Goal: Task Accomplishment & Management: Use online tool/utility

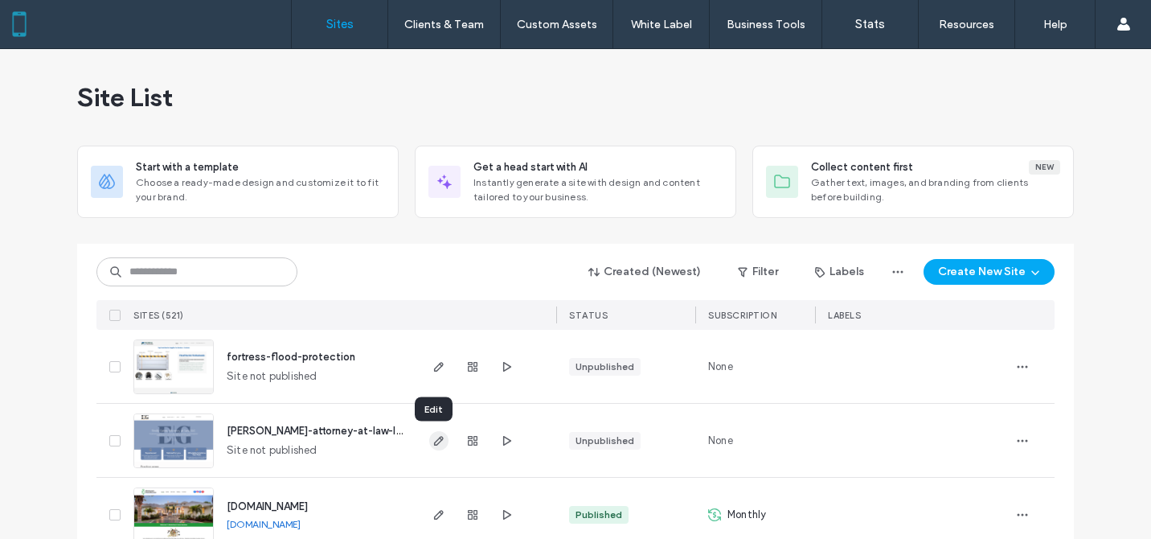
click at [434, 440] on use "button" at bounding box center [439, 441] width 10 height 10
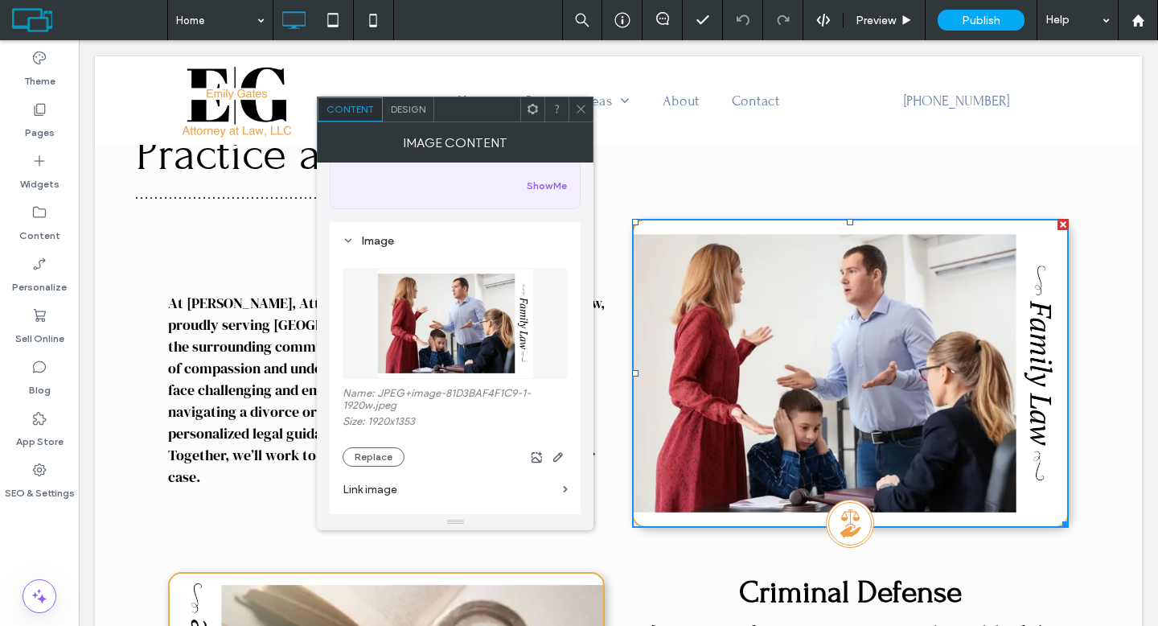
scroll to position [125, 0]
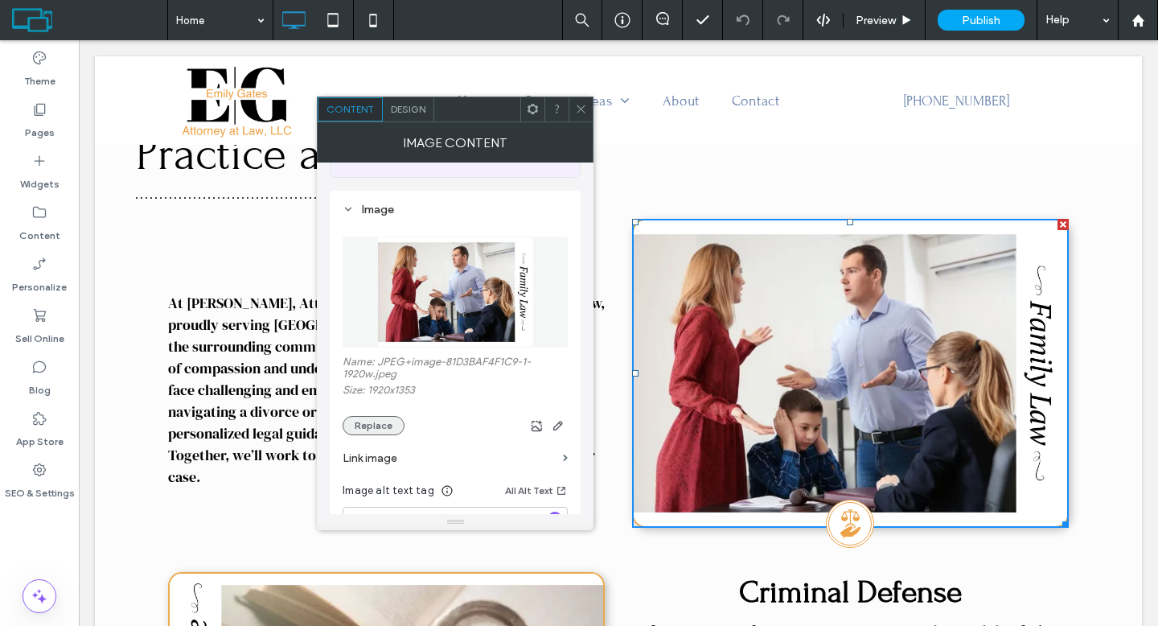
click at [382, 425] on button "Replace" at bounding box center [374, 425] width 62 height 19
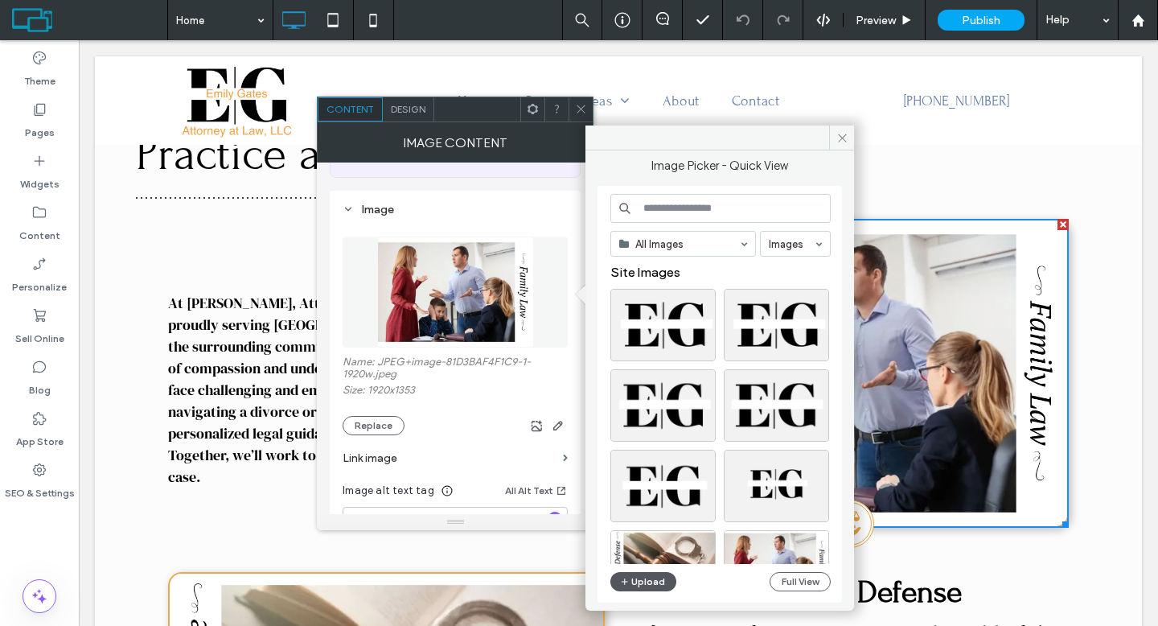
click at [658, 572] on button "Upload" at bounding box center [643, 581] width 66 height 19
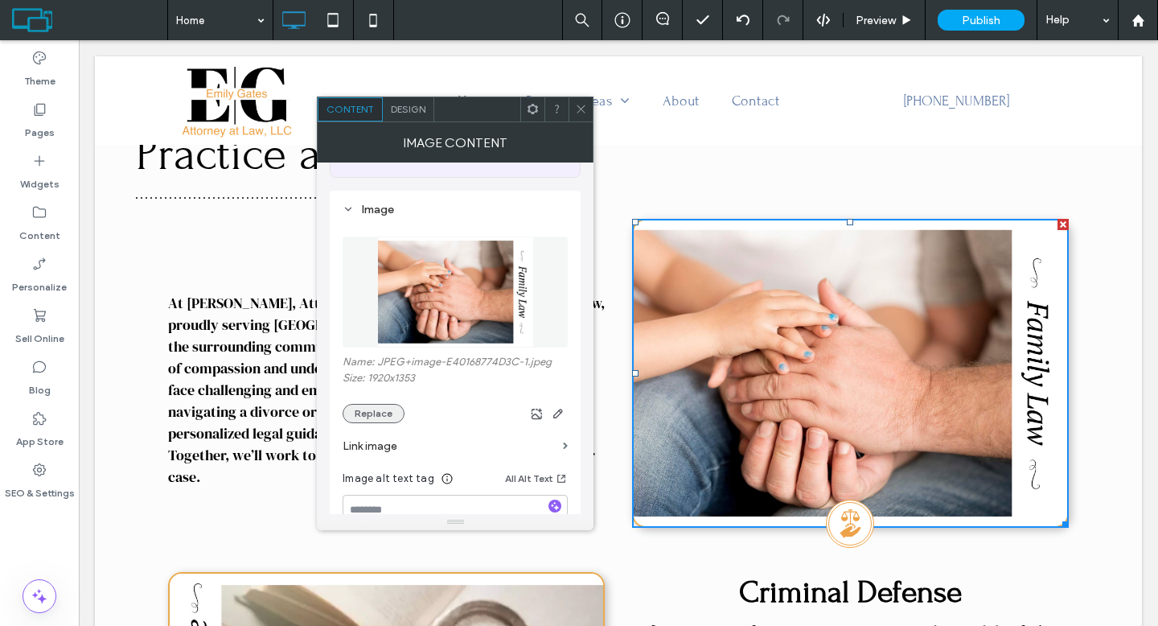
click at [385, 410] on button "Replace" at bounding box center [374, 413] width 62 height 19
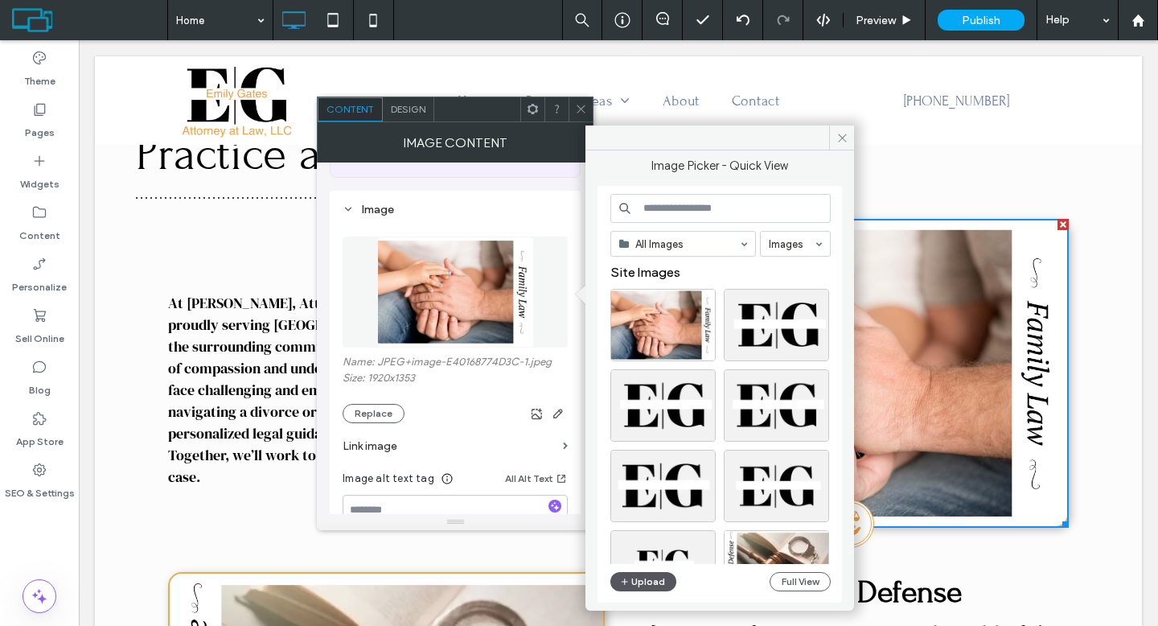
click at [650, 579] on button "Upload" at bounding box center [643, 581] width 66 height 19
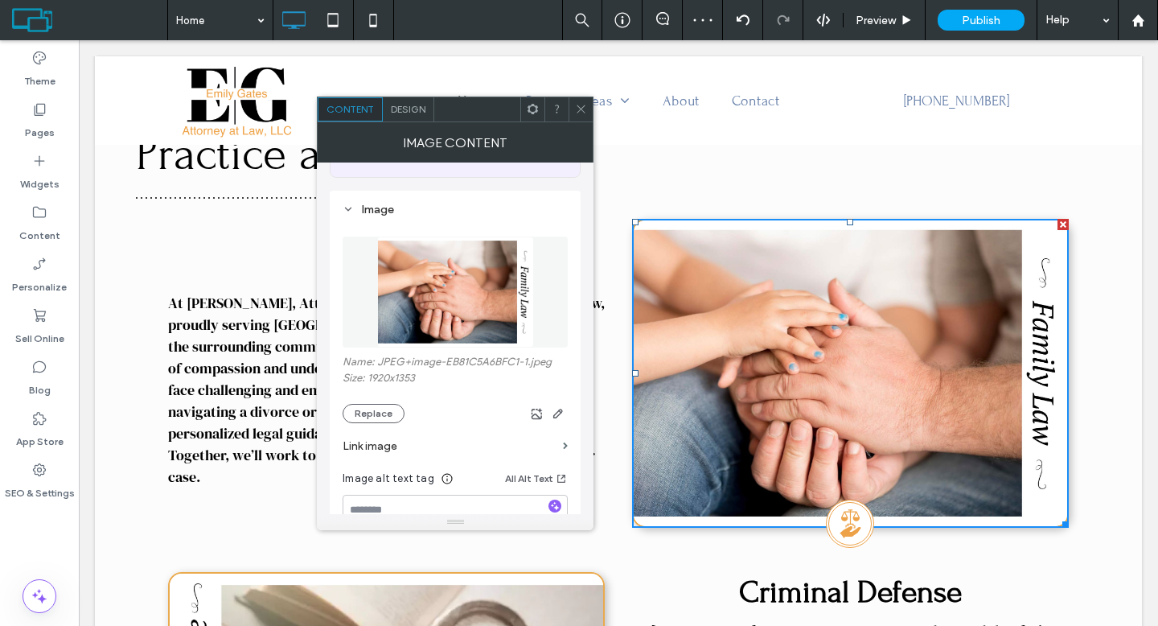
click at [580, 108] on use at bounding box center [581, 109] width 8 height 8
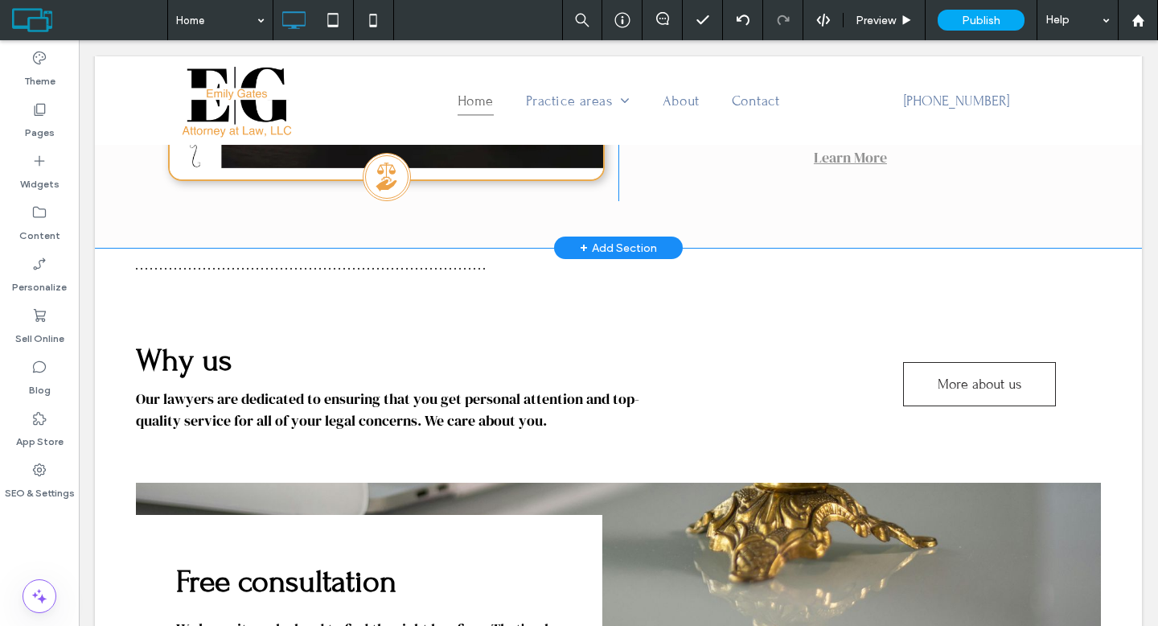
scroll to position [1517, 0]
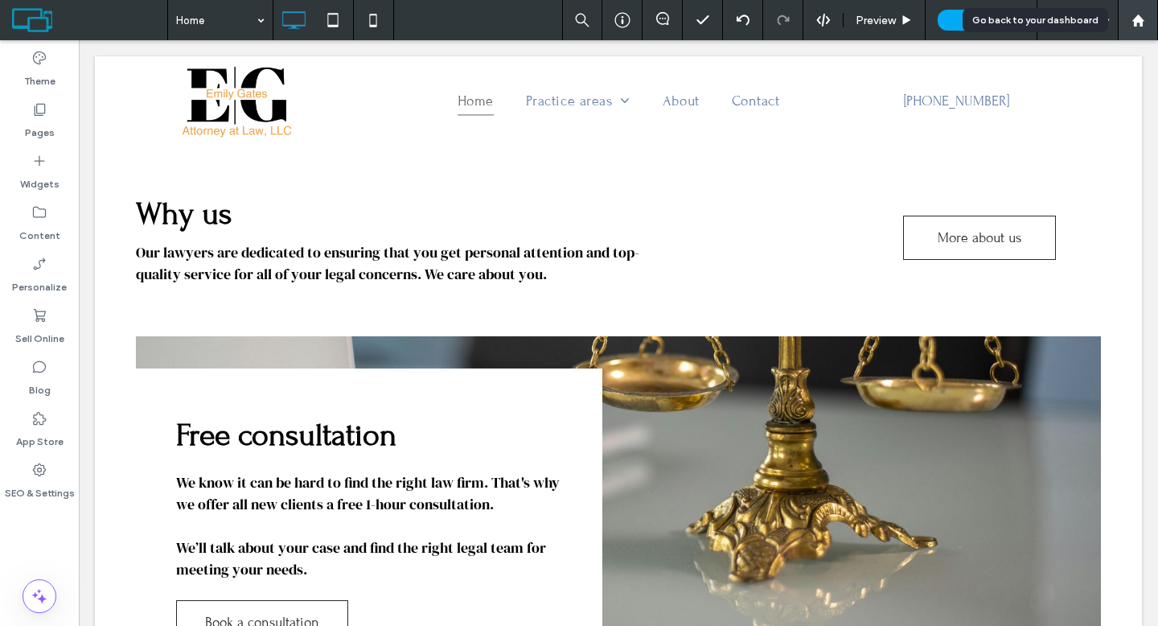
click at [1135, 24] on use at bounding box center [1137, 20] width 12 height 12
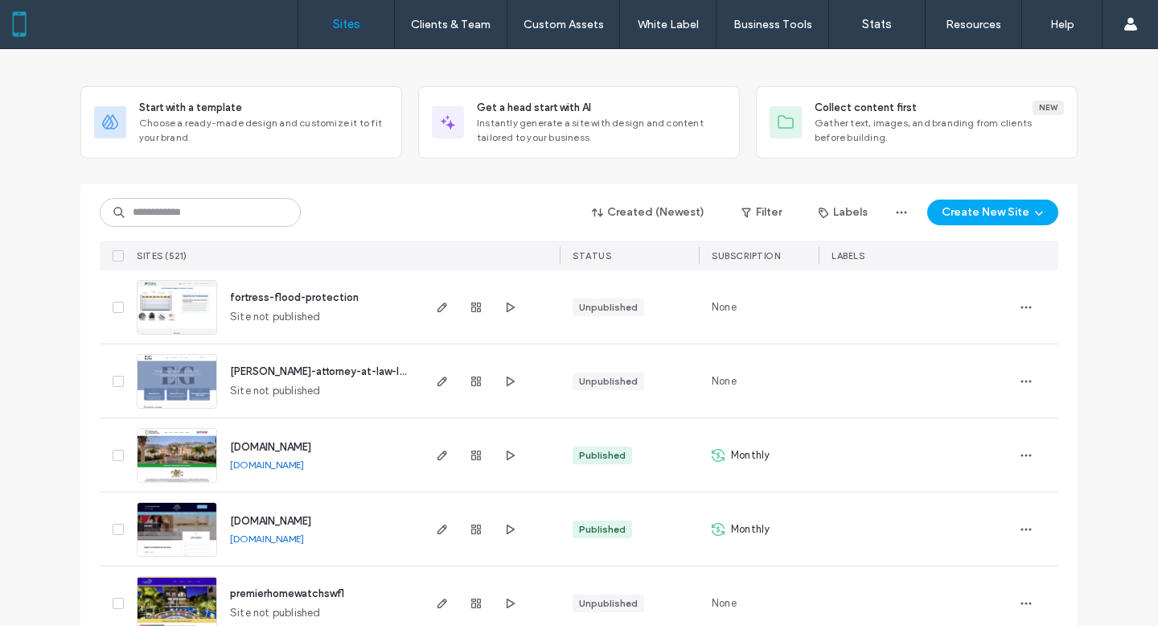
scroll to position [101, 0]
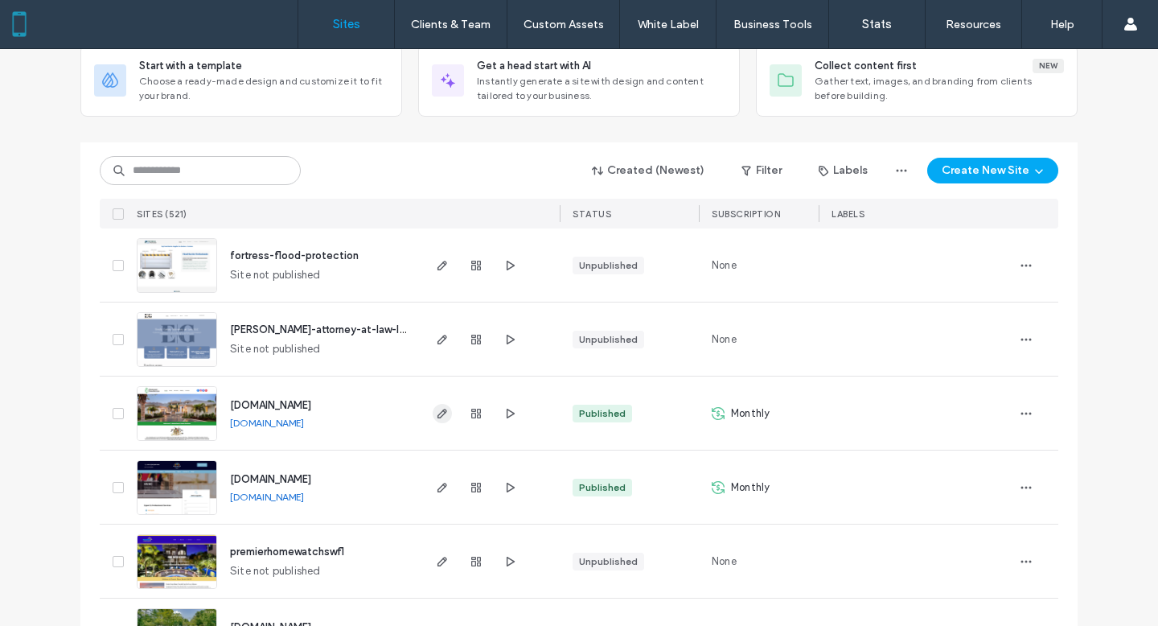
click at [433, 412] on span "button" at bounding box center [442, 413] width 19 height 19
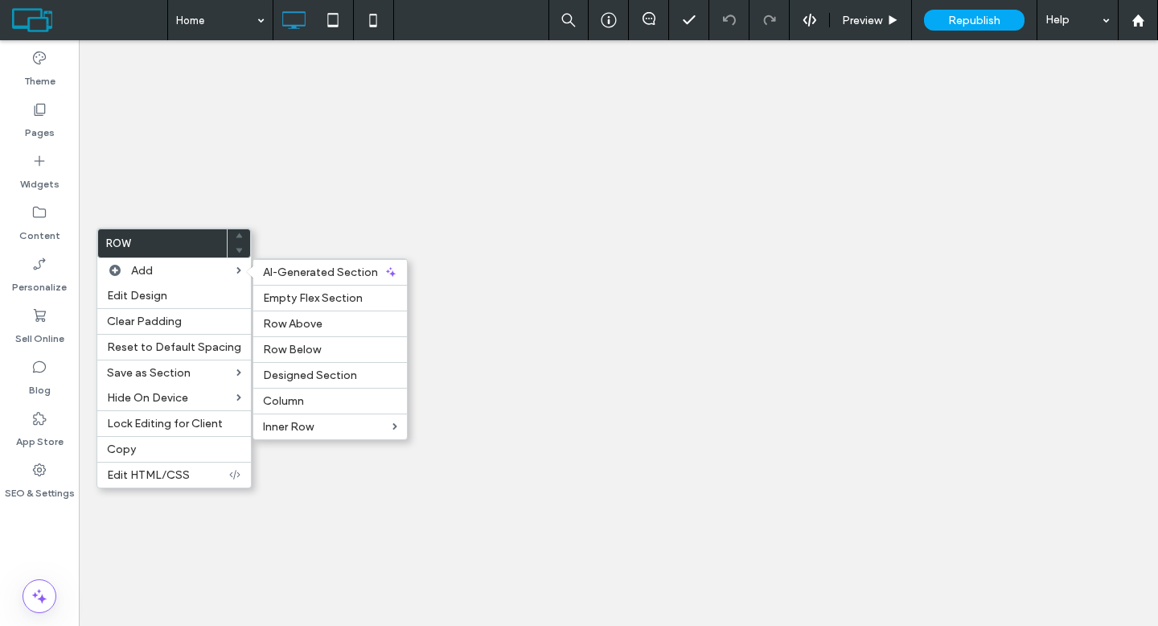
click at [326, 403] on label "Column" at bounding box center [330, 401] width 134 height 14
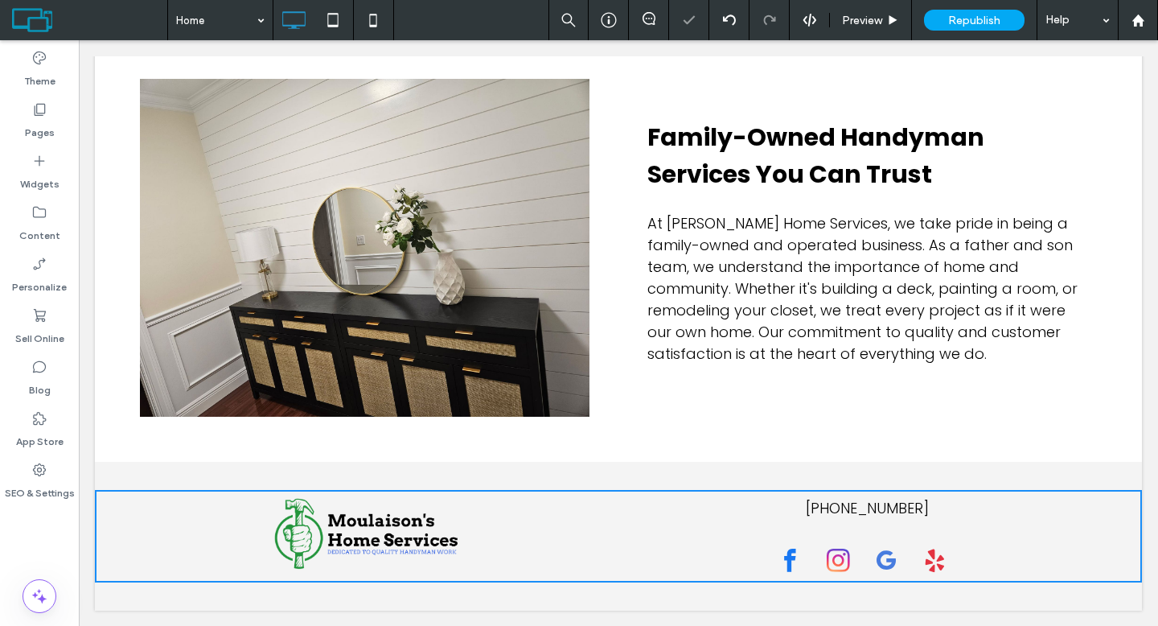
scroll to position [1750, 0]
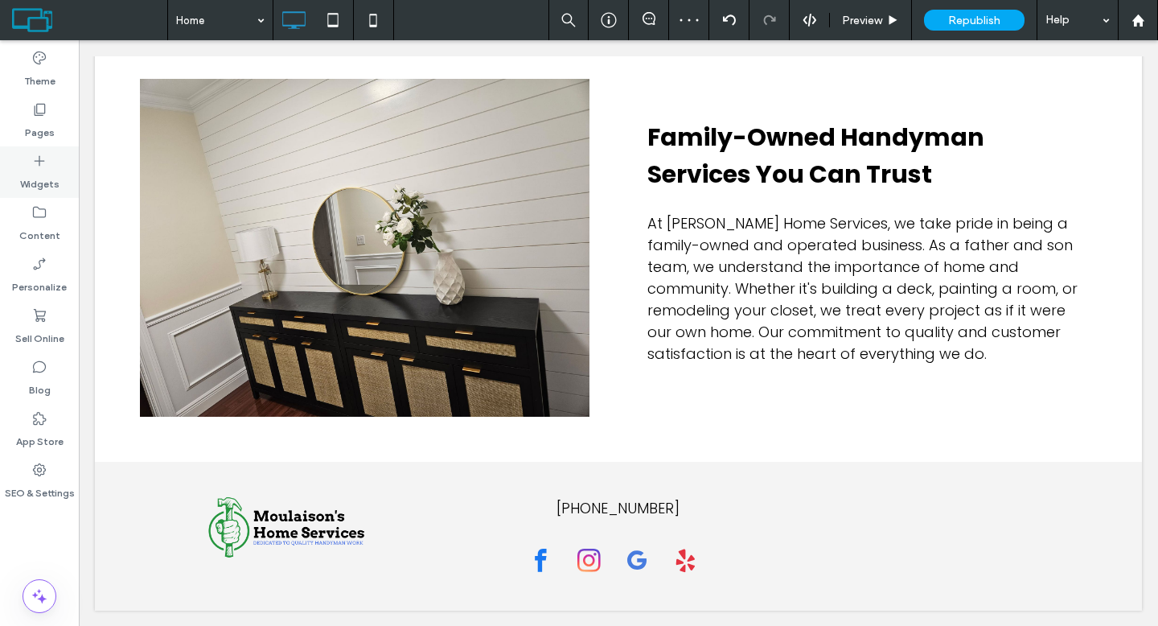
click at [33, 181] on label "Widgets" at bounding box center [39, 180] width 39 height 23
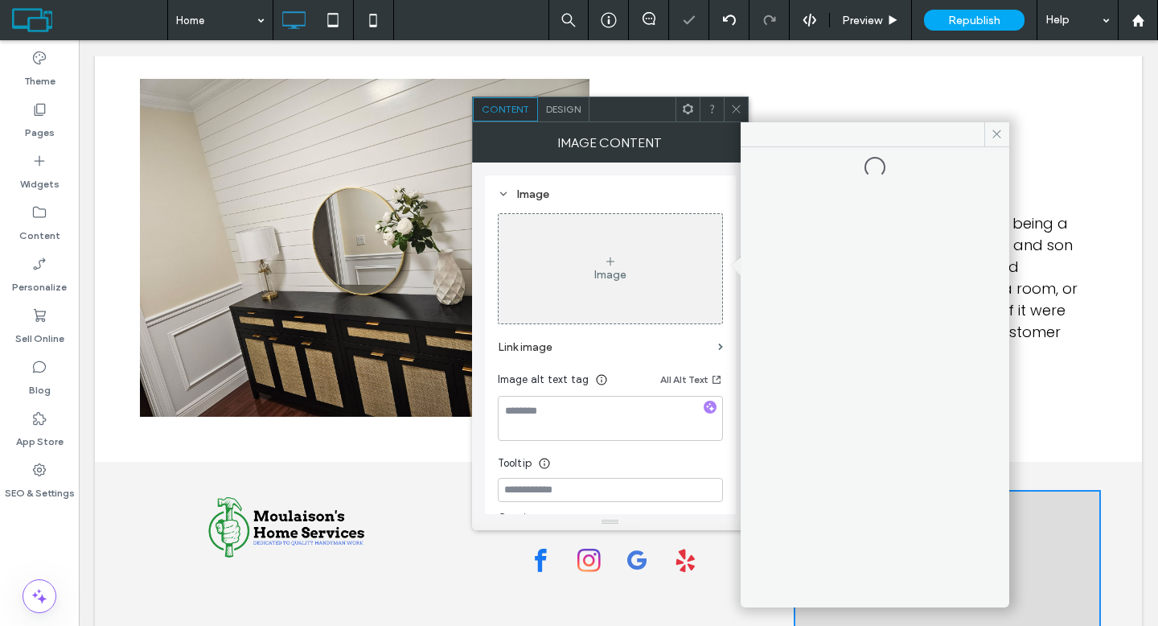
scroll to position [1744, 0]
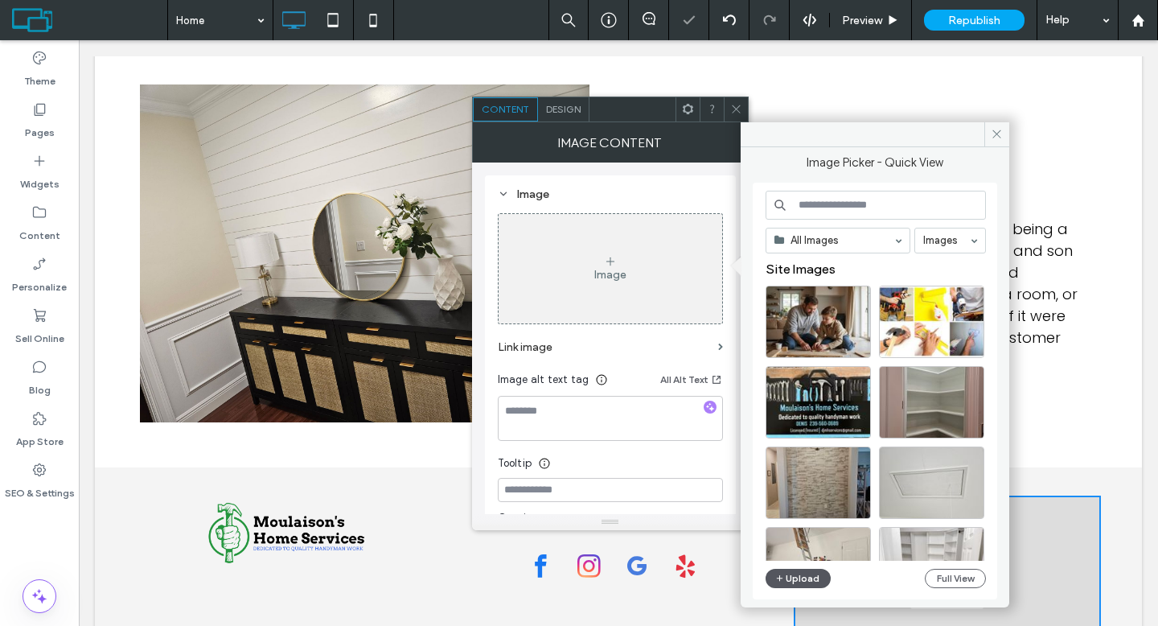
click at [799, 579] on button "Upload" at bounding box center [798, 577] width 66 height 19
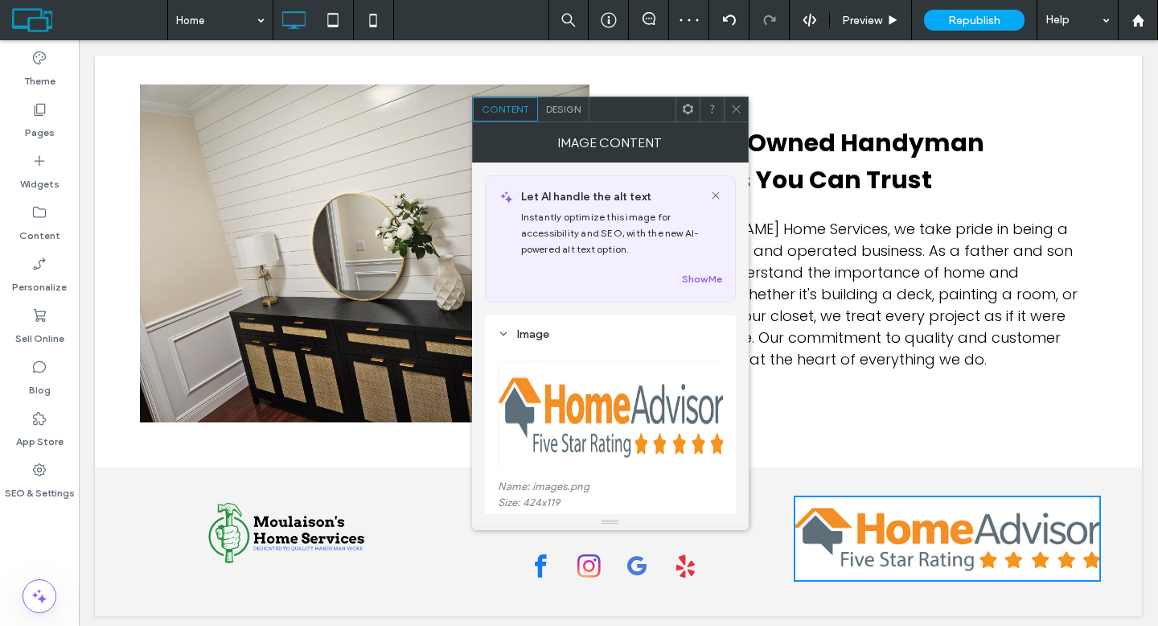
click at [731, 105] on icon at bounding box center [736, 109] width 12 height 12
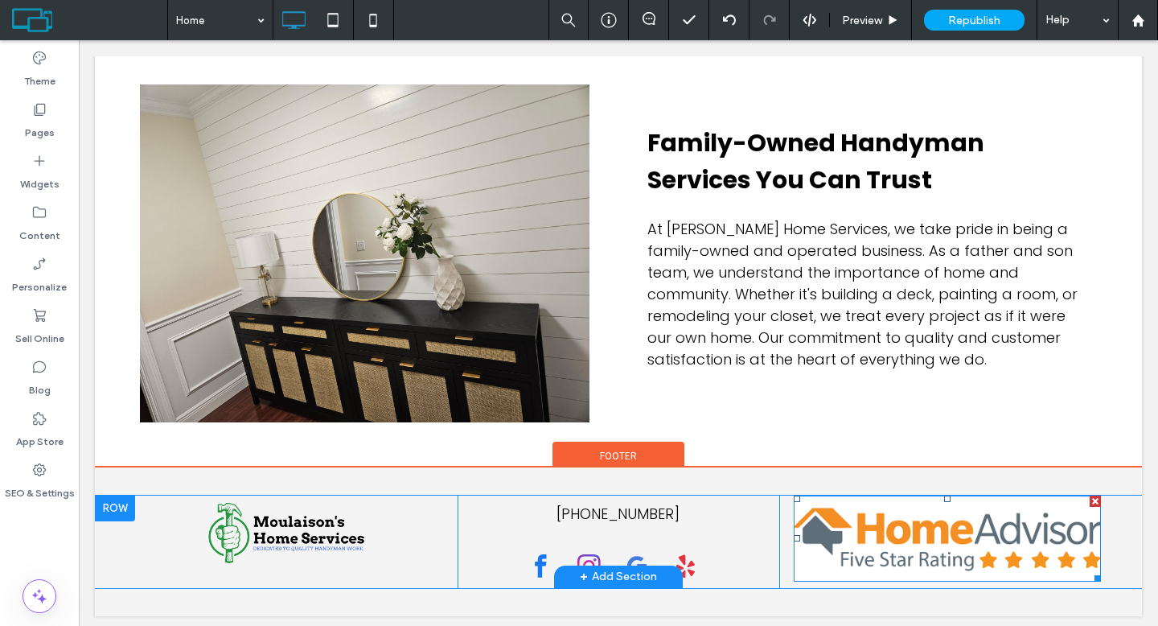
click at [907, 523] on img at bounding box center [947, 538] width 307 height 86
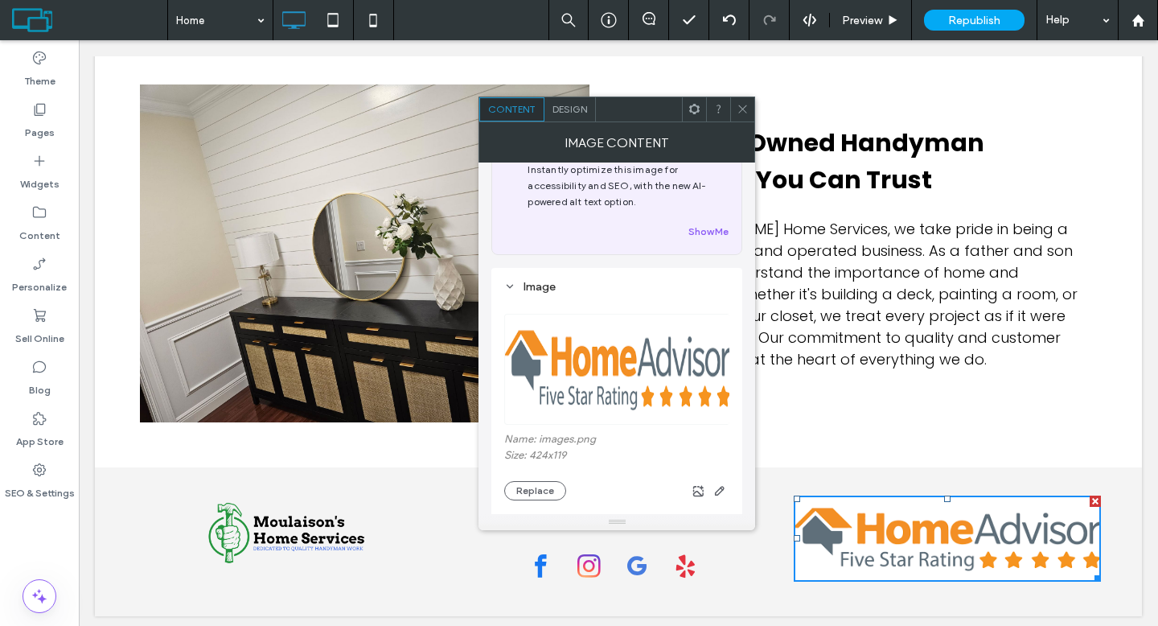
scroll to position [126, 0]
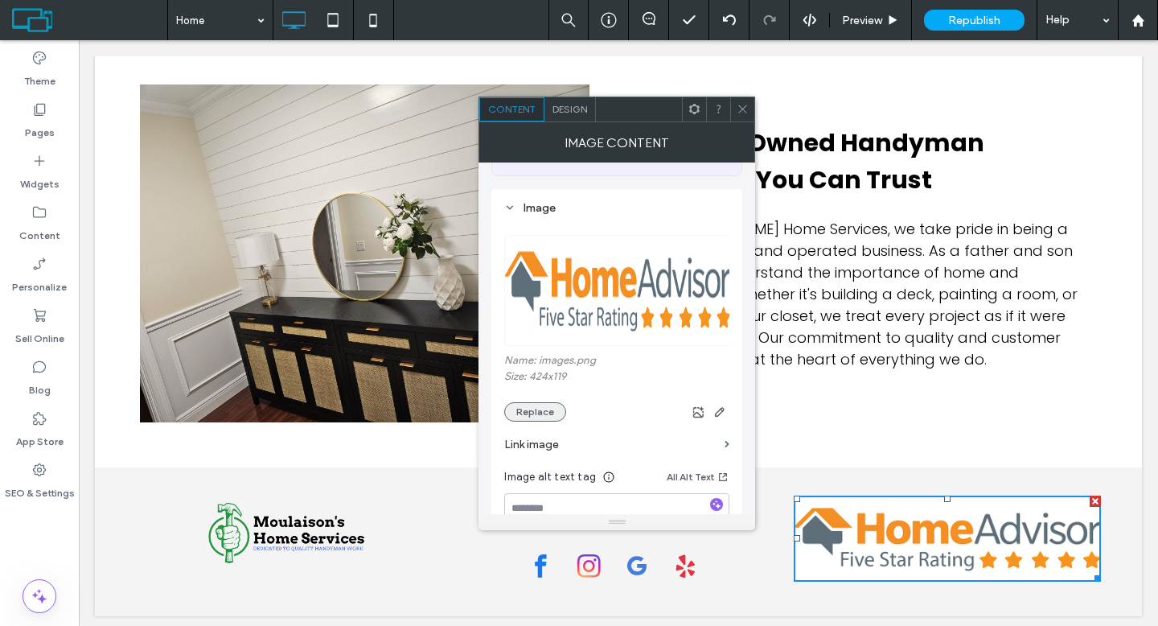
click at [538, 412] on button "Replace" at bounding box center [535, 411] width 62 height 19
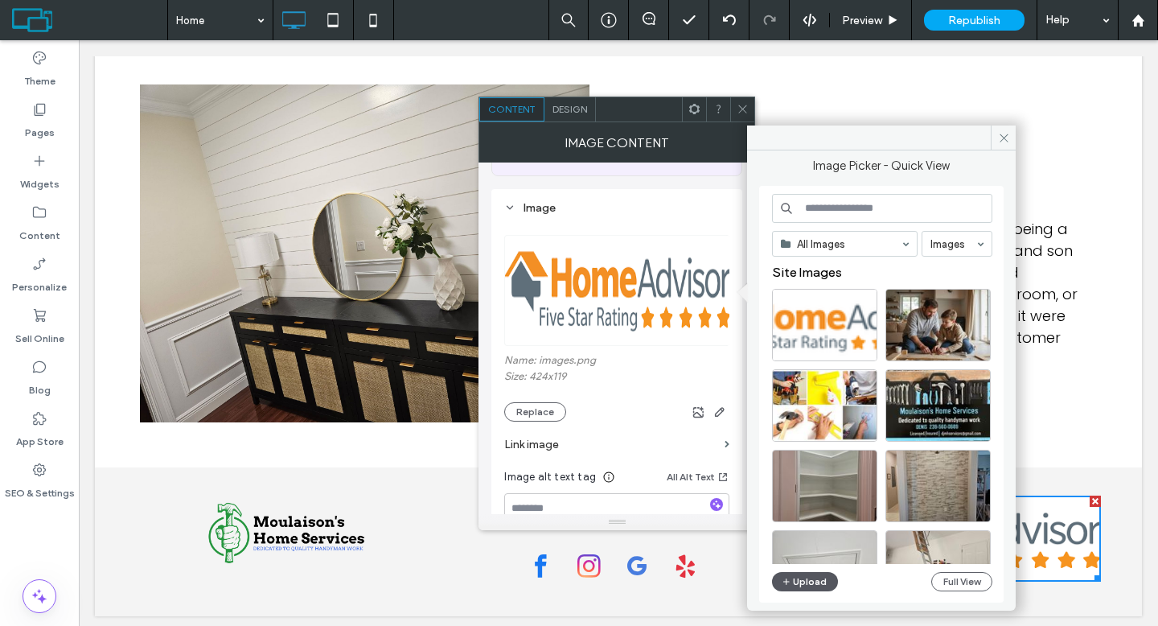
click at [797, 572] on button "Upload" at bounding box center [805, 581] width 66 height 19
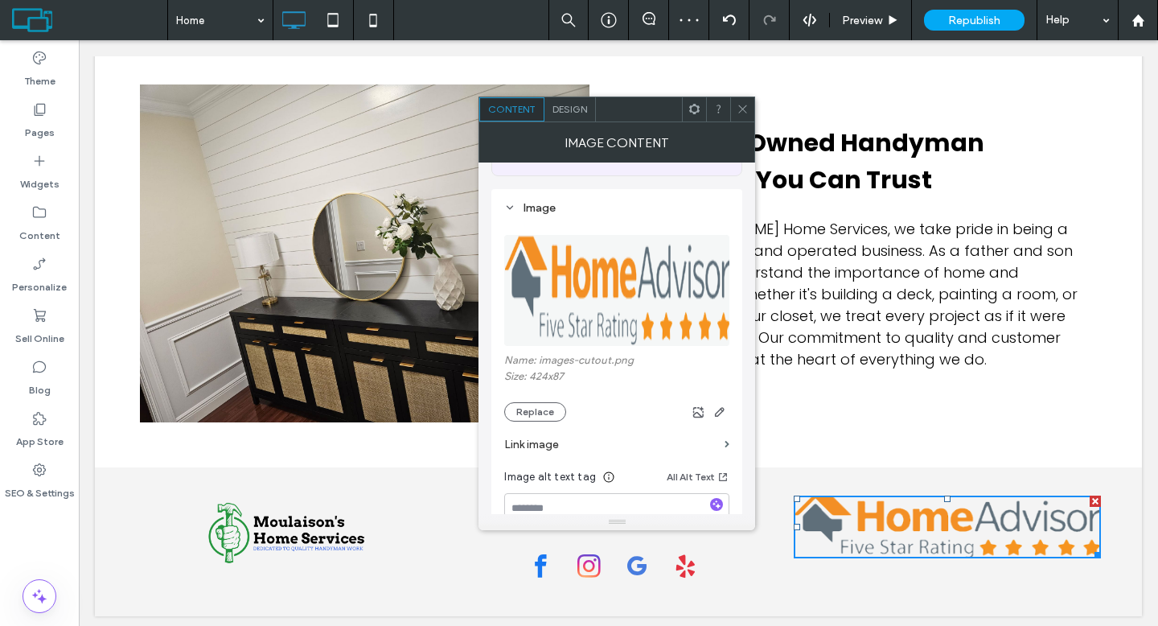
click at [741, 107] on icon at bounding box center [742, 109] width 12 height 12
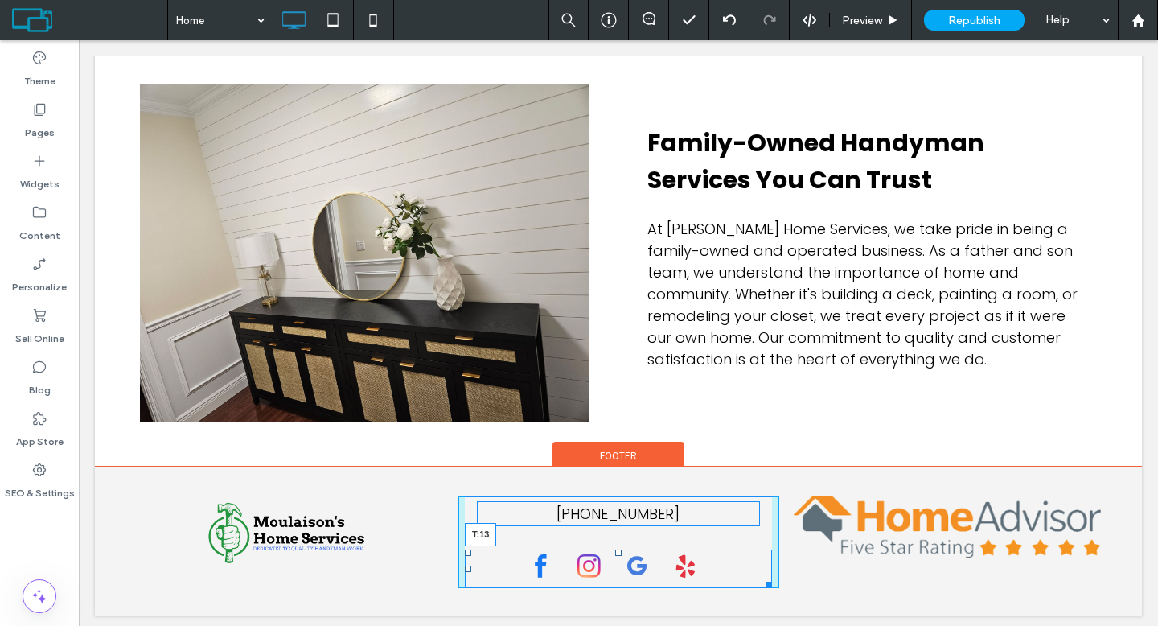
drag, startPoint x: 609, startPoint y: 550, endPoint x: 609, endPoint y: 536, distance: 13.7
click at [615, 549] on div at bounding box center [618, 552] width 6 height 6
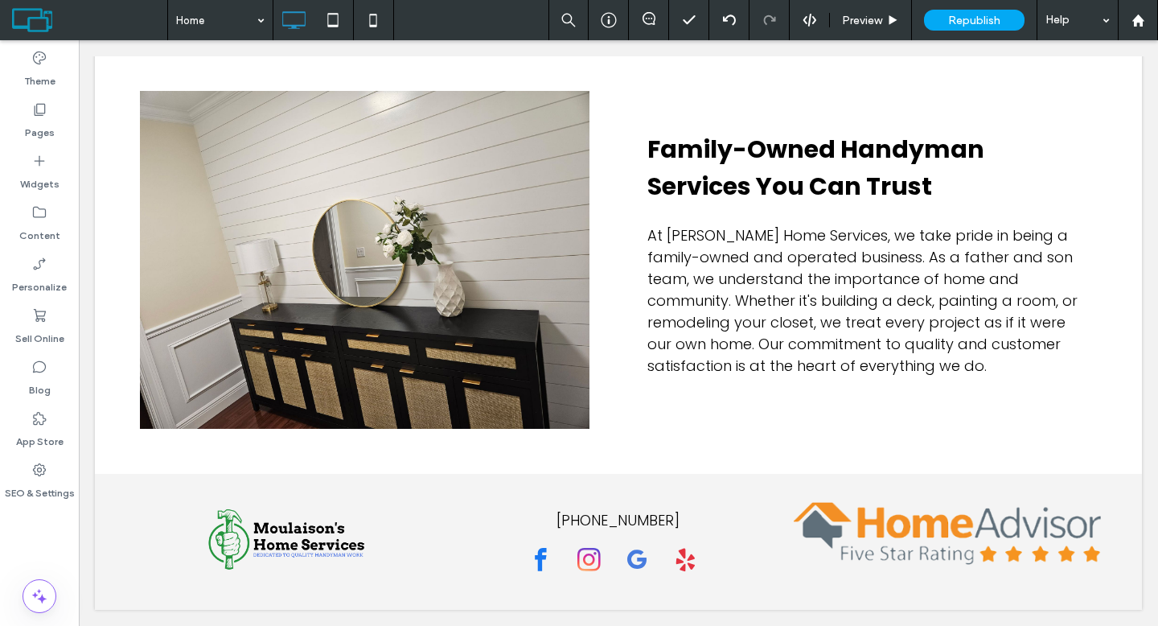
scroll to position [1737, 0]
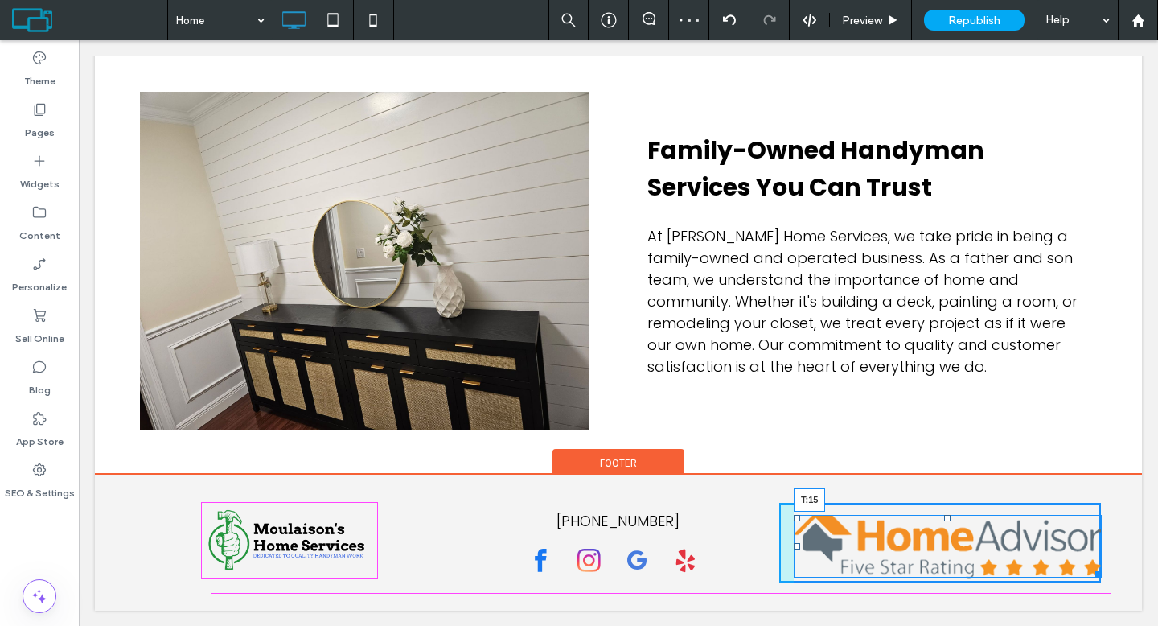
drag, startPoint x: 939, startPoint y: 503, endPoint x: 749, endPoint y: 561, distance: 199.1
click at [944, 515] on div at bounding box center [947, 518] width 6 height 6
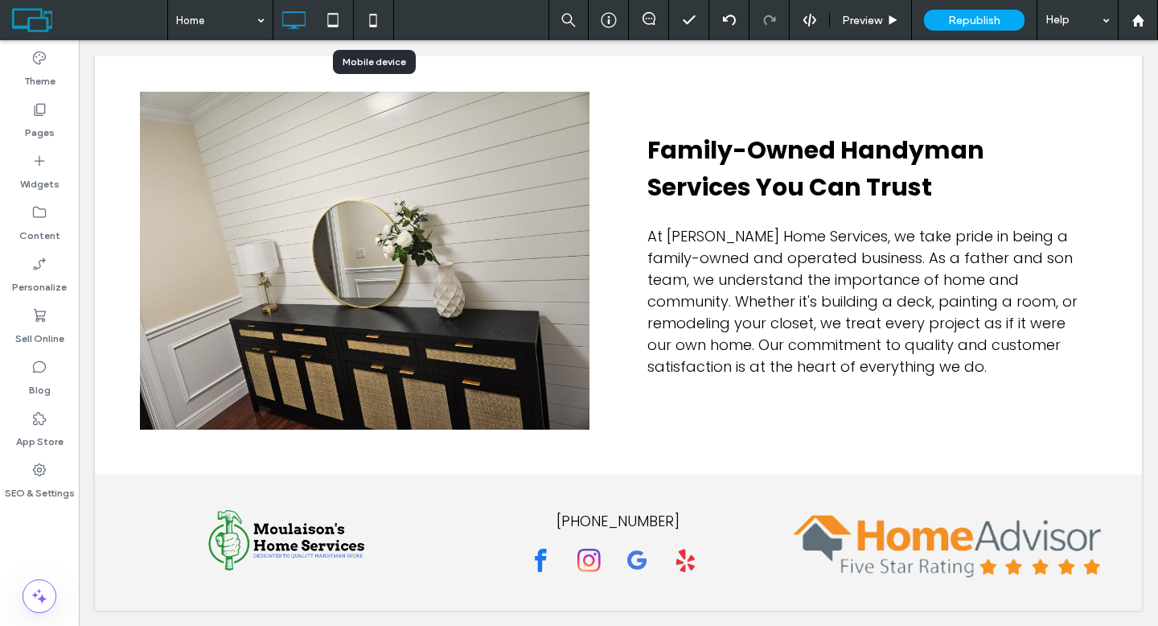
click at [379, 16] on icon at bounding box center [373, 20] width 32 height 32
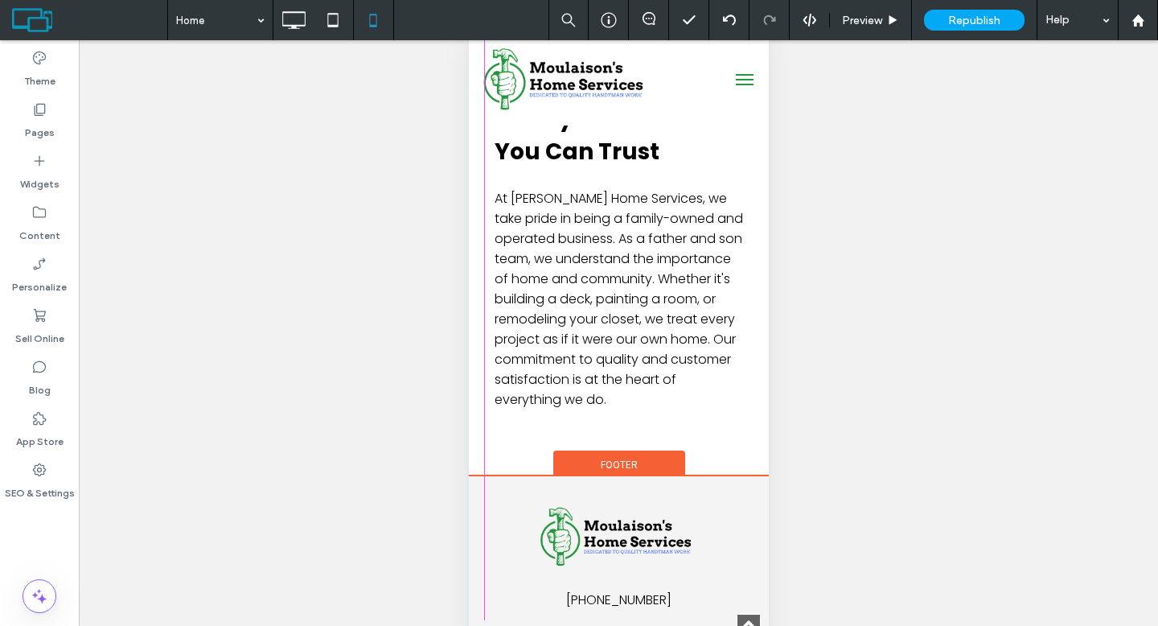
scroll to position [2119, 0]
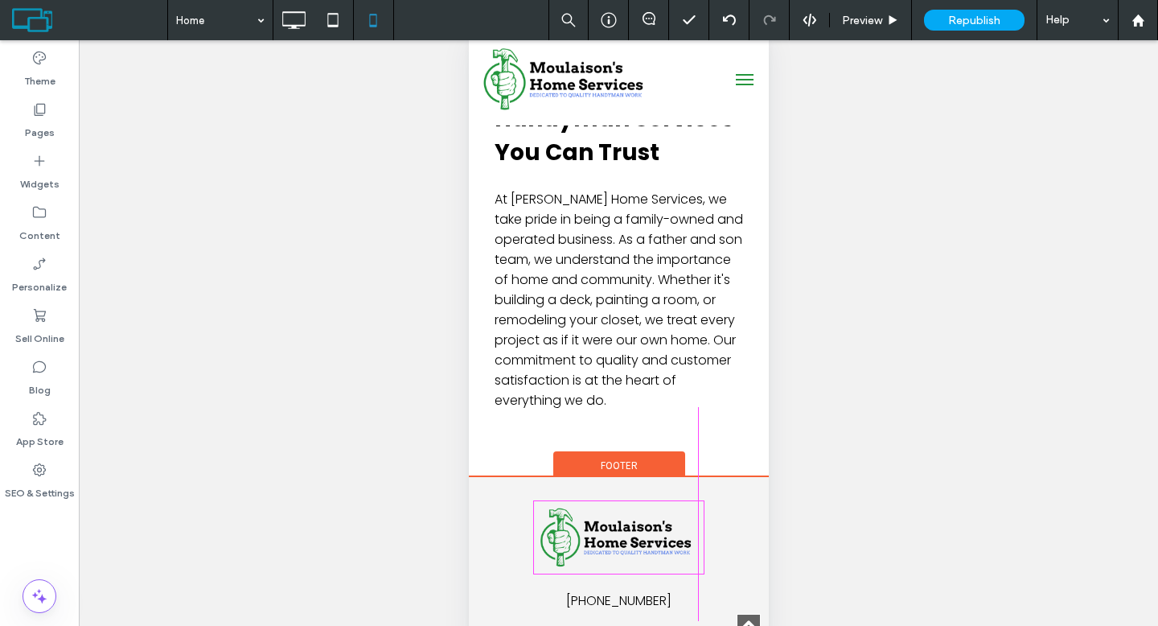
drag, startPoint x: 732, startPoint y: 611, endPoint x: 685, endPoint y: 610, distance: 46.6
click at [685, 610] on div "Click To Paste (239) 560-0689 Click To Paste W:211 H:43 Click To Paste + Add Se…" at bounding box center [618, 599] width 300 height 245
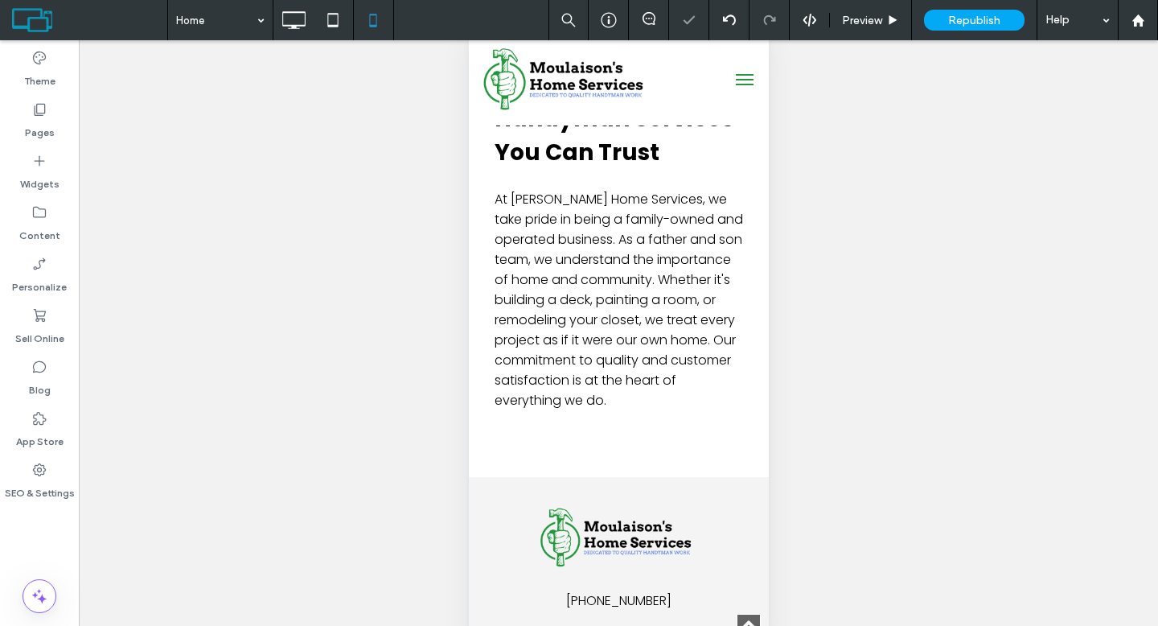
scroll to position [2100, 0]
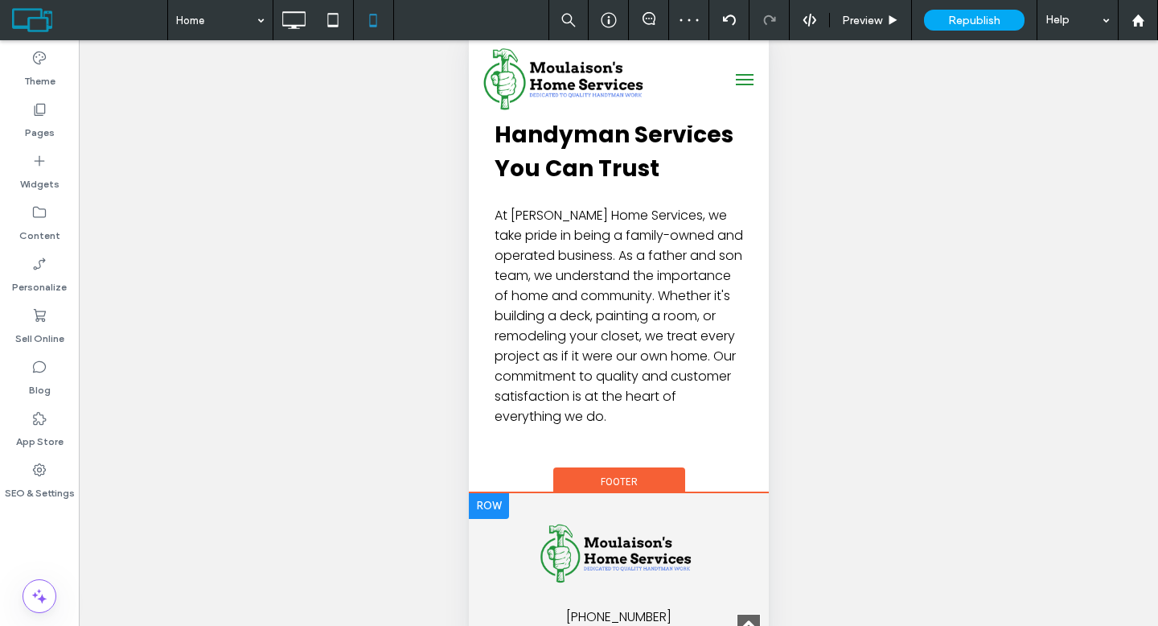
scroll to position [2105, 0]
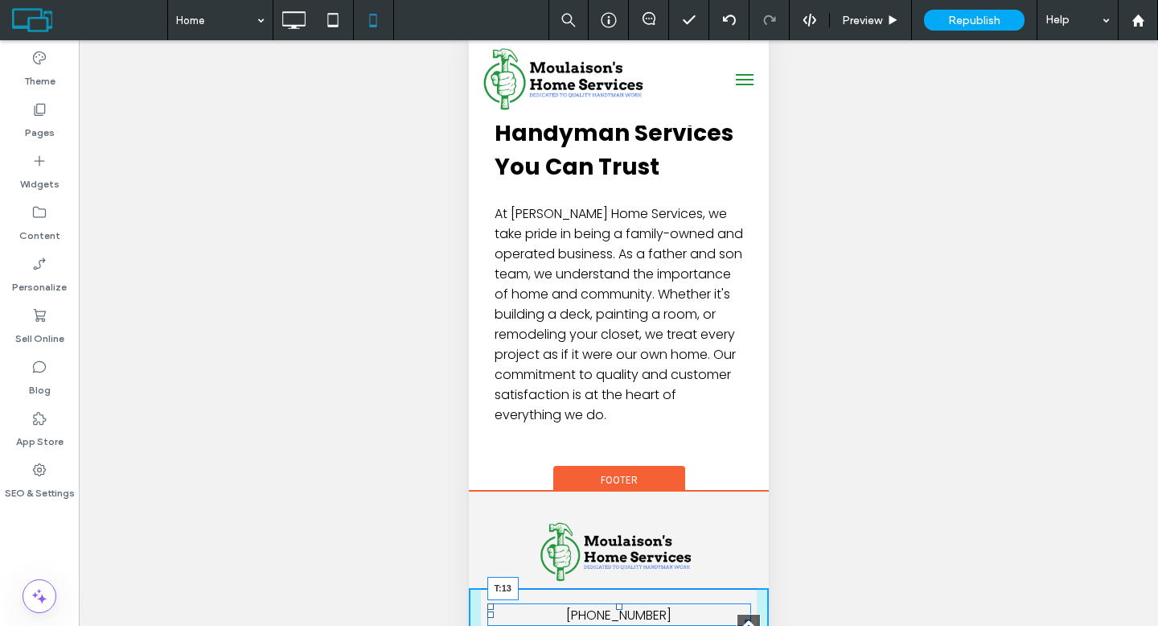
click at [615, 603] on div at bounding box center [618, 606] width 6 height 6
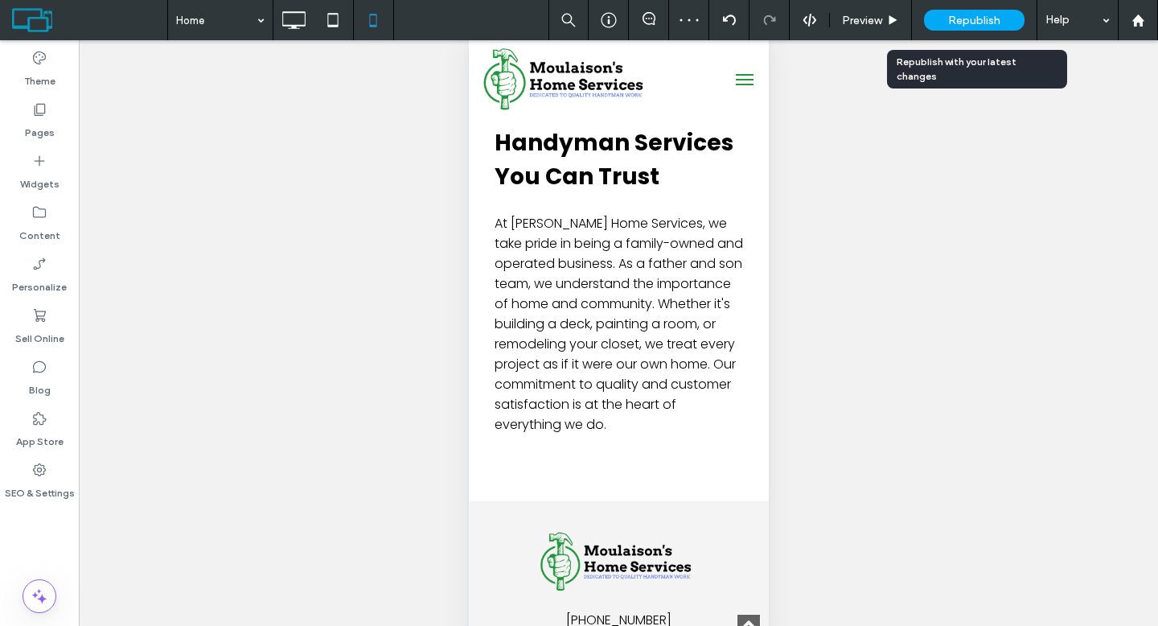
click at [951, 15] on span "Republish" at bounding box center [974, 21] width 52 height 14
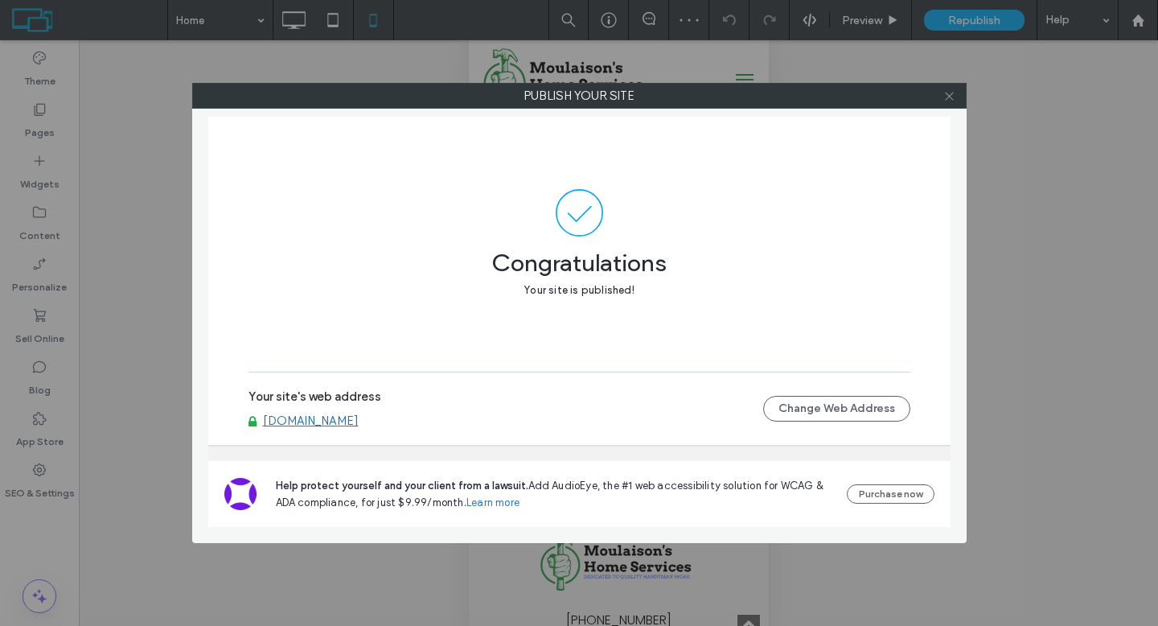
click at [953, 101] on icon at bounding box center [949, 96] width 12 height 12
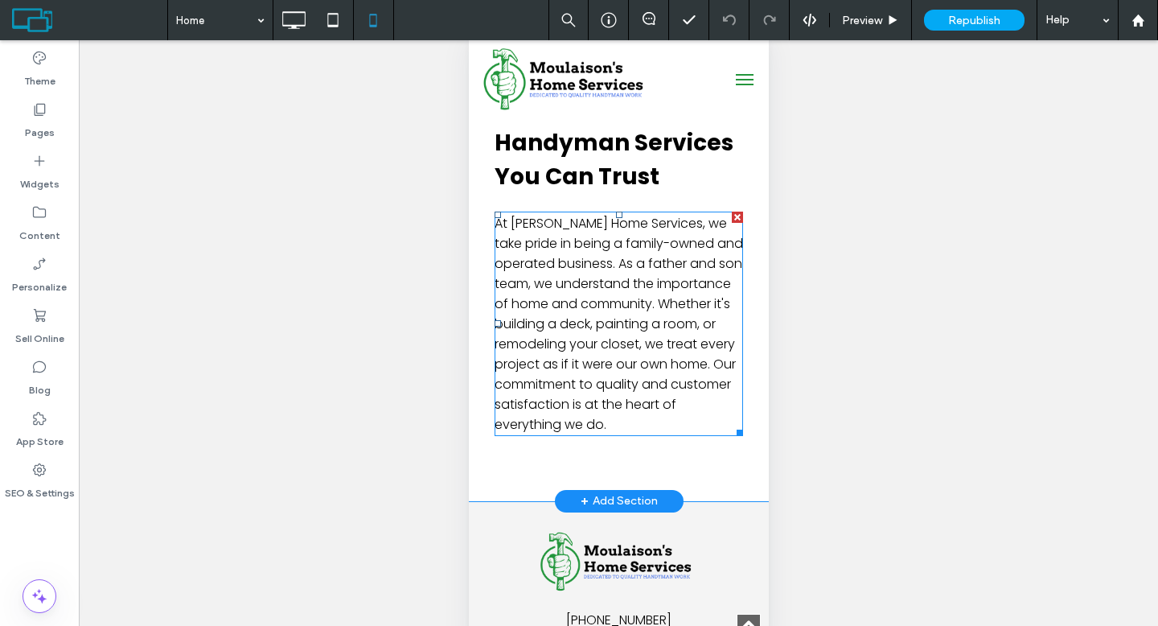
click at [687, 214] on span "At Moulaison's Home Services, we take pride in being a family-owned and operate…" at bounding box center [618, 323] width 248 height 219
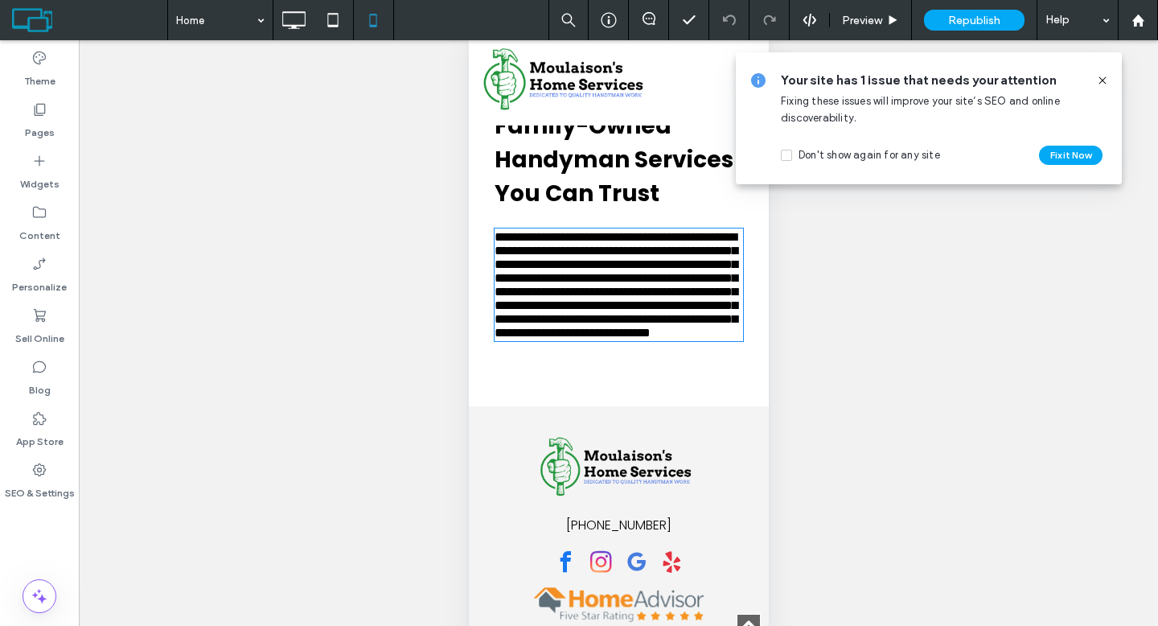
type input "*******"
type input "**"
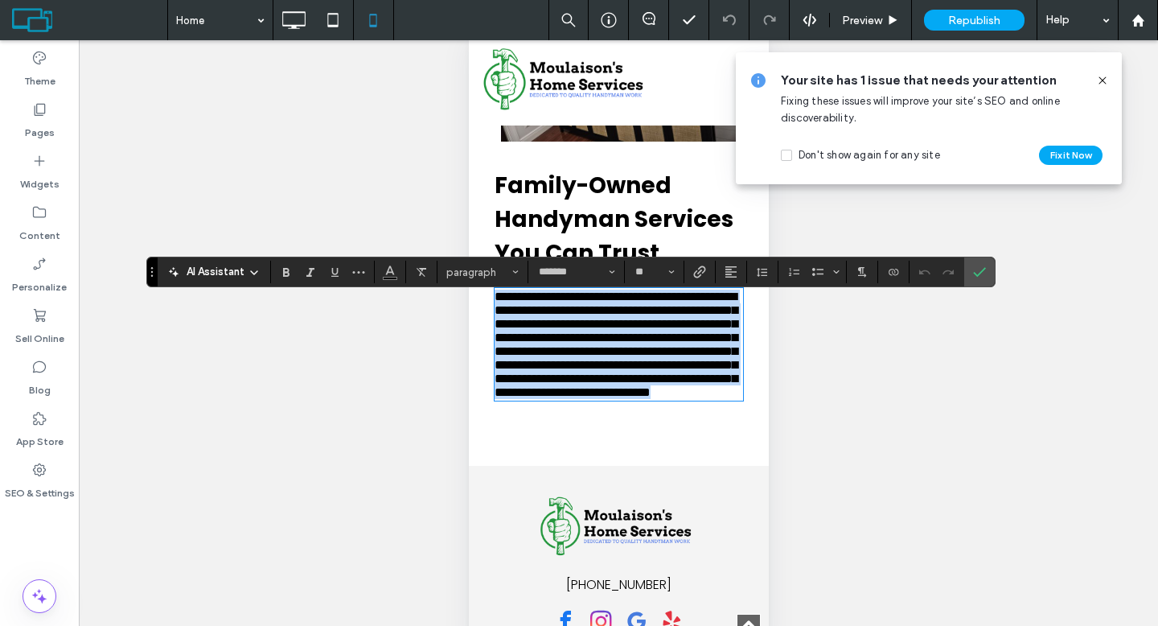
scroll to position [1840, 0]
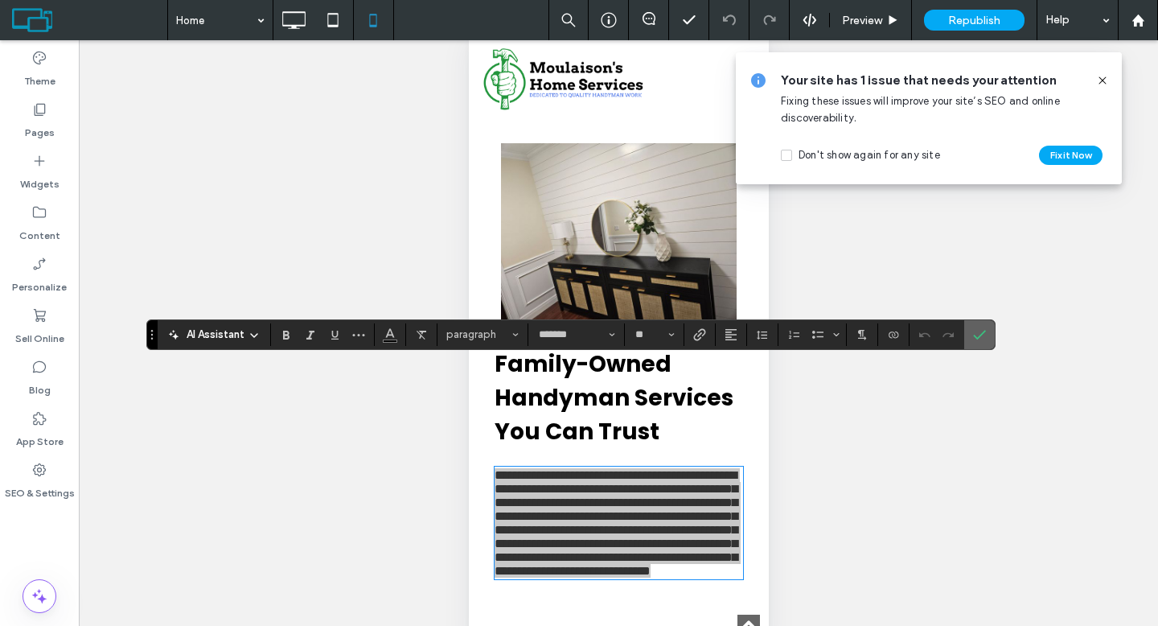
click at [991, 333] on section at bounding box center [979, 334] width 31 height 29
click at [975, 338] on icon "Confirm" at bounding box center [979, 334] width 13 height 13
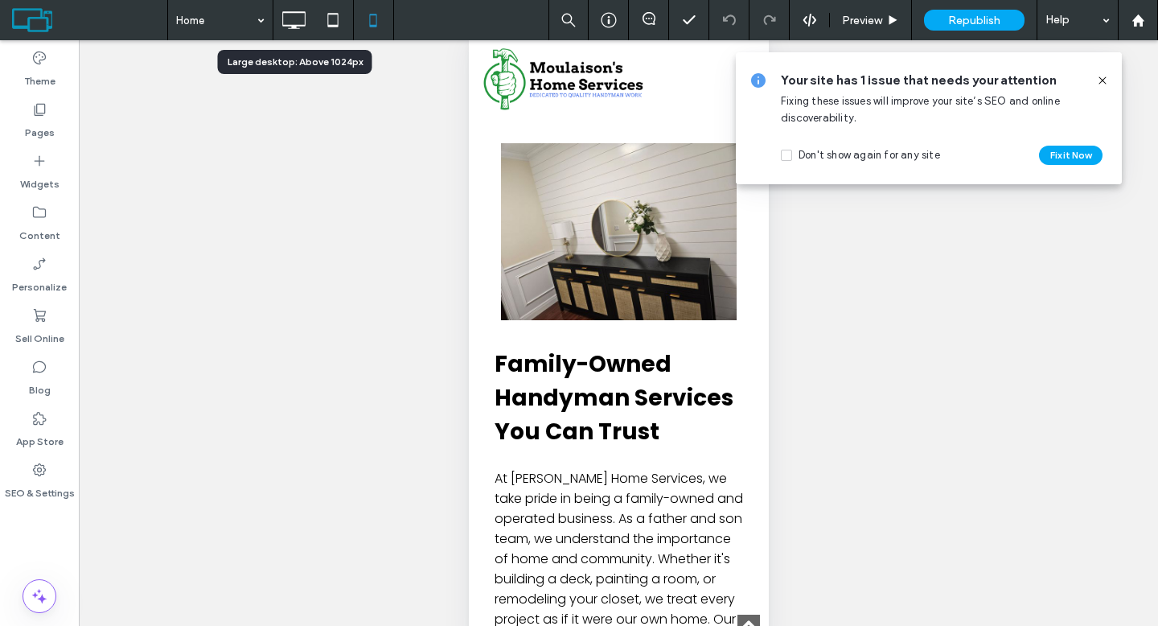
click at [289, 28] on icon at bounding box center [293, 20] width 32 height 32
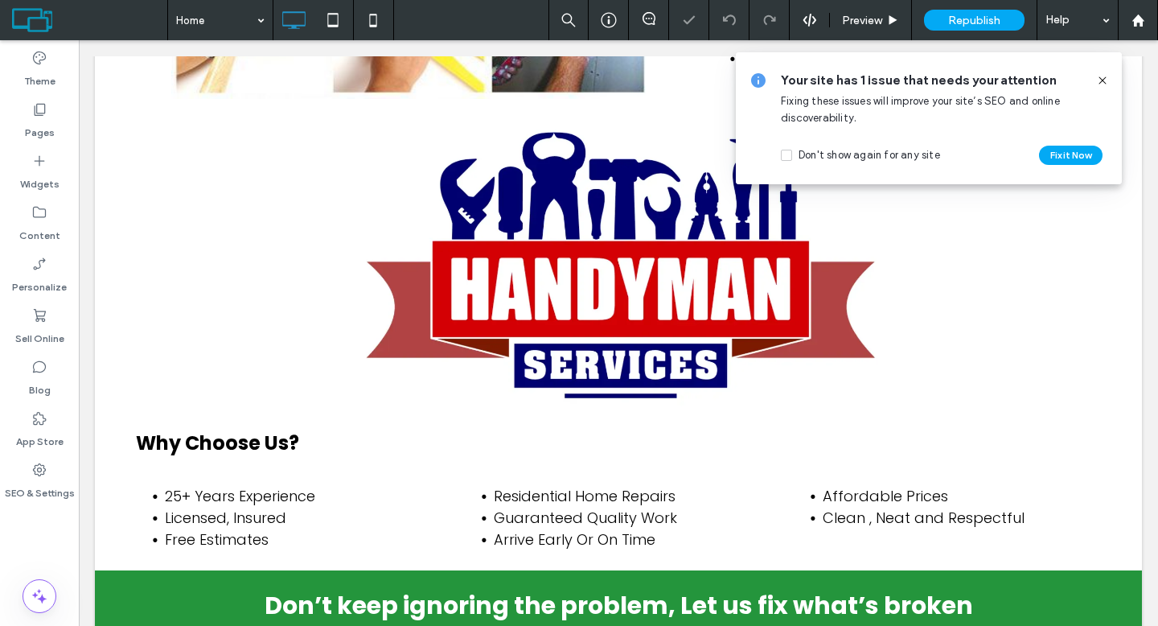
scroll to position [1631, 0]
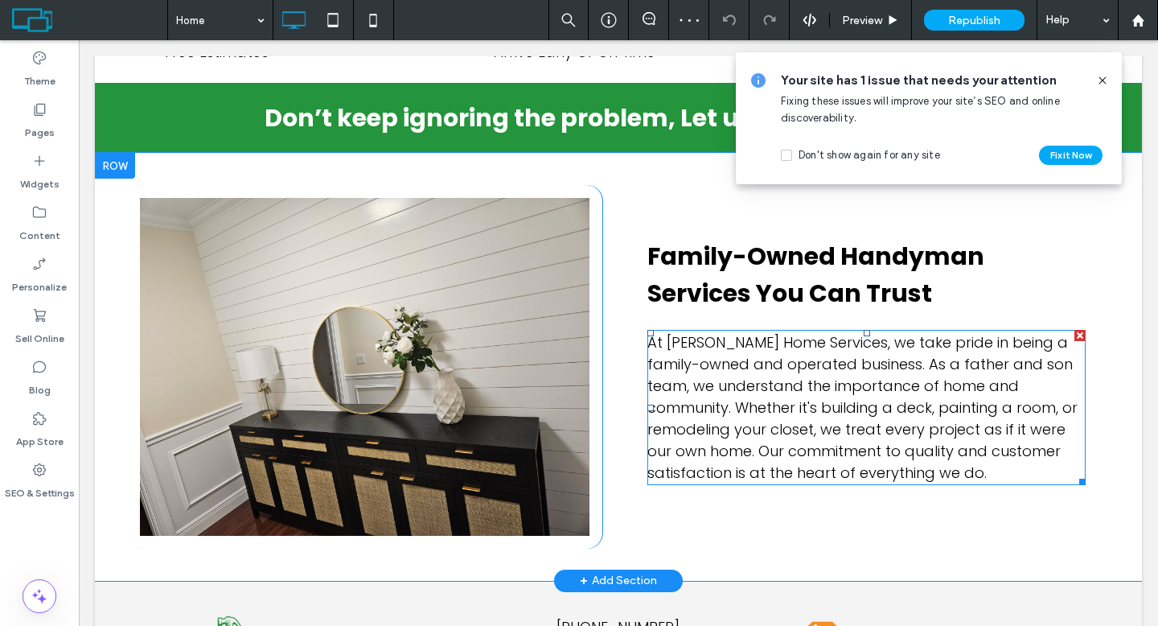
click at [723, 408] on span "At Moulaison's Home Services, we take pride in being a family-owned and operate…" at bounding box center [862, 407] width 430 height 150
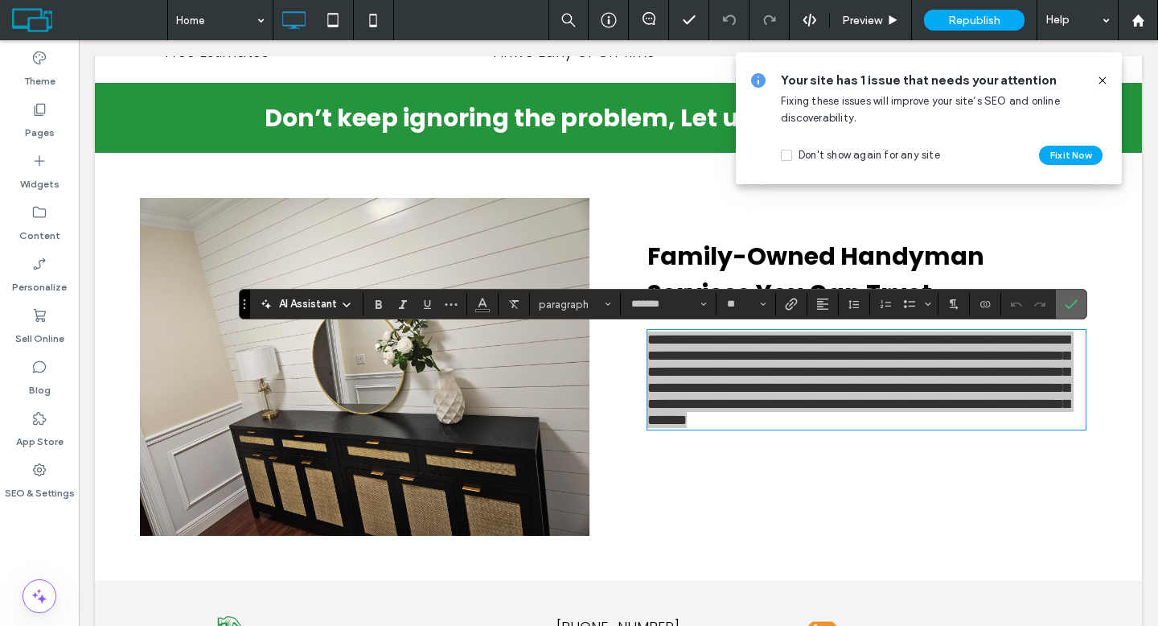
drag, startPoint x: 1075, startPoint y: 302, endPoint x: 808, endPoint y: 374, distance: 276.6
click at [1075, 302] on use "Confirm" at bounding box center [1070, 305] width 13 height 10
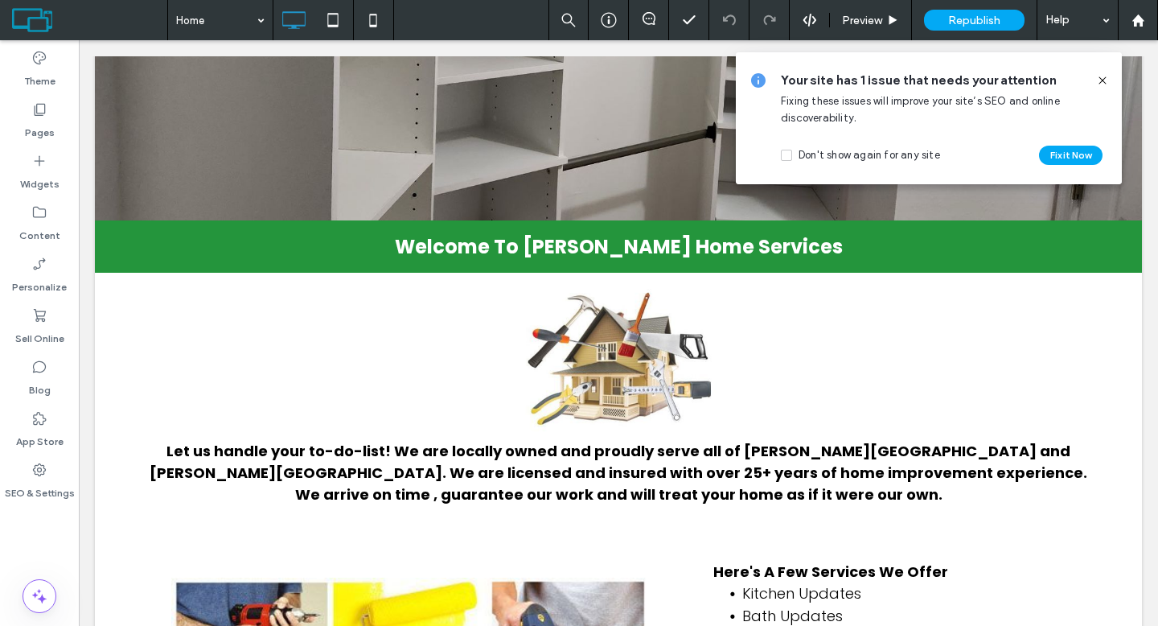
scroll to position [0, 0]
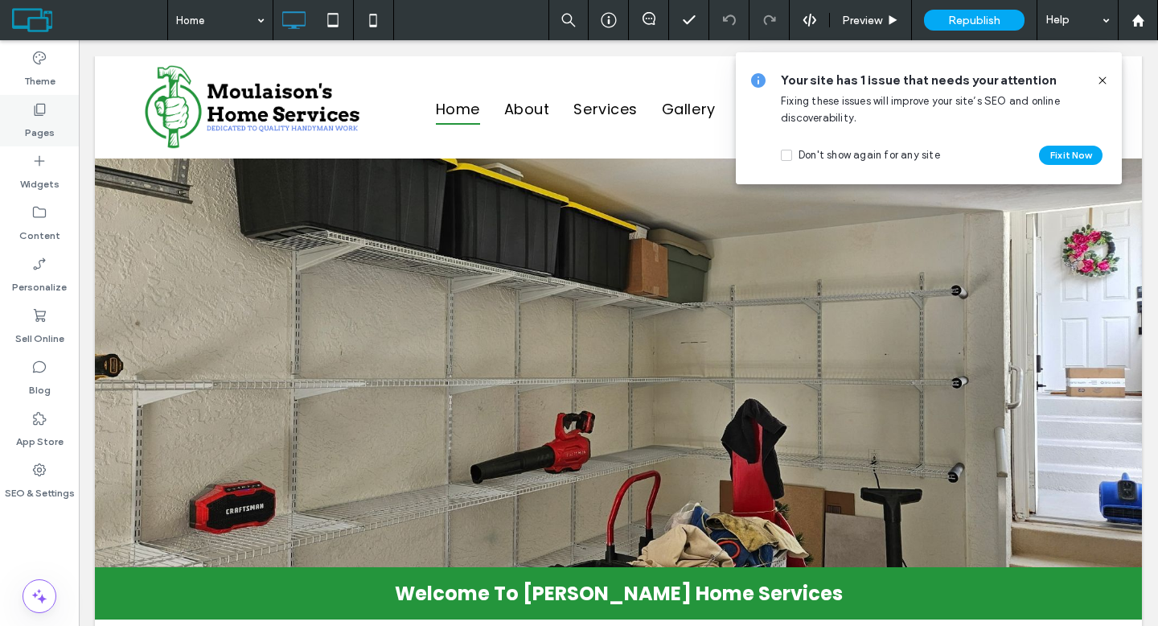
click at [55, 109] on div "Pages" at bounding box center [39, 120] width 79 height 51
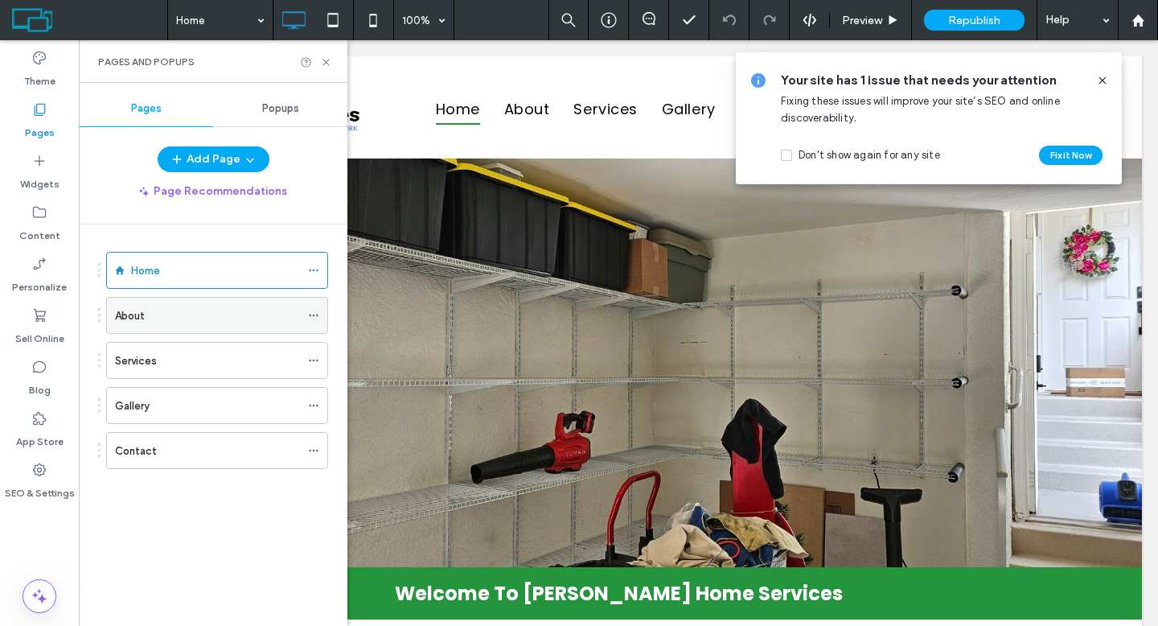
click at [162, 303] on div "About" at bounding box center [207, 314] width 185 height 35
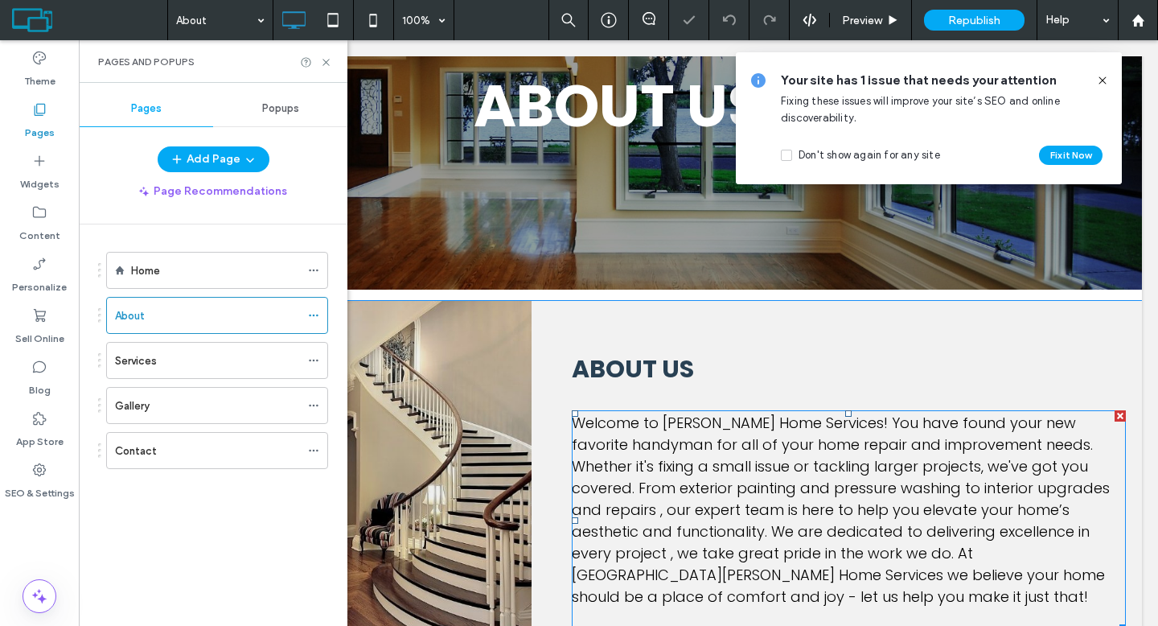
click at [646, 499] on span "Welcome to Moulaison’s Home Services! You have found your new favorite handyman…" at bounding box center [841, 509] width 538 height 194
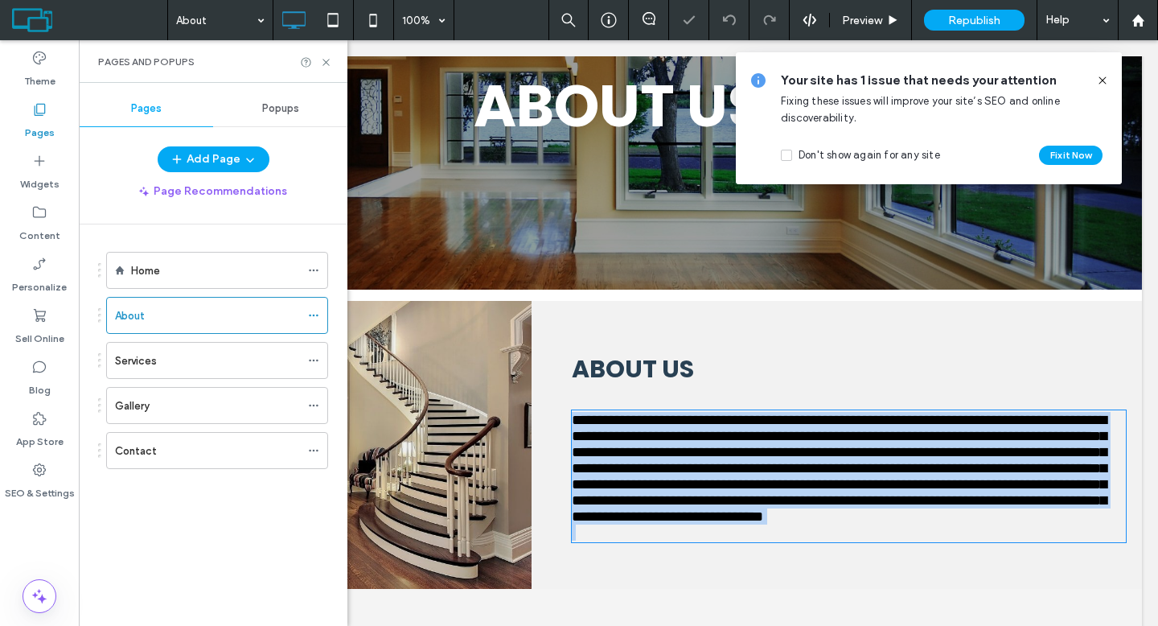
scroll to position [424, 0]
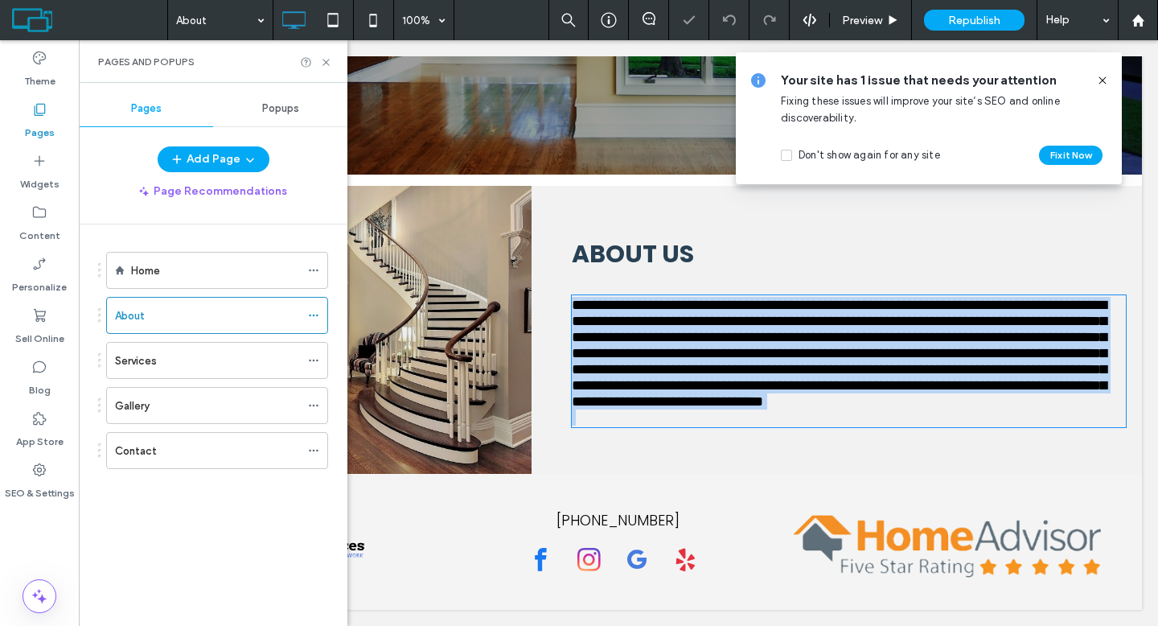
type input "*******"
type input "**"
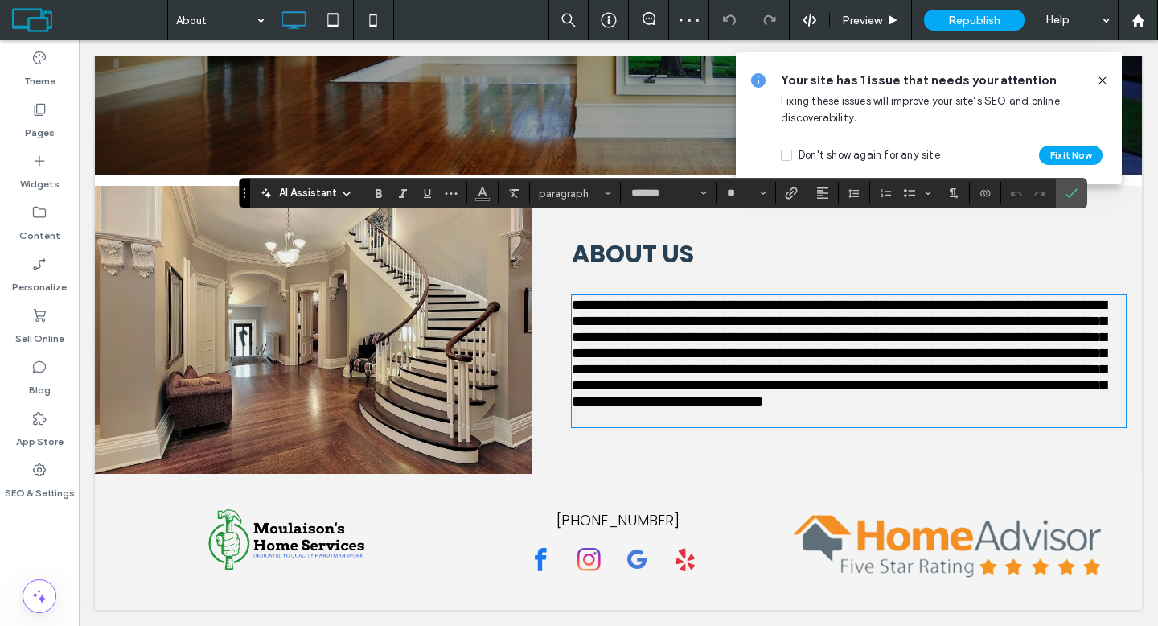
click at [662, 455] on div "**********" at bounding box center [836, 330] width 610 height 288
click at [662, 423] on p at bounding box center [849, 417] width 554 height 16
click at [659, 409] on p "**********" at bounding box center [849, 353] width 554 height 113
click at [1067, 191] on icon "Confirm" at bounding box center [1070, 193] width 13 height 13
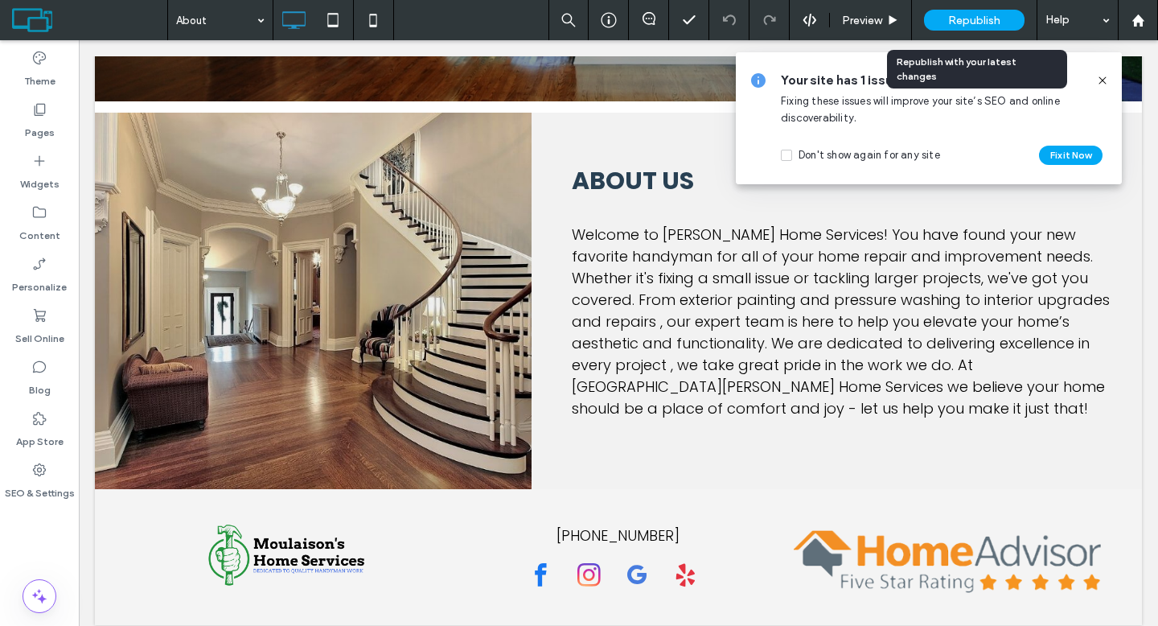
click at [967, 19] on span "Republish" at bounding box center [974, 21] width 52 height 14
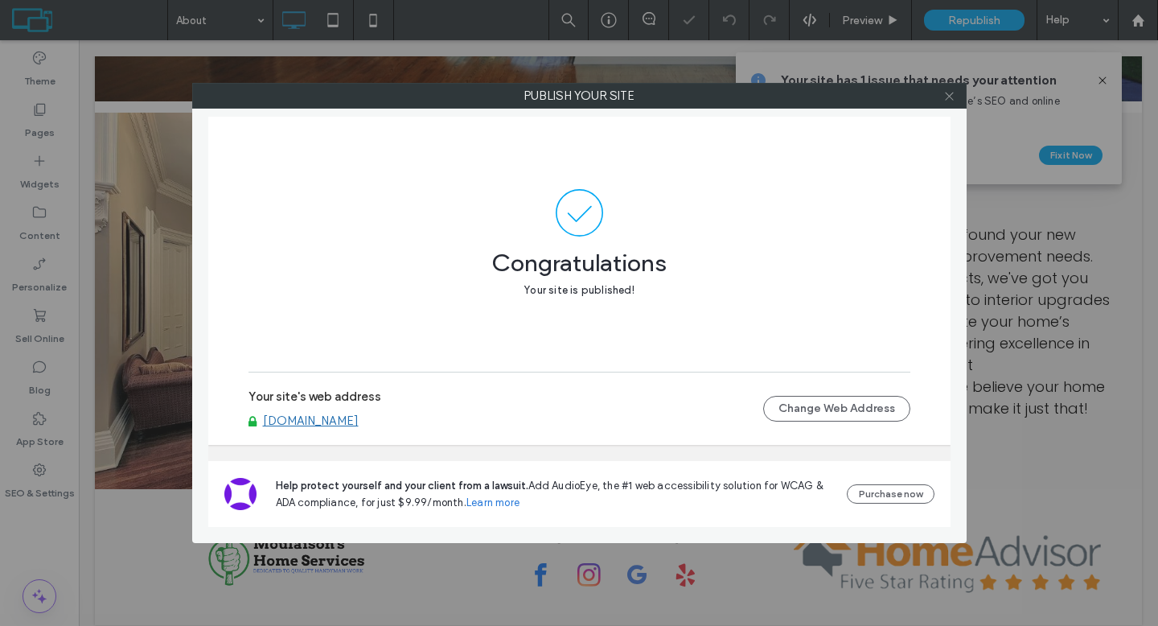
click at [947, 96] on icon at bounding box center [949, 96] width 12 height 12
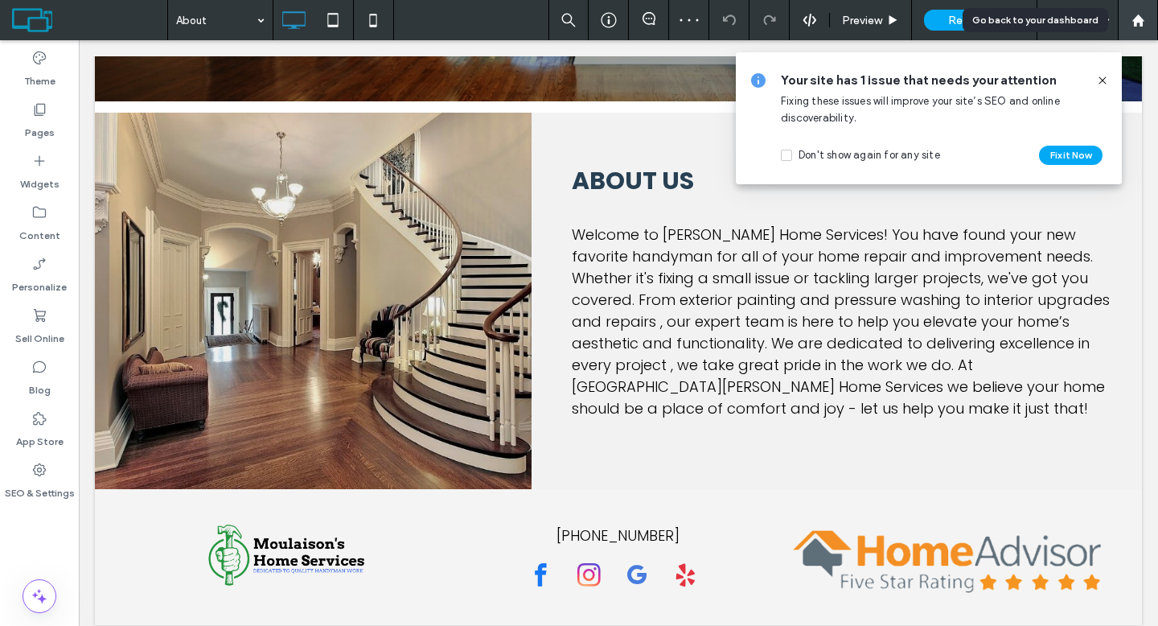
click at [1137, 23] on icon at bounding box center [1138, 21] width 14 height 14
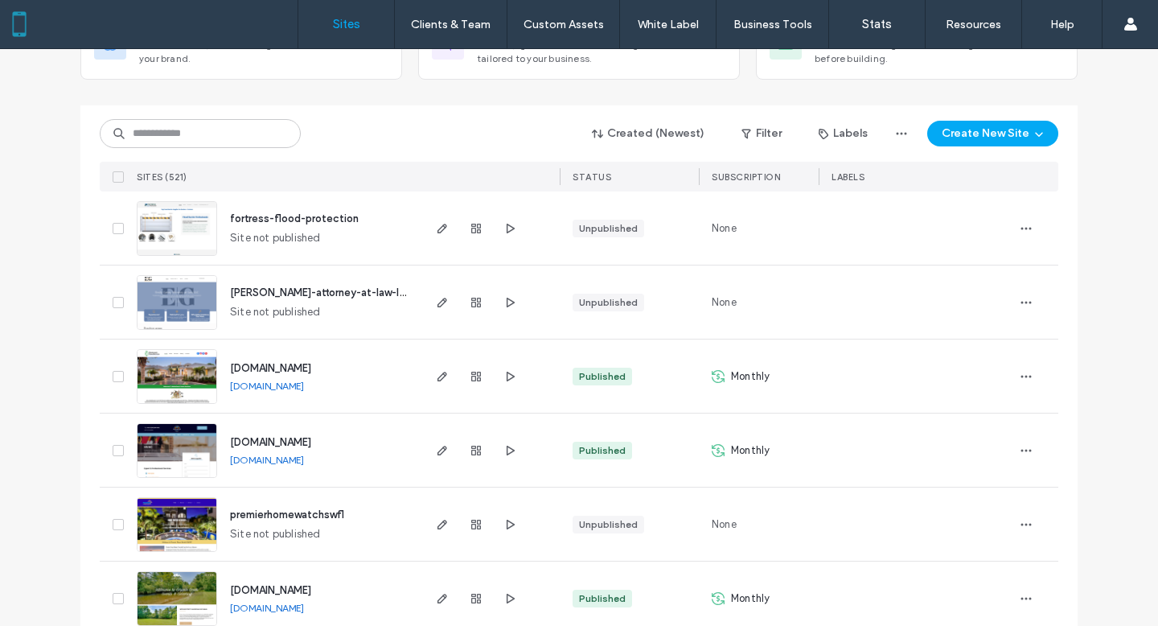
scroll to position [142, 0]
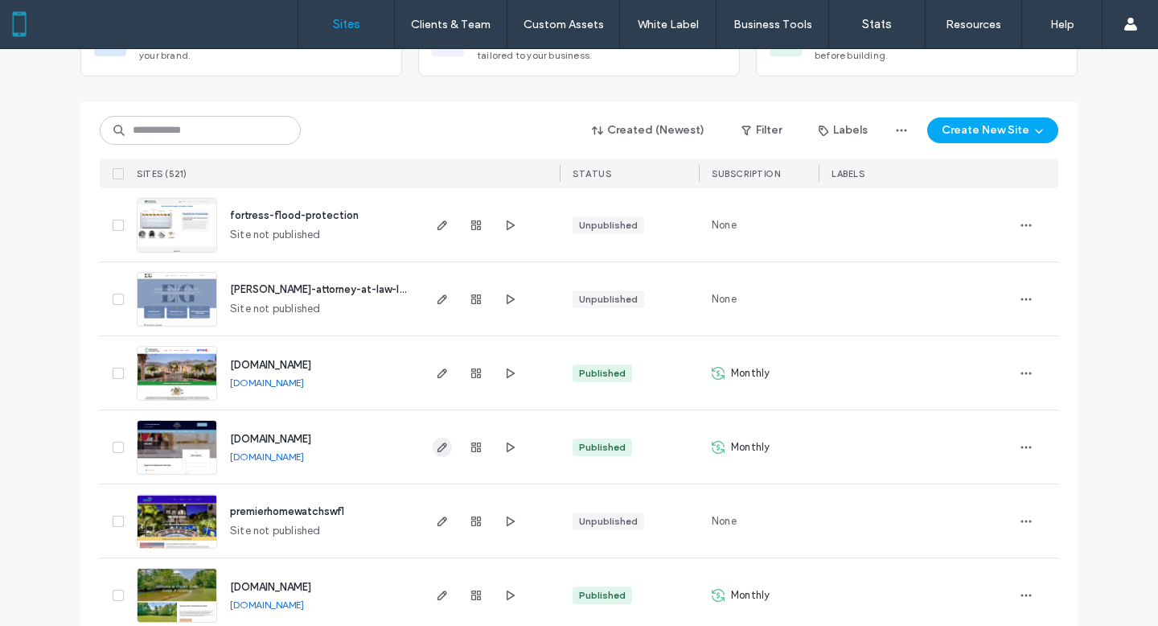
click at [437, 451] on use "button" at bounding box center [442, 447] width 10 height 10
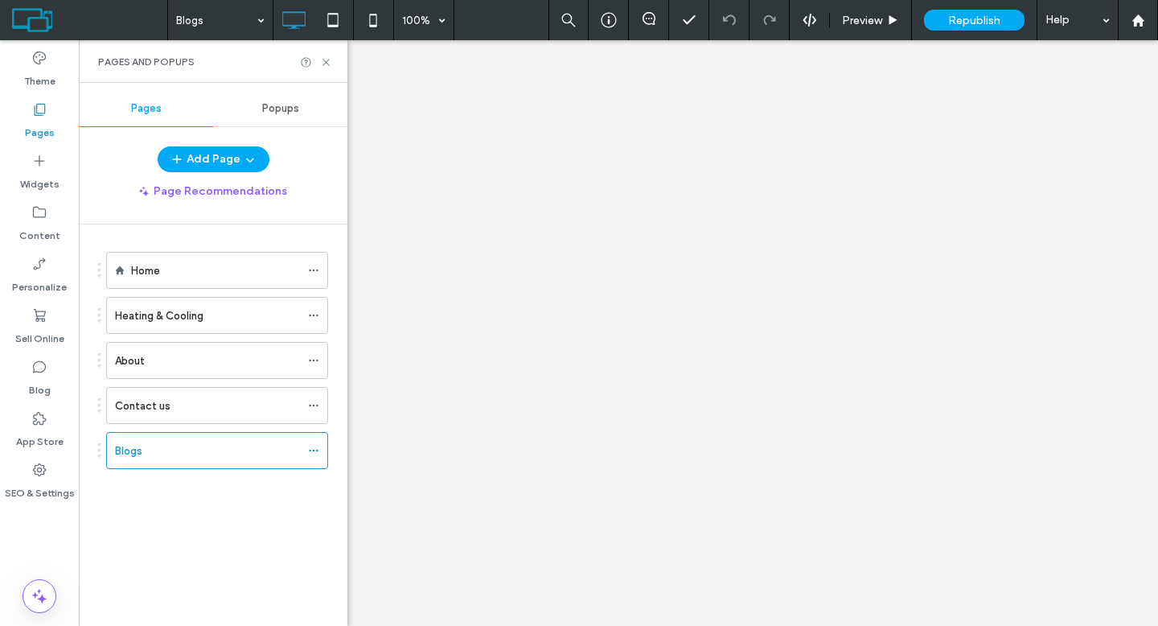
click at [326, 62] on div at bounding box center [579, 313] width 1158 height 626
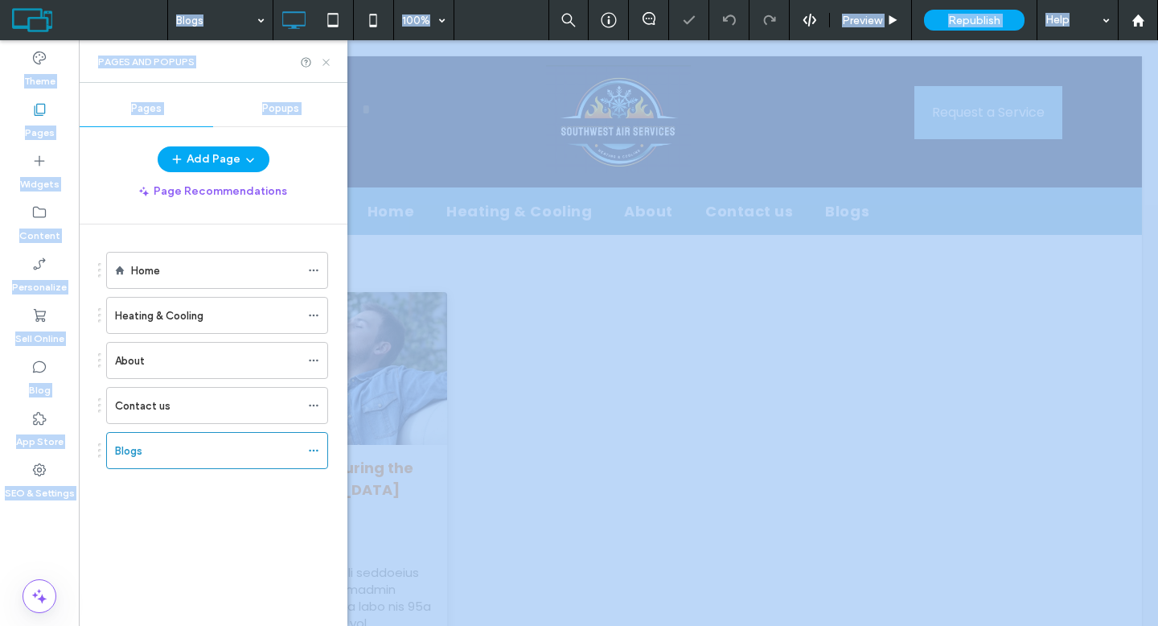
click at [325, 60] on use at bounding box center [325, 62] width 6 height 6
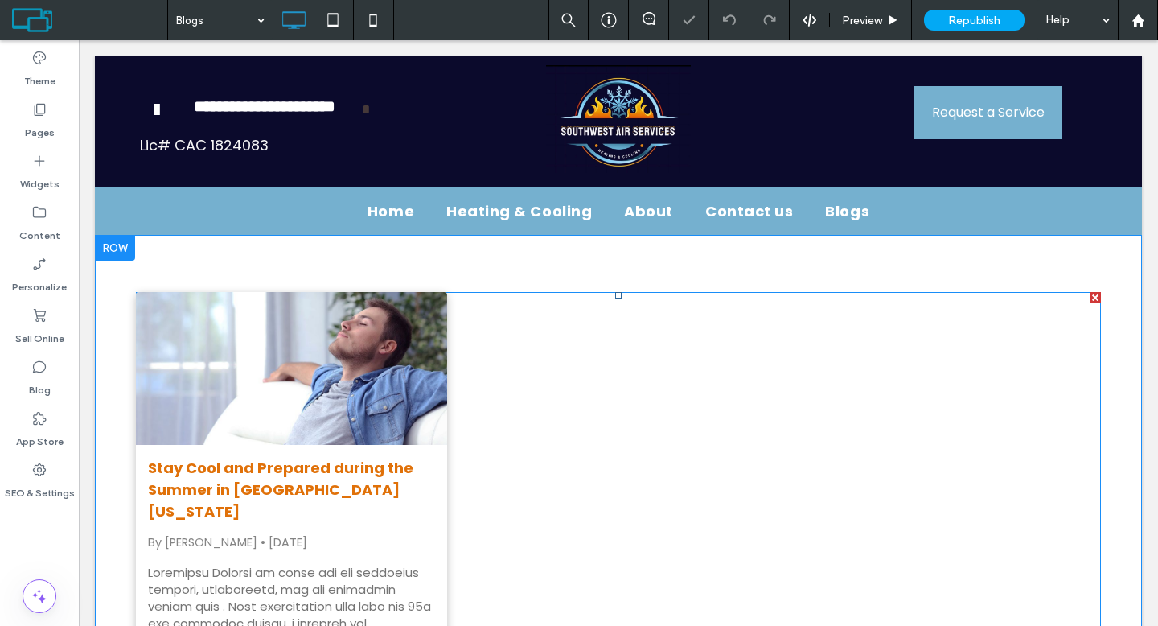
click at [330, 389] on div at bounding box center [291, 369] width 330 height 162
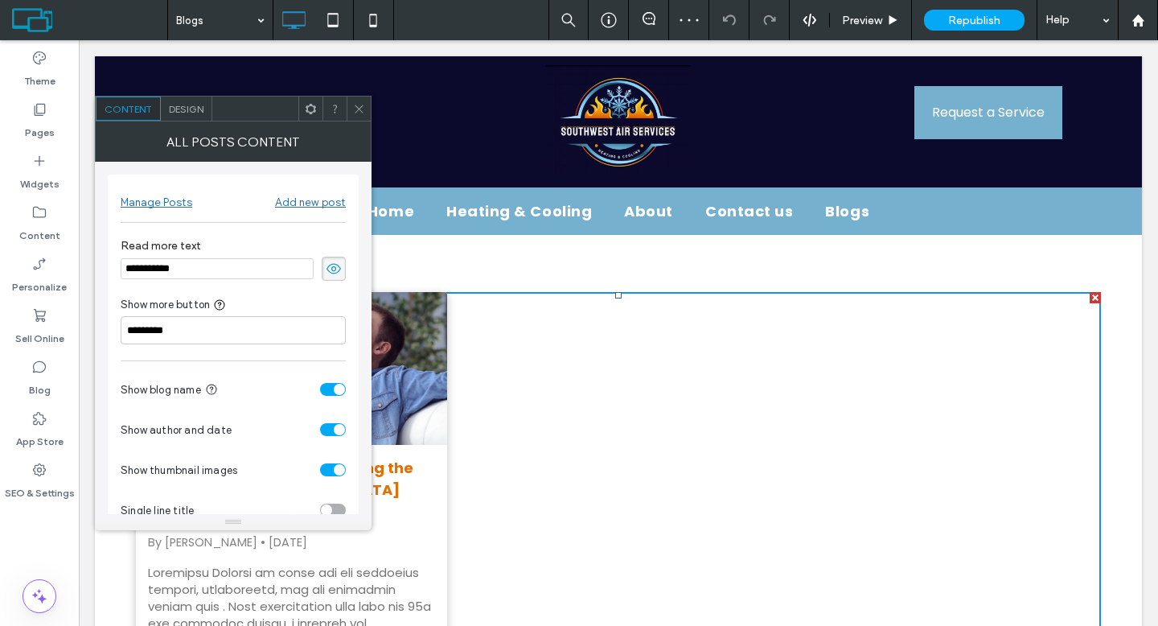
click at [328, 201] on div "Add new post" at bounding box center [310, 202] width 71 height 14
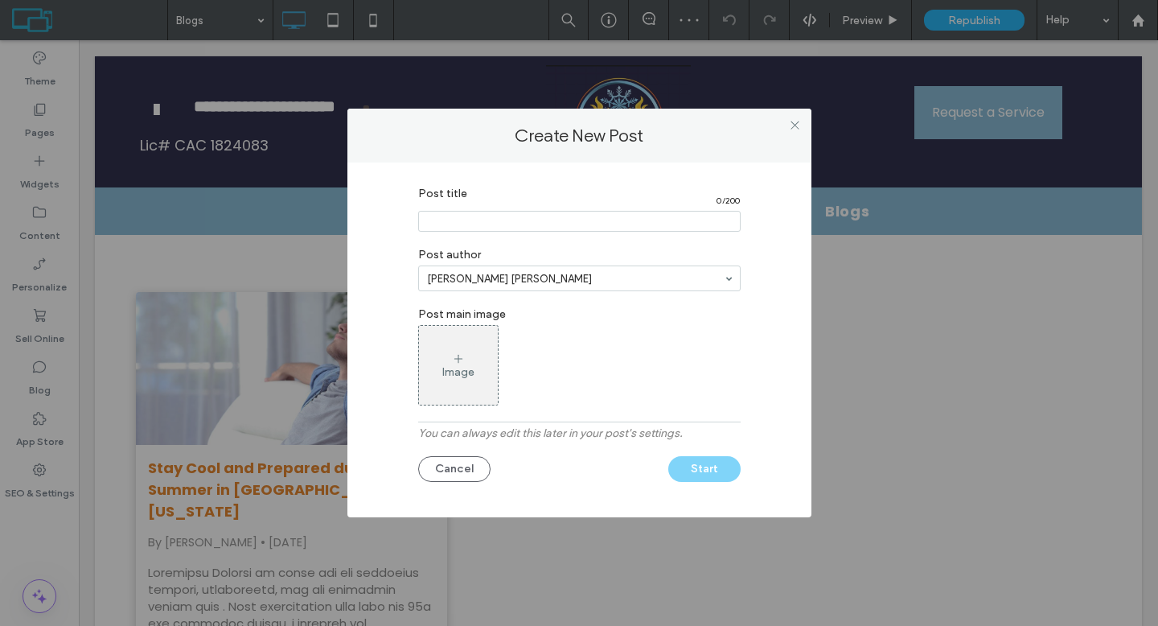
click at [464, 223] on input "Post title" at bounding box center [579, 221] width 322 height 21
paste input "**********"
type input "**********"
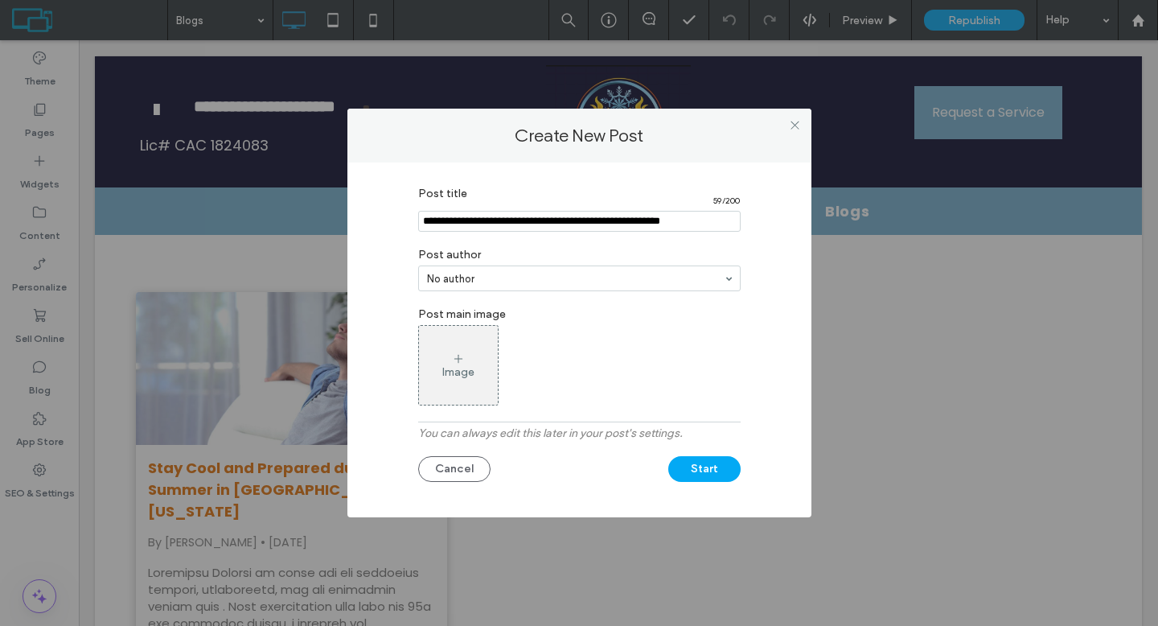
click at [470, 267] on div at bounding box center [579, 278] width 321 height 24
type input "**********"
click at [454, 348] on div "Image" at bounding box center [458, 365] width 79 height 76
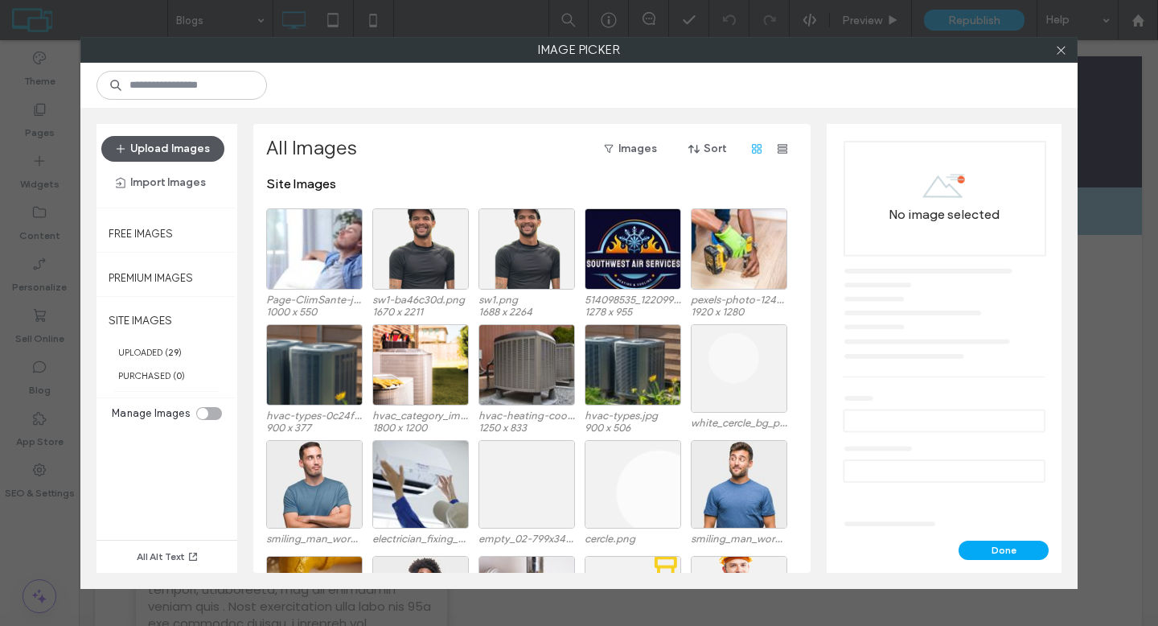
click at [184, 148] on button "Upload Images" at bounding box center [162, 149] width 123 height 26
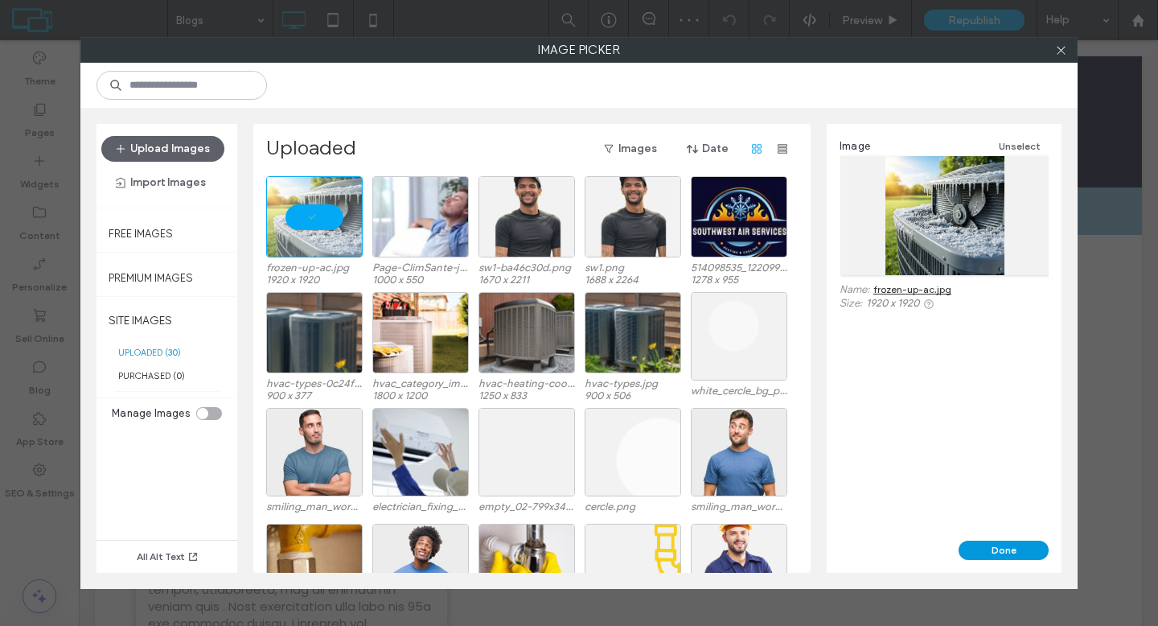
click at [982, 551] on button "Done" at bounding box center [1003, 549] width 90 height 19
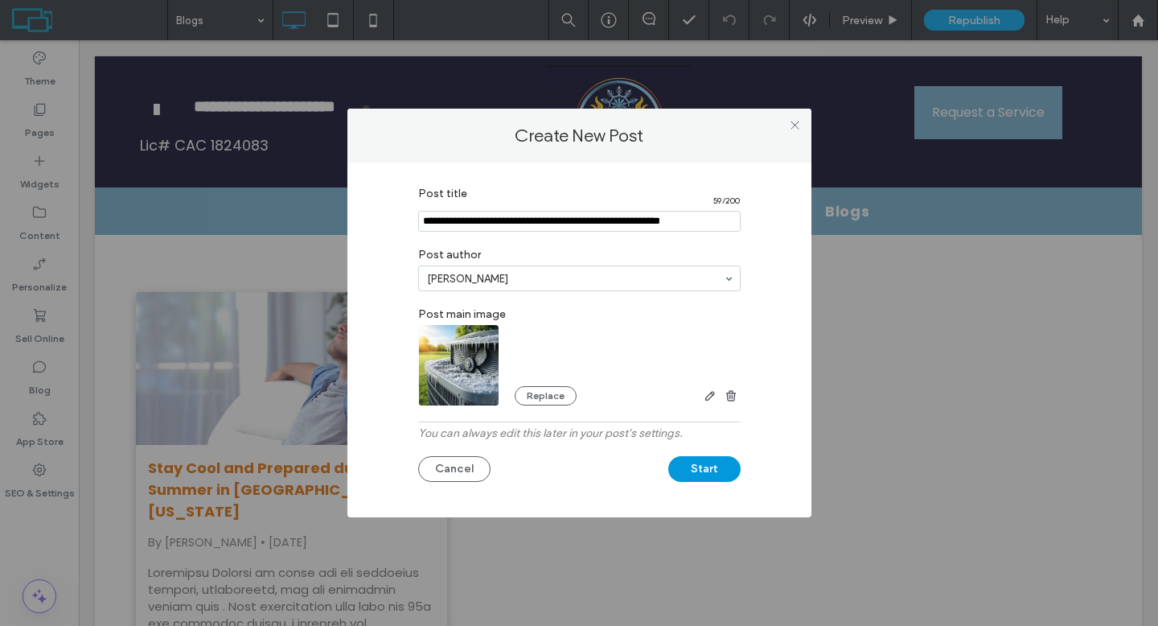
click at [713, 471] on button "Start" at bounding box center [704, 469] width 72 height 26
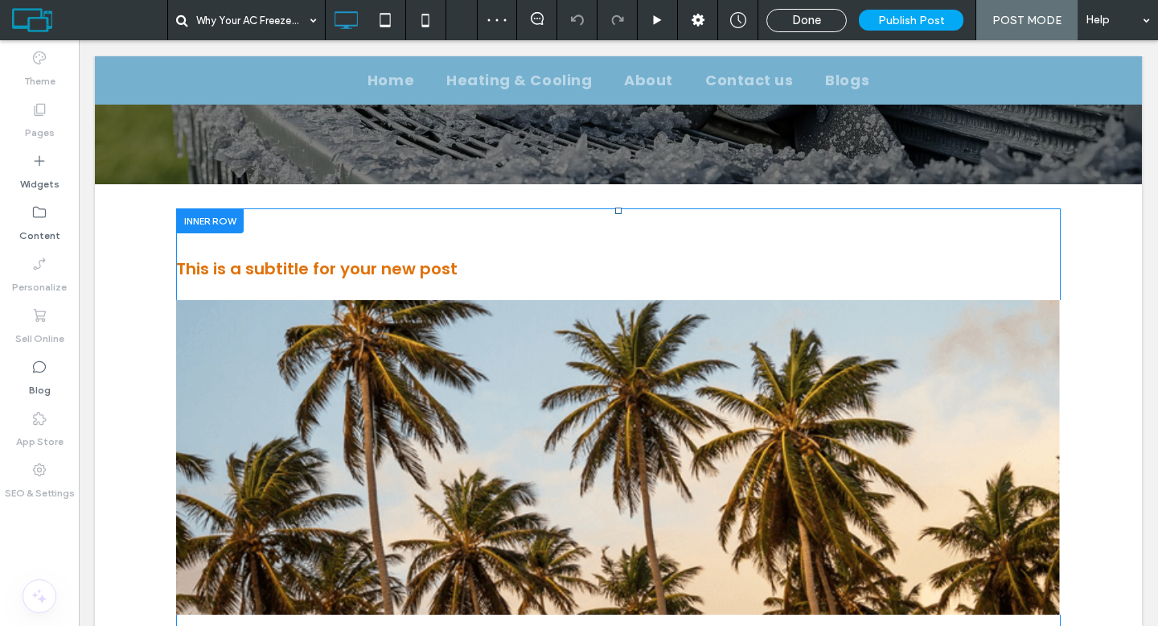
scroll to position [372, 0]
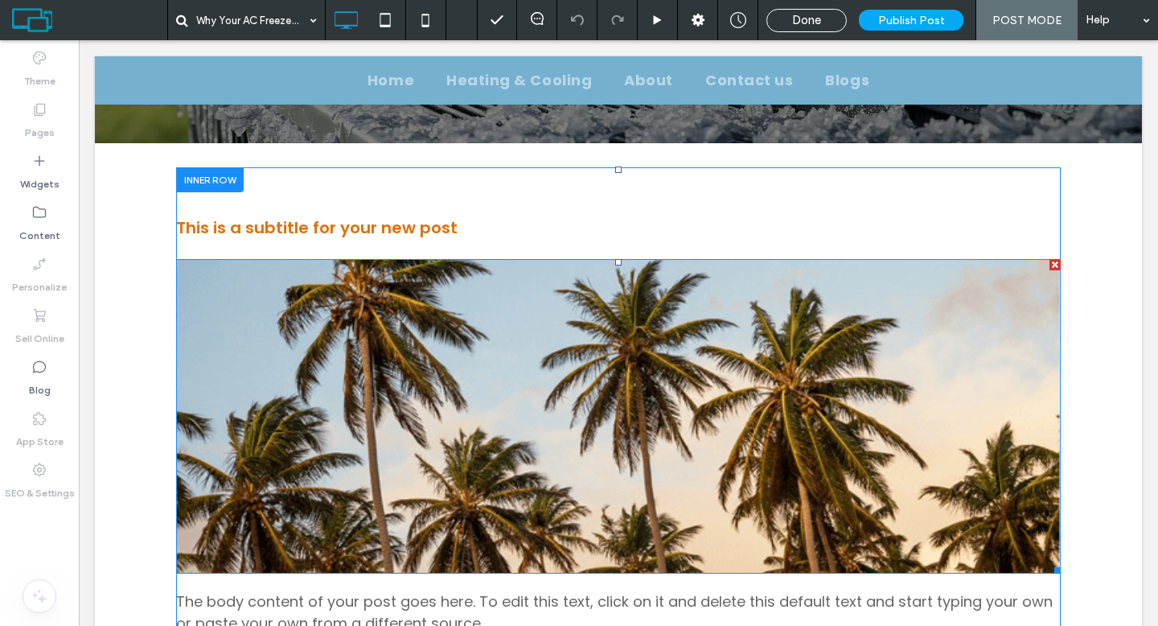
click at [1050, 260] on div at bounding box center [1054, 264] width 11 height 11
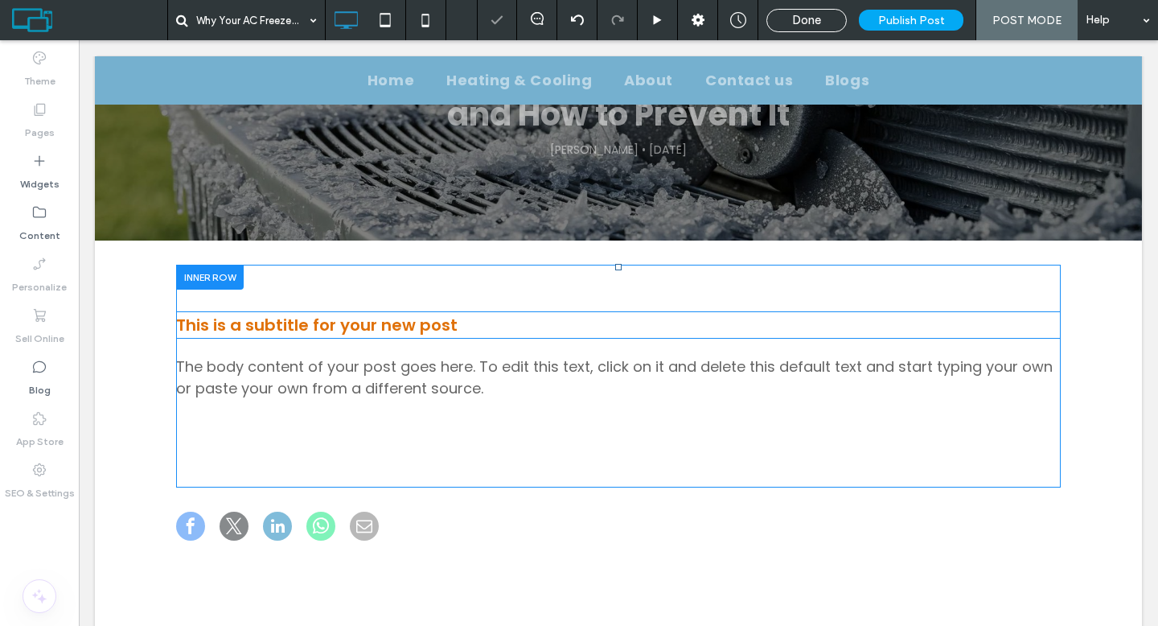
scroll to position [232, 0]
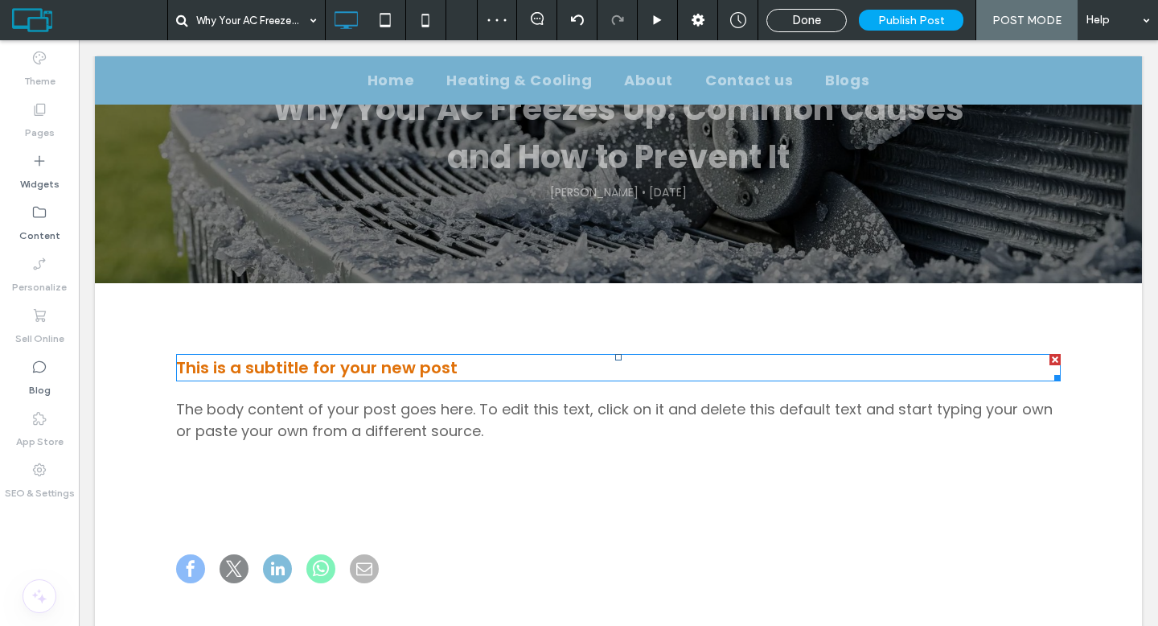
click at [1049, 359] on div at bounding box center [1054, 359] width 11 height 11
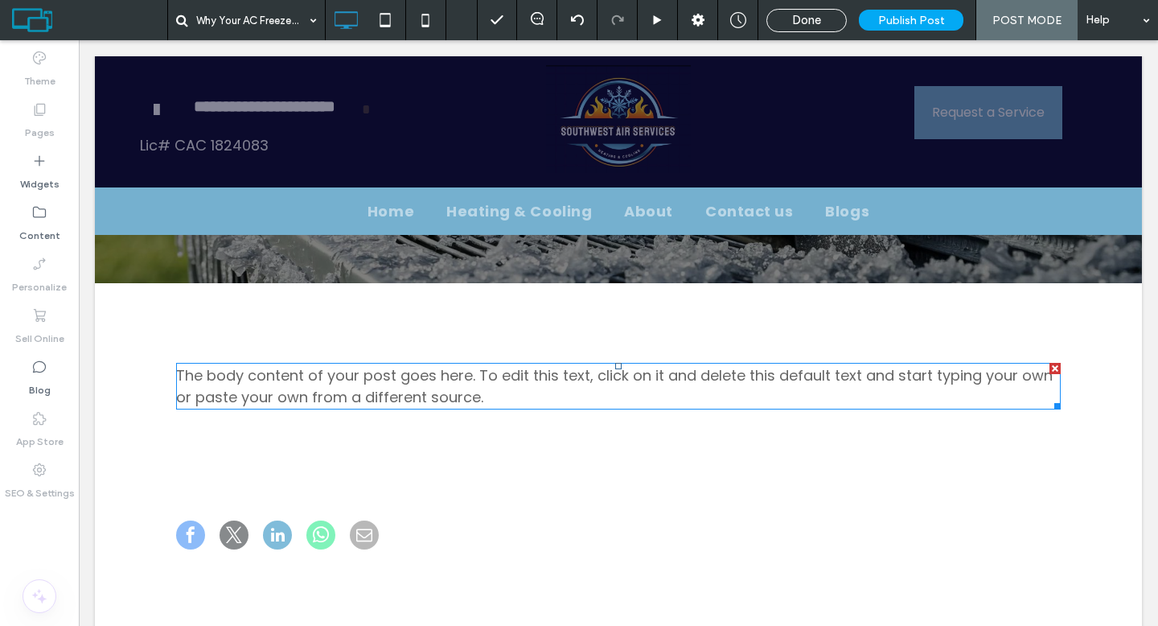
click at [343, 395] on span "The body content of your post goes here. To edit this text, click on it and del…" at bounding box center [614, 386] width 876 height 42
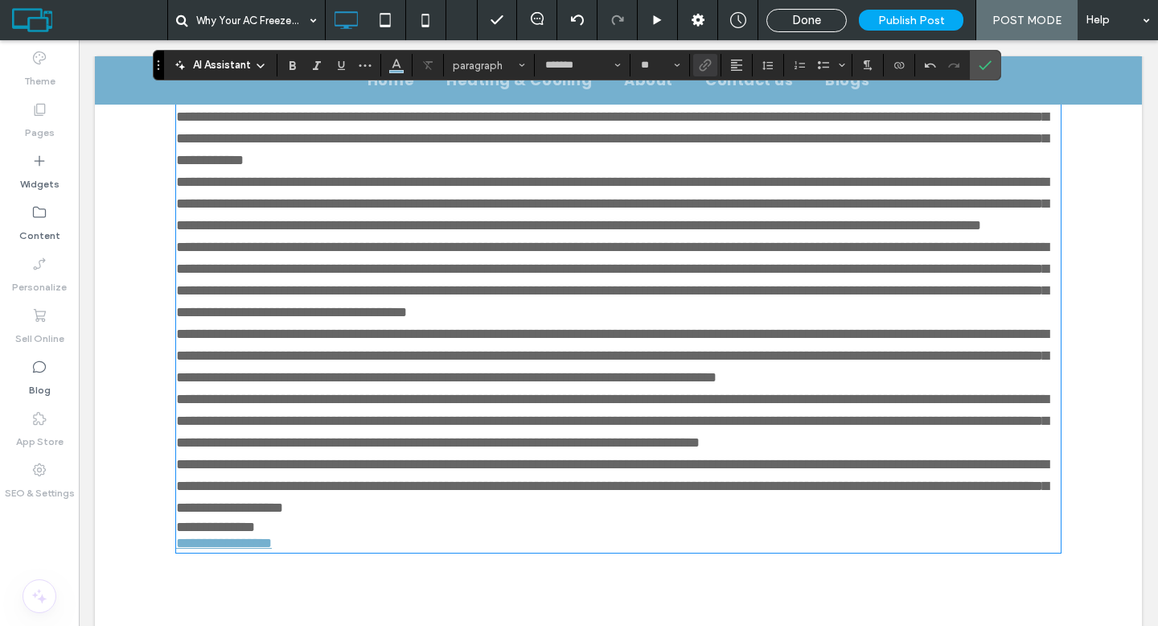
scroll to position [354, 0]
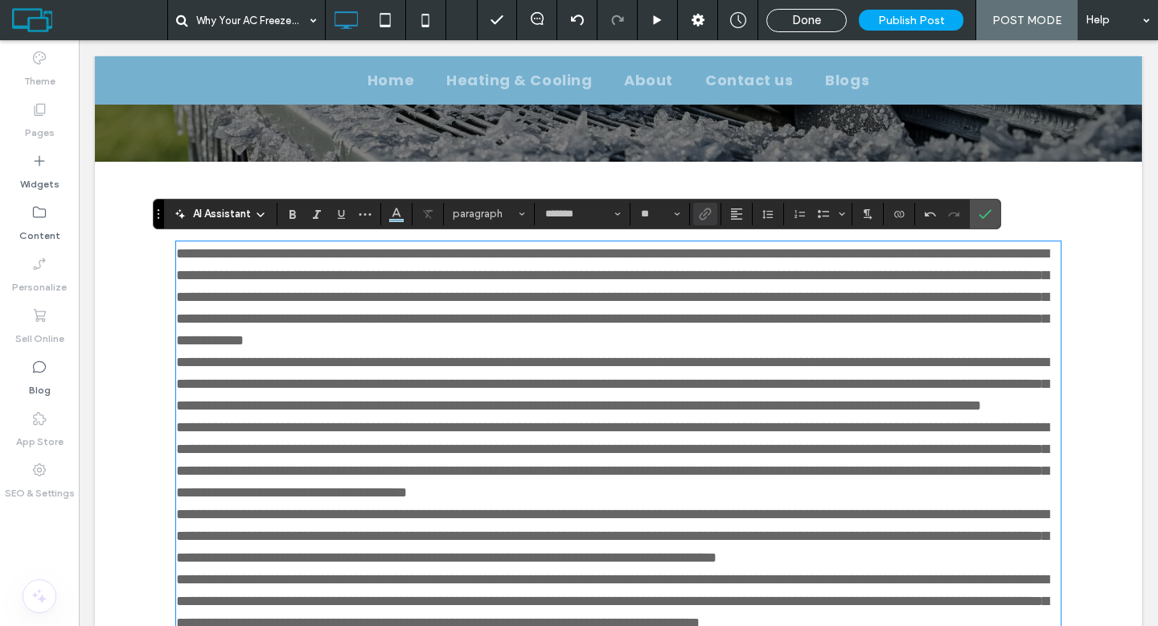
click at [367, 351] on p "**********" at bounding box center [618, 297] width 884 height 109
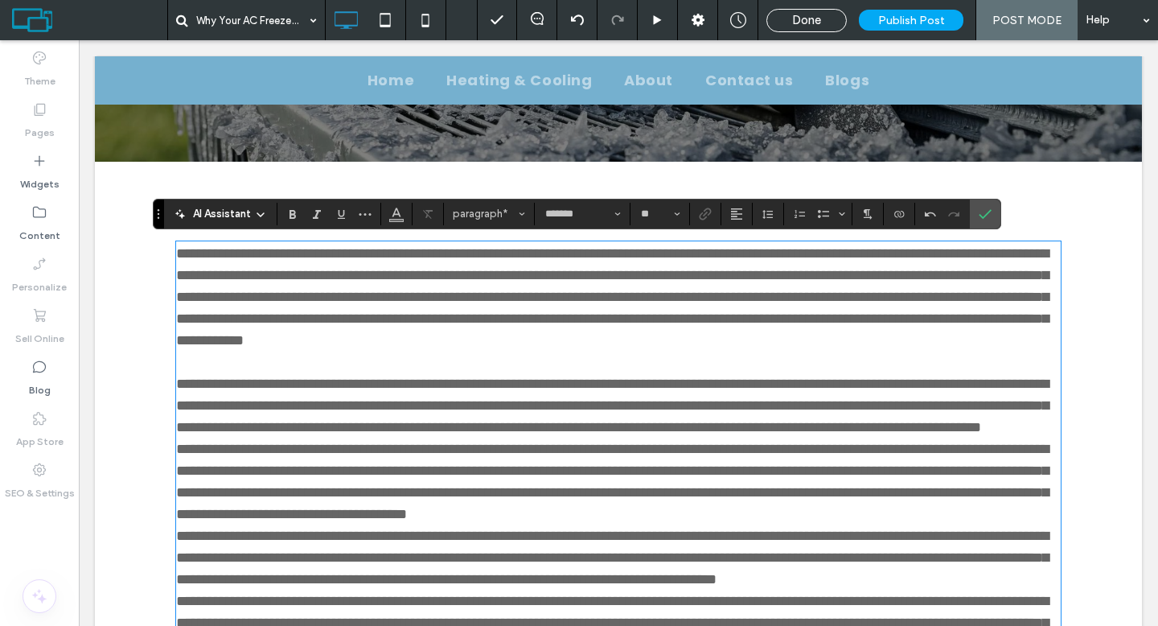
click at [794, 438] on p "**********" at bounding box center [618, 405] width 884 height 65
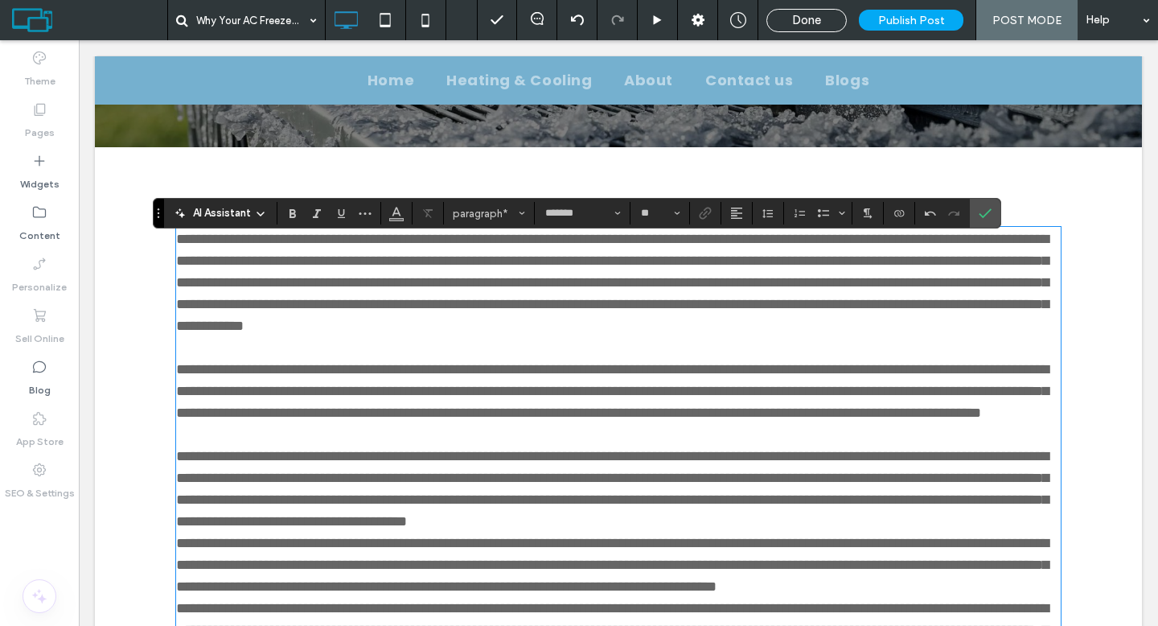
scroll to position [431, 0]
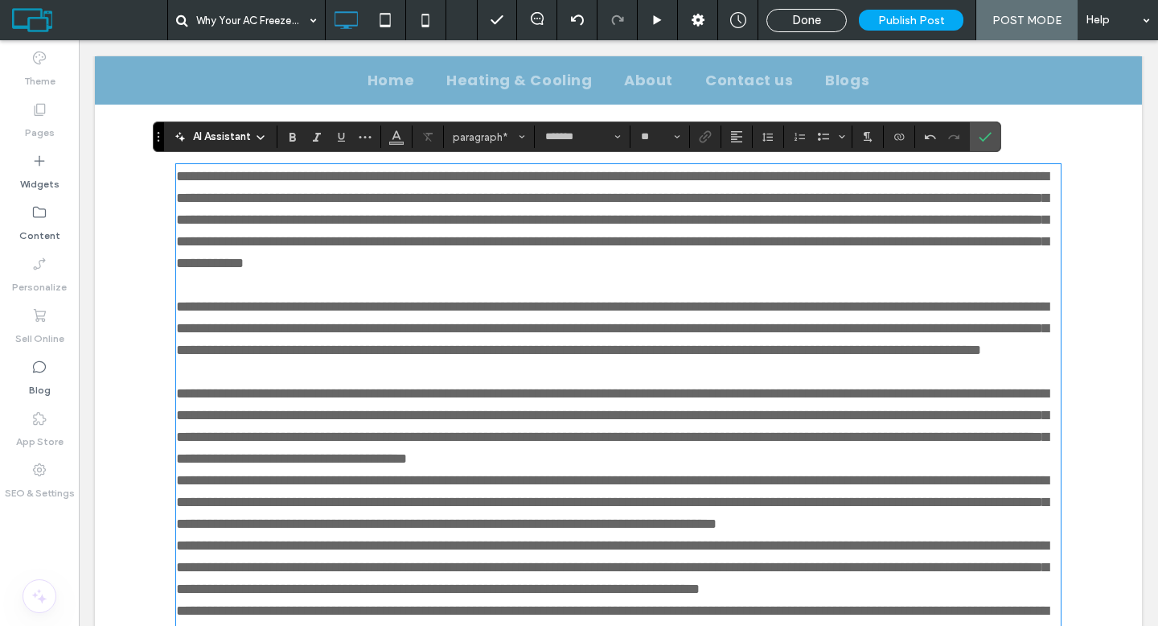
click at [358, 470] on p "**********" at bounding box center [618, 426] width 884 height 87
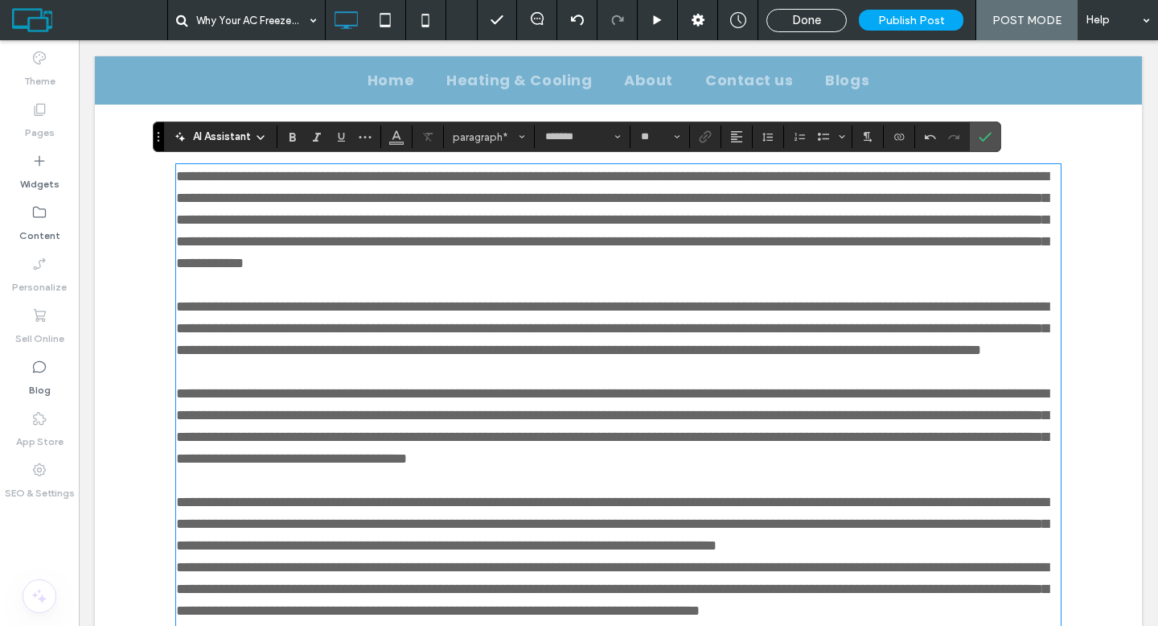
scroll to position [683, 0]
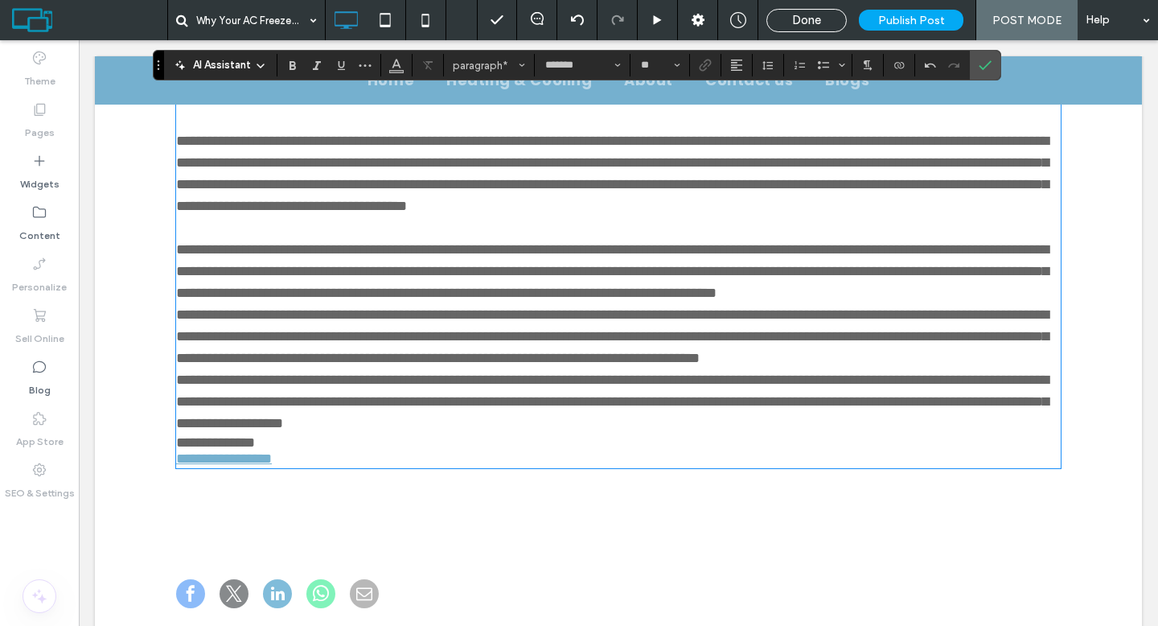
click at [480, 304] on p "**********" at bounding box center [618, 271] width 884 height 65
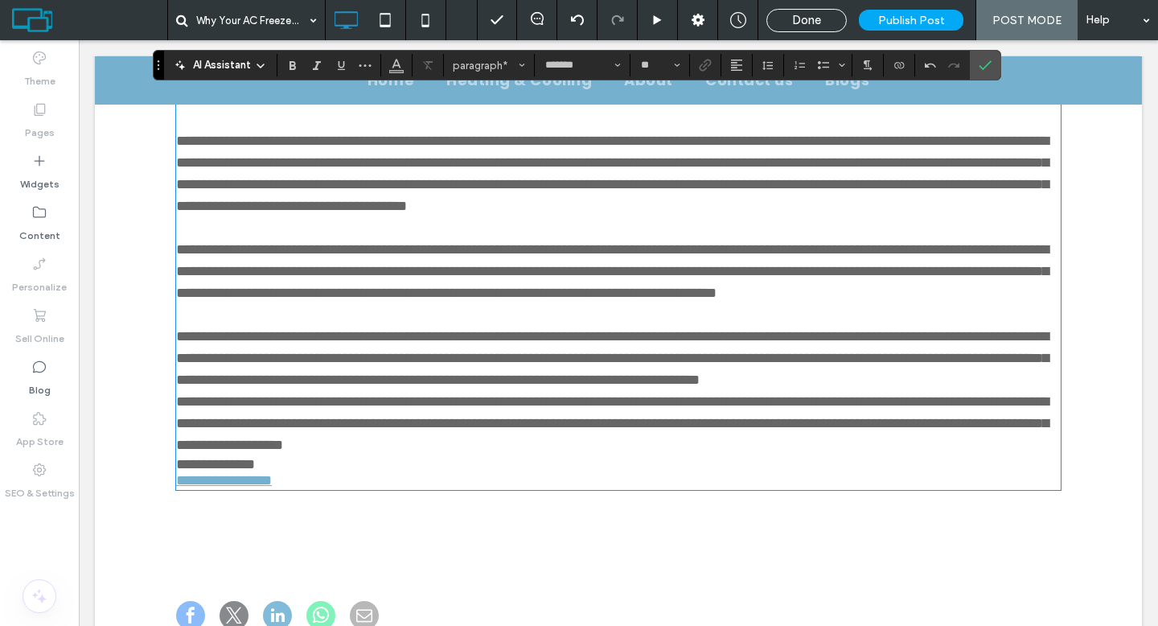
click at [475, 391] on p "**********" at bounding box center [618, 358] width 884 height 65
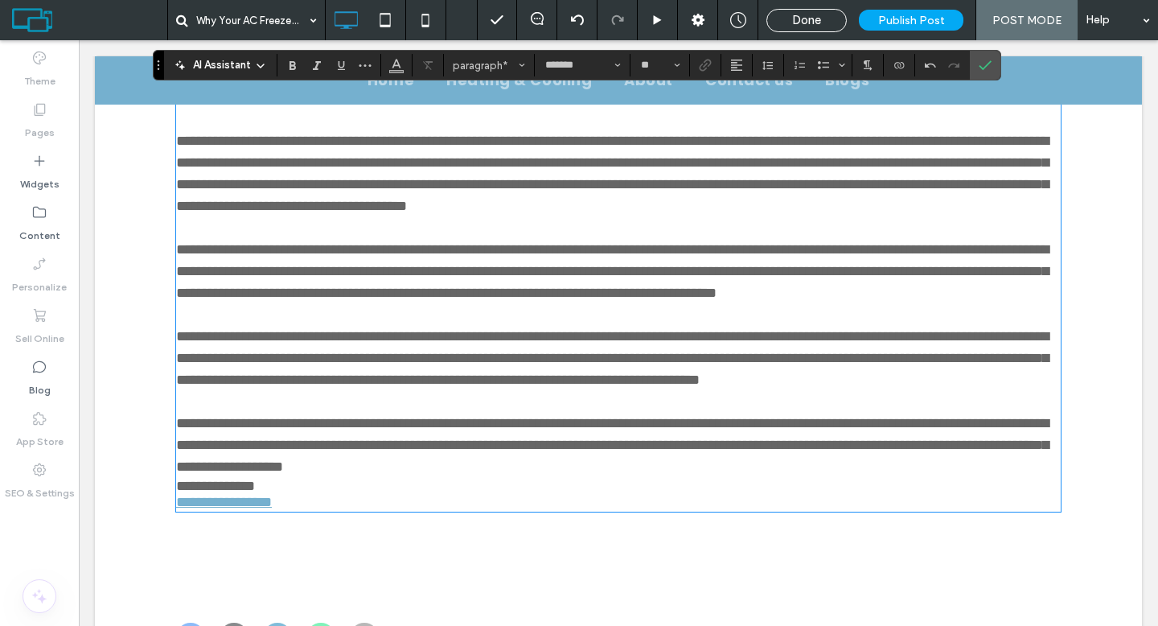
click at [766, 478] on p "**********" at bounding box center [618, 444] width 884 height 65
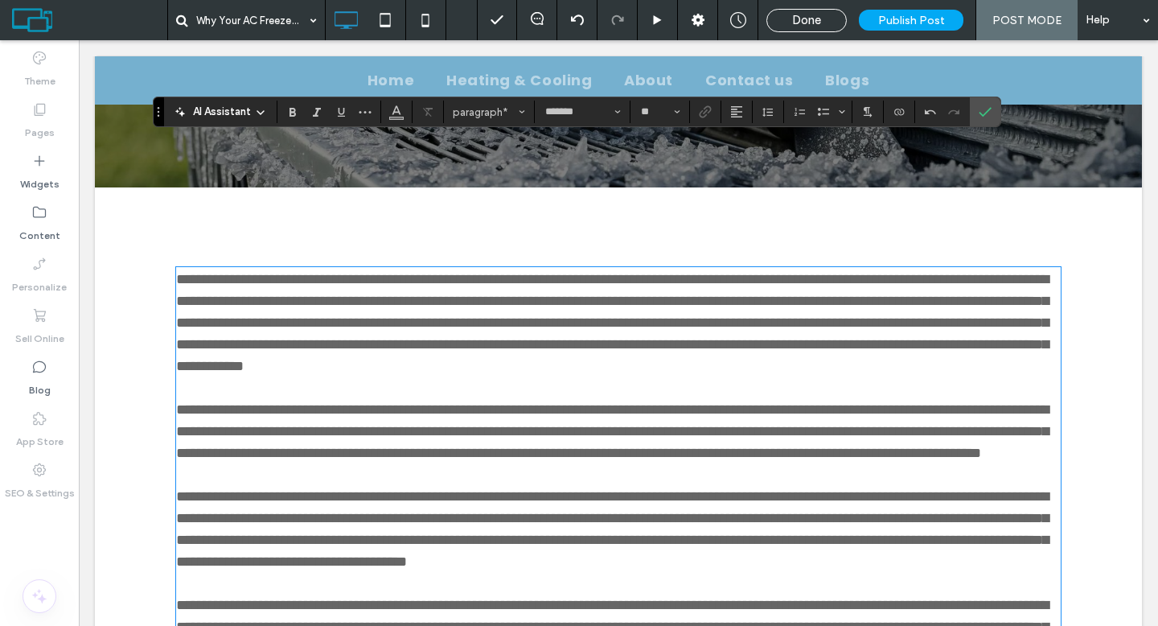
scroll to position [236, 0]
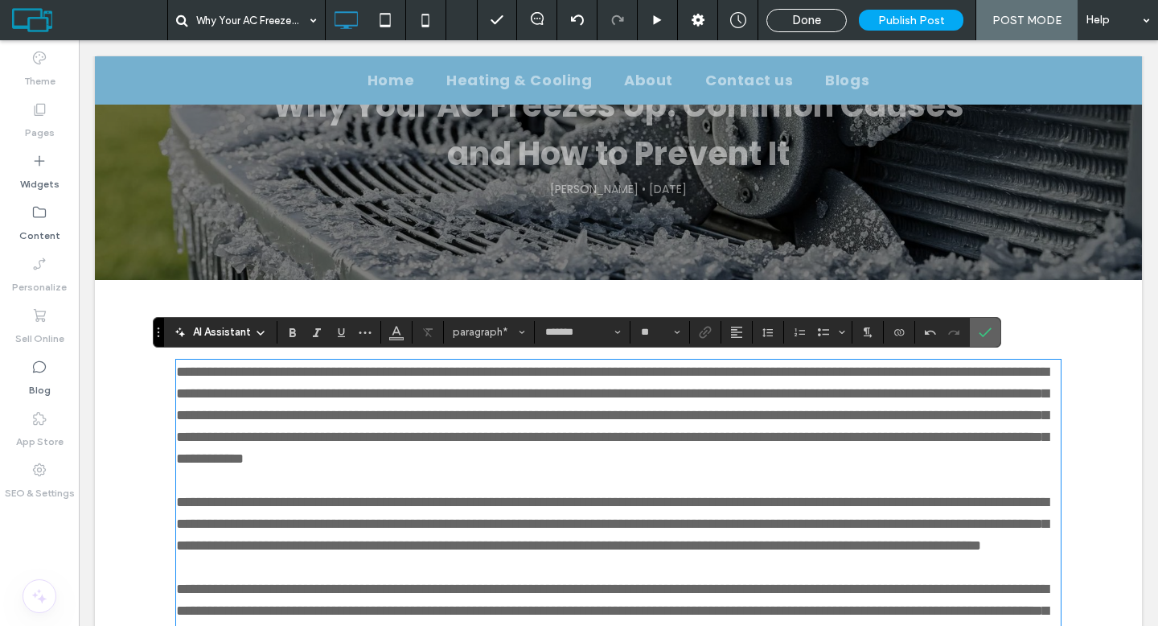
click at [997, 331] on section at bounding box center [985, 332] width 31 height 29
click at [992, 332] on label "Confirm" at bounding box center [985, 332] width 24 height 29
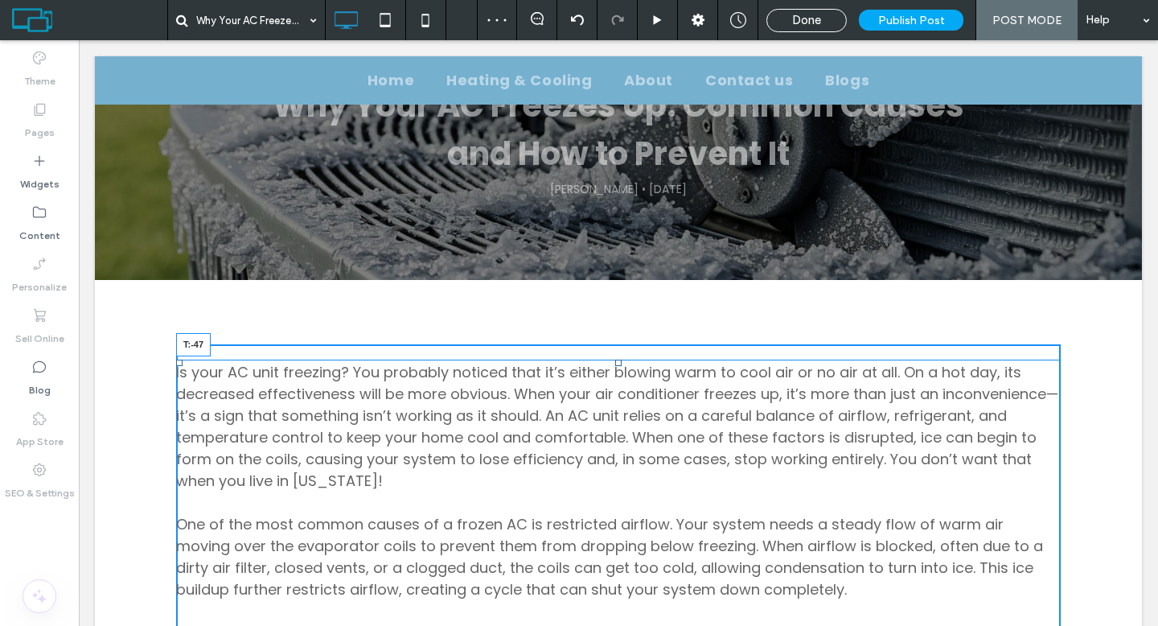
drag, startPoint x: 613, startPoint y: 362, endPoint x: 621, endPoint y: 309, distance: 53.6
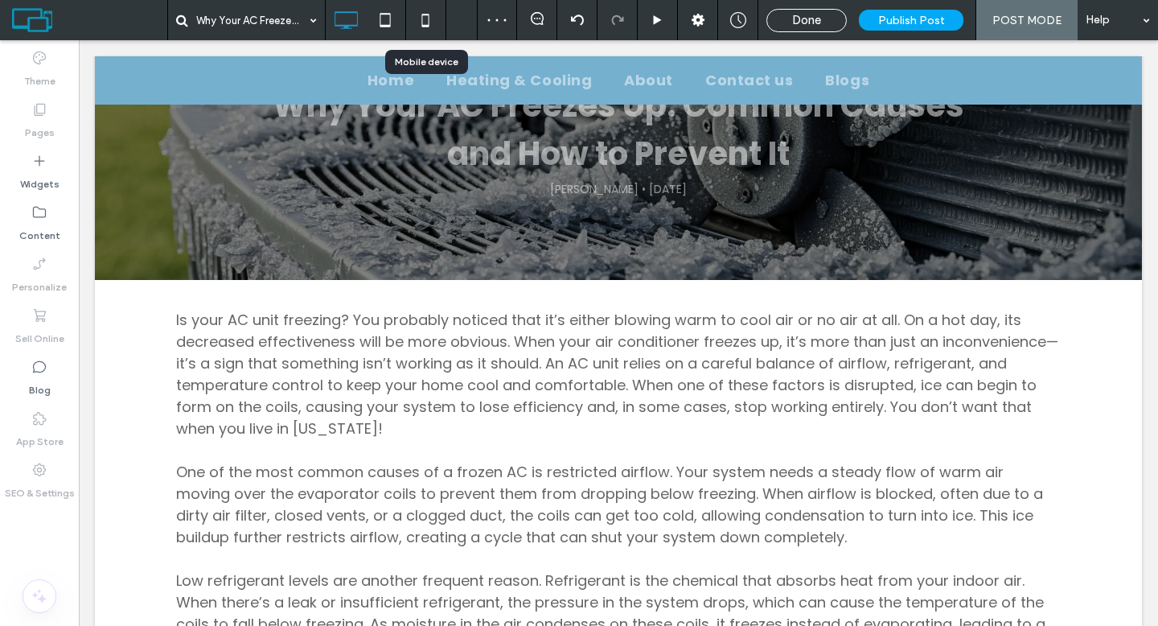
click at [414, 16] on icon at bounding box center [425, 20] width 32 height 32
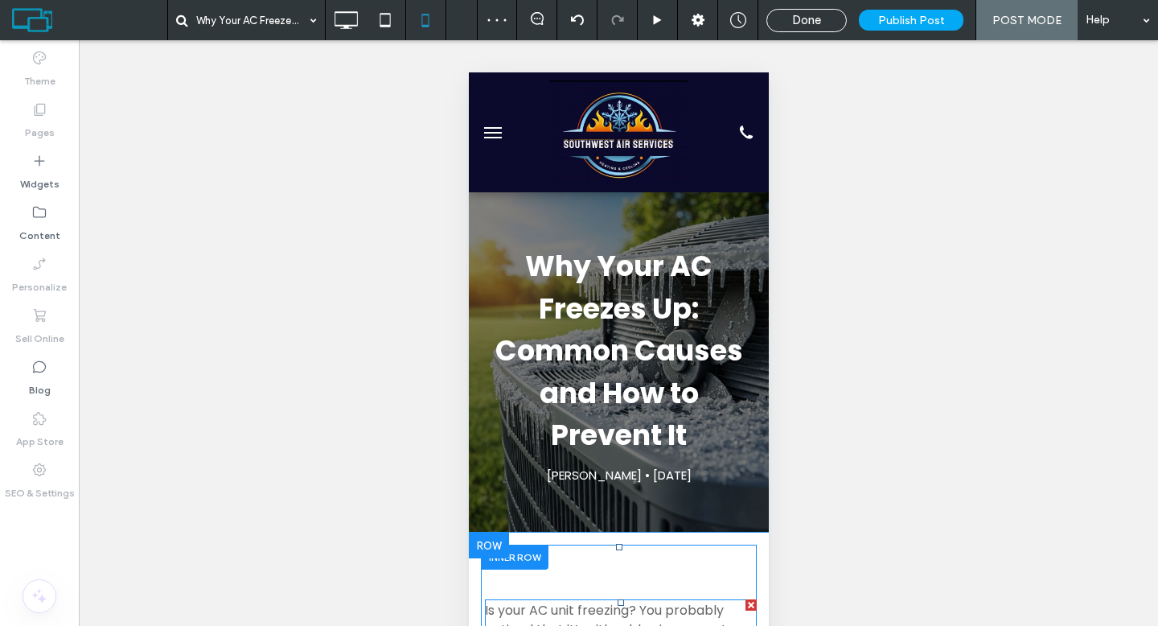
scroll to position [138, 0]
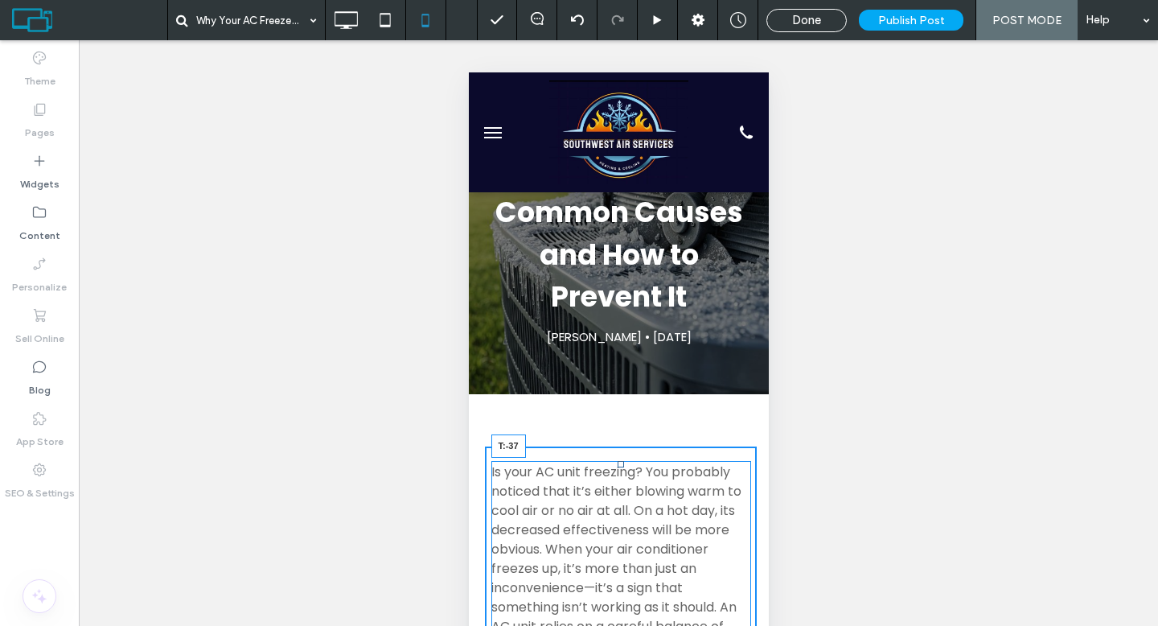
drag, startPoint x: 612, startPoint y: 462, endPoint x: 620, endPoint y: 419, distance: 44.2
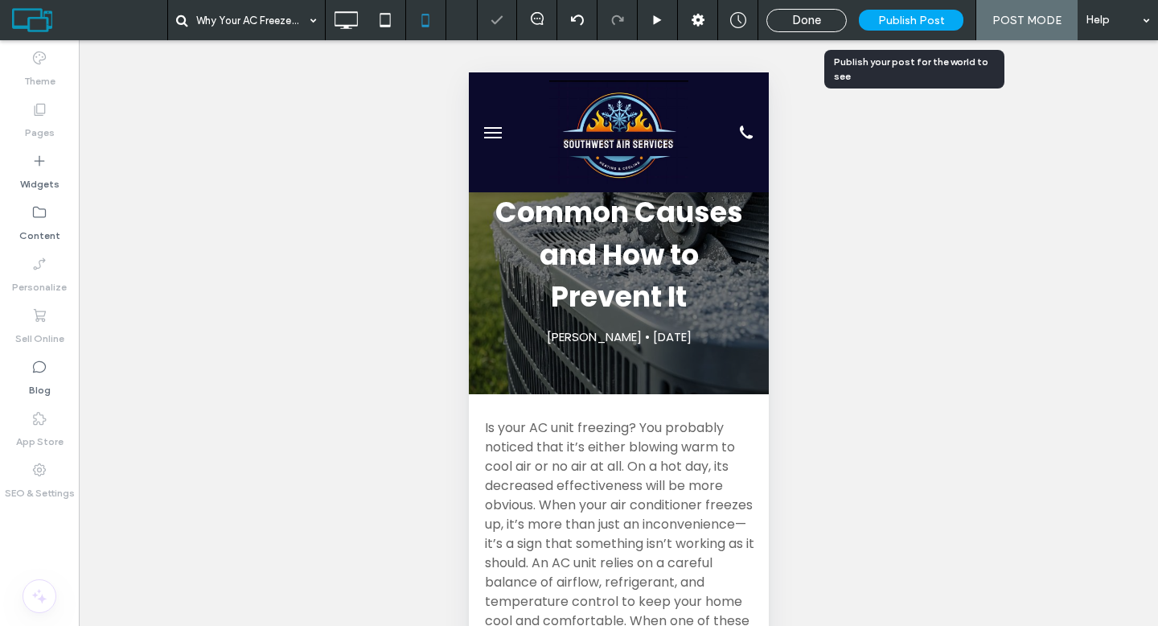
click at [902, 14] on span "Publish Post" at bounding box center [911, 21] width 67 height 14
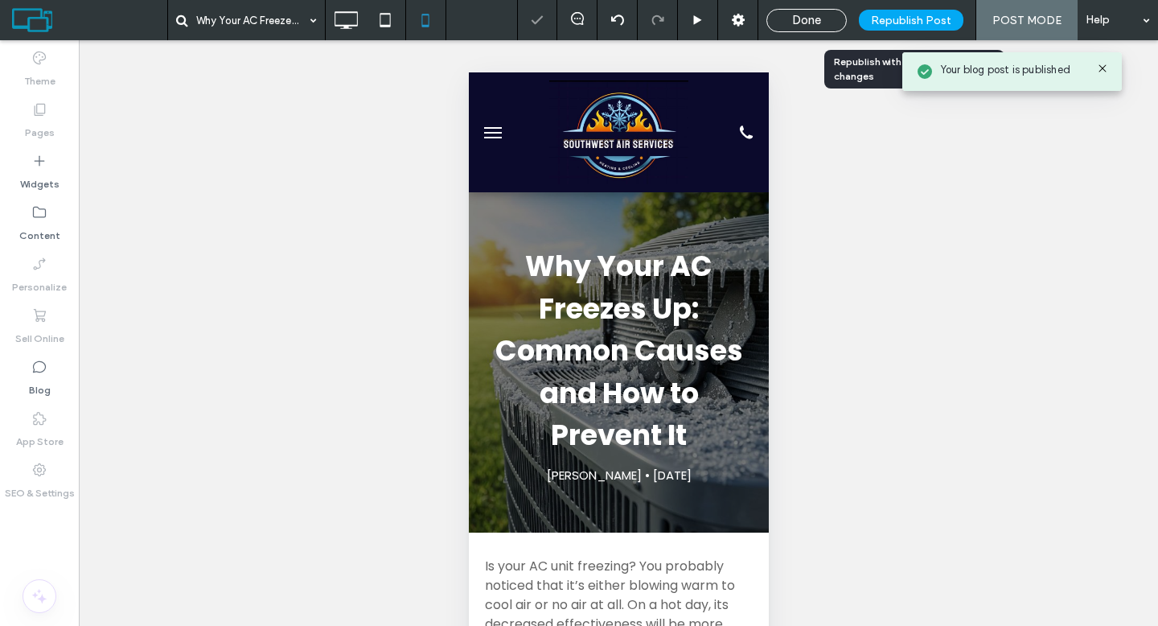
scroll to position [0, 0]
click at [817, 18] on span "Done" at bounding box center [806, 20] width 29 height 14
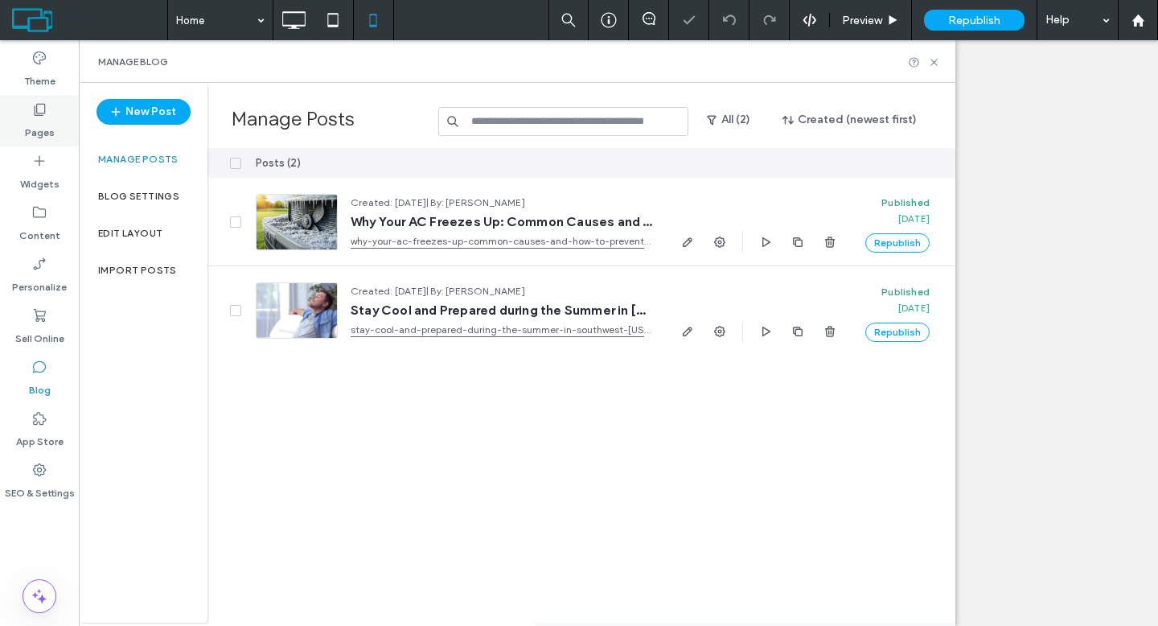
click at [55, 111] on div "Pages" at bounding box center [39, 120] width 79 height 51
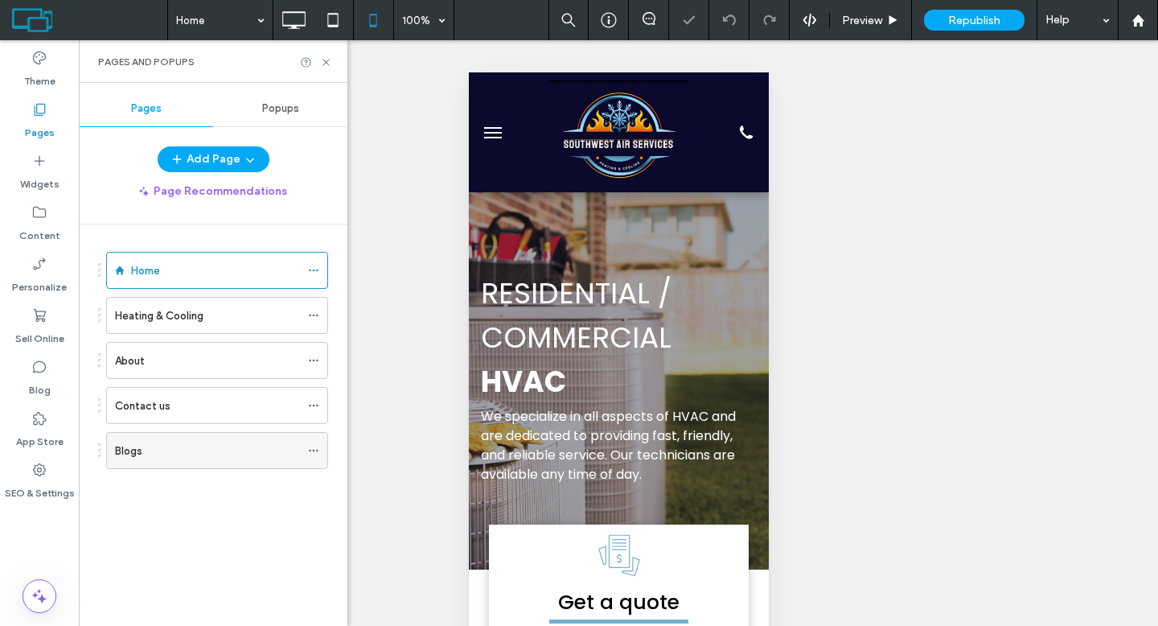
click at [148, 455] on div "Blogs" at bounding box center [207, 450] width 185 height 17
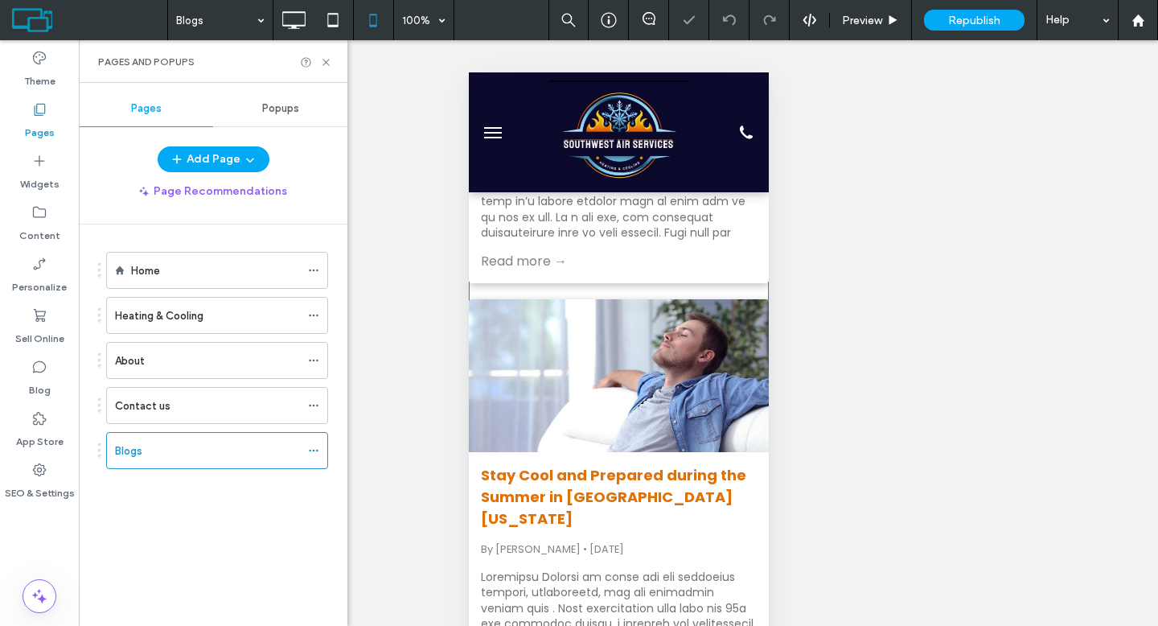
scroll to position [265, 0]
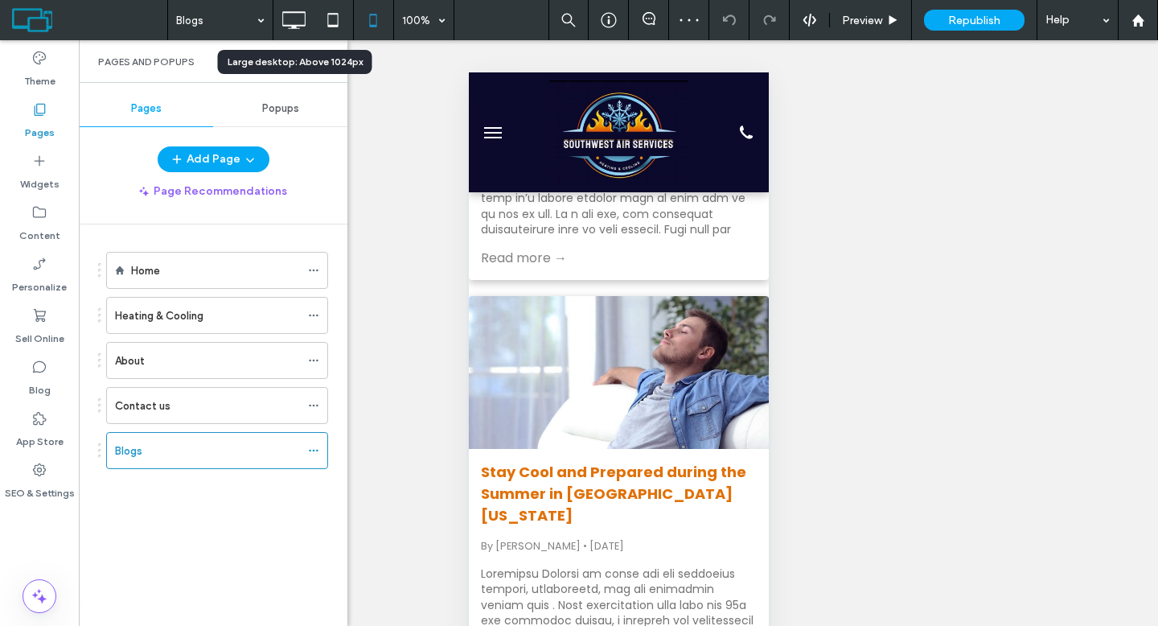
click at [305, 26] on use at bounding box center [293, 20] width 23 height 18
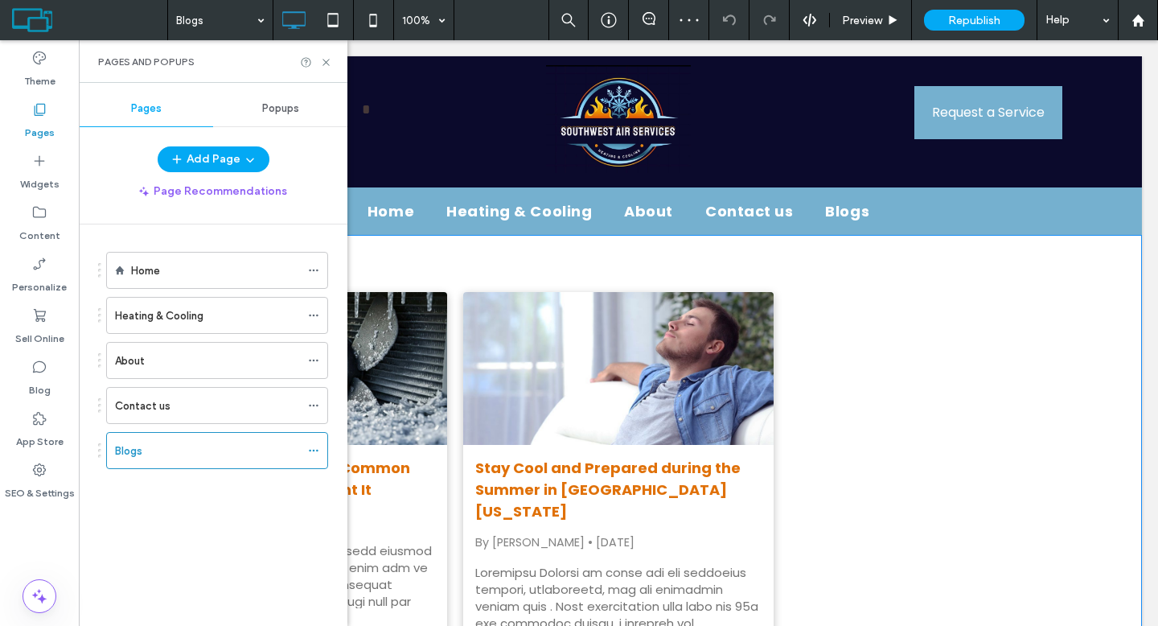
scroll to position [0, 0]
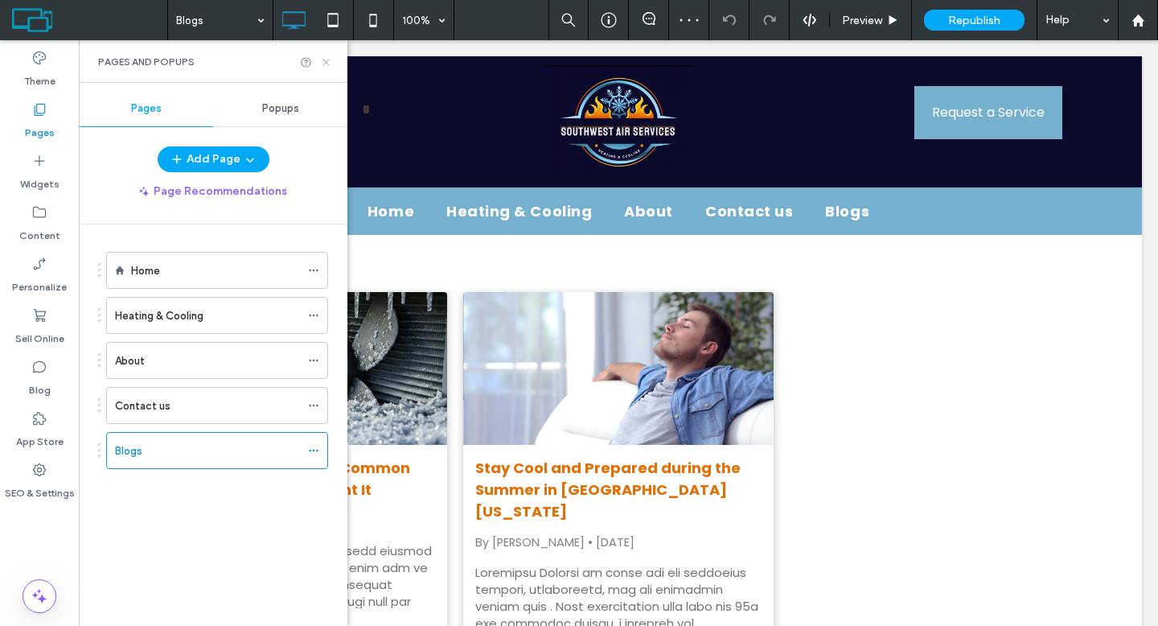
click at [326, 60] on icon at bounding box center [326, 62] width 12 height 12
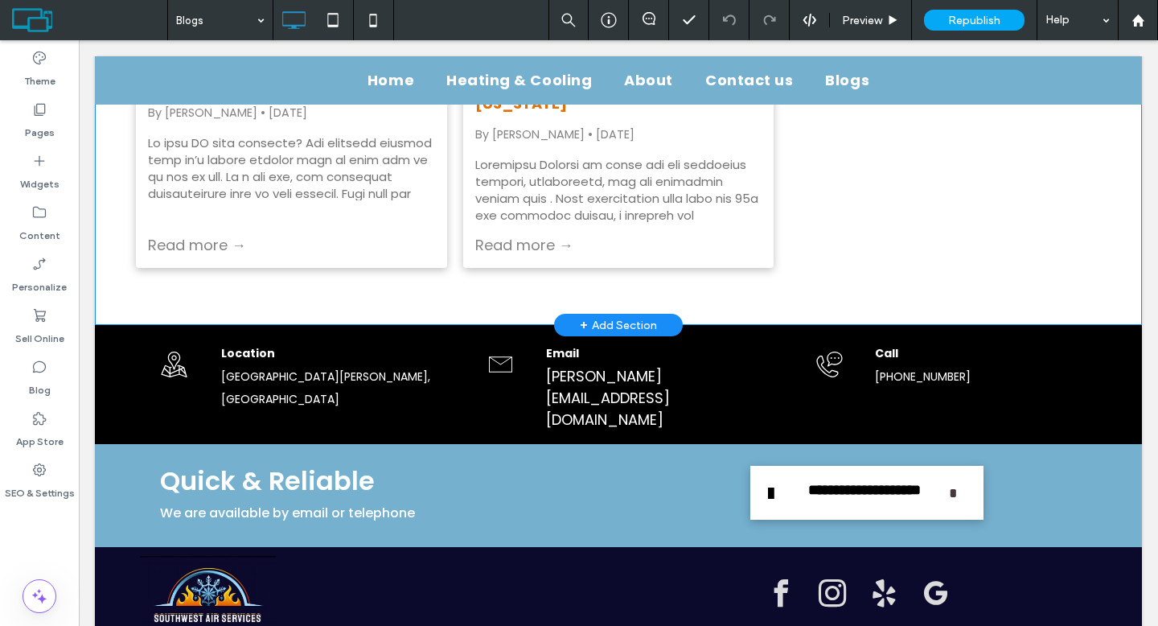
scroll to position [527, 0]
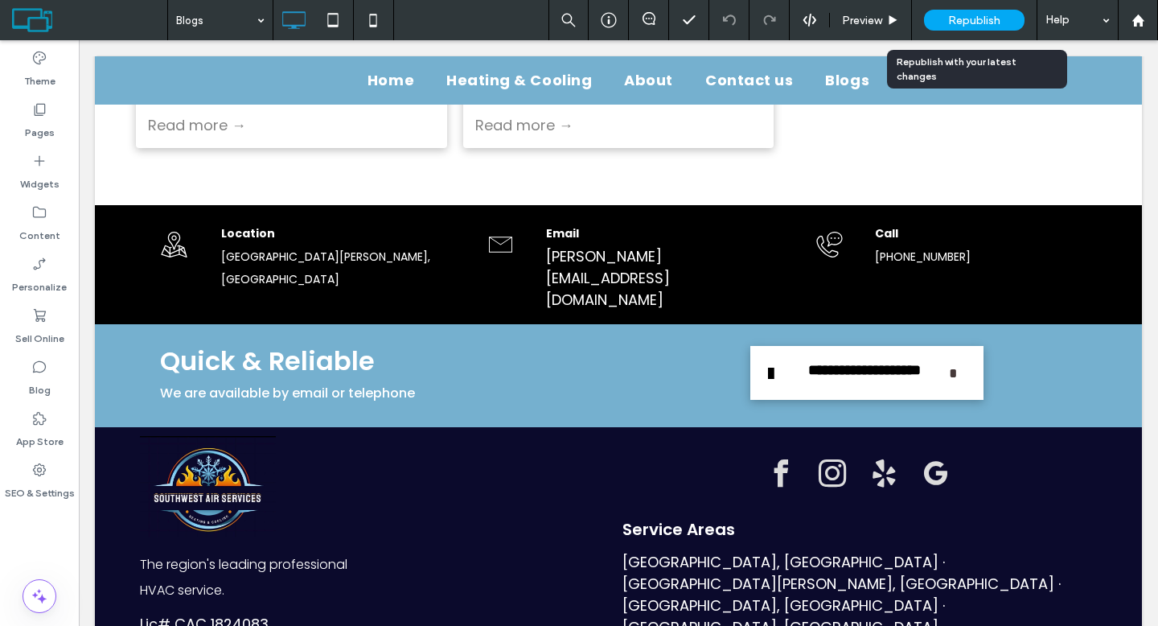
click at [996, 14] on span "Republish" at bounding box center [974, 21] width 52 height 14
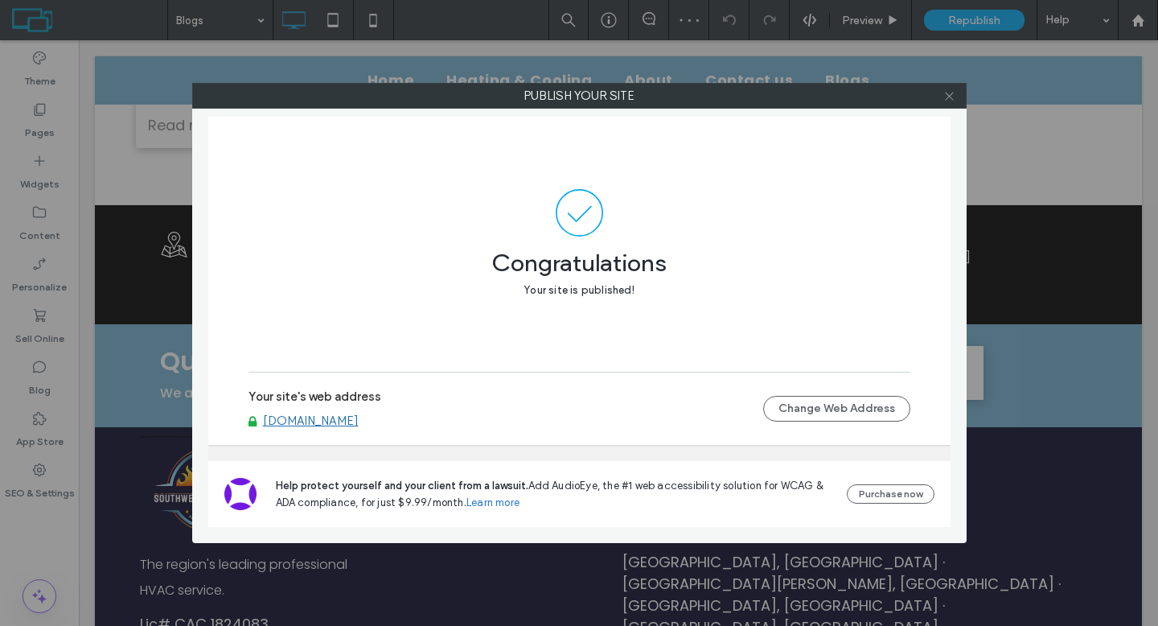
click at [953, 98] on icon at bounding box center [949, 96] width 12 height 12
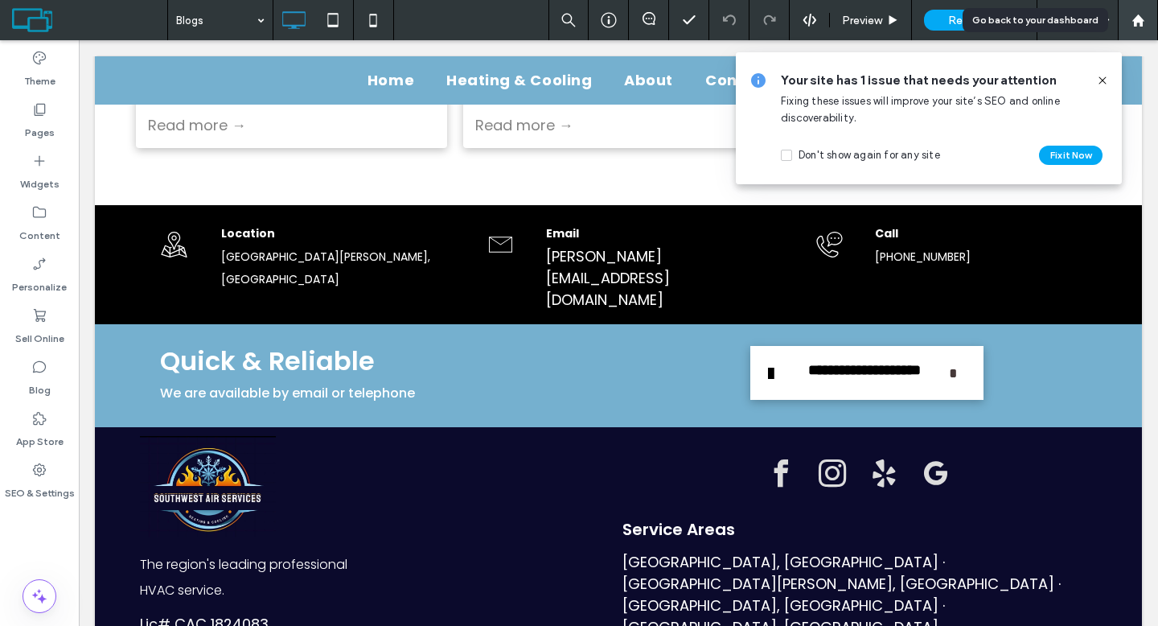
click at [1132, 18] on icon at bounding box center [1138, 21] width 14 height 14
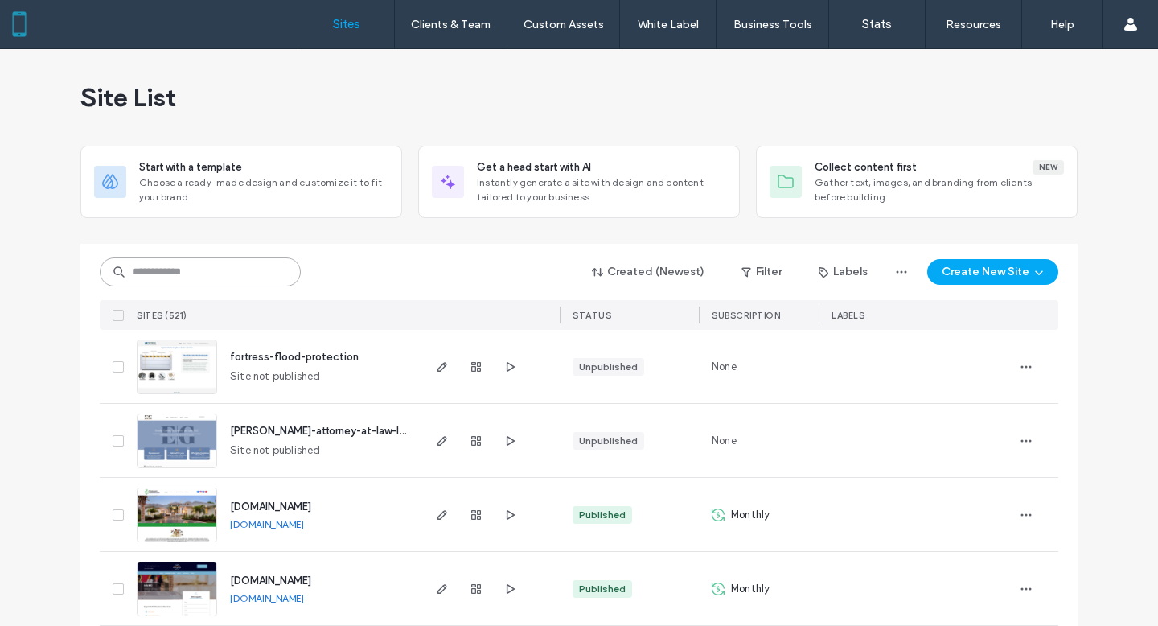
click at [240, 275] on input at bounding box center [200, 271] width 201 height 29
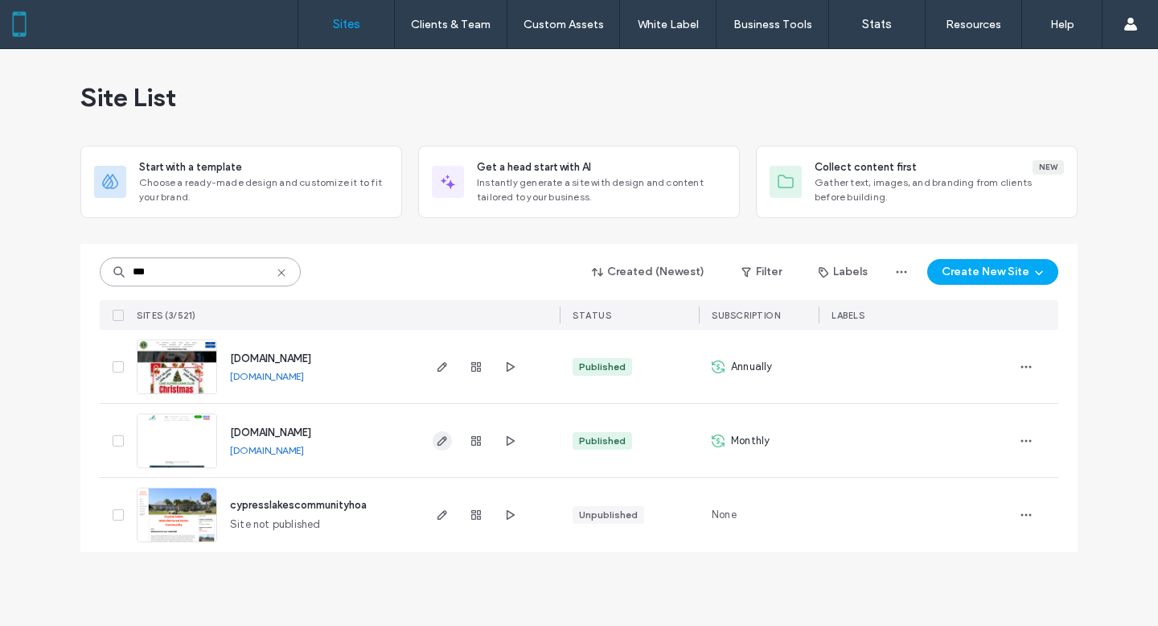
type input "***"
click at [442, 439] on icon "button" at bounding box center [442, 440] width 13 height 13
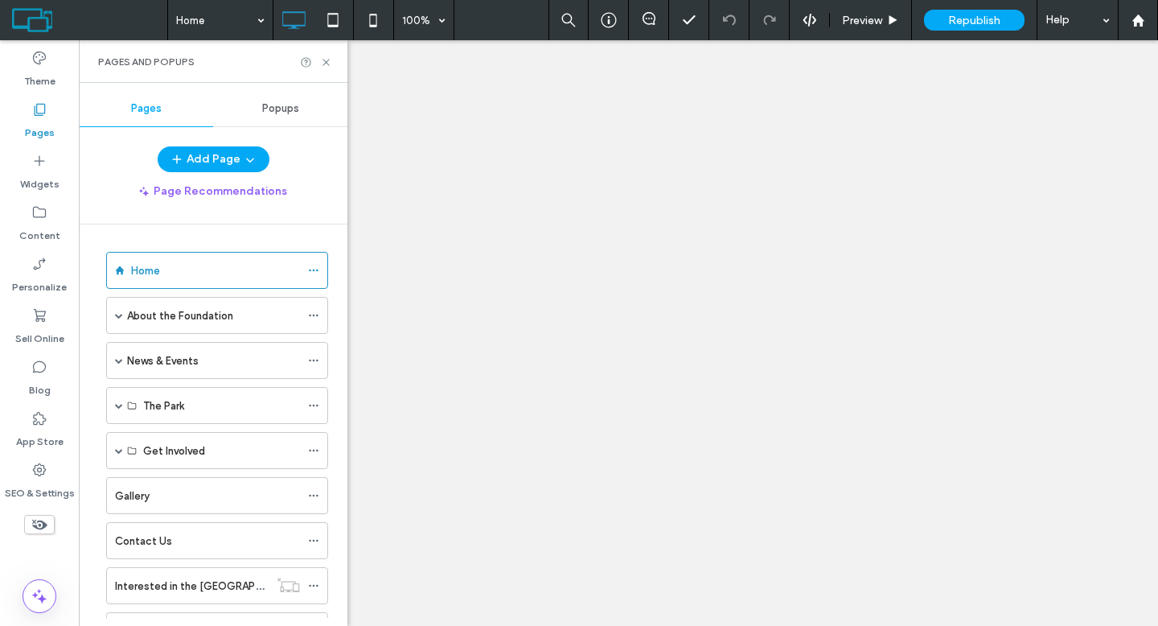
scroll to position [377, 0]
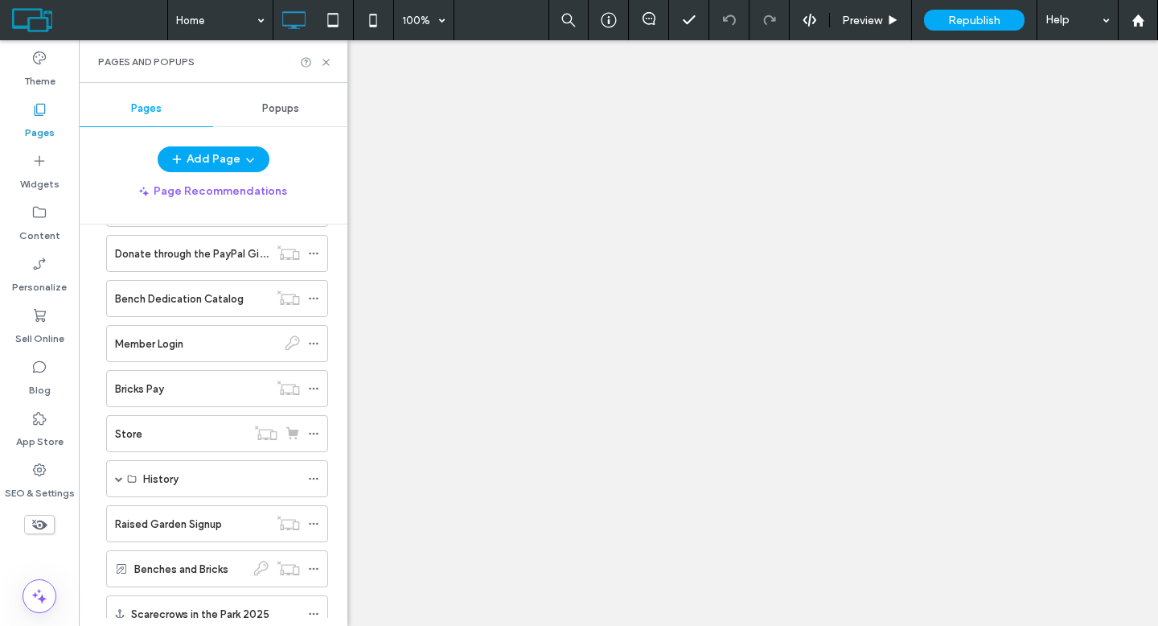
click at [181, 352] on div "Member Login" at bounding box center [196, 343] width 162 height 35
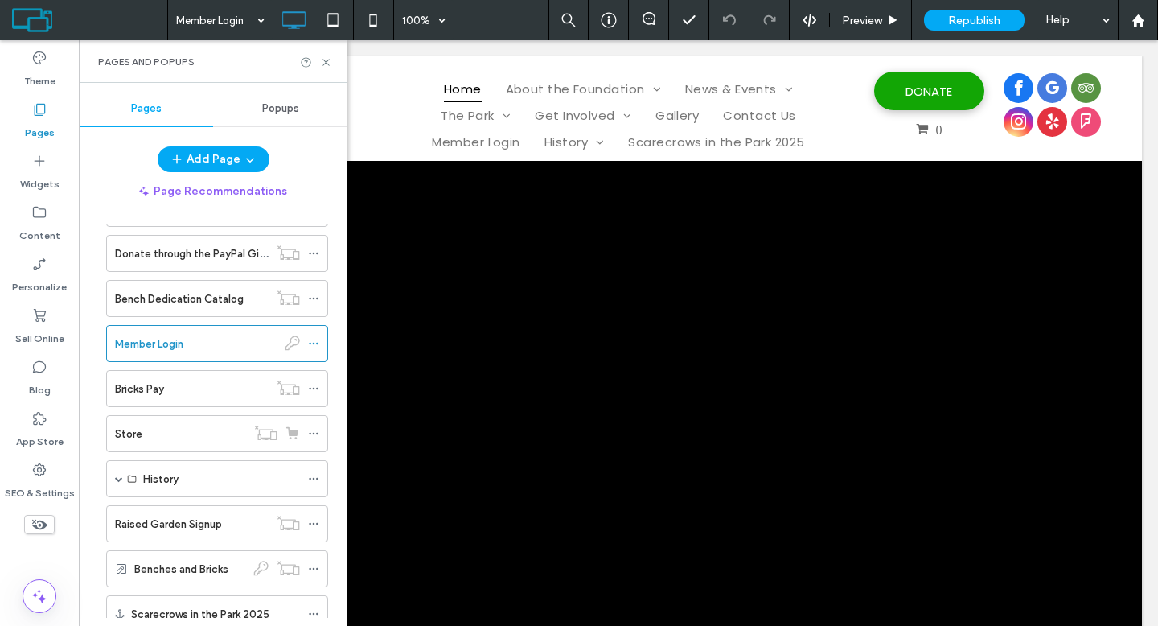
scroll to position [0, 0]
click at [326, 59] on icon at bounding box center [326, 62] width 12 height 12
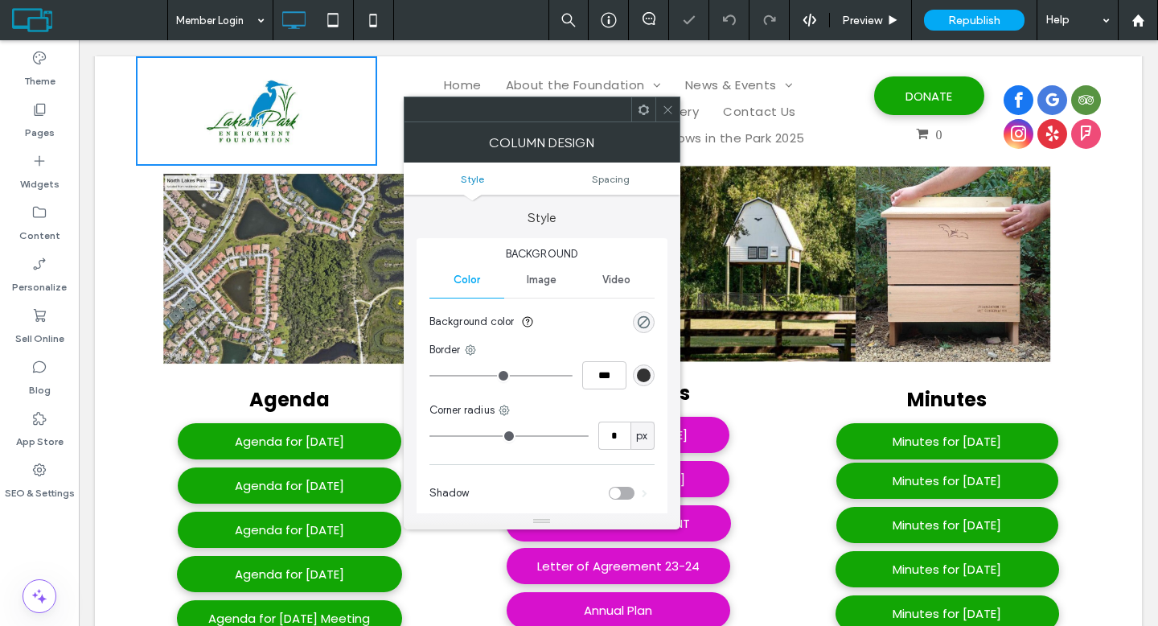
scroll to position [445, 0]
click at [667, 107] on icon at bounding box center [668, 110] width 12 height 12
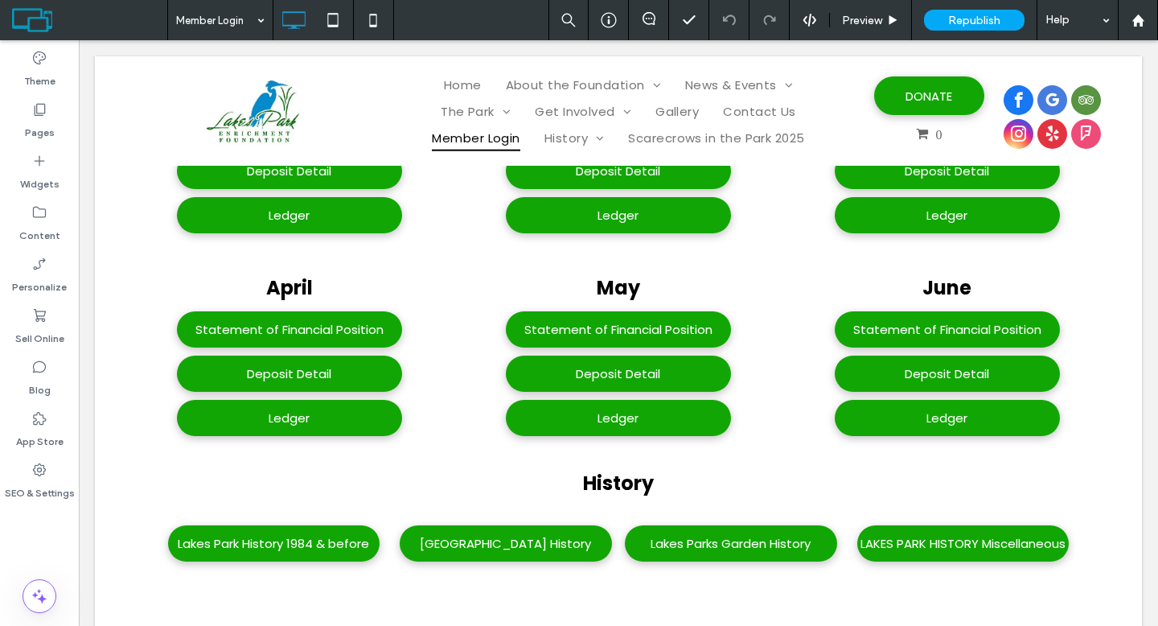
scroll to position [2893, 0]
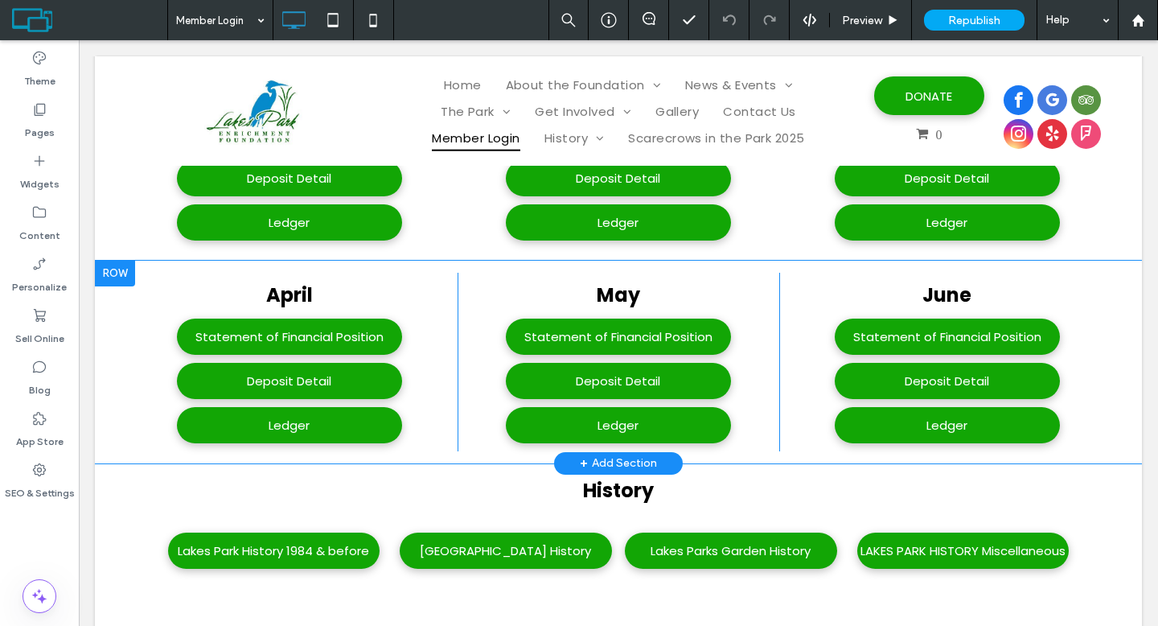
click at [112, 260] on div at bounding box center [115, 273] width 40 height 26
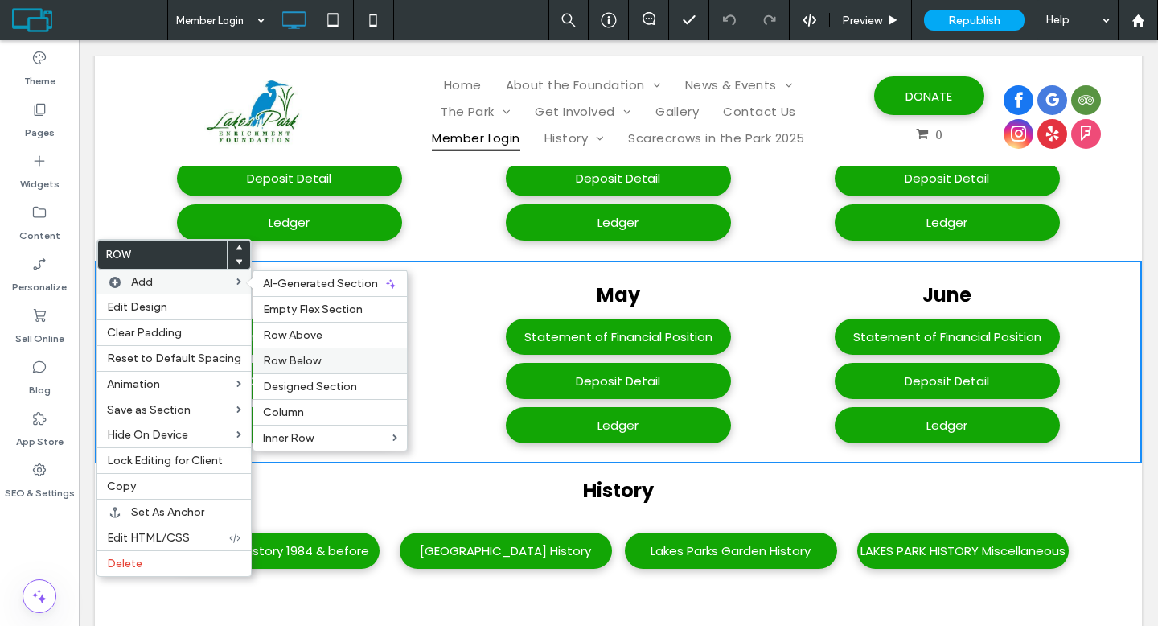
click at [292, 355] on span "Row Below" at bounding box center [292, 361] width 58 height 14
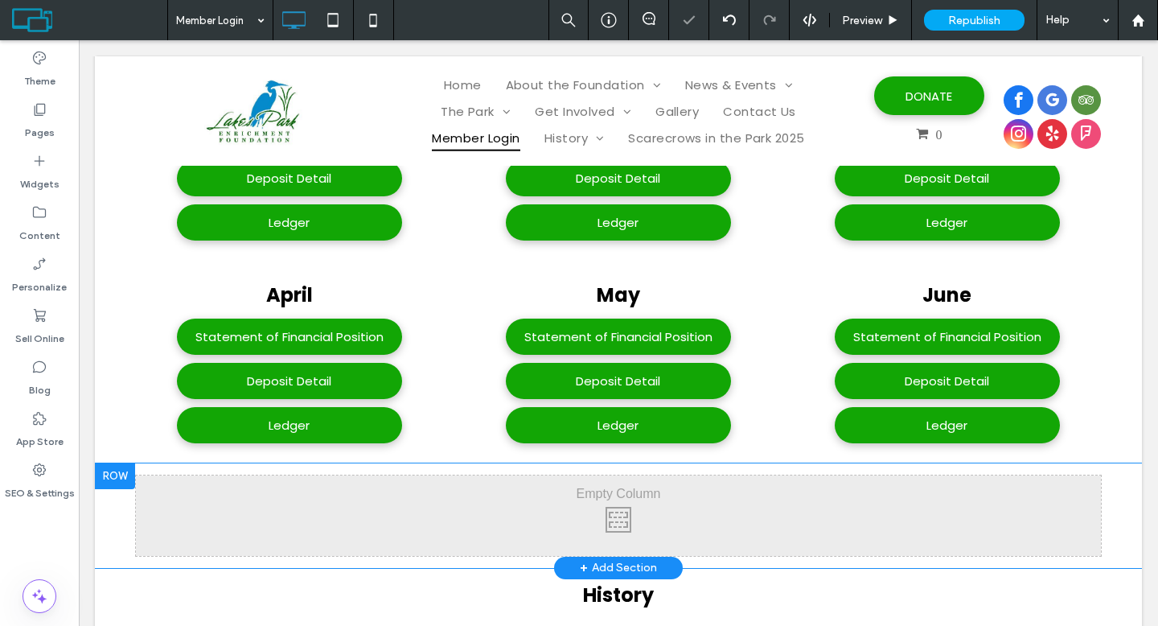
click at [127, 463] on div at bounding box center [115, 476] width 40 height 26
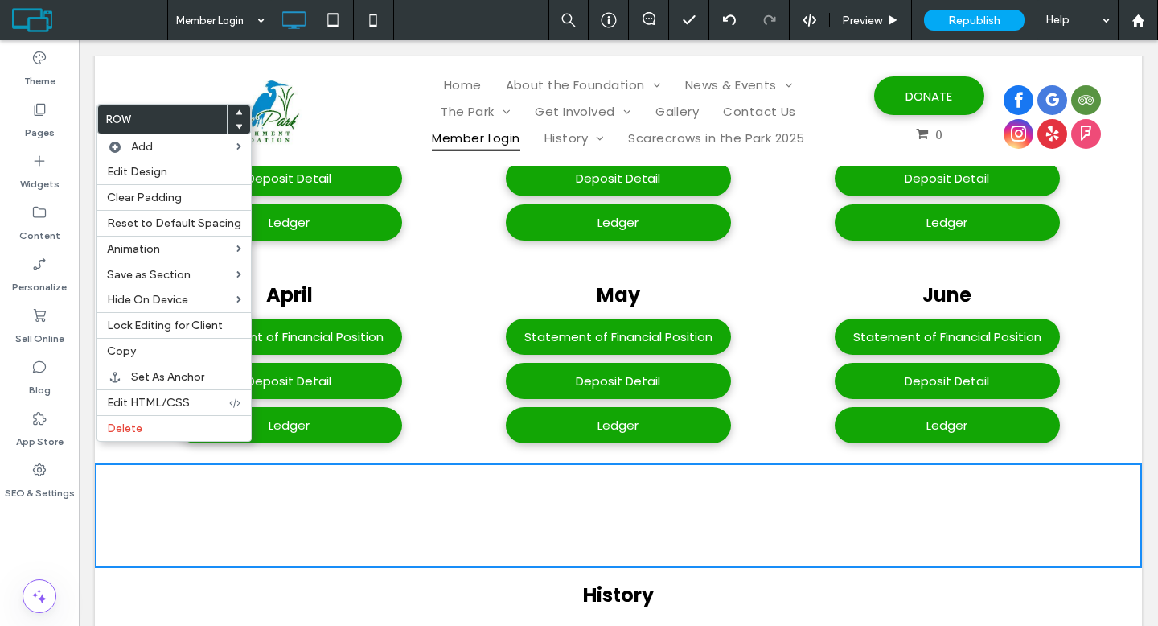
click at [825, 340] on div "June Statement of Financial Position Deposit Detail Ledger Click To Paste" at bounding box center [940, 362] width 322 height 178
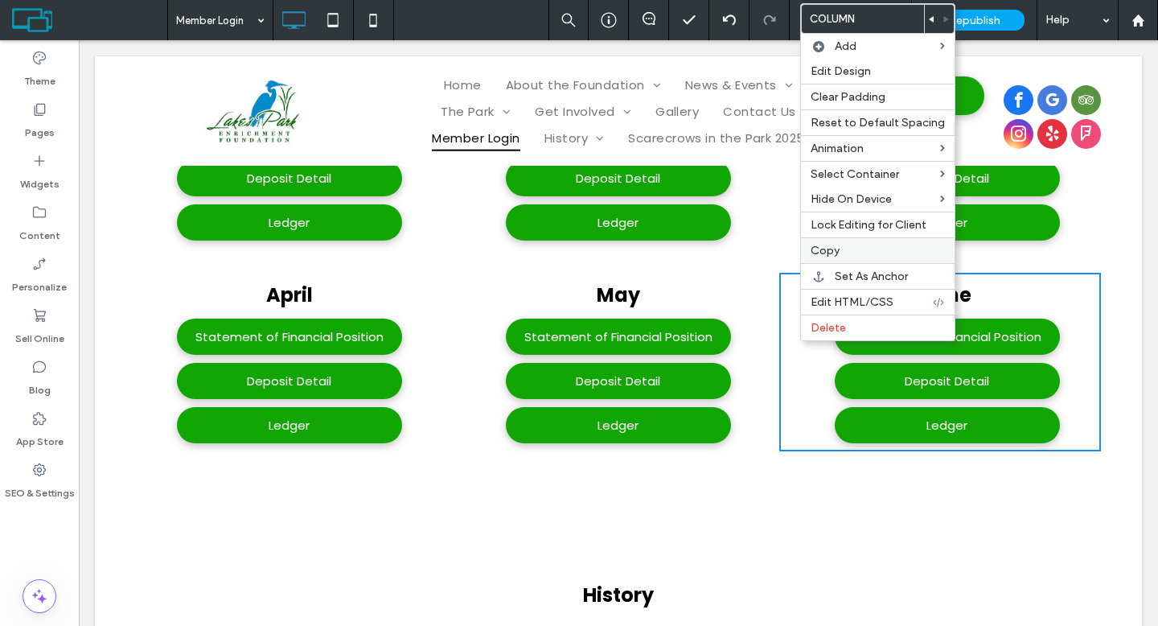
click at [826, 249] on span "Copy" at bounding box center [824, 251] width 29 height 14
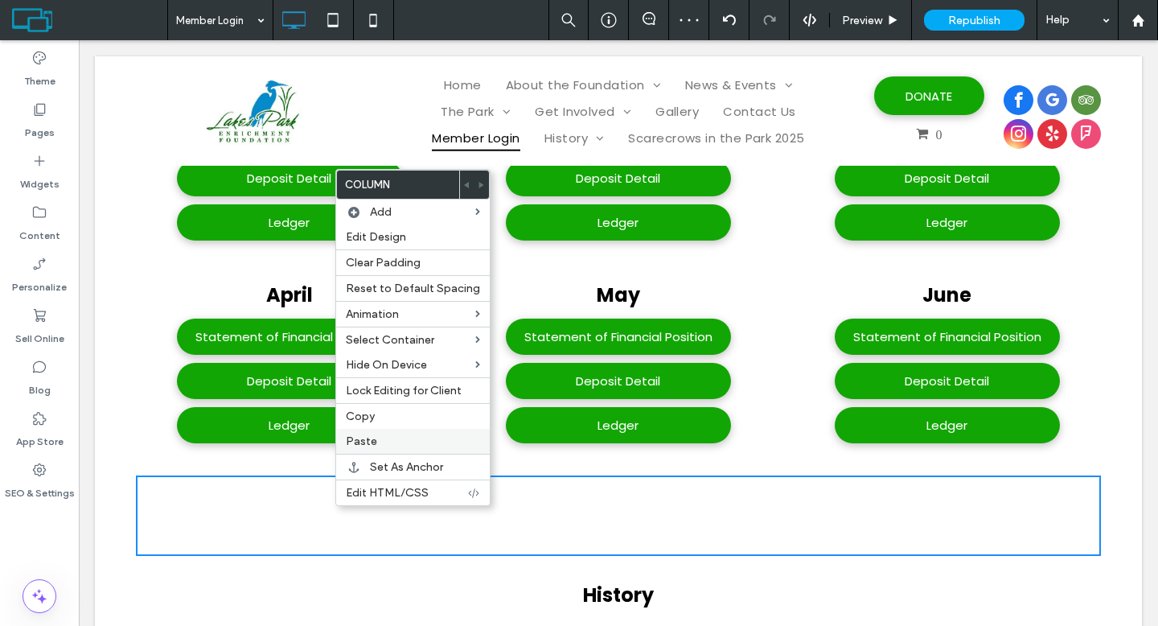
click at [363, 438] on span "Paste" at bounding box center [361, 441] width 31 height 14
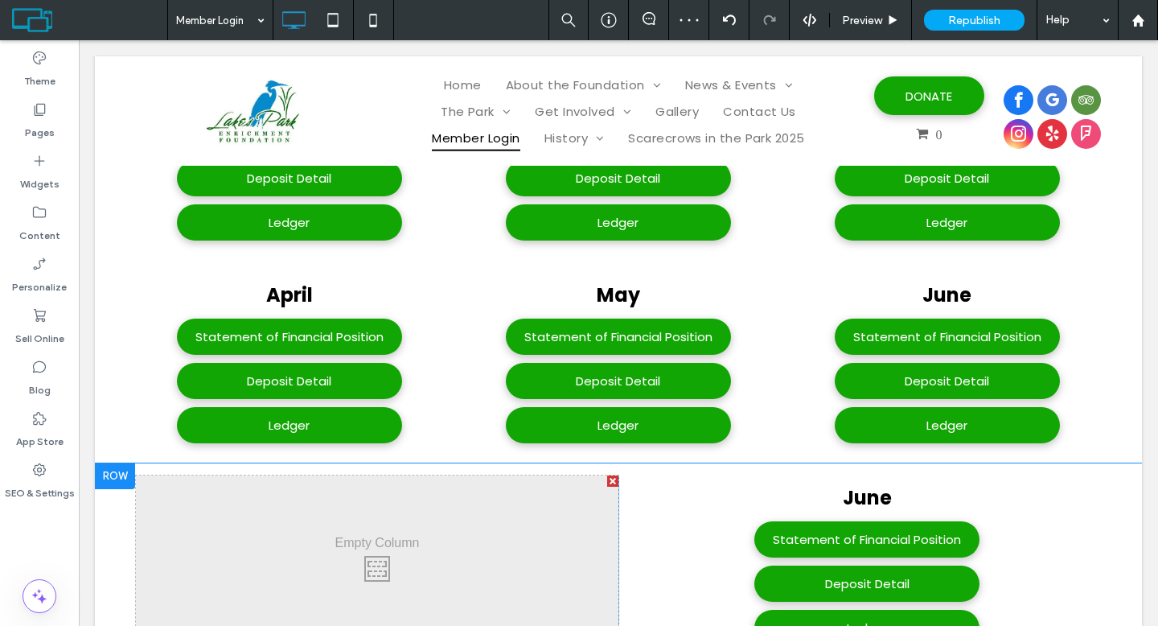
click at [607, 475] on div at bounding box center [612, 480] width 11 height 11
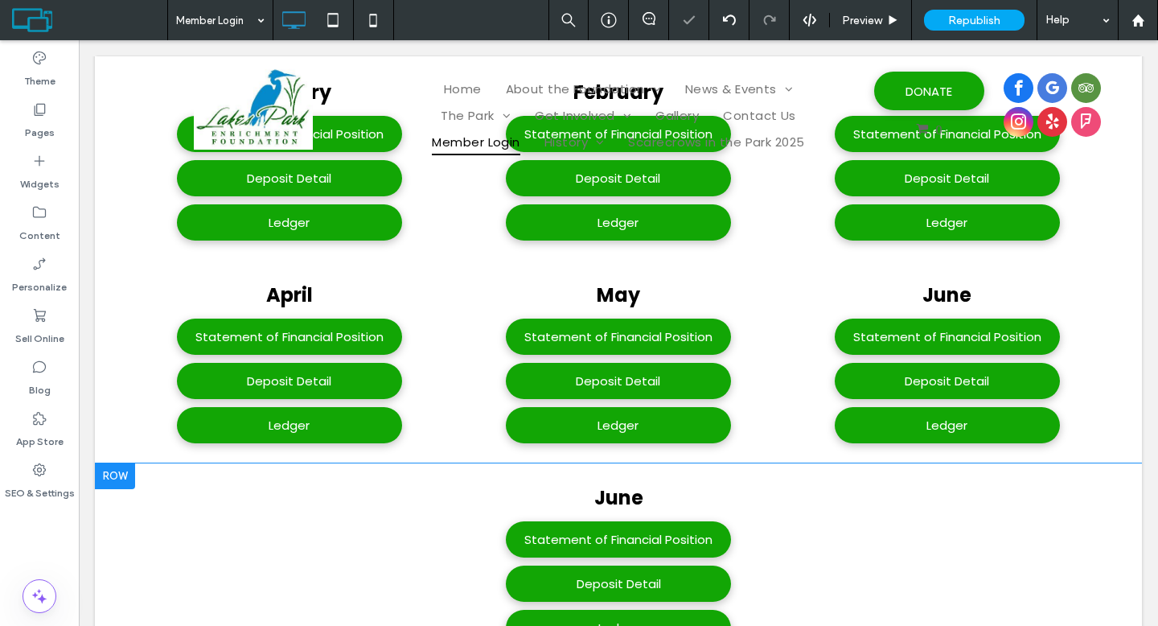
scroll to position [2890, 0]
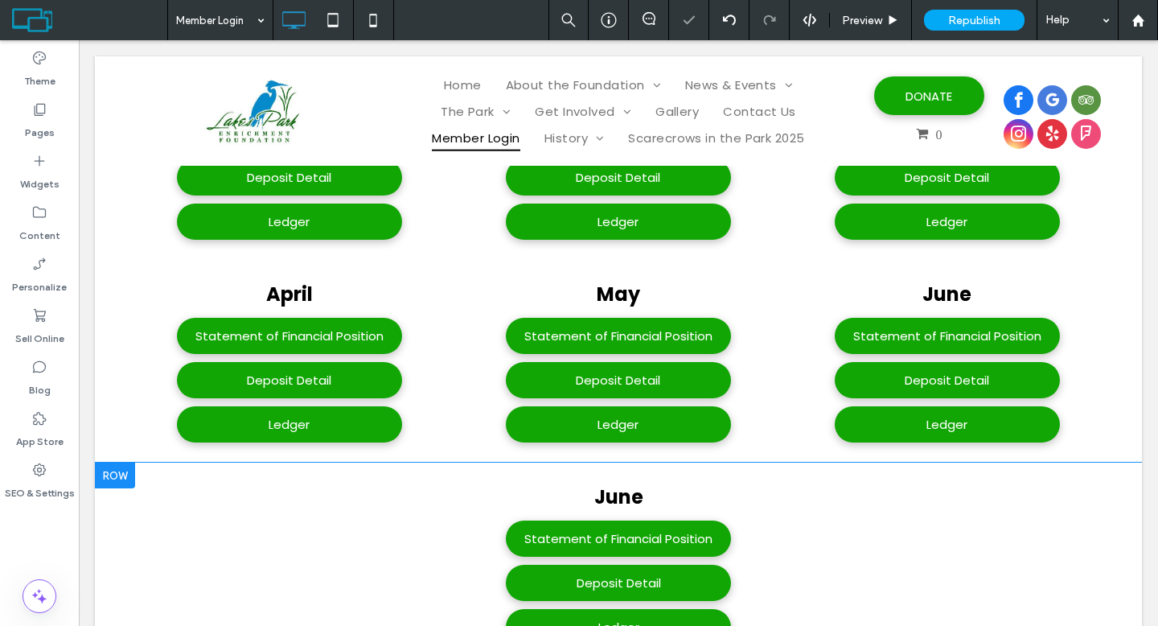
click at [122, 462] on div at bounding box center [115, 475] width 40 height 26
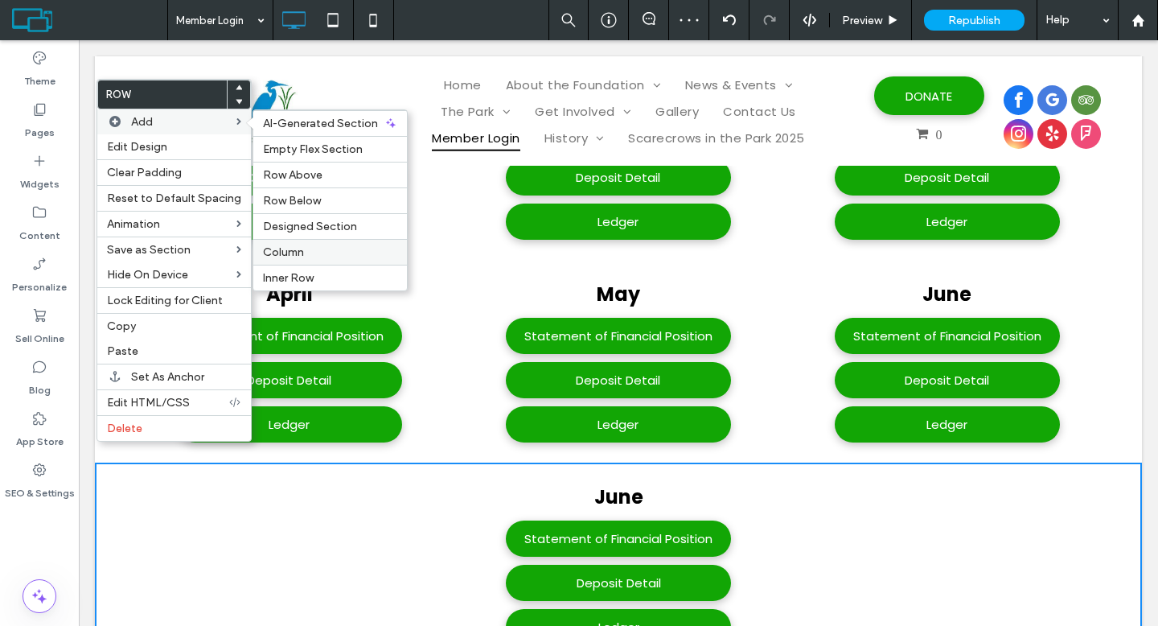
click at [295, 244] on div "Column" at bounding box center [330, 252] width 154 height 26
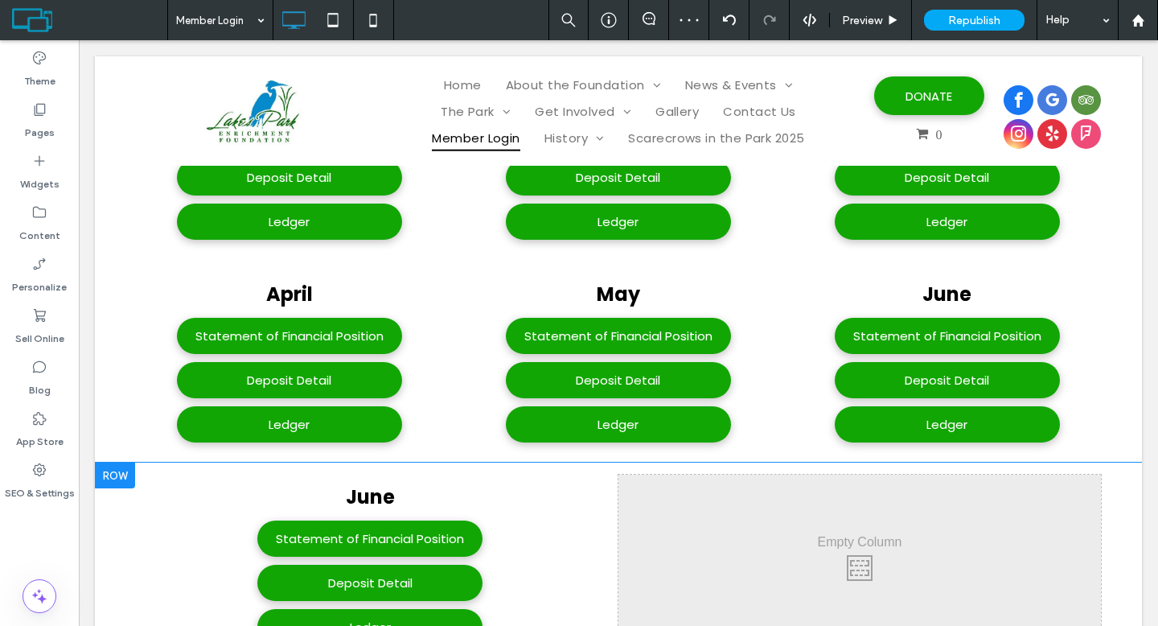
click at [128, 462] on div at bounding box center [115, 475] width 40 height 26
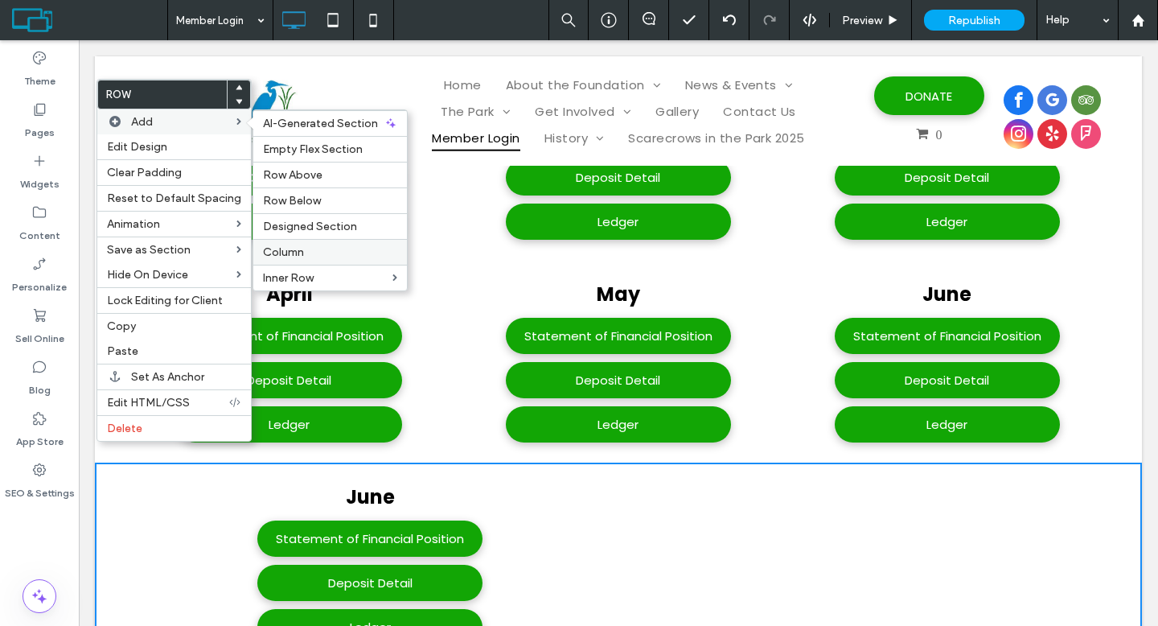
click at [296, 246] on span "Column" at bounding box center [283, 252] width 41 height 14
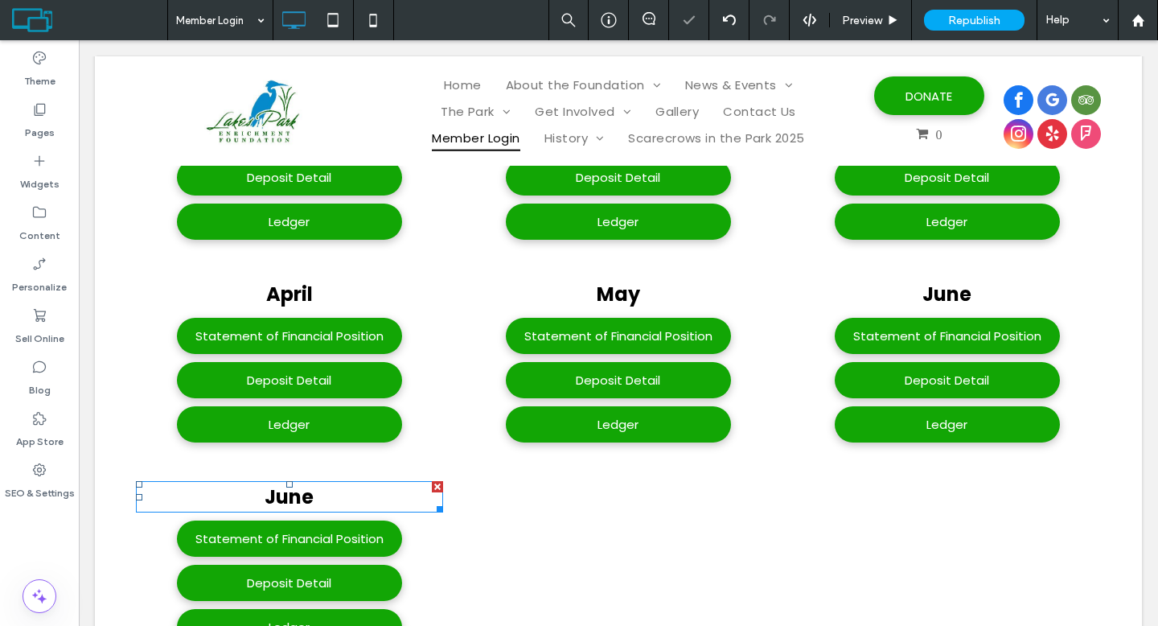
click at [289, 483] on span "June" at bounding box center [289, 496] width 49 height 27
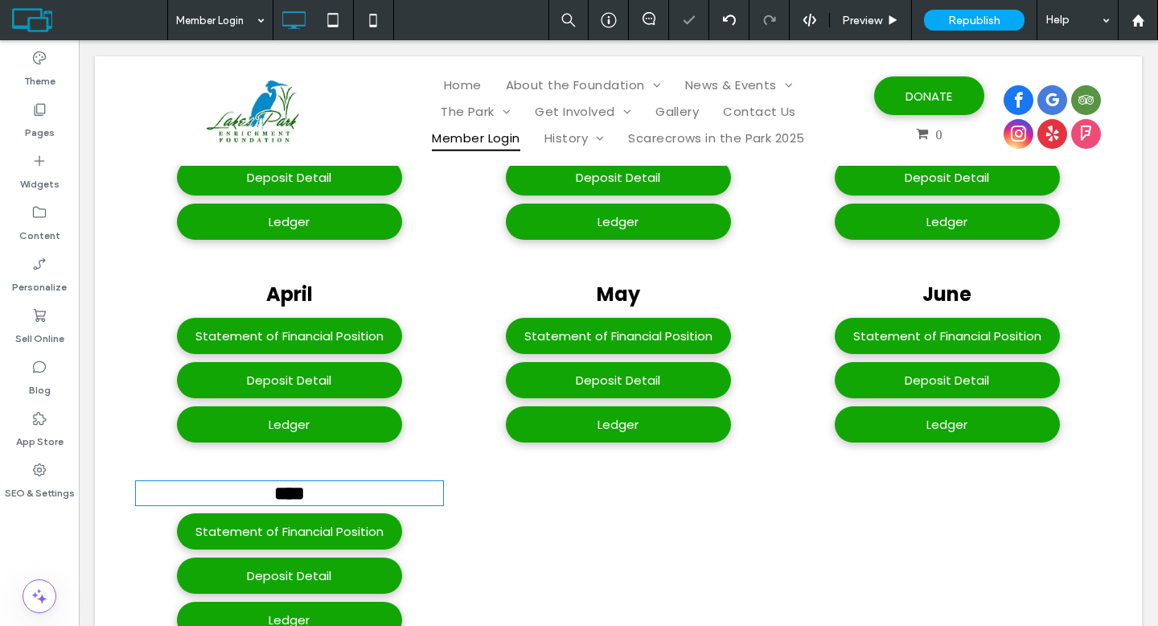
type input "*******"
type input "**"
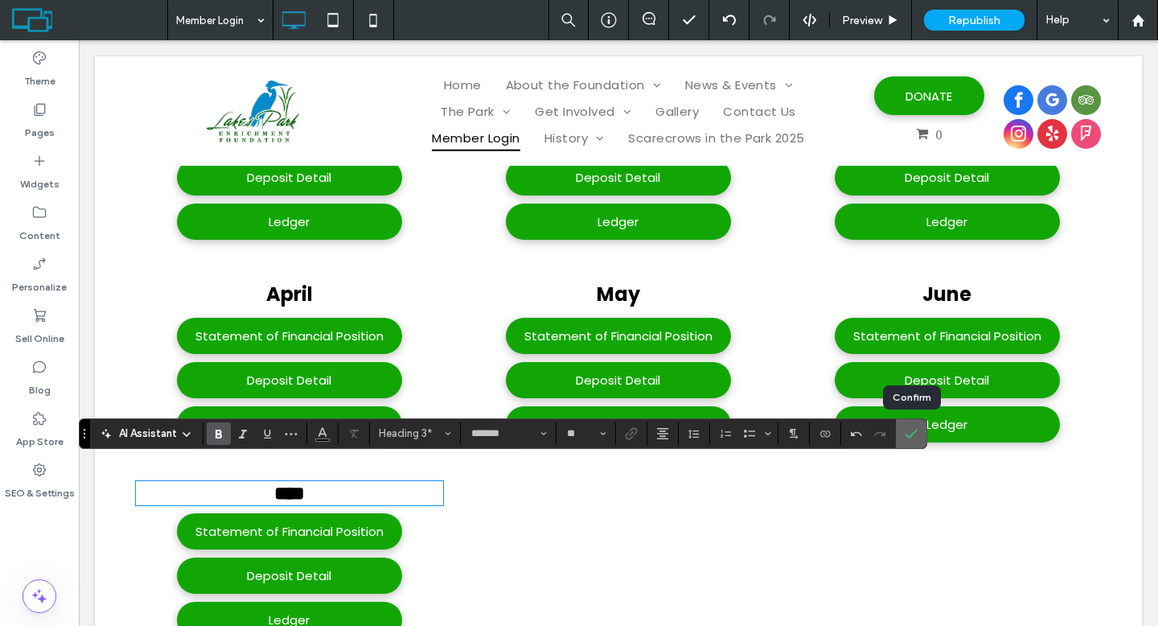
click at [913, 436] on icon "Confirm" at bounding box center [911, 433] width 13 height 13
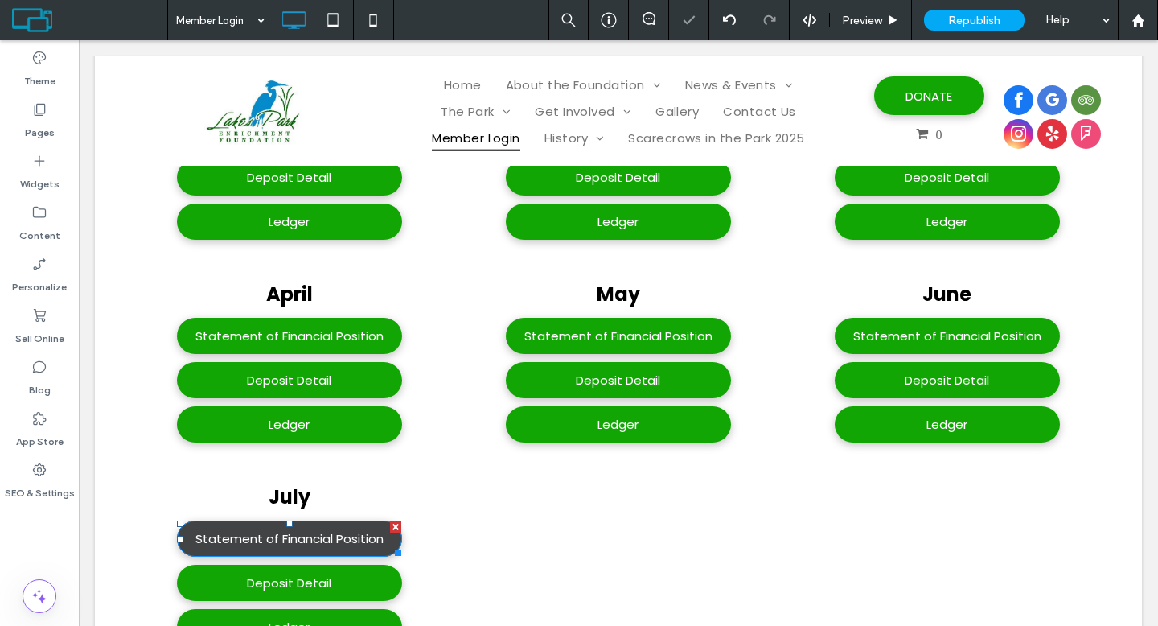
click at [315, 529] on span "Statement of Financial Position" at bounding box center [289, 538] width 188 height 18
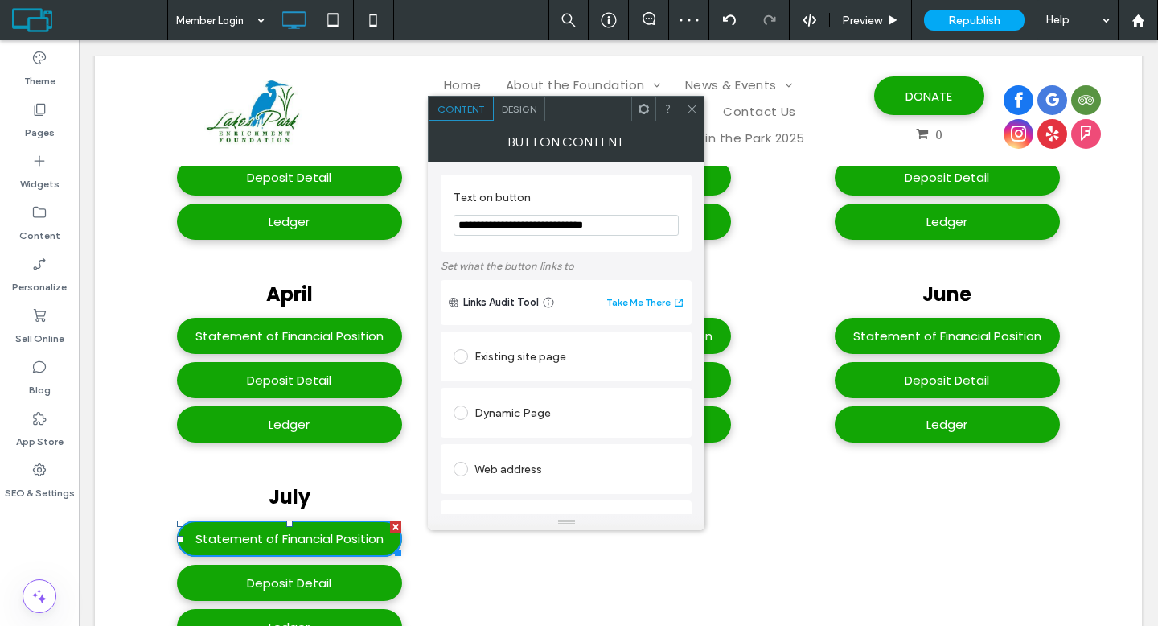
scroll to position [425, 0]
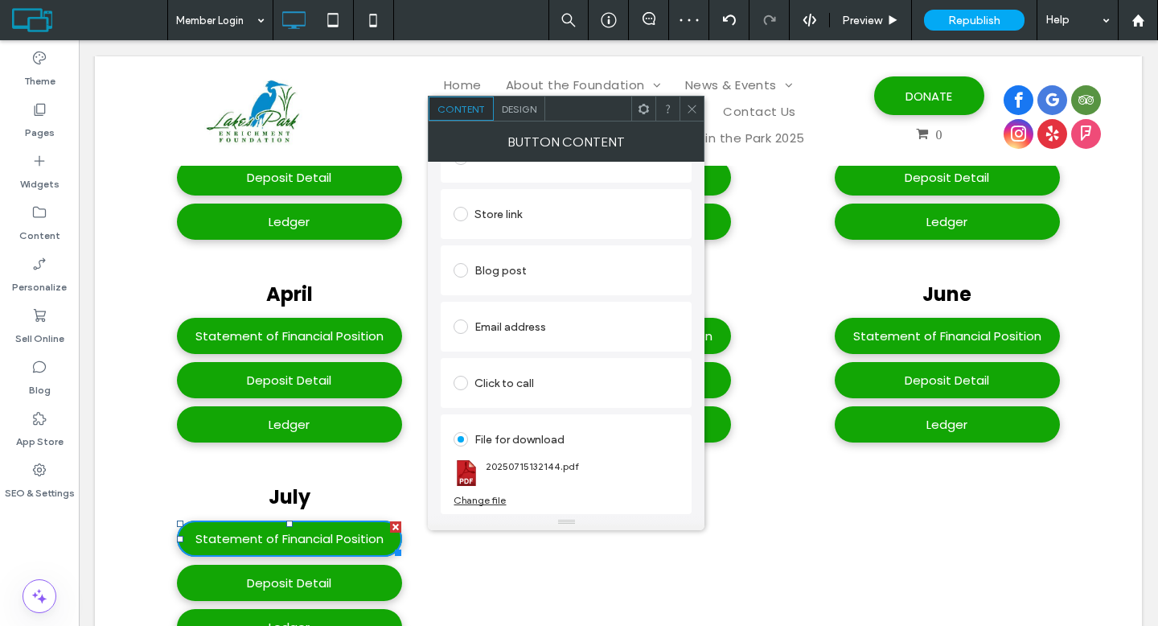
click at [469, 498] on div "Change file" at bounding box center [479, 500] width 52 height 12
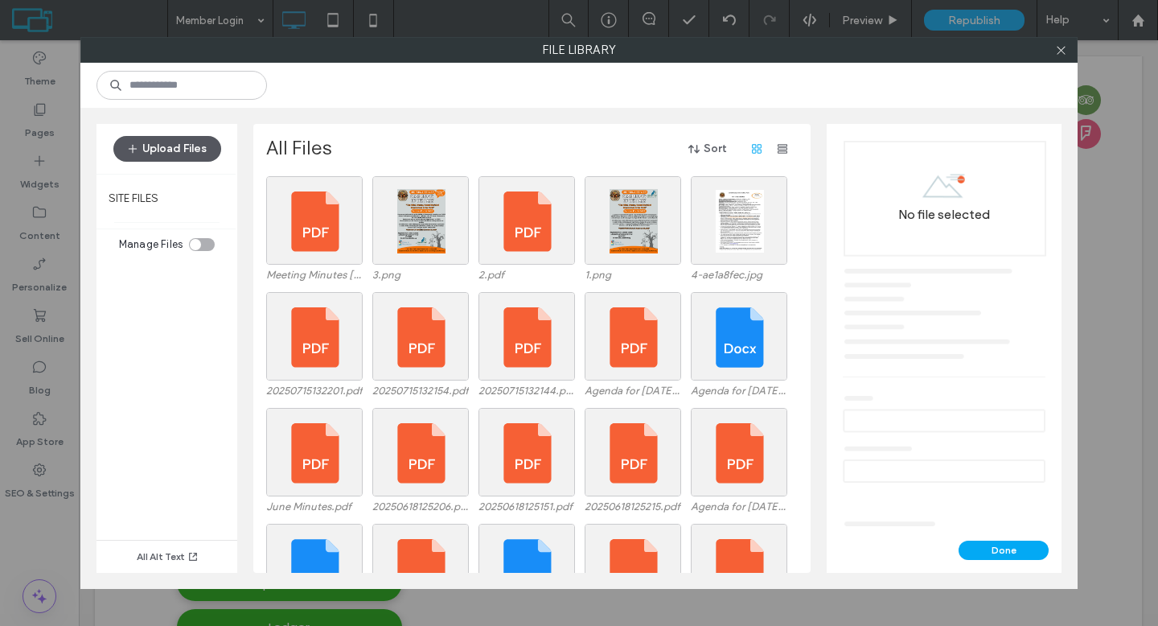
click at [191, 148] on button "Upload Files" at bounding box center [167, 149] width 108 height 26
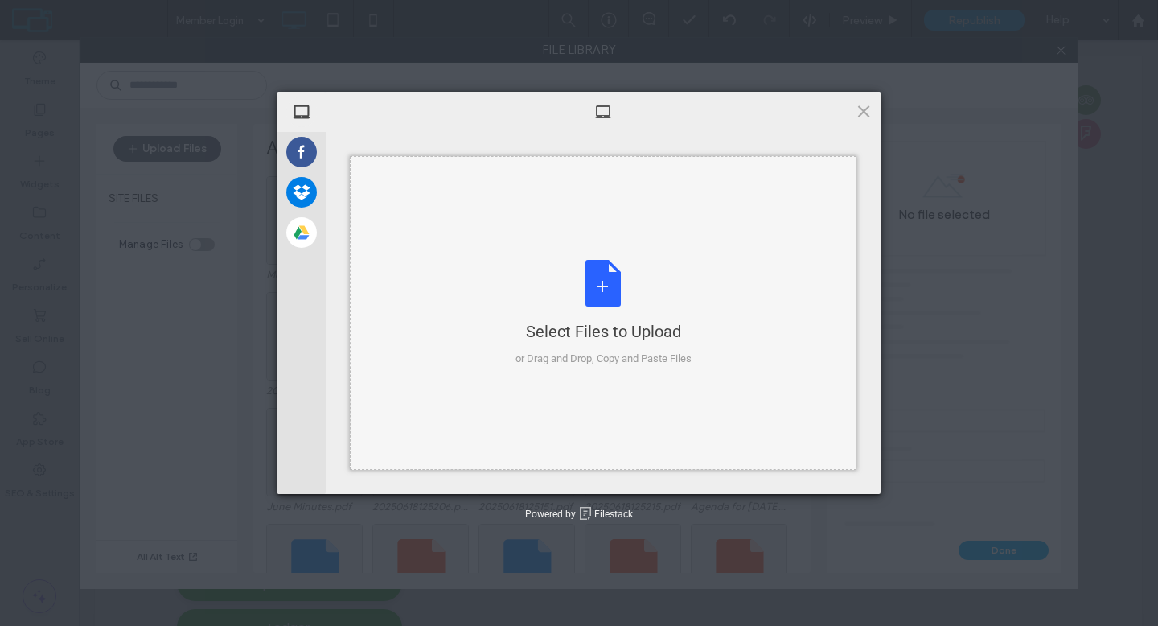
click at [591, 296] on div "Select Files to Upload or Drag and Drop, Copy and Paste Files" at bounding box center [603, 313] width 176 height 107
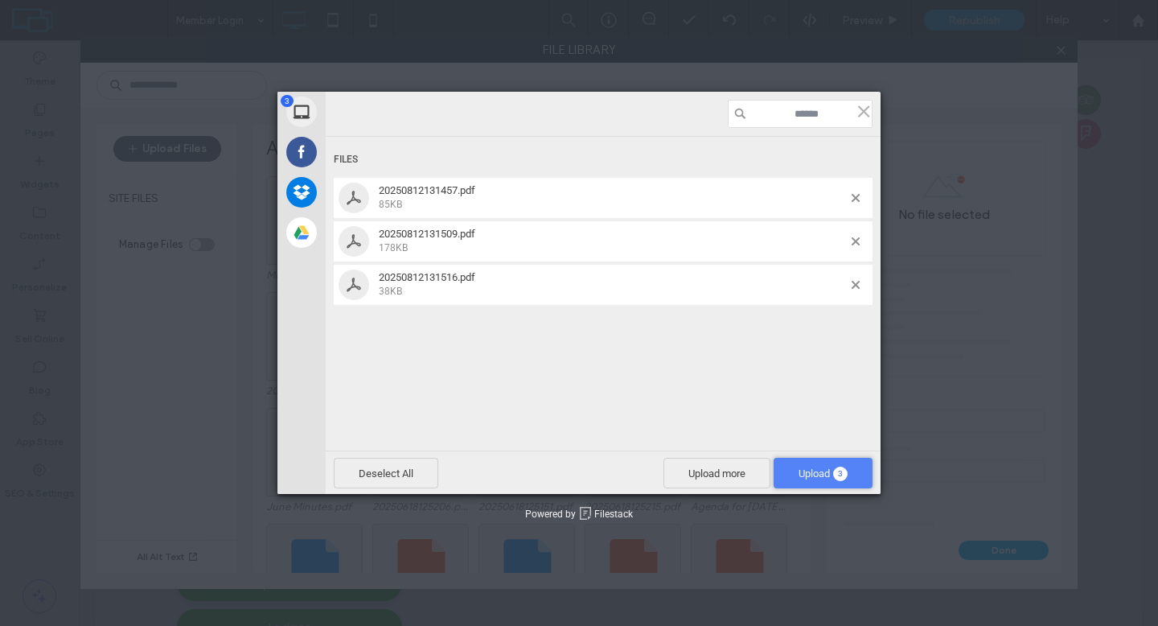
click at [839, 478] on span "3" at bounding box center [840, 473] width 14 height 14
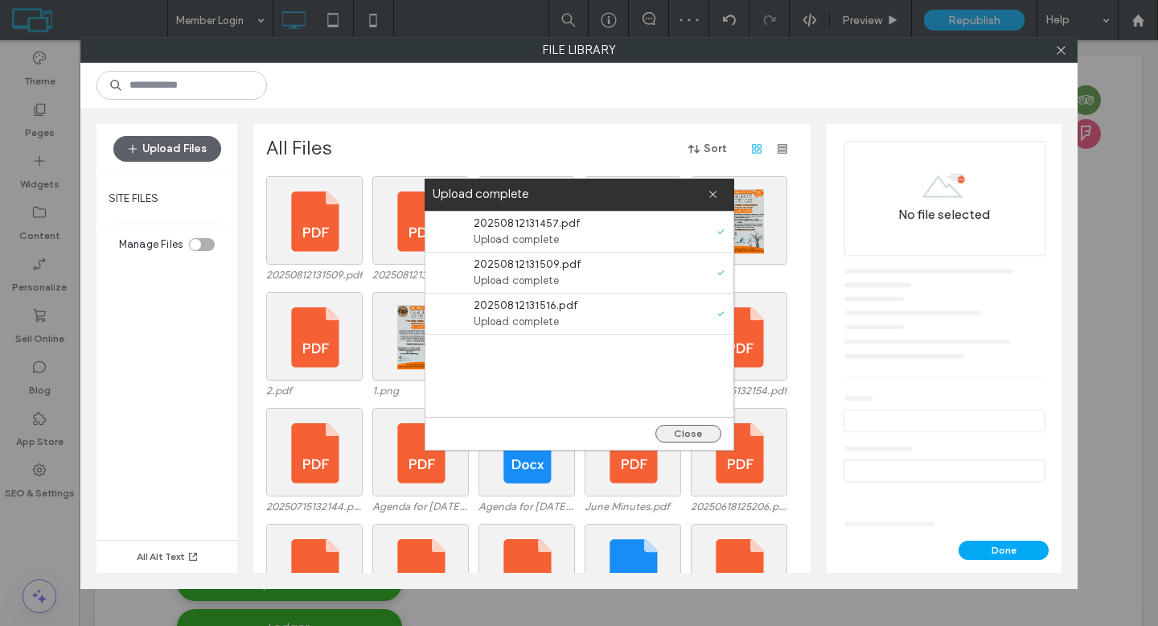
click at [697, 436] on button "Close" at bounding box center [688, 434] width 66 height 18
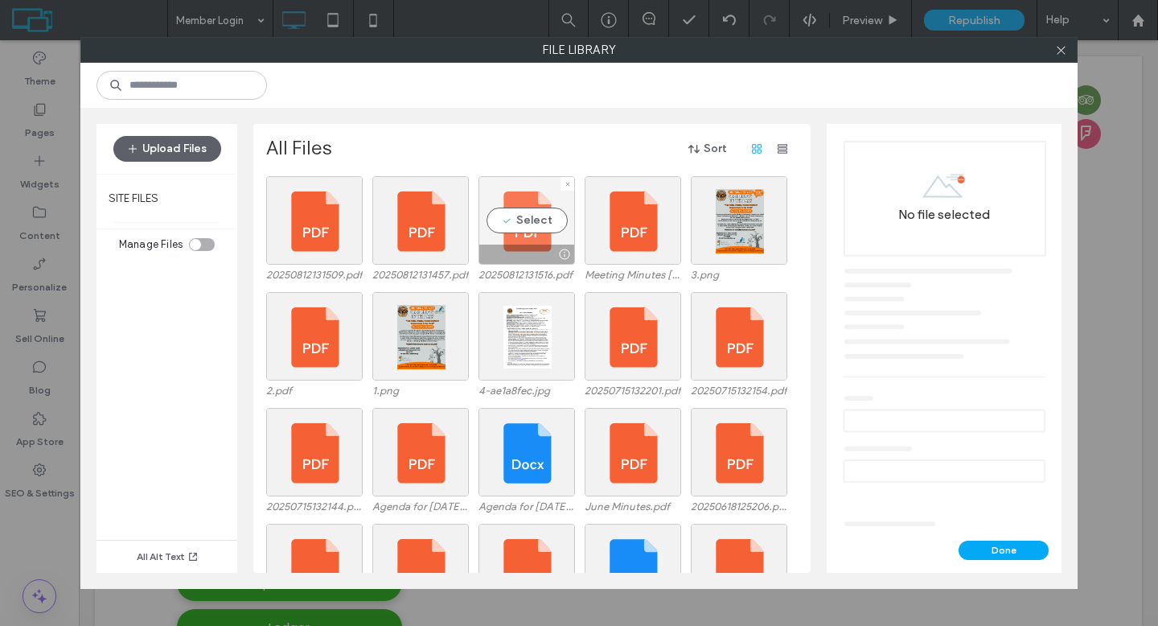
click at [560, 249] on div at bounding box center [564, 254] width 20 height 13
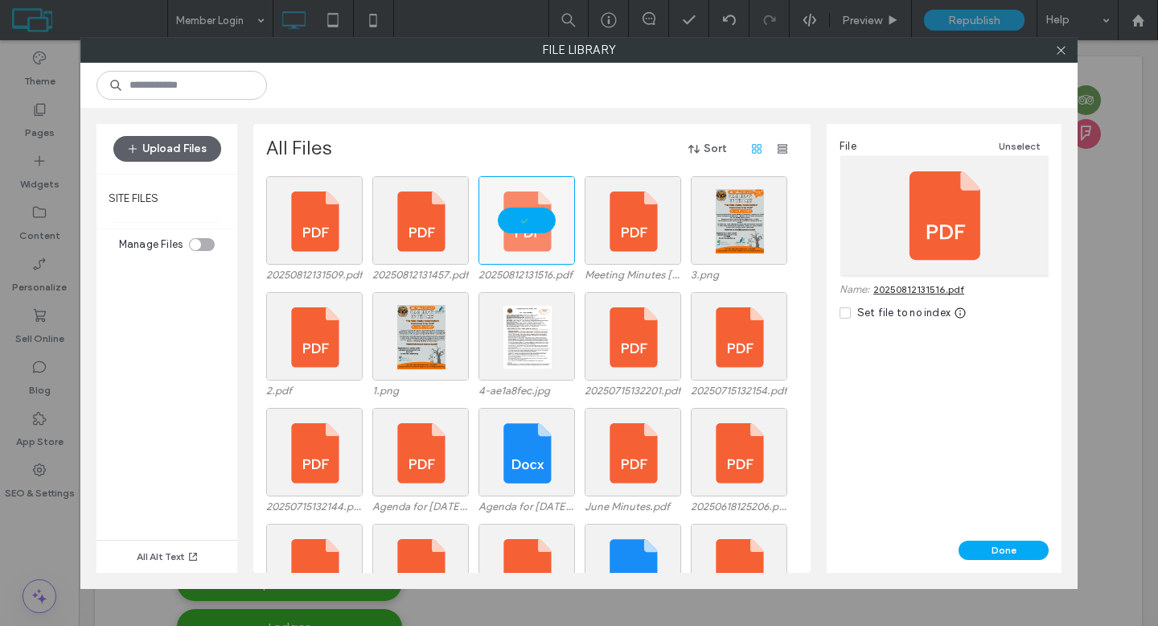
click at [902, 289] on link "20250812131516.pdf" at bounding box center [918, 289] width 91 height 12
click at [433, 256] on div at bounding box center [420, 253] width 95 height 19
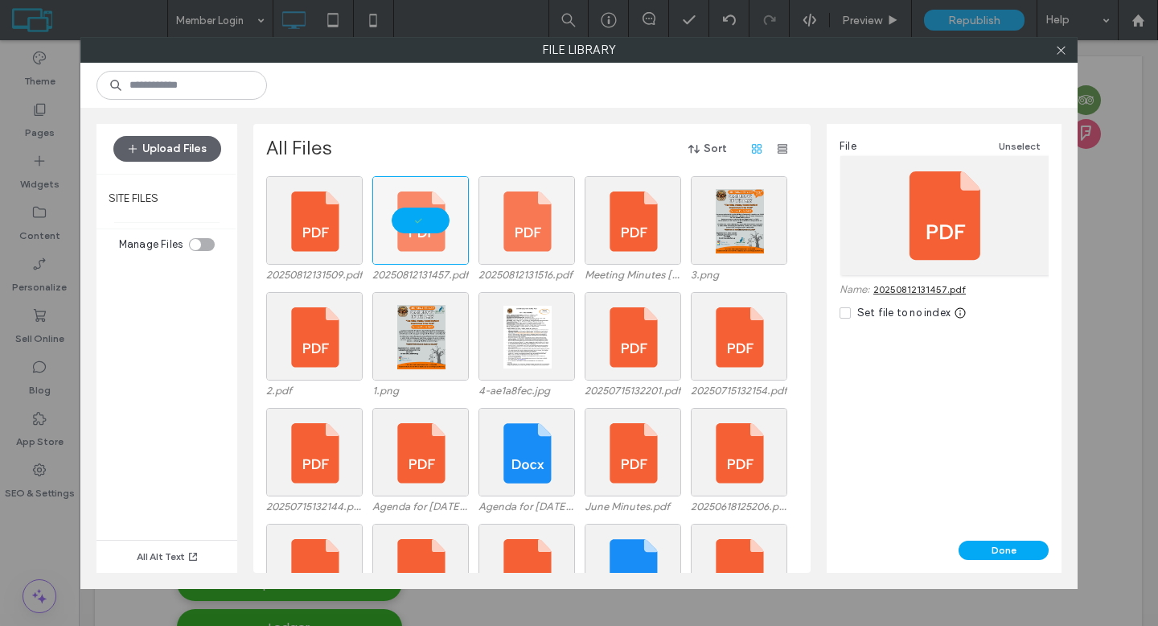
click at [907, 283] on link "20250812131457.pdf" at bounding box center [919, 289] width 92 height 12
click at [978, 547] on button "Done" at bounding box center [1003, 549] width 90 height 19
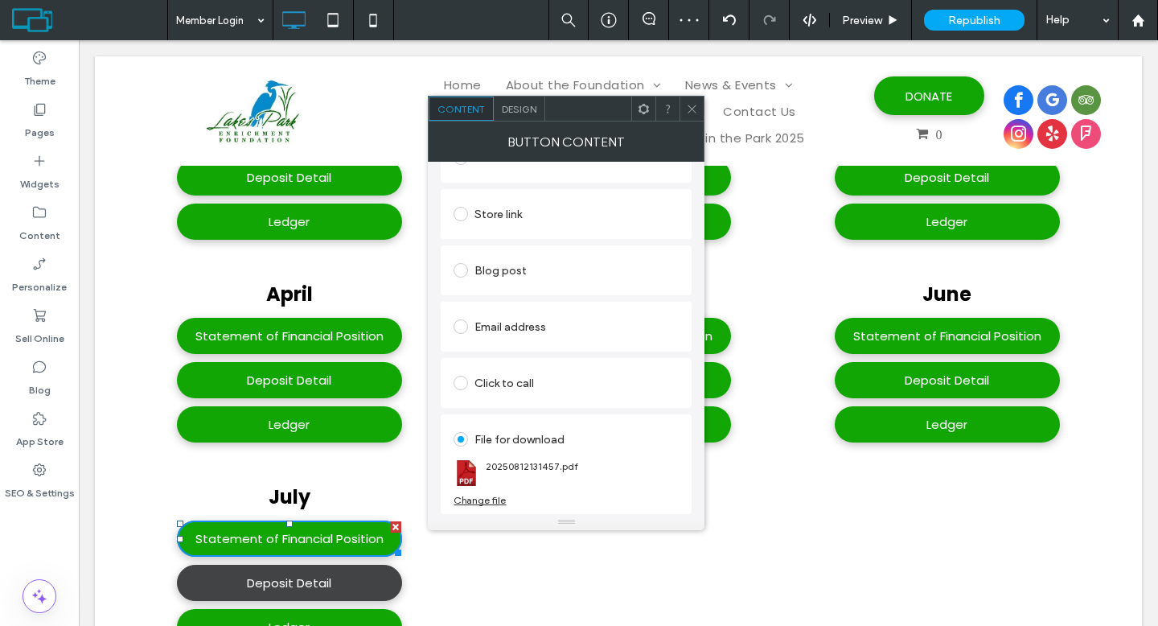
click at [371, 564] on link "Deposit Detail" at bounding box center [289, 582] width 225 height 36
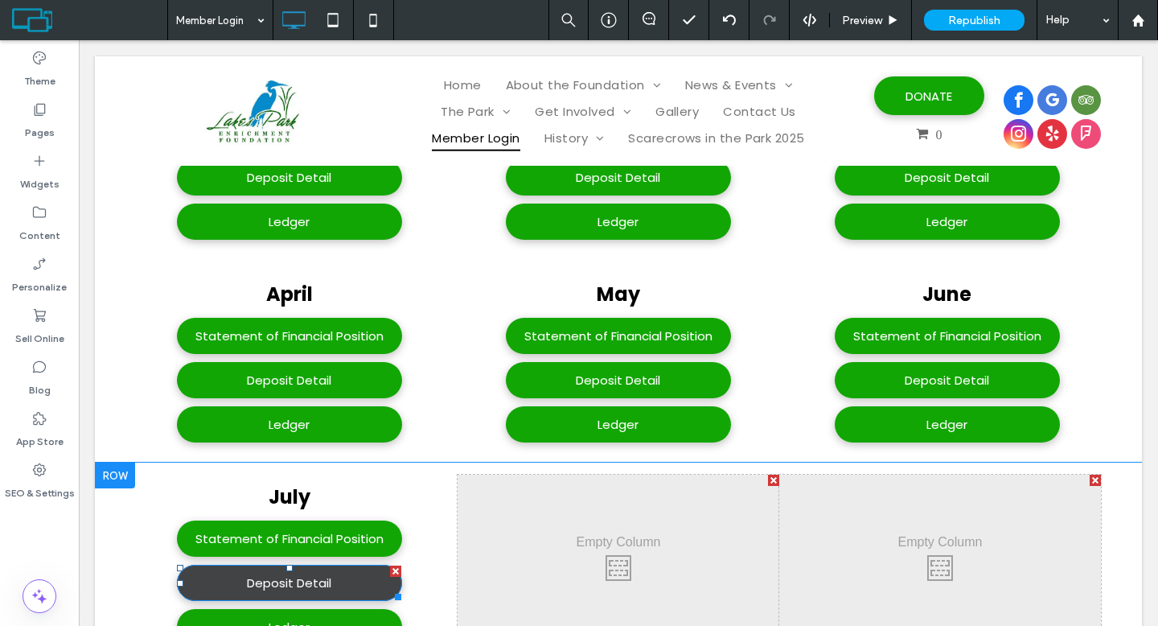
click at [344, 564] on link "Deposit Detail" at bounding box center [289, 582] width 225 height 36
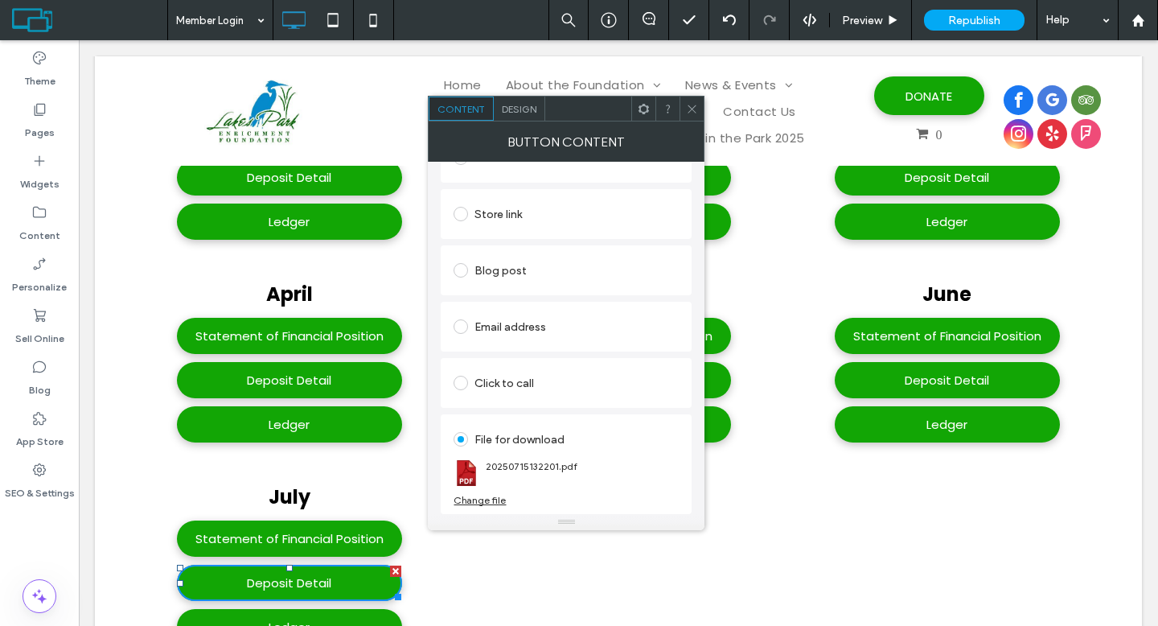
click at [477, 495] on div "Change file" at bounding box center [479, 500] width 52 height 12
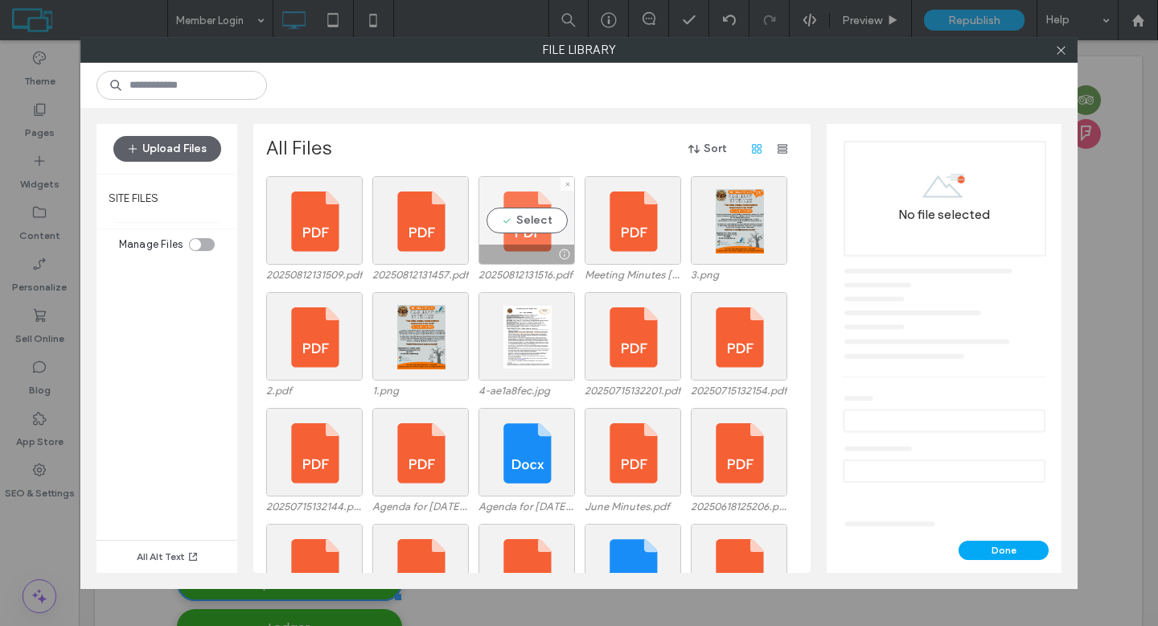
click at [523, 222] on div "Select" at bounding box center [526, 220] width 96 height 88
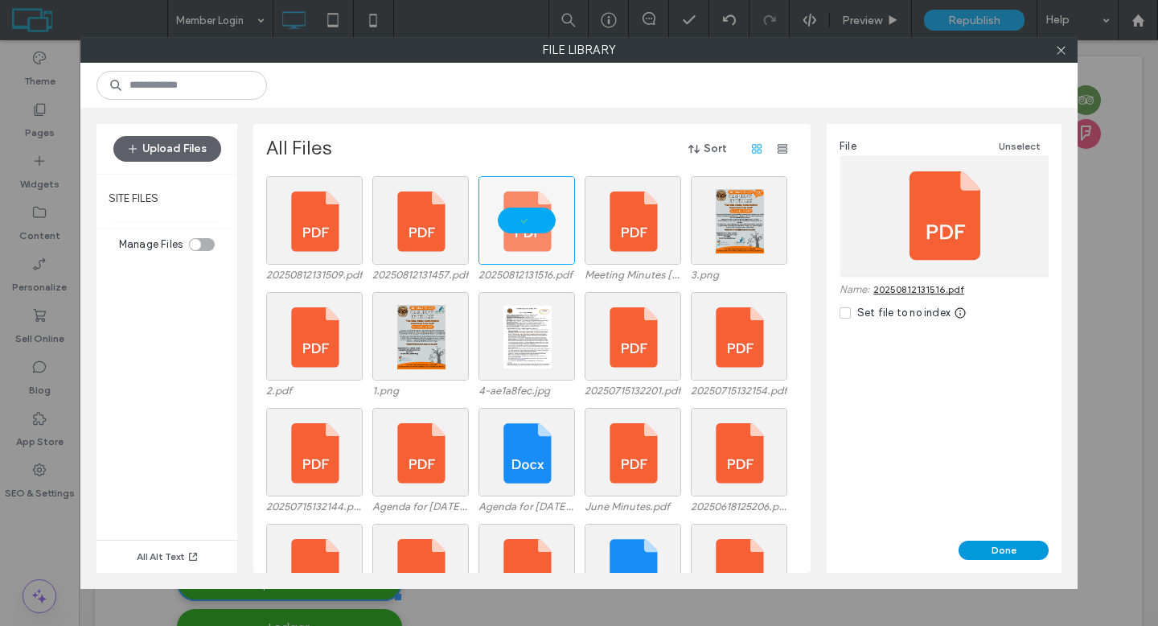
click at [977, 547] on button "Done" at bounding box center [1003, 549] width 90 height 19
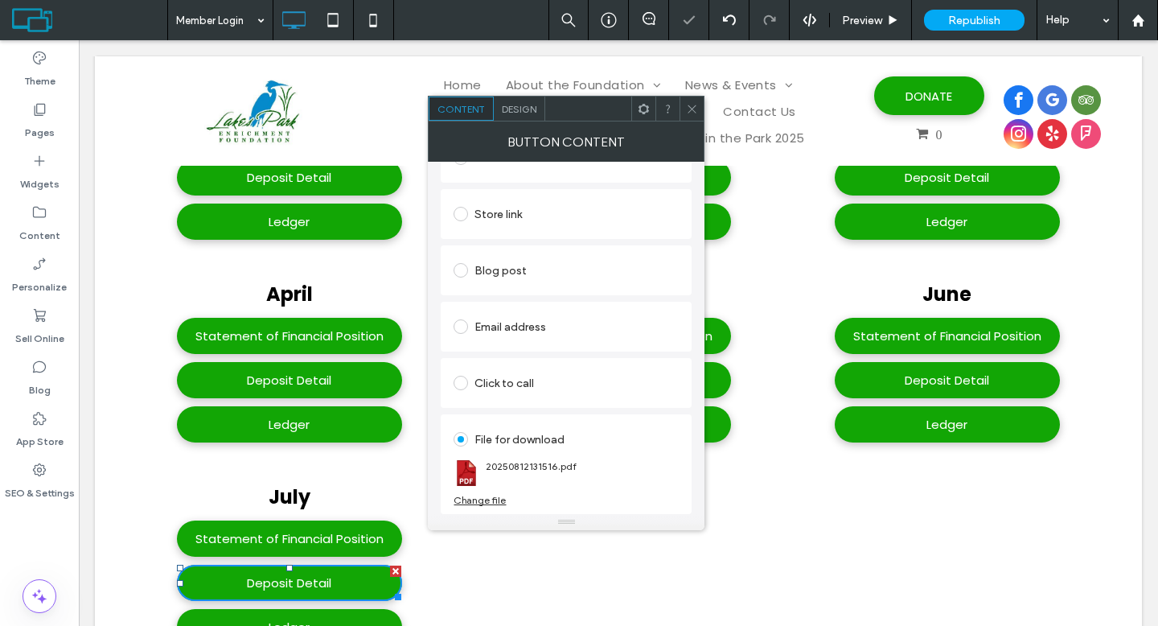
click at [685, 110] on div at bounding box center [691, 108] width 24 height 24
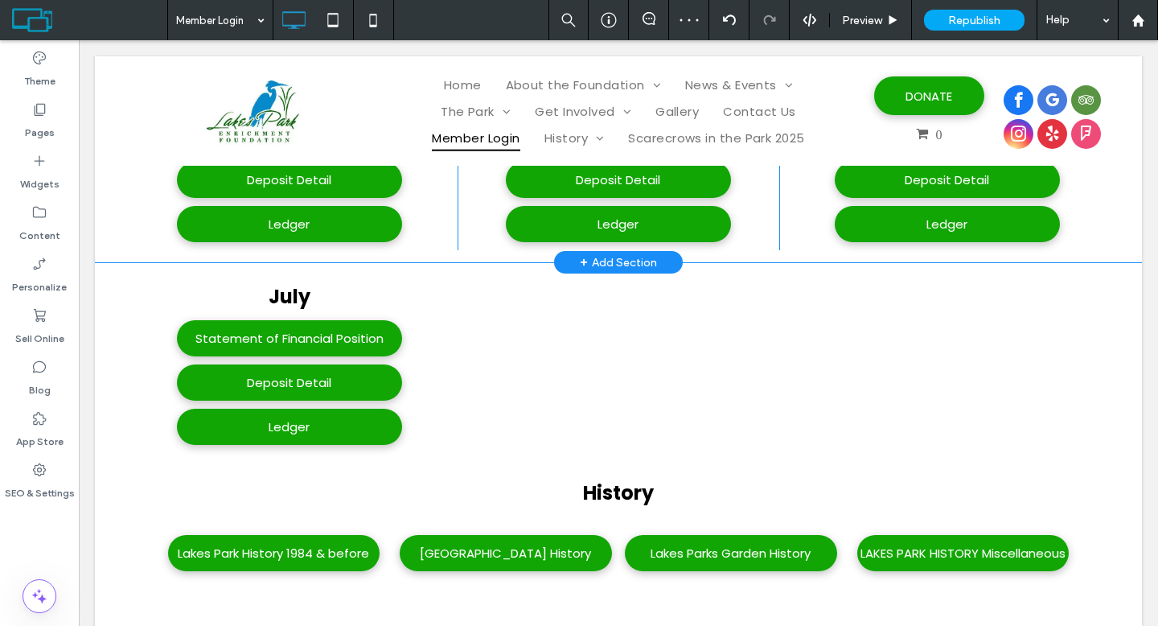
scroll to position [3200, 0]
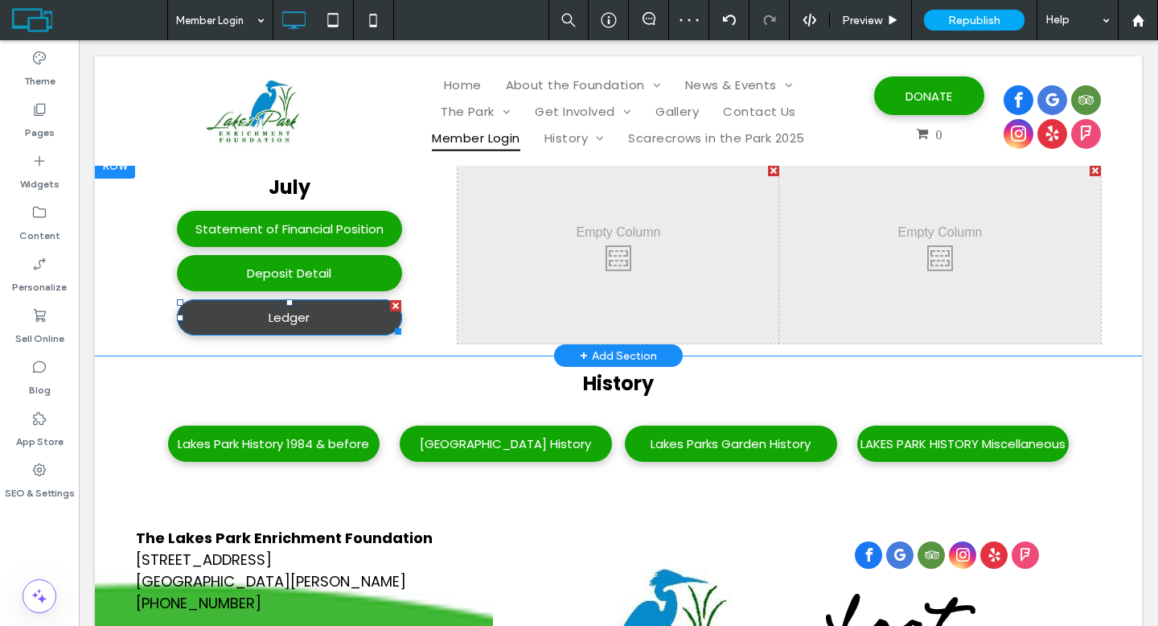
click at [315, 299] on link "Ledger" at bounding box center [289, 317] width 225 height 36
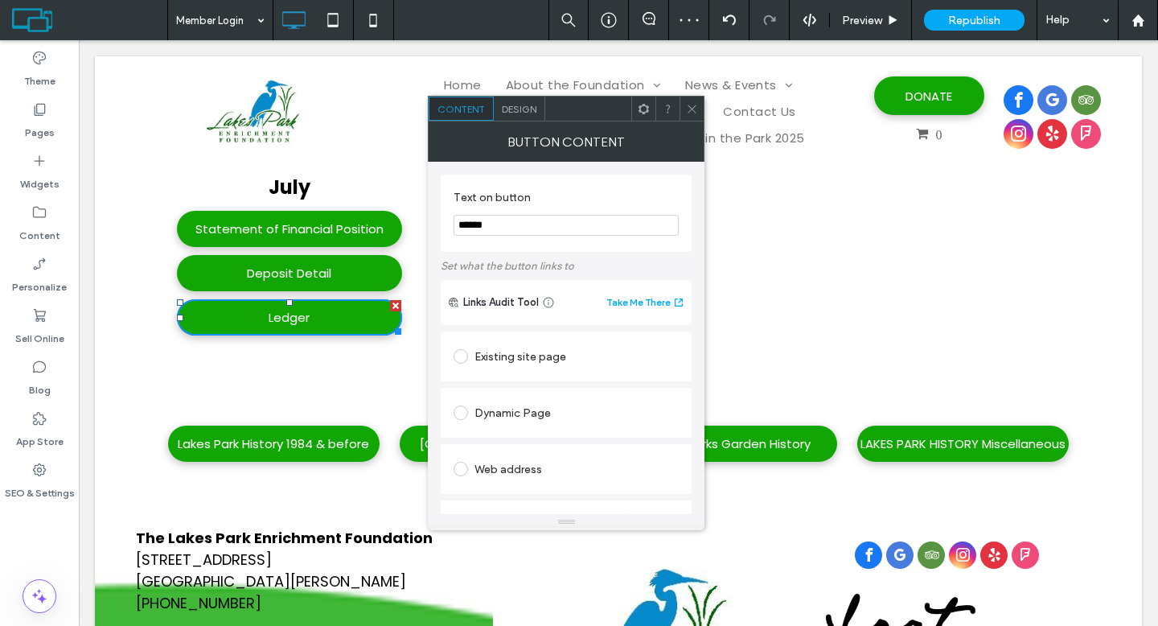
scroll to position [425, 0]
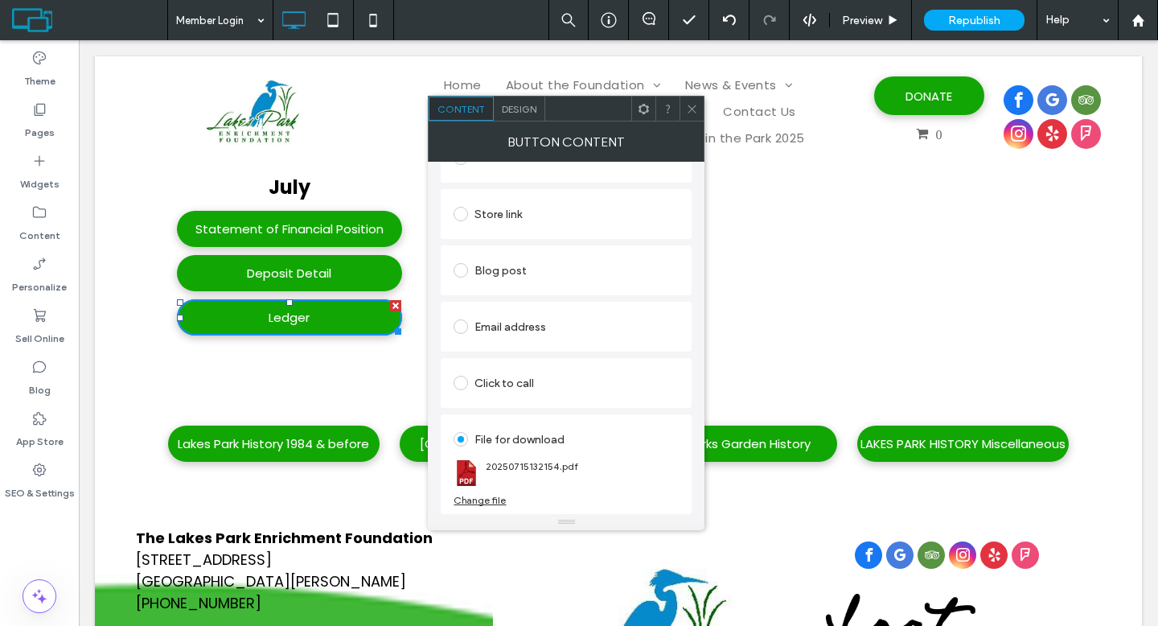
click at [487, 500] on div "Change file" at bounding box center [479, 500] width 52 height 12
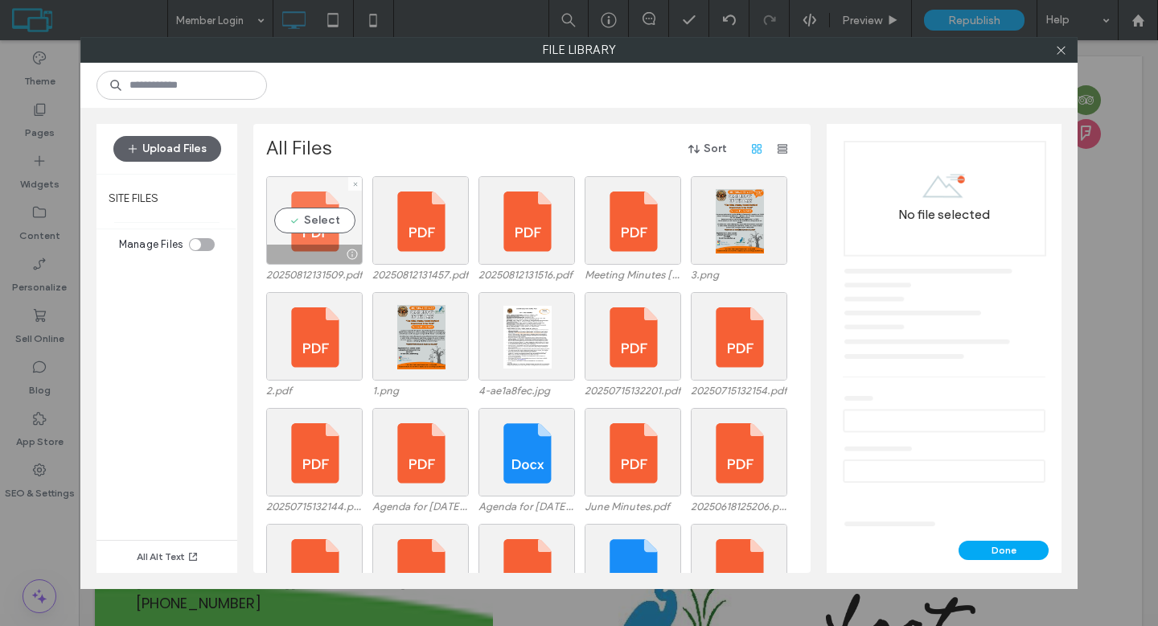
click at [342, 243] on div "Select" at bounding box center [314, 220] width 96 height 88
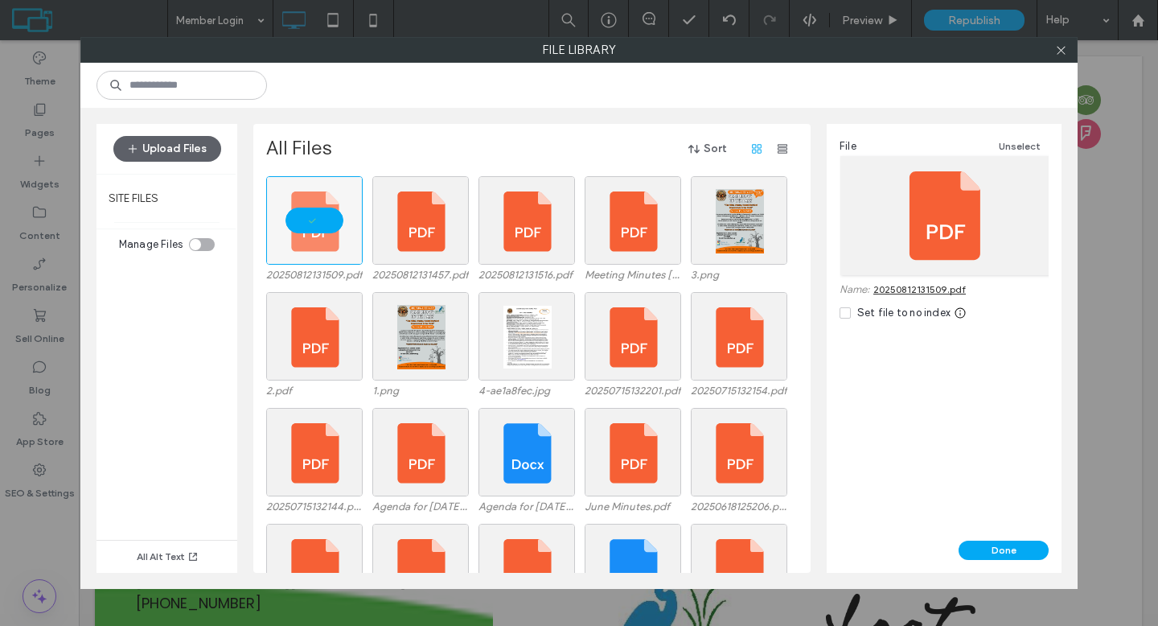
click at [896, 284] on link "20250812131509.pdf" at bounding box center [919, 289] width 92 height 12
click at [1016, 544] on button "Done" at bounding box center [1003, 549] width 90 height 19
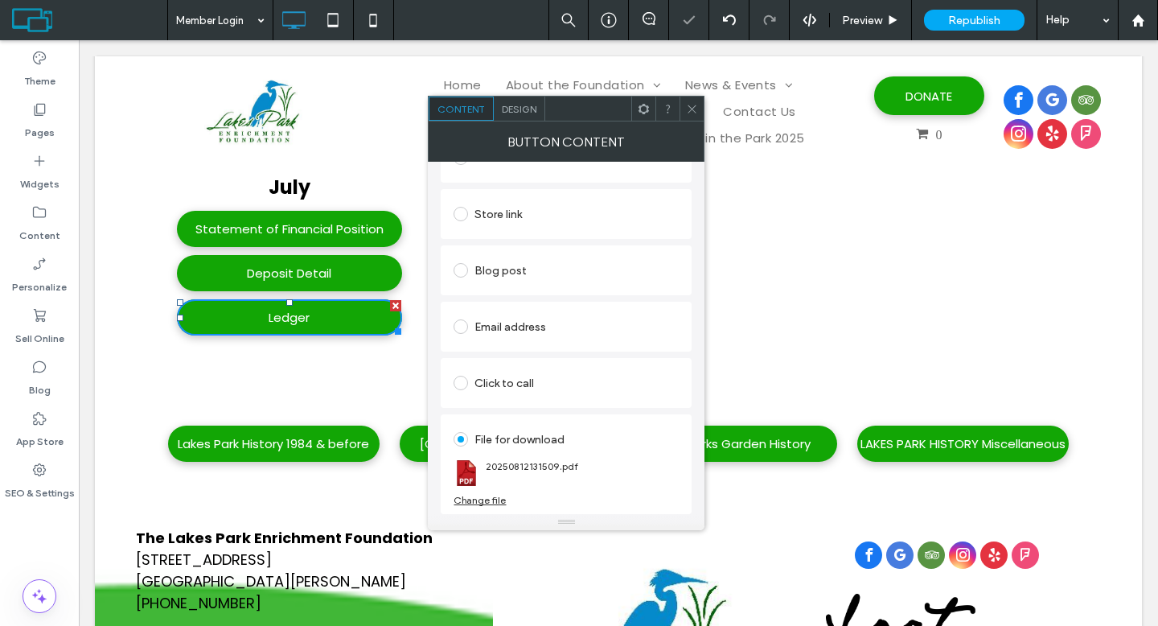
click at [698, 105] on icon at bounding box center [692, 109] width 12 height 12
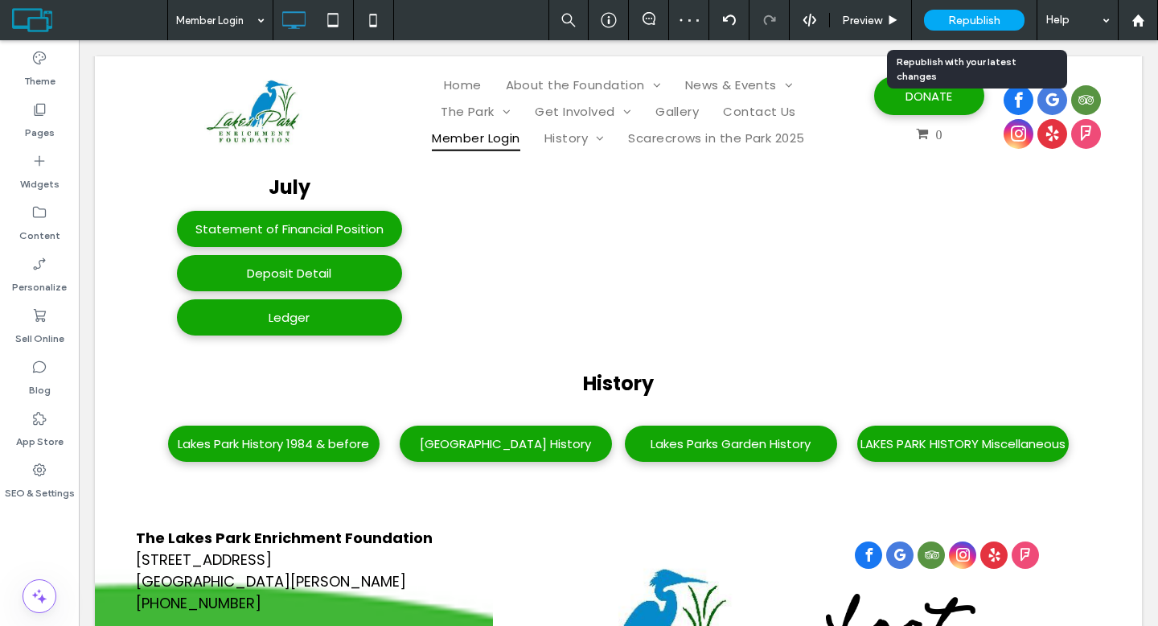
click at [938, 26] on div "Republish" at bounding box center [974, 20] width 101 height 21
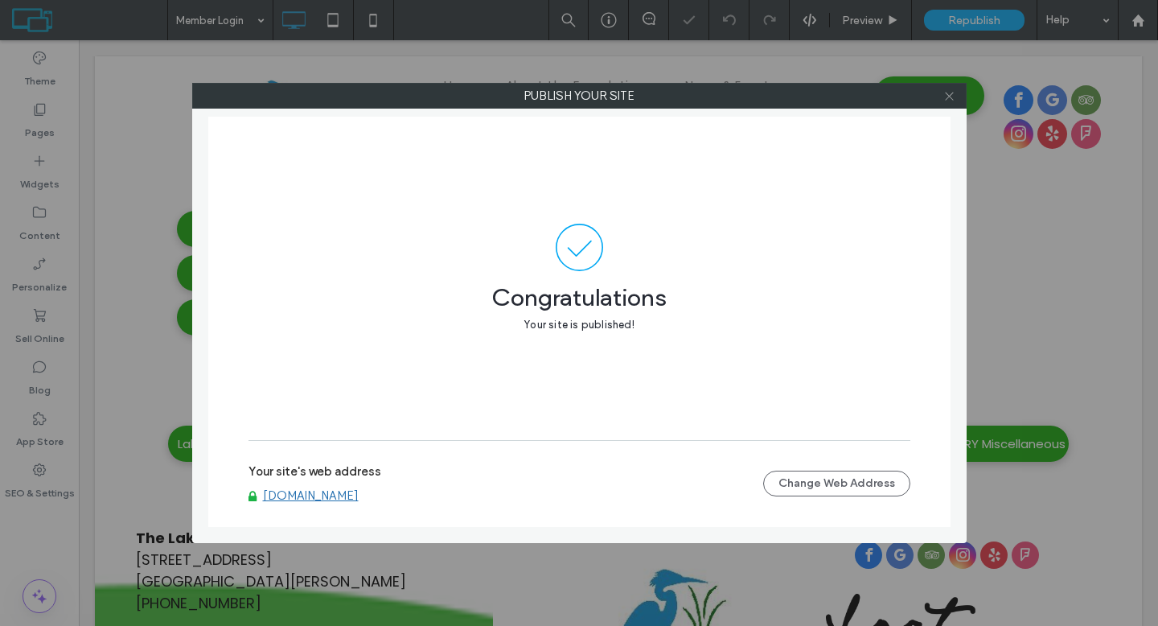
click at [949, 95] on use at bounding box center [949, 96] width 8 height 8
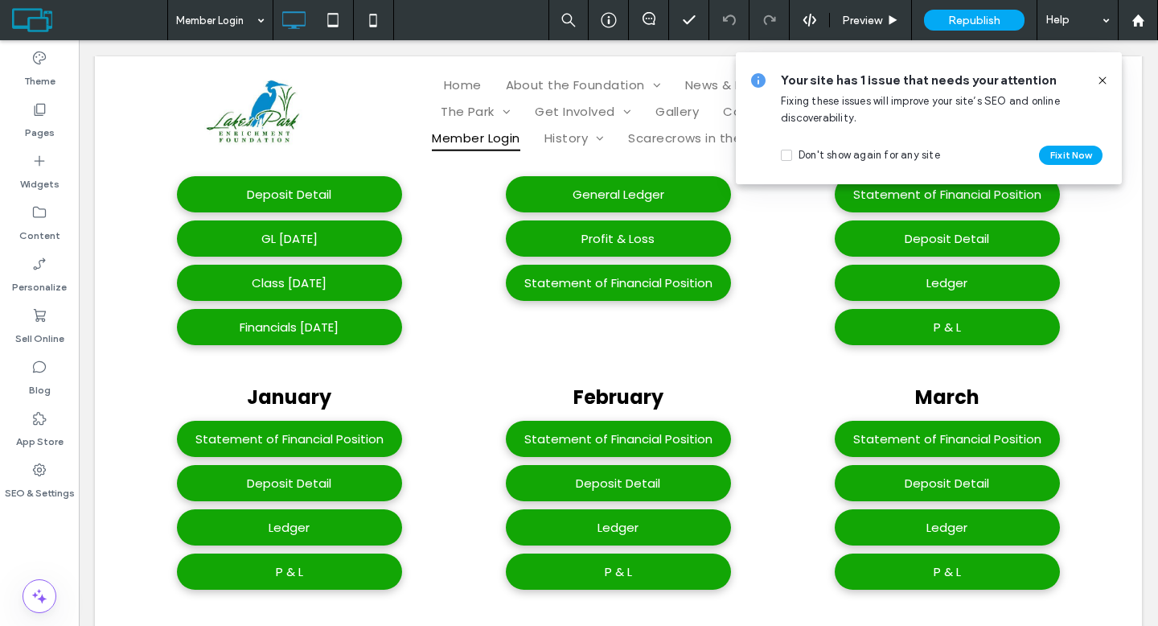
scroll to position [779, 0]
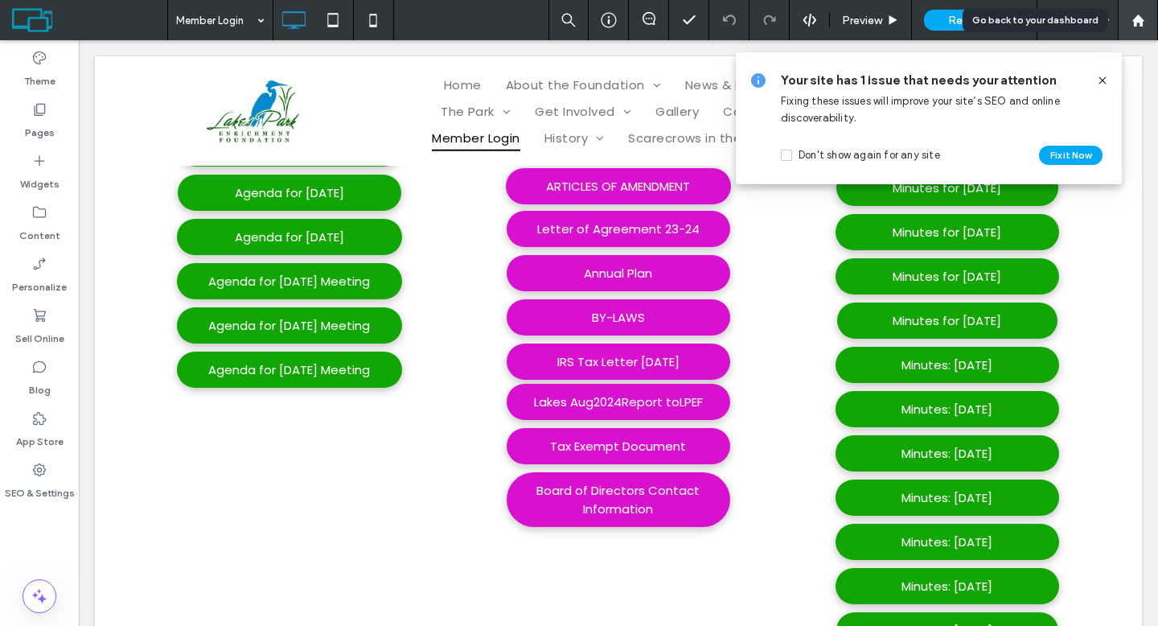
click at [1147, 20] on div at bounding box center [1137, 21] width 39 height 14
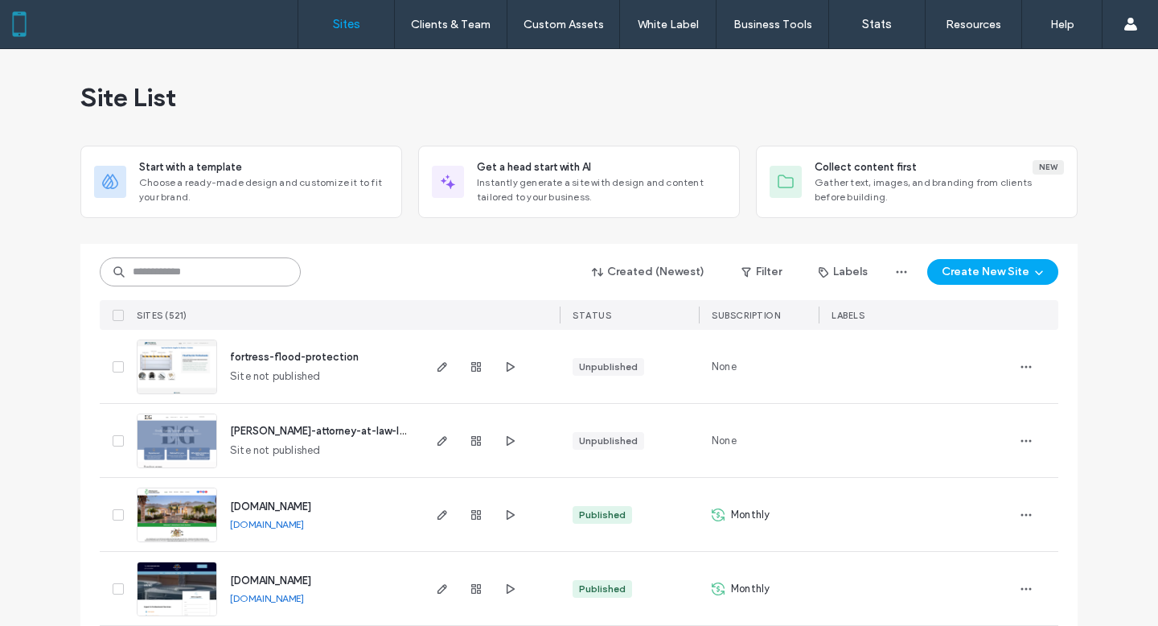
click at [273, 269] on input at bounding box center [200, 271] width 201 height 29
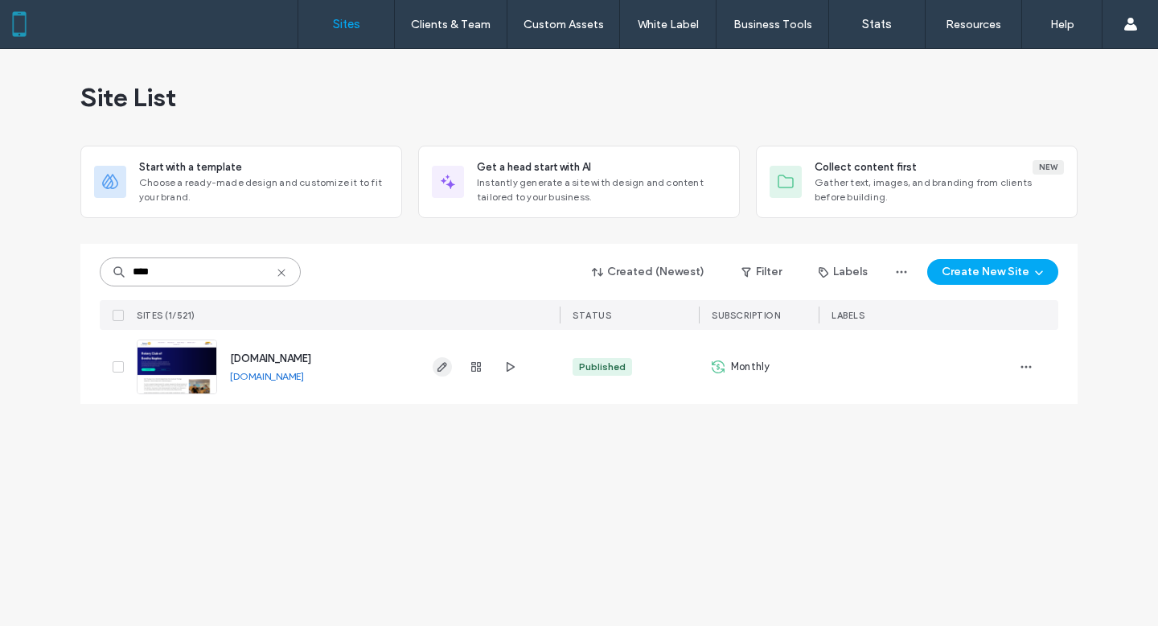
type input "****"
click at [444, 363] on use "button" at bounding box center [442, 367] width 10 height 10
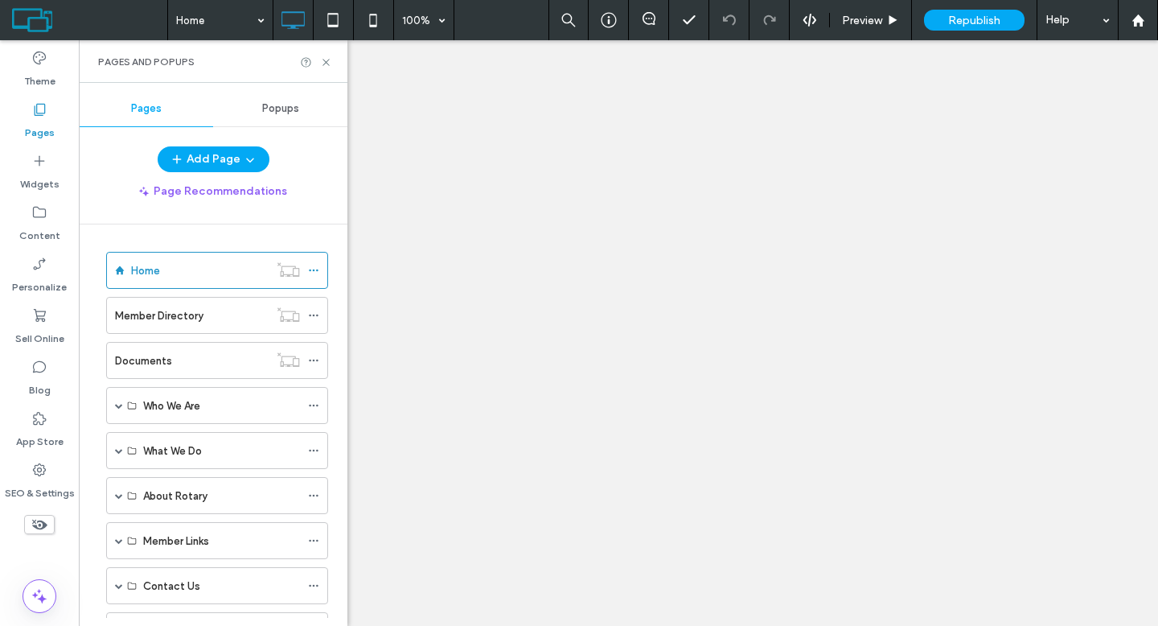
click at [162, 400] on label "Who We Are" at bounding box center [171, 406] width 57 height 28
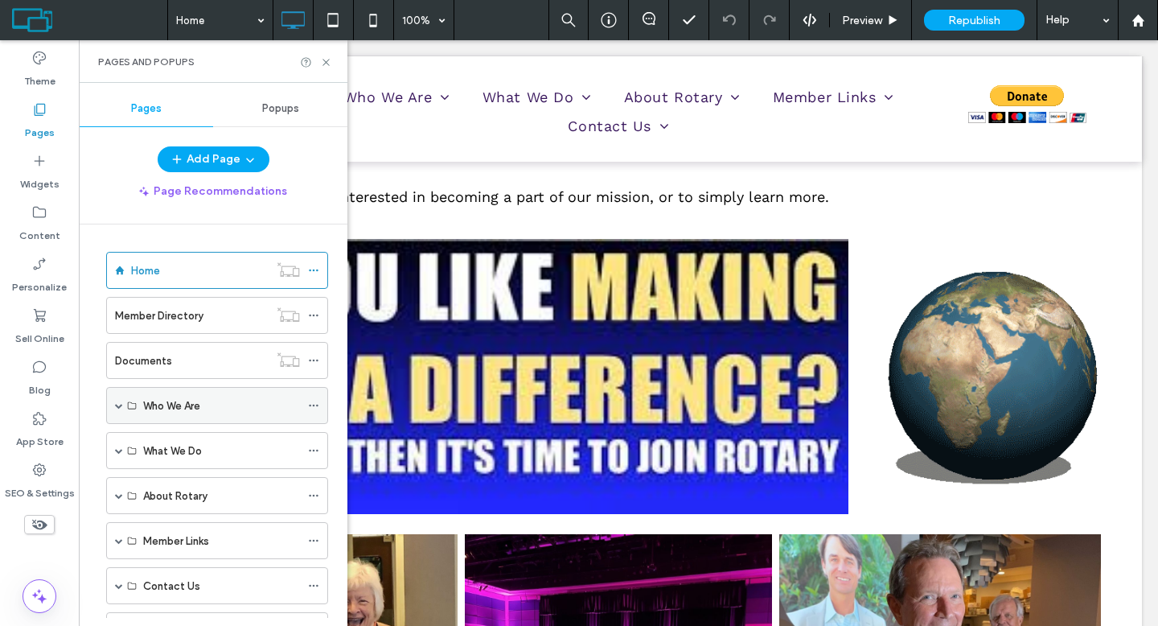
scroll to position [851, 0]
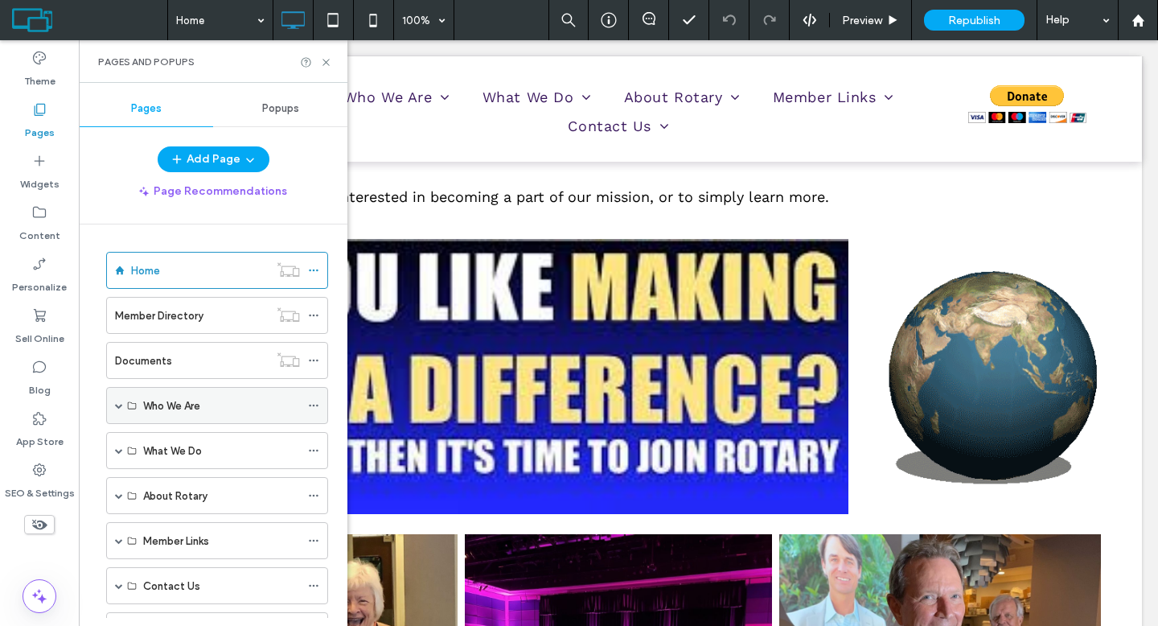
click at [120, 403] on span at bounding box center [119, 405] width 8 height 8
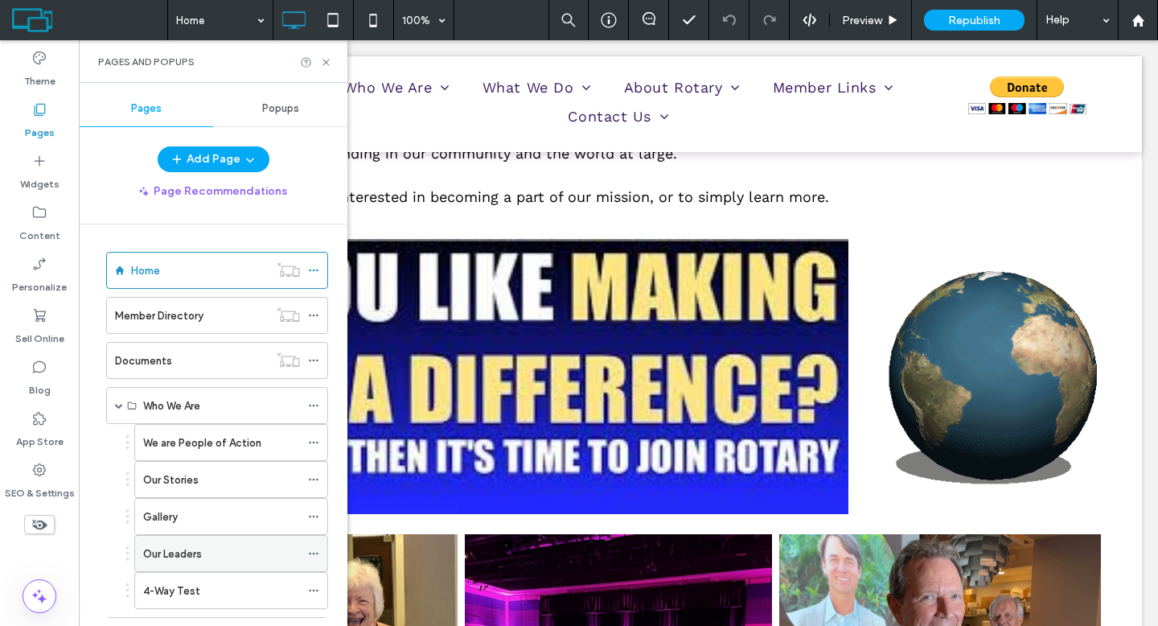
click at [180, 544] on label "Our Leaders" at bounding box center [172, 553] width 59 height 28
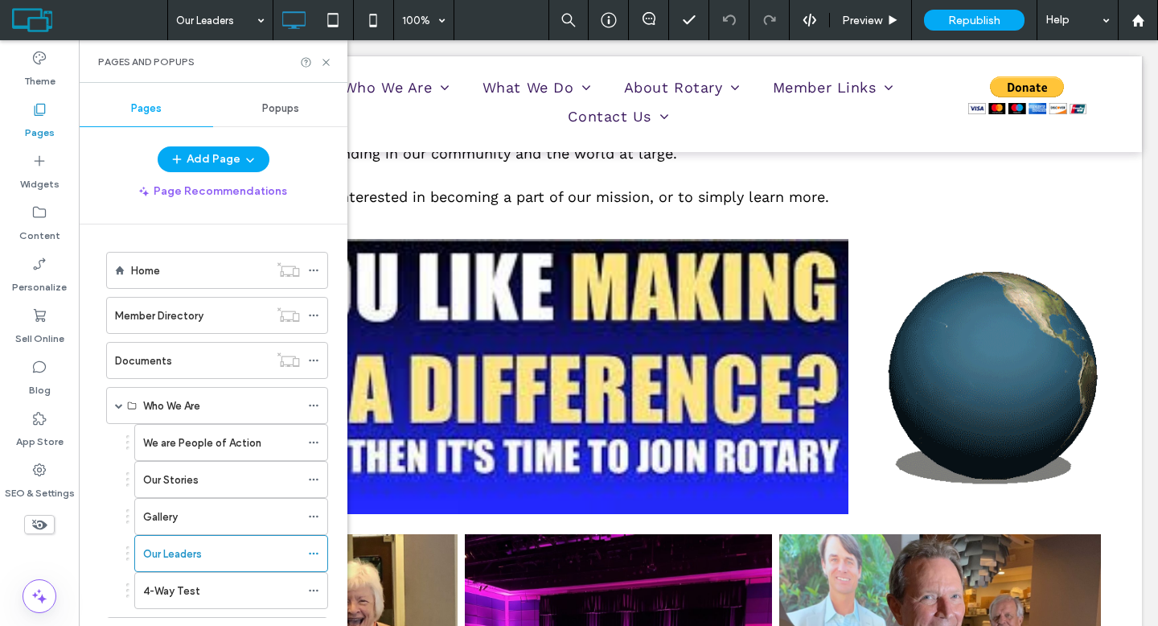
click at [187, 561] on div at bounding box center [579, 313] width 1158 height 626
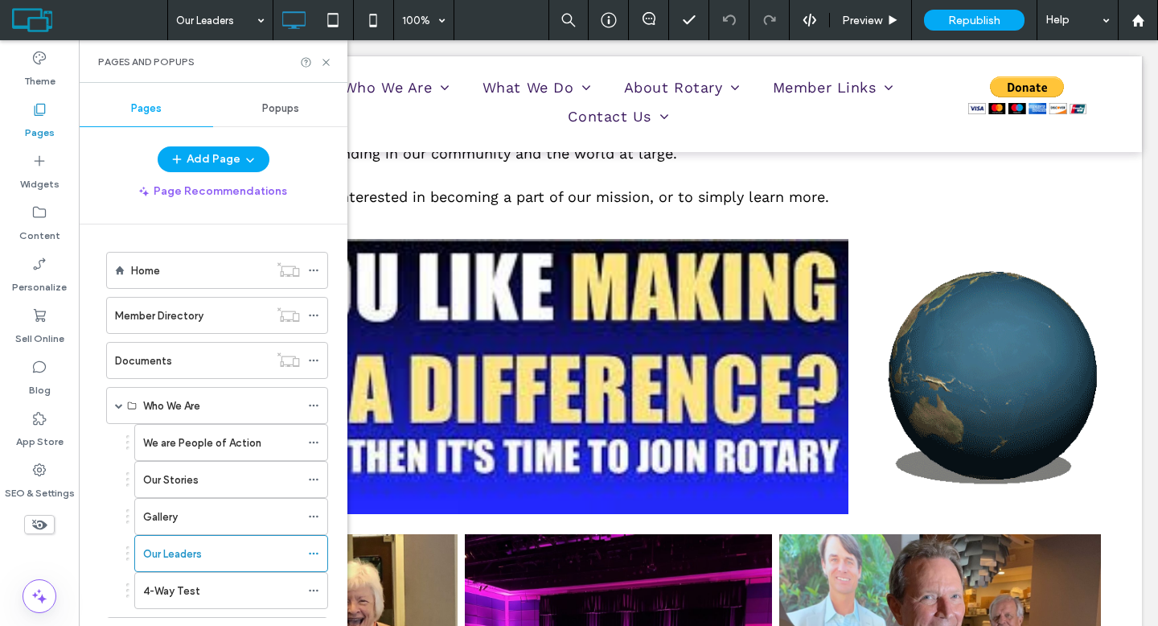
click at [187, 556] on div at bounding box center [579, 313] width 1158 height 626
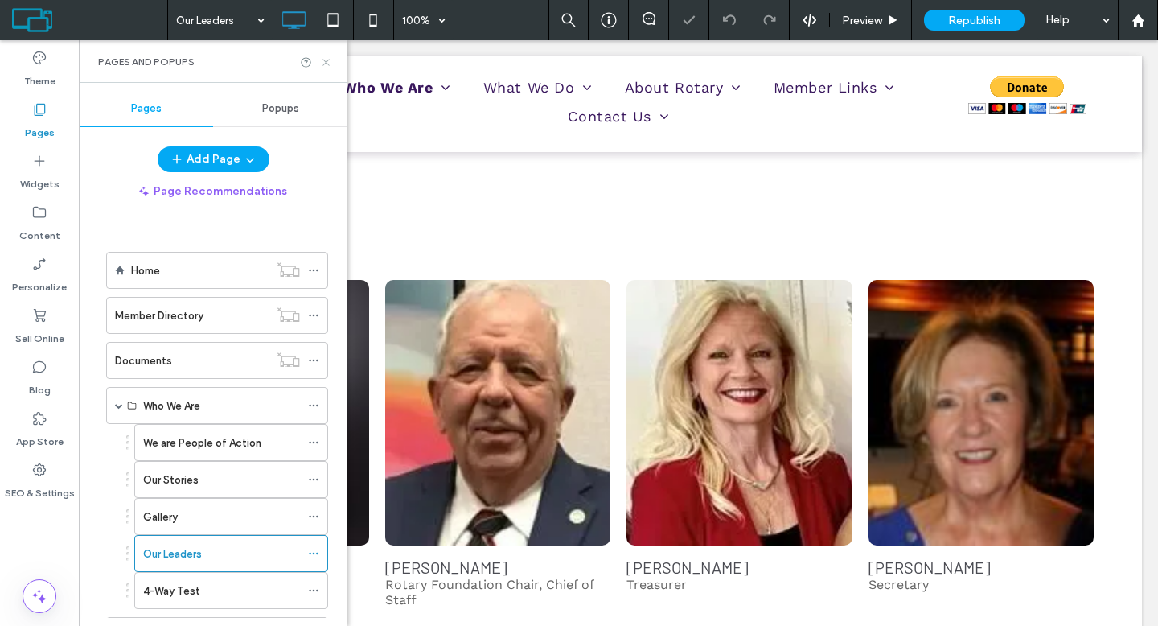
click at [323, 60] on icon at bounding box center [326, 62] width 12 height 12
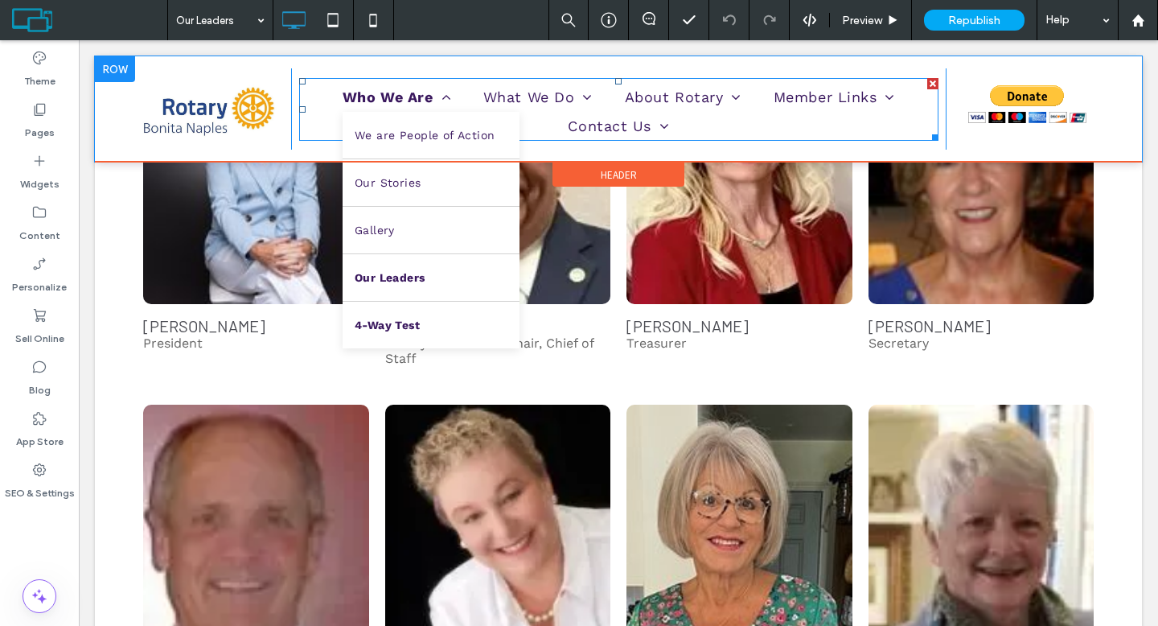
scroll to position [240, 0]
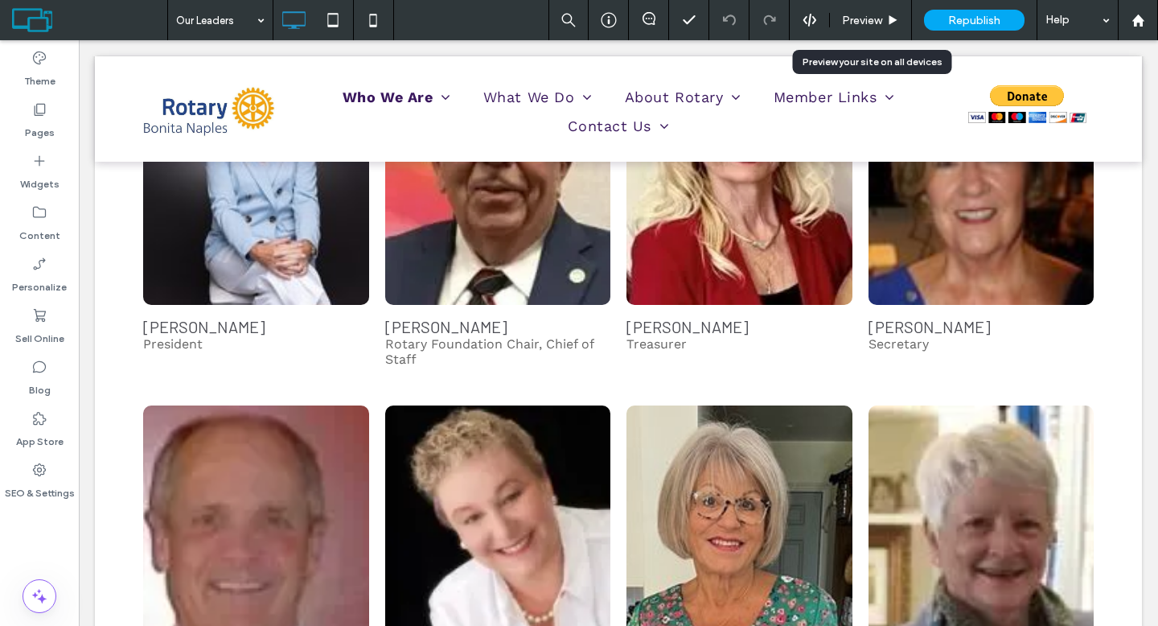
click at [852, 18] on span "Preview" at bounding box center [862, 21] width 40 height 14
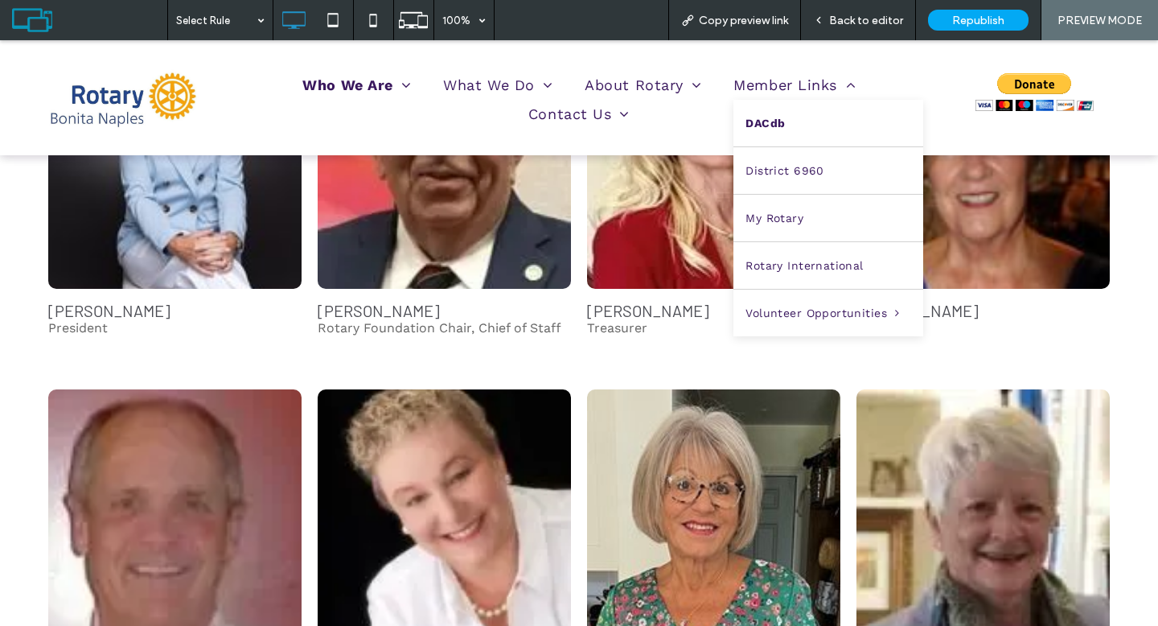
click at [786, 118] on link "DACdb" at bounding box center [828, 123] width 190 height 47
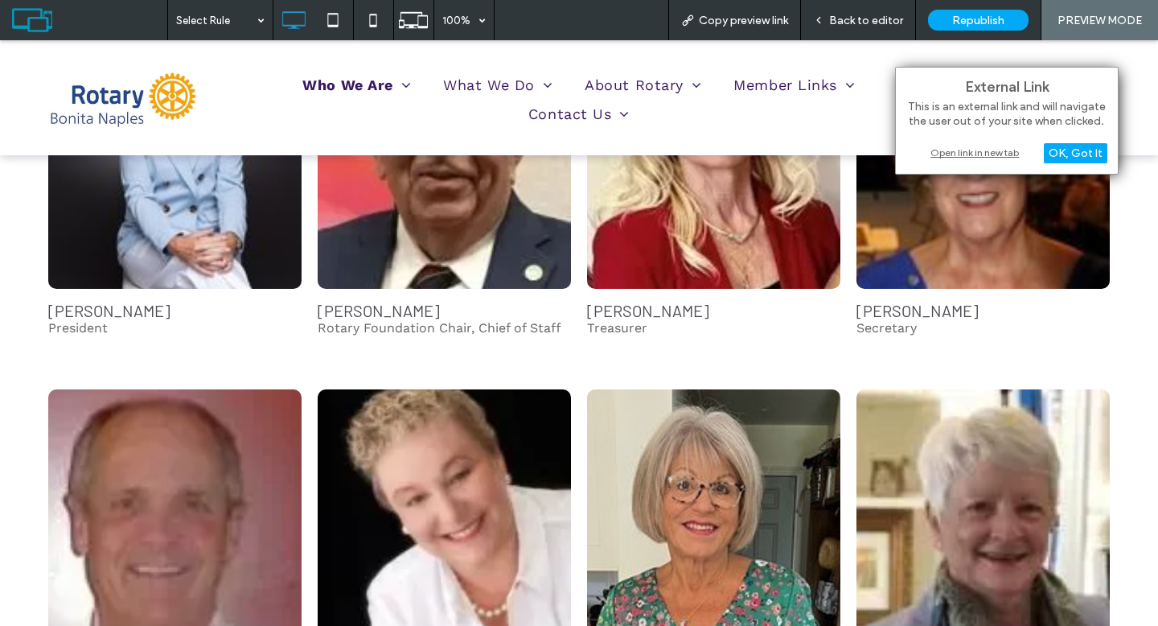
click at [948, 149] on div "Open link in new tab" at bounding box center [1006, 152] width 201 height 17
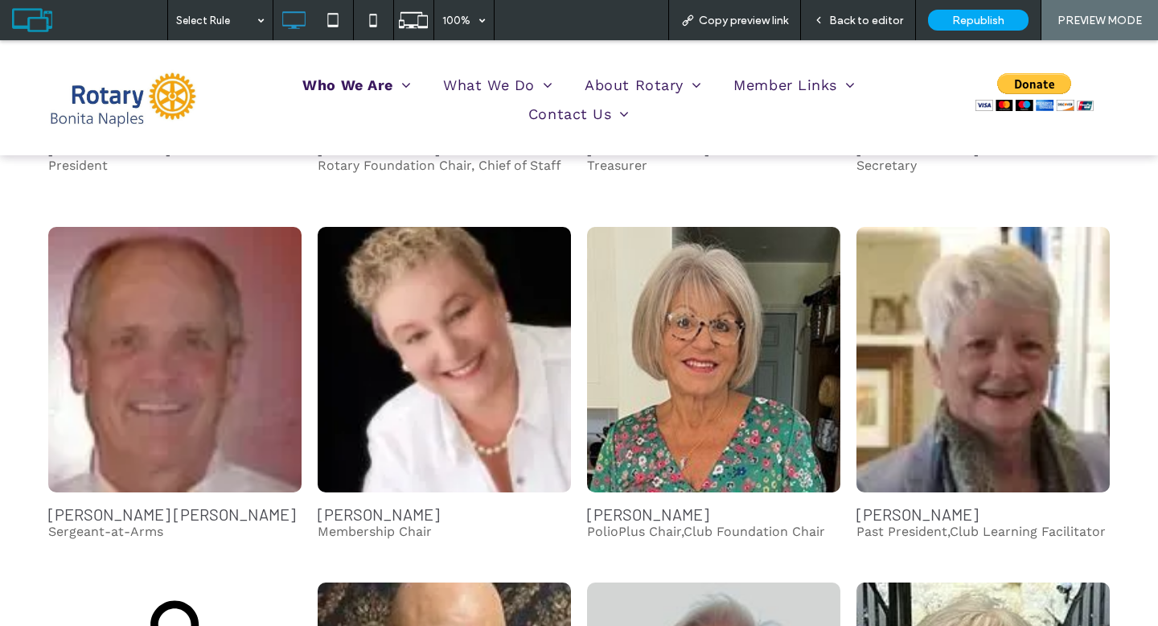
scroll to position [453, 0]
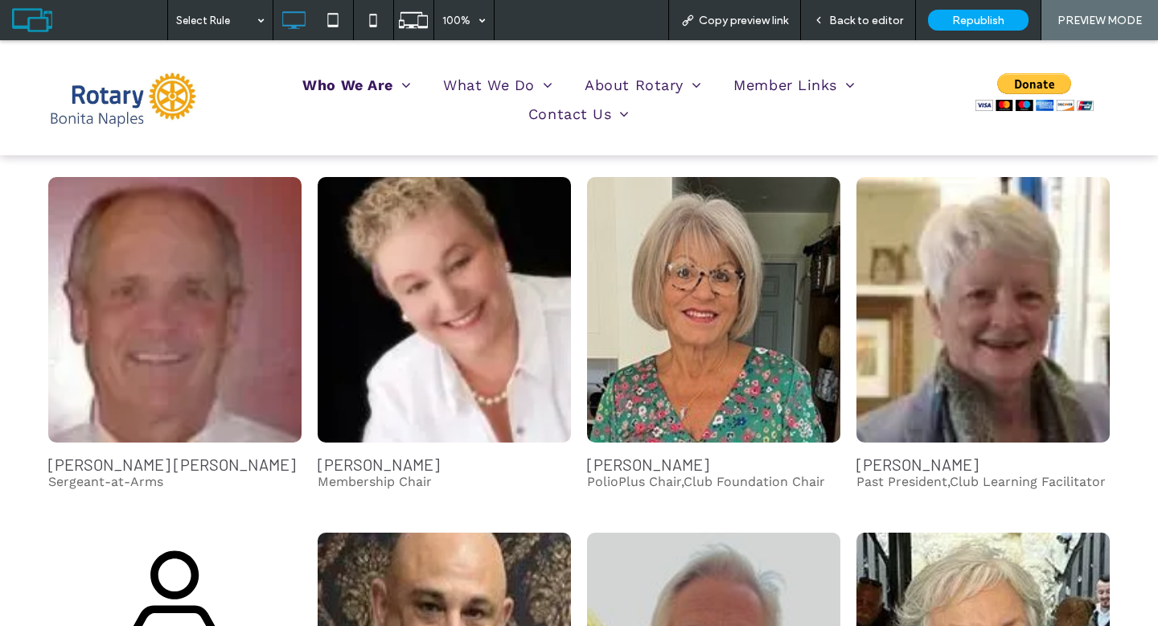
click at [845, 21] on span "Back to editor" at bounding box center [866, 21] width 74 height 14
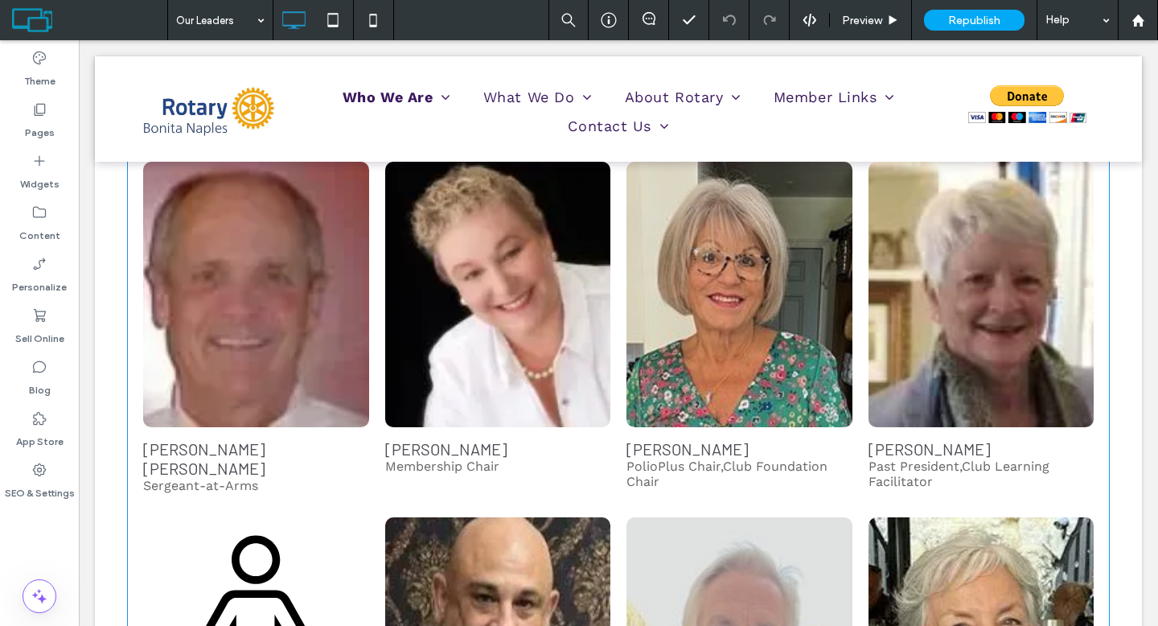
scroll to position [490, 0]
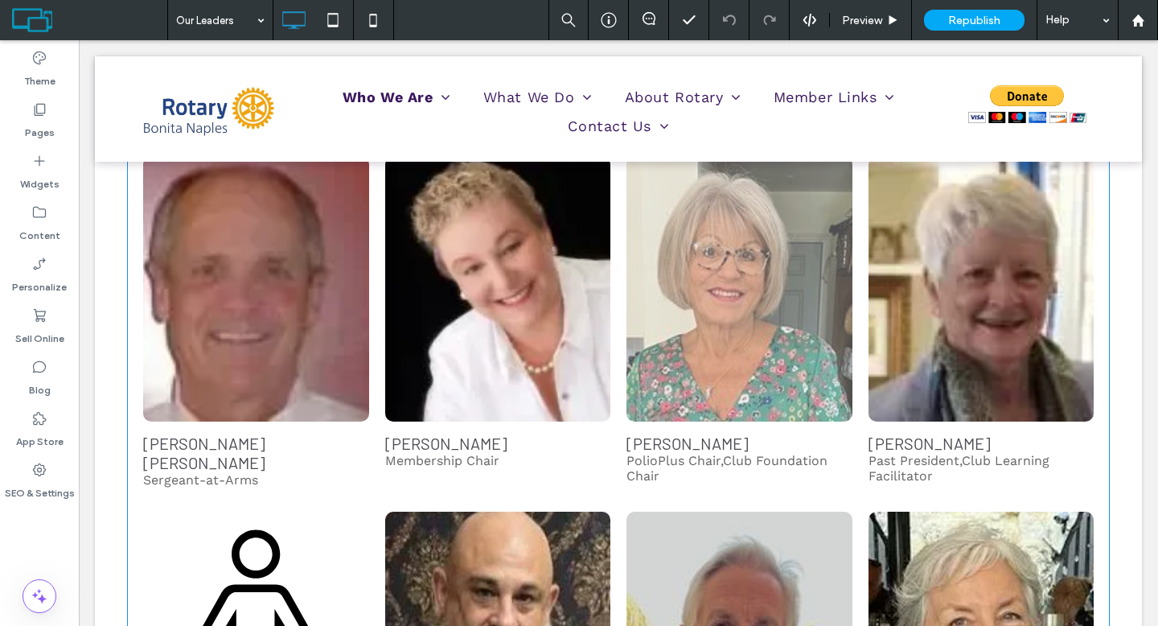
click at [810, 428] on span "[PERSON_NAME] PolioPlus Chair,Club Foundation Chair Learn more" at bounding box center [739, 458] width 226 height 74
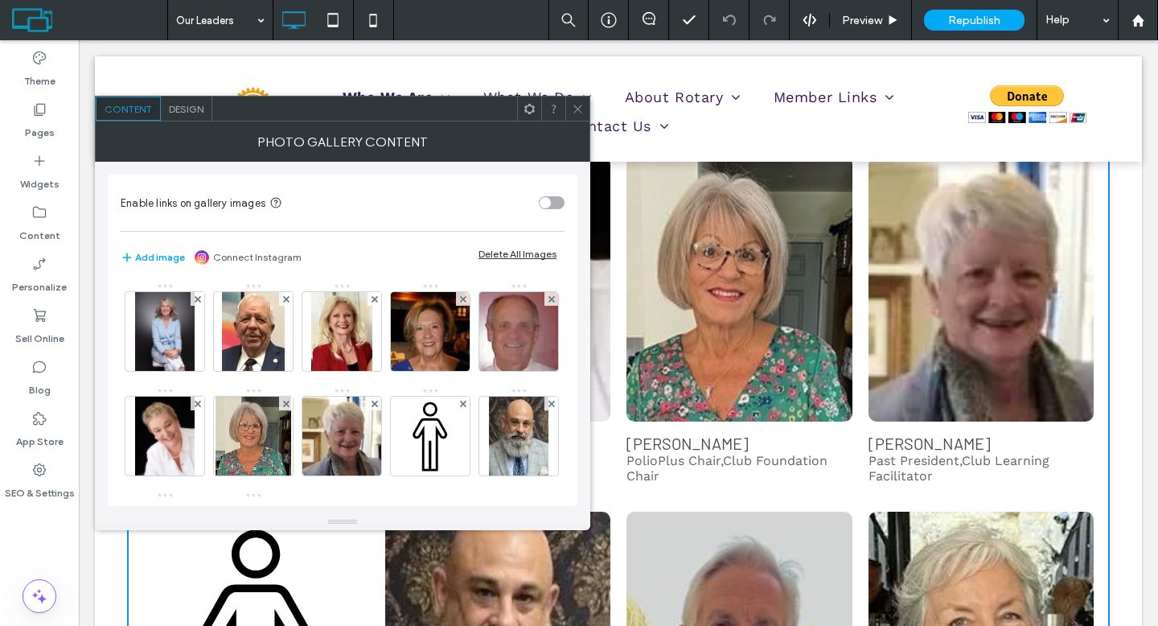
scroll to position [213, 0]
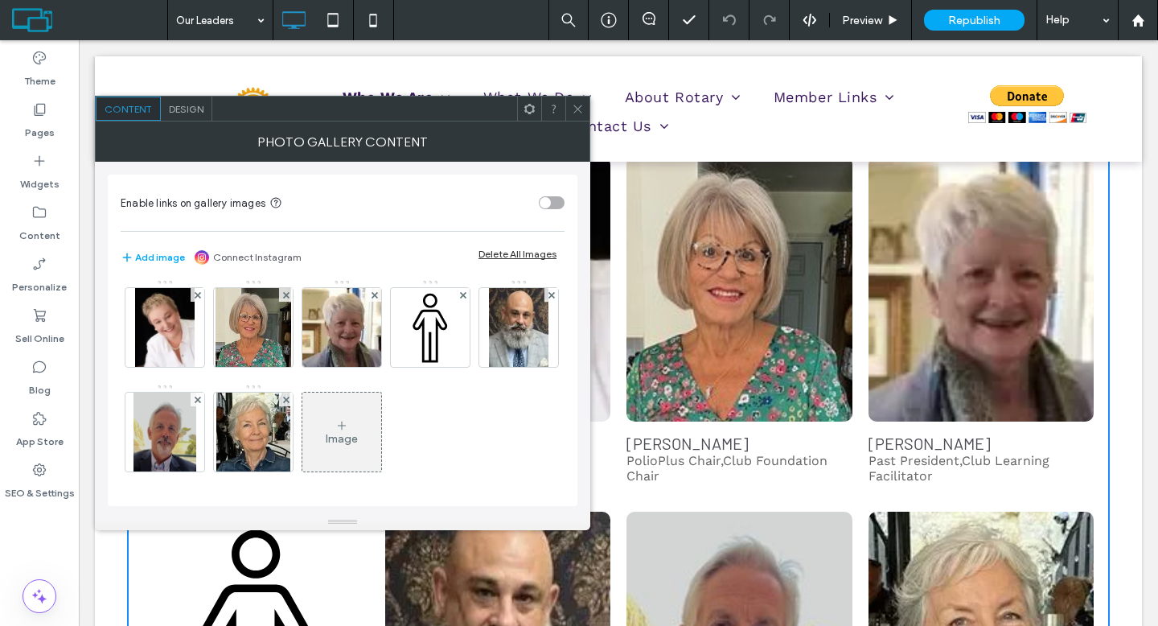
click at [302, 407] on div "Image" at bounding box center [341, 432] width 79 height 76
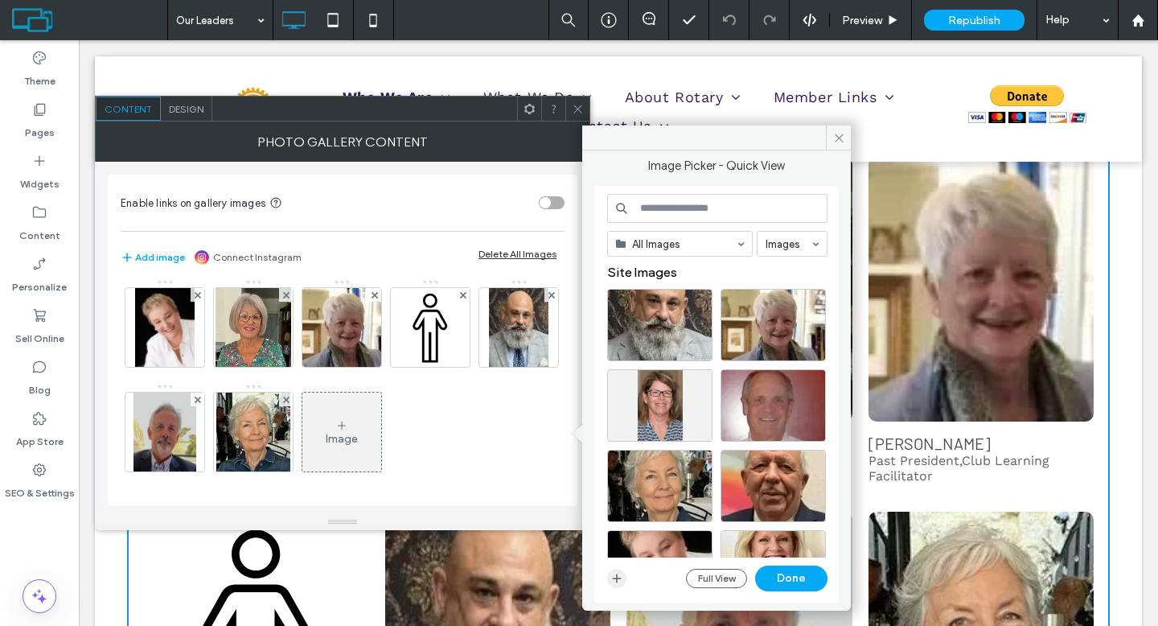
click at [622, 576] on icon "button" at bounding box center [616, 578] width 13 height 13
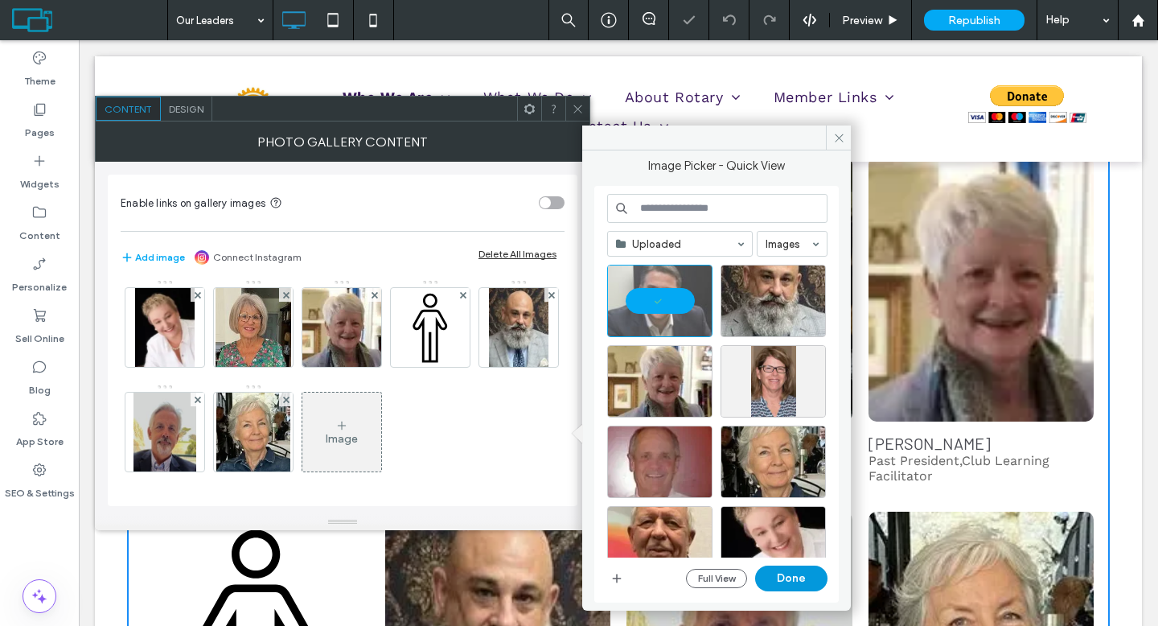
click at [809, 574] on button "Done" at bounding box center [791, 578] width 72 height 26
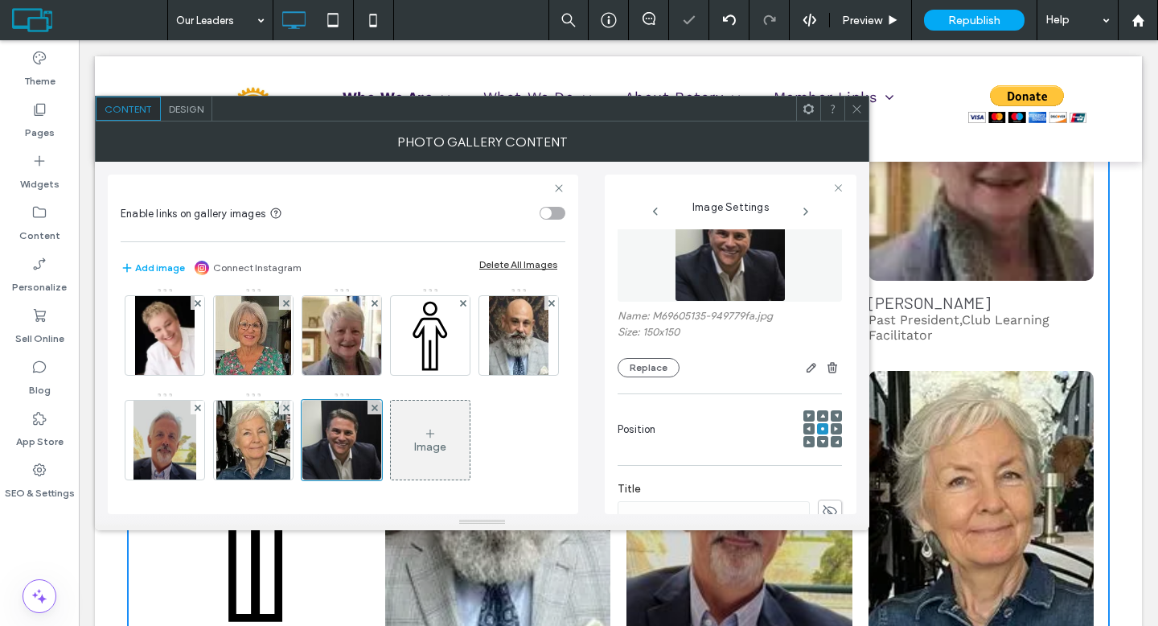
scroll to position [145, 0]
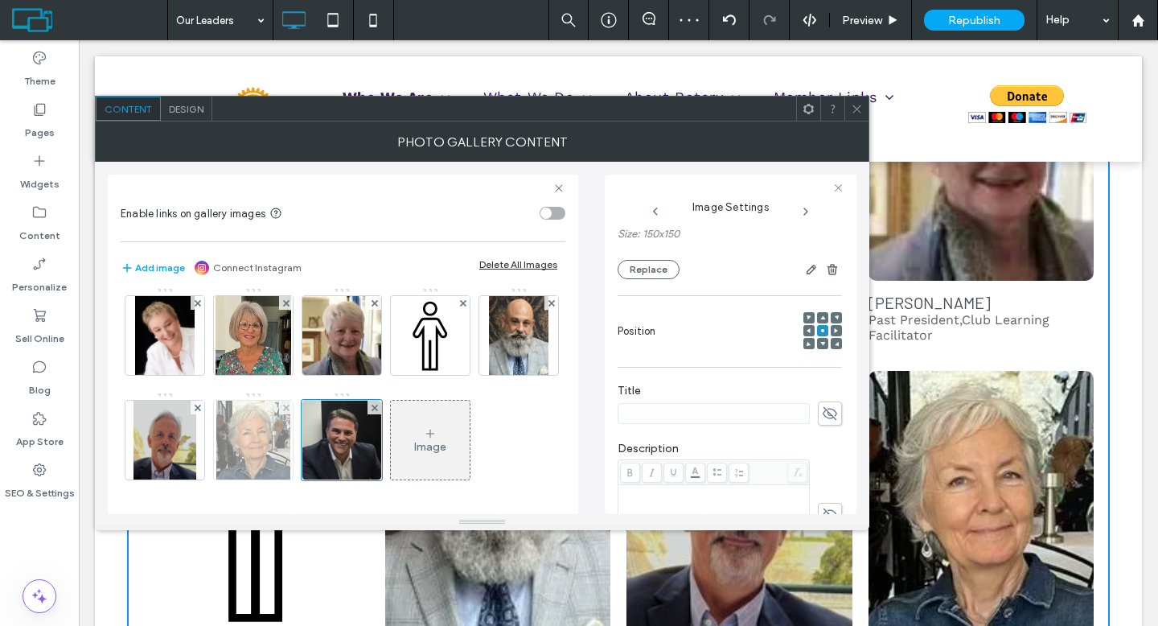
click at [291, 400] on img at bounding box center [253, 439] width 75 height 79
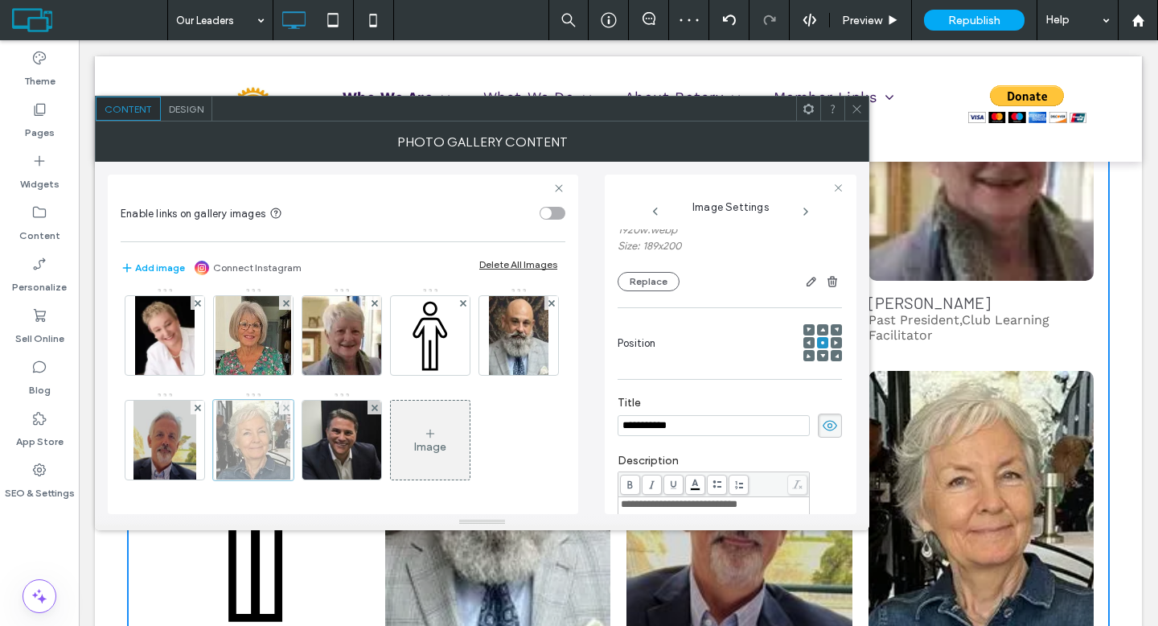
scroll to position [158, 0]
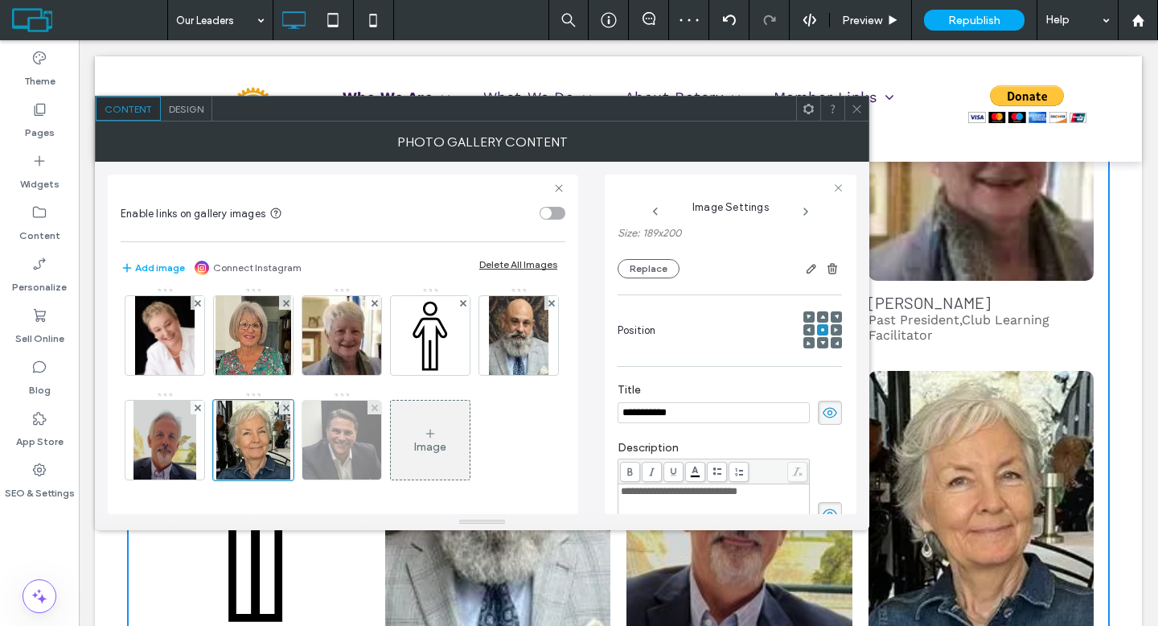
click at [302, 442] on img at bounding box center [341, 439] width 79 height 79
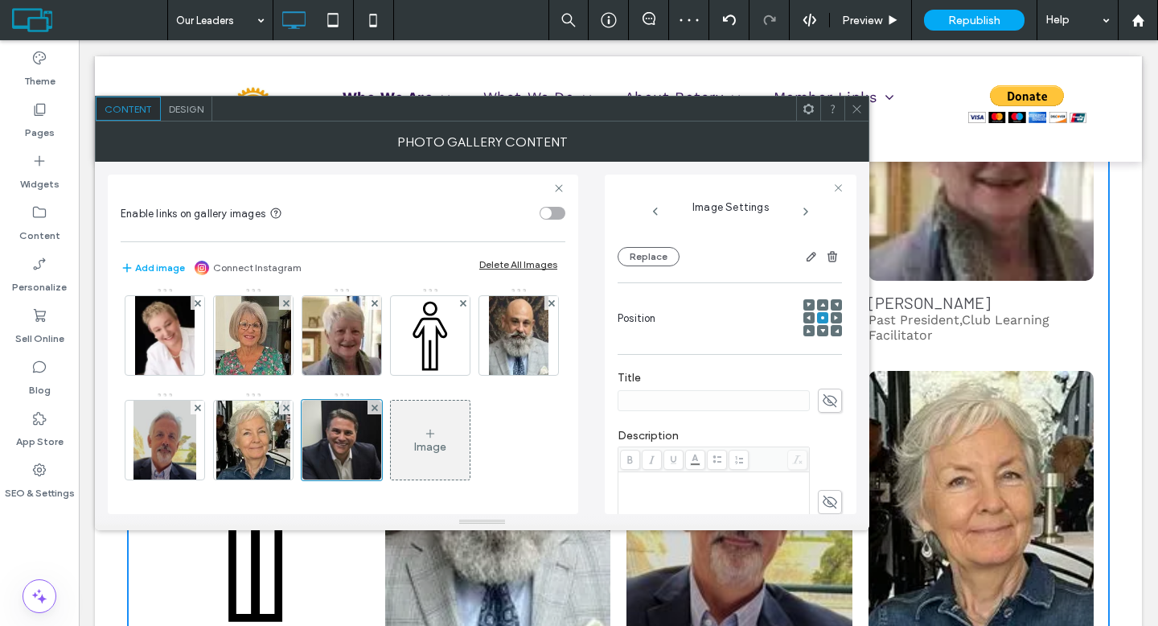
scroll to position [145, 0]
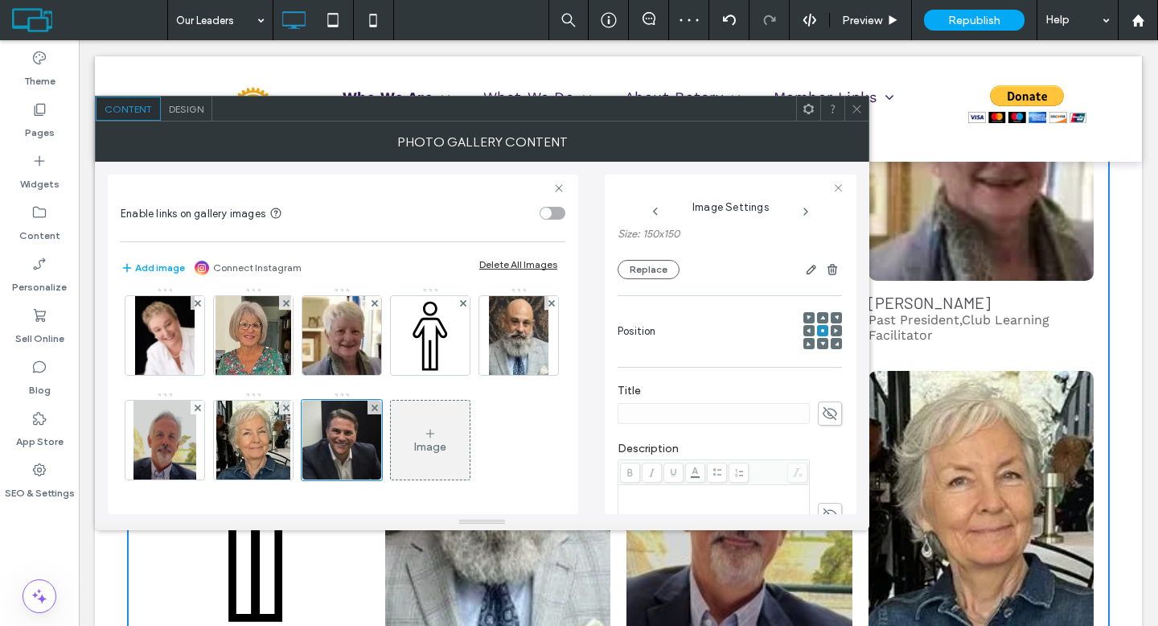
click at [822, 413] on icon at bounding box center [830, 413] width 16 height 18
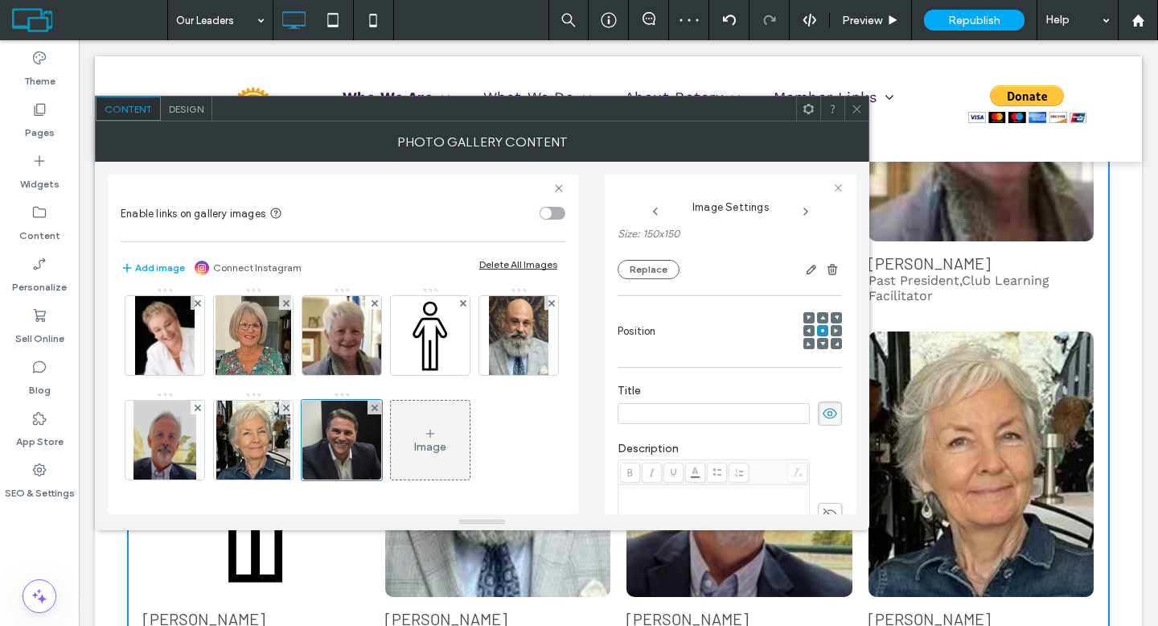
scroll to position [642, 0]
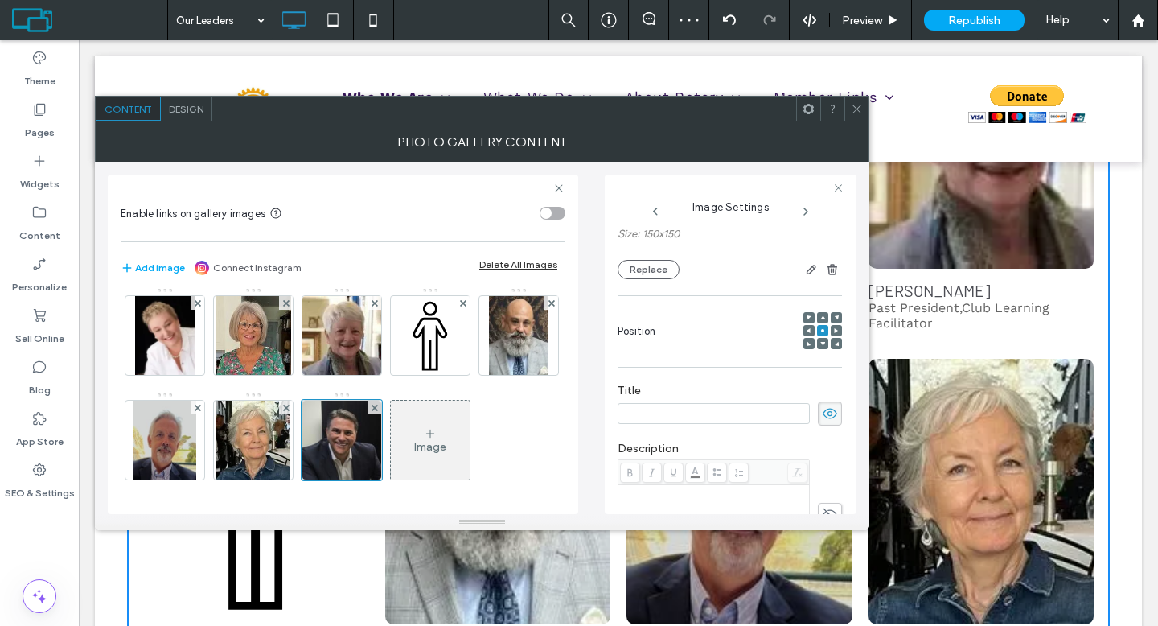
paste input "**********"
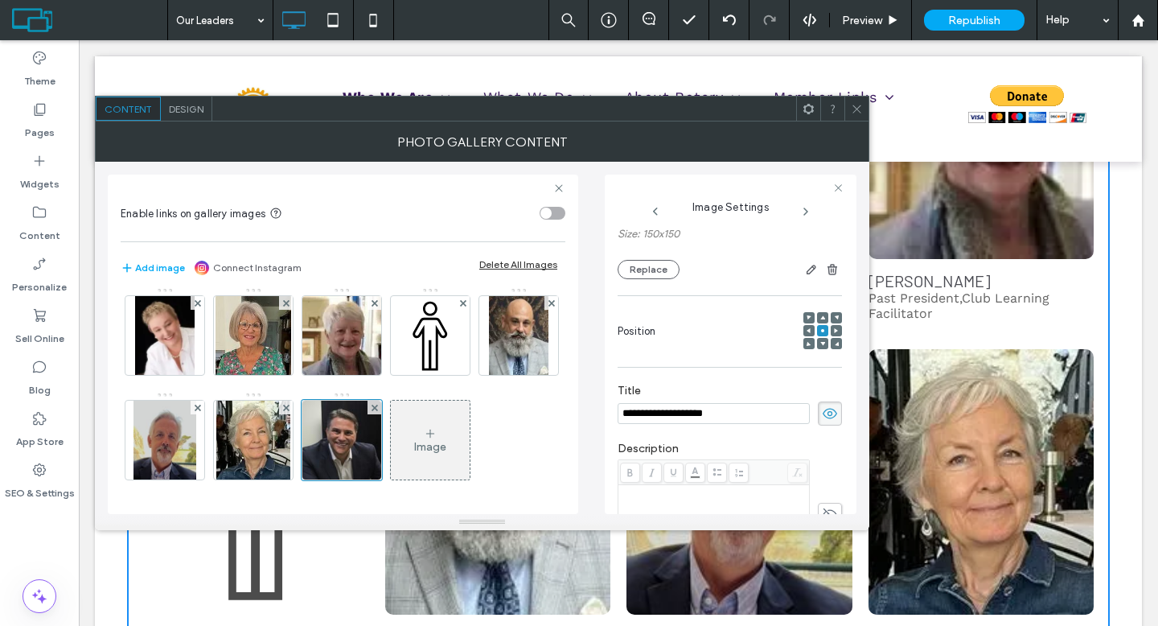
type input "**********"
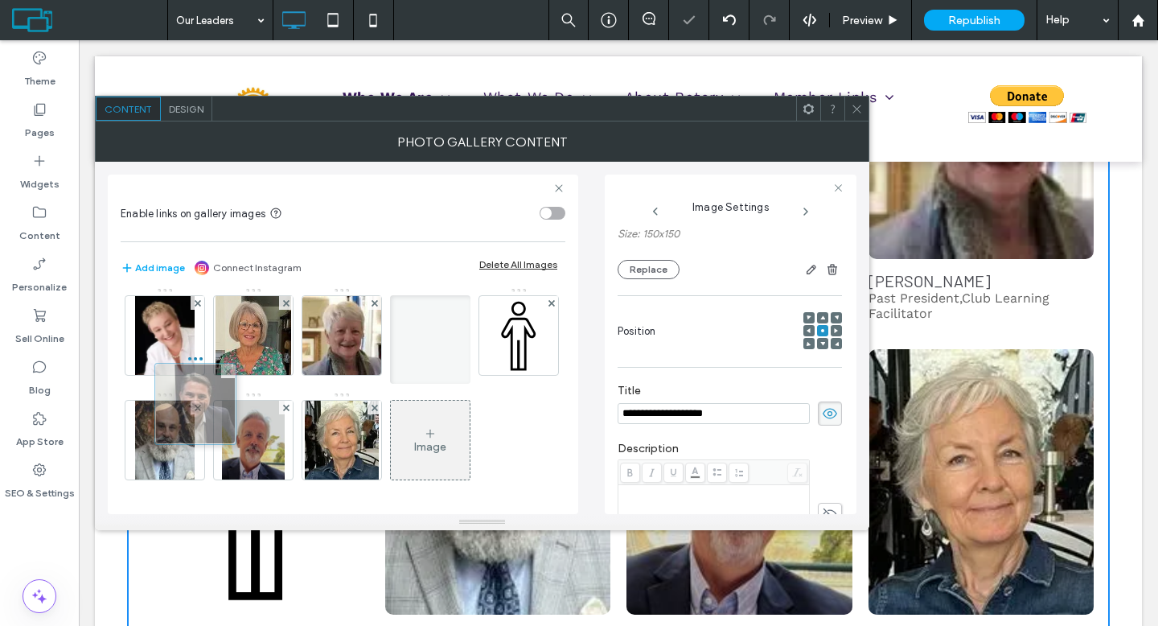
scroll to position [0, 0]
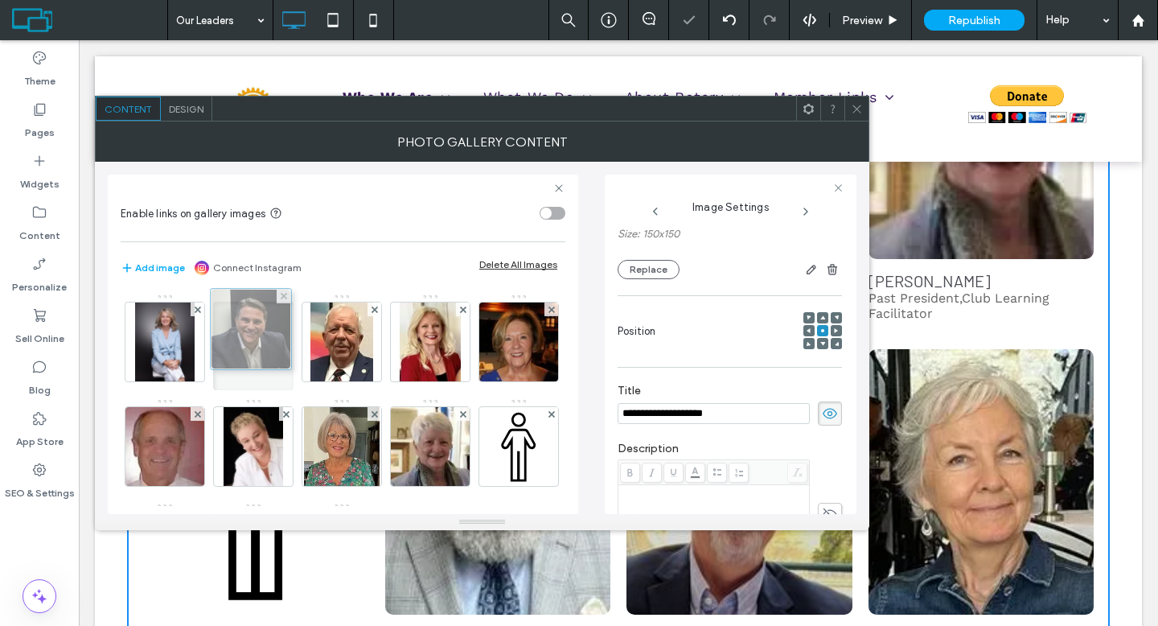
drag, startPoint x: 188, startPoint y: 492, endPoint x: 270, endPoint y: 321, distance: 189.9
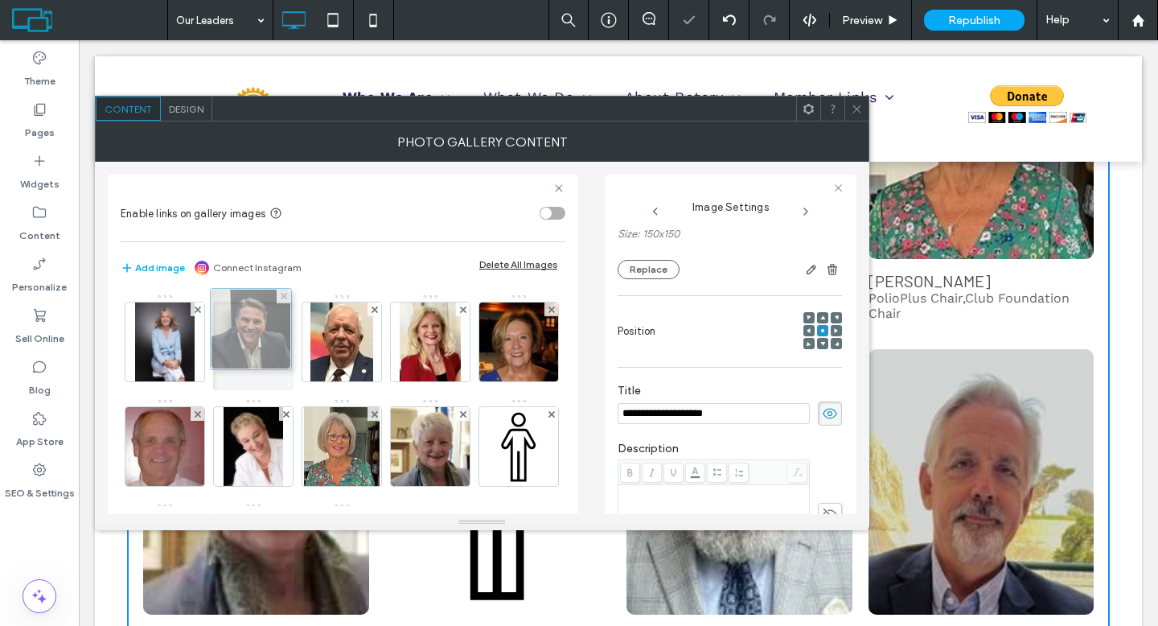
scroll to position [660, 0]
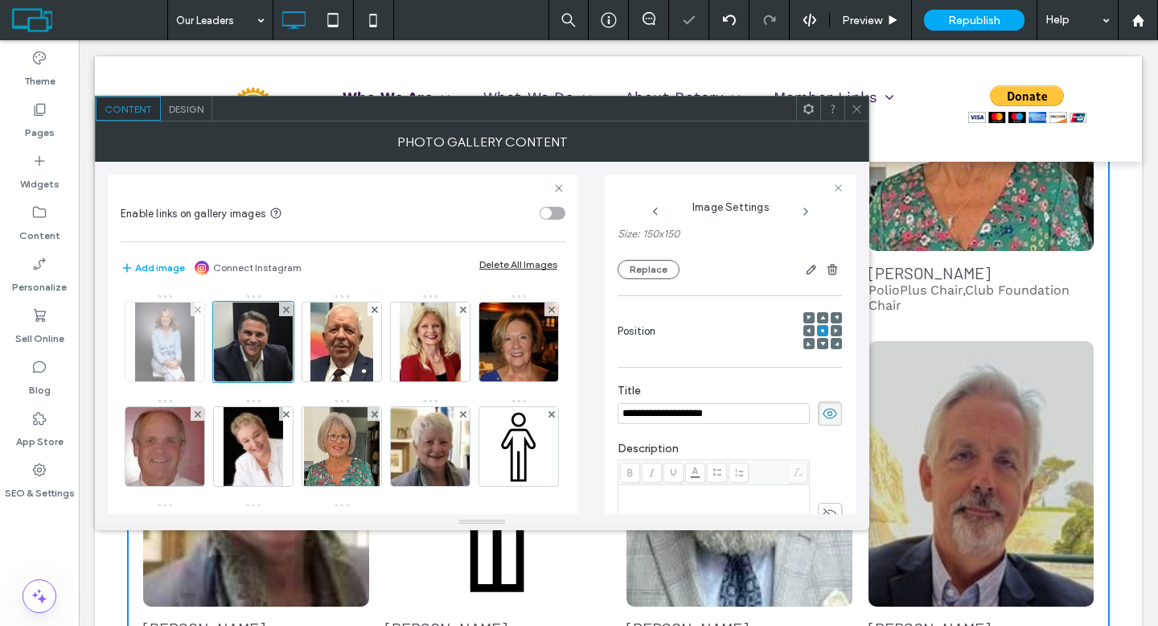
click at [171, 341] on img at bounding box center [164, 341] width 59 height 79
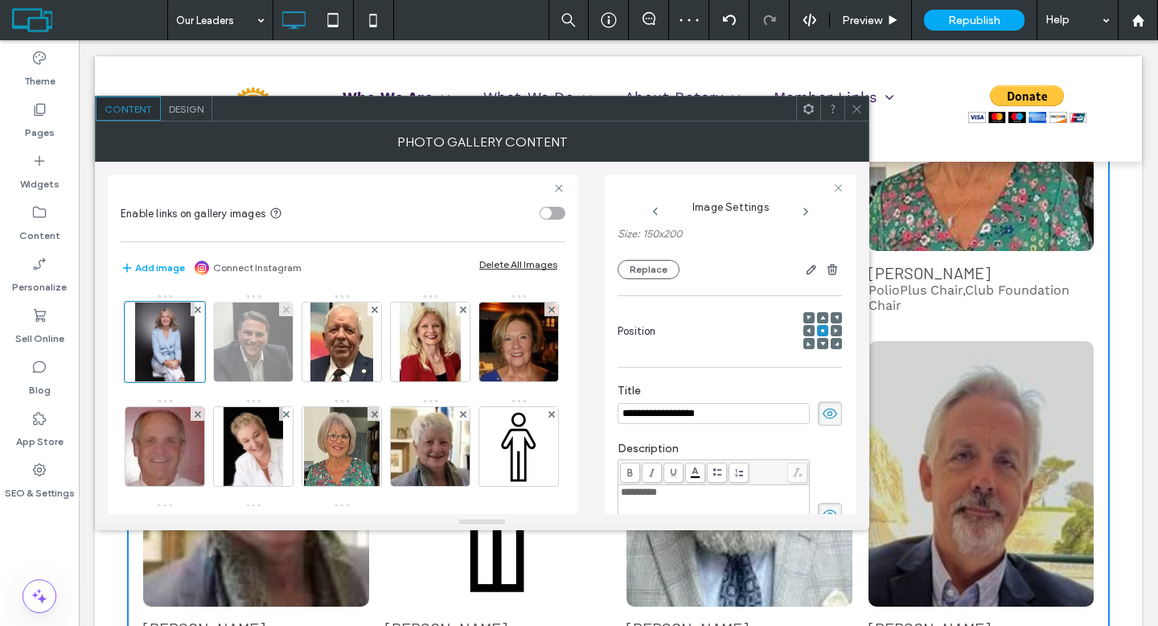
click at [221, 348] on img at bounding box center [253, 341] width 79 height 79
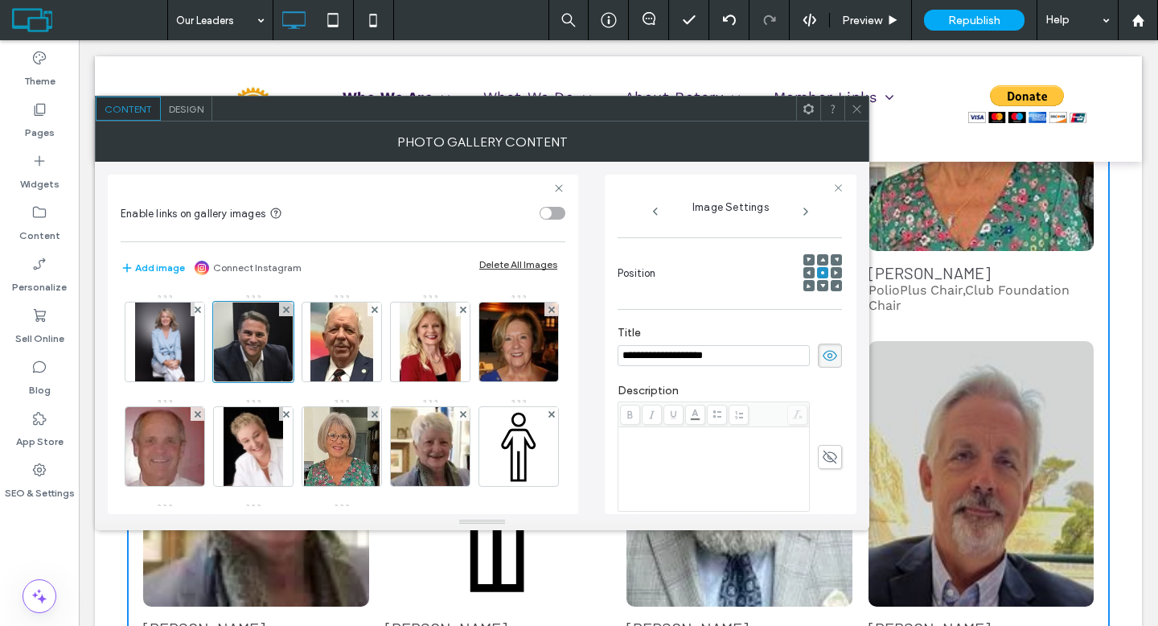
scroll to position [280, 0]
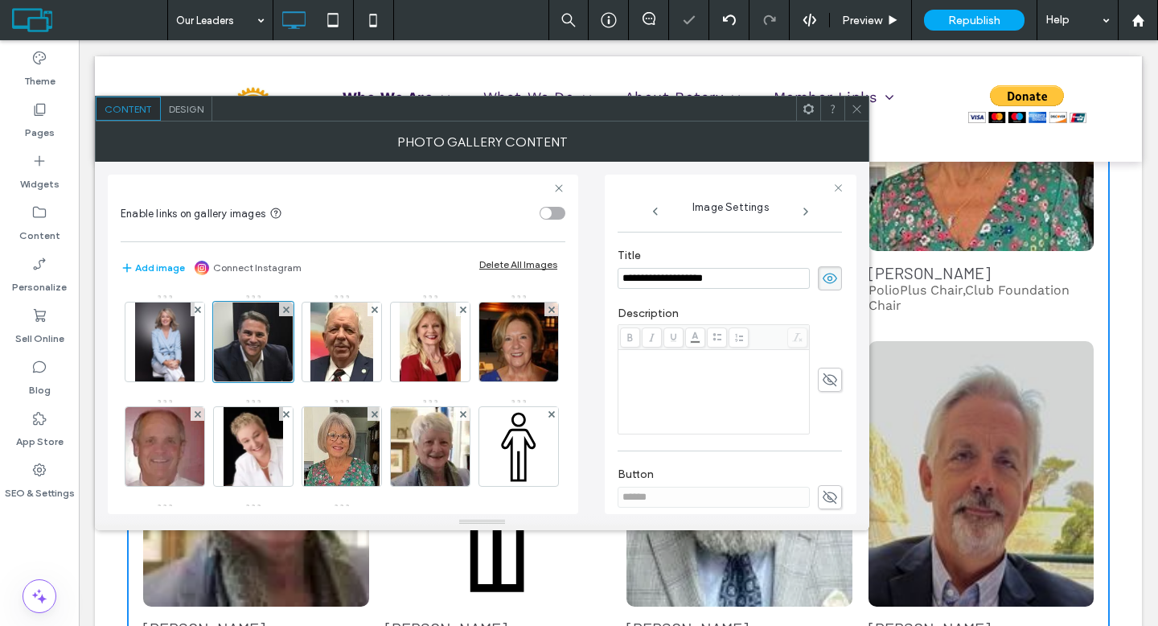
click at [621, 357] on div "Rich Text Editor" at bounding box center [714, 356] width 187 height 11
click at [630, 362] on div "Rich Text Editor" at bounding box center [714, 356] width 187 height 11
click at [849, 352] on div "**********" at bounding box center [731, 343] width 252 height 339
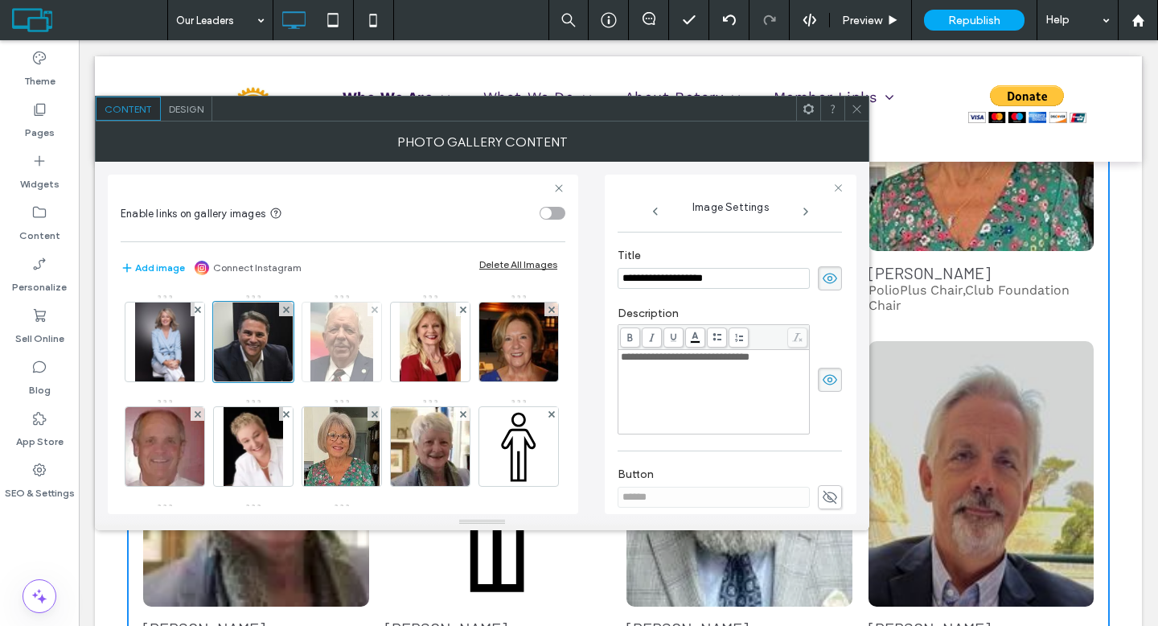
click at [349, 351] on img at bounding box center [342, 341] width 64 height 79
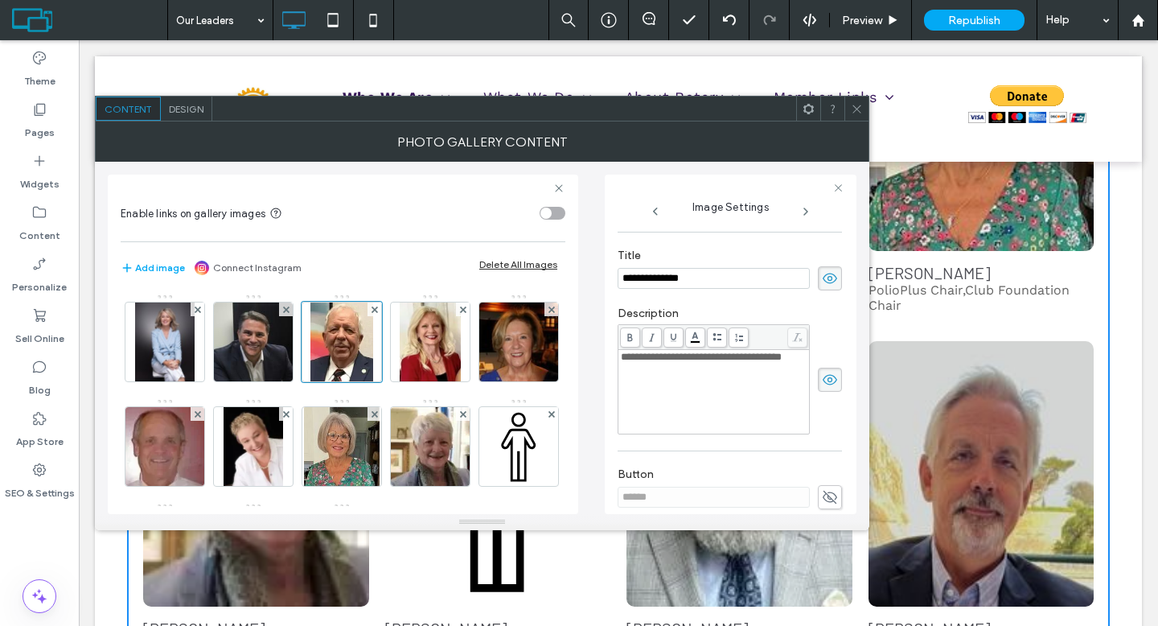
click at [742, 362] on span "**********" at bounding box center [701, 356] width 161 height 10
drag, startPoint x: 742, startPoint y: 363, endPoint x: 745, endPoint y: 371, distance: 9.4
click at [745, 363] on div "**********" at bounding box center [714, 356] width 187 height 11
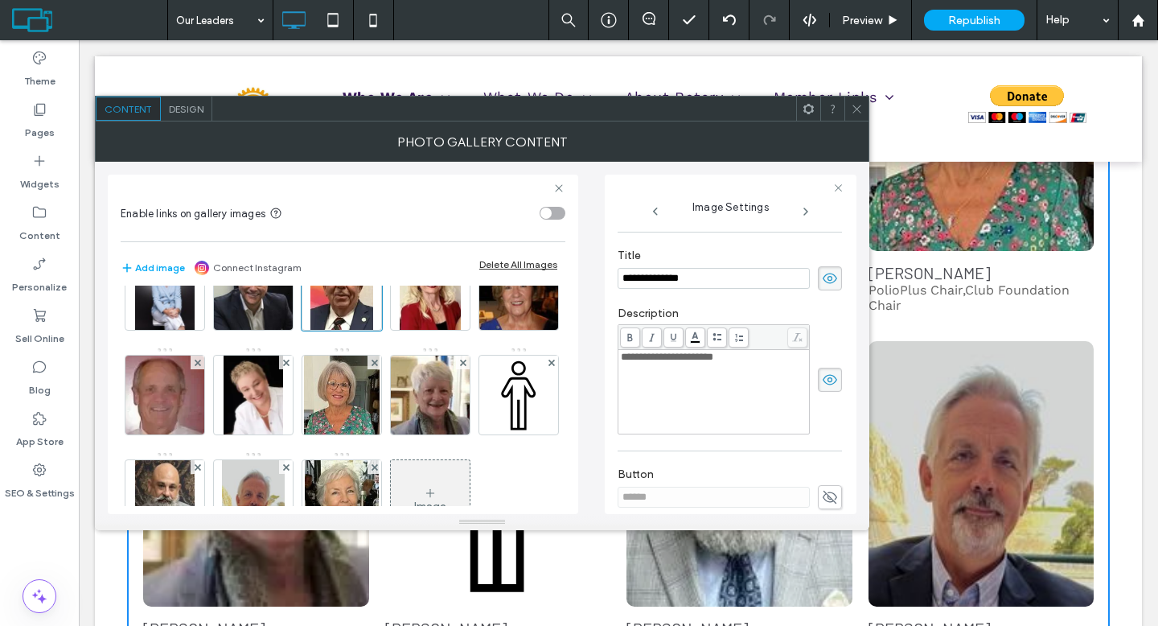
scroll to position [52, 0]
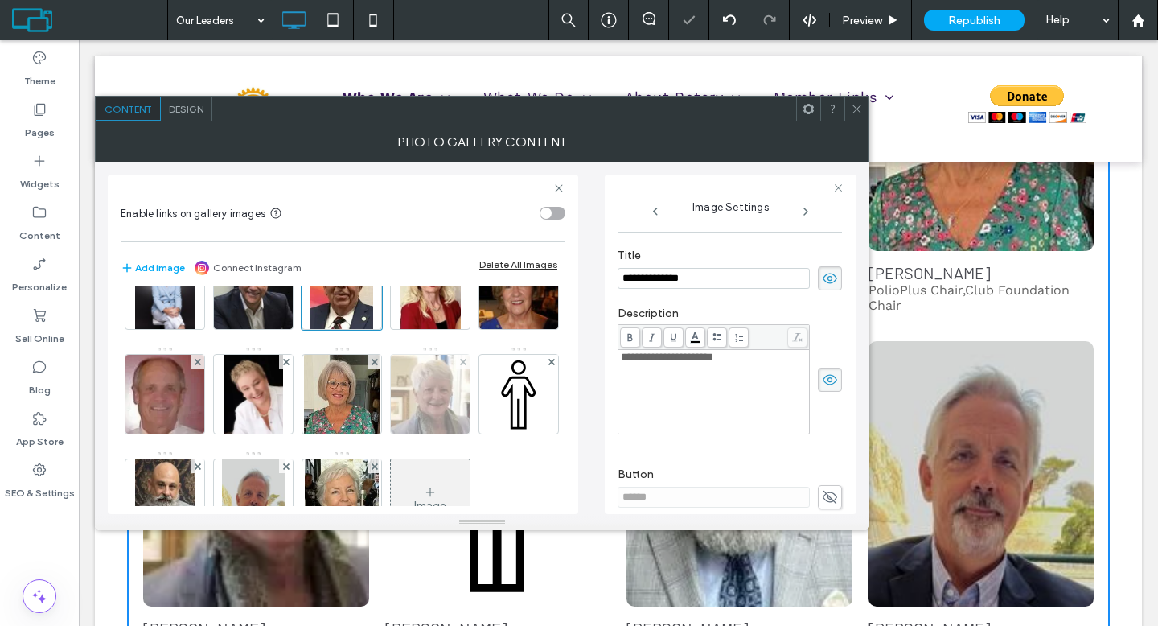
click at [380, 433] on img at bounding box center [430, 394] width 101 height 79
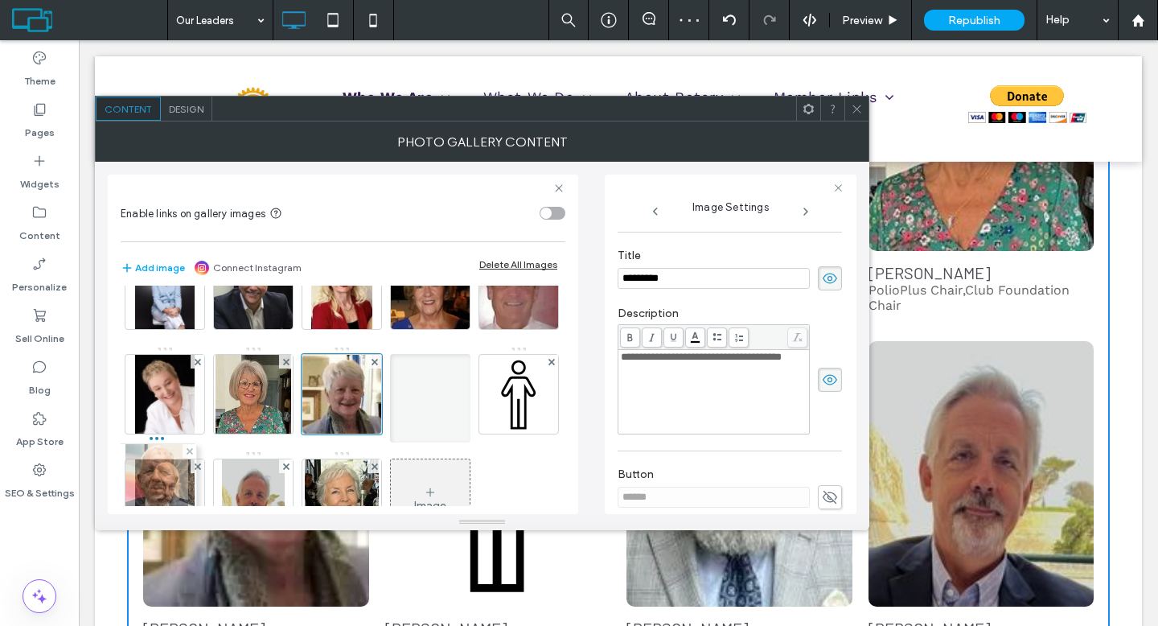
drag, startPoint x: 342, startPoint y: 302, endPoint x: 153, endPoint y: 496, distance: 270.6
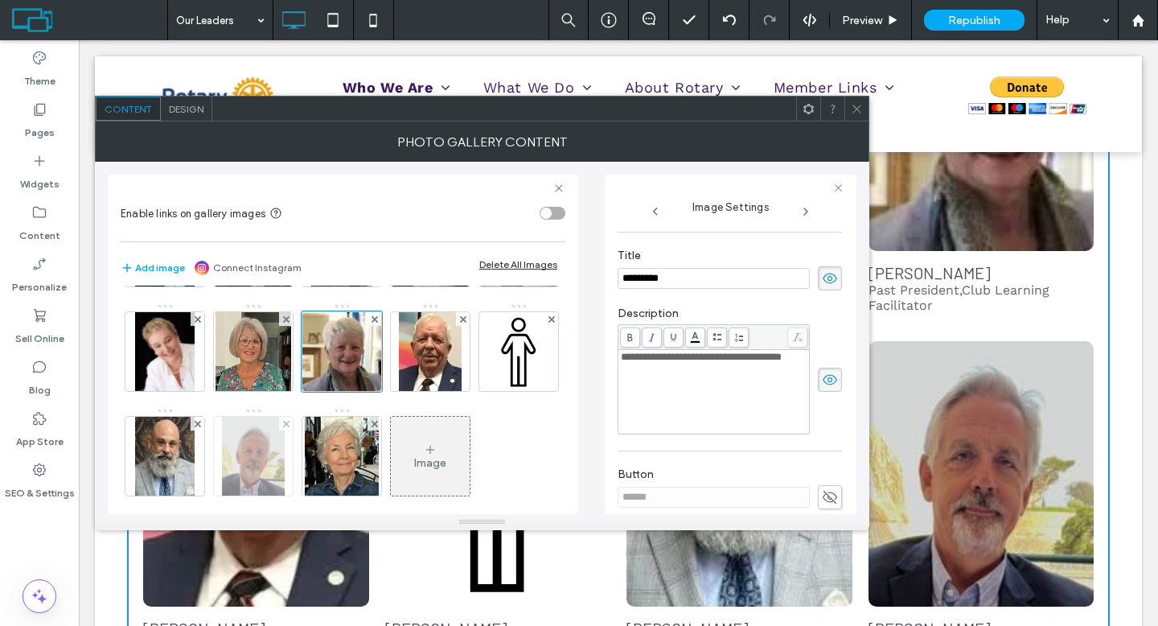
scroll to position [94, 0]
click at [285, 472] on img at bounding box center [253, 456] width 63 height 79
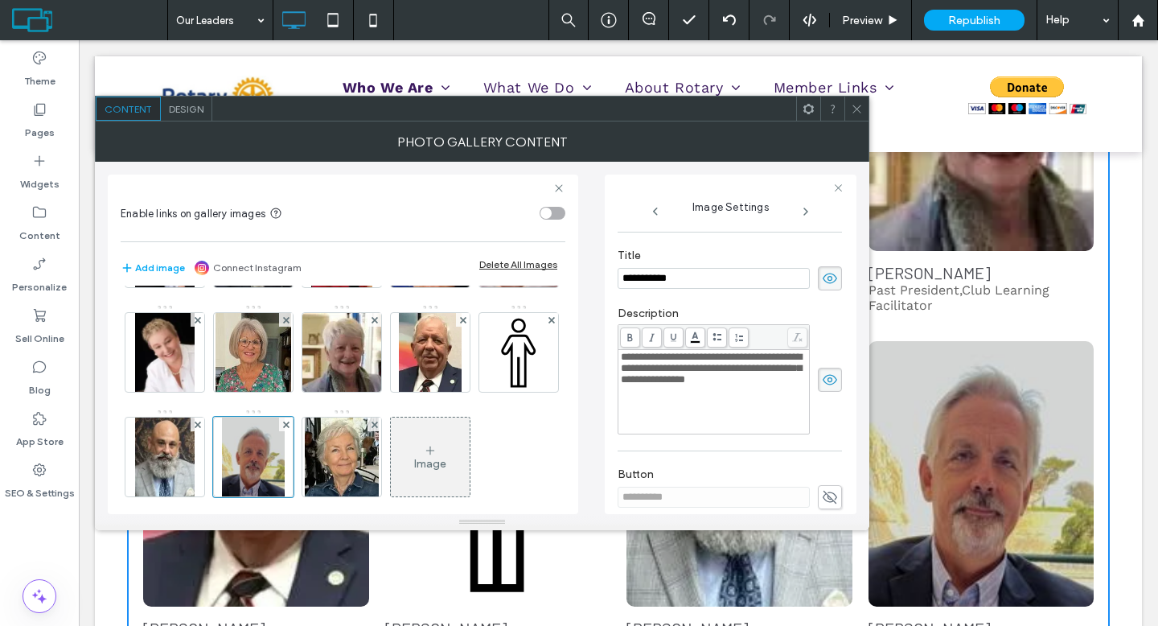
click at [622, 359] on span "**********" at bounding box center [711, 367] width 181 height 33
drag, startPoint x: 622, startPoint y: 359, endPoint x: 761, endPoint y: 399, distance: 143.8
click at [761, 385] on div "**********" at bounding box center [714, 368] width 187 height 34
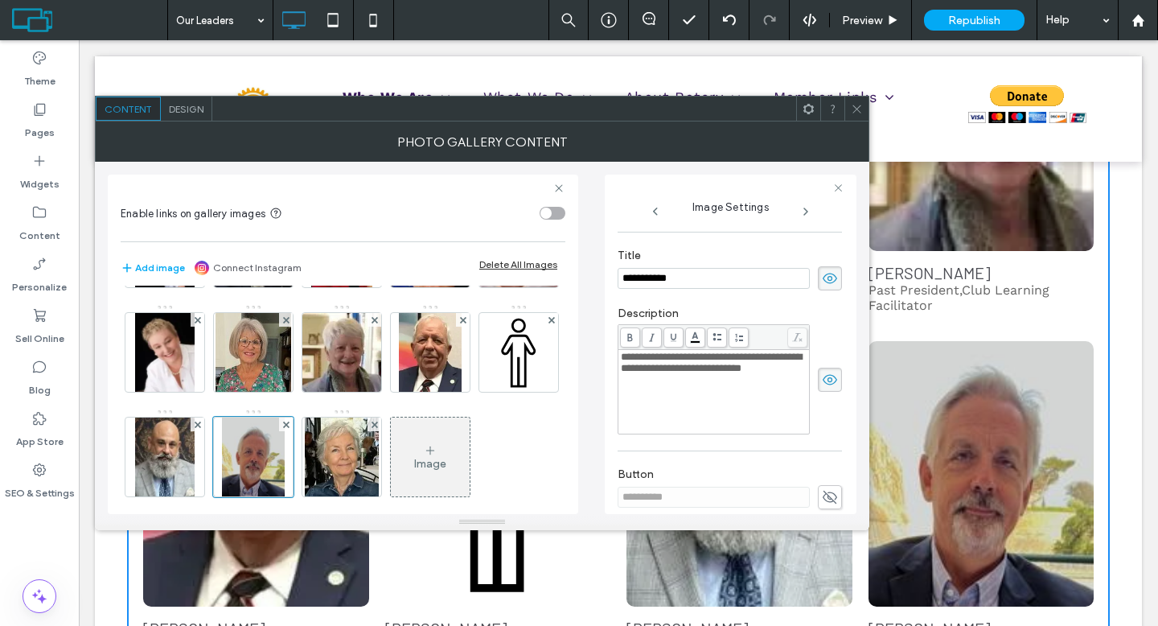
scroll to position [652, 0]
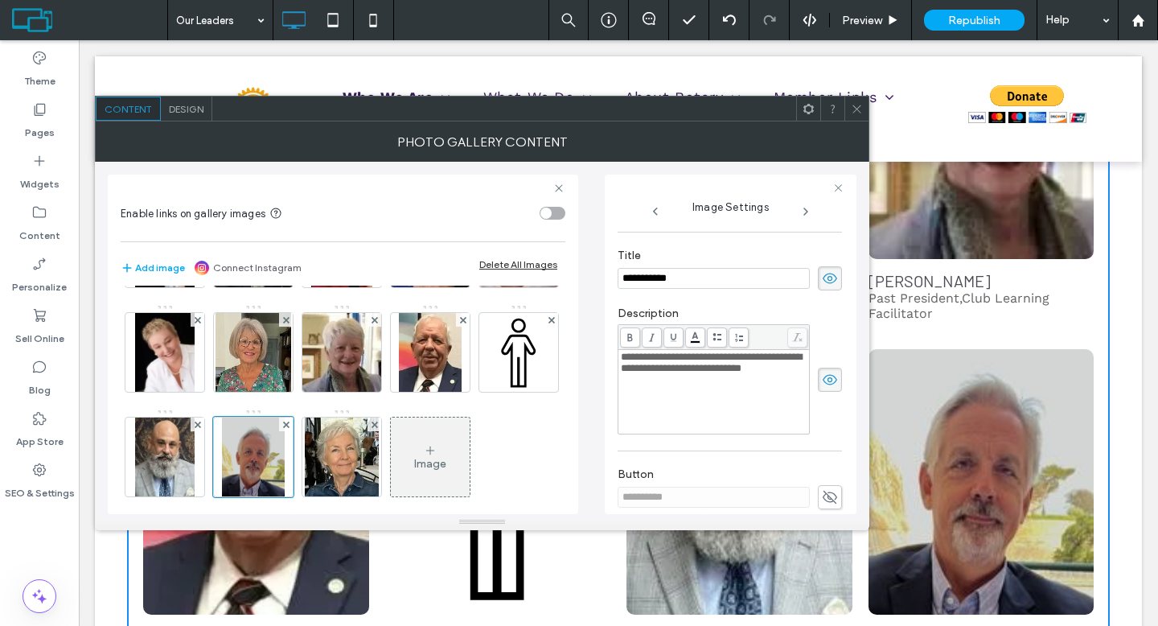
click at [743, 318] on label "Description" at bounding box center [729, 315] width 224 height 18
click at [859, 109] on icon at bounding box center [857, 109] width 12 height 12
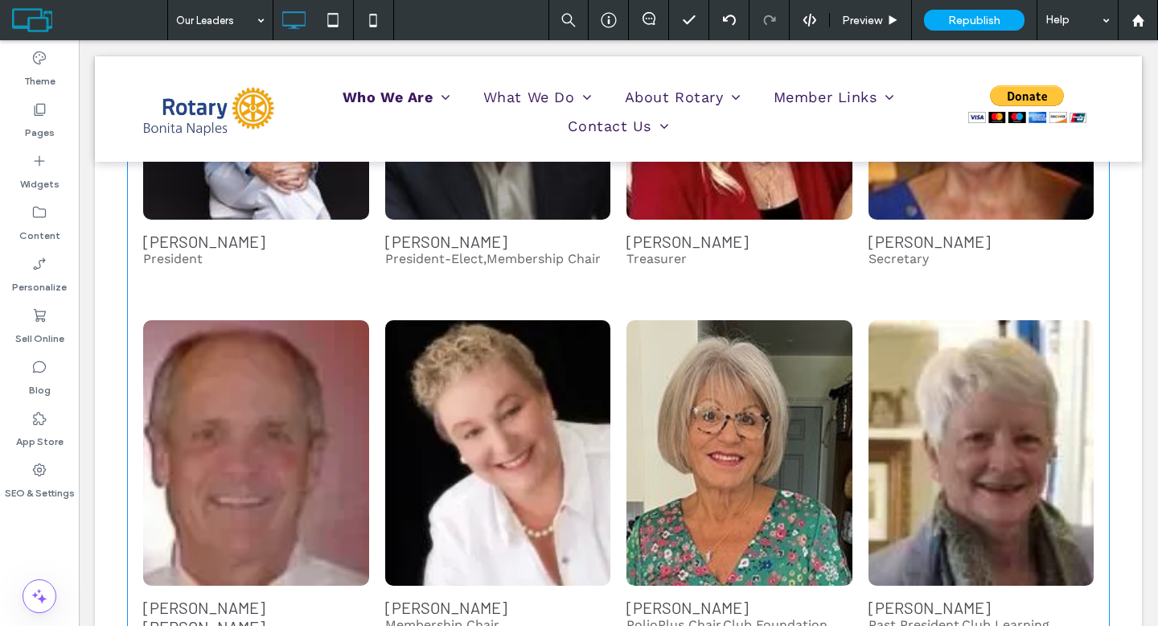
scroll to position [0, 0]
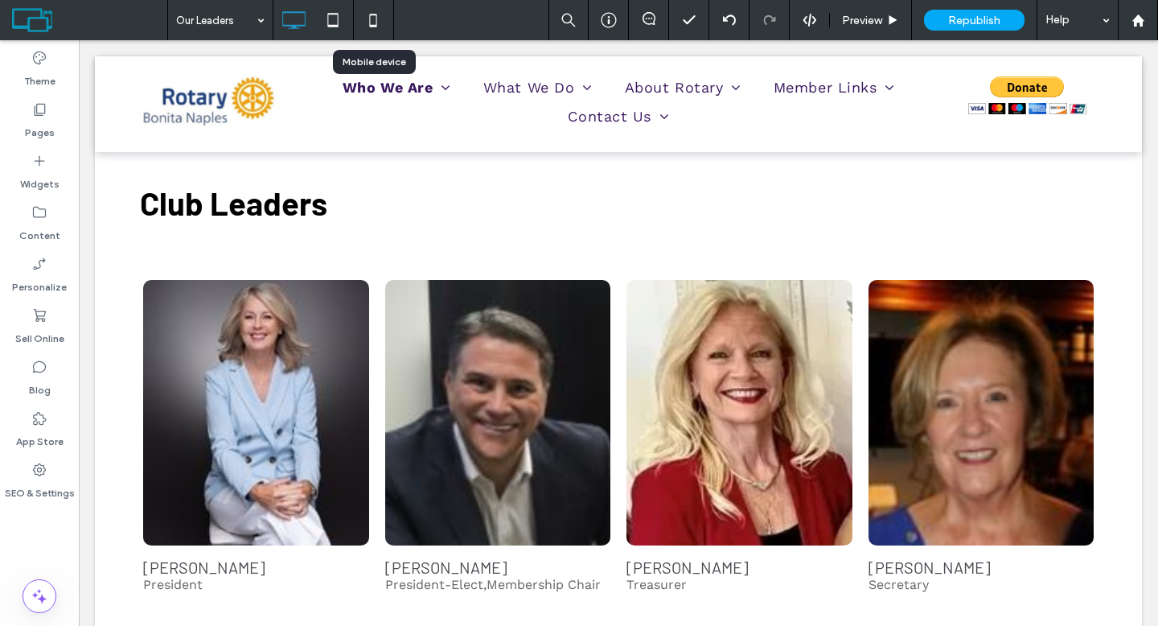
click at [375, 22] on icon at bounding box center [373, 20] width 32 height 32
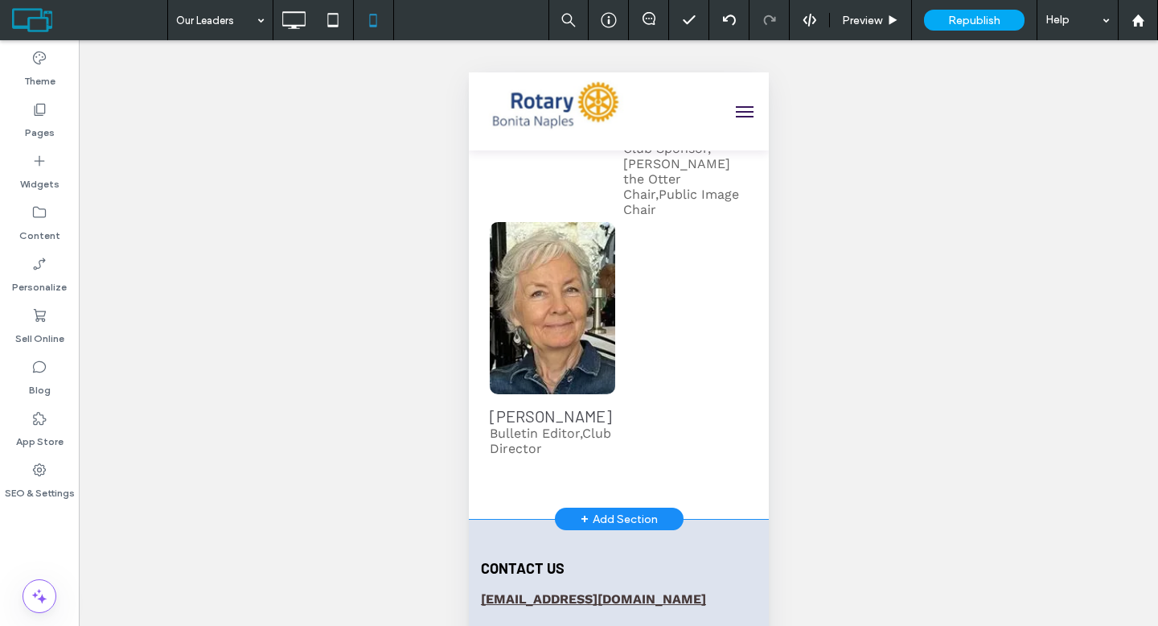
scroll to position [1717, 0]
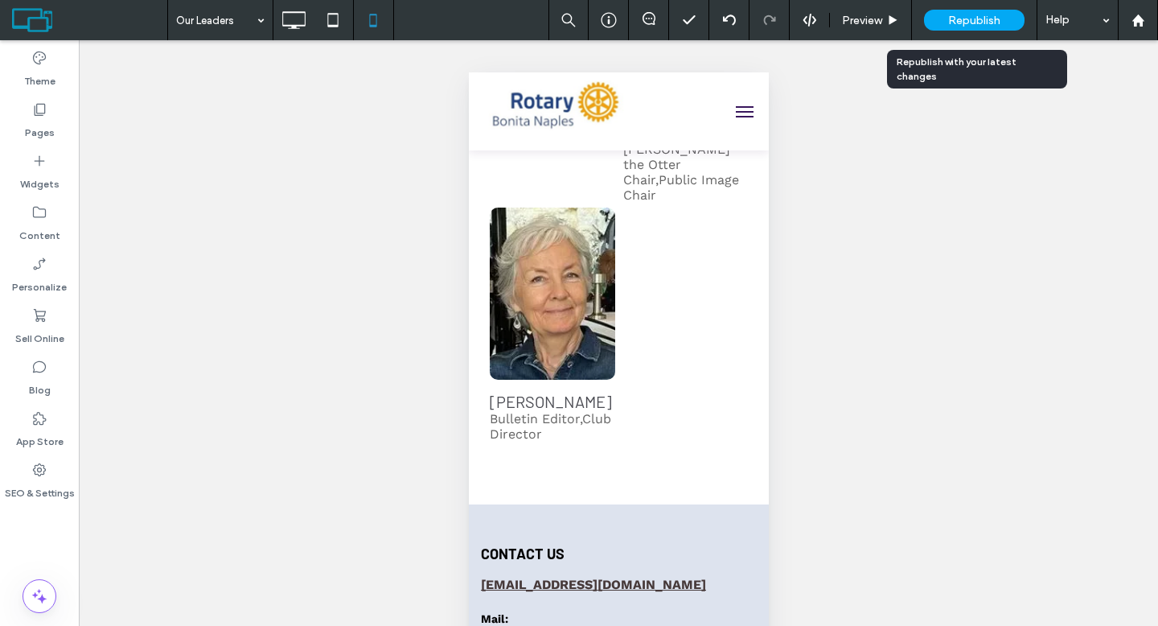
click at [991, 27] on span "Republish" at bounding box center [974, 21] width 52 height 14
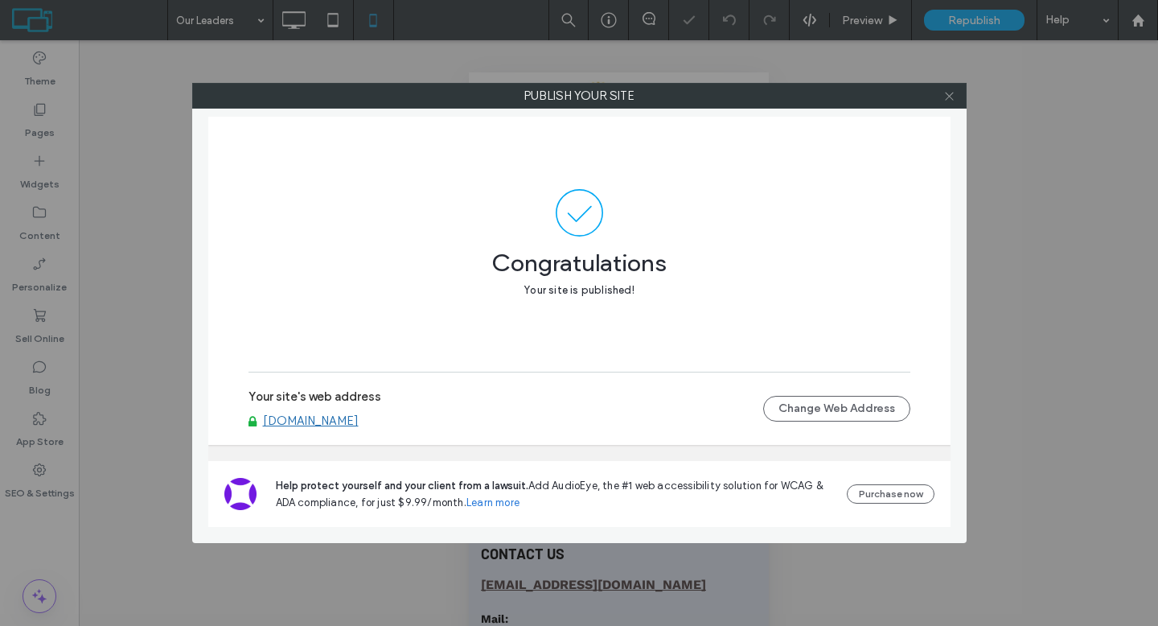
click at [950, 97] on icon at bounding box center [949, 96] width 12 height 12
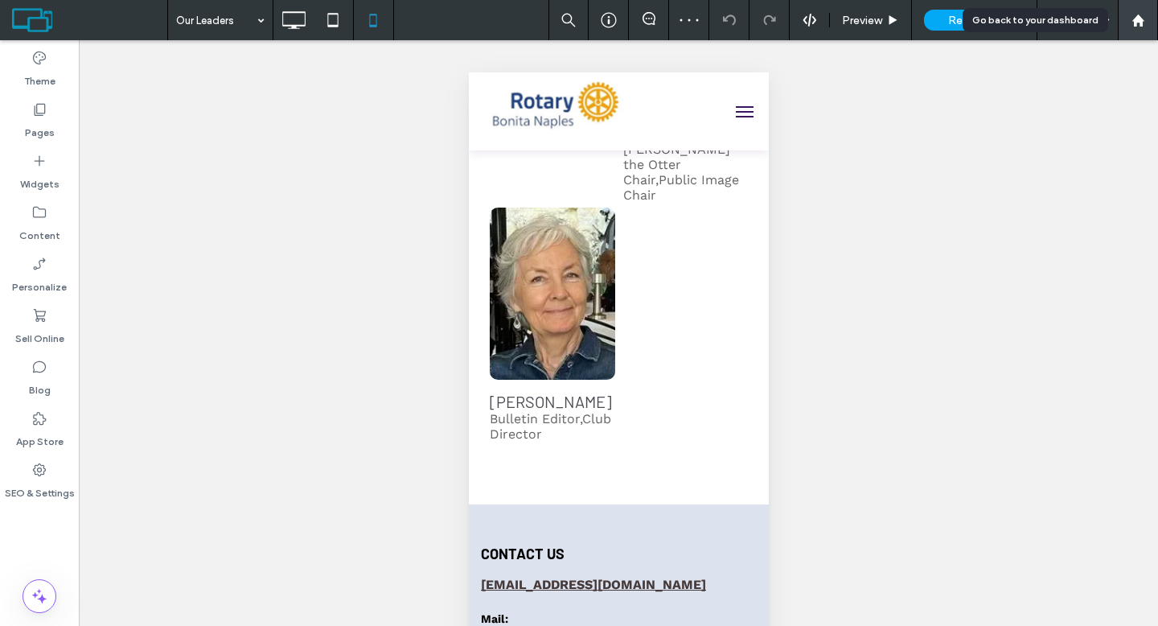
click at [1138, 18] on use at bounding box center [1137, 20] width 12 height 12
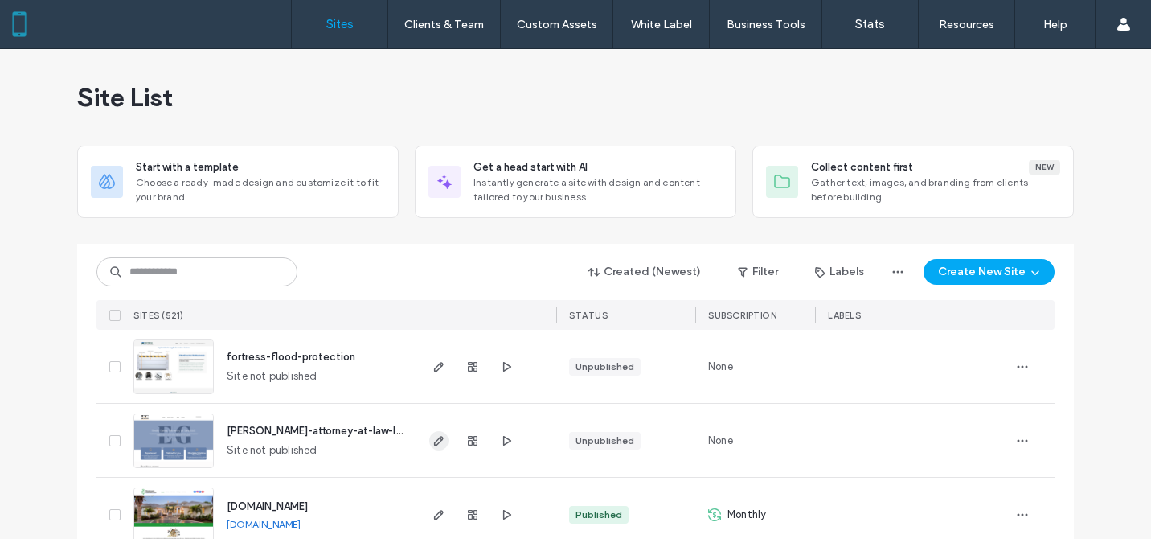
click at [434, 437] on use "button" at bounding box center [439, 441] width 10 height 10
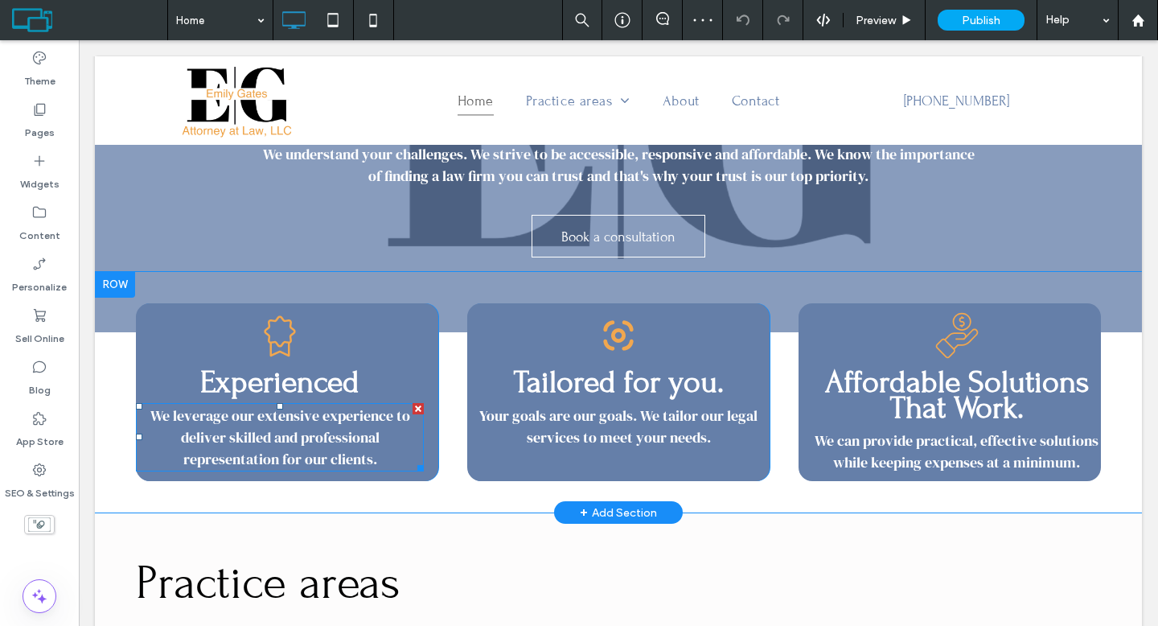
scroll to position [242, 0]
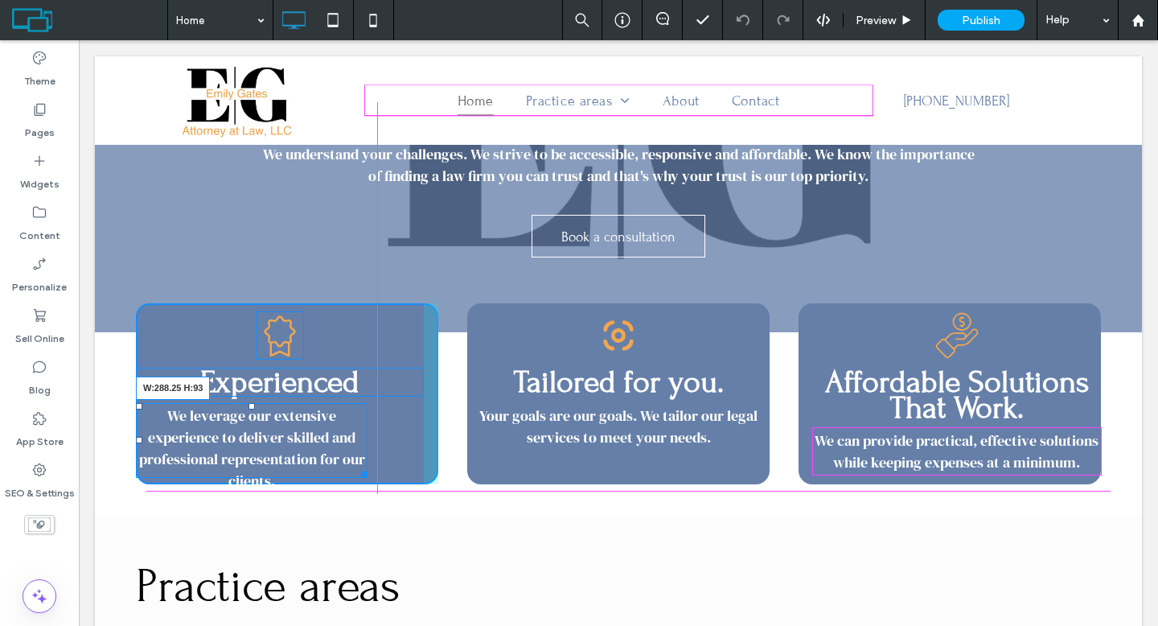
drag, startPoint x: 406, startPoint y: 463, endPoint x: 351, endPoint y: 461, distance: 54.7
click at [351, 461] on div "We leverage our extensive experience to deliver skilled and professional repres…" at bounding box center [252, 440] width 232 height 75
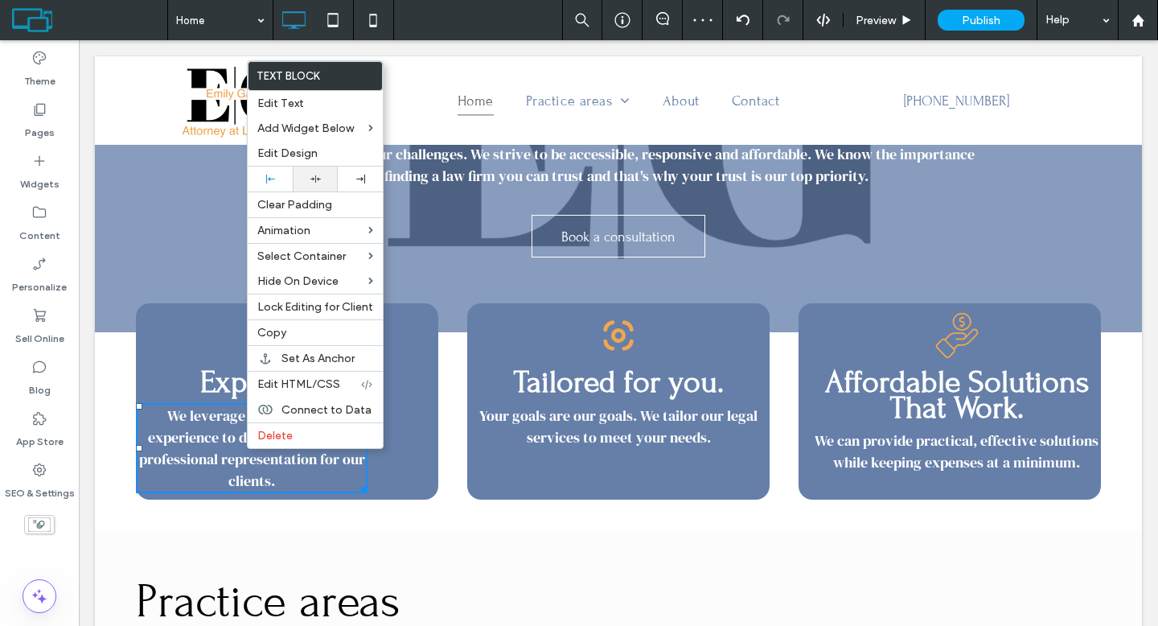
click at [312, 178] on use at bounding box center [315, 178] width 10 height 7
click at [505, 462] on div "Tailored for you. Your goals are our goals. We tailor our legal services to mee…" at bounding box center [618, 400] width 302 height 195
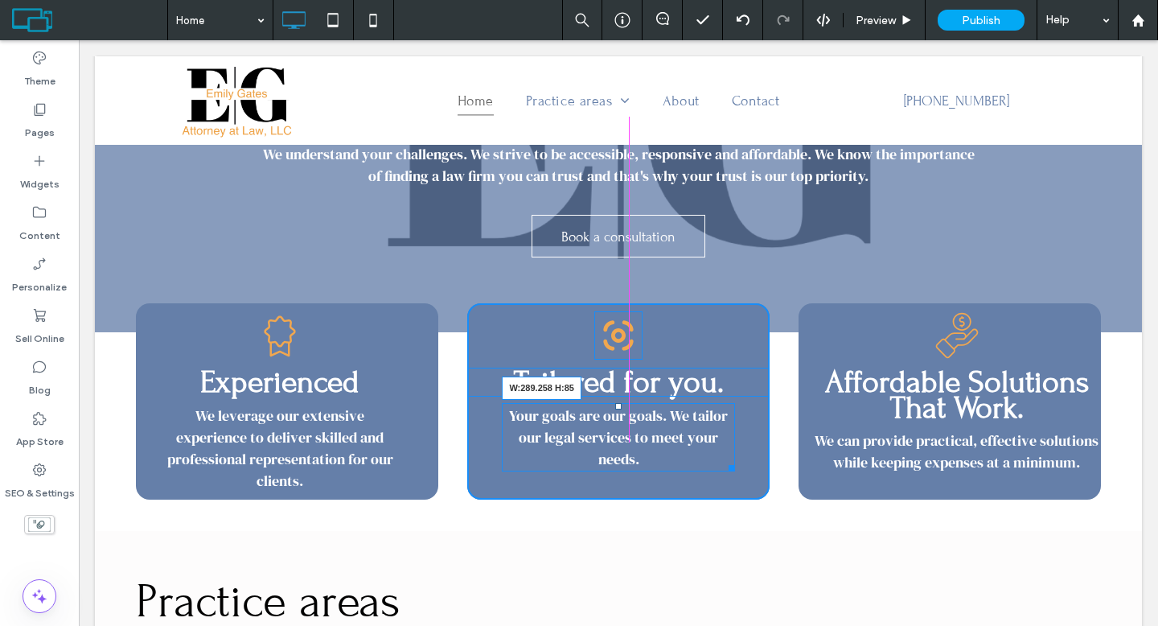
drag, startPoint x: 755, startPoint y: 443, endPoint x: 720, endPoint y: 444, distance: 34.6
click at [720, 444] on div "Your goals are our goals. We tailor our legal services to meet your needs. ﻿ W:…" at bounding box center [618, 437] width 232 height 68
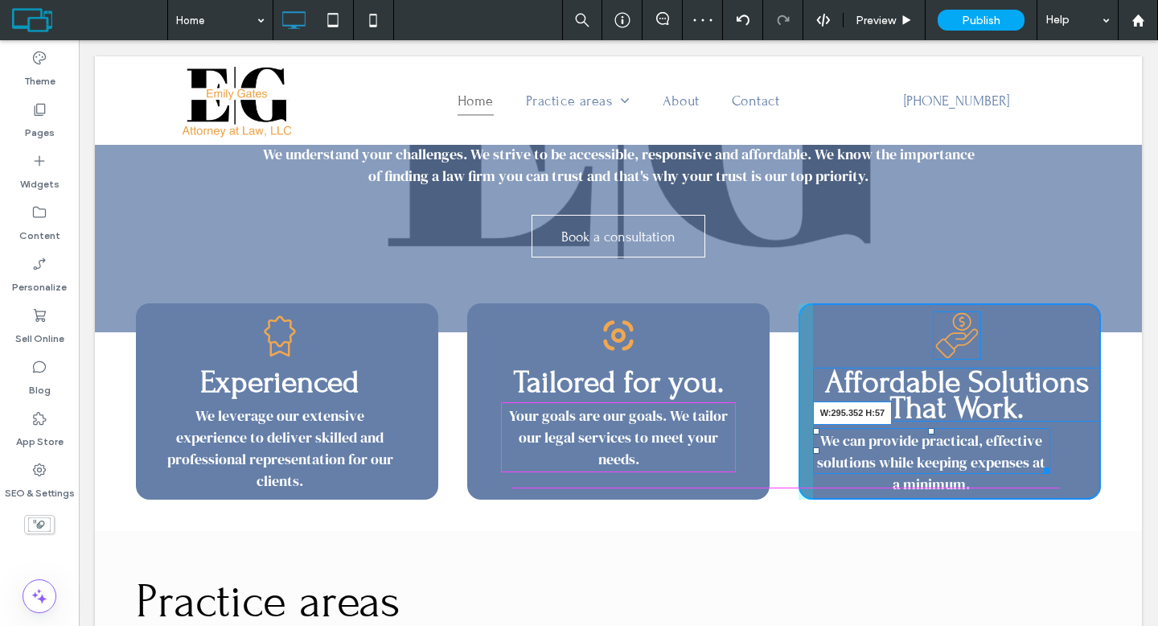
drag, startPoint x: 1088, startPoint y: 467, endPoint x: 1037, endPoint y: 466, distance: 50.7
click at [1038, 466] on div at bounding box center [1044, 467] width 12 height 12
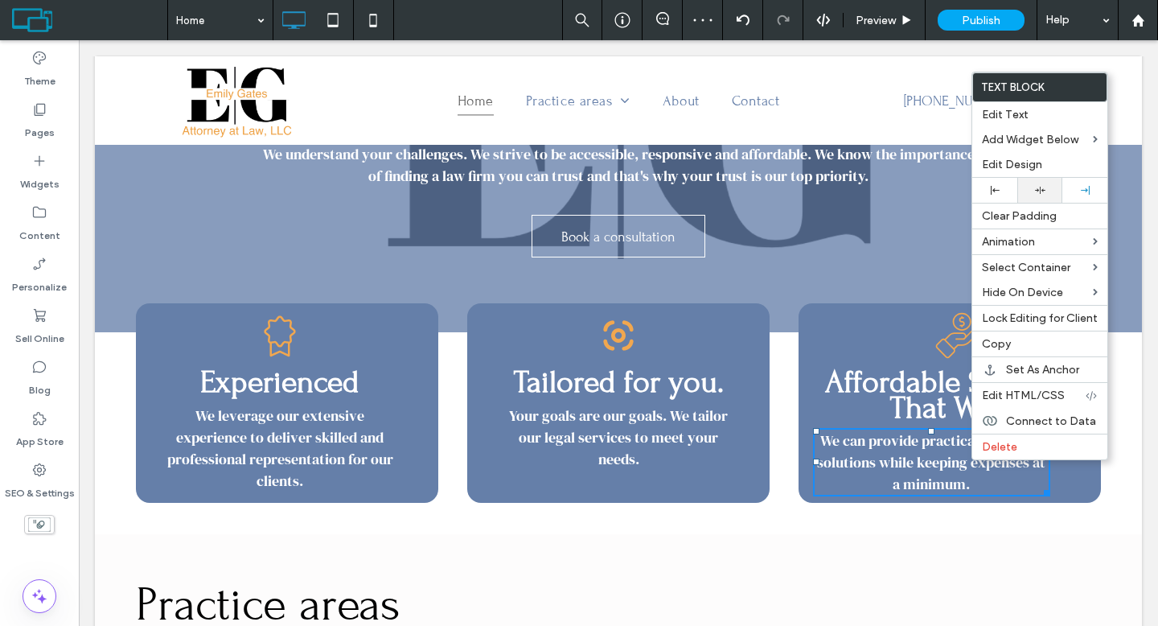
click at [1048, 191] on div at bounding box center [1039, 190] width 29 height 10
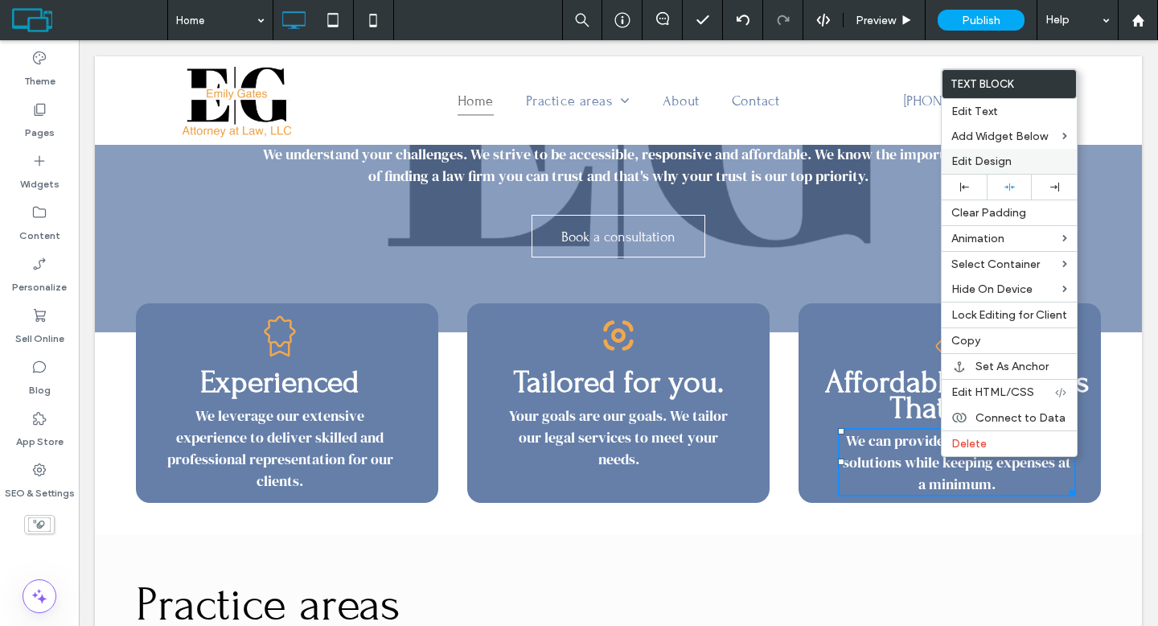
click at [1040, 155] on label "Edit Design" at bounding box center [1009, 161] width 116 height 14
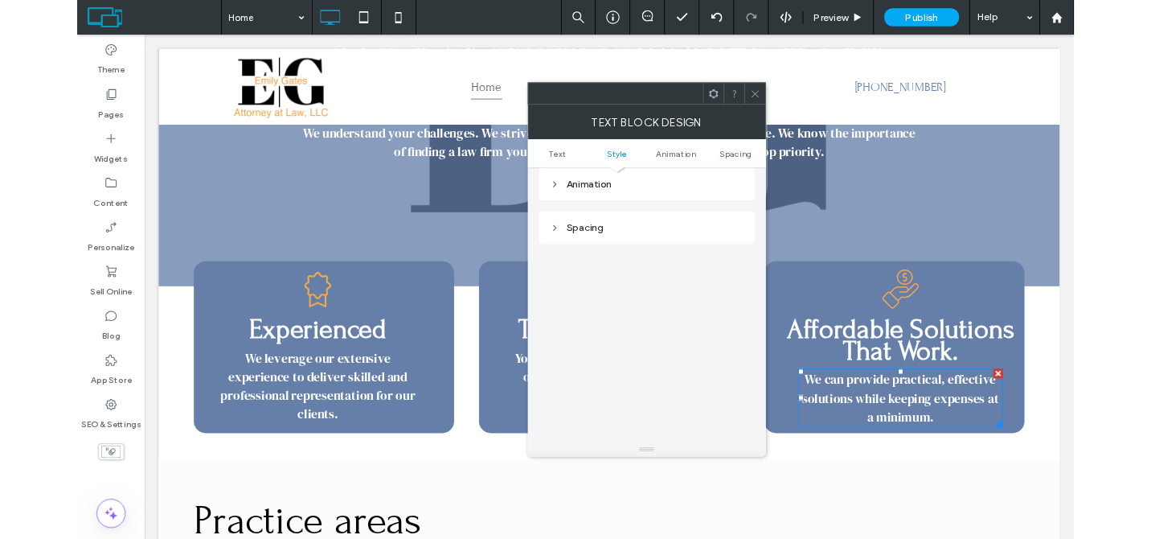
scroll to position [423, 0]
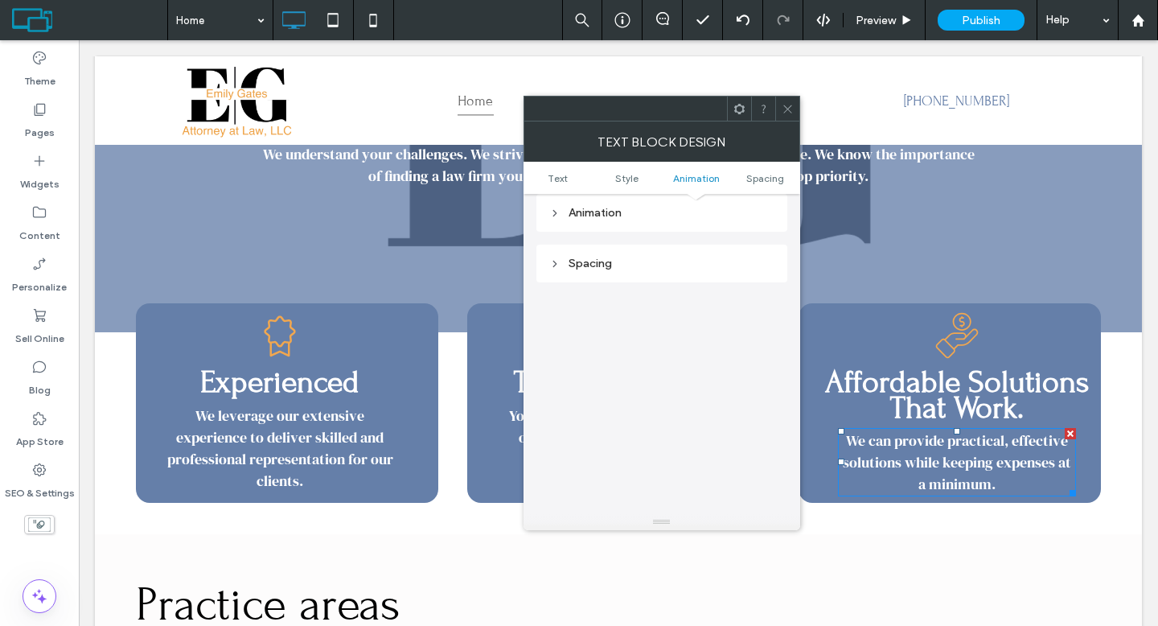
click at [783, 110] on icon at bounding box center [787, 109] width 12 height 12
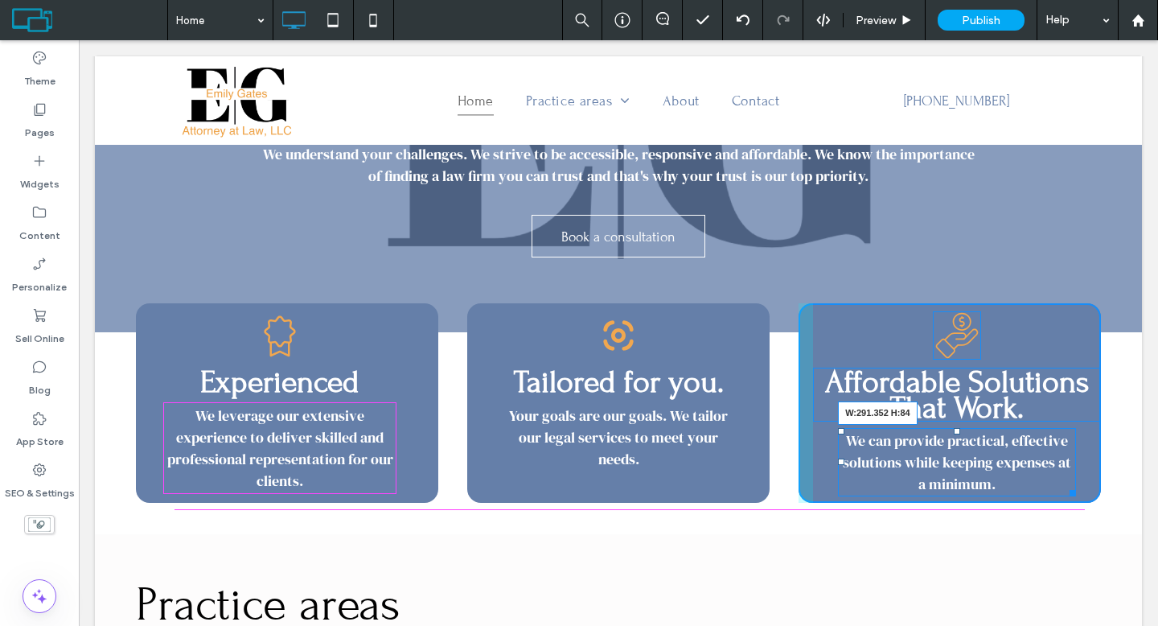
click at [1064, 485] on div at bounding box center [1070, 490] width 12 height 12
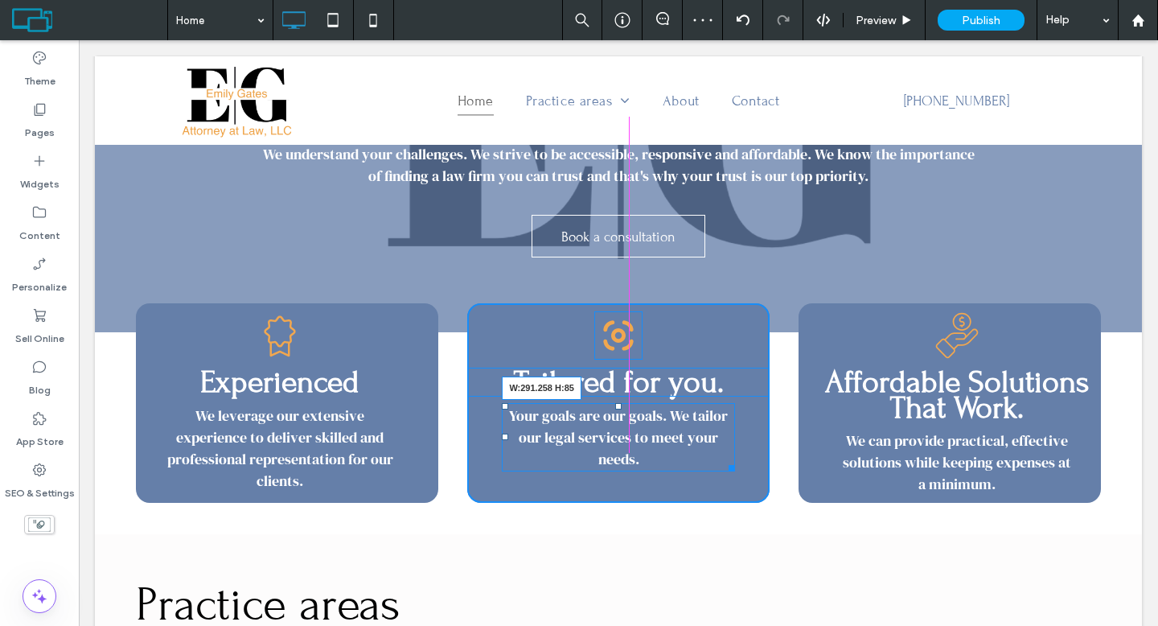
click at [724, 465] on div at bounding box center [729, 465] width 12 height 12
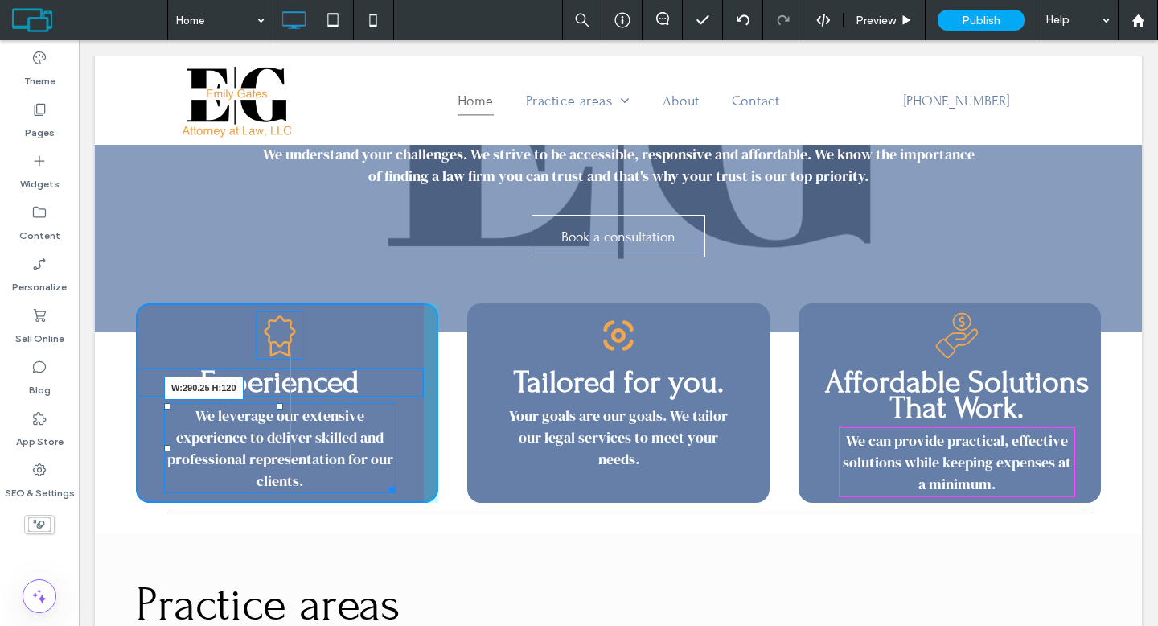
click at [388, 486] on div at bounding box center [390, 487] width 12 height 12
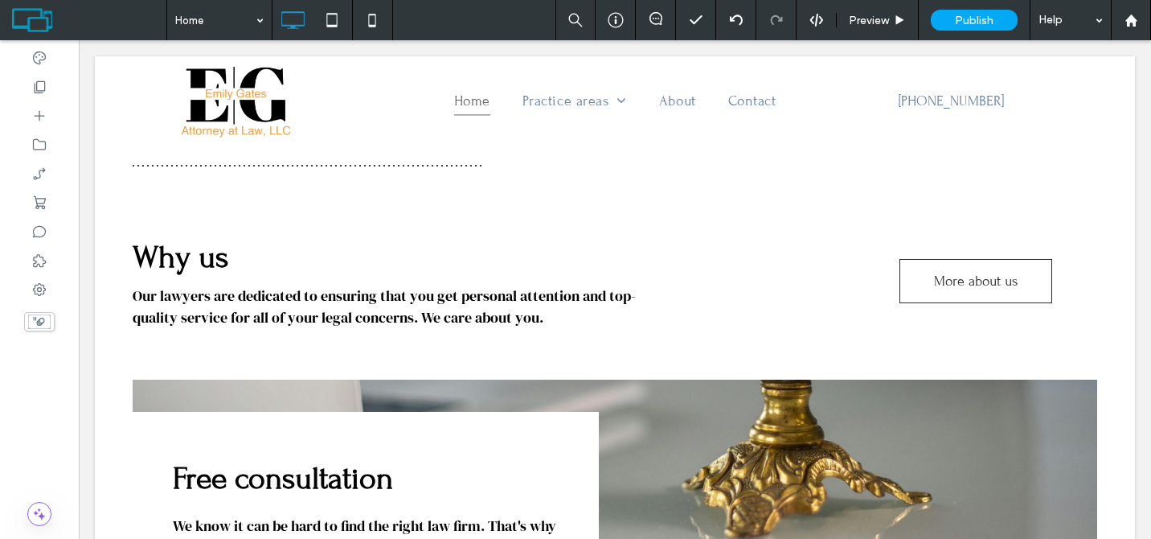
scroll to position [1473, 0]
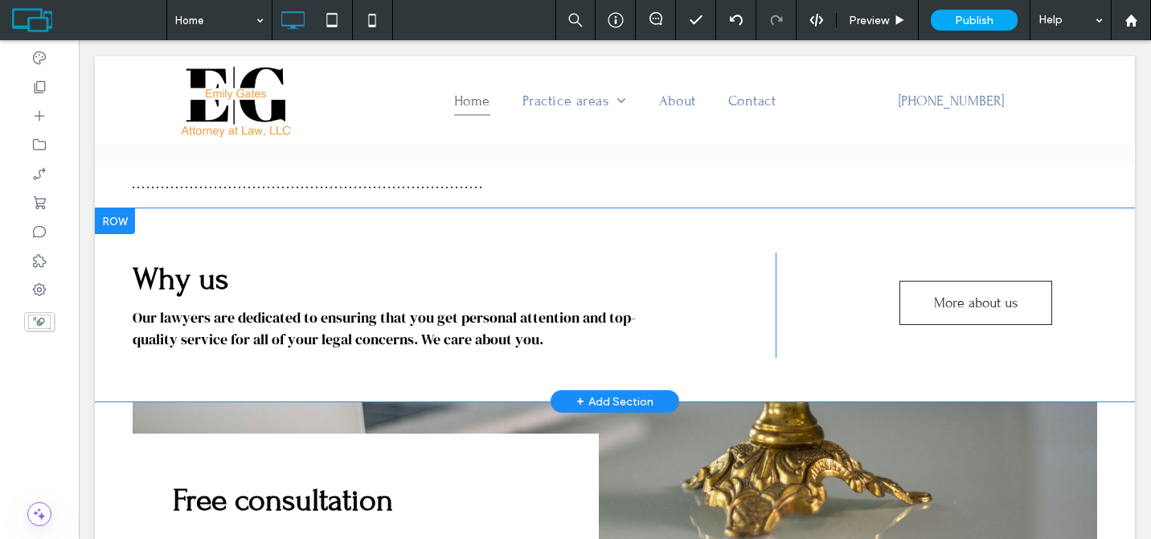
click at [119, 211] on div at bounding box center [115, 221] width 40 height 26
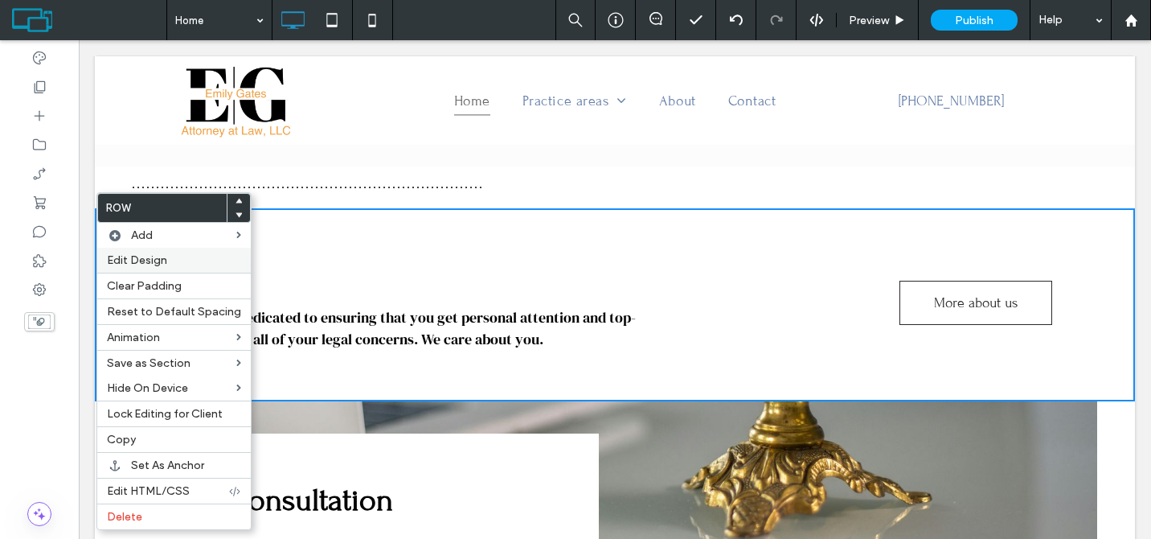
click at [151, 263] on span "Edit Design" at bounding box center [137, 260] width 60 height 14
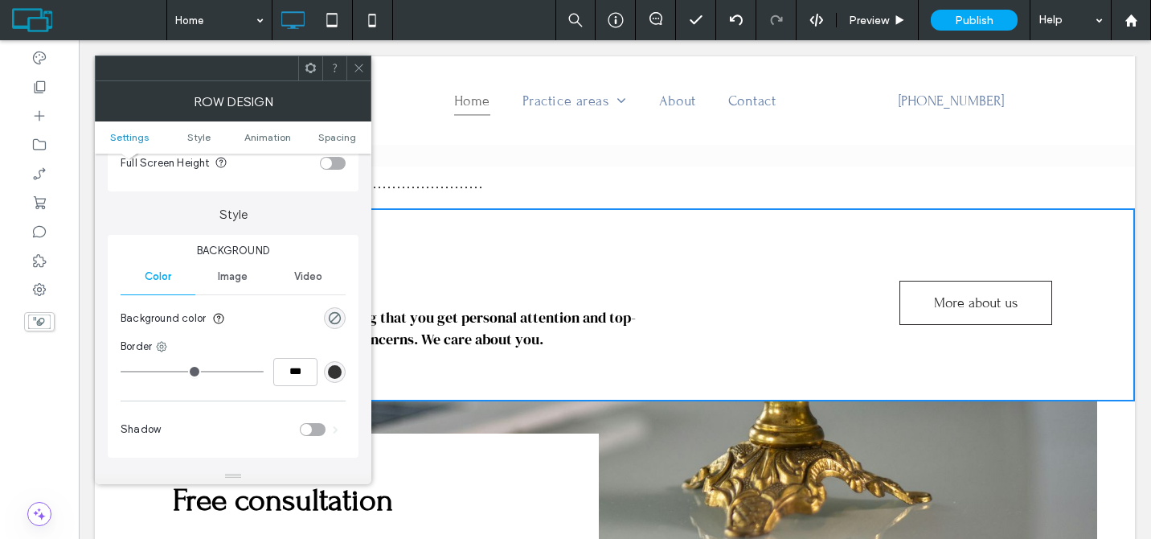
scroll to position [248, 0]
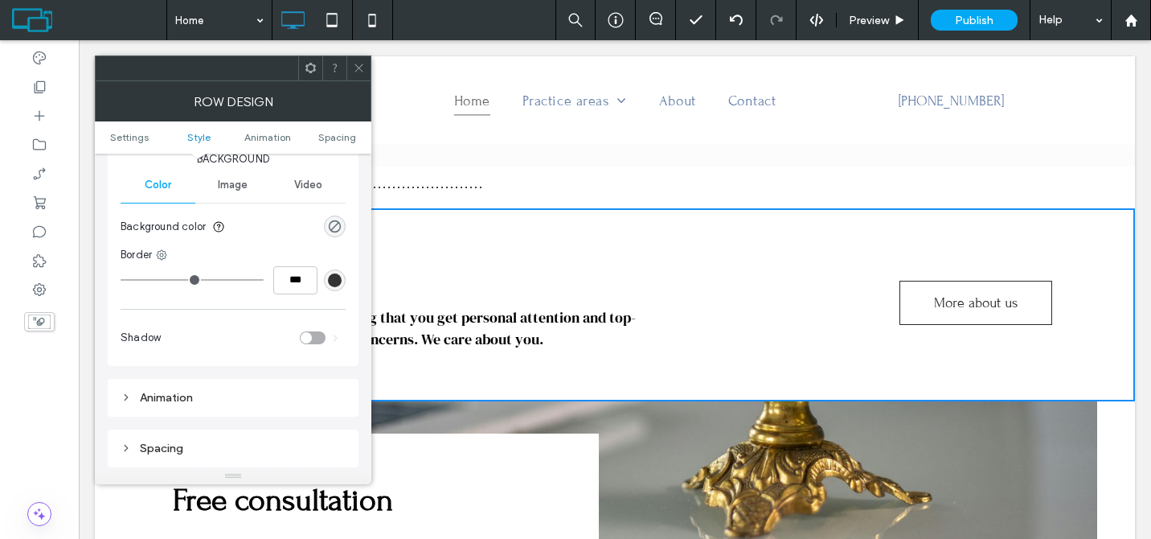
type input "*"
type input "***"
type input "*"
type input "***"
type input "*"
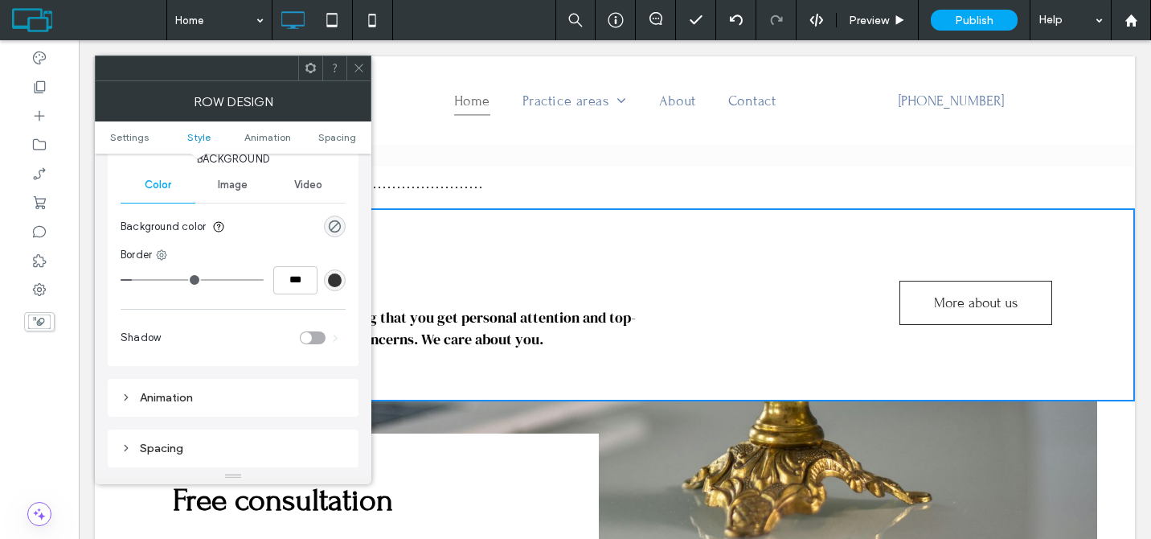
click at [136, 279] on input "range" at bounding box center [192, 280] width 143 height 2
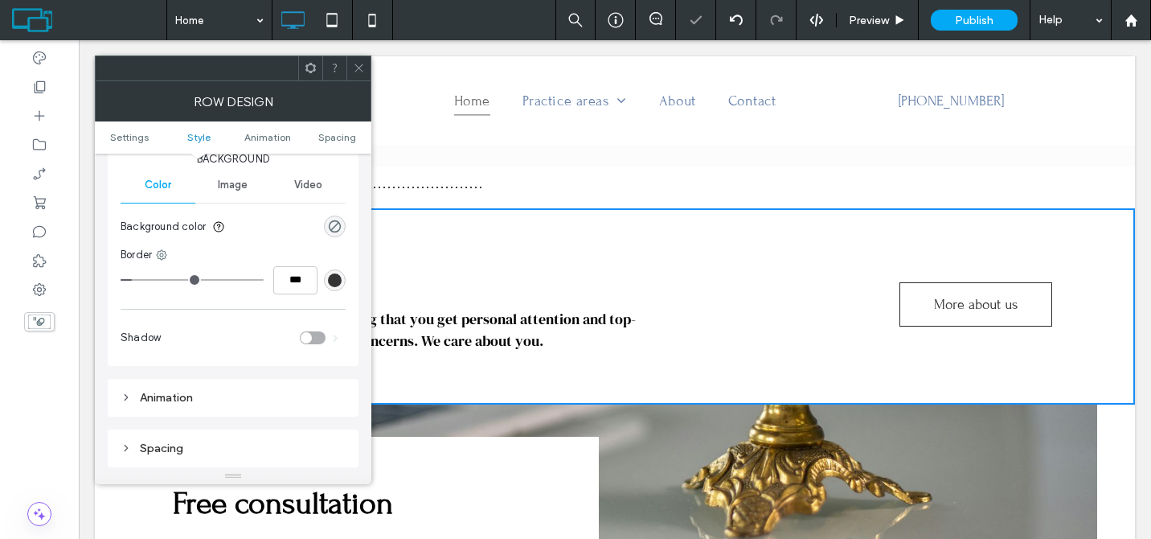
click at [329, 284] on div "rgb(51, 51, 51)" at bounding box center [335, 280] width 14 height 14
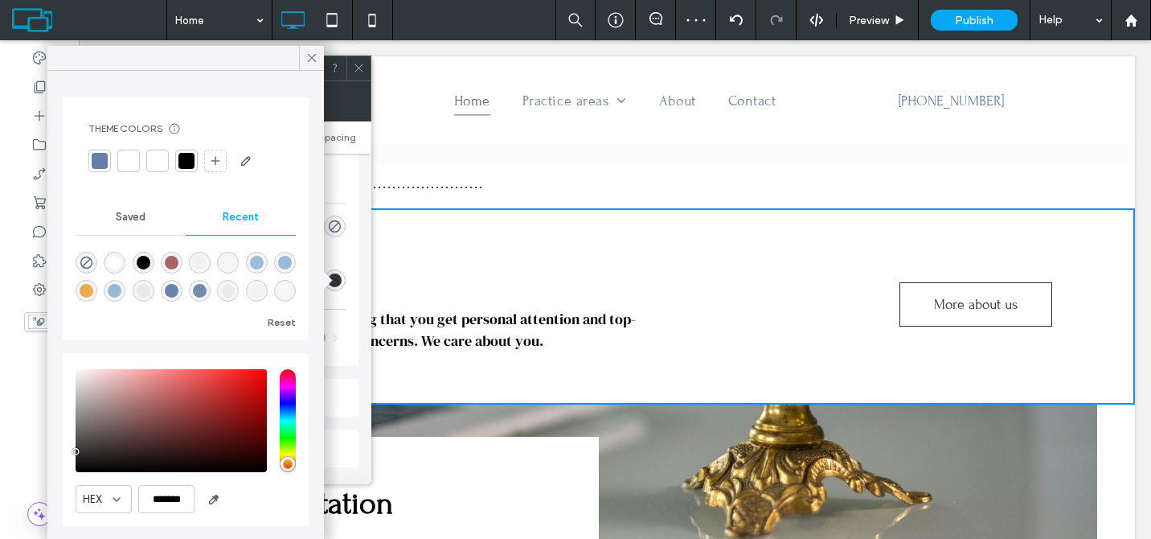
click at [97, 289] on div "rgba(234, 170, 78, 1)" at bounding box center [87, 291] width 22 height 22
type input "*******"
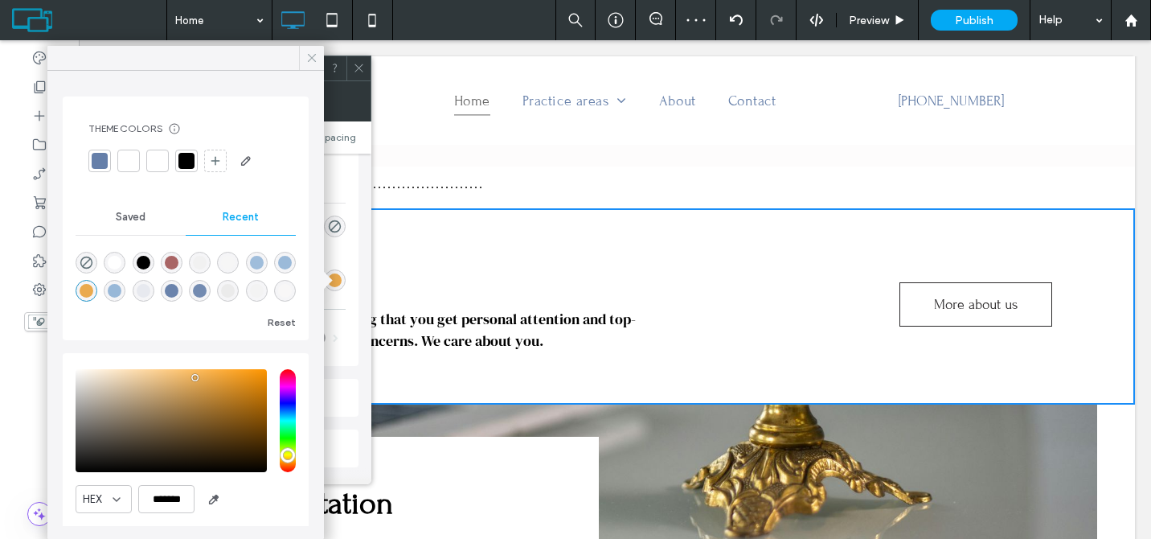
click at [311, 51] on icon at bounding box center [312, 58] width 14 height 14
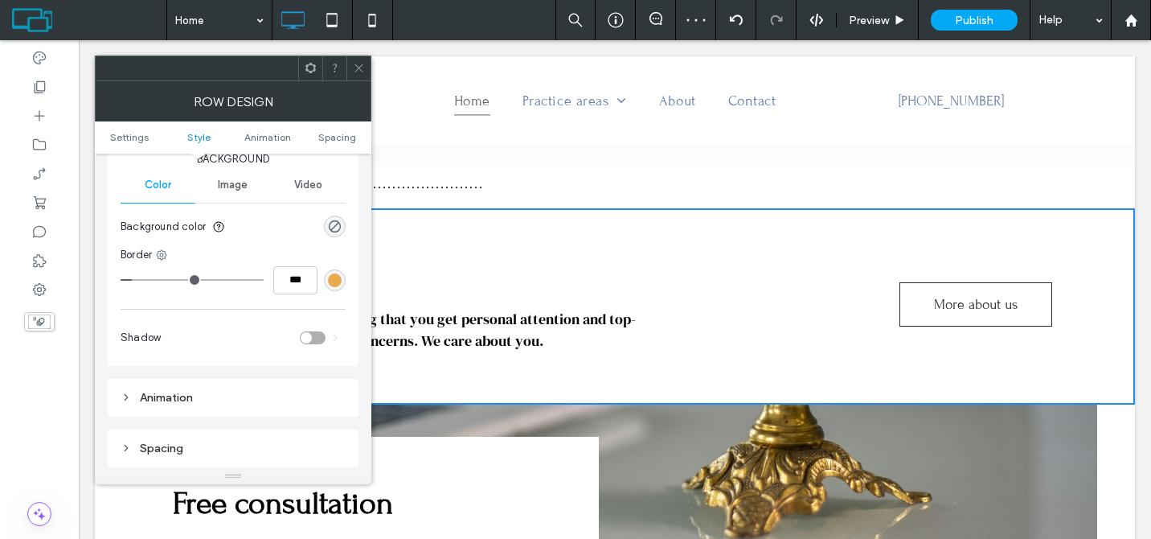
click at [353, 65] on icon at bounding box center [359, 68] width 12 height 12
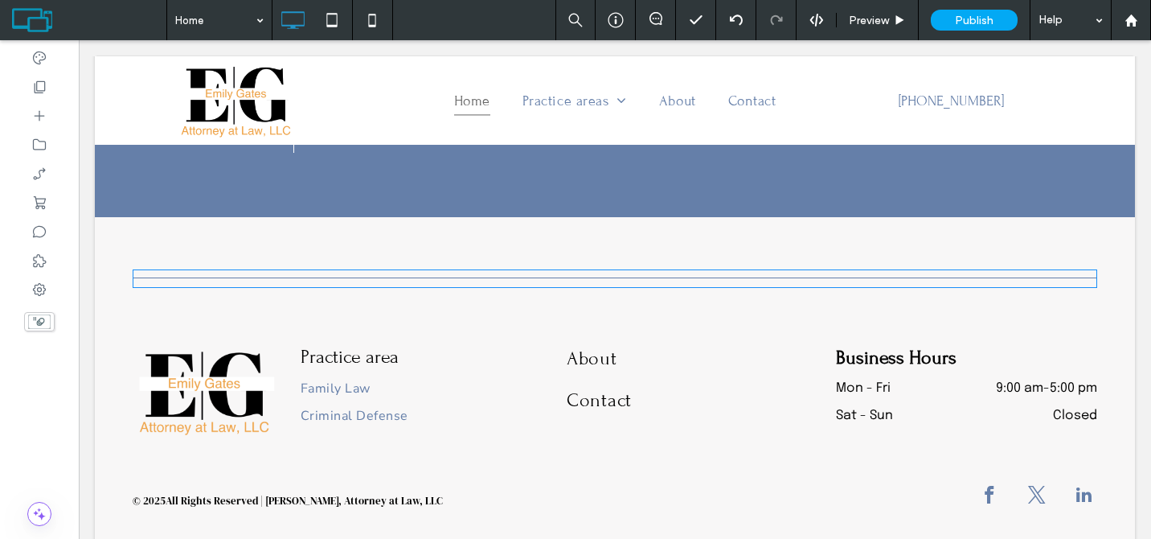
scroll to position [2433, 0]
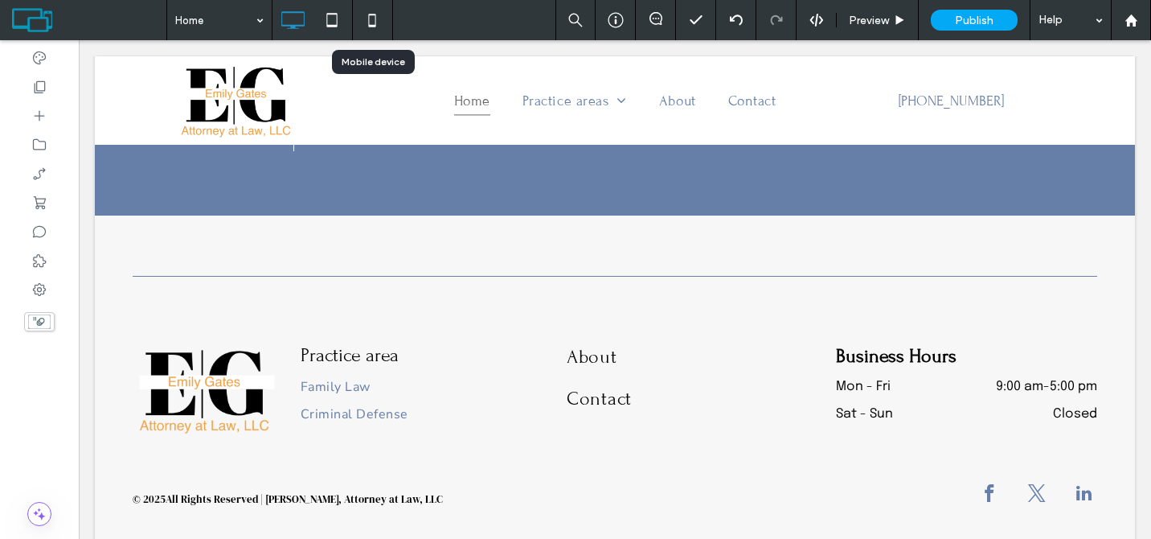
click at [372, 26] on use at bounding box center [372, 20] width 7 height 13
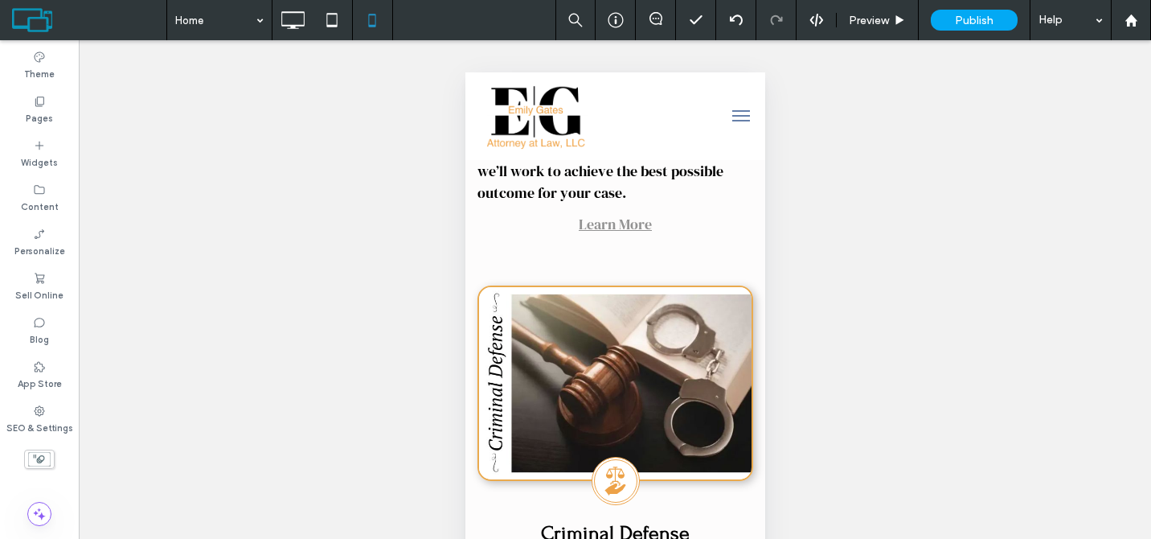
scroll to position [1569, 0]
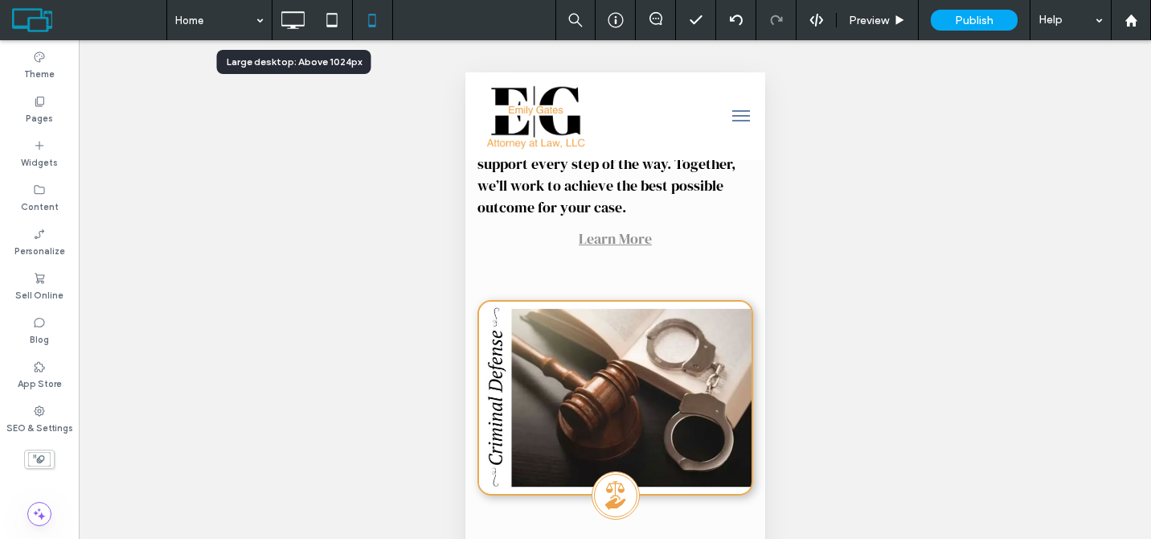
click at [287, 14] on icon at bounding box center [293, 20] width 32 height 32
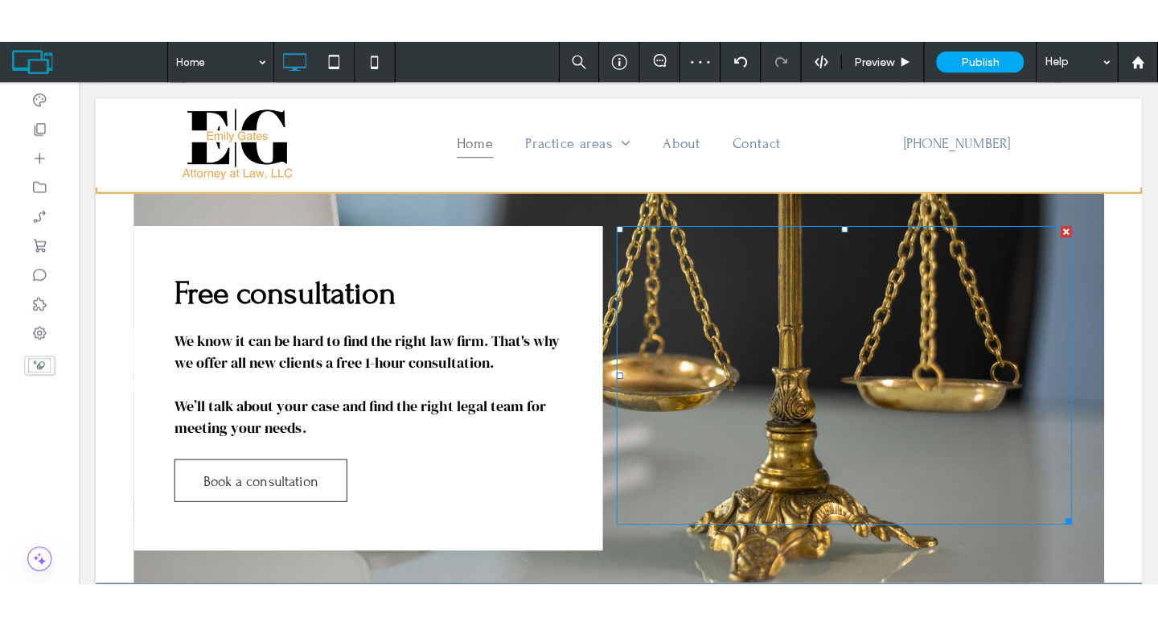
scroll to position [1662, 0]
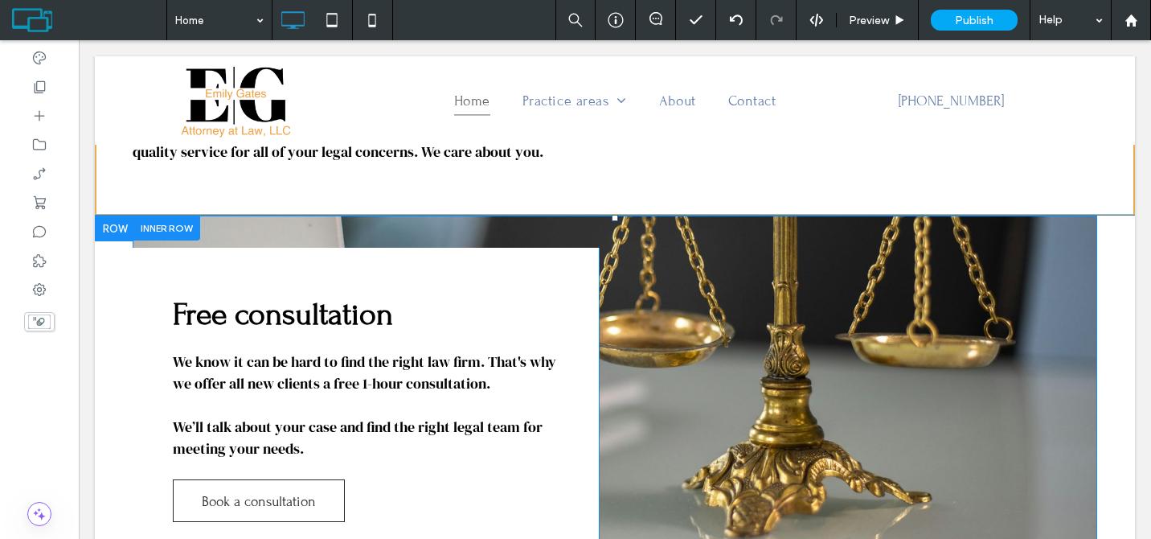
click at [155, 261] on div "Free consultation We know it can be hard to find the right law firm. That's why…" at bounding box center [366, 409] width 466 height 322
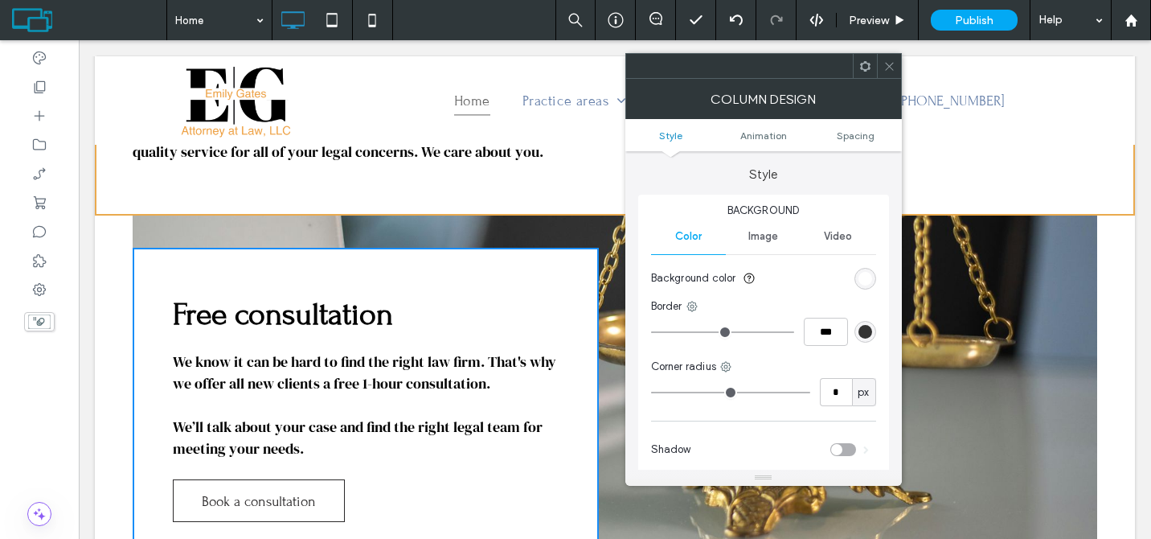
type input "*"
type input "***"
type input "*"
type input "***"
drag, startPoint x: 657, startPoint y: 329, endPoint x: 667, endPoint y: 330, distance: 9.8
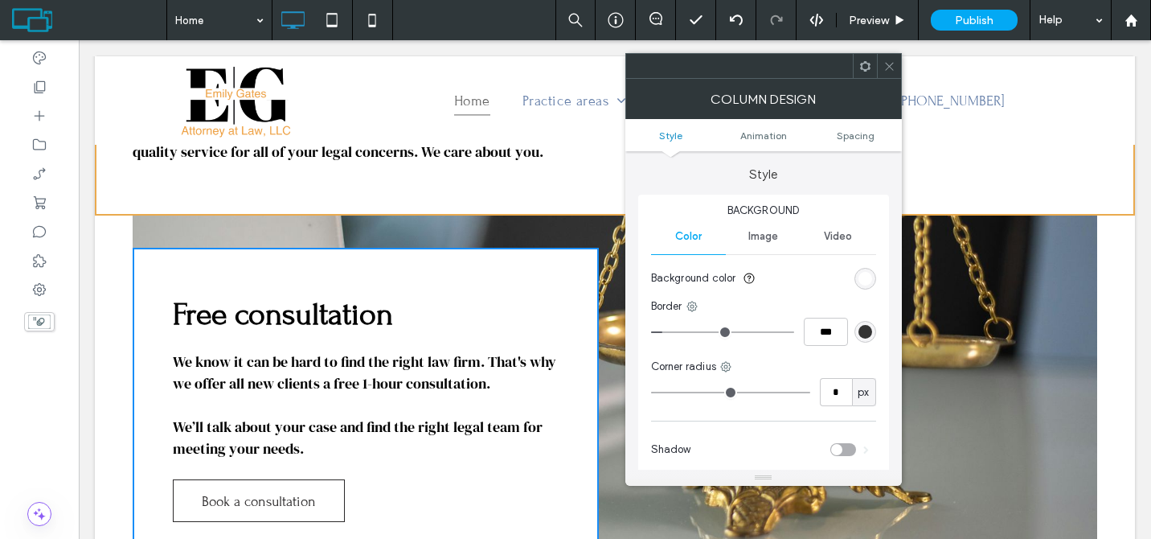
type input "*"
click at [667, 331] on input "range" at bounding box center [722, 332] width 143 height 2
click at [871, 336] on div "rgb(51, 51, 51)" at bounding box center [866, 332] width 14 height 14
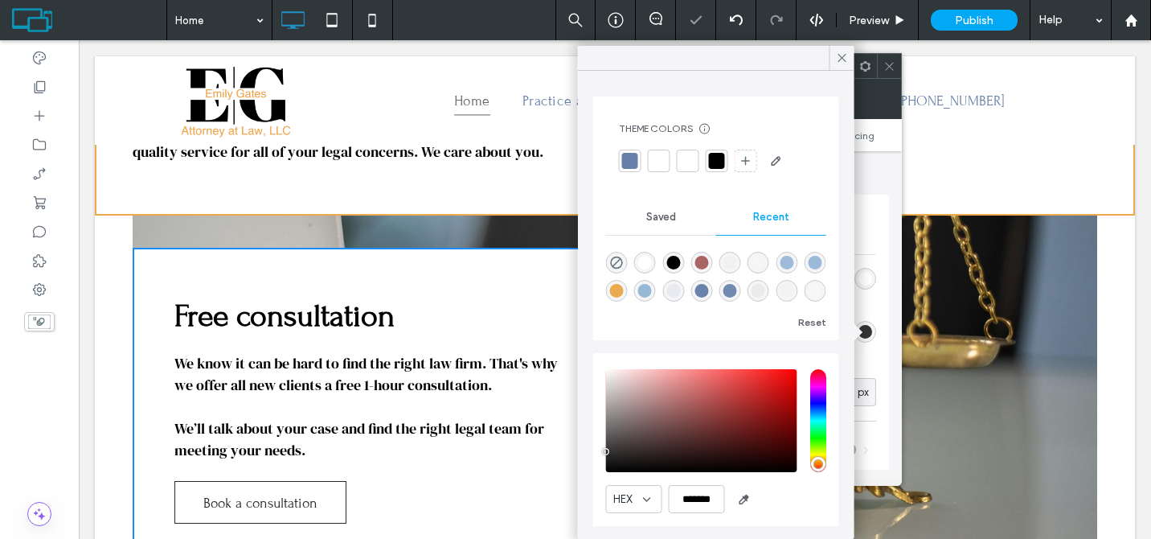
click at [628, 289] on div "rgba(234, 170, 78, 1)" at bounding box center [617, 291] width 22 height 22
type input "*******"
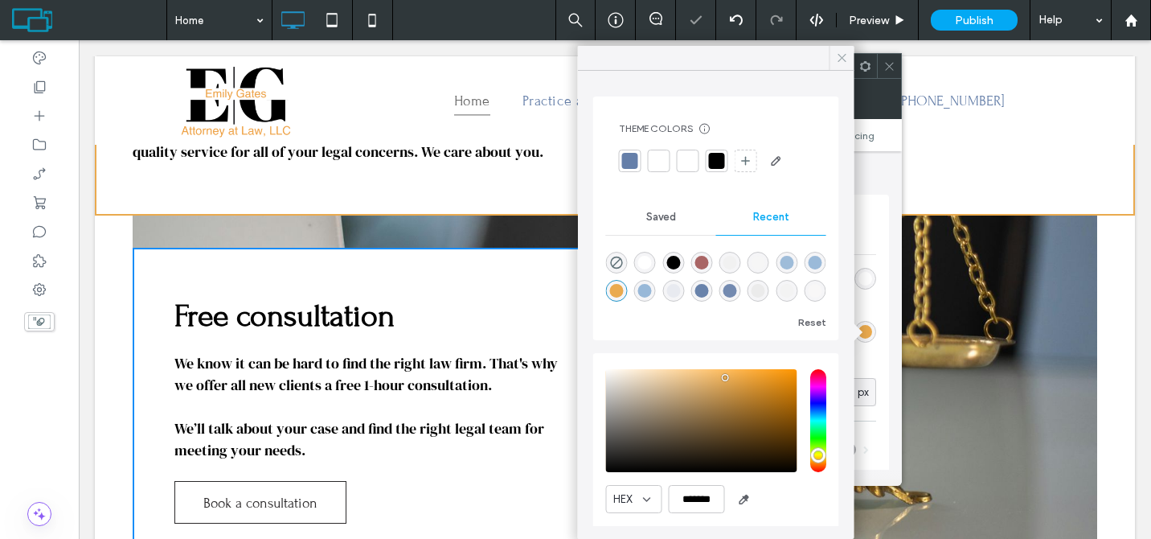
click at [834, 60] on div at bounding box center [842, 58] width 25 height 24
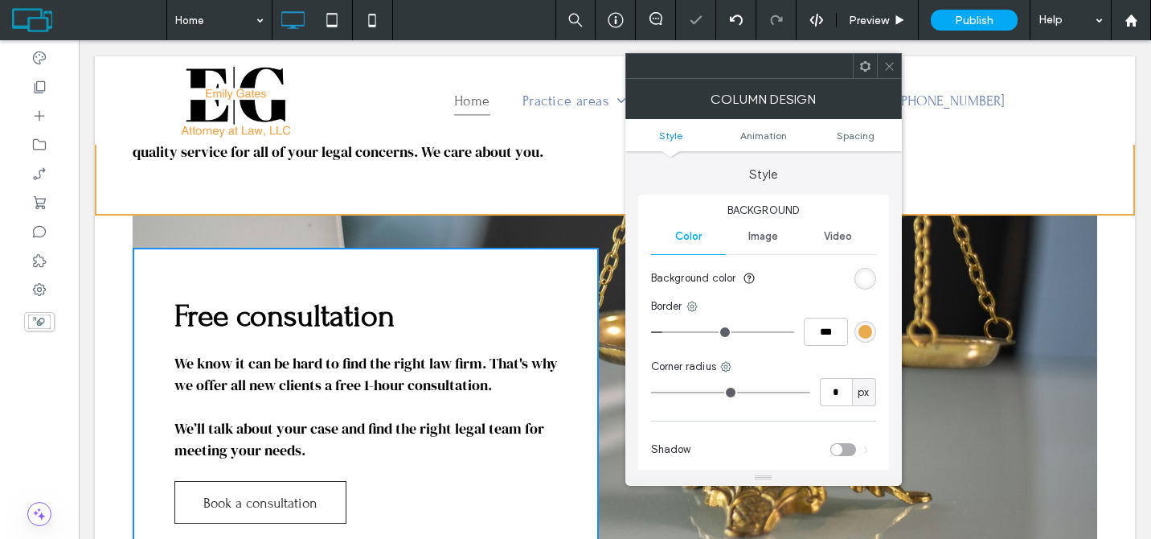
click at [882, 68] on div at bounding box center [889, 66] width 24 height 24
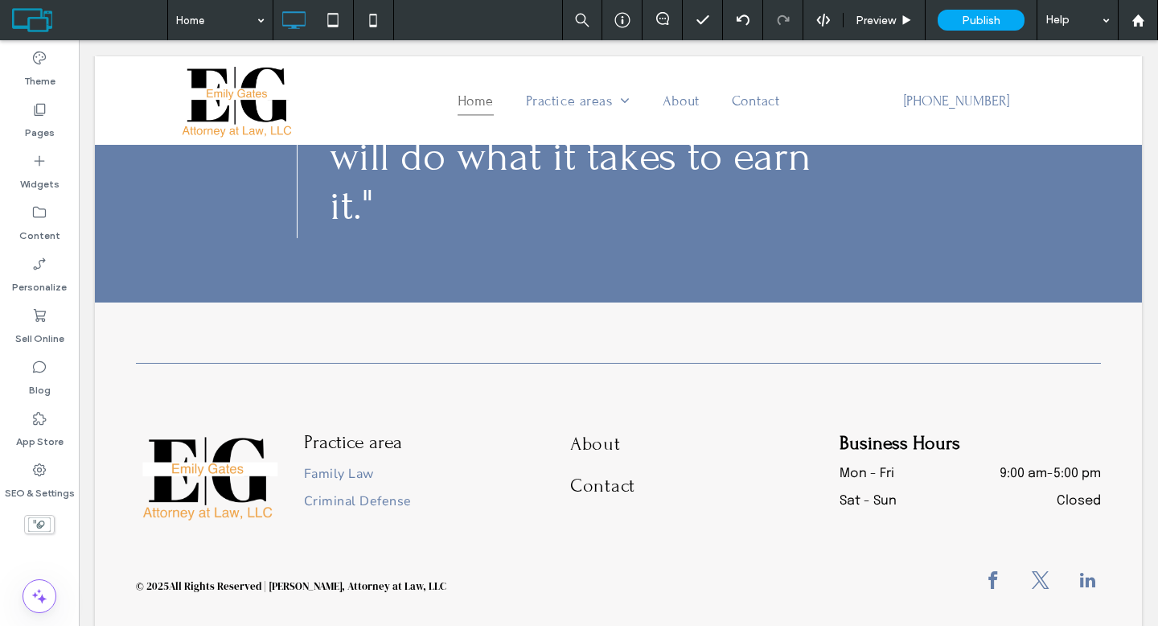
scroll to position [2019, 0]
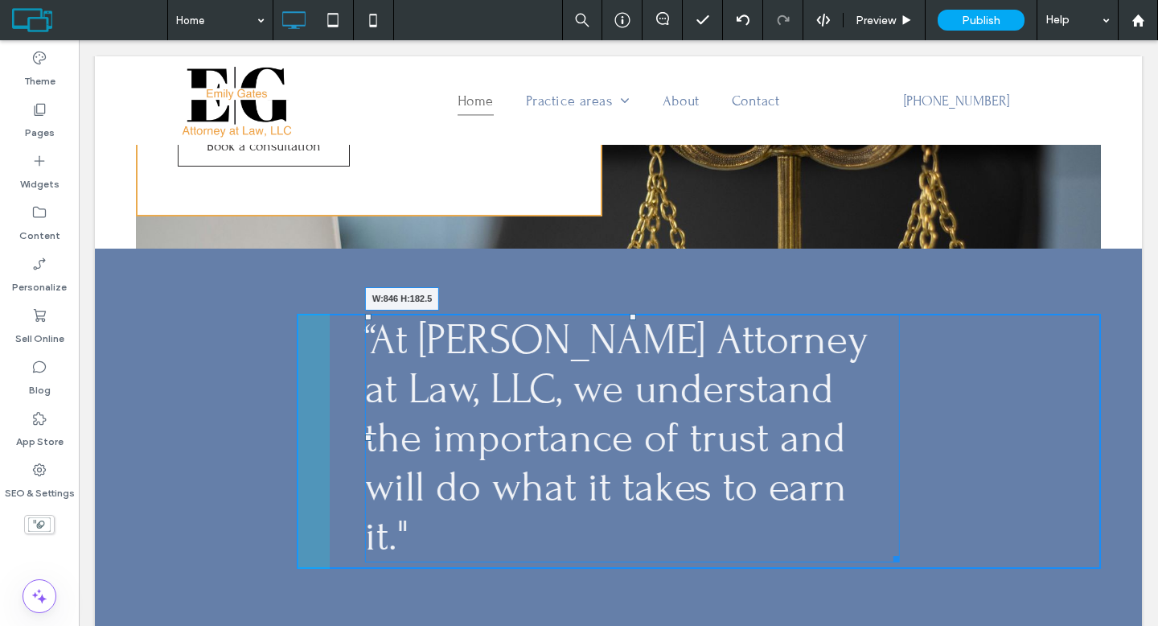
drag, startPoint x: 884, startPoint y: 501, endPoint x: 1029, endPoint y: 494, distance: 145.7
click at [1029, 494] on div "Click To Paste “At Emily Gates Attorney at Law, LLC, we understand the importan…" at bounding box center [618, 440] width 1047 height 384
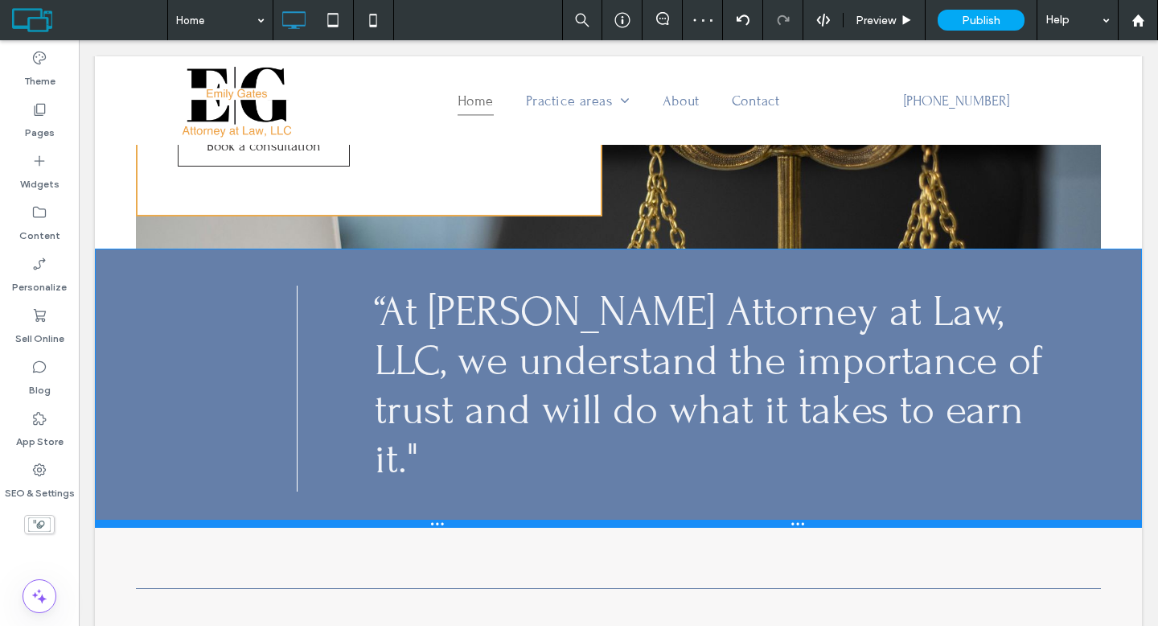
drag, startPoint x: 795, startPoint y: 525, endPoint x: 800, endPoint y: 470, distance: 54.9
click at [800, 519] on div at bounding box center [618, 523] width 1047 height 8
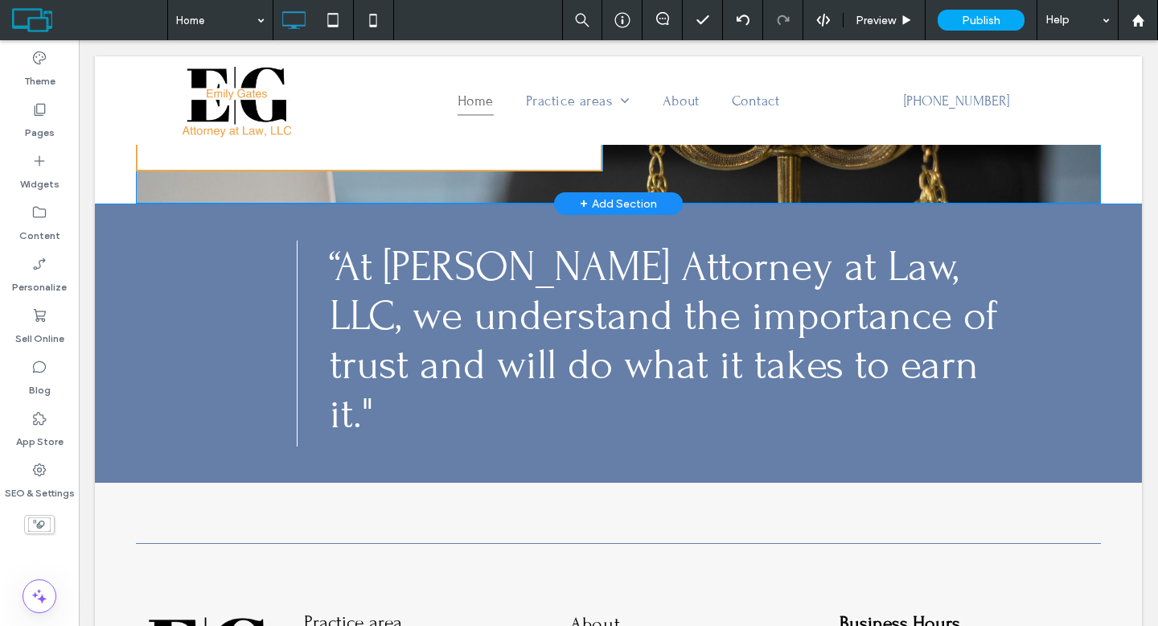
scroll to position [2067, 0]
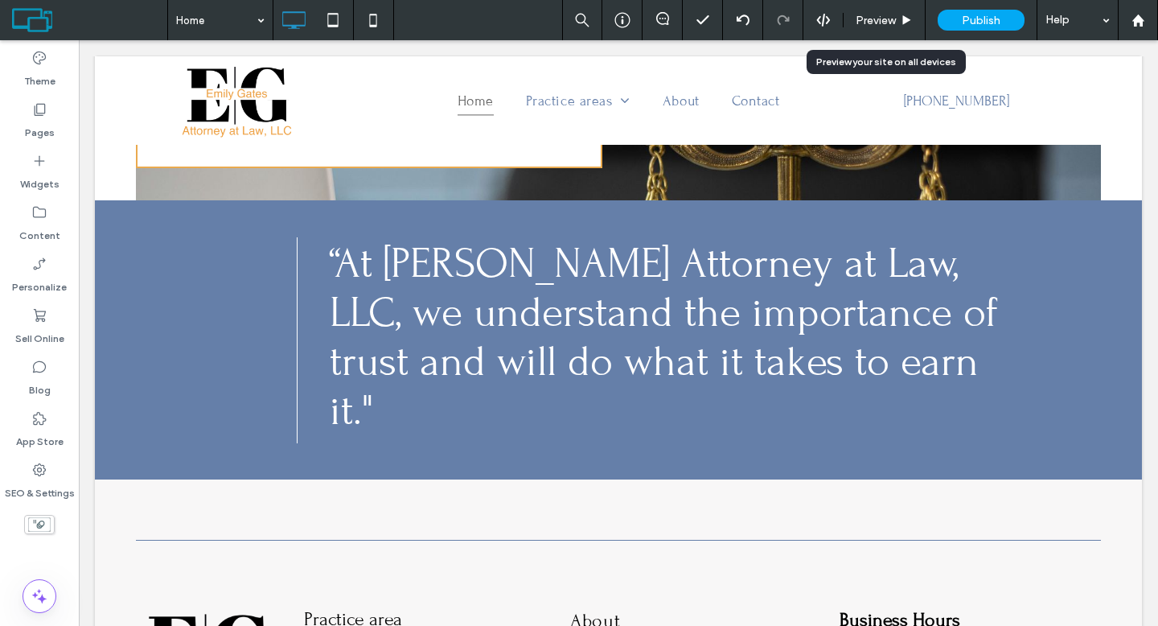
click at [857, 6] on div "Preview" at bounding box center [884, 20] width 82 height 40
click at [864, 17] on span "Preview" at bounding box center [875, 21] width 40 height 14
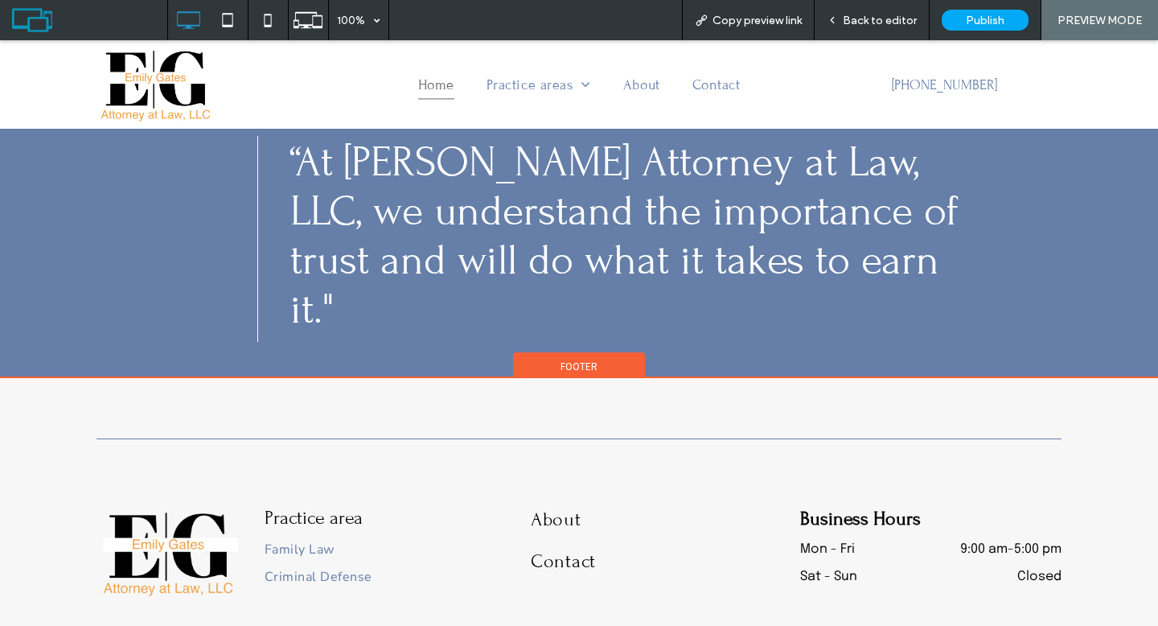
scroll to position [2154, 0]
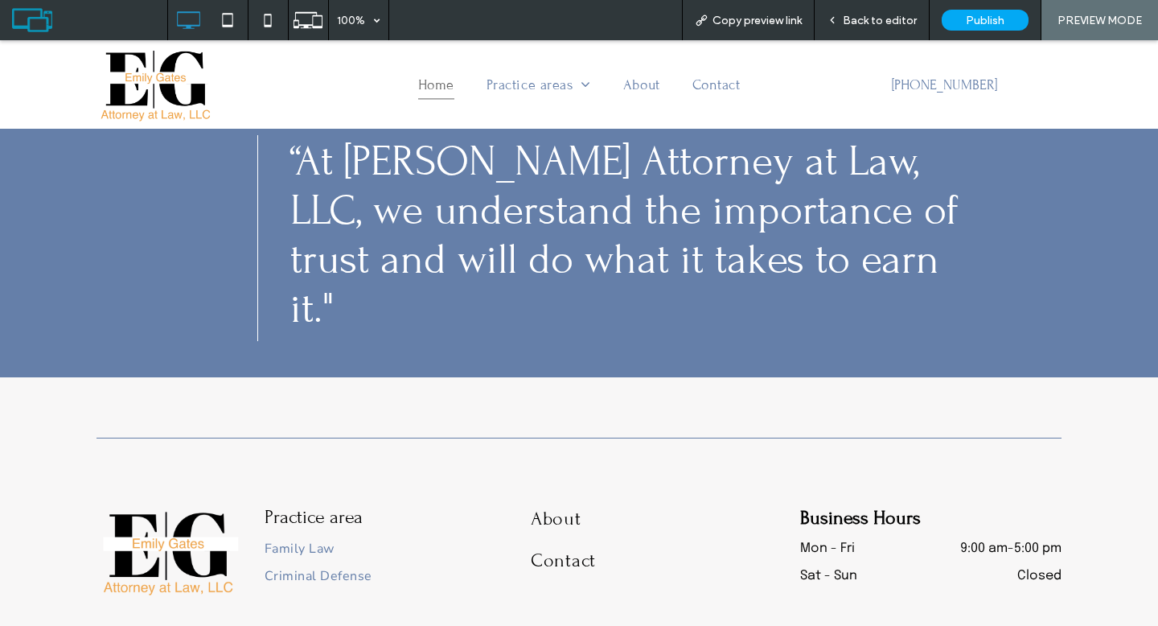
click at [889, 31] on div "Back to editor" at bounding box center [871, 20] width 115 height 40
click at [882, 20] on span "Back to editor" at bounding box center [880, 21] width 74 height 14
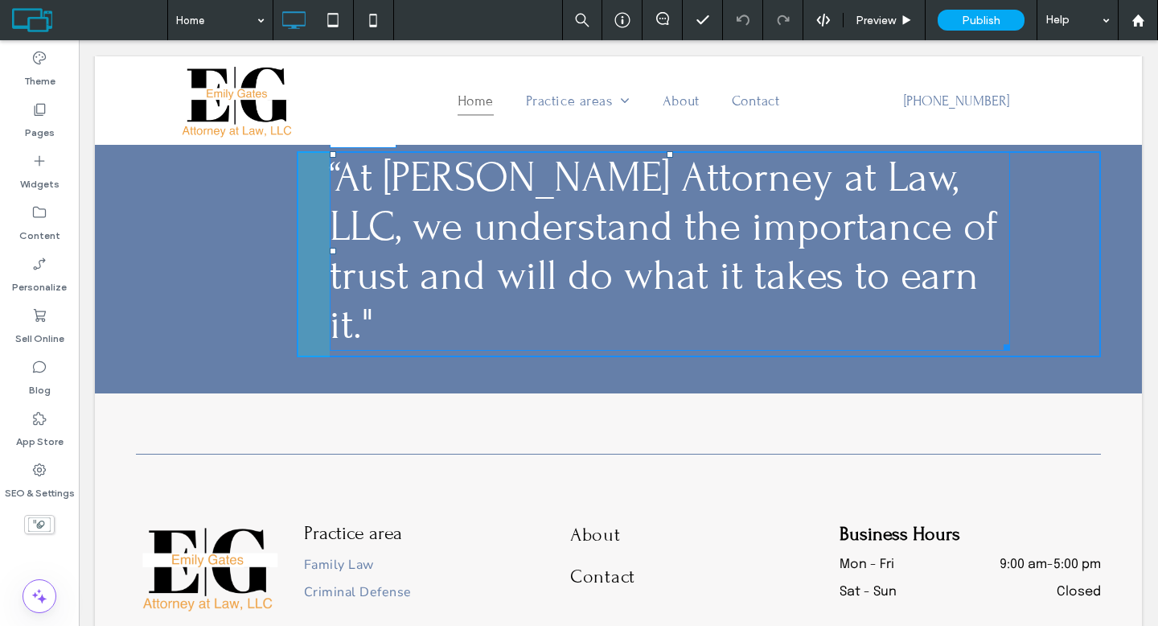
drag, startPoint x: 995, startPoint y: 290, endPoint x: 1007, endPoint y: 327, distance: 38.9
click at [929, 286] on div "“At Emily Gates Attorney at Law, LLC, we understand the importance of trust and…" at bounding box center [670, 250] width 680 height 199
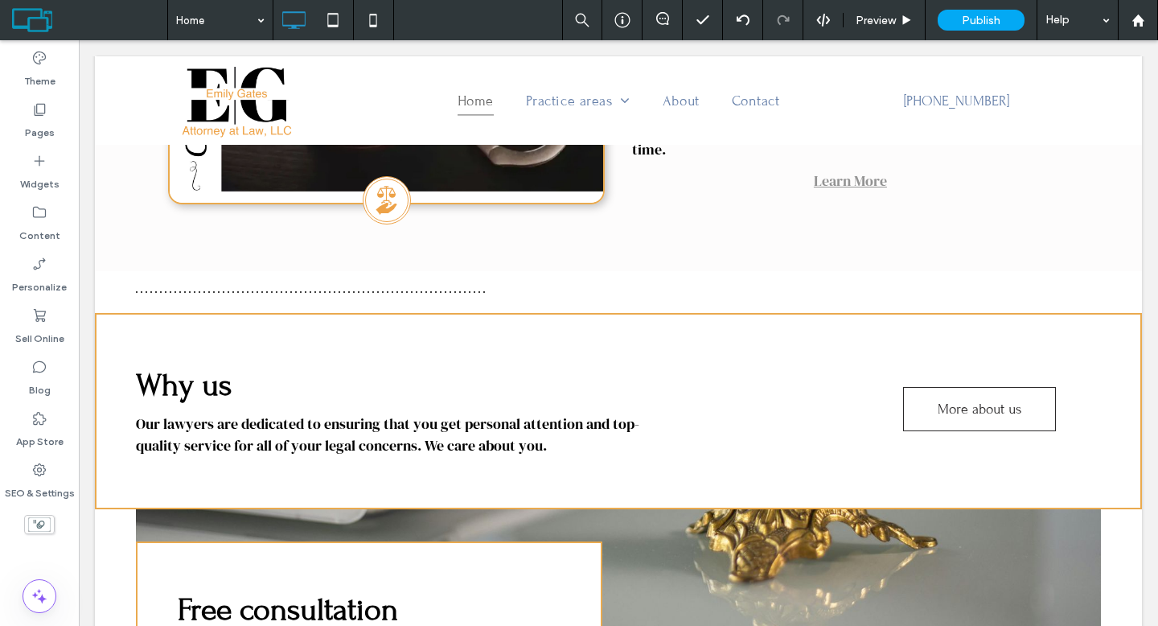
scroll to position [1368, 0]
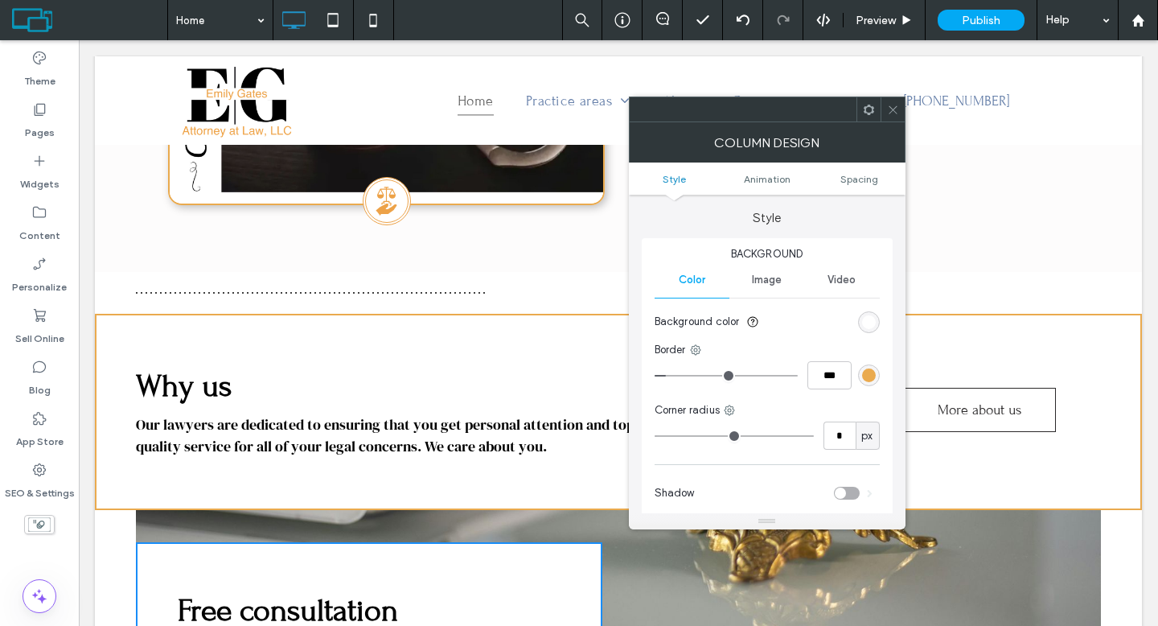
type input "*"
type input "***"
type input "*"
type input "***"
drag, startPoint x: 670, startPoint y: 375, endPoint x: 638, endPoint y: 372, distance: 32.3
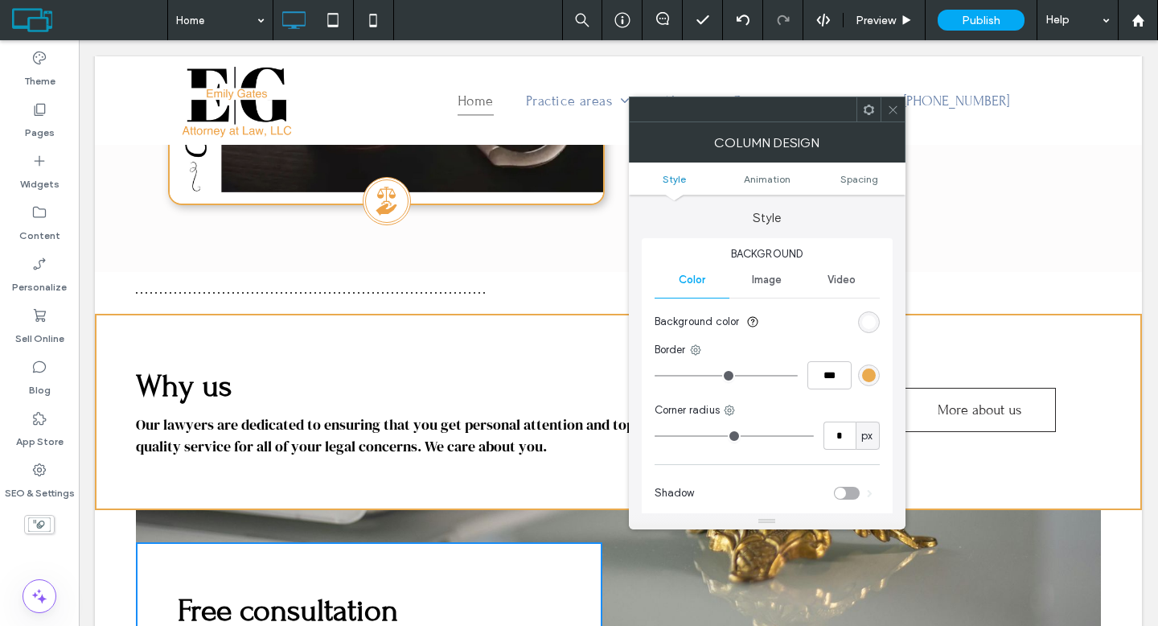
type input "*"
click at [654, 375] on input "range" at bounding box center [725, 376] width 143 height 2
click at [894, 115] on span at bounding box center [893, 109] width 12 height 24
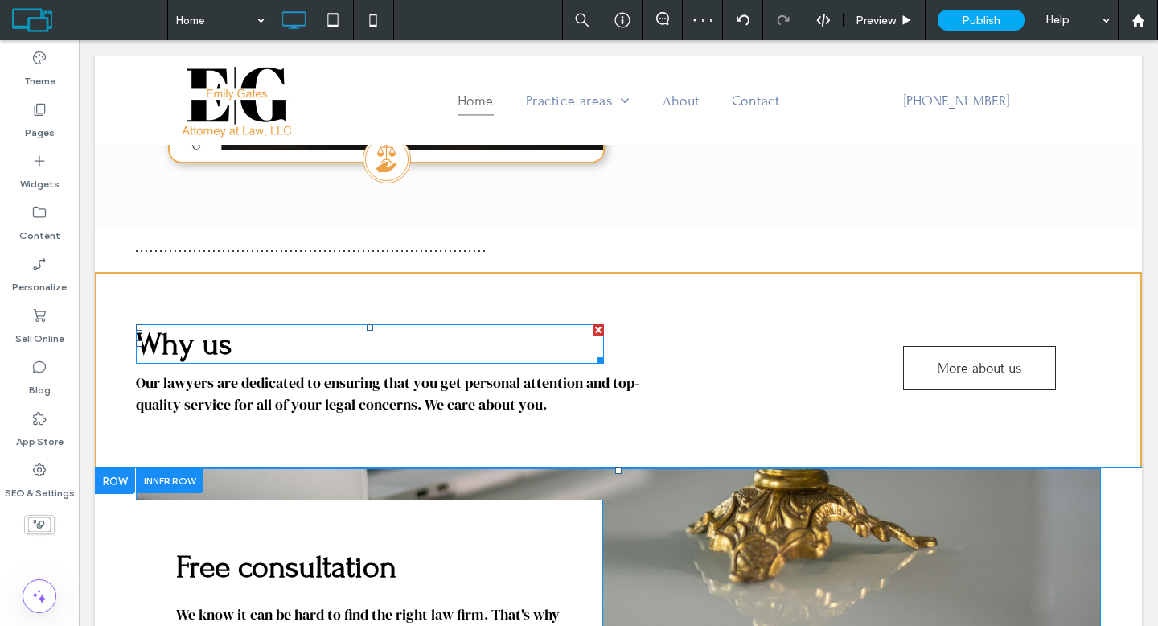
scroll to position [1403, 0]
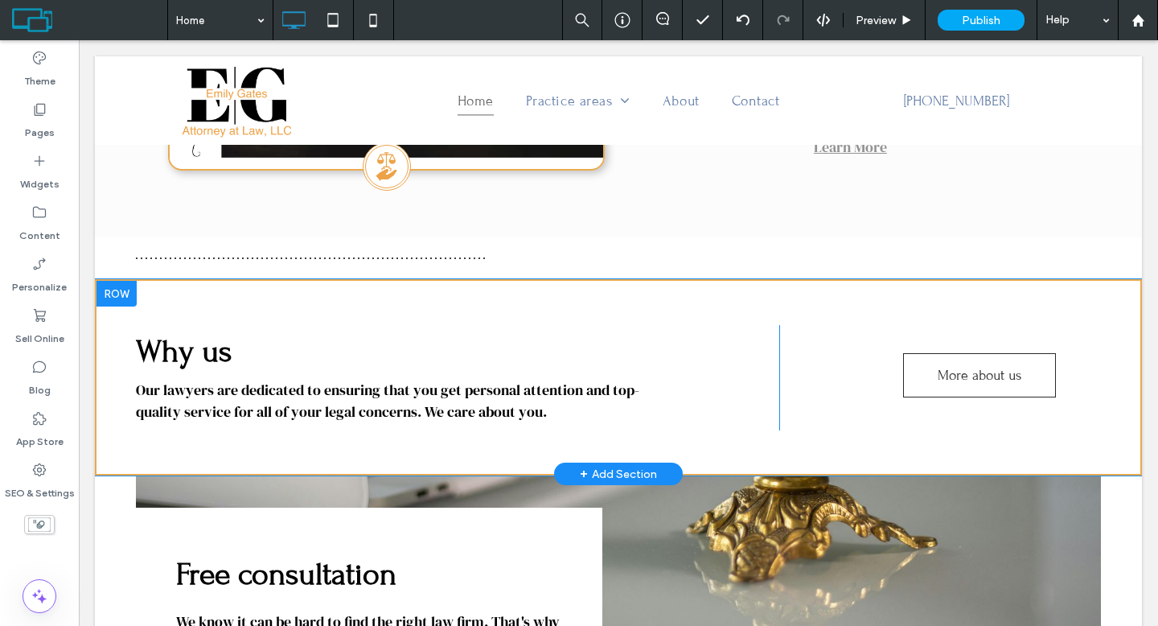
click at [119, 292] on div at bounding box center [116, 294] width 40 height 26
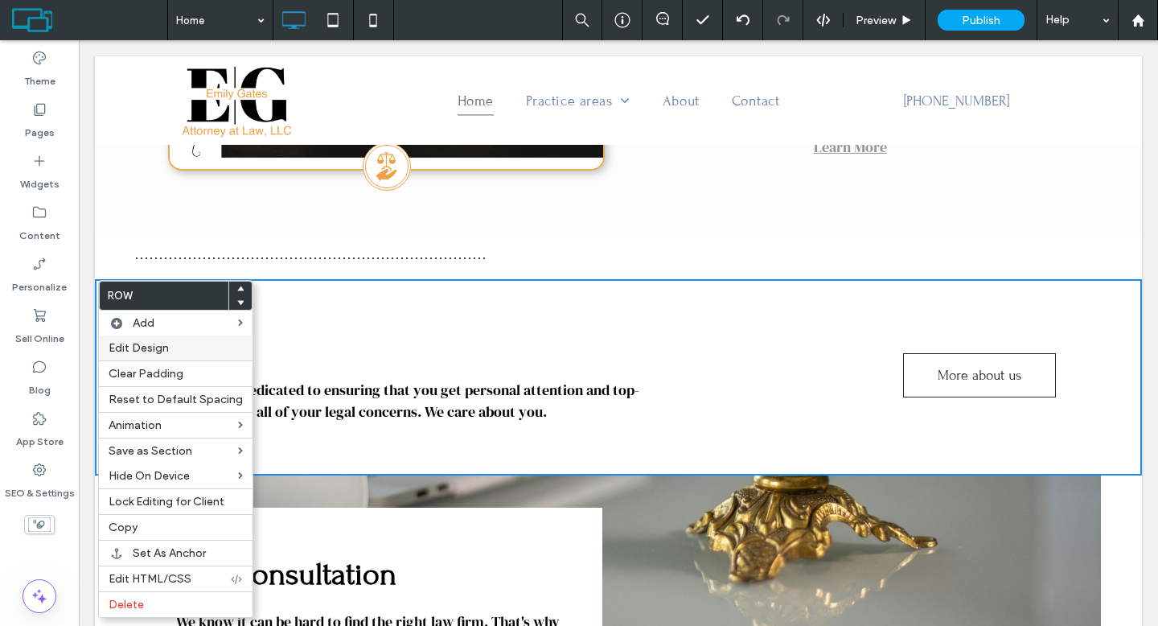
click at [154, 352] on span "Edit Design" at bounding box center [139, 348] width 60 height 14
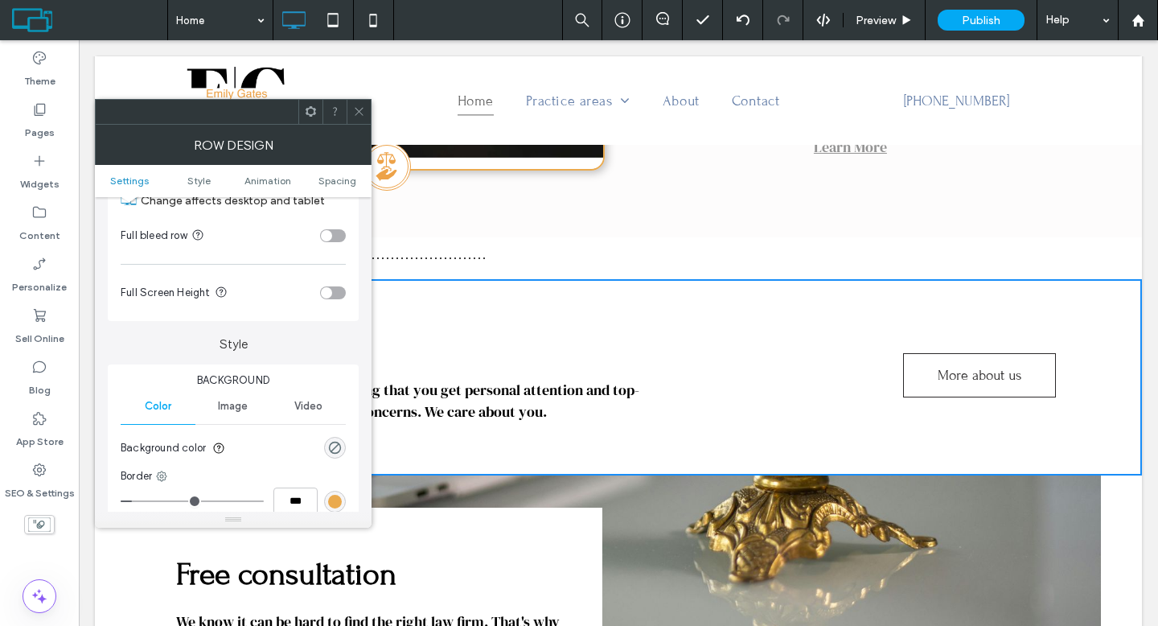
scroll to position [126, 0]
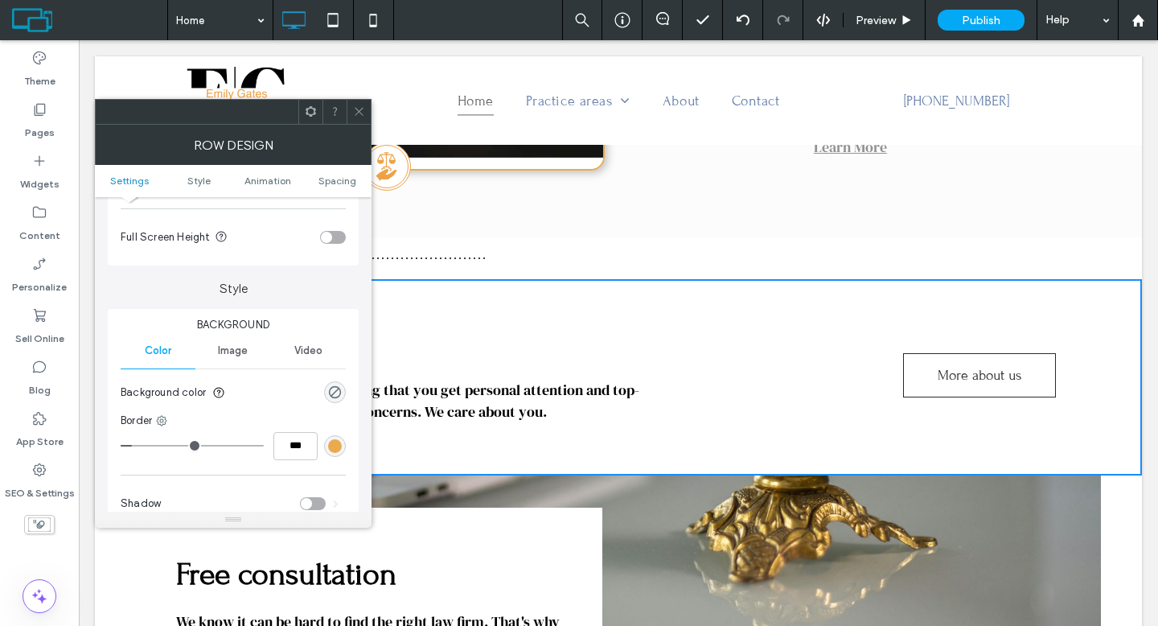
type input "*"
type input "***"
type input "*"
type input "***"
drag, startPoint x: 138, startPoint y: 444, endPoint x: 122, endPoint y: 441, distance: 16.3
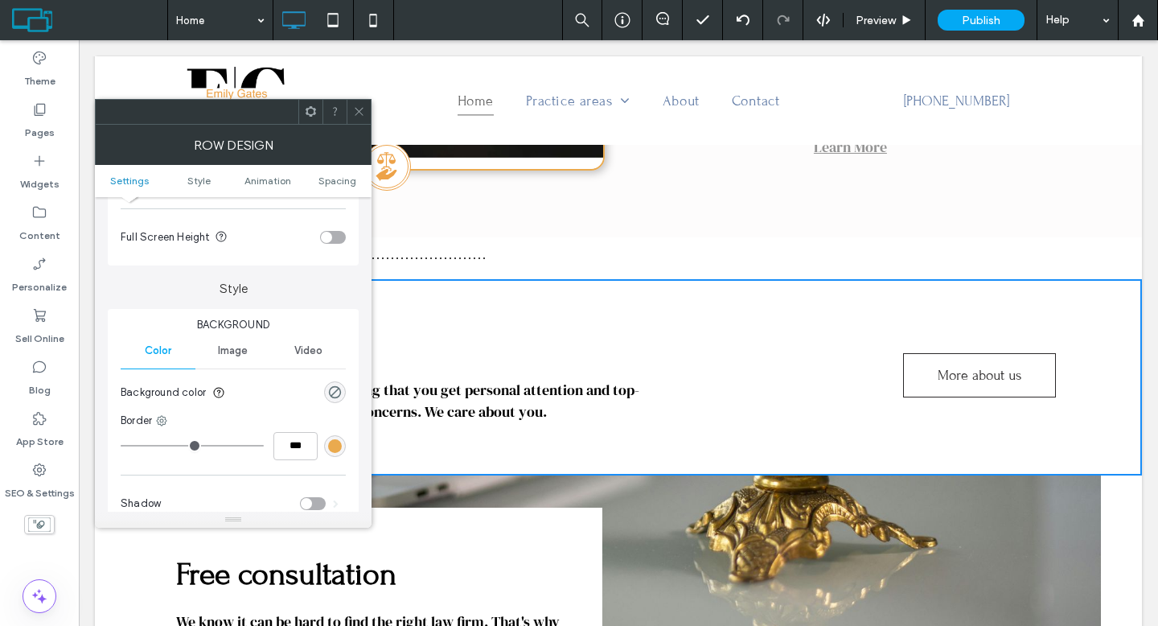
type input "*"
click at [122, 445] on input "range" at bounding box center [192, 446] width 143 height 2
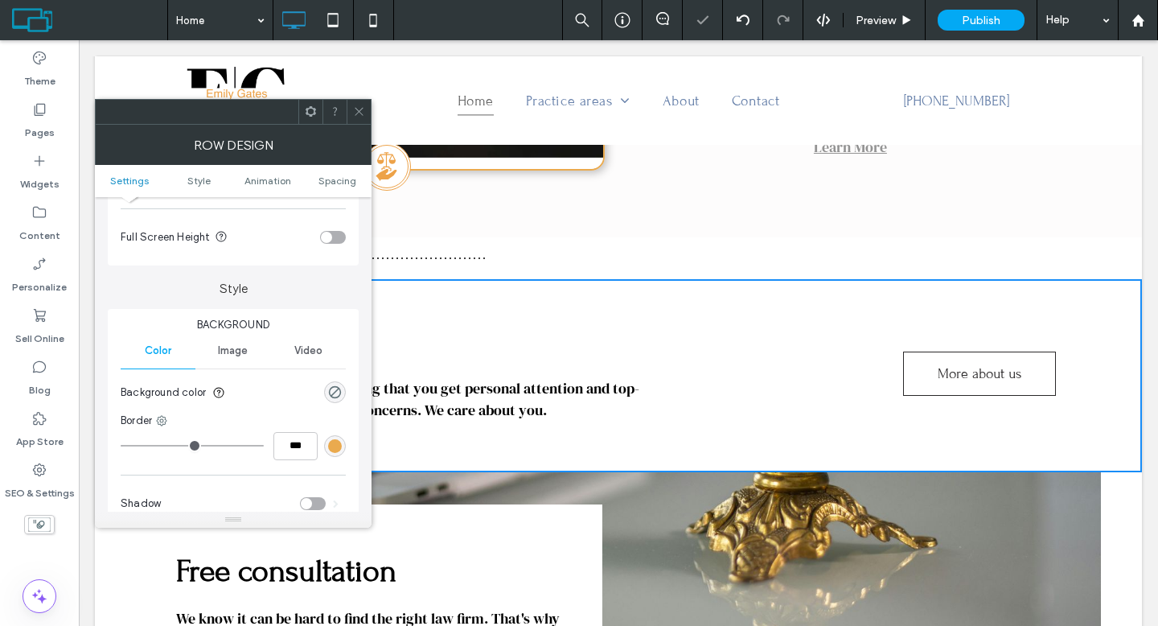
click at [361, 115] on icon at bounding box center [359, 111] width 12 height 12
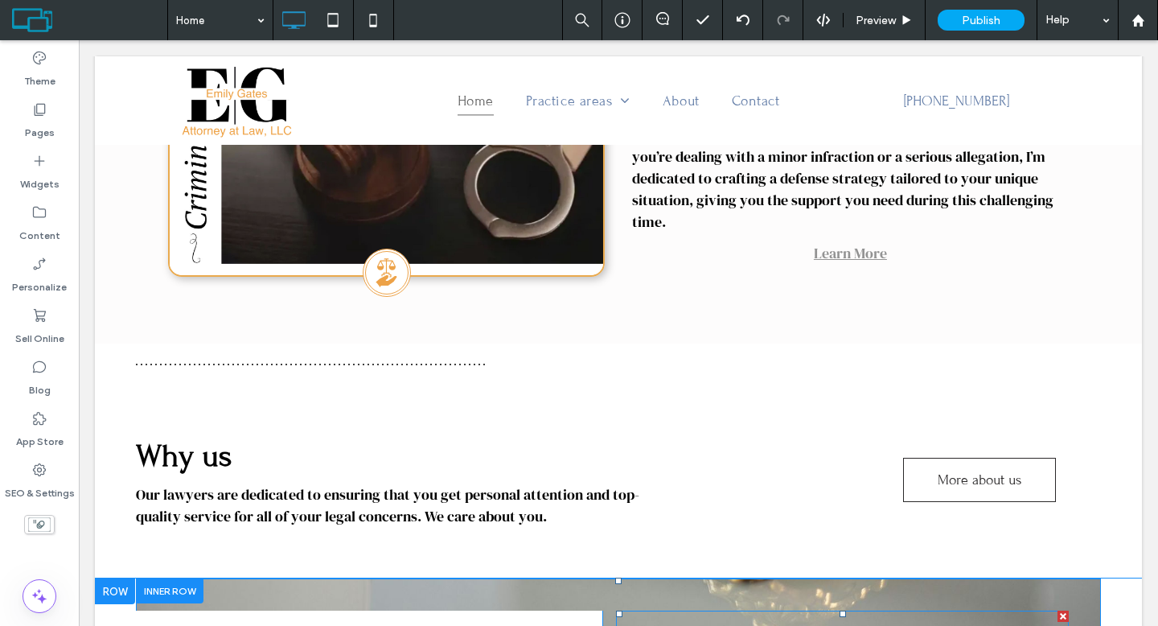
scroll to position [1134, 0]
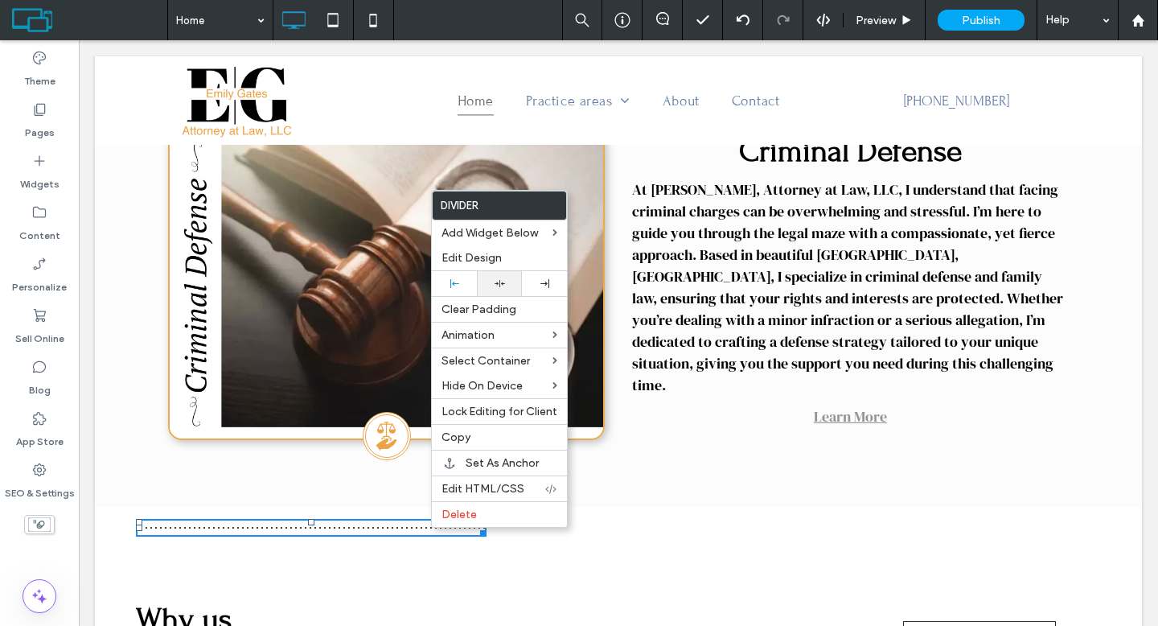
click at [494, 289] on div at bounding box center [499, 283] width 45 height 25
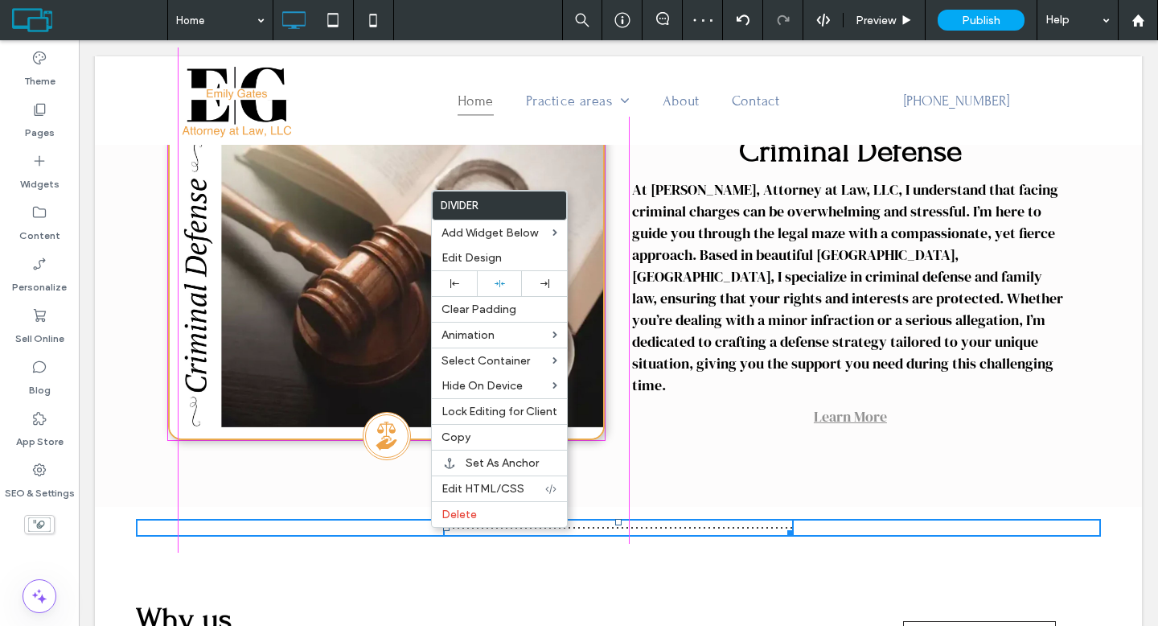
drag, startPoint x: 783, startPoint y: 531, endPoint x: 1056, endPoint y: 528, distance: 272.6
click at [794, 528] on div at bounding box center [787, 530] width 12 height 12
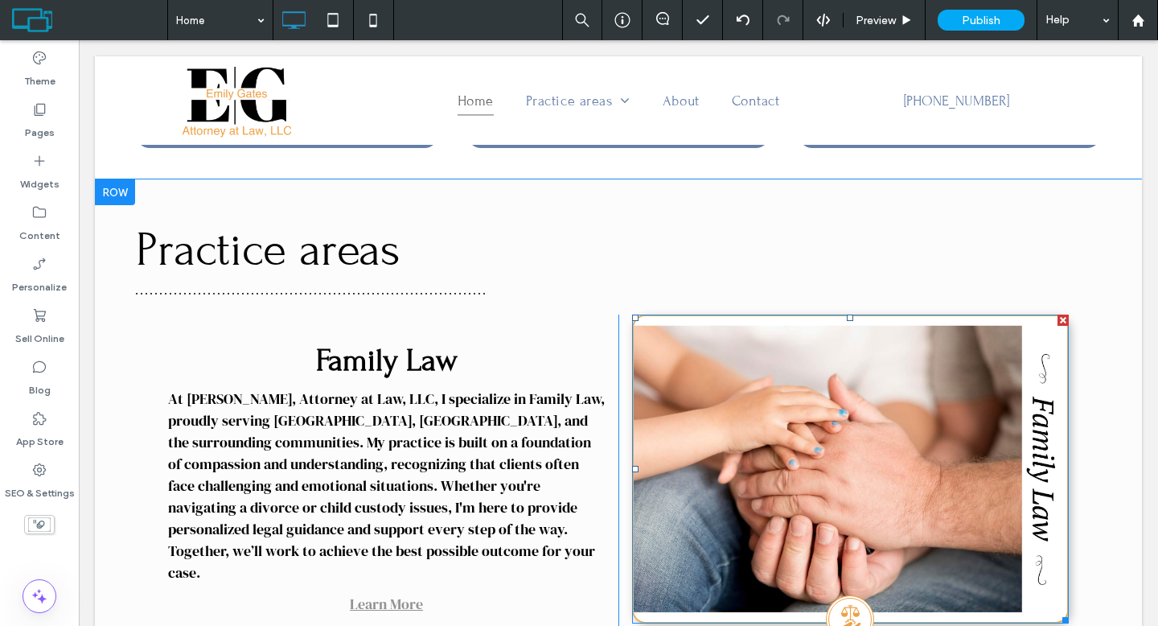
scroll to position [597, 0]
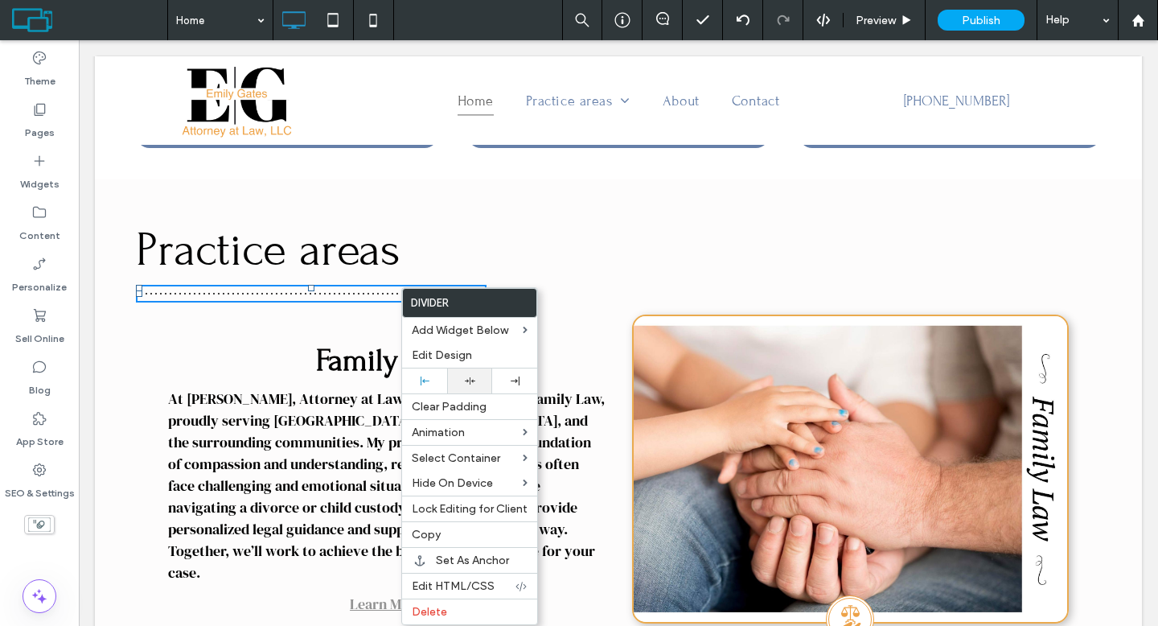
click at [481, 376] on div at bounding box center [469, 380] width 29 height 10
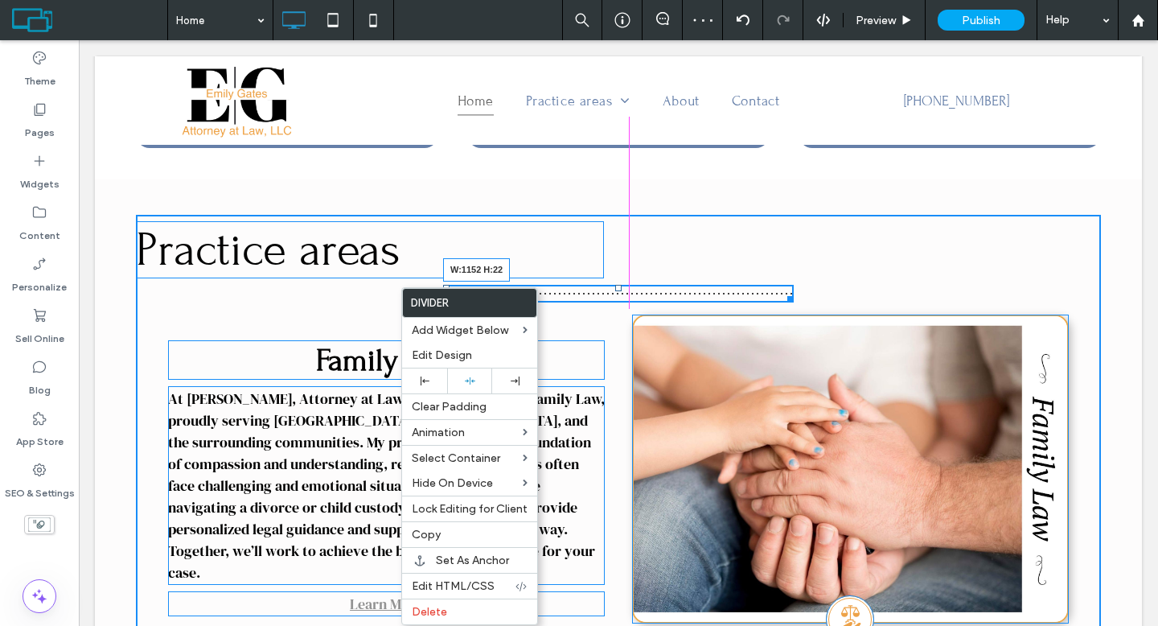
drag, startPoint x: 785, startPoint y: 297, endPoint x: 1073, endPoint y: 286, distance: 288.1
click at [794, 286] on div "W:1152 H:22" at bounding box center [618, 294] width 351 height 18
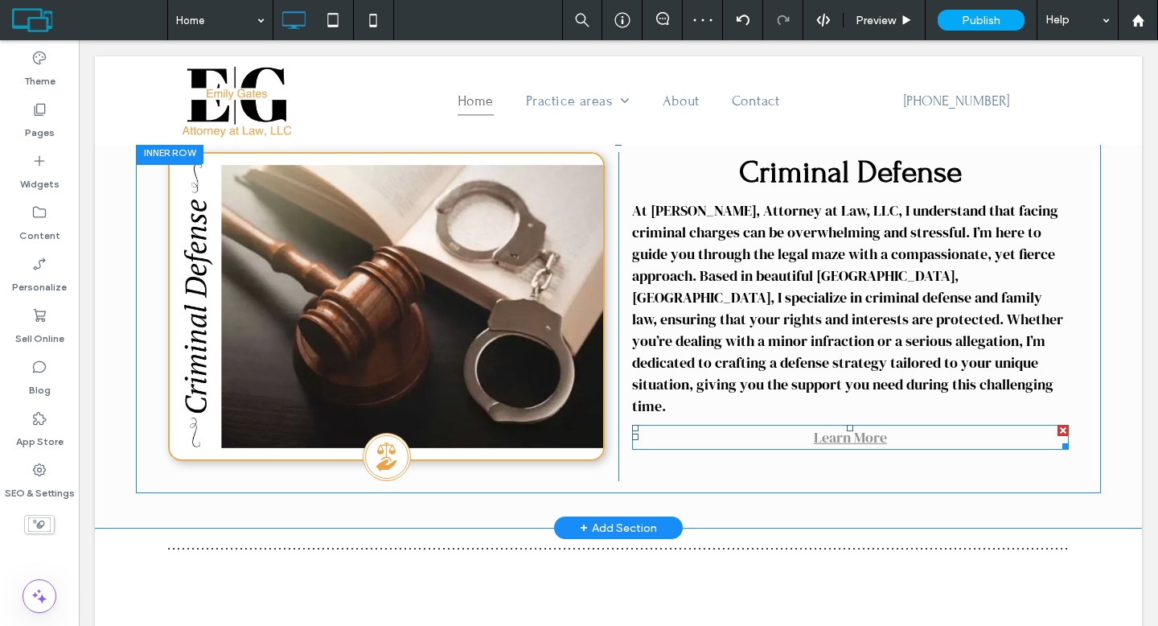
scroll to position [1126, 0]
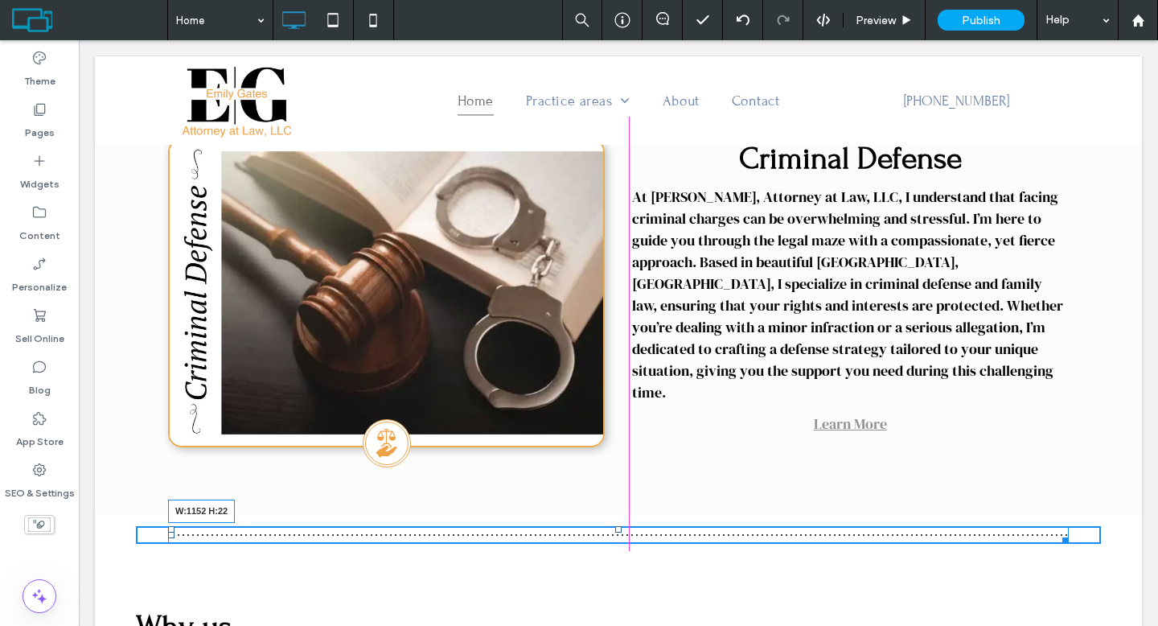
drag, startPoint x: 1060, startPoint y: 536, endPoint x: 1151, endPoint y: 576, distance: 98.6
click at [1069, 536] on div at bounding box center [1062, 537] width 12 height 12
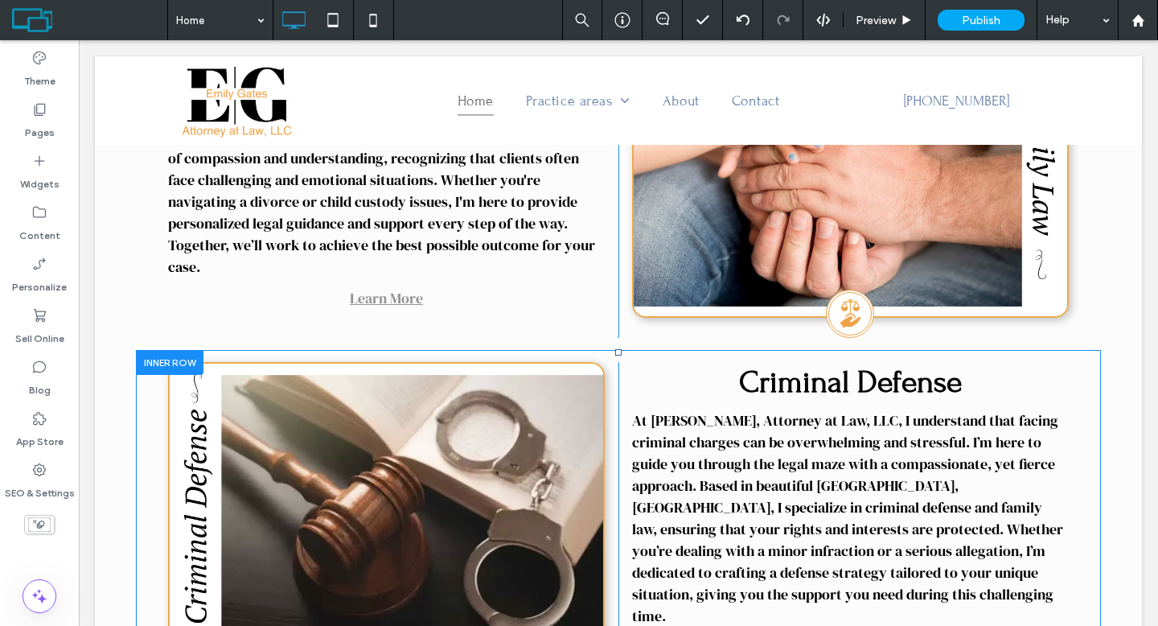
scroll to position [1161, 0]
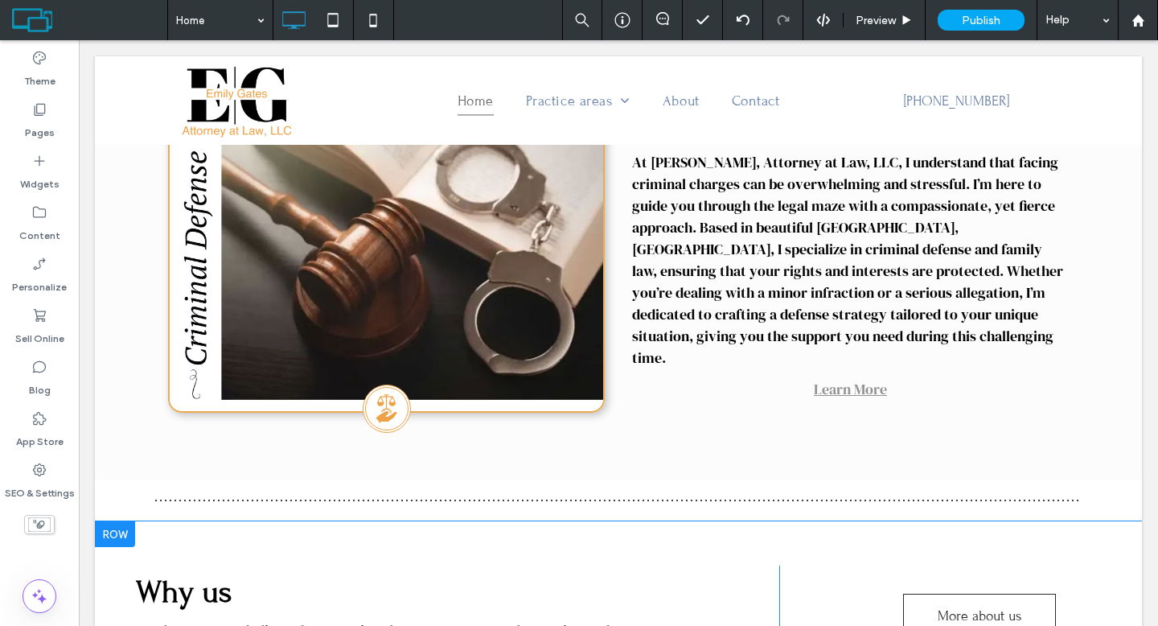
click at [114, 534] on div at bounding box center [115, 534] width 40 height 26
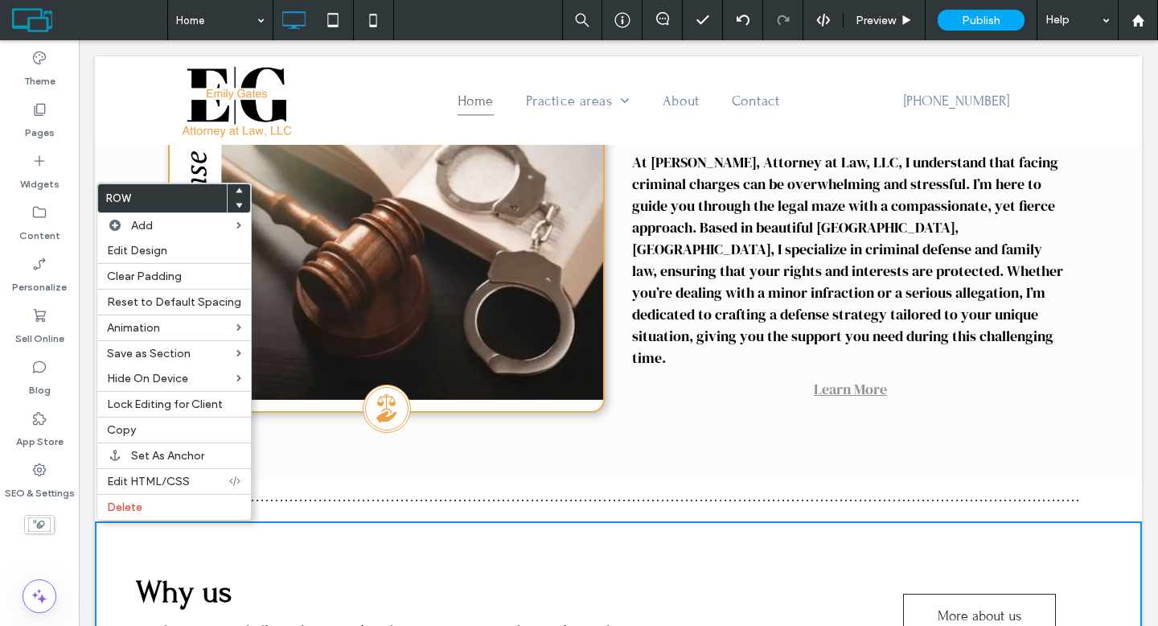
click at [236, 187] on icon at bounding box center [239, 190] width 6 height 6
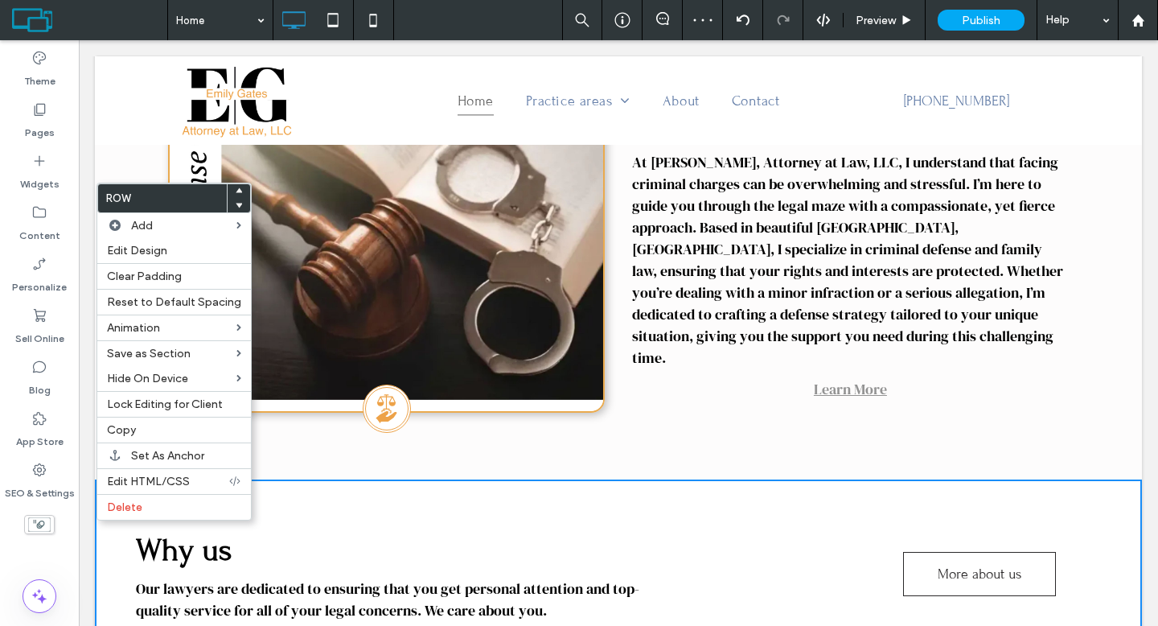
click at [301, 525] on div "Why us Our lawyers are dedicated to ensuring that you get personal attention an…" at bounding box center [457, 575] width 643 height 105
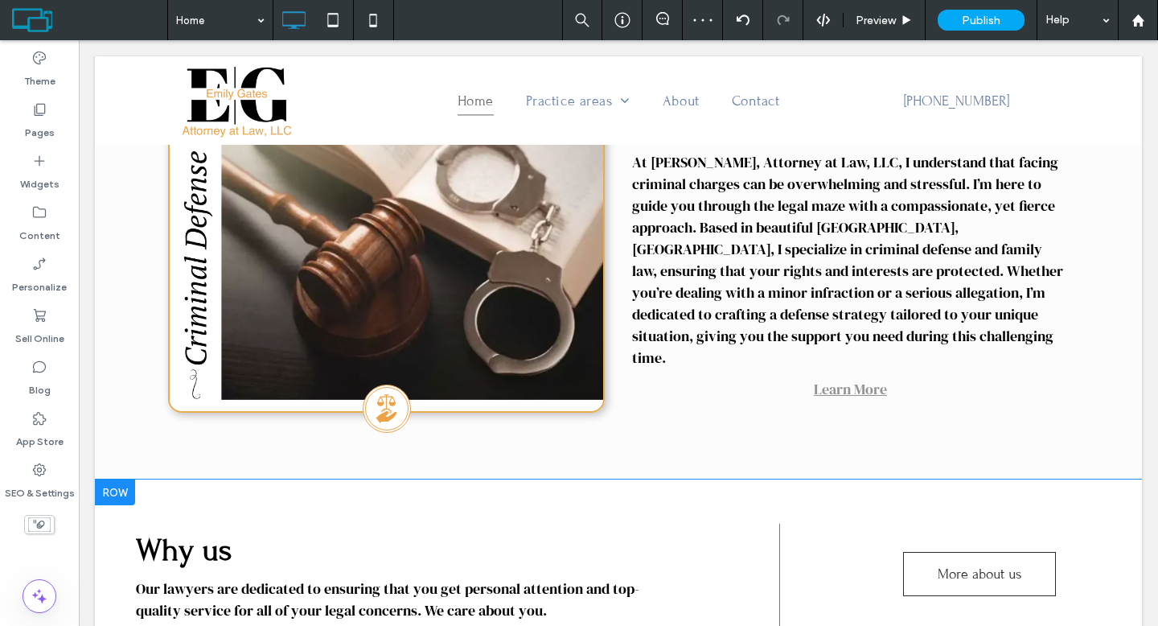
click at [117, 494] on div at bounding box center [115, 492] width 40 height 26
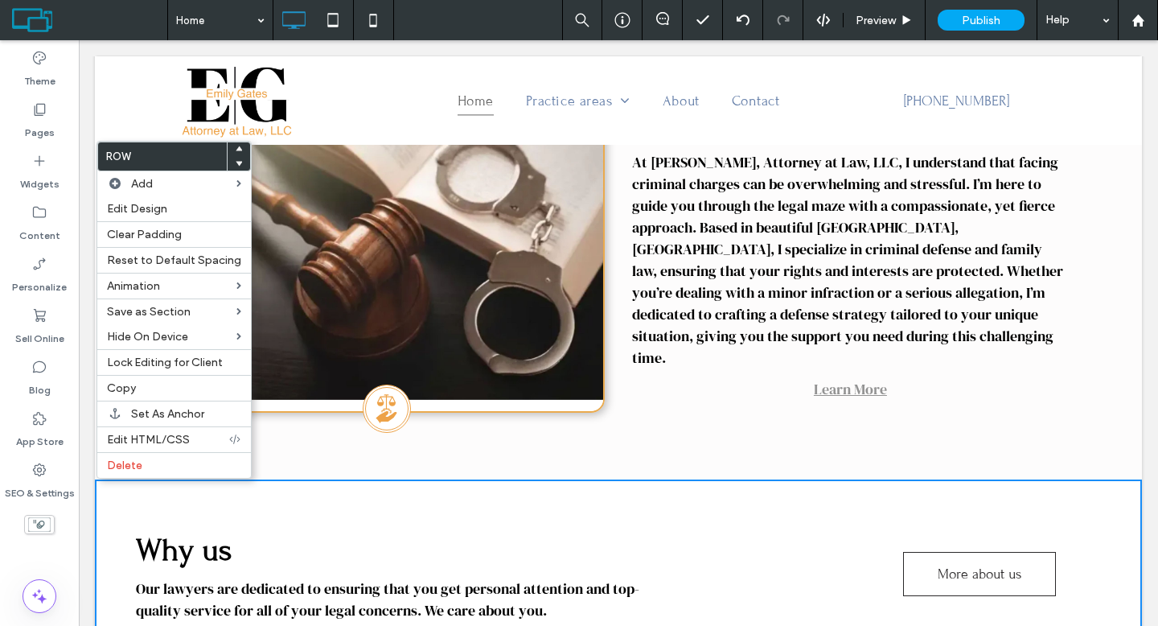
click at [236, 149] on use at bounding box center [239, 148] width 7 height 5
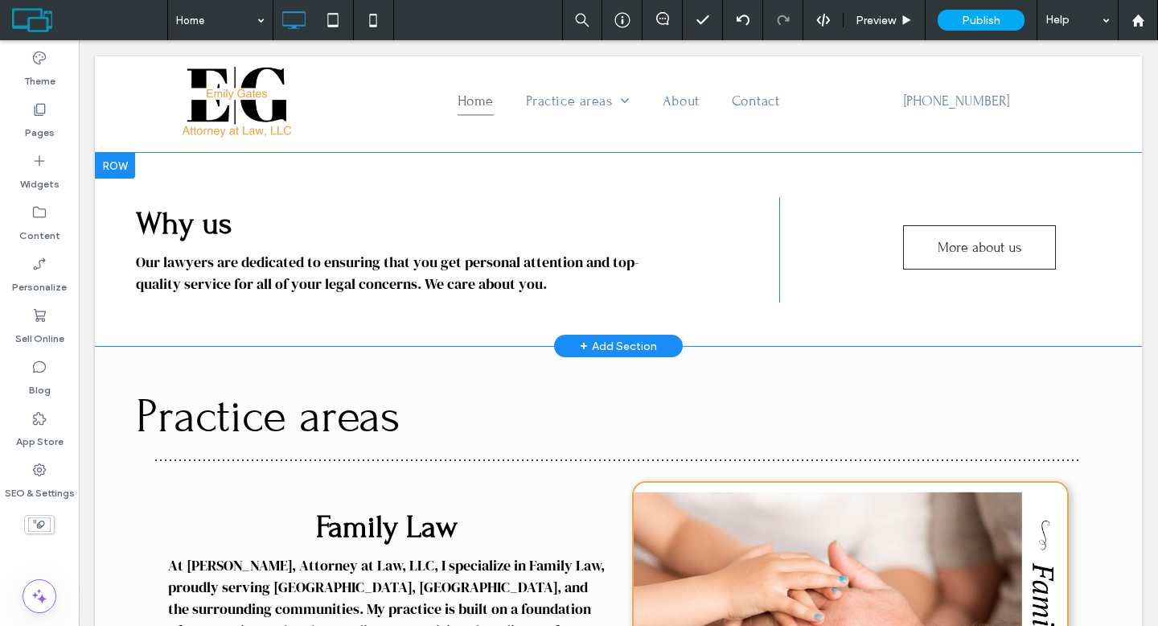
scroll to position [633, 0]
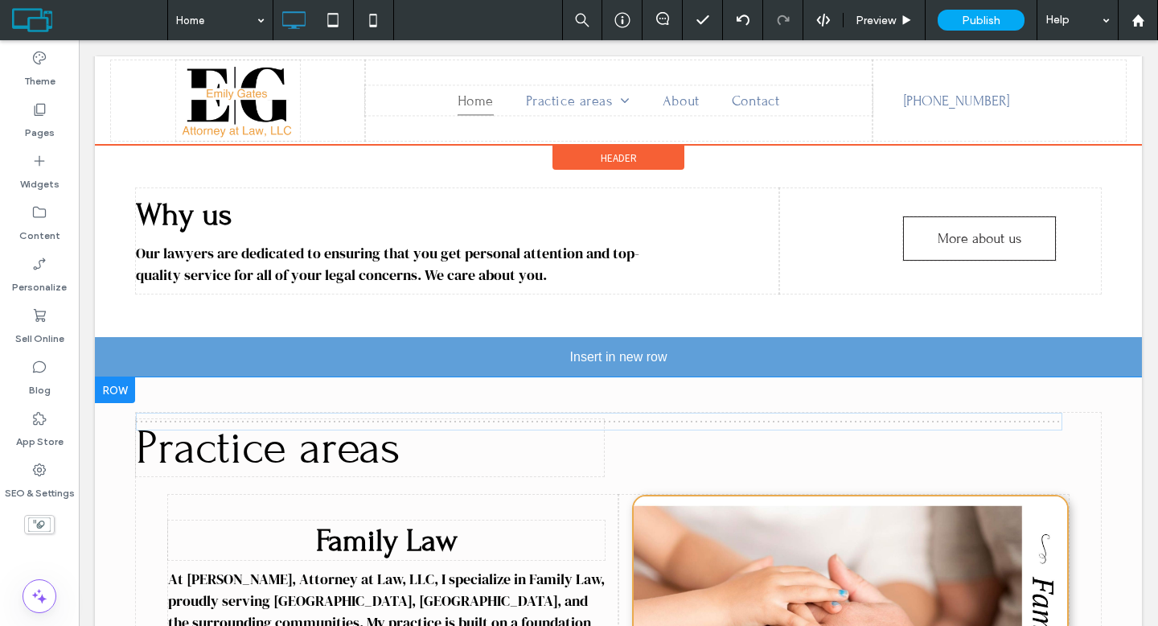
drag, startPoint x: 540, startPoint y: 448, endPoint x: 535, endPoint y: 363, distance: 84.6
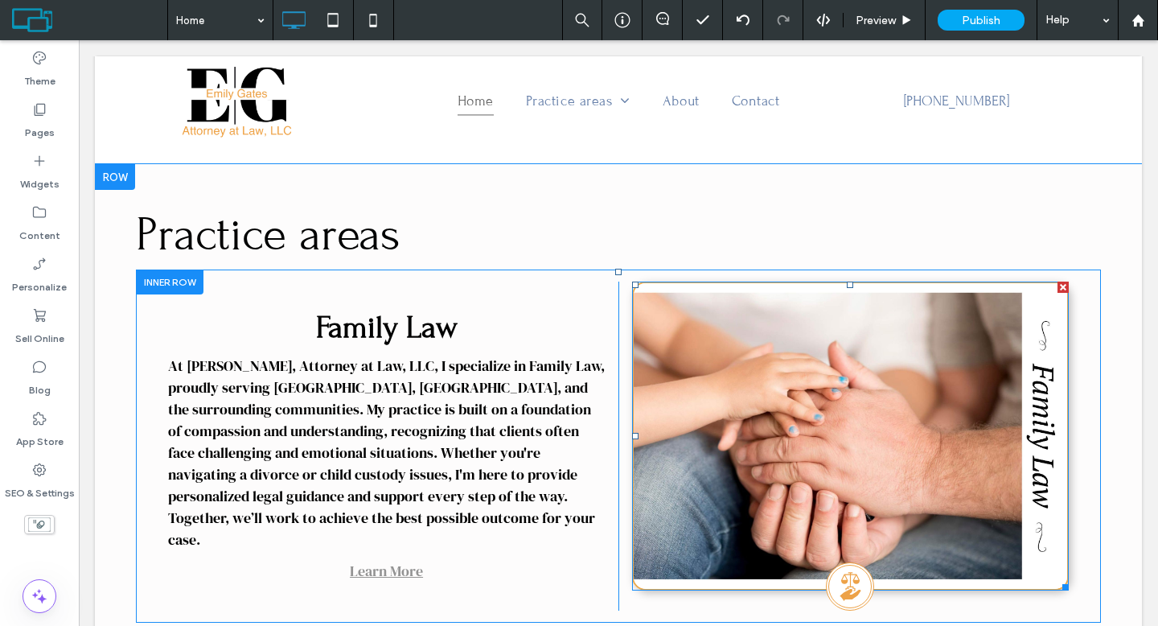
scroll to position [363, 0]
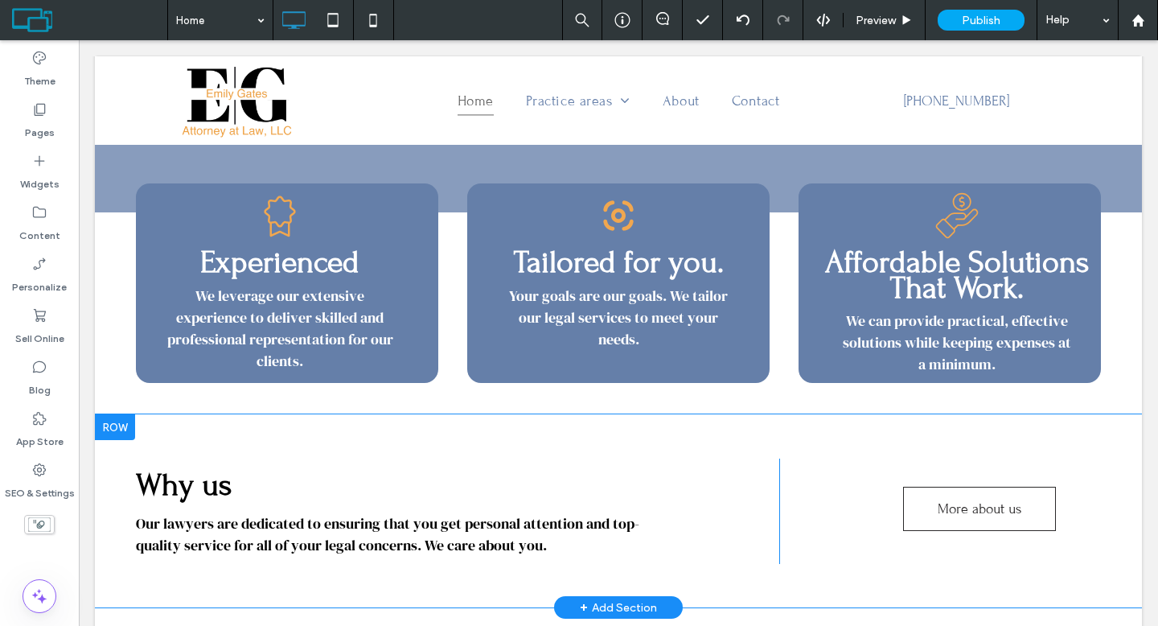
click at [105, 417] on div at bounding box center [115, 427] width 40 height 26
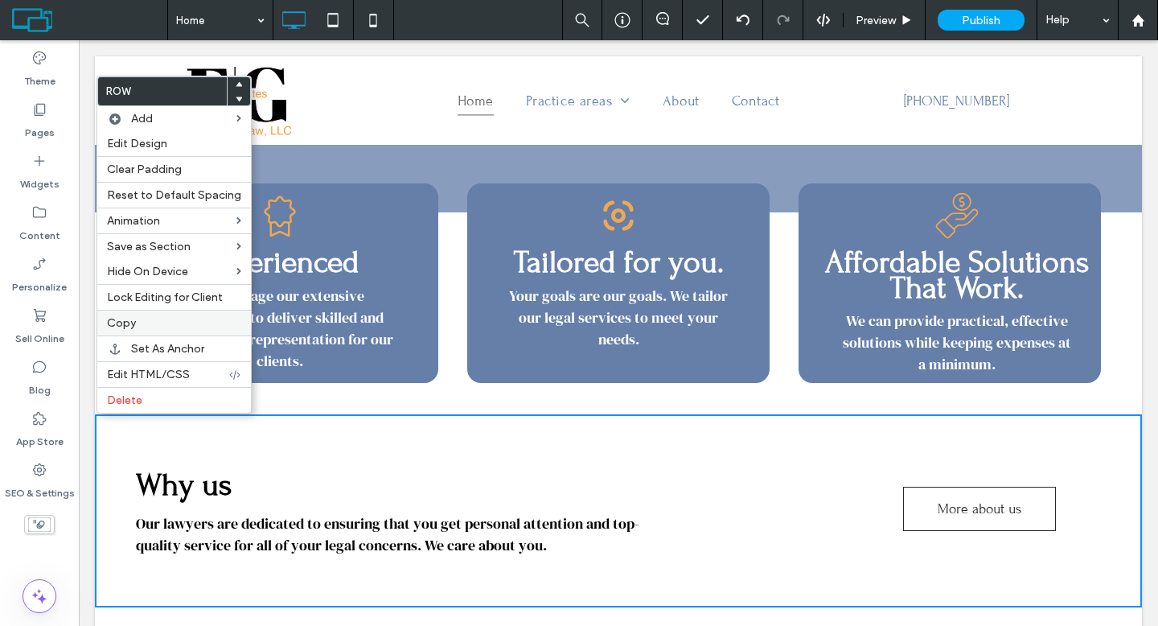
click at [121, 326] on span "Copy" at bounding box center [121, 323] width 29 height 14
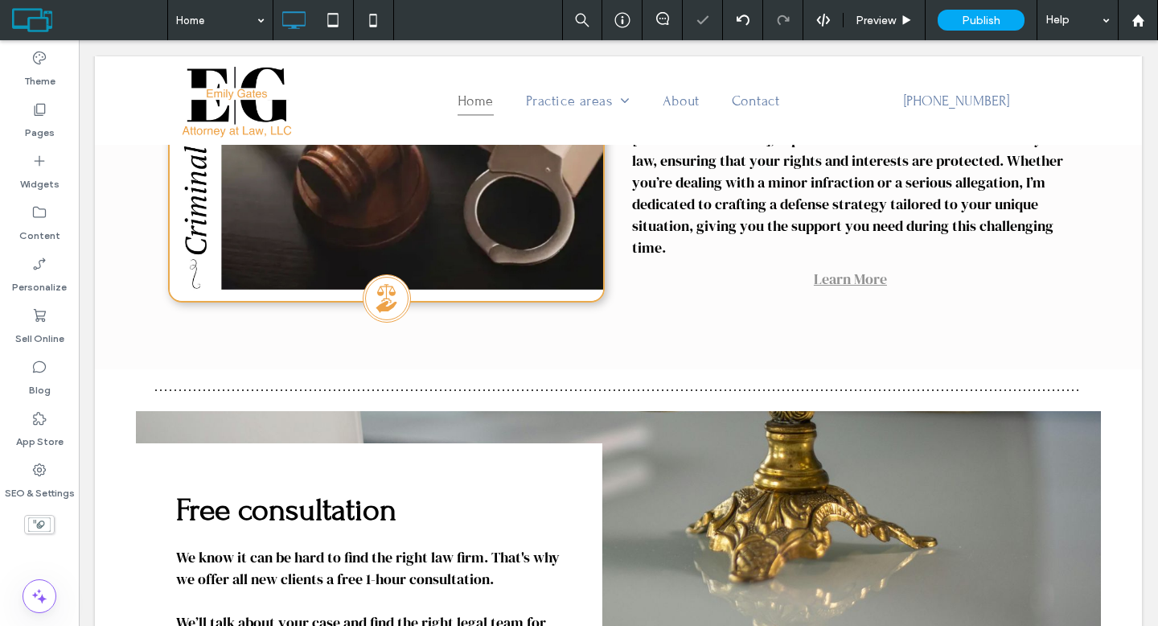
scroll to position [1847, 0]
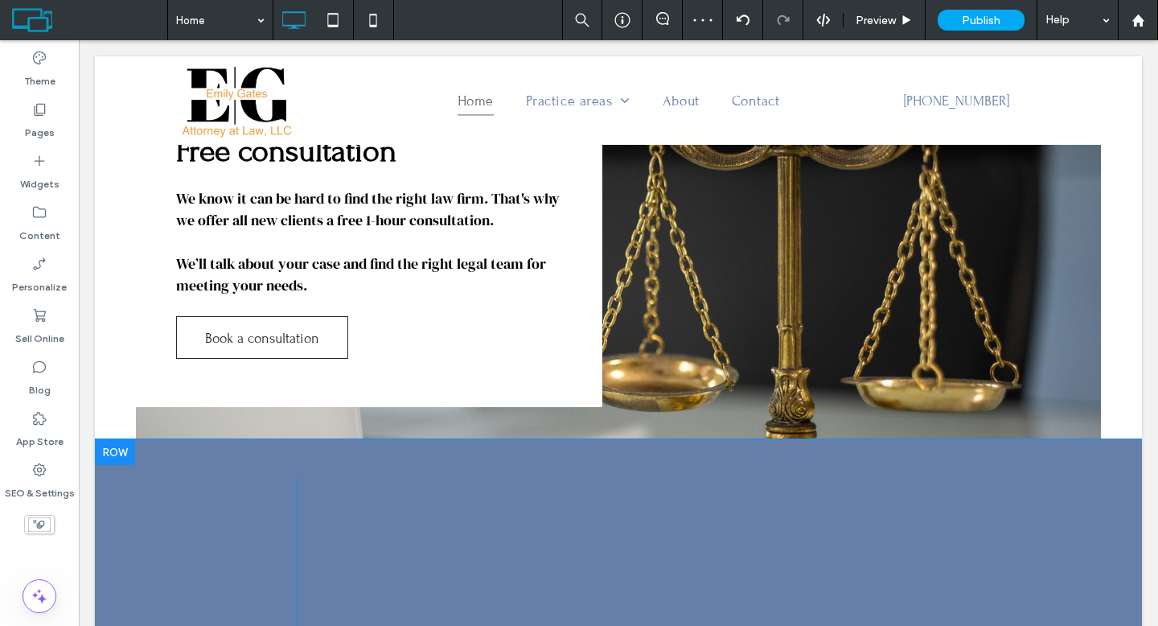
click at [115, 447] on div at bounding box center [115, 452] width 40 height 26
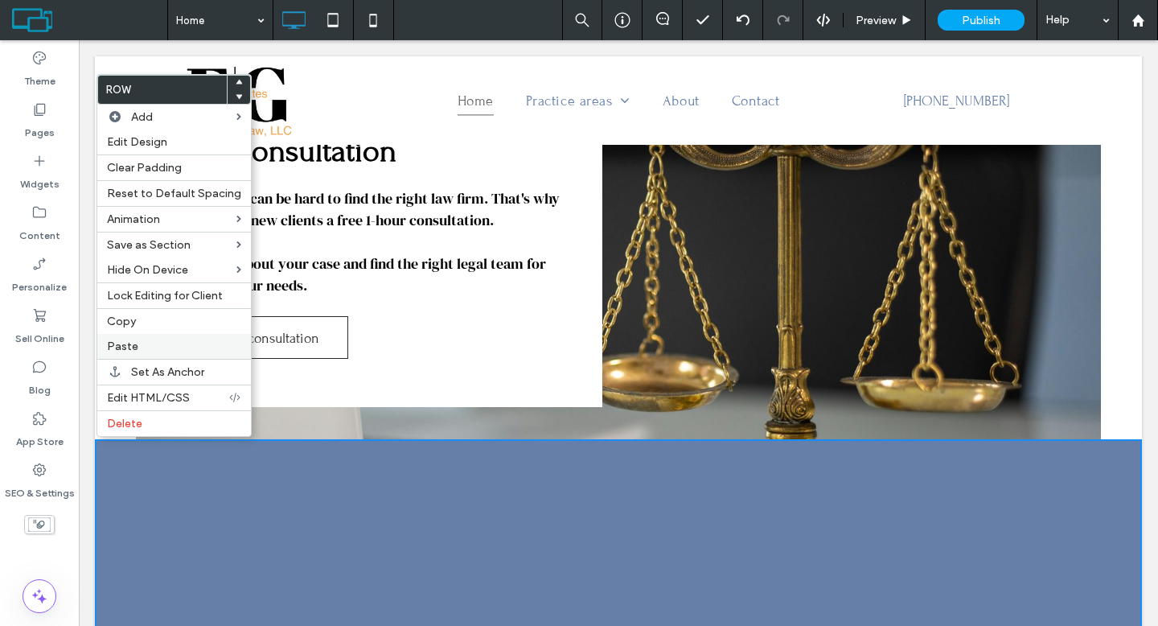
click at [124, 349] on span "Paste" at bounding box center [122, 346] width 31 height 14
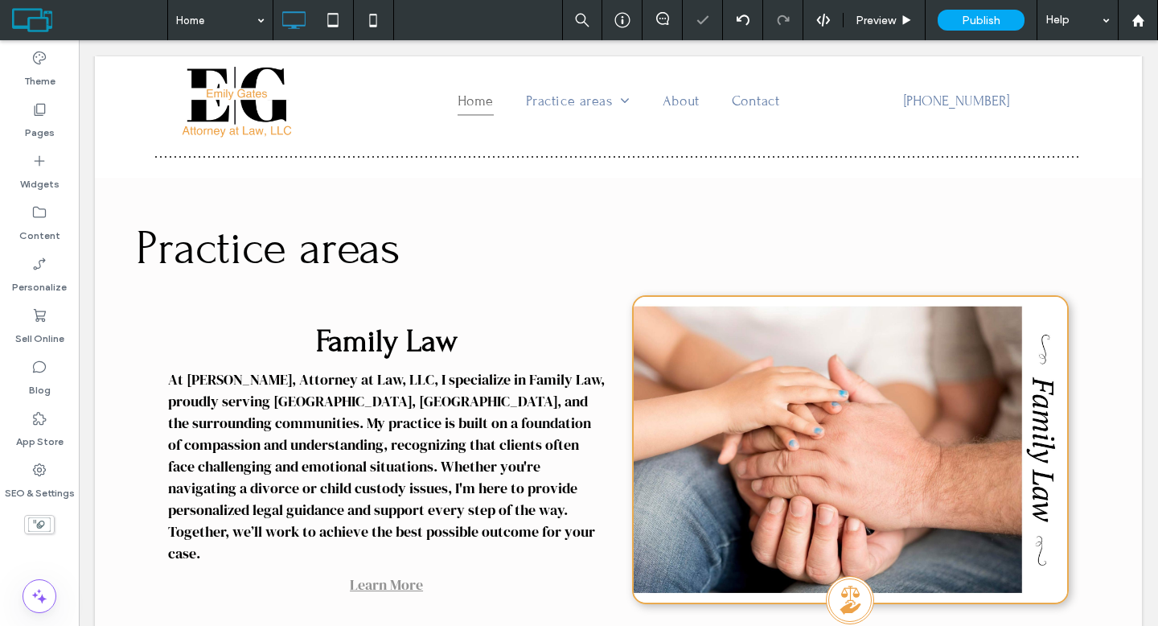
scroll to position [547, 0]
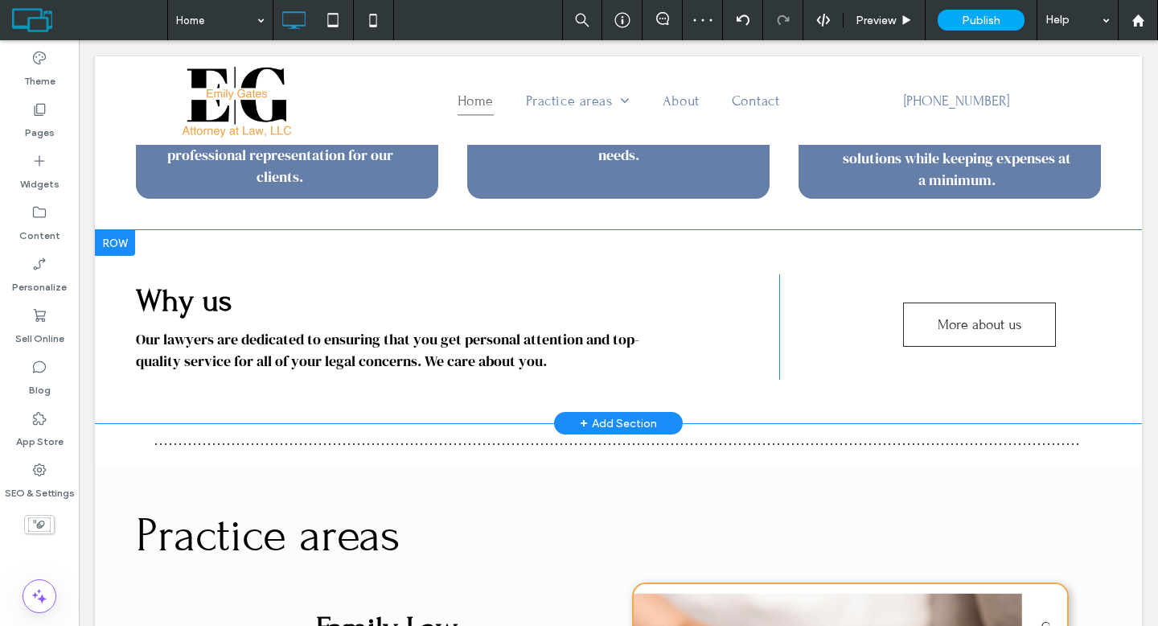
click at [125, 244] on div at bounding box center [115, 243] width 40 height 26
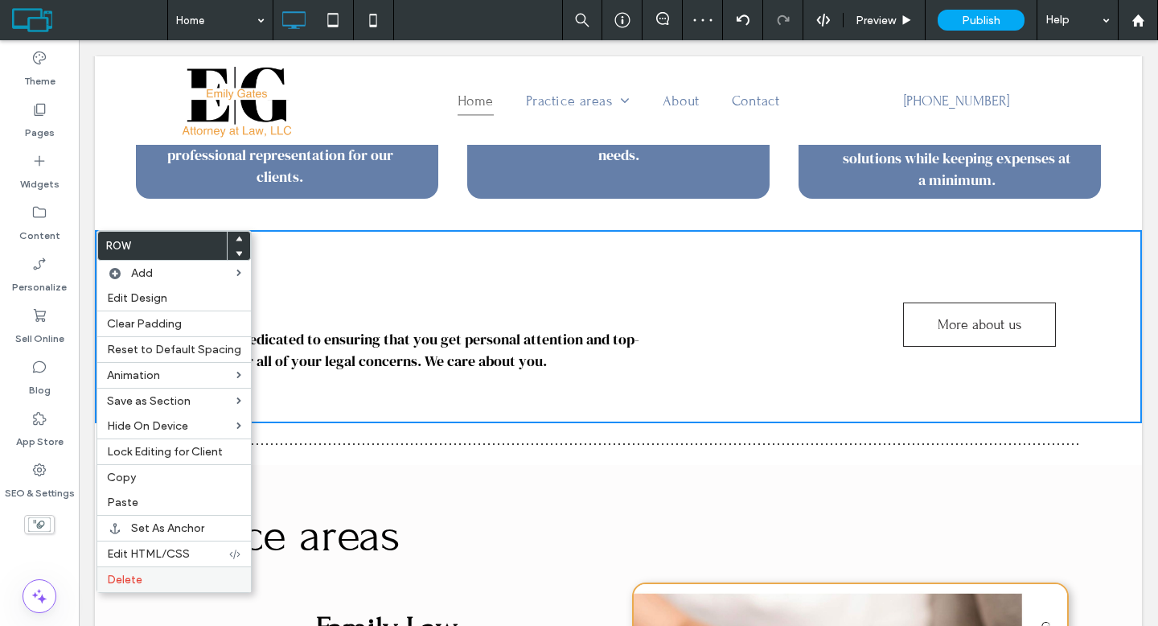
click at [166, 573] on label "Delete" at bounding box center [174, 579] width 134 height 14
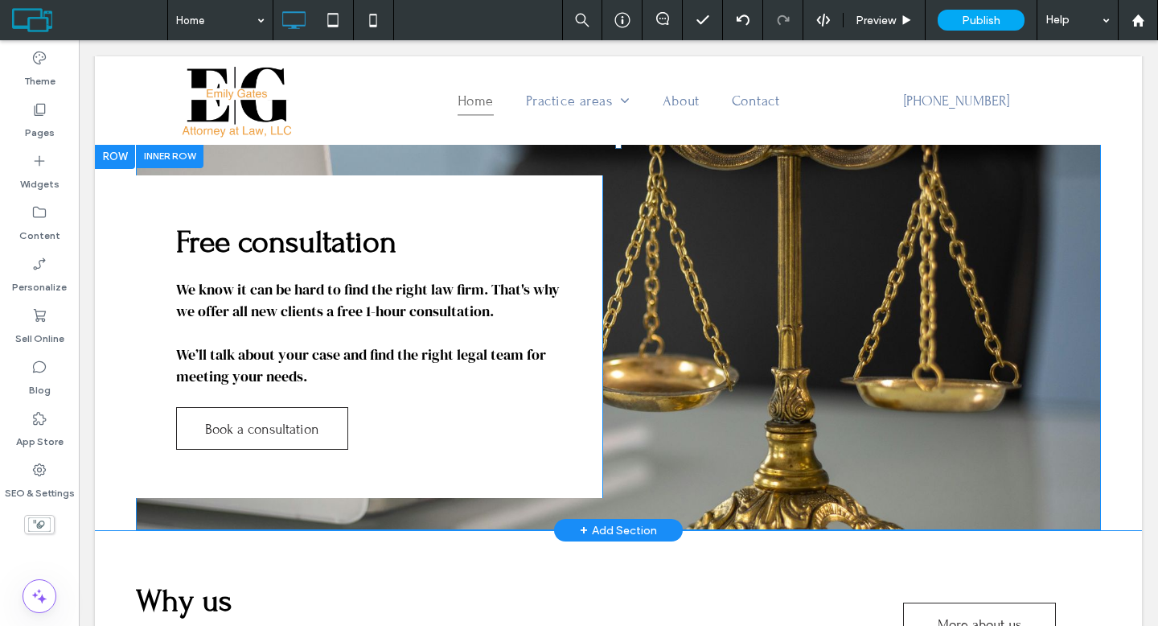
scroll to position [1334, 0]
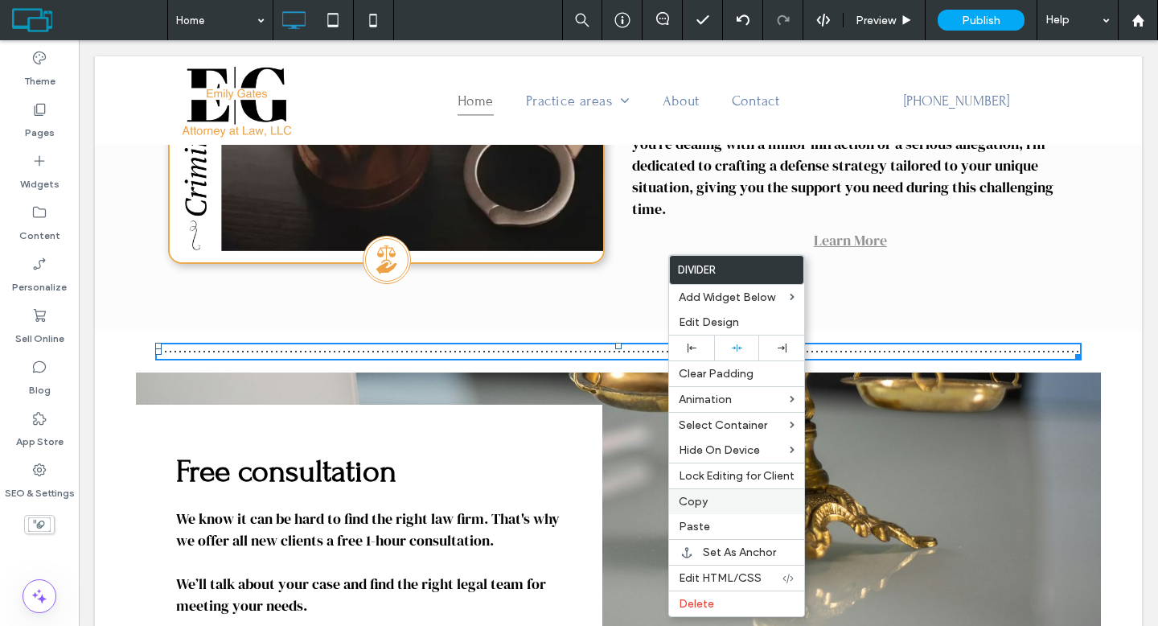
click at [723, 500] on label "Copy" at bounding box center [737, 501] width 116 height 14
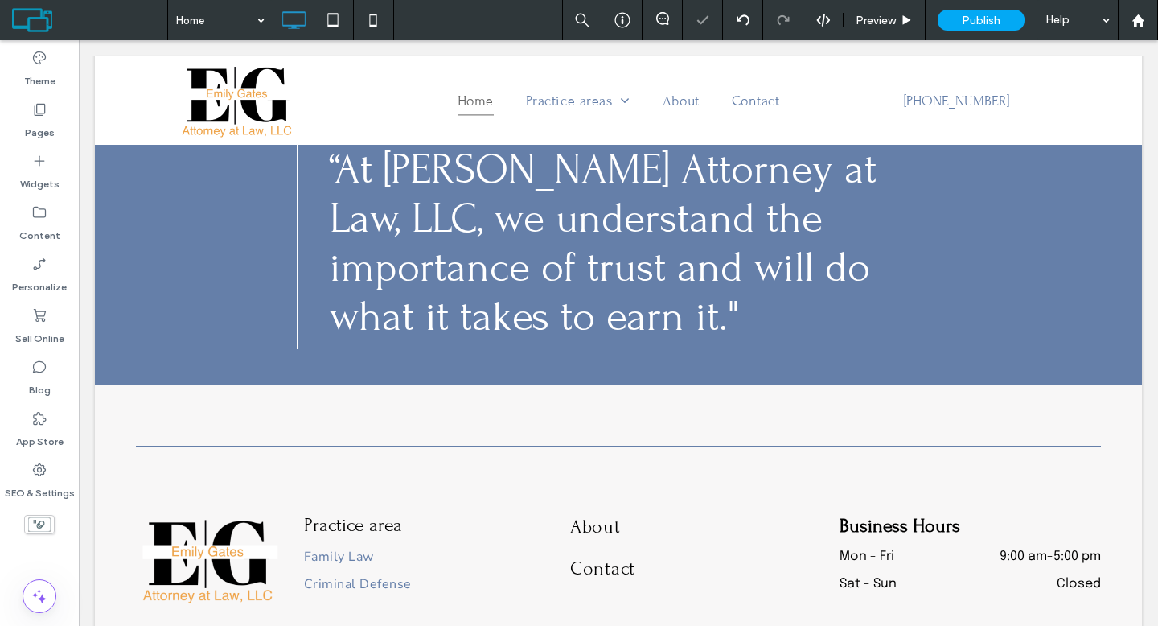
scroll to position [2312, 0]
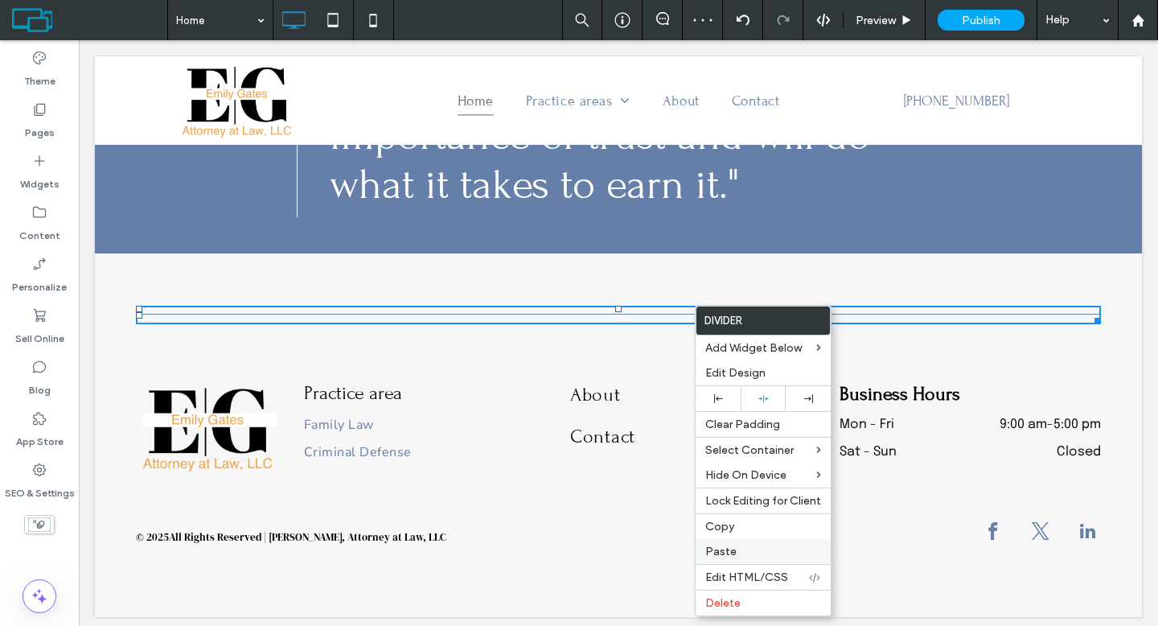
click at [723, 547] on span "Paste" at bounding box center [720, 551] width 31 height 14
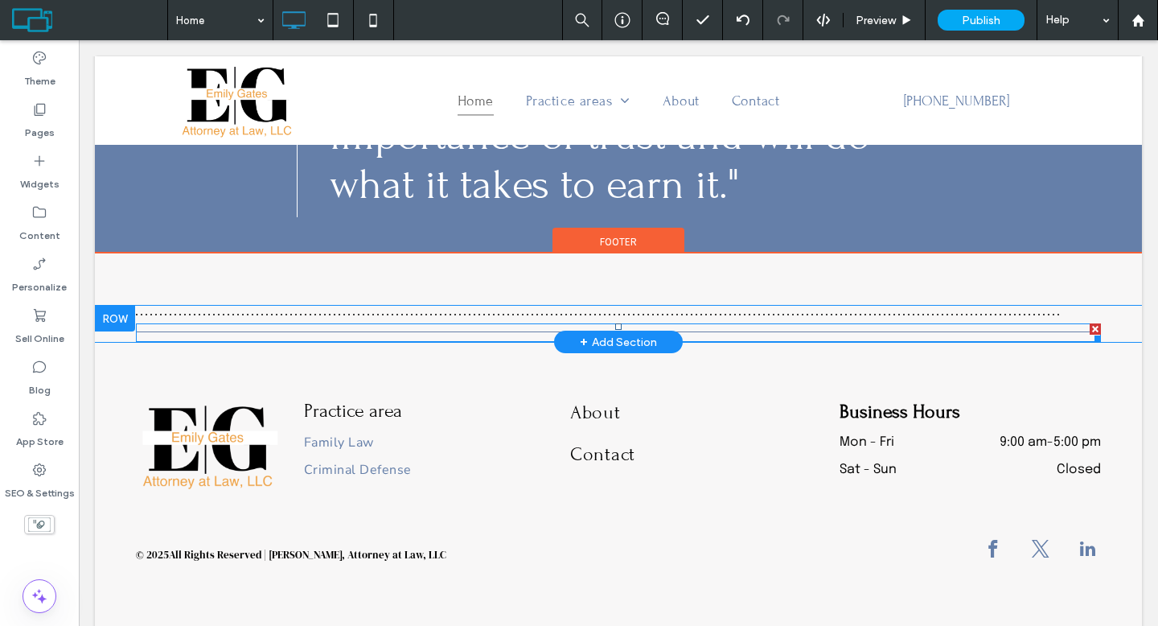
click at [1089, 323] on div at bounding box center [1094, 328] width 11 height 11
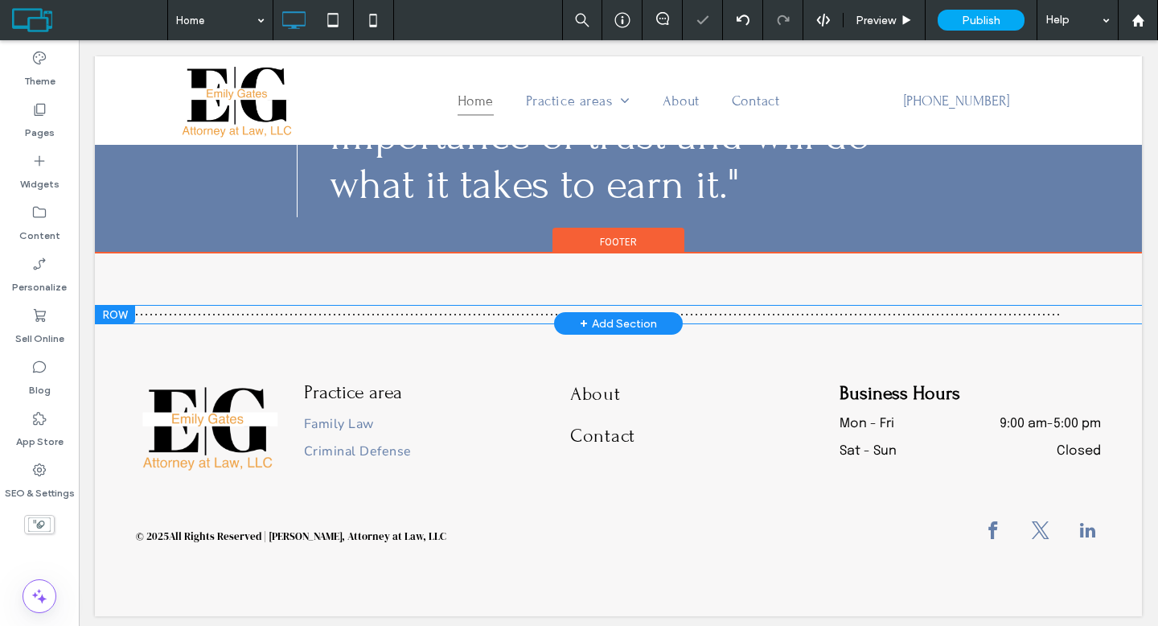
scroll to position [2311, 0]
click at [560, 240] on div "Footer" at bounding box center [618, 240] width 132 height 24
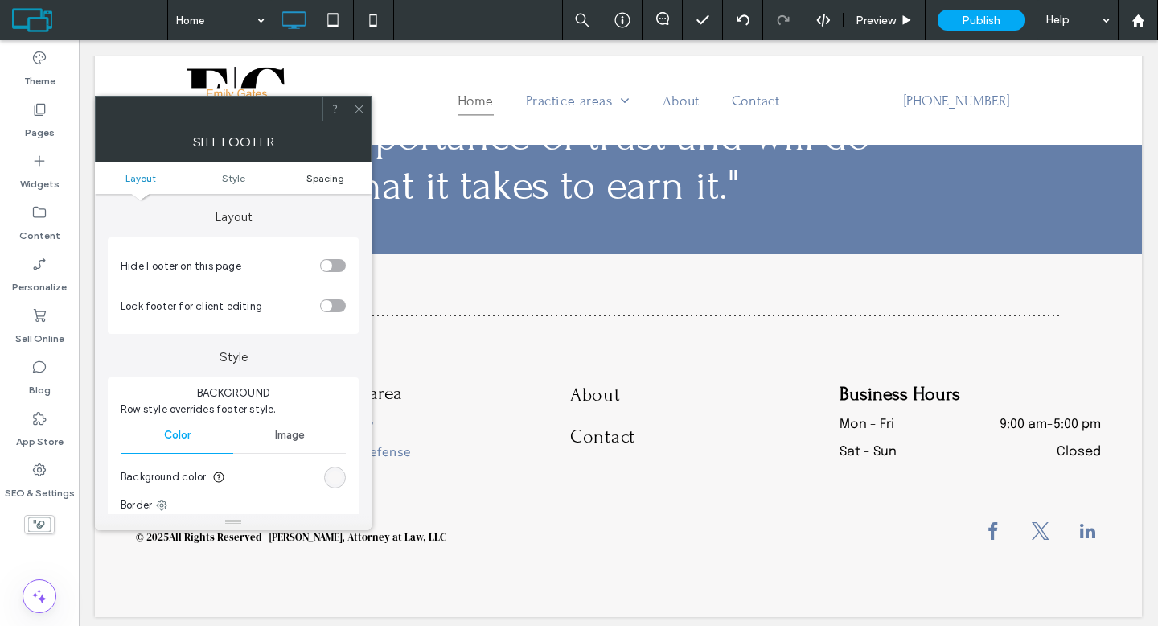
click at [332, 177] on span "Spacing" at bounding box center [325, 178] width 38 height 12
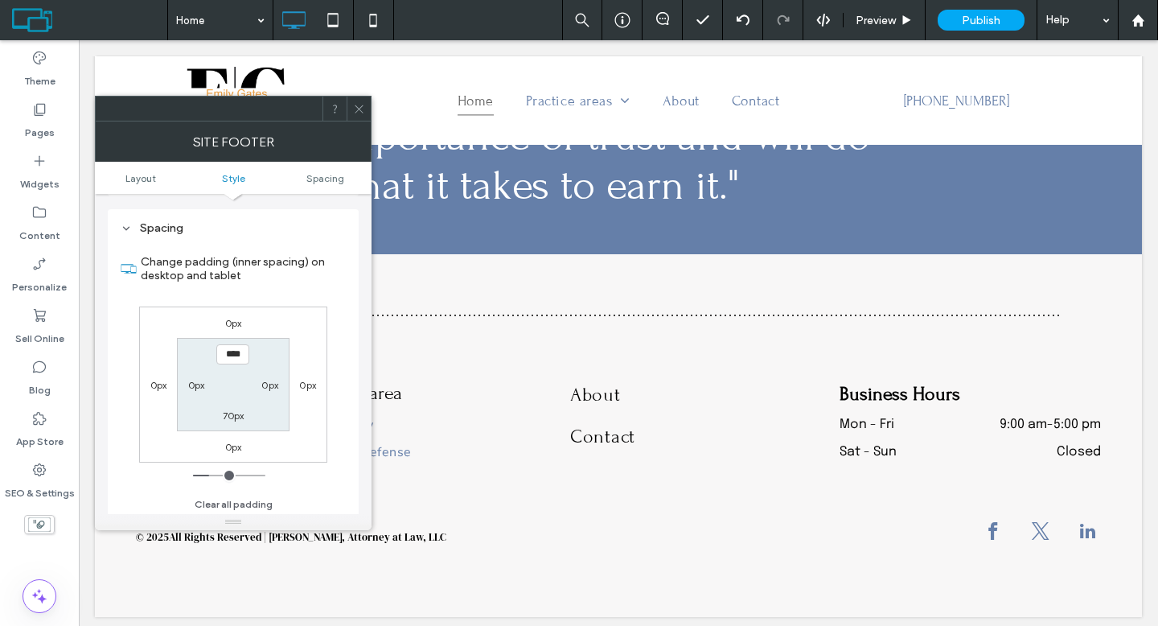
scroll to position [366, 0]
type input "**"
type input "****"
type input "**"
type input "****"
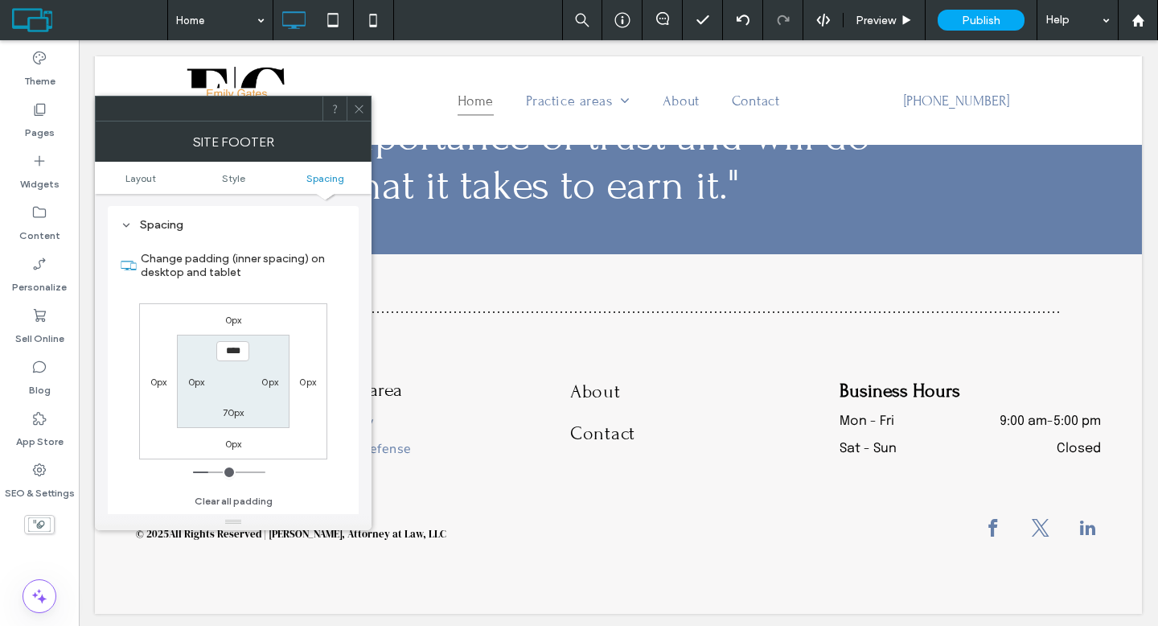
type input "**"
type input "****"
type input "**"
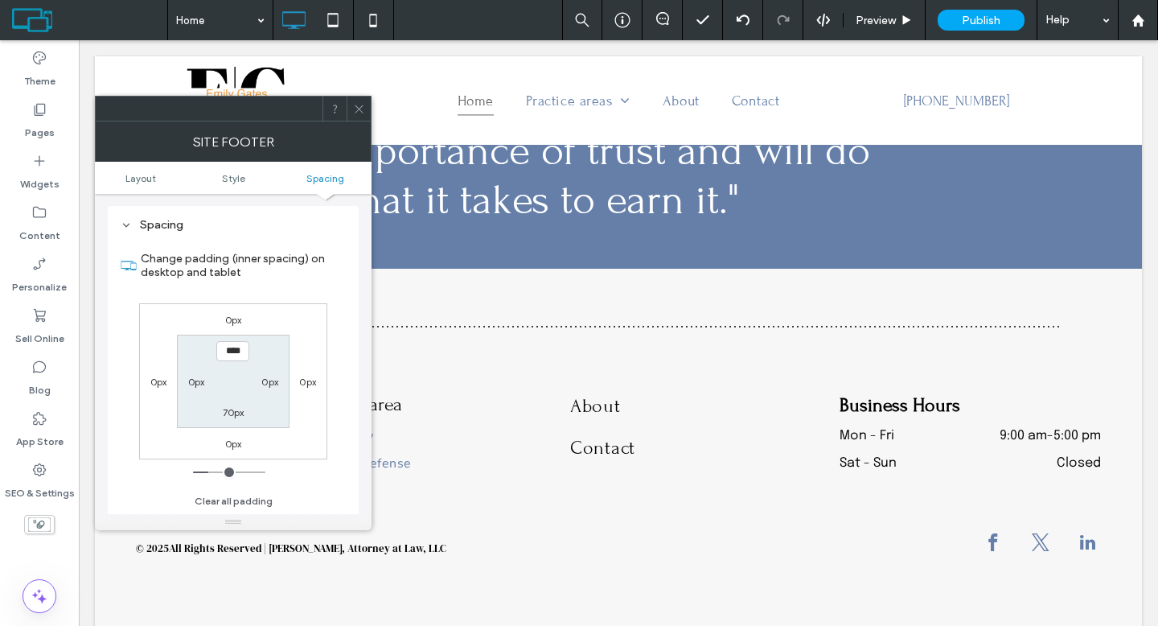
type input "****"
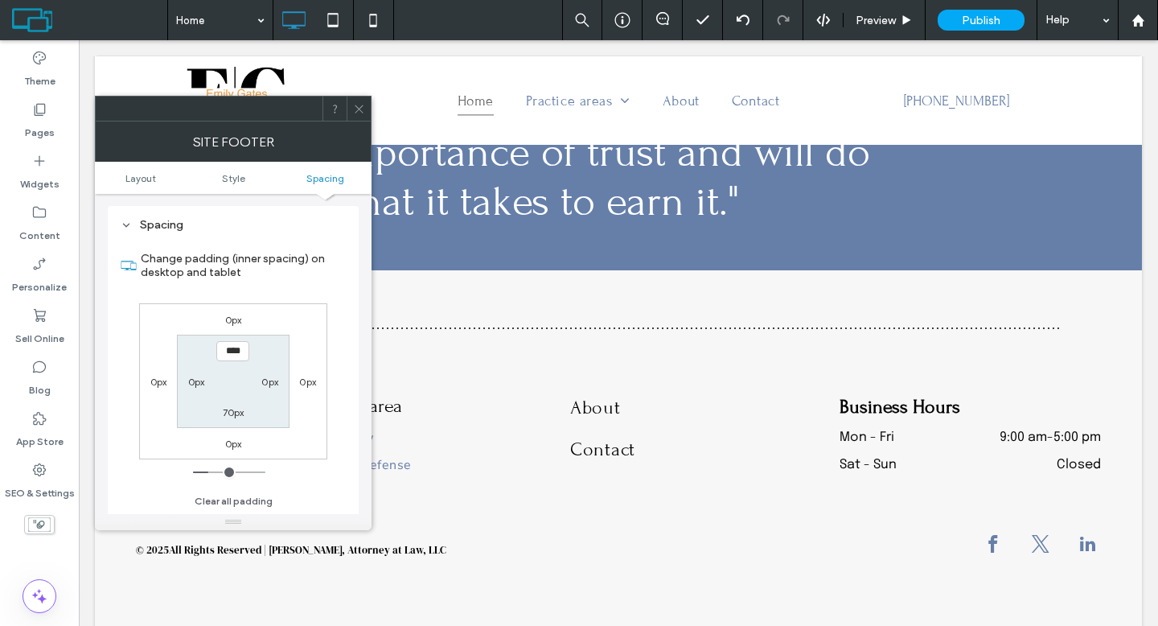
type input "**"
type input "****"
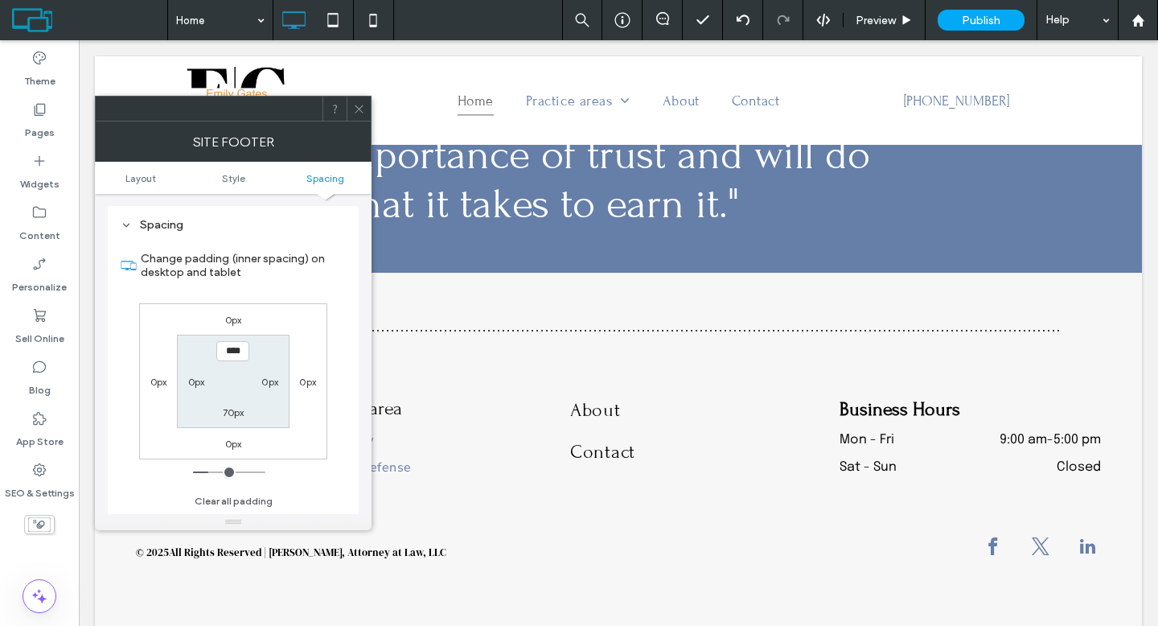
type input "**"
type input "****"
type input "**"
type input "****"
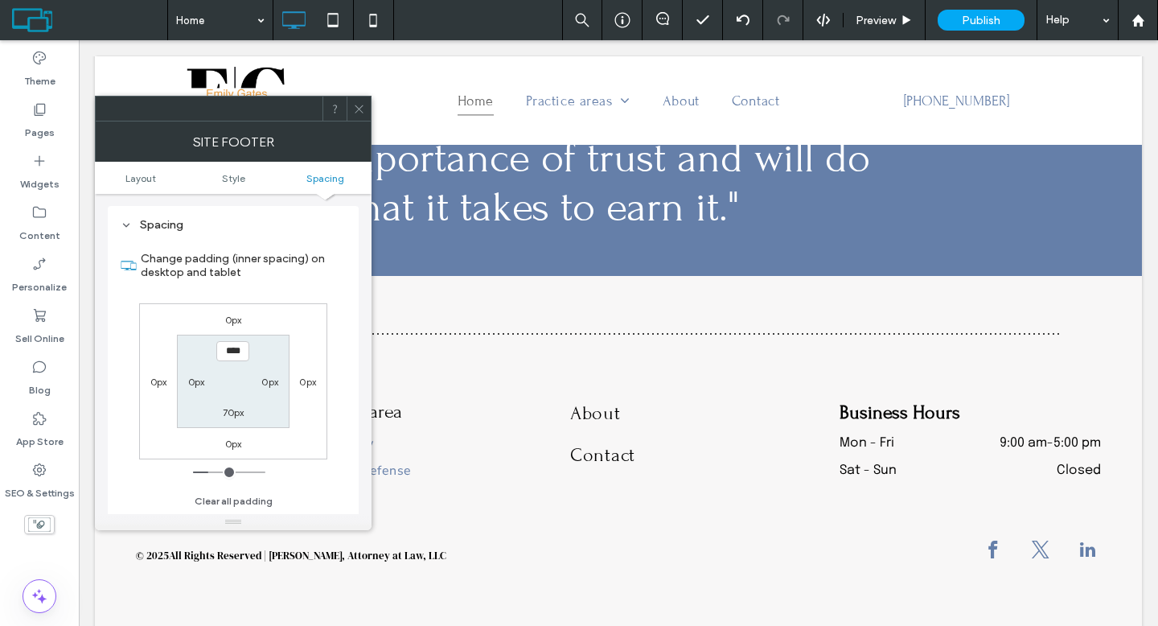
type input "**"
type input "****"
type input "**"
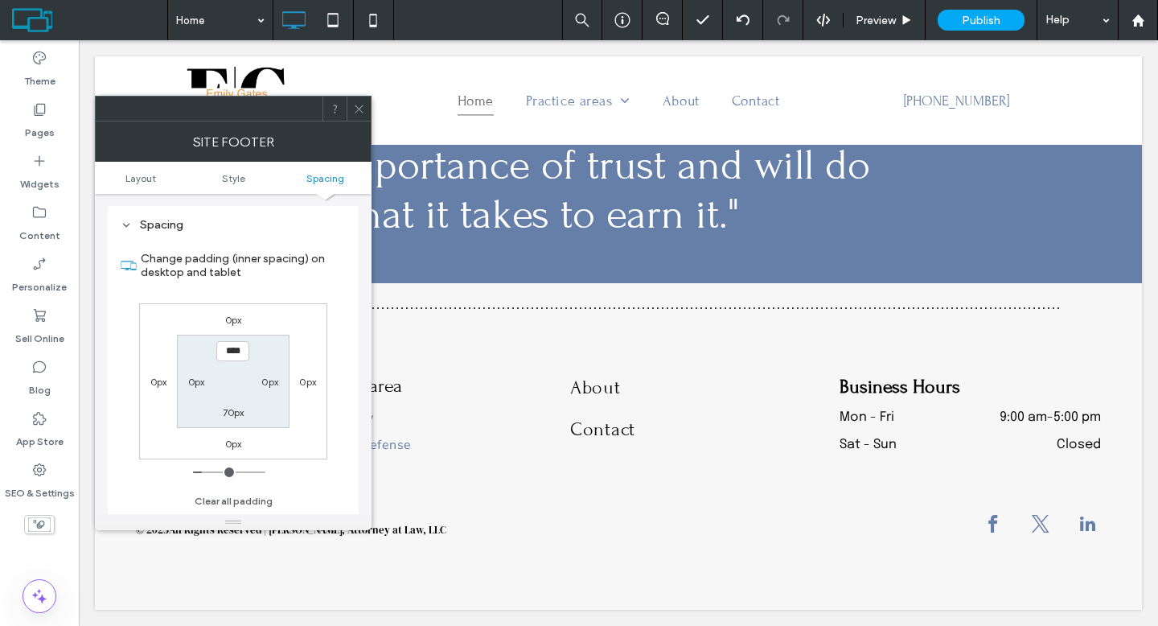
type input "****"
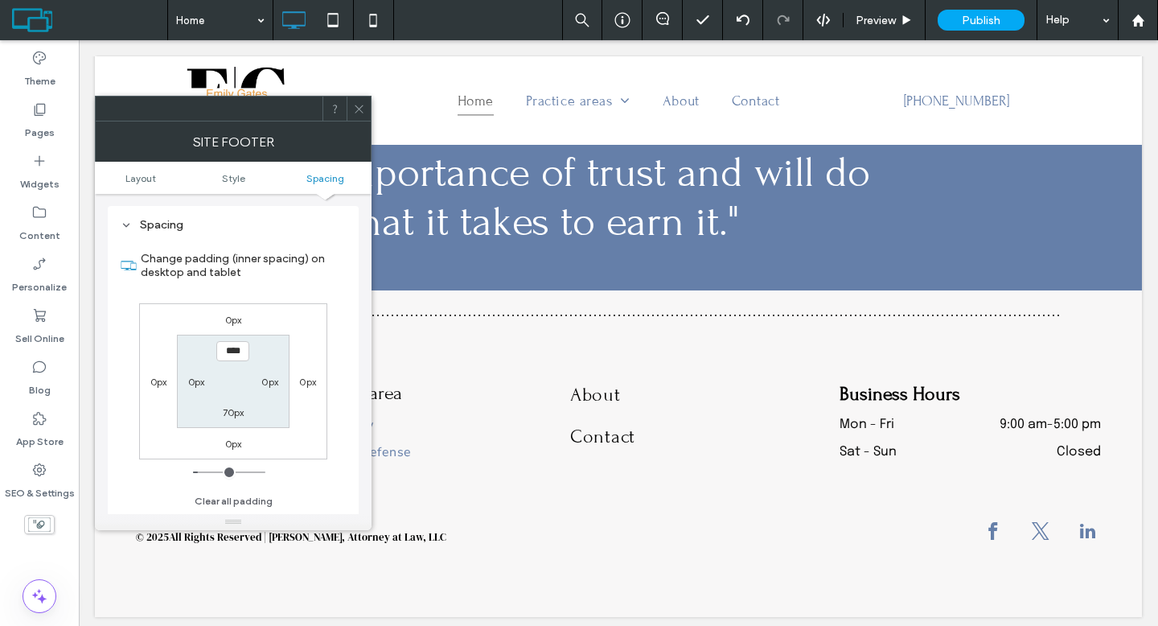
type input "**"
type input "****"
type input "**"
type input "****"
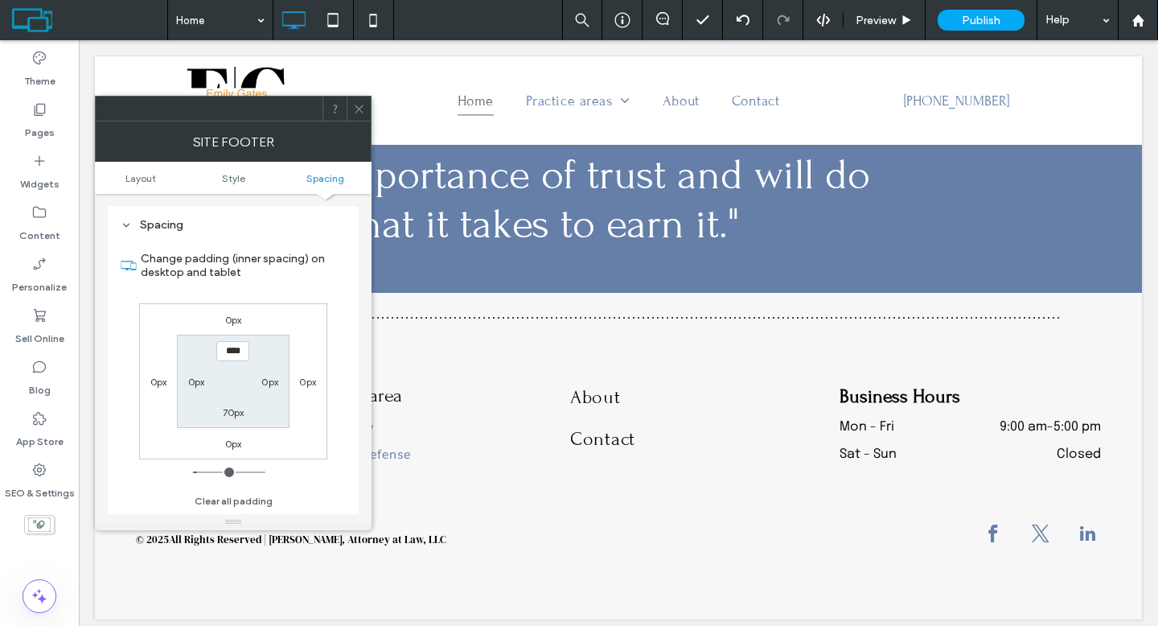
type input "**"
type input "****"
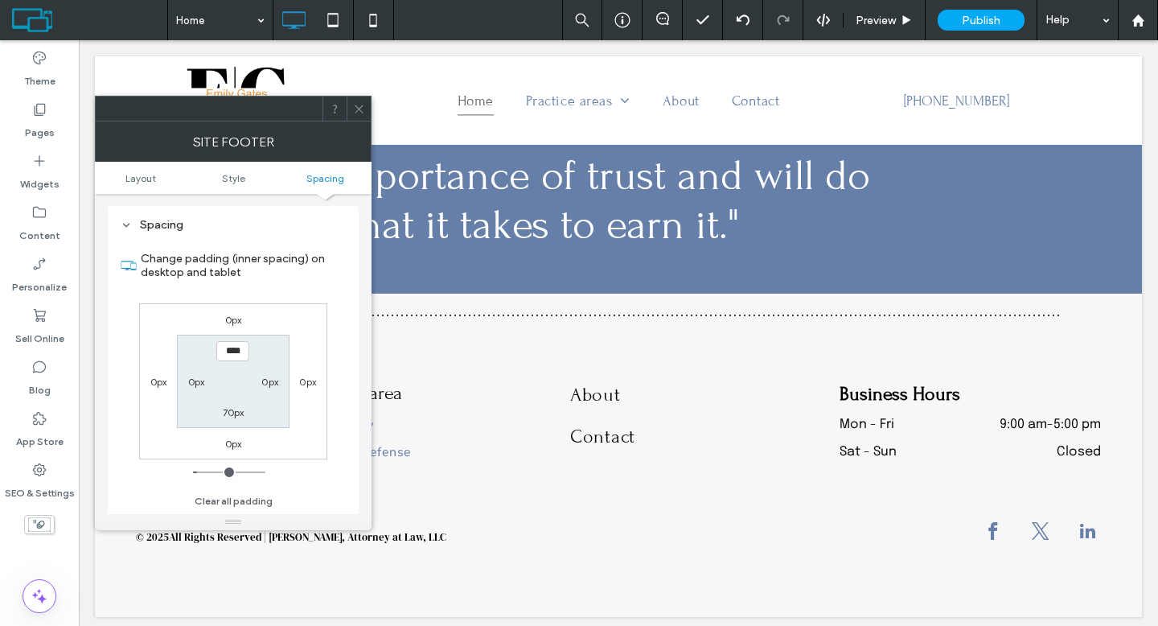
type input "**"
type input "****"
type input "**"
type input "****"
type input "**"
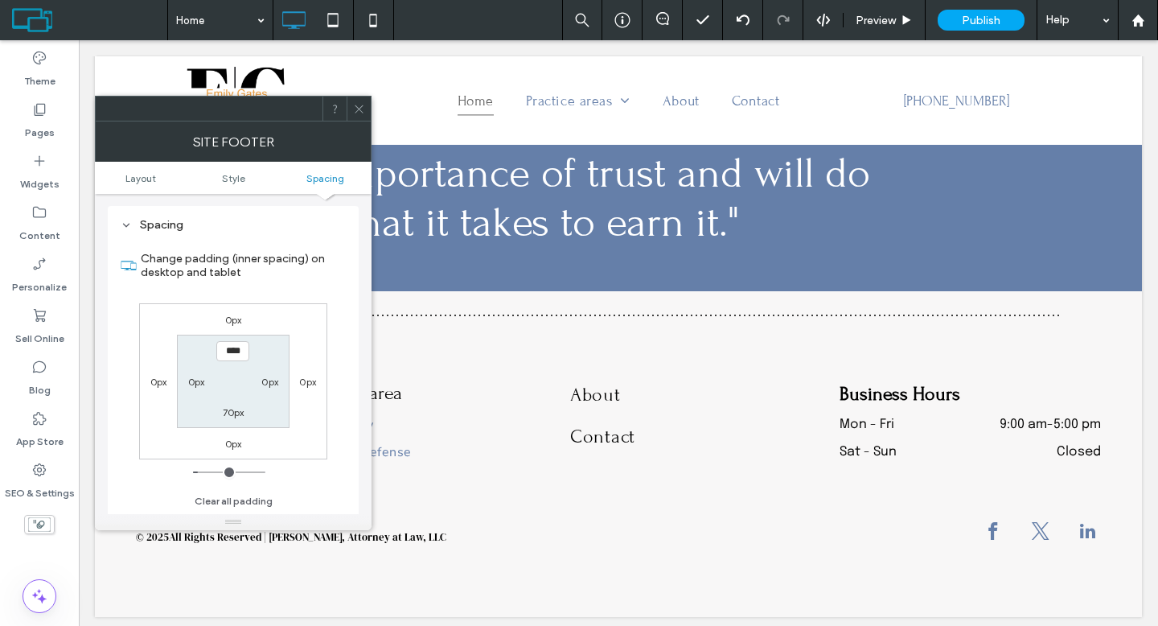
type input "****"
drag, startPoint x: 211, startPoint y: 473, endPoint x: 203, endPoint y: 471, distance: 9.0
click at [203, 471] on input "range" at bounding box center [229, 472] width 72 height 2
click at [228, 408] on label "70px" at bounding box center [234, 412] width 22 height 12
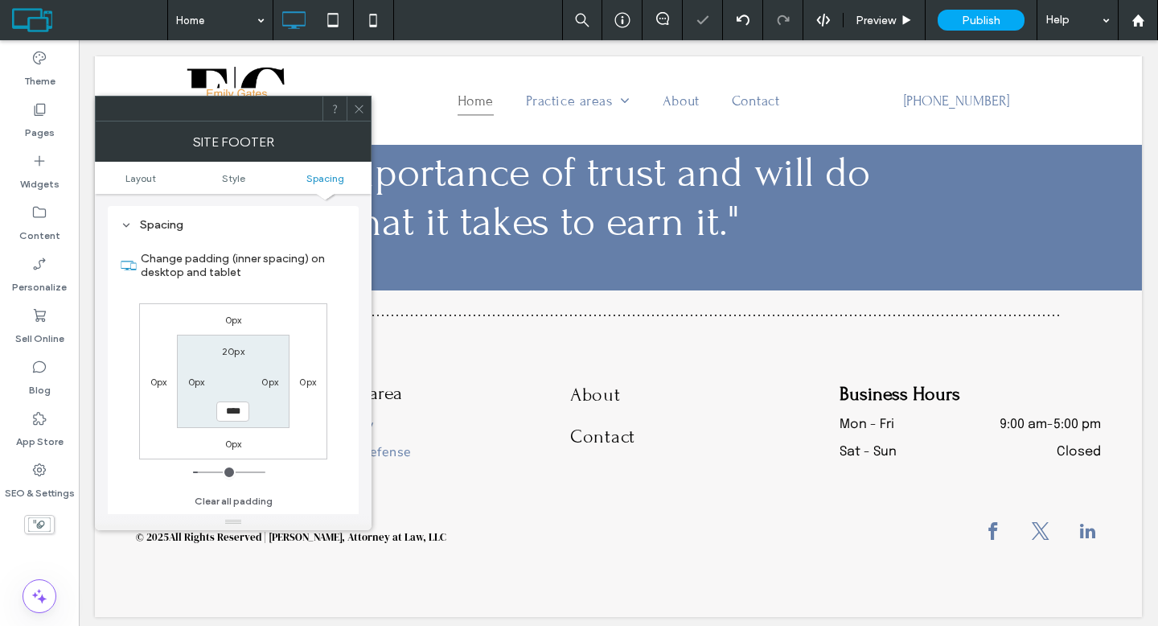
type input "**"
type input "****"
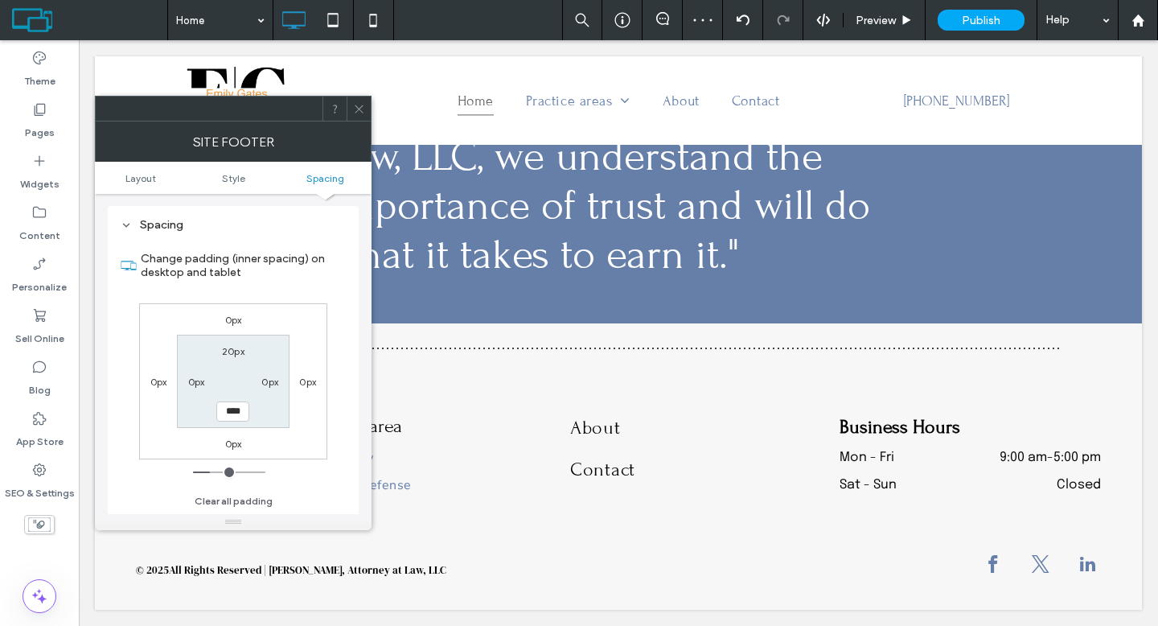
scroll to position [2234, 0]
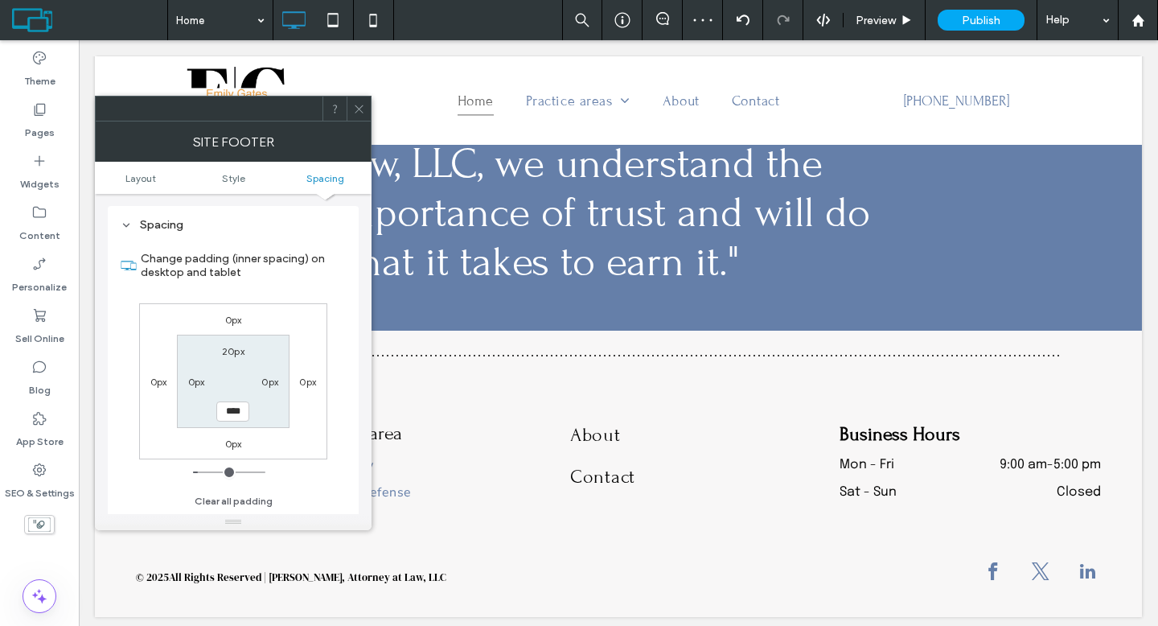
click at [357, 110] on use at bounding box center [359, 109] width 8 height 8
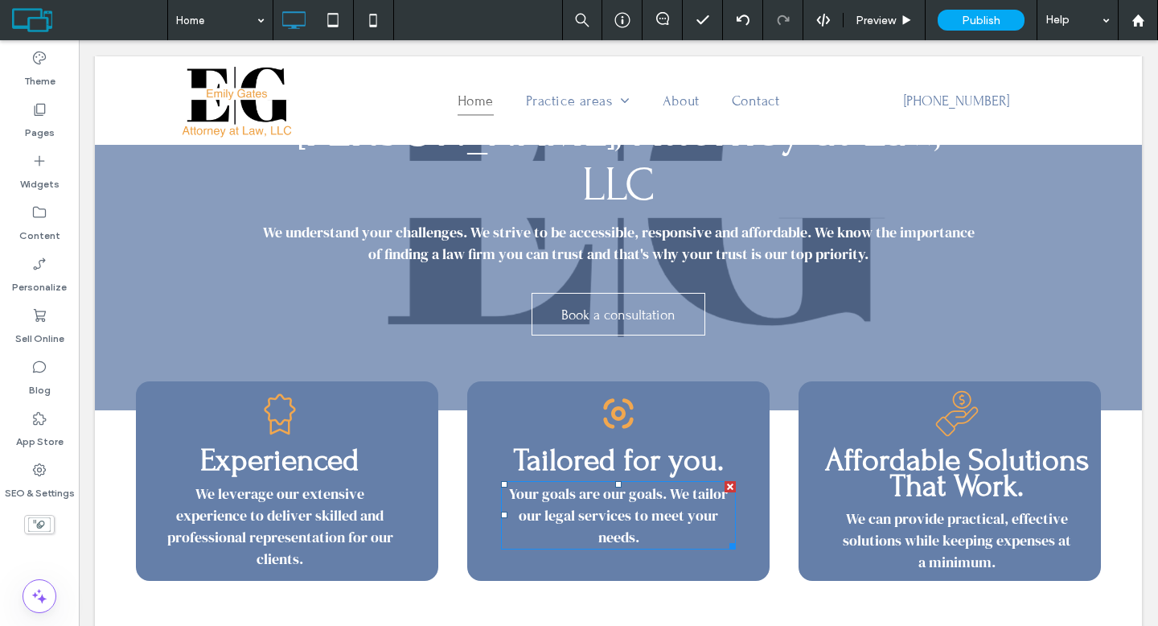
scroll to position [0, 0]
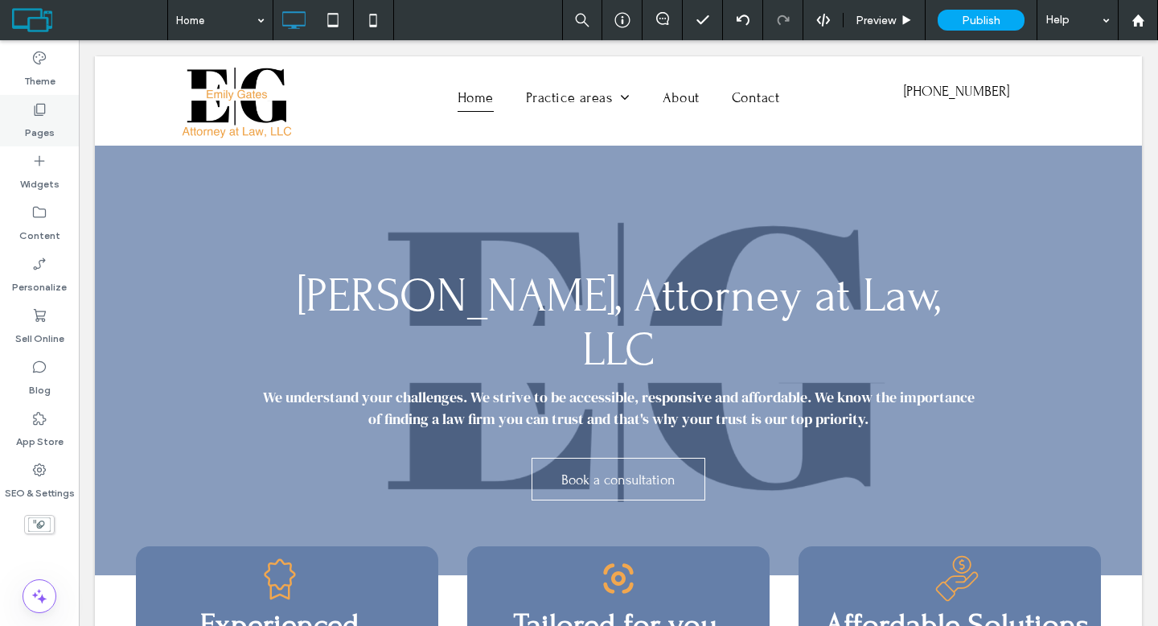
click at [25, 117] on div "Pages" at bounding box center [39, 120] width 79 height 51
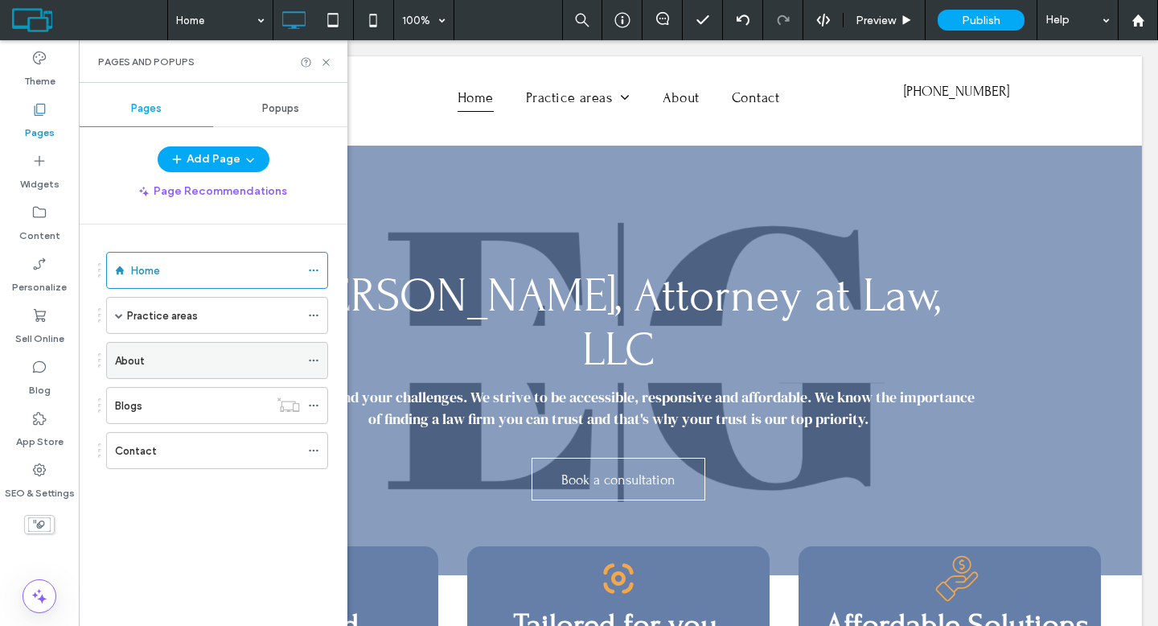
click at [185, 362] on div "About" at bounding box center [207, 360] width 185 height 17
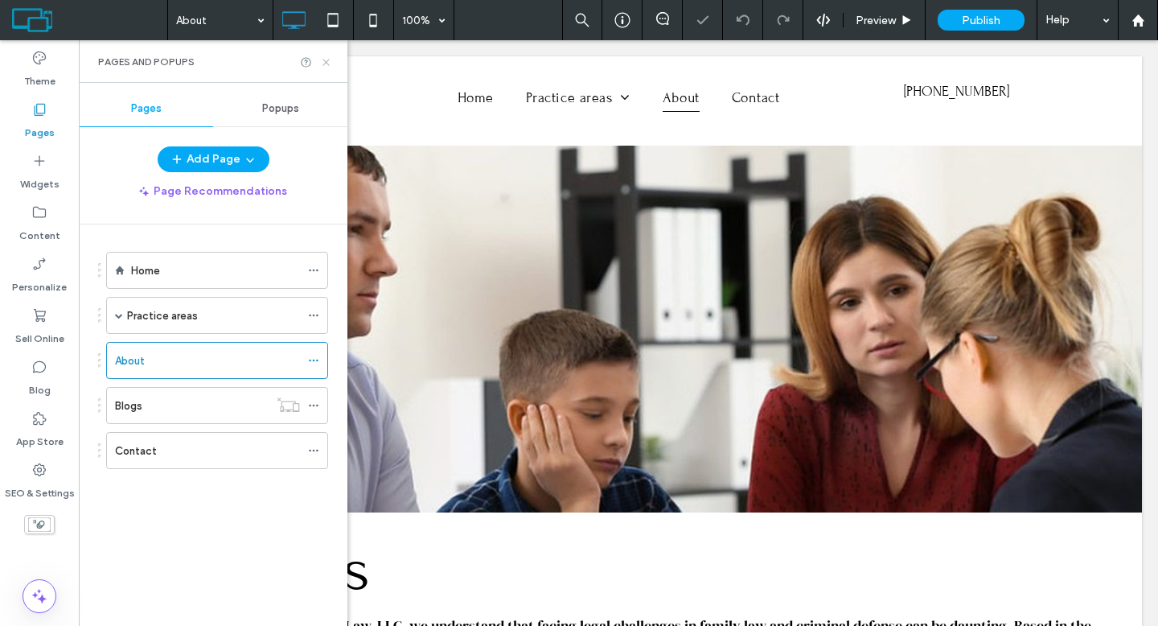
click at [326, 66] on icon at bounding box center [326, 62] width 12 height 12
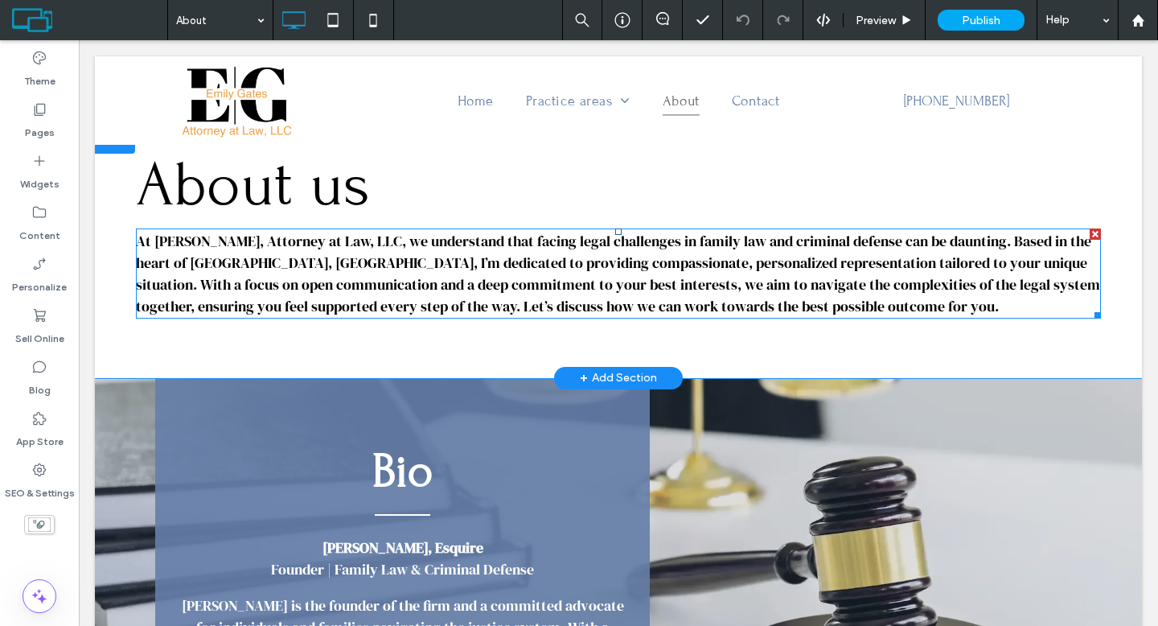
scroll to position [384, 0]
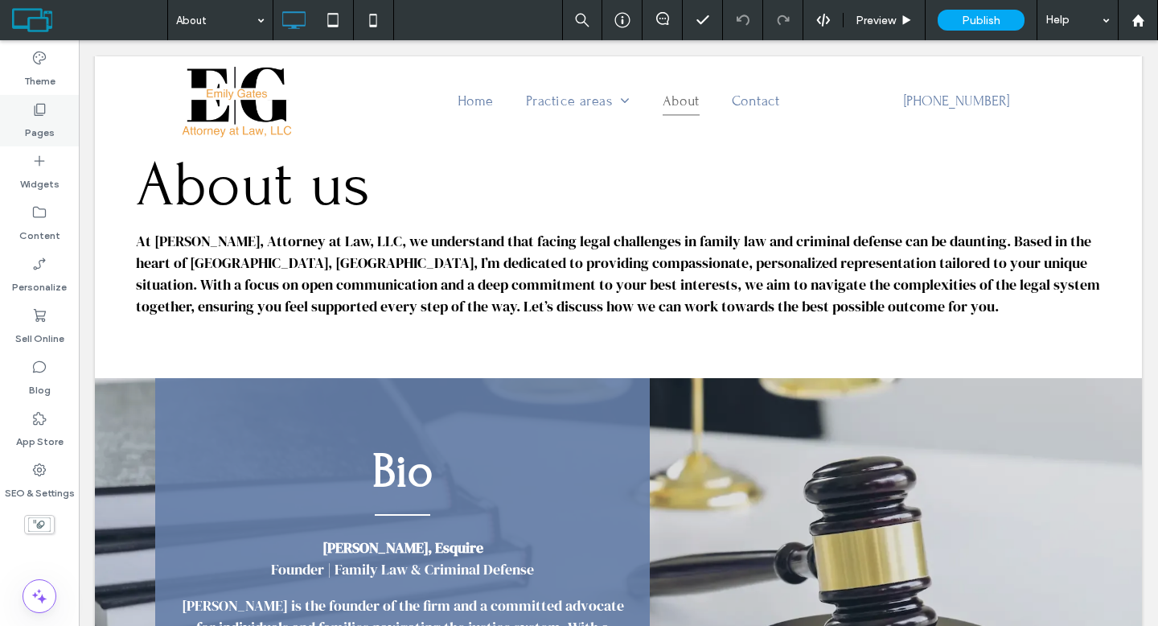
click at [49, 115] on div "Pages" at bounding box center [39, 120] width 79 height 51
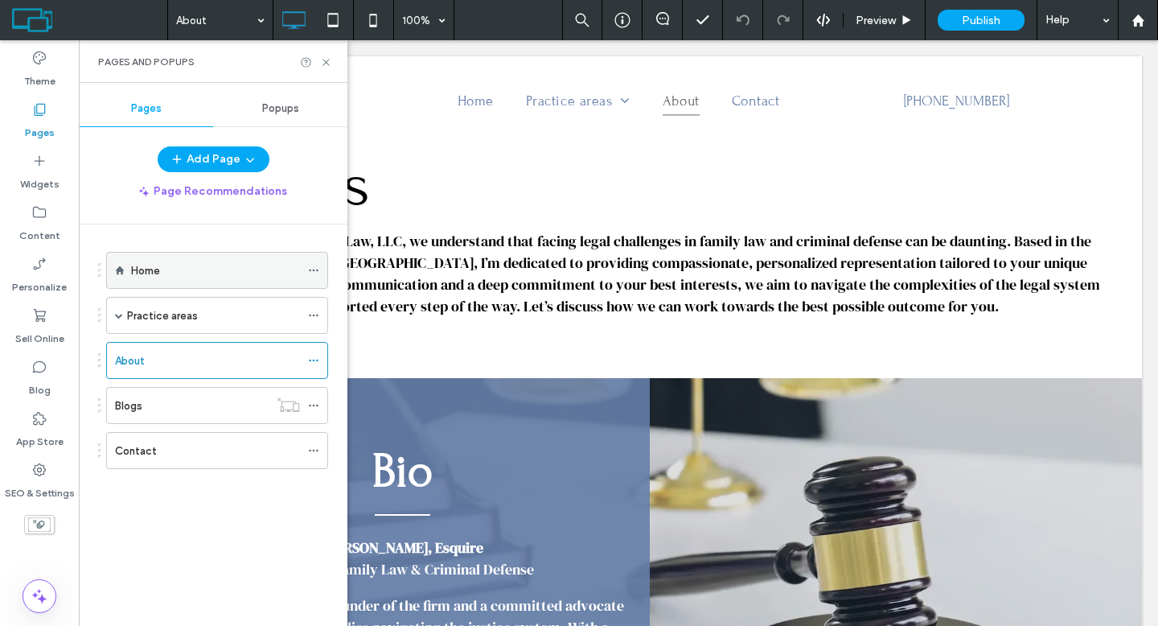
click at [146, 267] on label "Home" at bounding box center [145, 270] width 29 height 28
click at [324, 62] on icon at bounding box center [326, 62] width 12 height 12
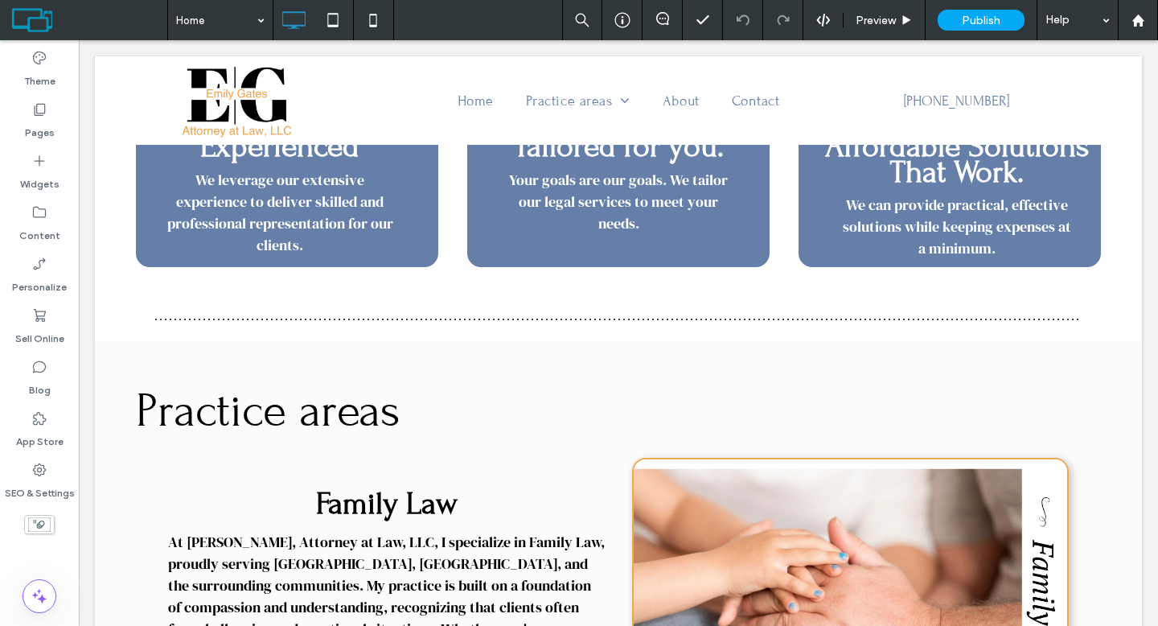
scroll to position [475, 0]
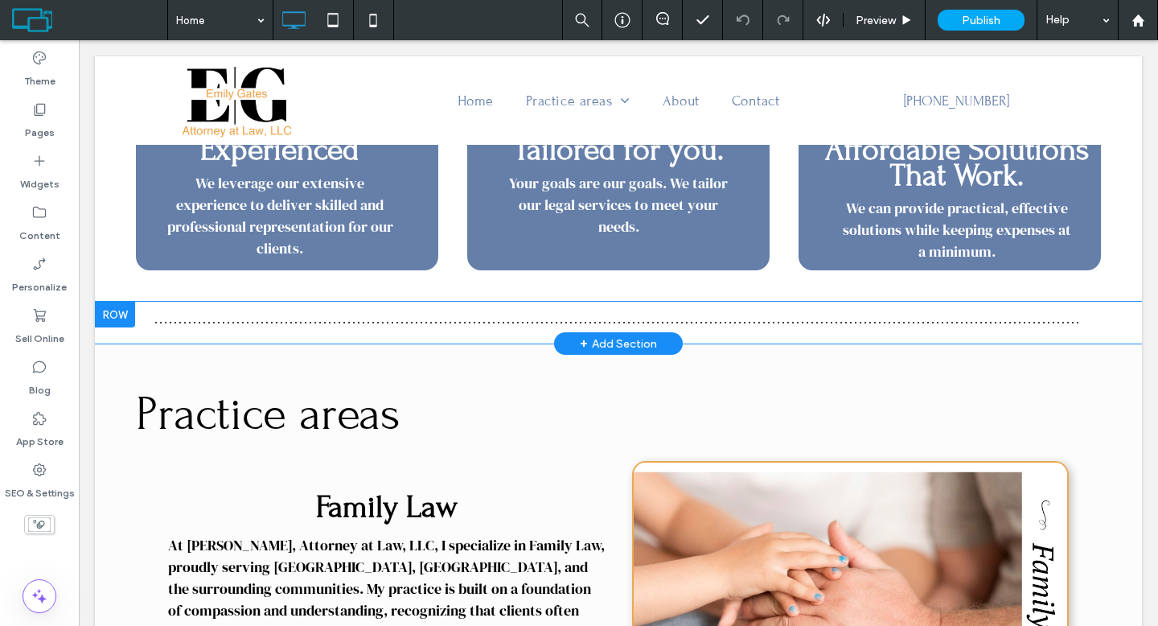
click at [124, 315] on div at bounding box center [115, 315] width 40 height 26
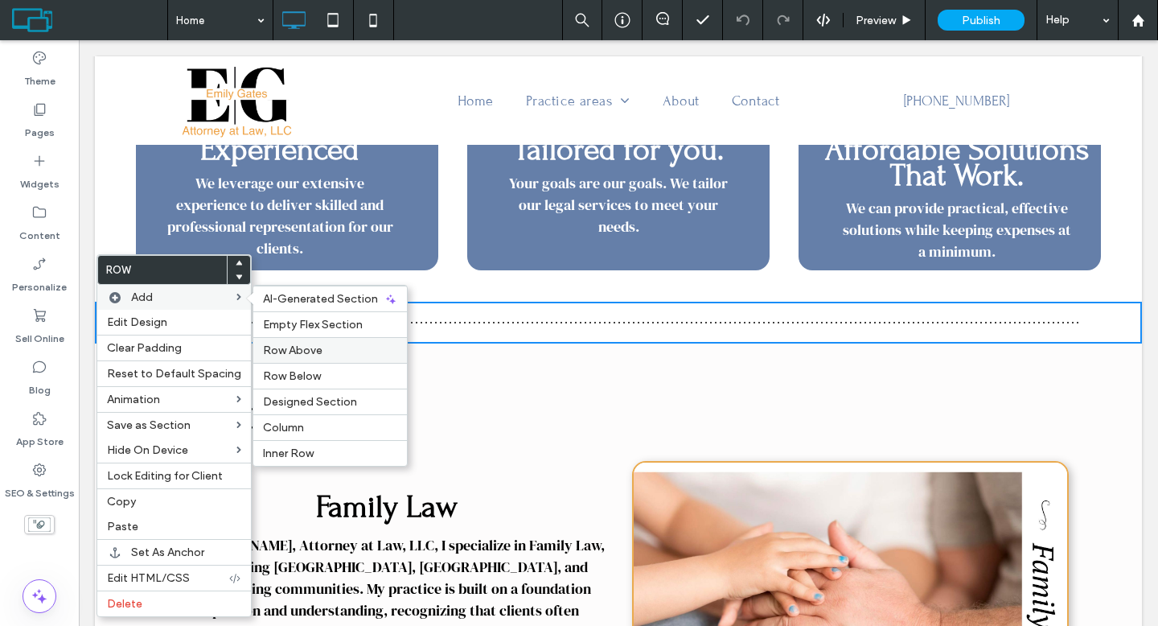
click at [304, 348] on span "Row Above" at bounding box center [292, 350] width 59 height 14
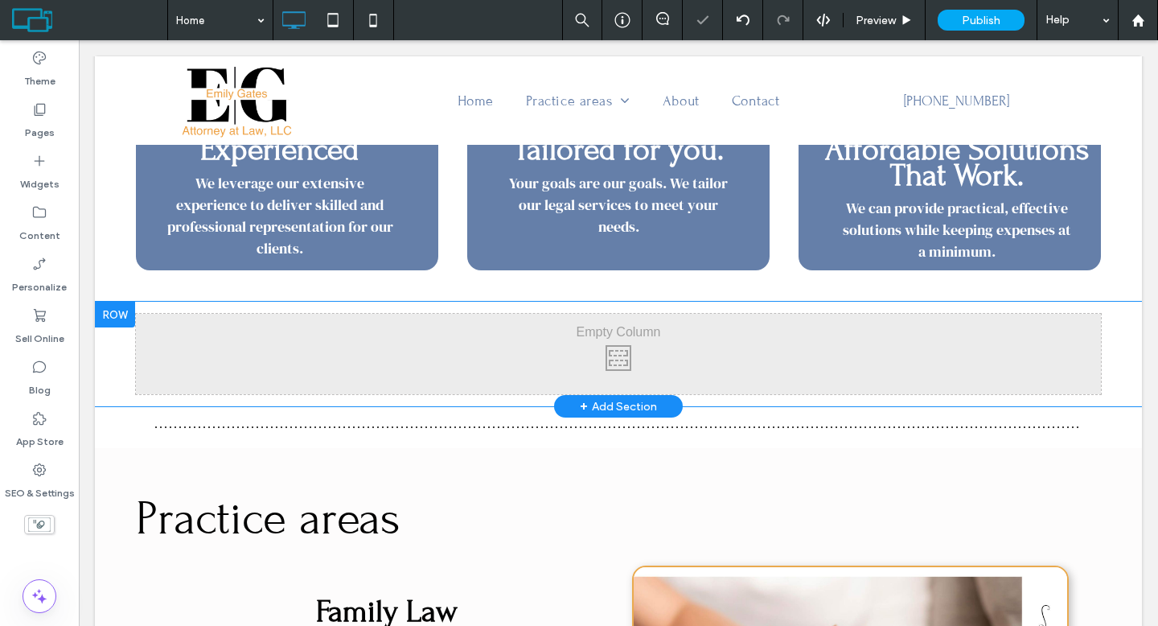
click at [630, 406] on div "+ Add Section" at bounding box center [618, 406] width 77 height 18
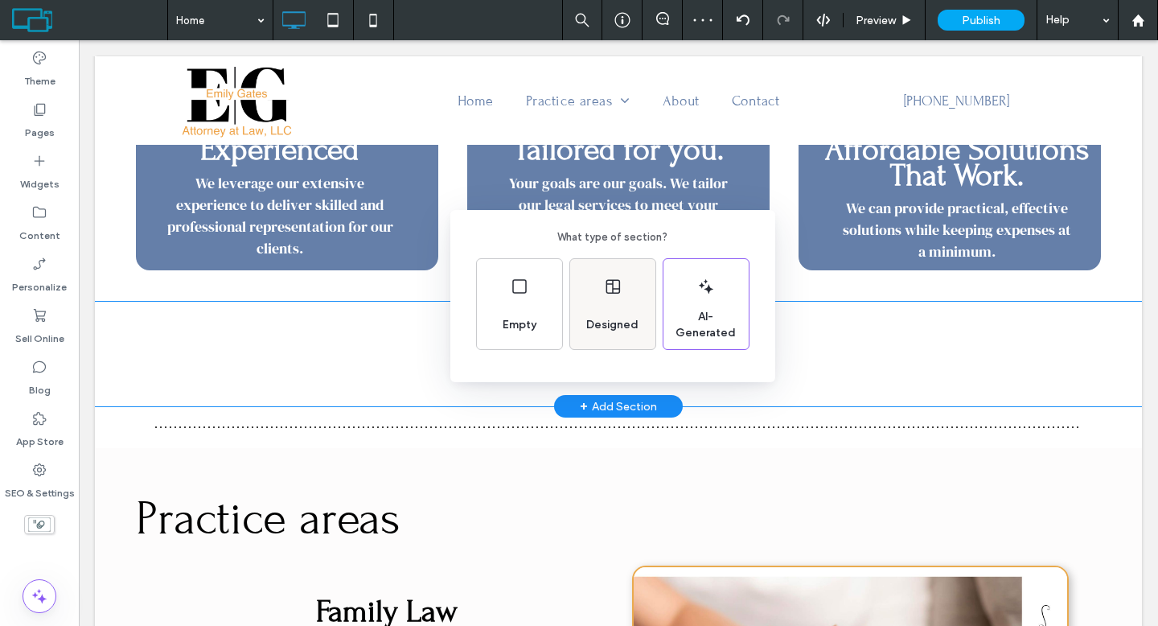
click at [628, 302] on div "Designed" at bounding box center [612, 304] width 85 height 90
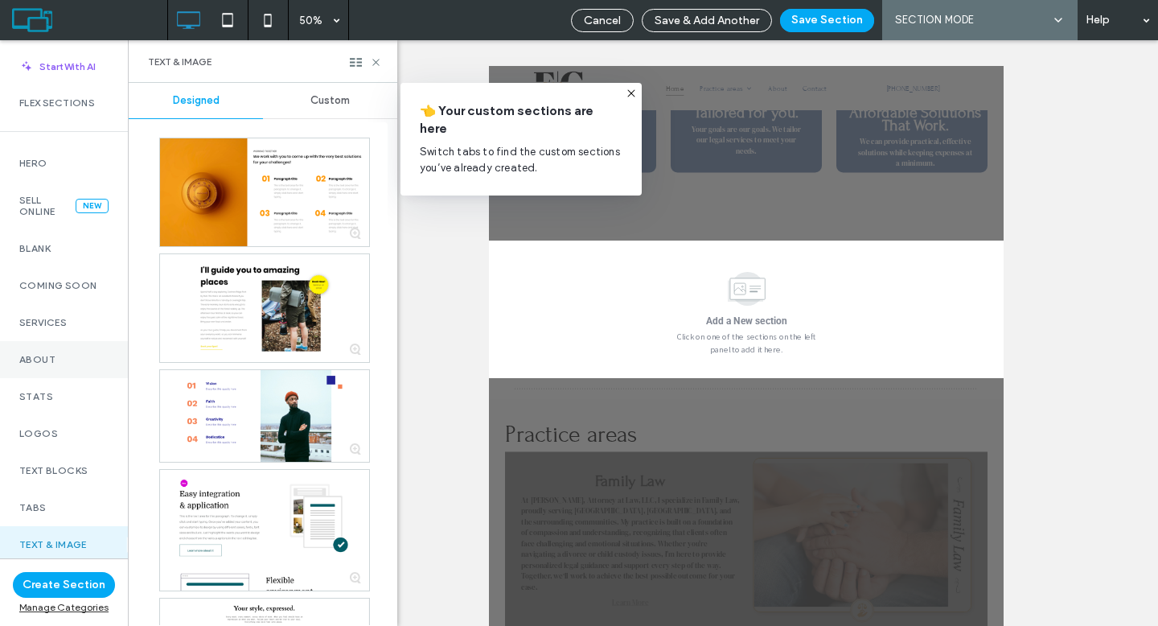
click at [48, 355] on label "About" at bounding box center [63, 359] width 89 height 11
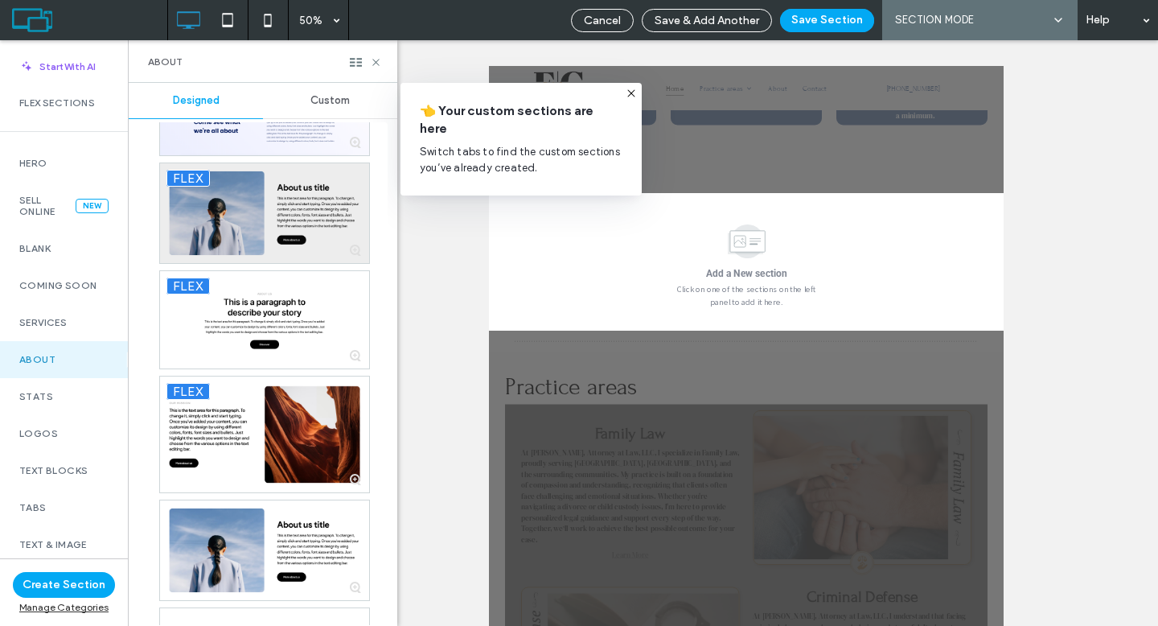
scroll to position [0, 0]
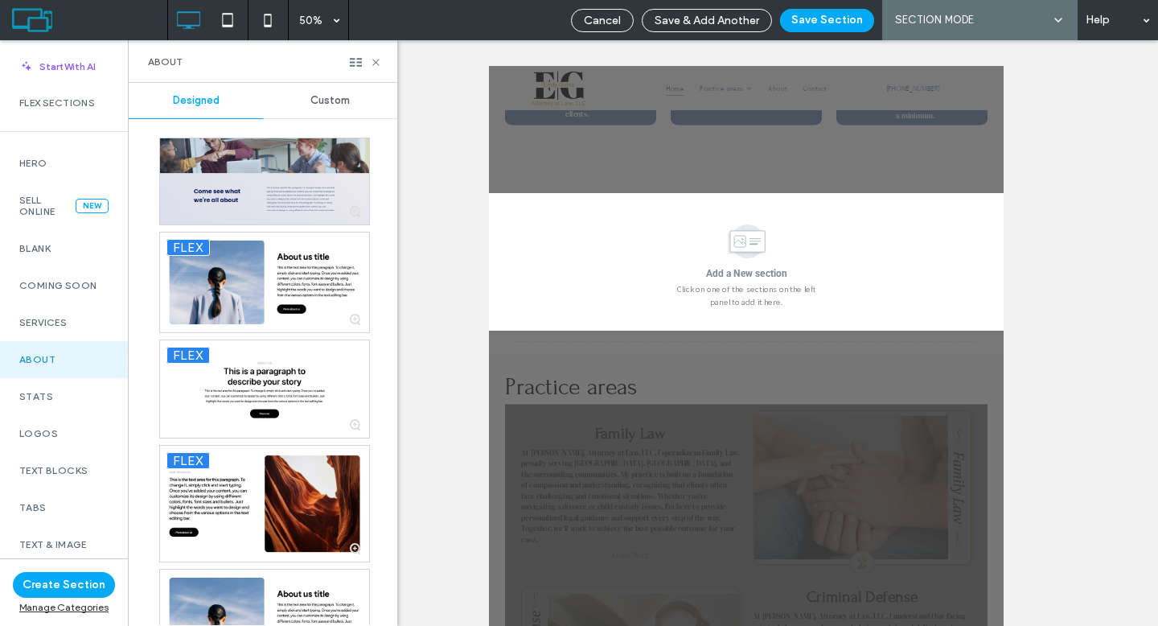
click at [267, 188] on div at bounding box center [264, 181] width 209 height 86
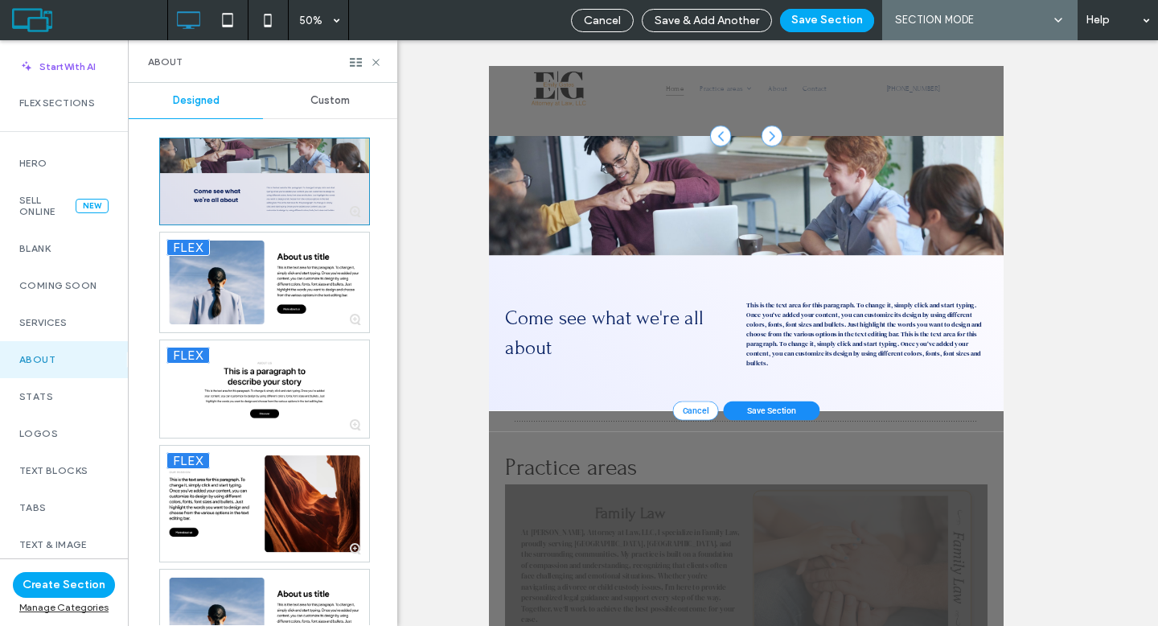
scroll to position [696, 0]
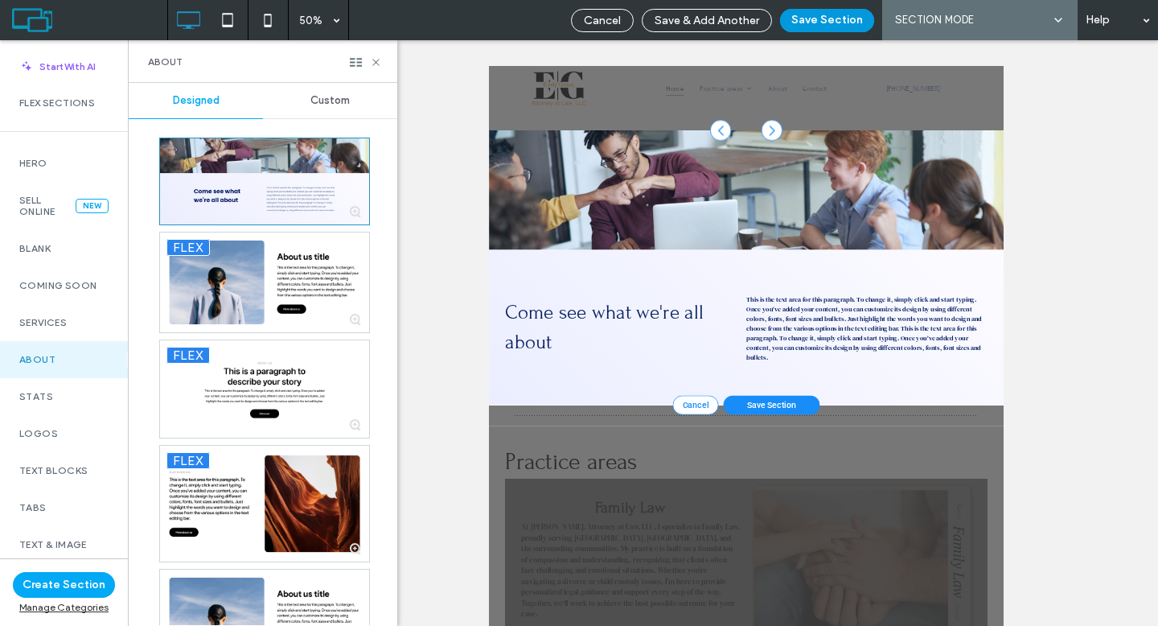
click at [802, 21] on button "Save Section" at bounding box center [827, 20] width 94 height 23
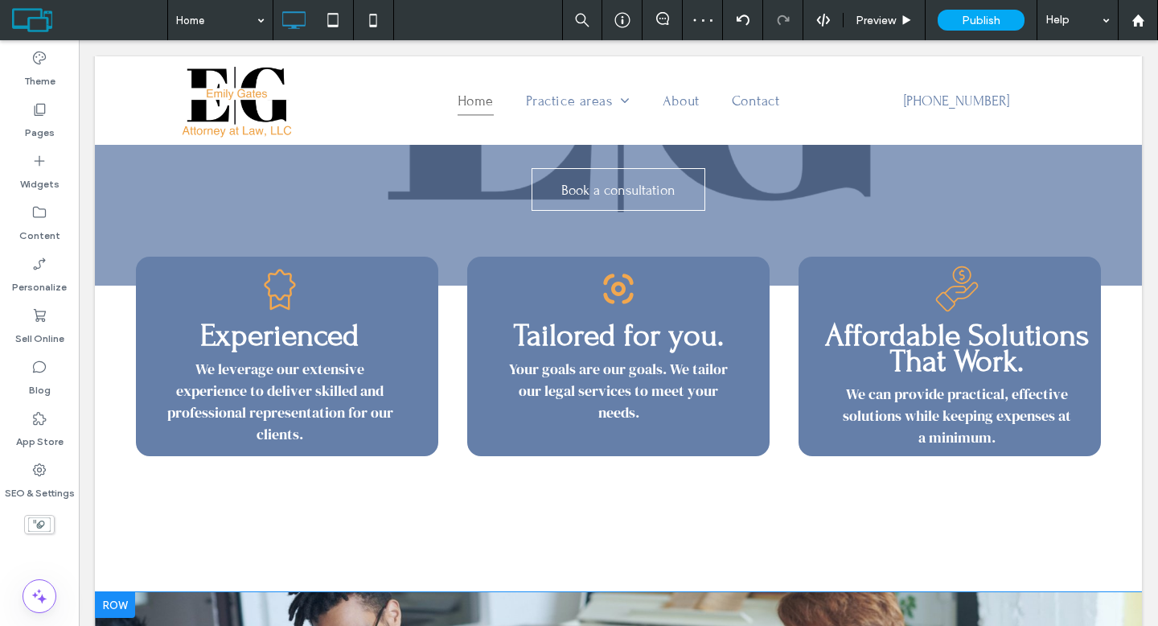
scroll to position [355, 0]
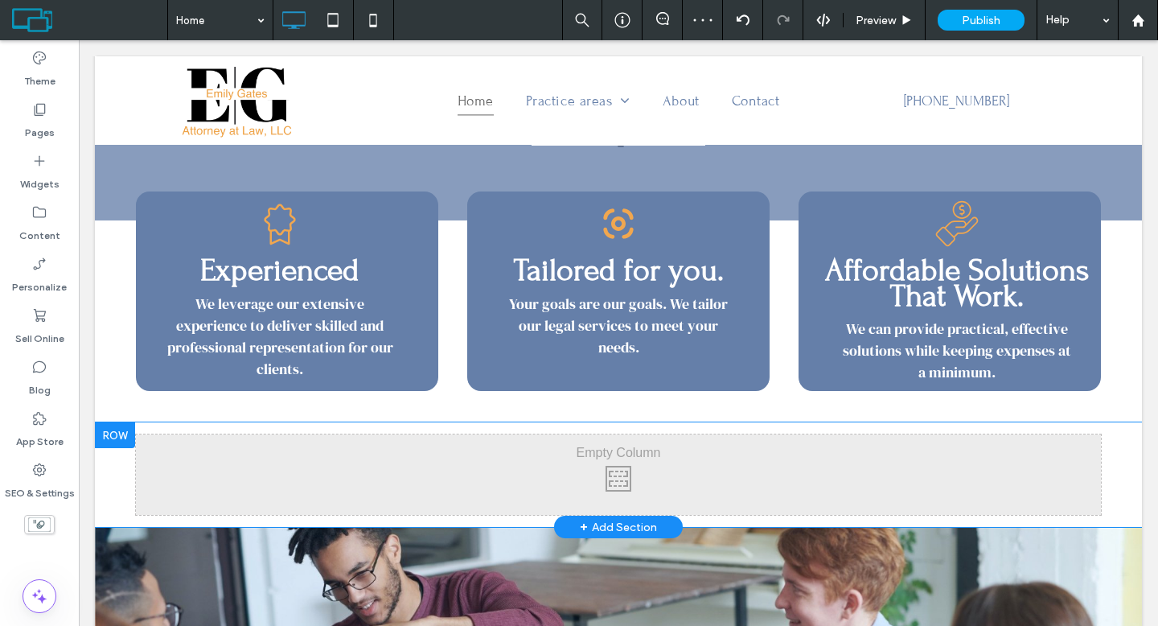
click at [115, 436] on div at bounding box center [115, 435] width 40 height 26
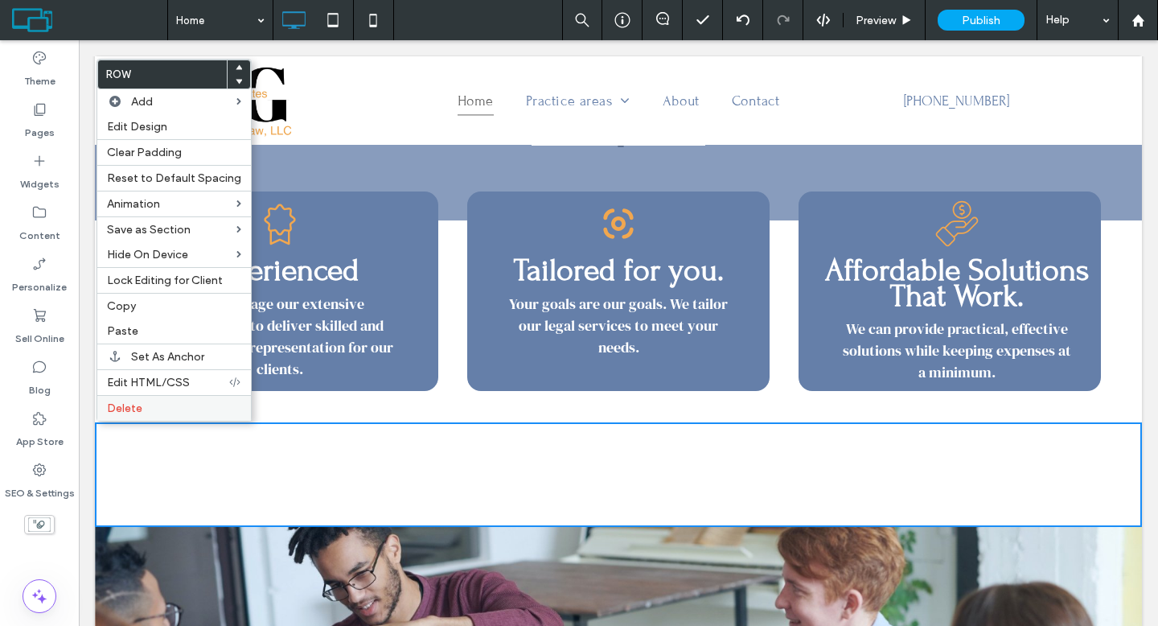
click at [127, 416] on div "Delete" at bounding box center [174, 408] width 154 height 26
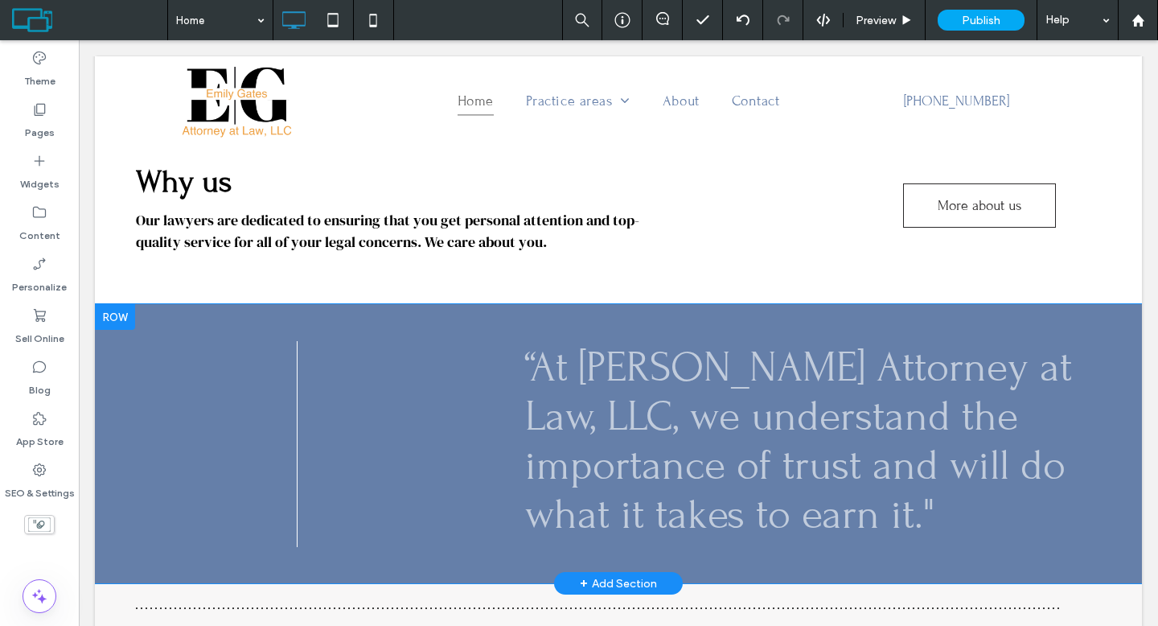
scroll to position [2402, 0]
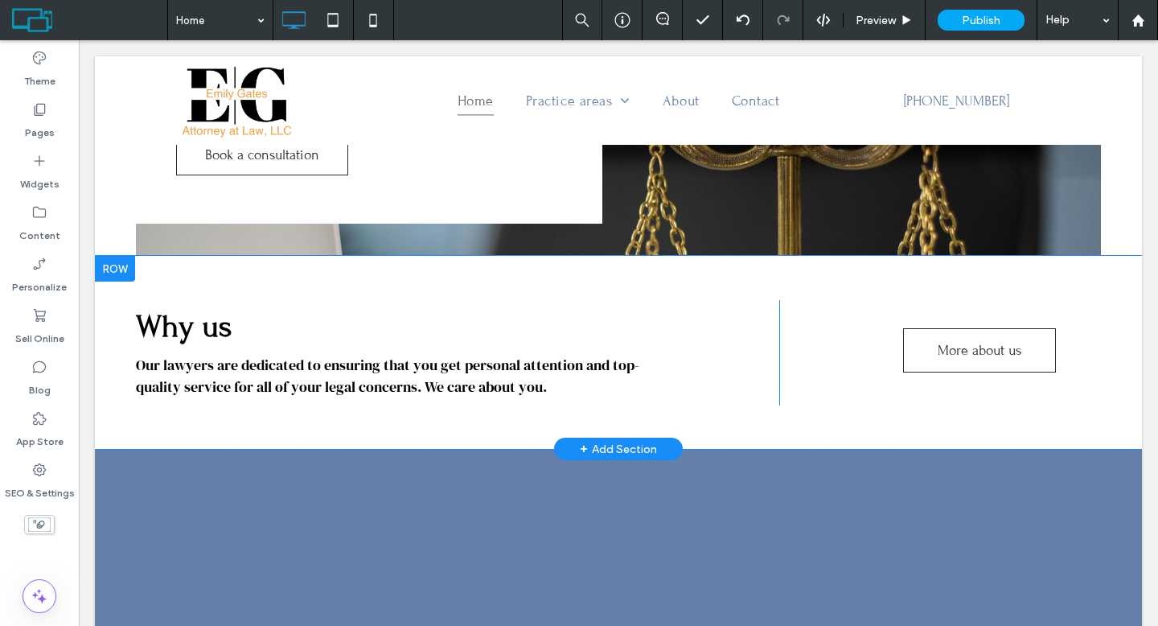
click at [121, 273] on div at bounding box center [115, 269] width 40 height 26
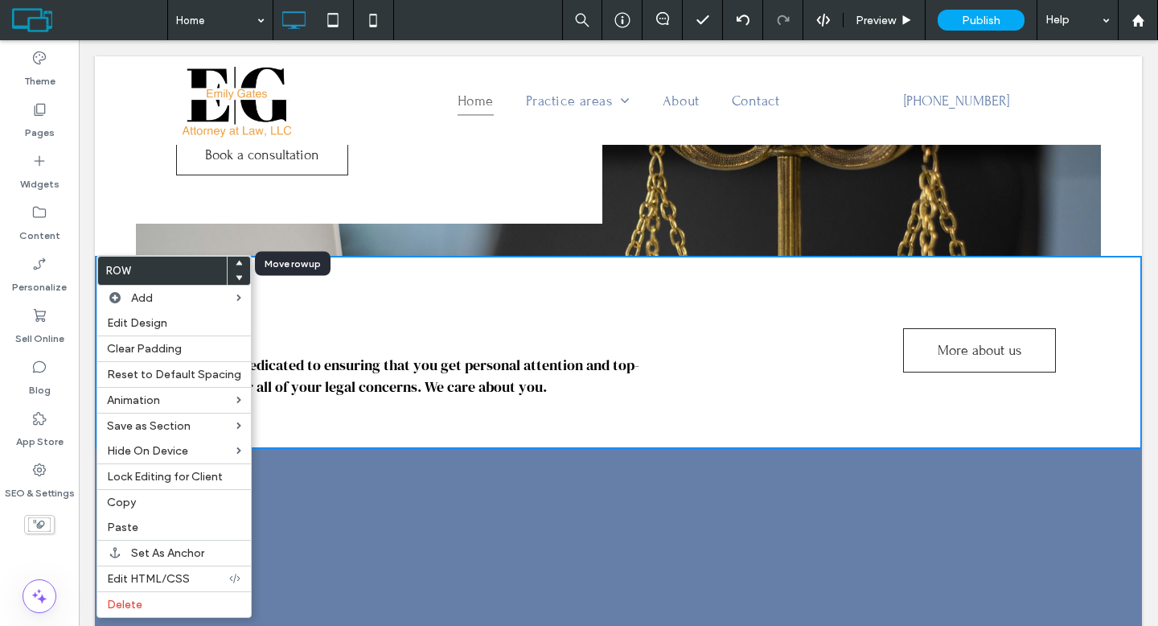
click at [236, 262] on use at bounding box center [239, 262] width 7 height 5
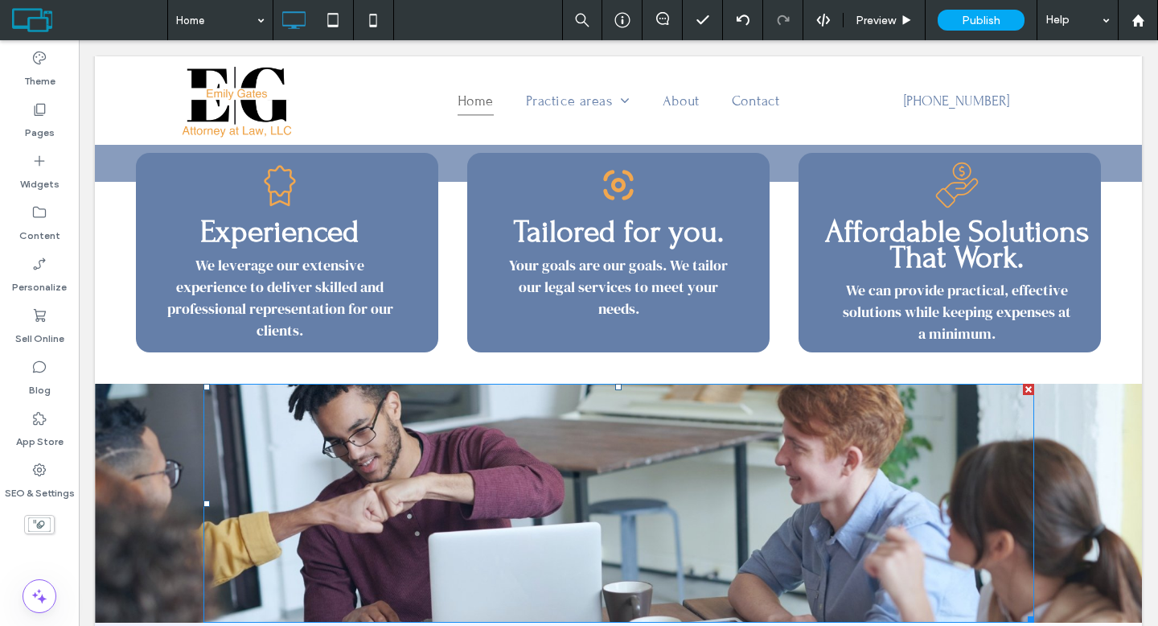
scroll to position [337, 0]
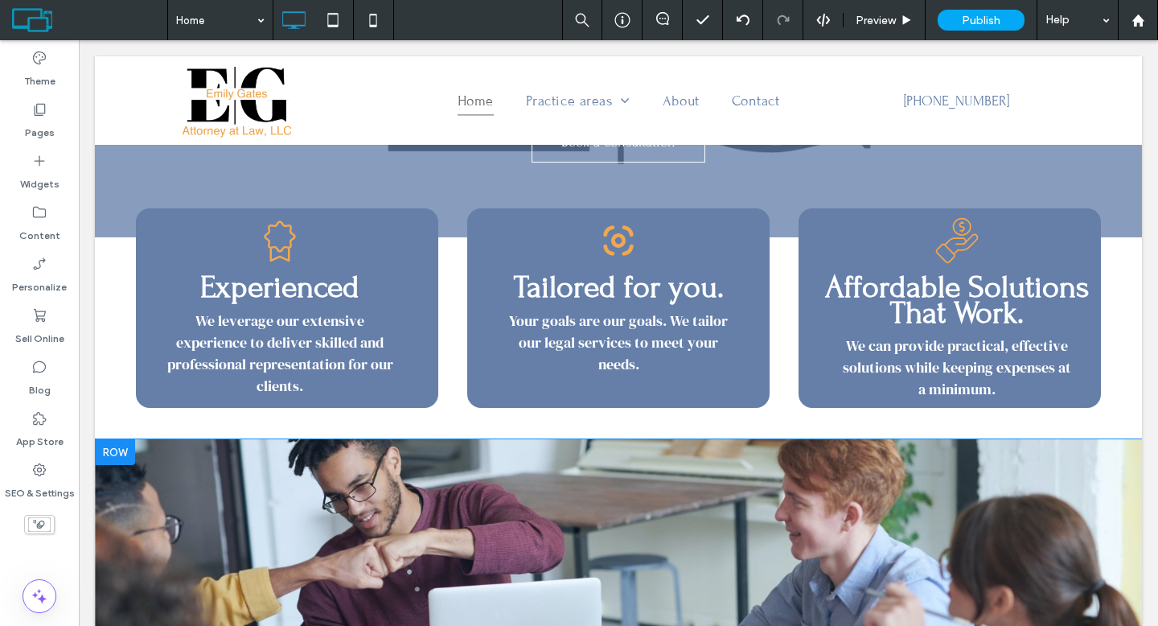
click at [123, 455] on div at bounding box center [115, 452] width 40 height 26
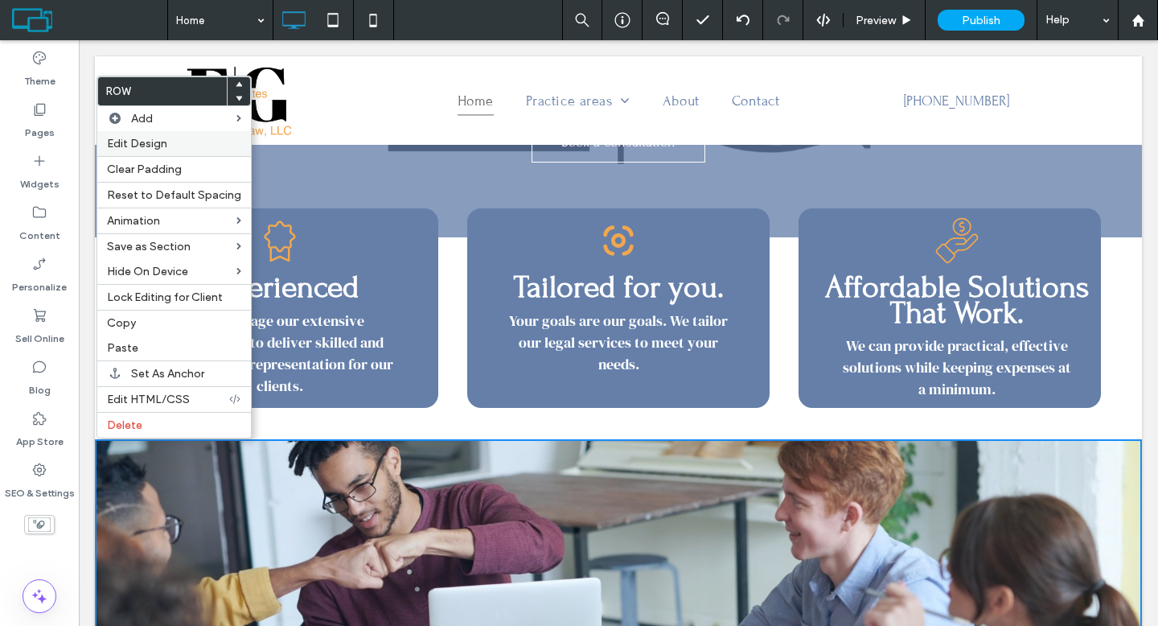
click at [154, 148] on span "Edit Design" at bounding box center [137, 144] width 60 height 14
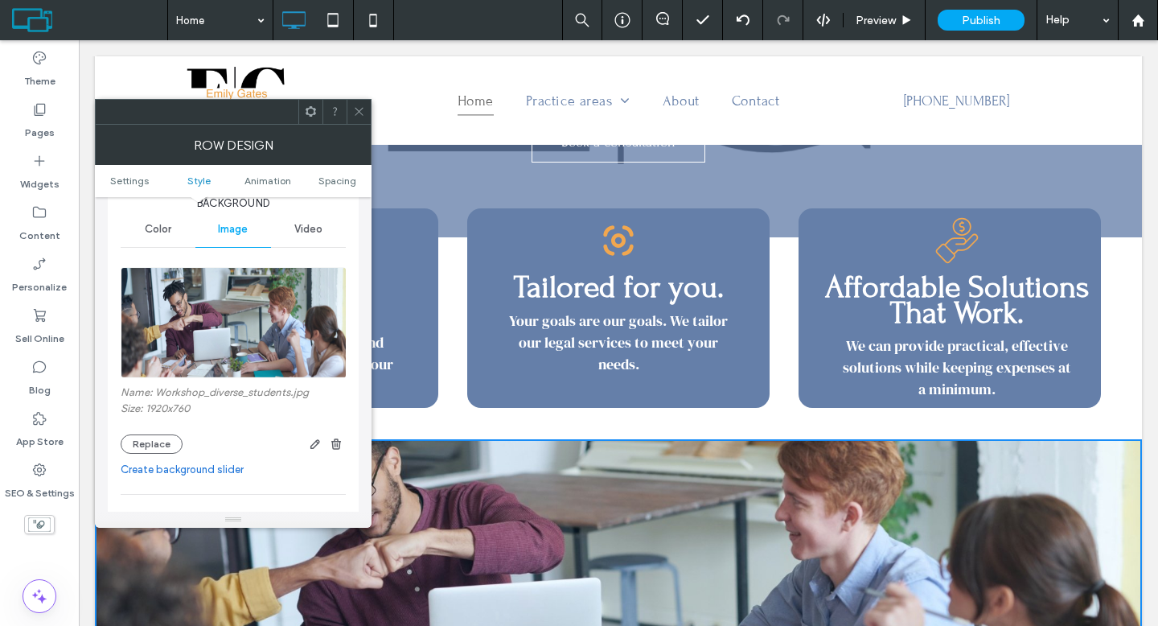
scroll to position [248, 0]
click at [163, 442] on button "Replace" at bounding box center [152, 443] width 62 height 19
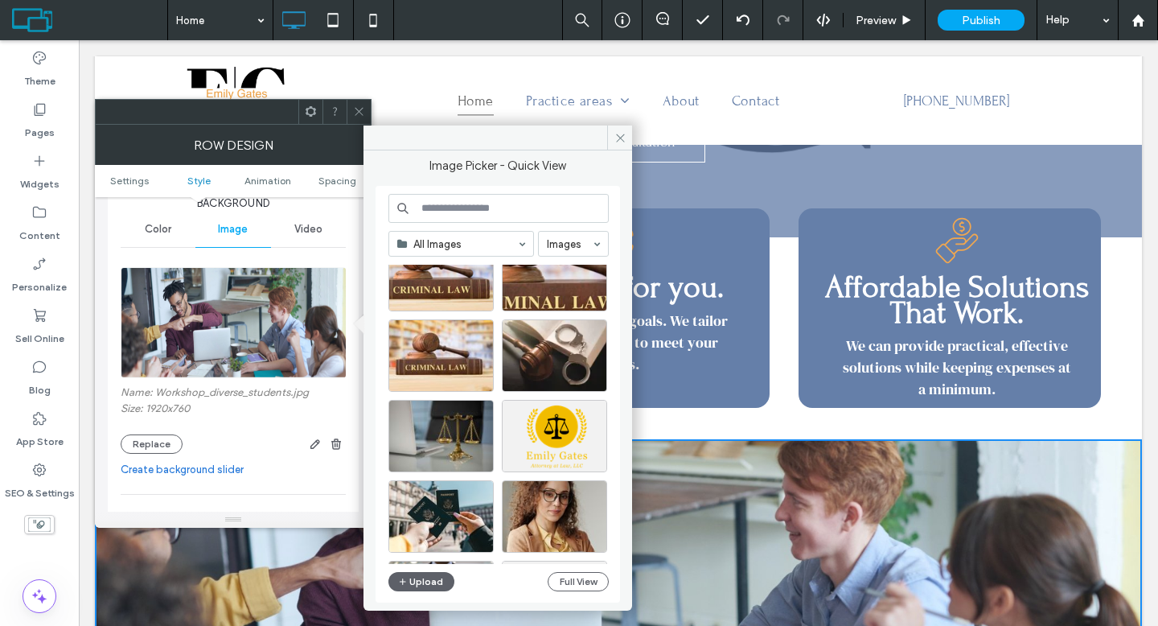
scroll to position [1812, 0]
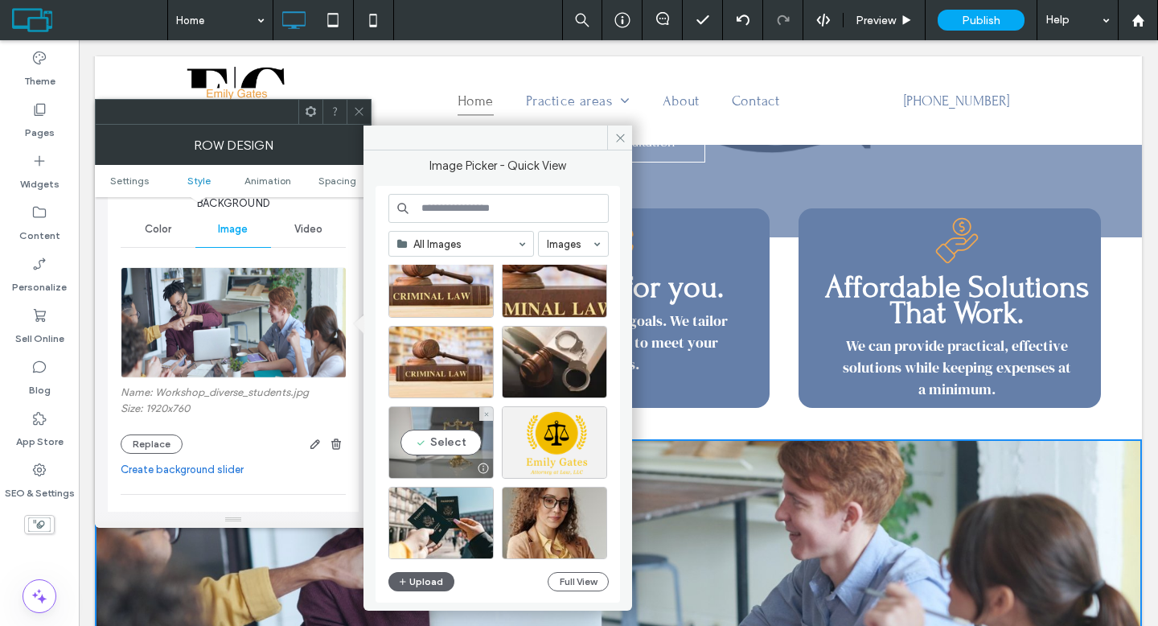
click at [453, 448] on div "Select" at bounding box center [440, 442] width 105 height 72
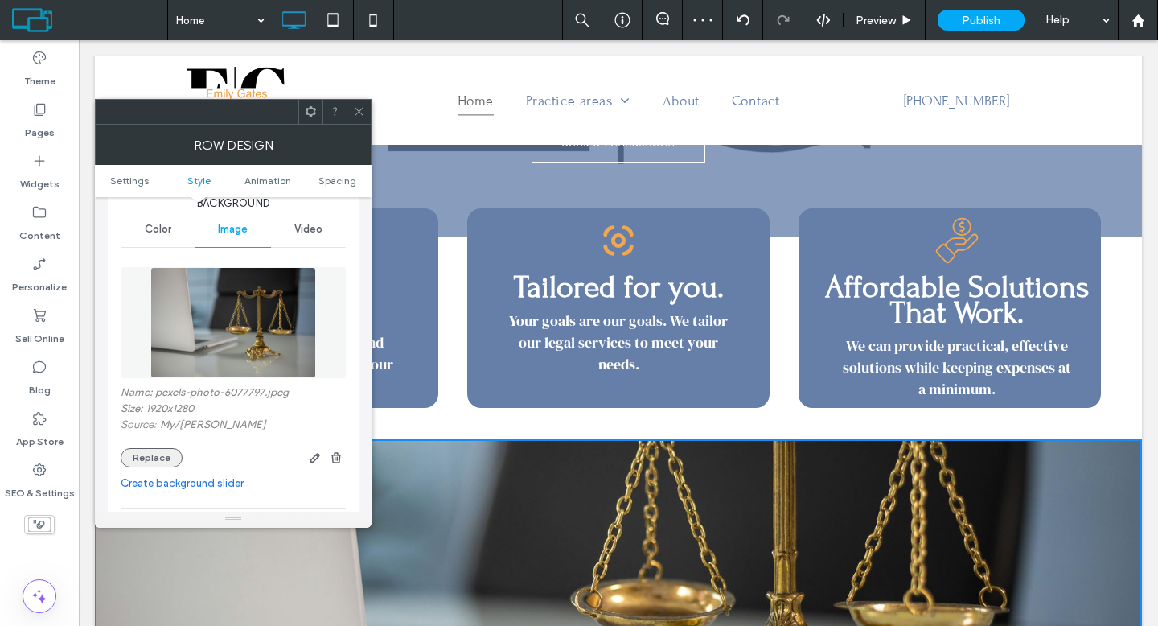
click at [170, 457] on button "Replace" at bounding box center [152, 457] width 62 height 19
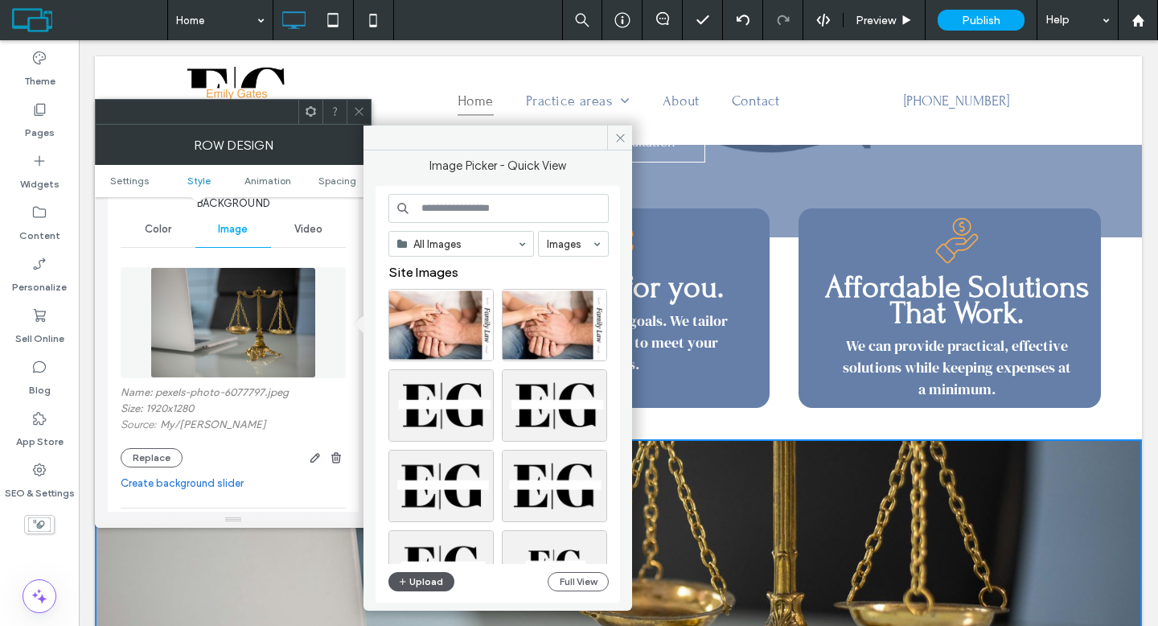
click at [420, 586] on button "Upload" at bounding box center [421, 581] width 66 height 19
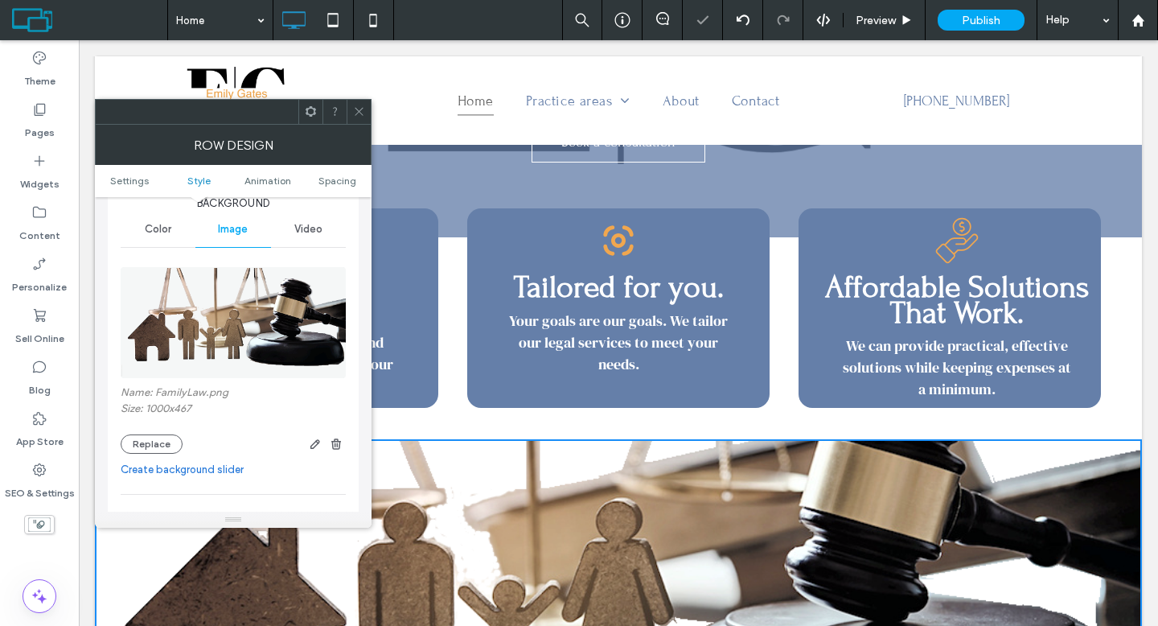
click at [355, 112] on icon at bounding box center [359, 111] width 12 height 12
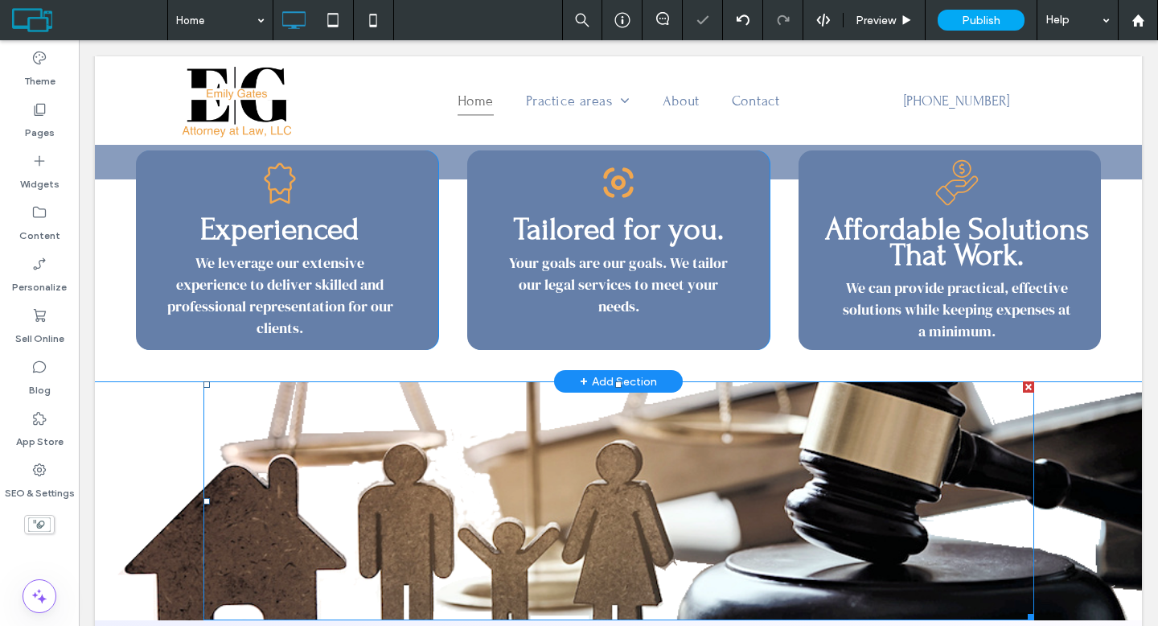
scroll to position [616, 0]
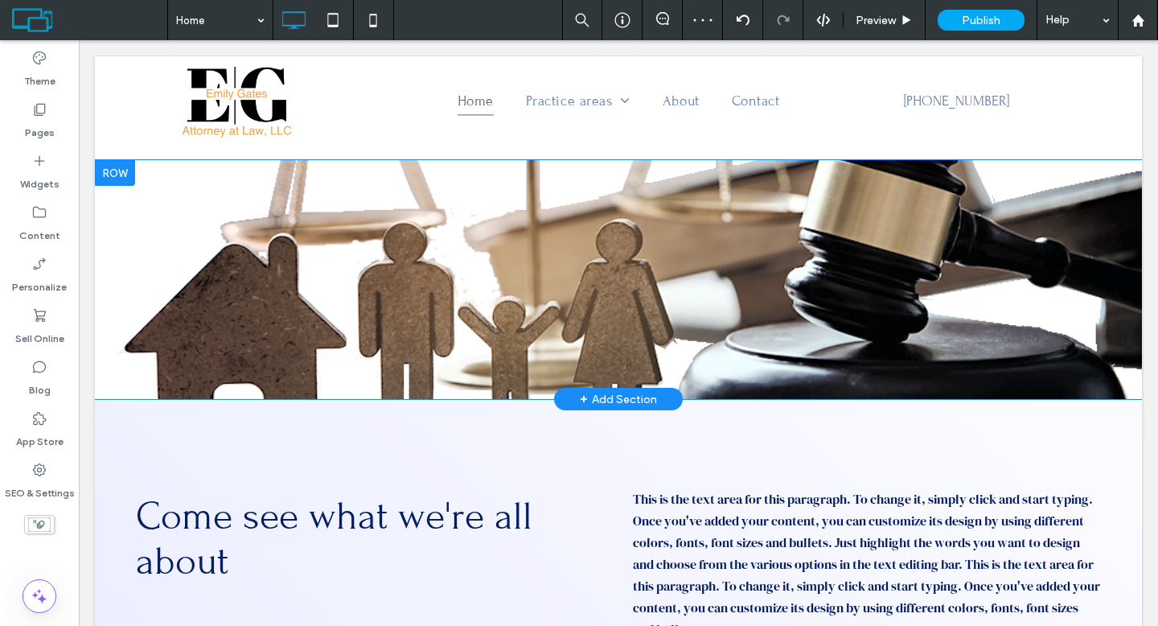
click at [149, 260] on div "Click To Paste" at bounding box center [618, 279] width 965 height 239
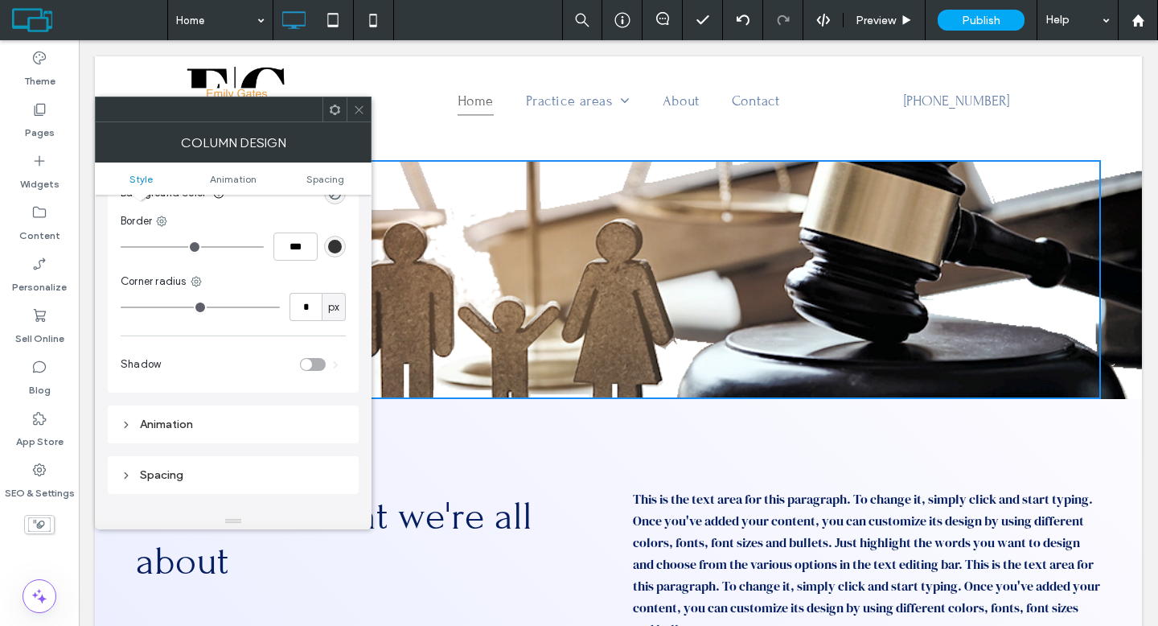
scroll to position [0, 0]
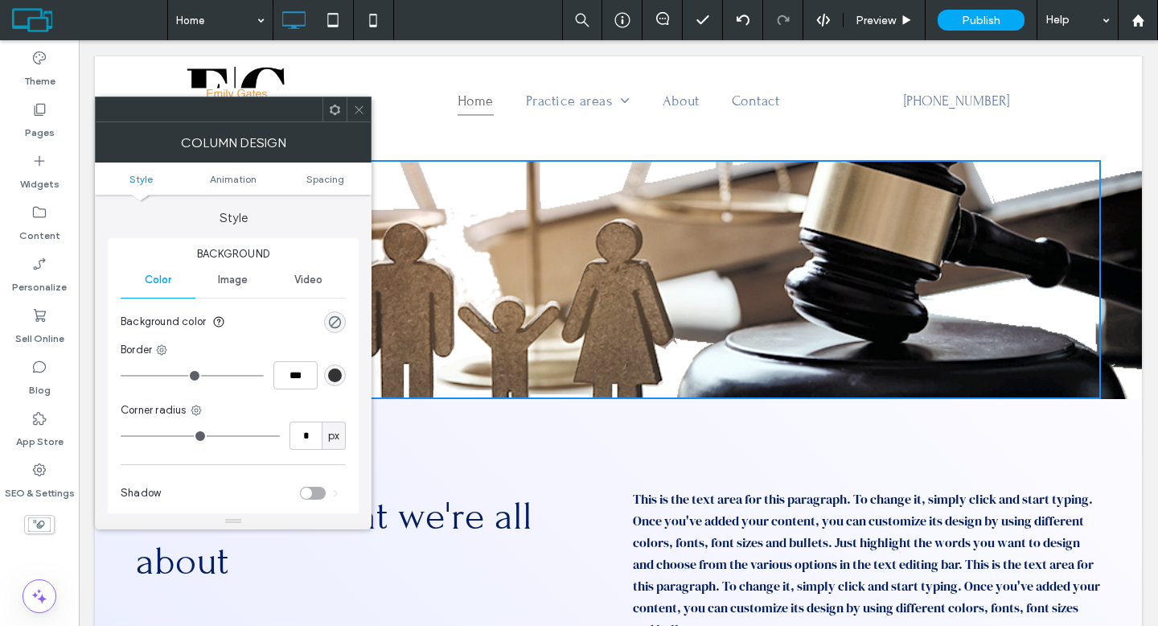
click at [361, 109] on icon at bounding box center [359, 110] width 12 height 12
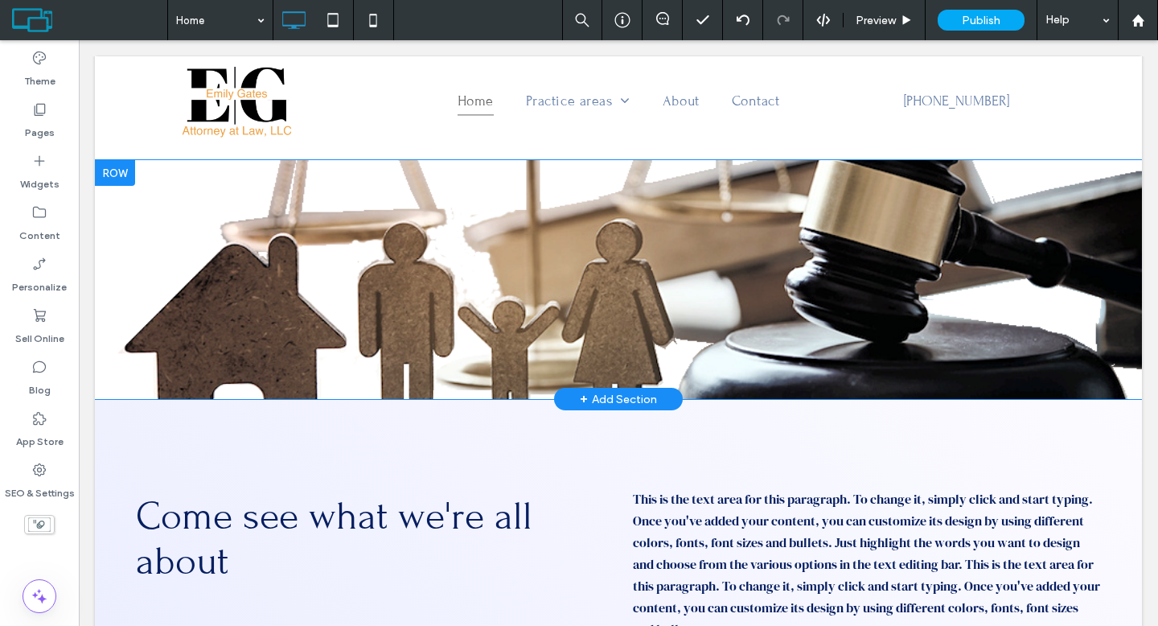
click at [119, 187] on div "Click To Paste Row + Add Section" at bounding box center [618, 279] width 1047 height 239
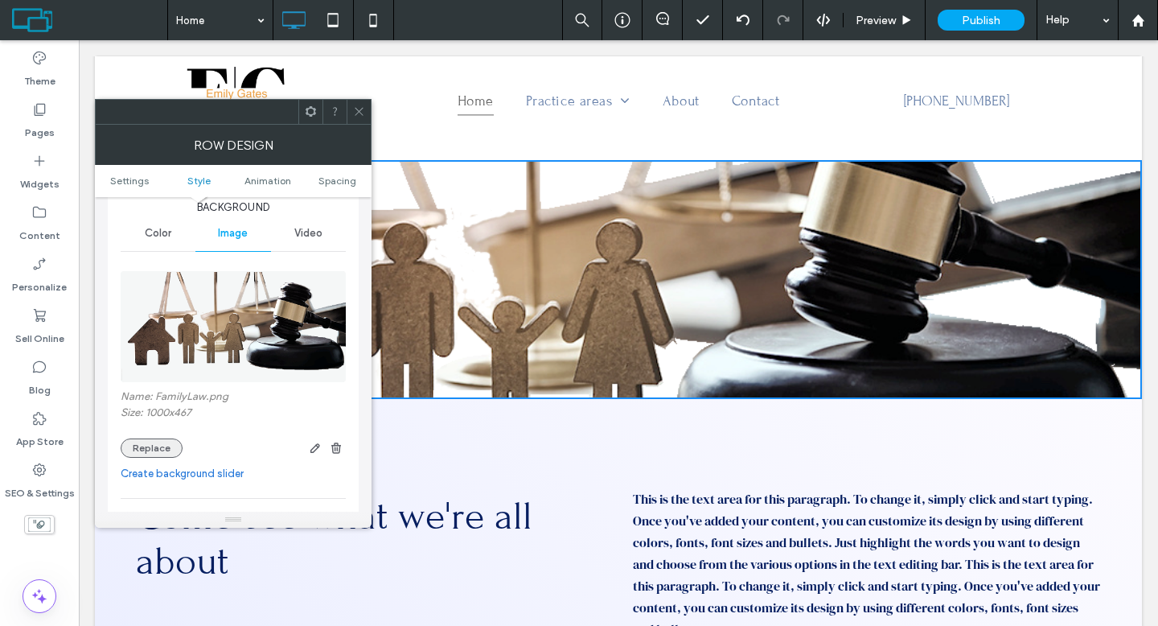
scroll to position [364, 0]
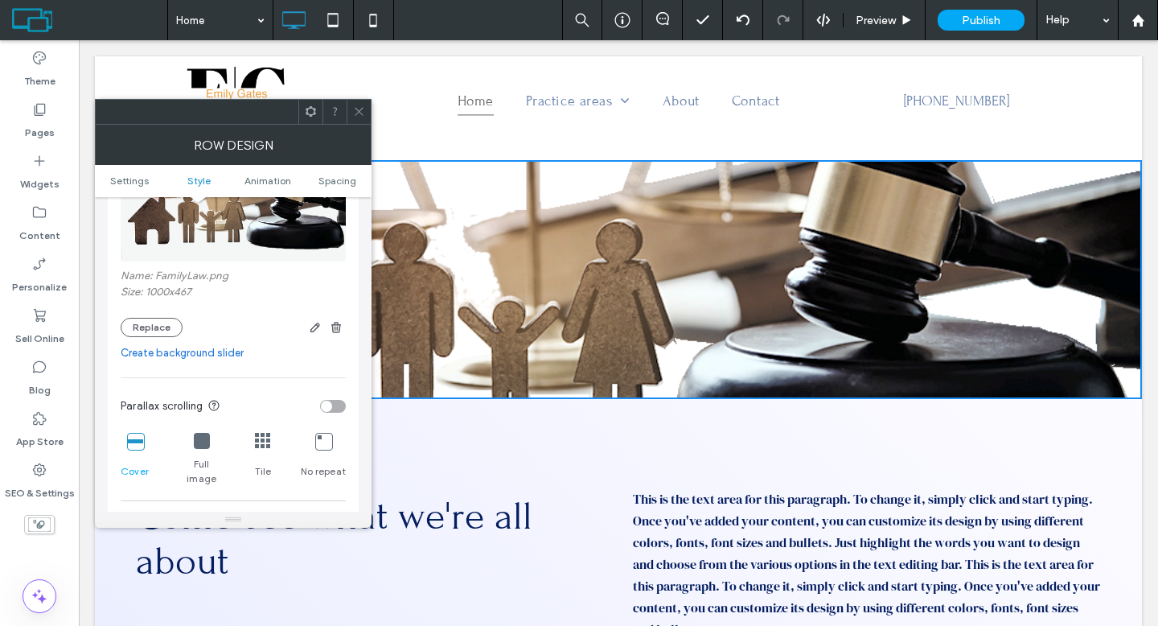
click at [203, 445] on icon at bounding box center [202, 441] width 16 height 16
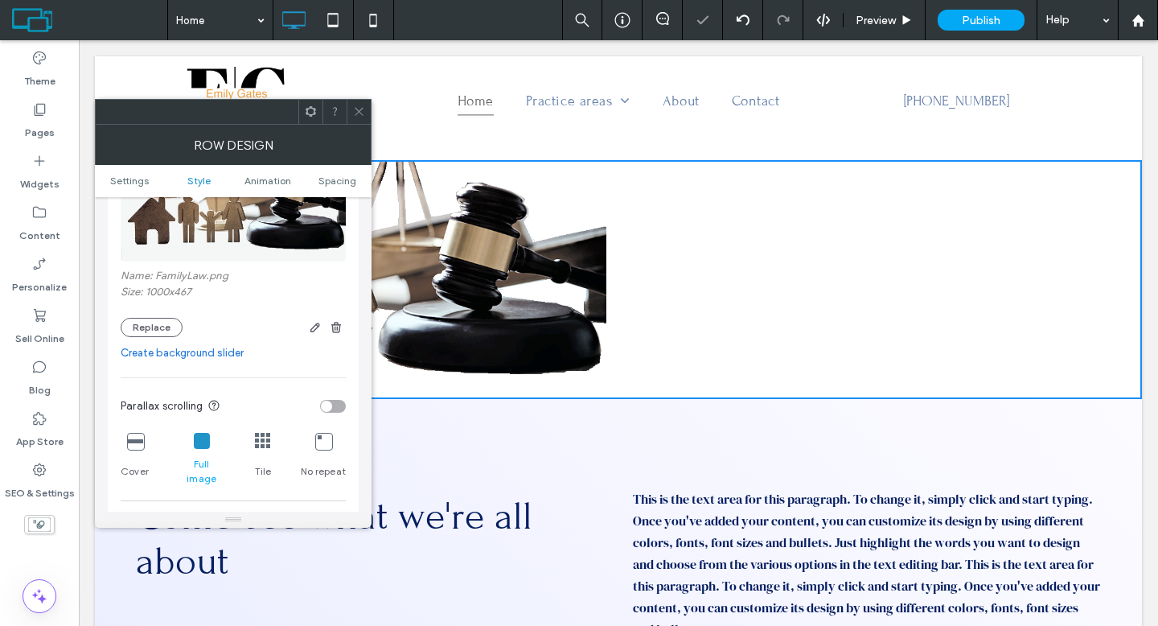
scroll to position [640, 0]
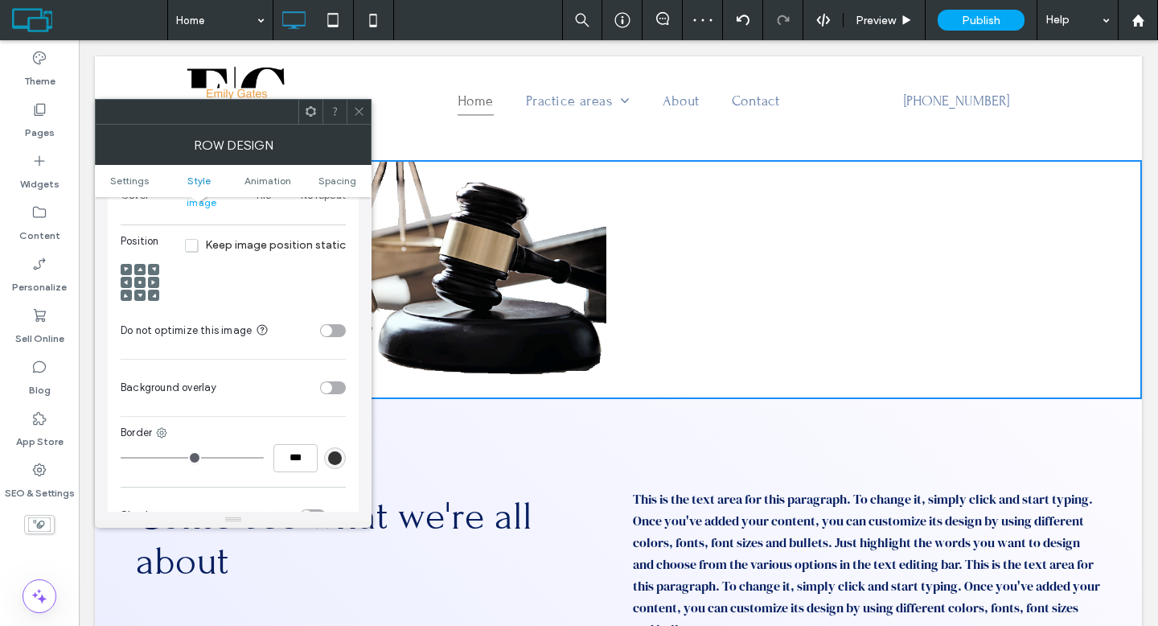
click at [140, 281] on use at bounding box center [139, 282] width 3 height 3
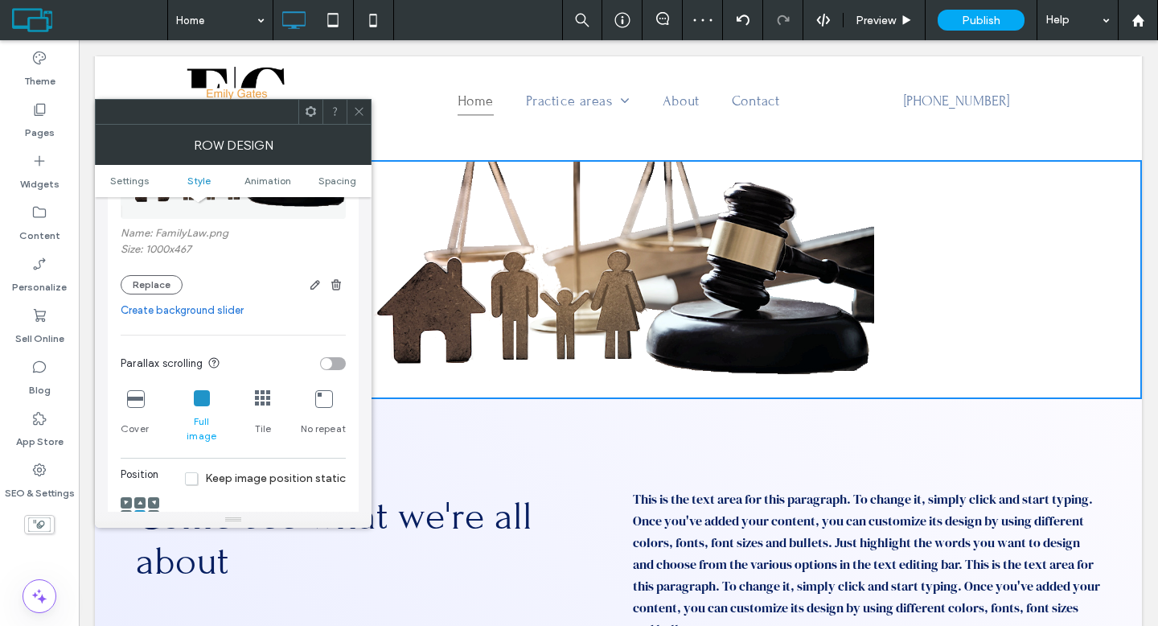
scroll to position [399, 0]
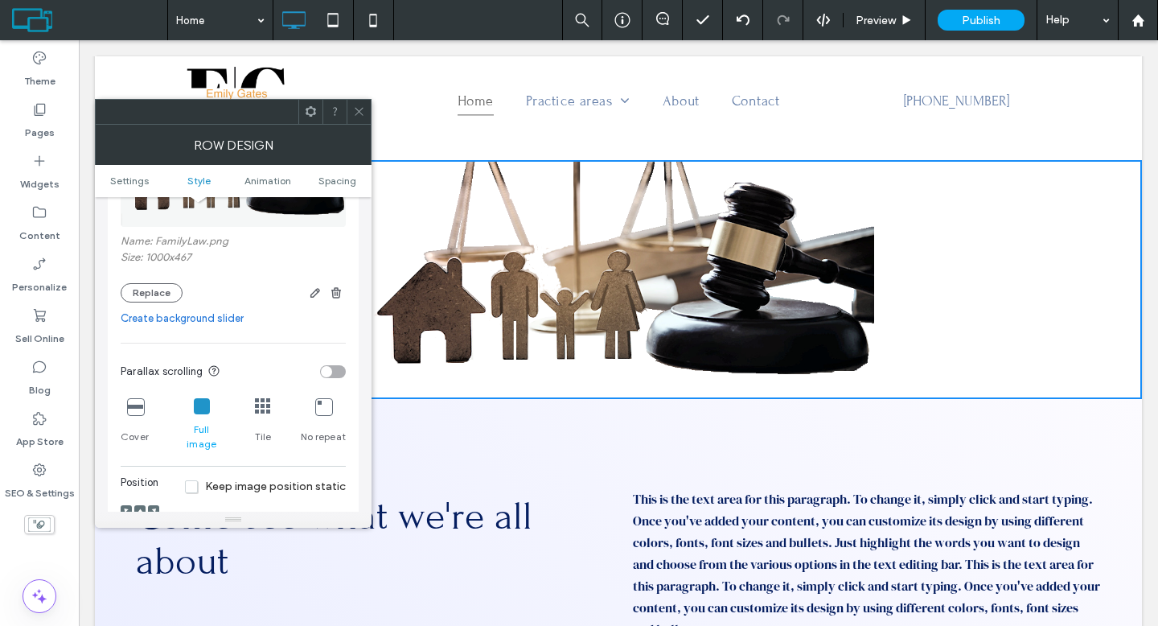
click at [130, 402] on icon at bounding box center [135, 406] width 16 height 16
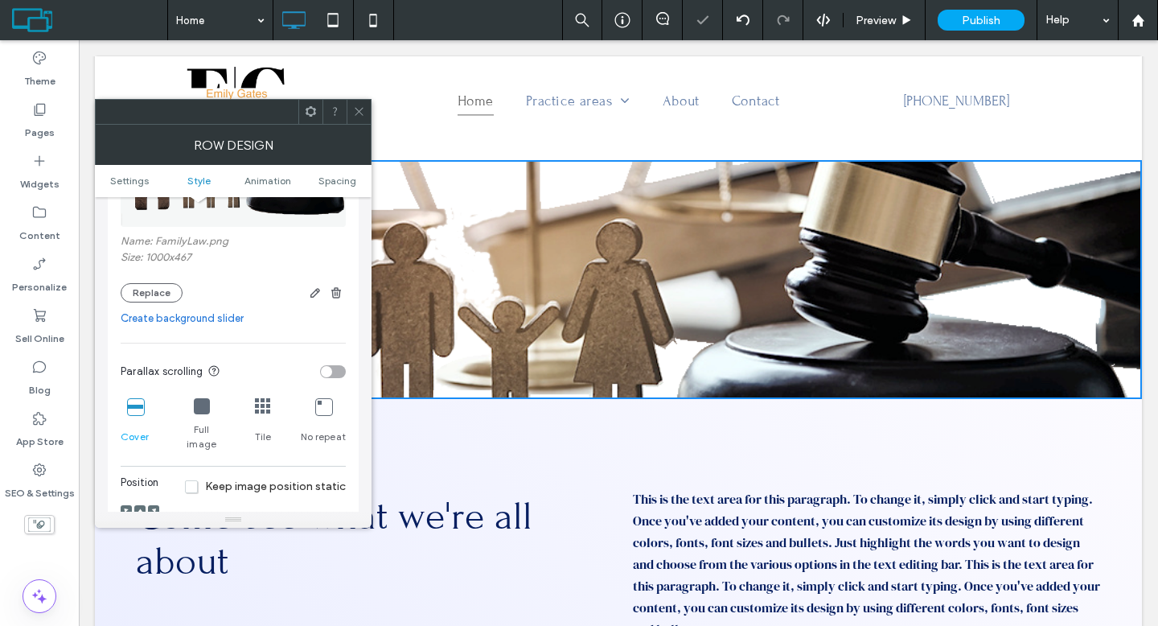
click at [362, 112] on icon at bounding box center [359, 111] width 12 height 12
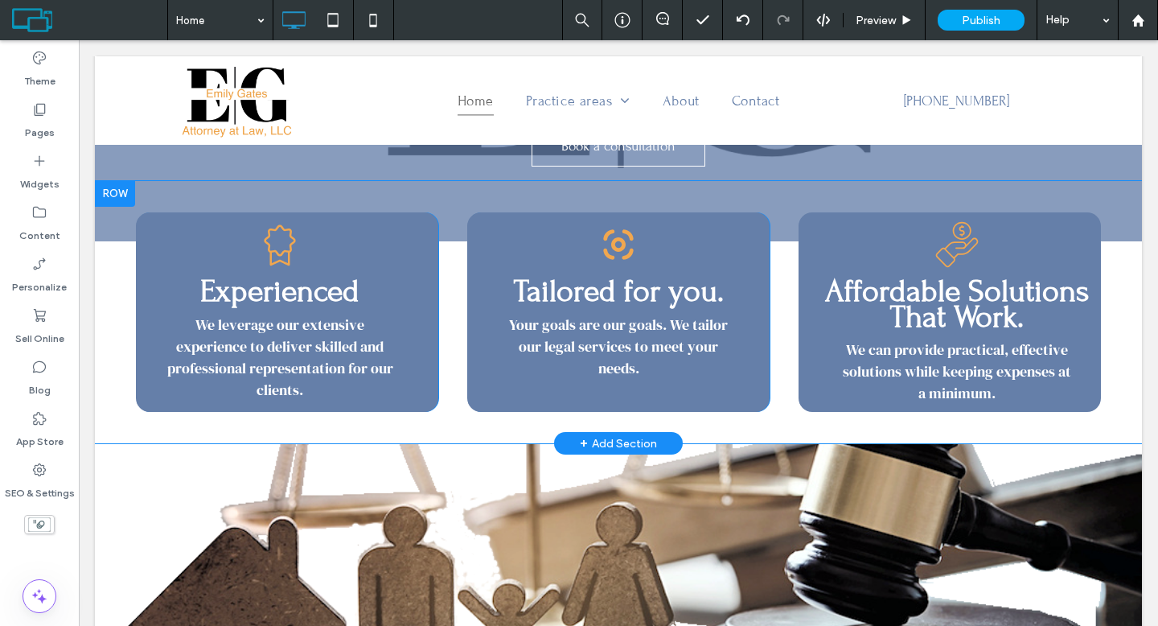
scroll to position [565, 0]
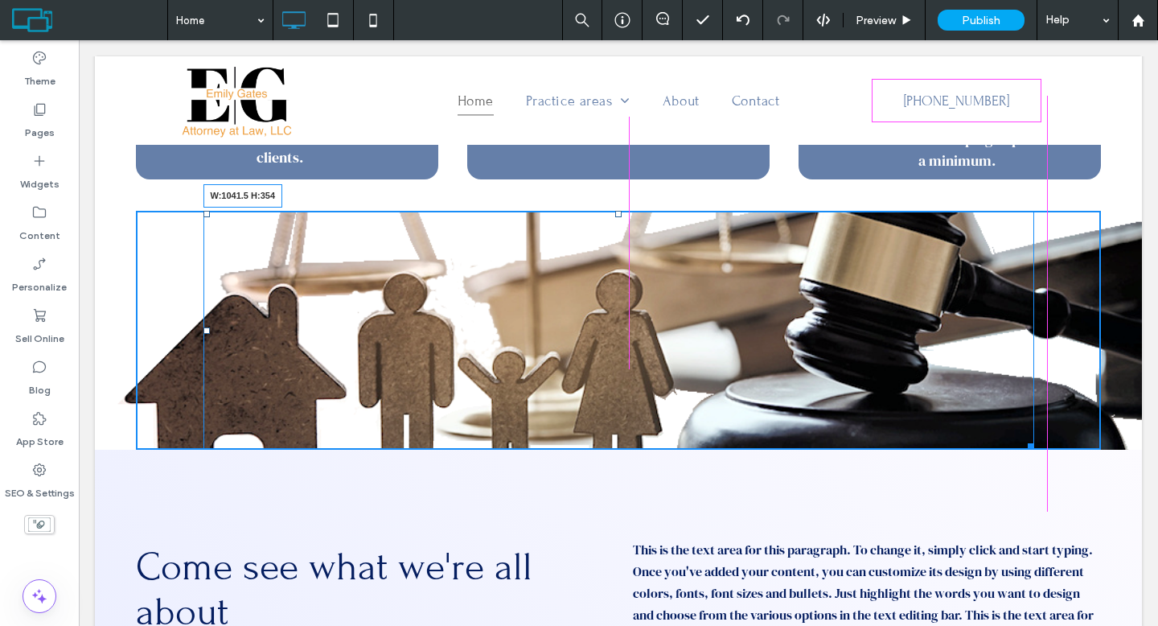
drag, startPoint x: 1024, startPoint y: 448, endPoint x: 1030, endPoint y: 487, distance: 39.8
click at [1030, 449] on div at bounding box center [1028, 443] width 12 height 12
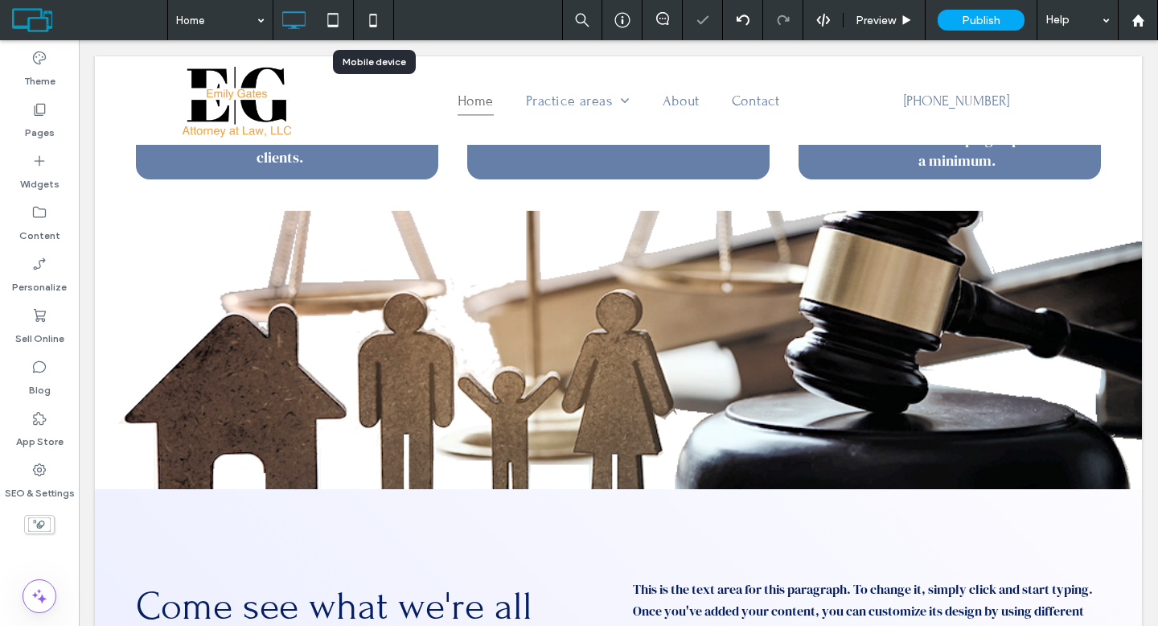
click at [370, 25] on use at bounding box center [373, 20] width 7 height 13
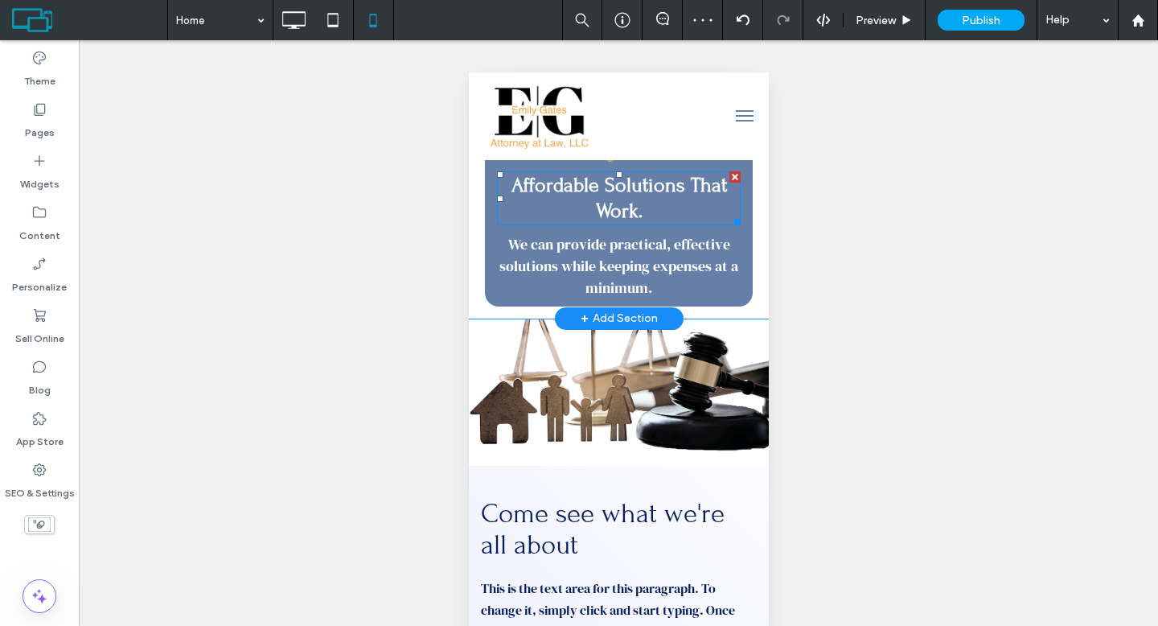
scroll to position [951, 0]
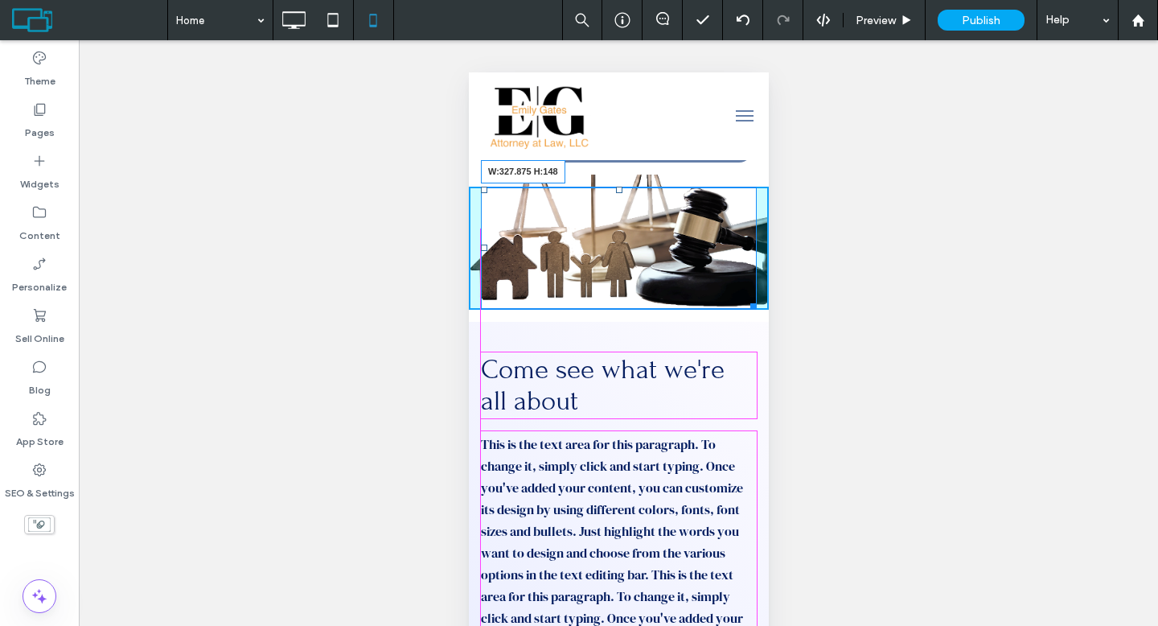
drag, startPoint x: 733, startPoint y: 344, endPoint x: 1188, endPoint y: 420, distance: 460.6
click at [744, 310] on div at bounding box center [750, 303] width 12 height 12
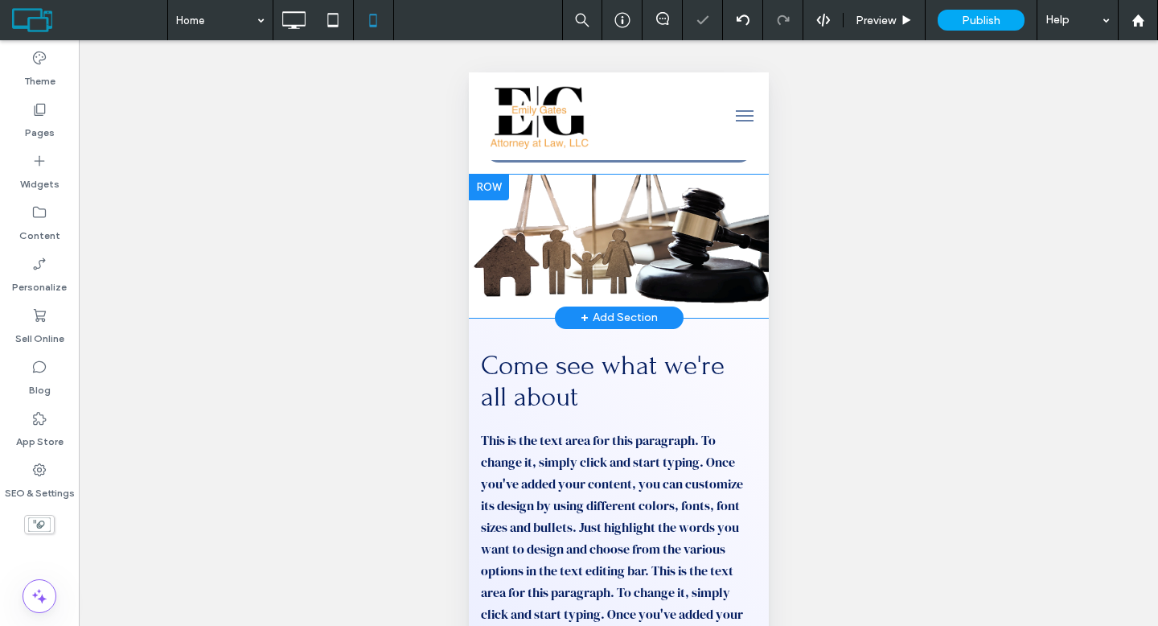
scroll to position [1083, 0]
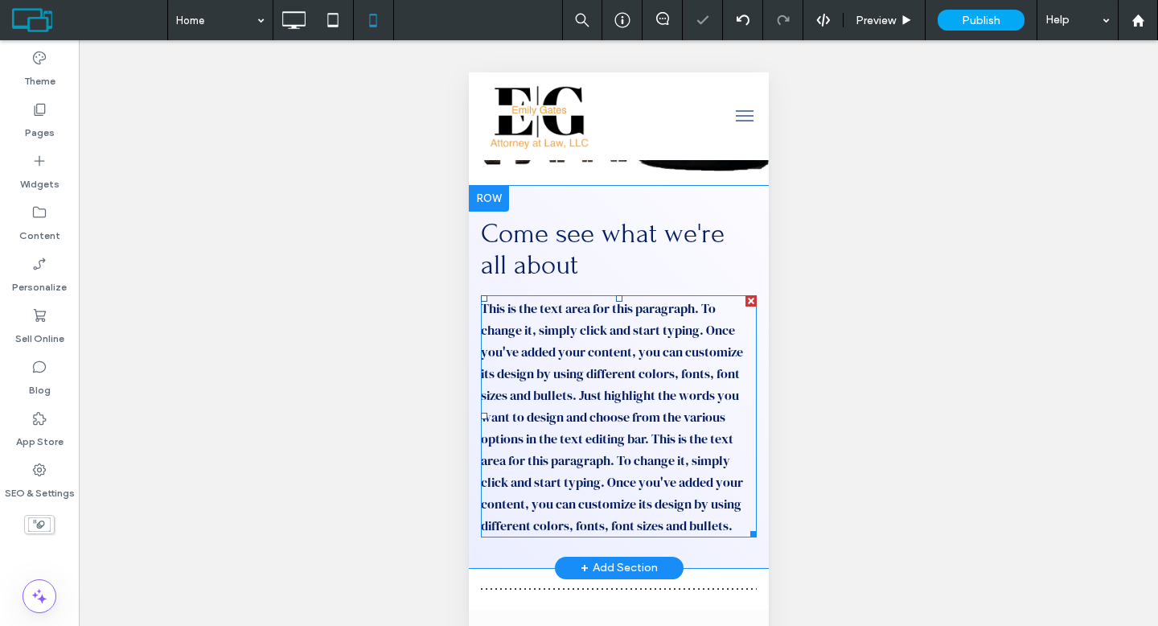
click at [650, 414] on span "This is the text area for this paragraph. To change it, simply click and start …" at bounding box center [611, 416] width 262 height 235
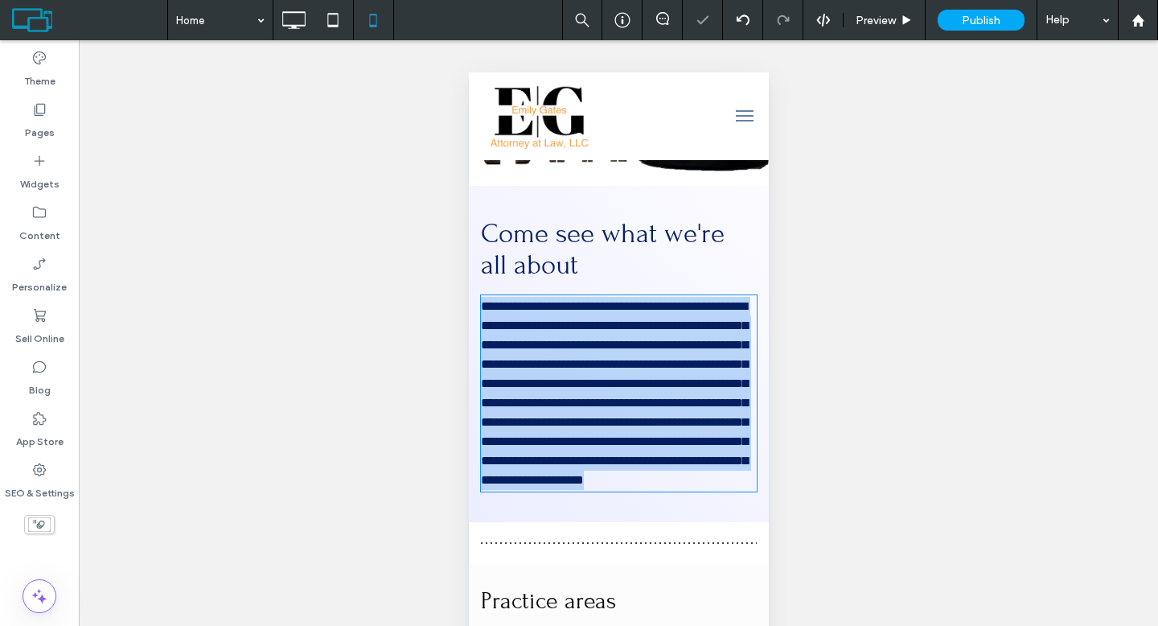
type input "**********"
type input "**"
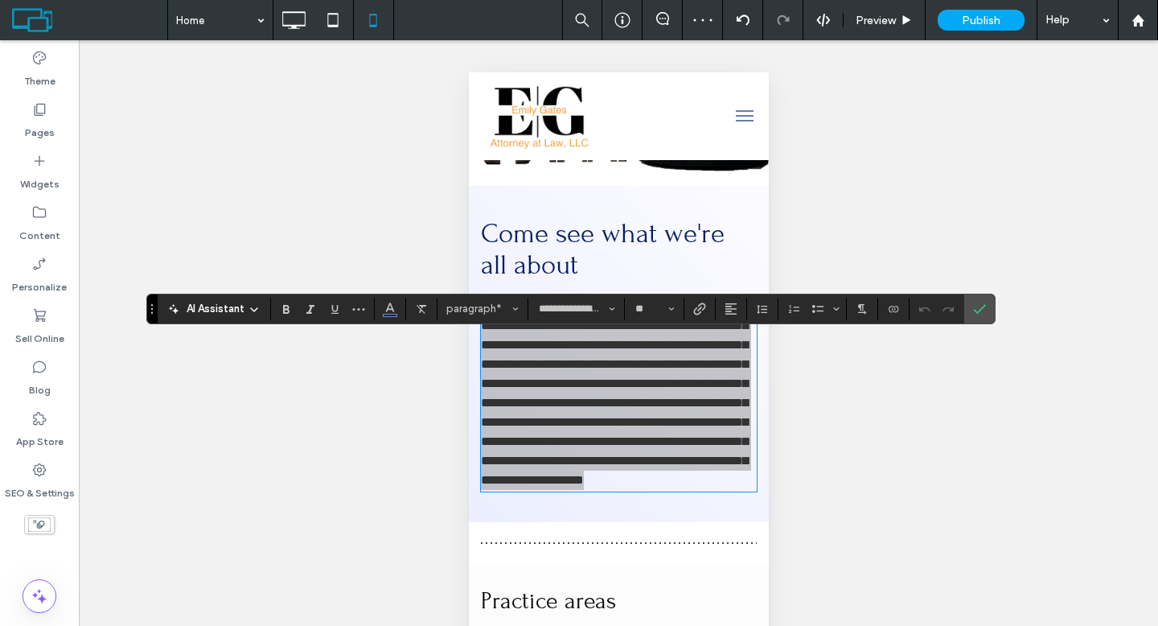
click at [244, 310] on span "AI Assistant" at bounding box center [216, 309] width 58 height 16
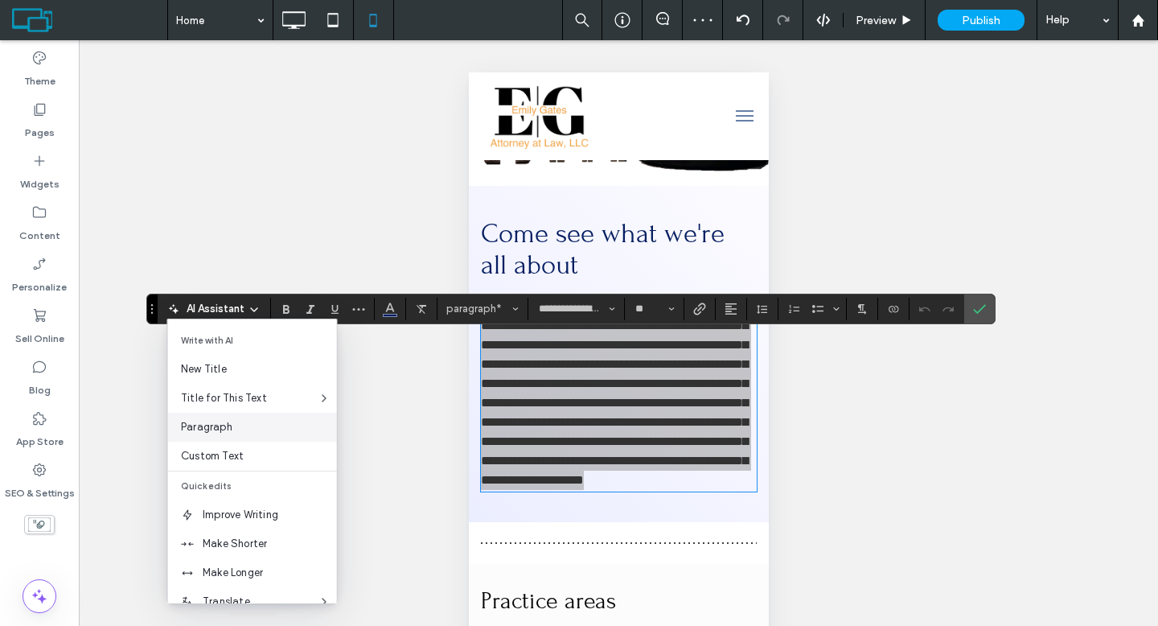
click at [238, 414] on div "Paragraph" at bounding box center [252, 426] width 169 height 29
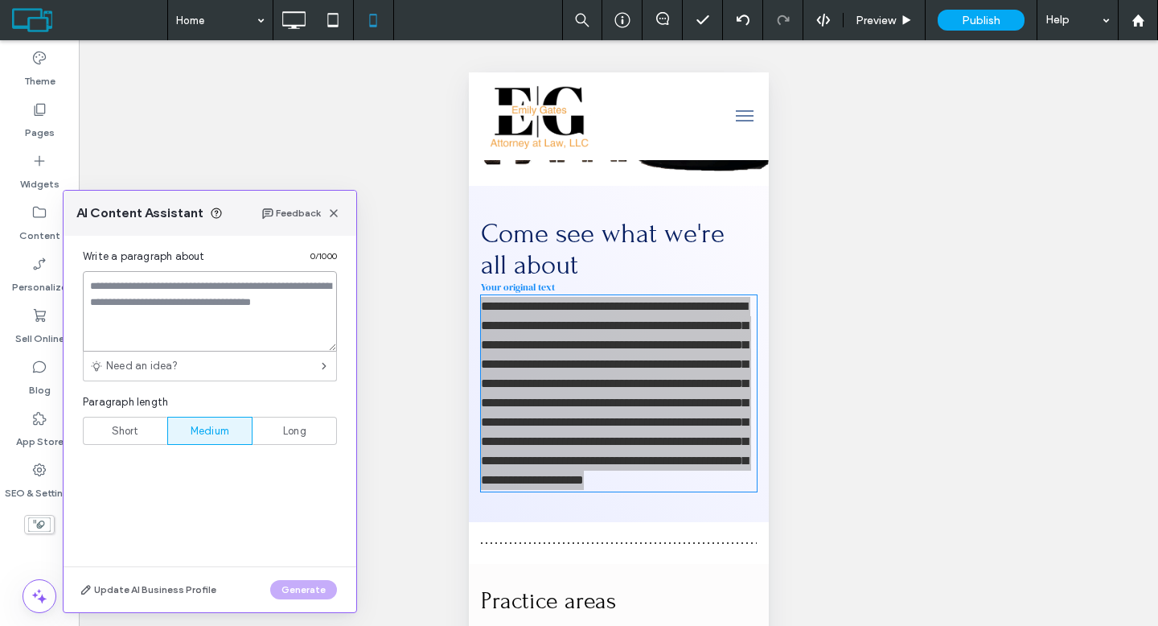
click at [224, 306] on textarea at bounding box center [210, 311] width 254 height 80
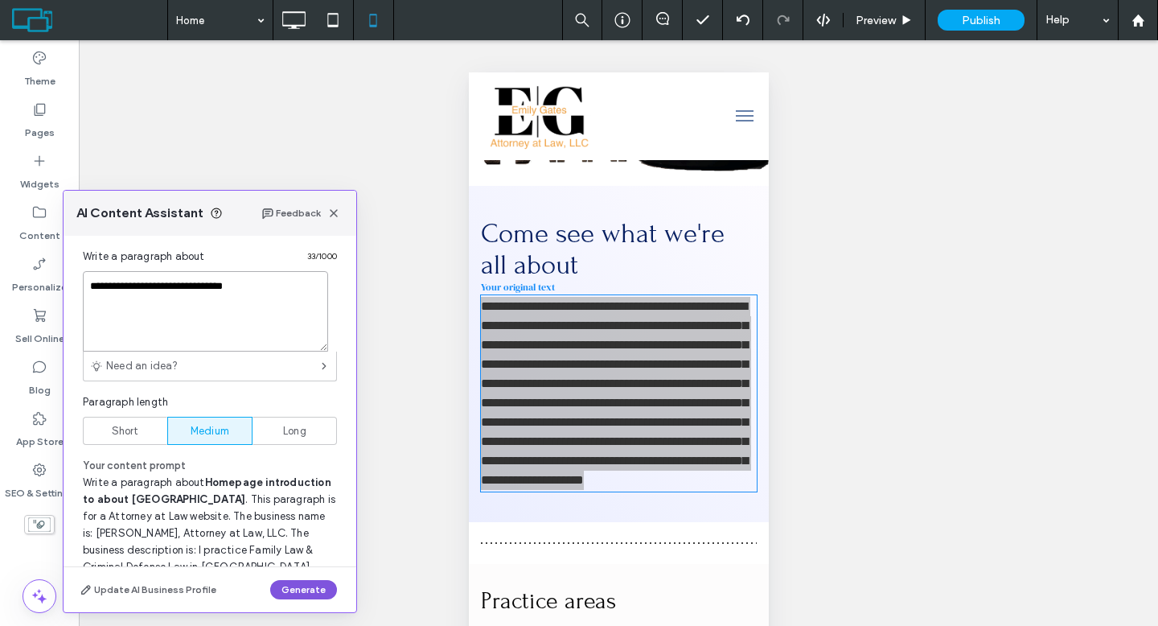
type textarea "**********"
click at [309, 591] on button "Generate" at bounding box center [303, 589] width 67 height 19
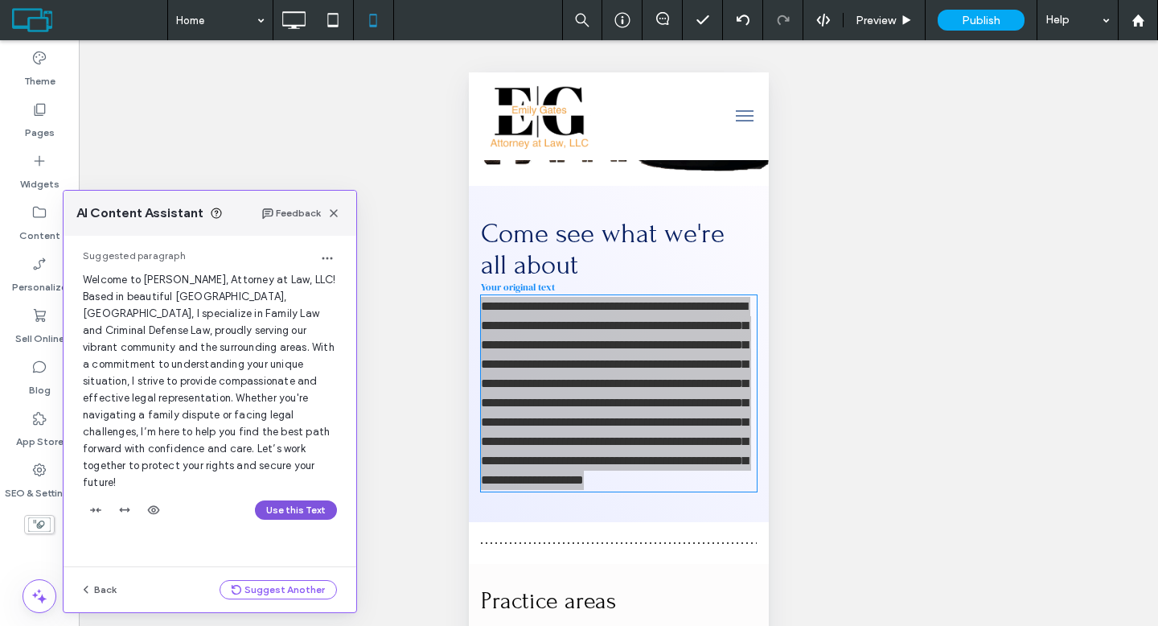
click at [303, 500] on button "Use this Text" at bounding box center [296, 509] width 82 height 19
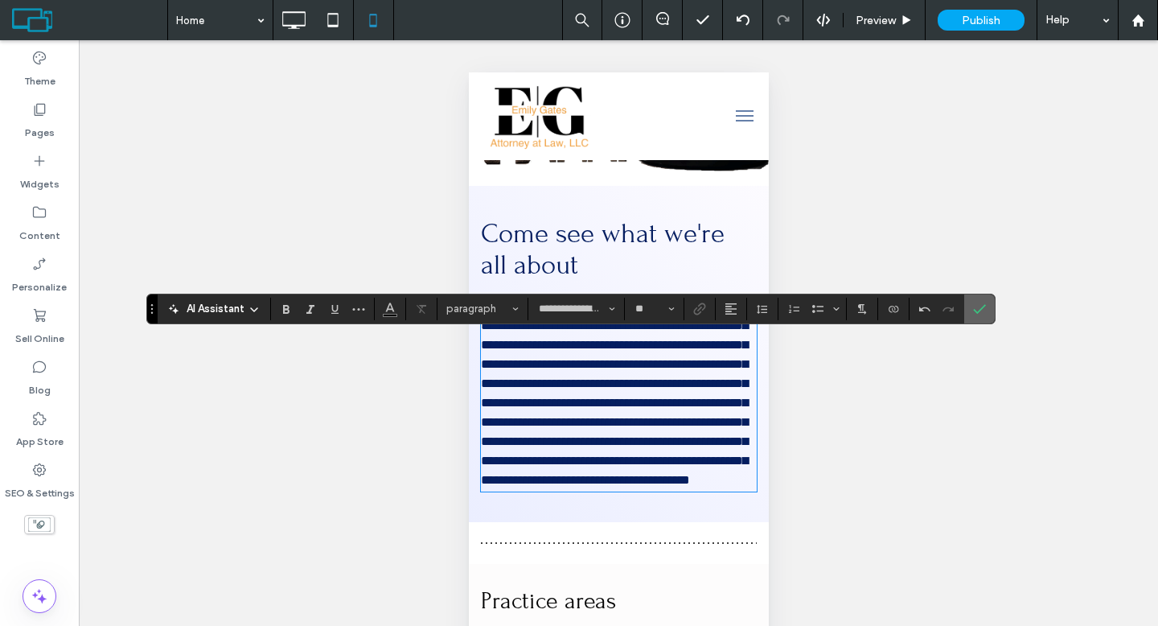
click at [977, 310] on use "Confirm" at bounding box center [979, 309] width 13 height 10
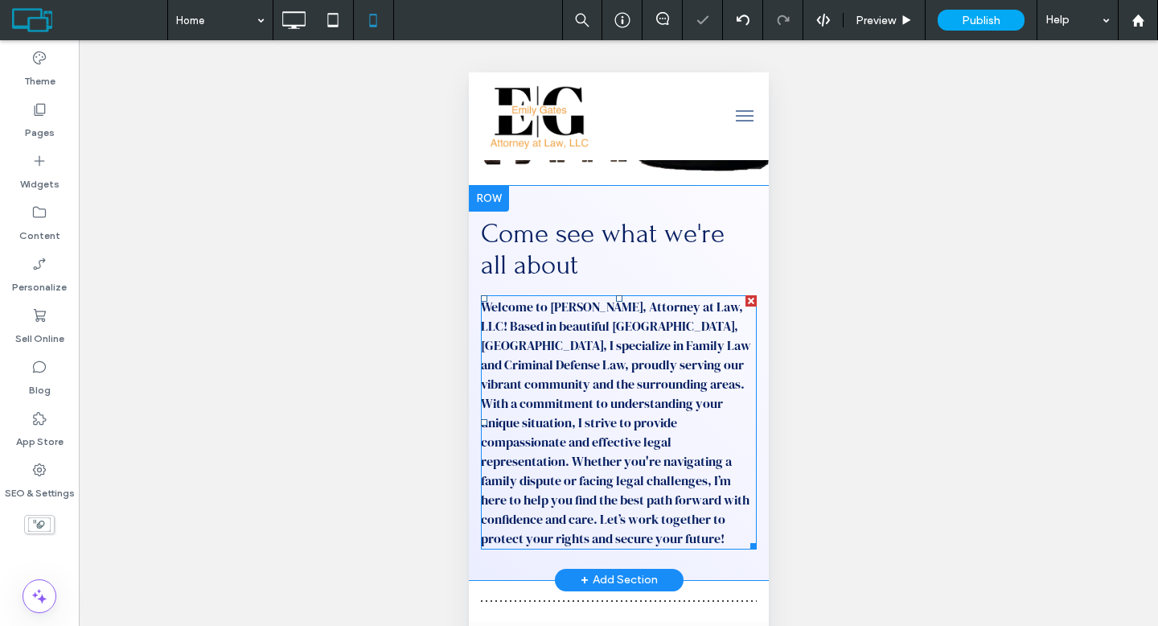
click at [621, 399] on span "Welcome to [PERSON_NAME], Attorney at Law, LLC! Based in beautiful [GEOGRAPHIC_…" at bounding box center [615, 421] width 270 height 249
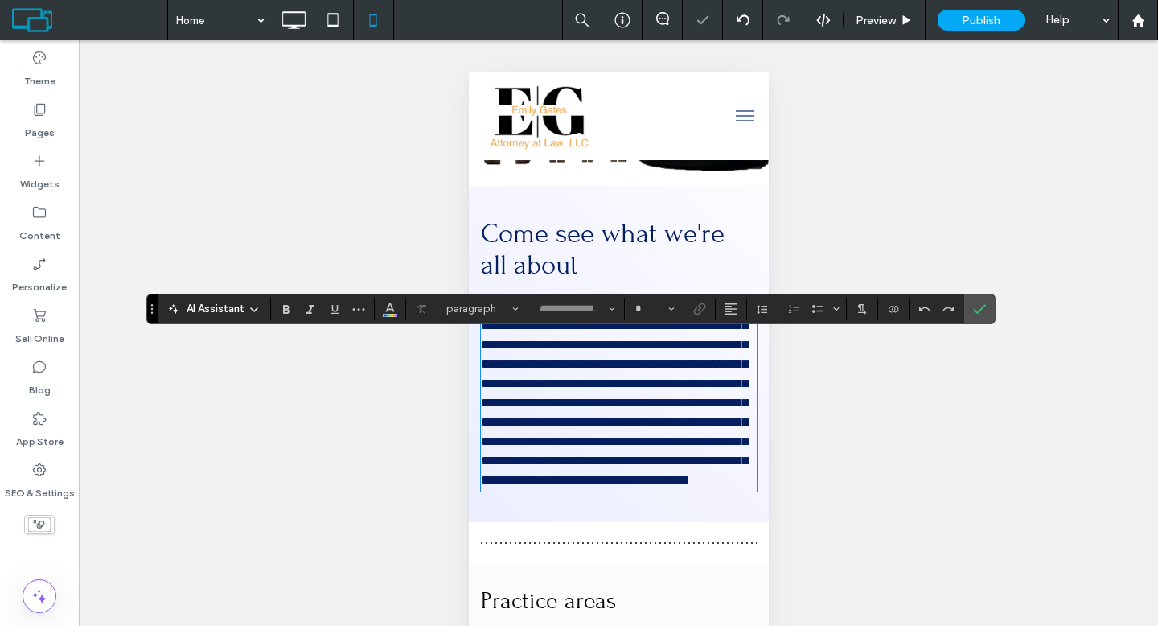
type input "**********"
type input "**"
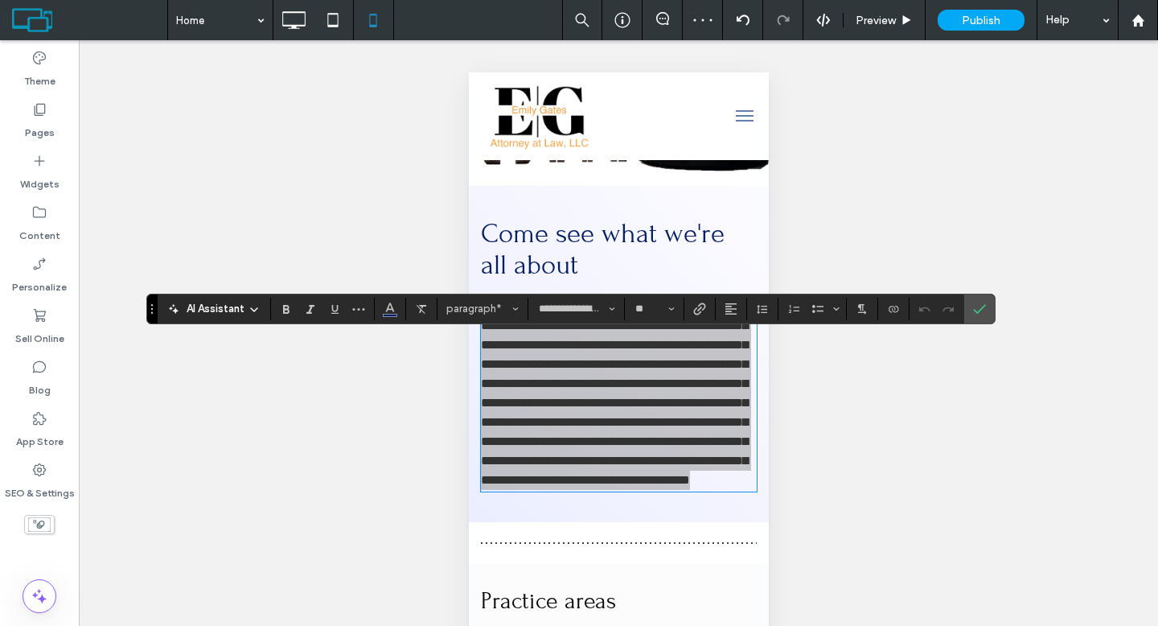
click at [242, 310] on span "AI Assistant" at bounding box center [216, 309] width 58 height 16
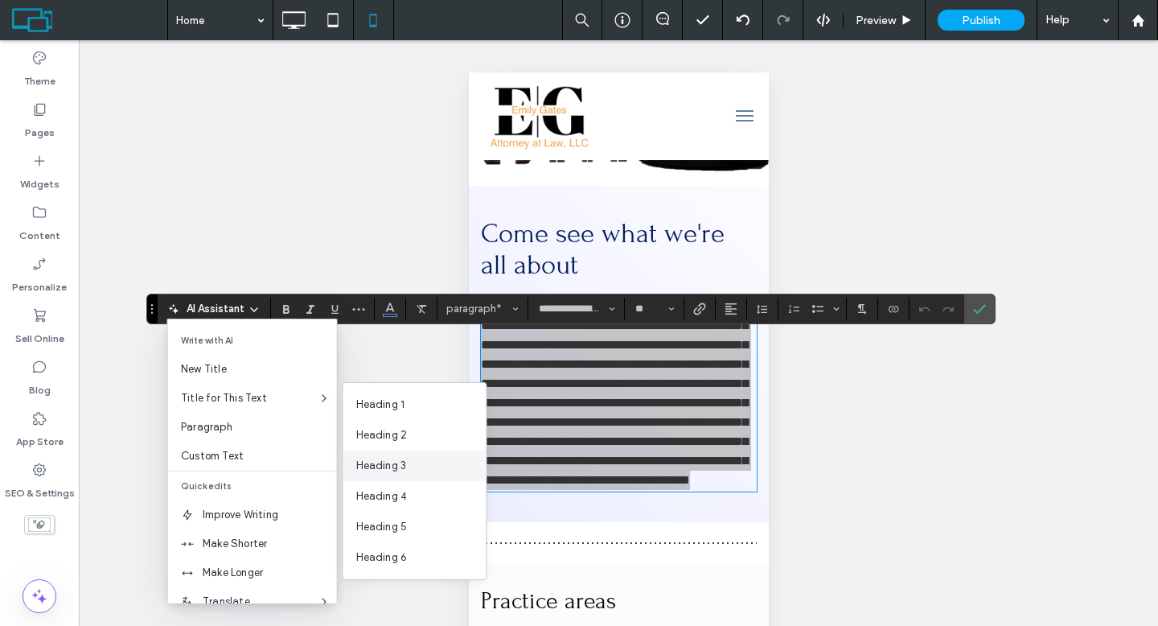
click at [381, 459] on span "Heading 3" at bounding box center [381, 465] width 51 height 16
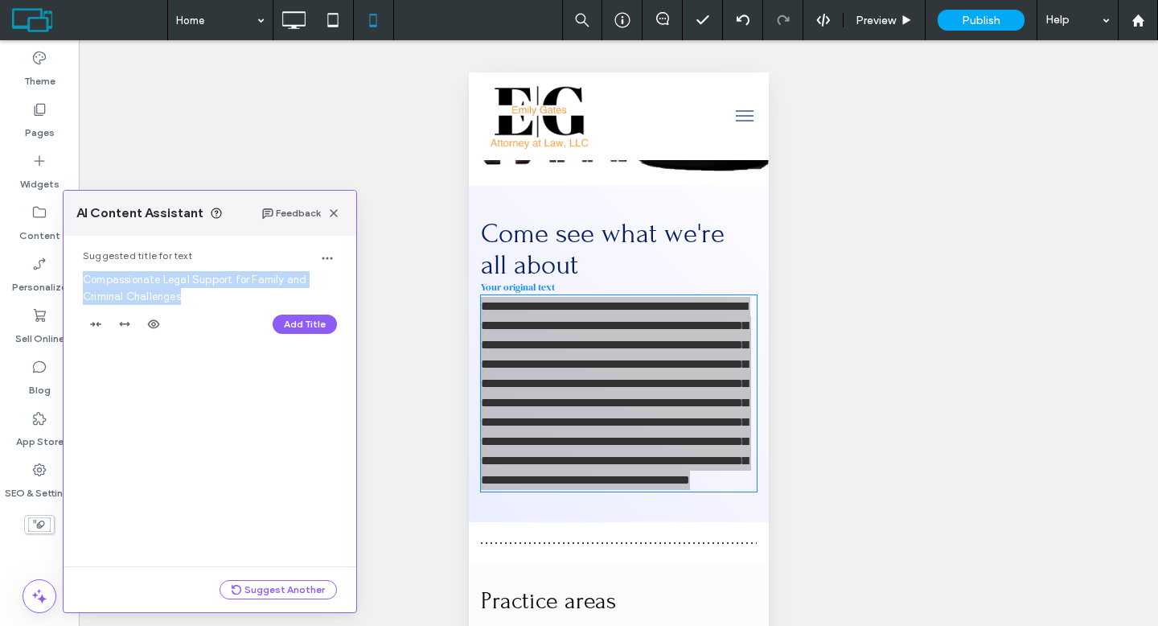
drag, startPoint x: 83, startPoint y: 280, endPoint x: 249, endPoint y: 292, distance: 166.9
click at [249, 292] on div "Suggested title for text Compassionate Legal Support for Family and Criminal Ch…" at bounding box center [210, 296] width 293 height 121
copy span "Compassionate Legal Support for Family and Criminal Challenges"
click at [338, 214] on icon "button" at bounding box center [333, 213] width 13 height 13
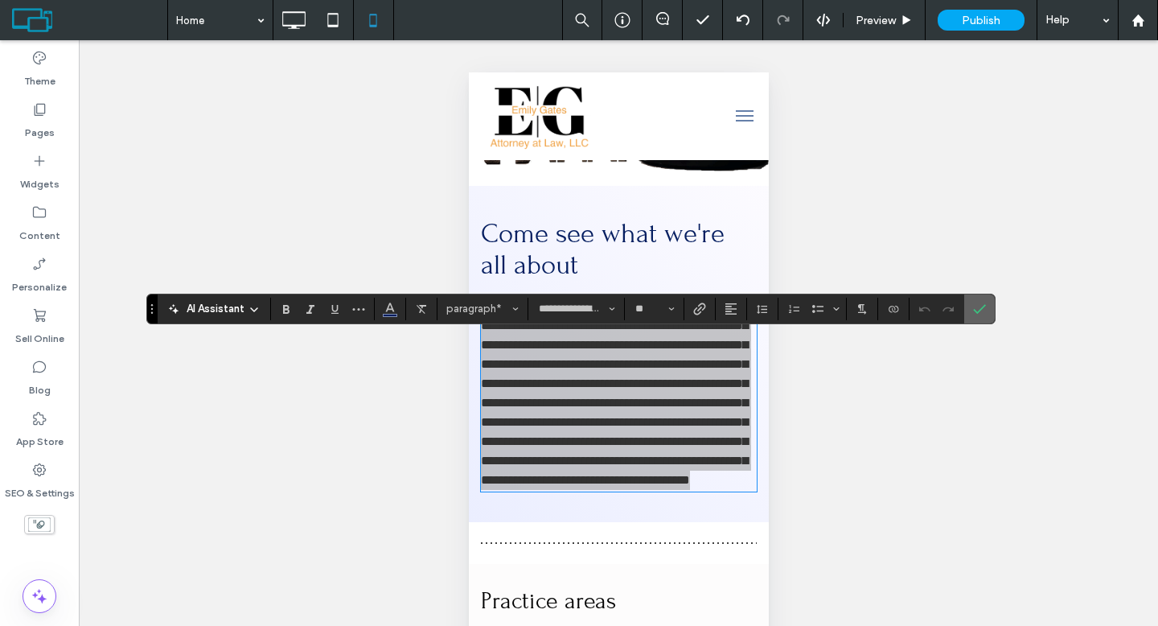
click at [984, 313] on icon "Confirm" at bounding box center [979, 308] width 13 height 13
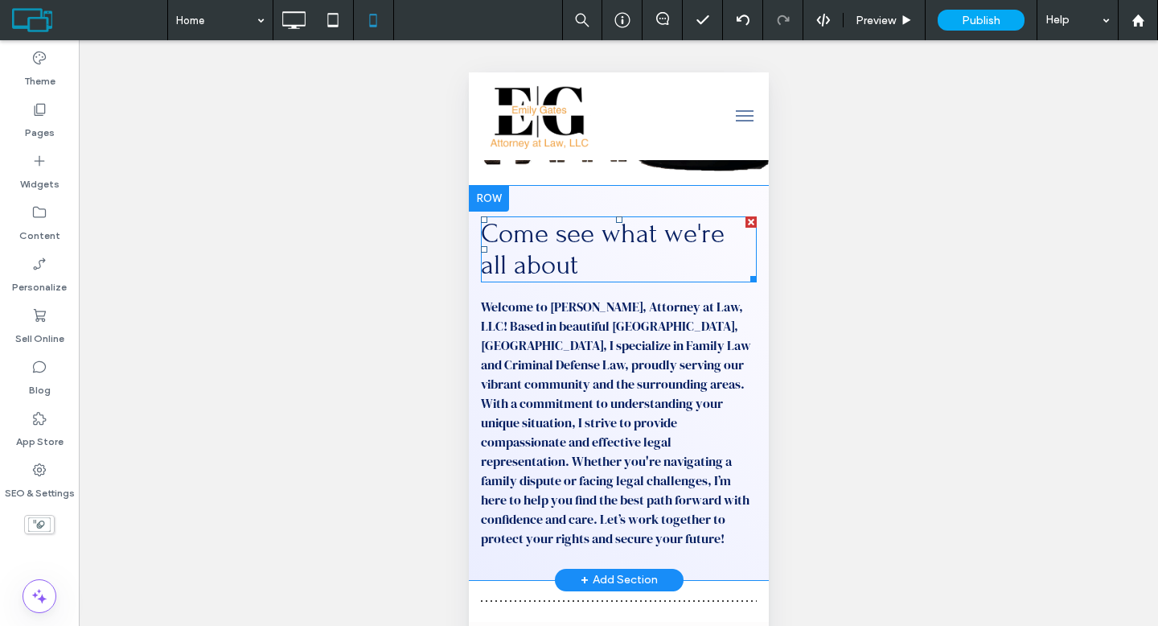
click at [620, 281] on span "Come see what we're all about" at bounding box center [602, 249] width 244 height 63
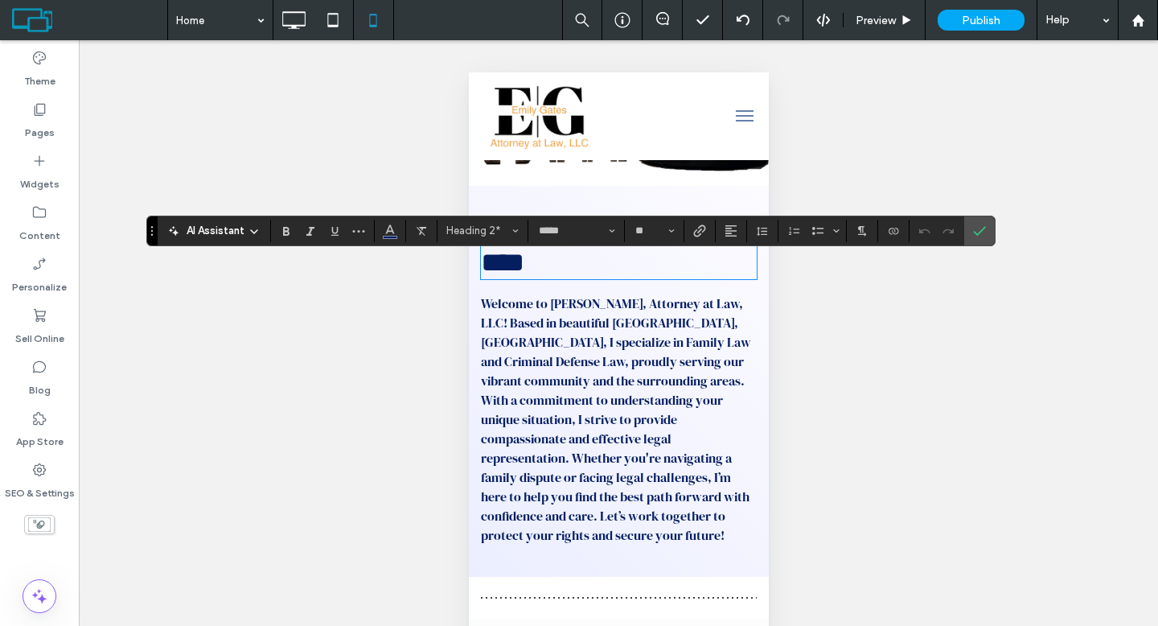
type input "**********"
type input "**"
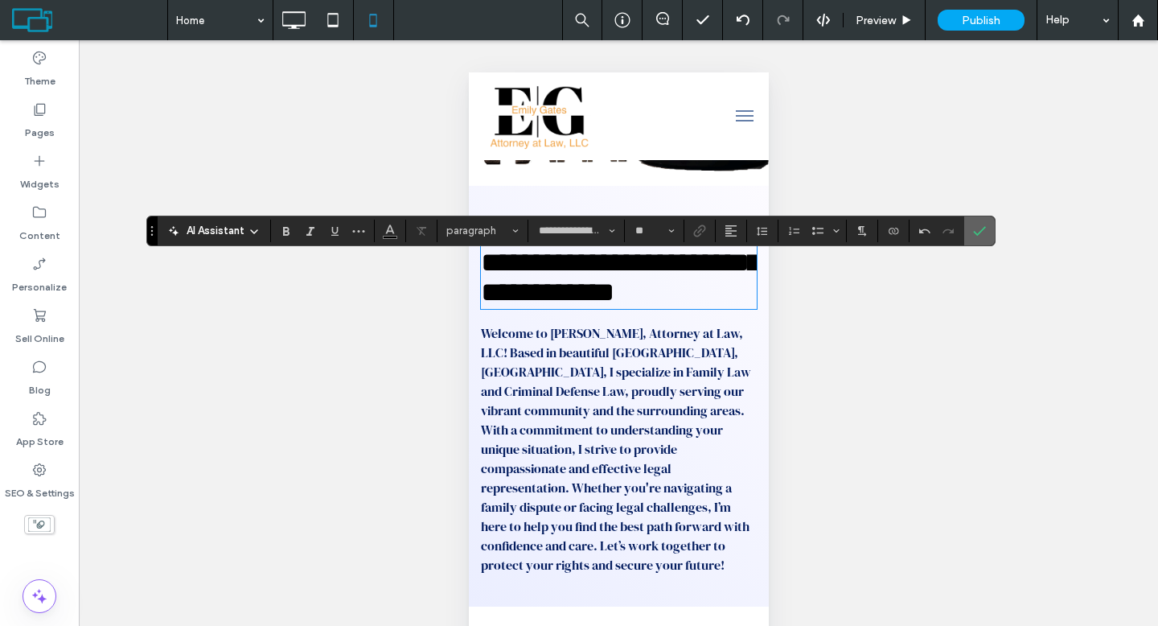
click at [974, 232] on use "Confirm" at bounding box center [979, 231] width 13 height 10
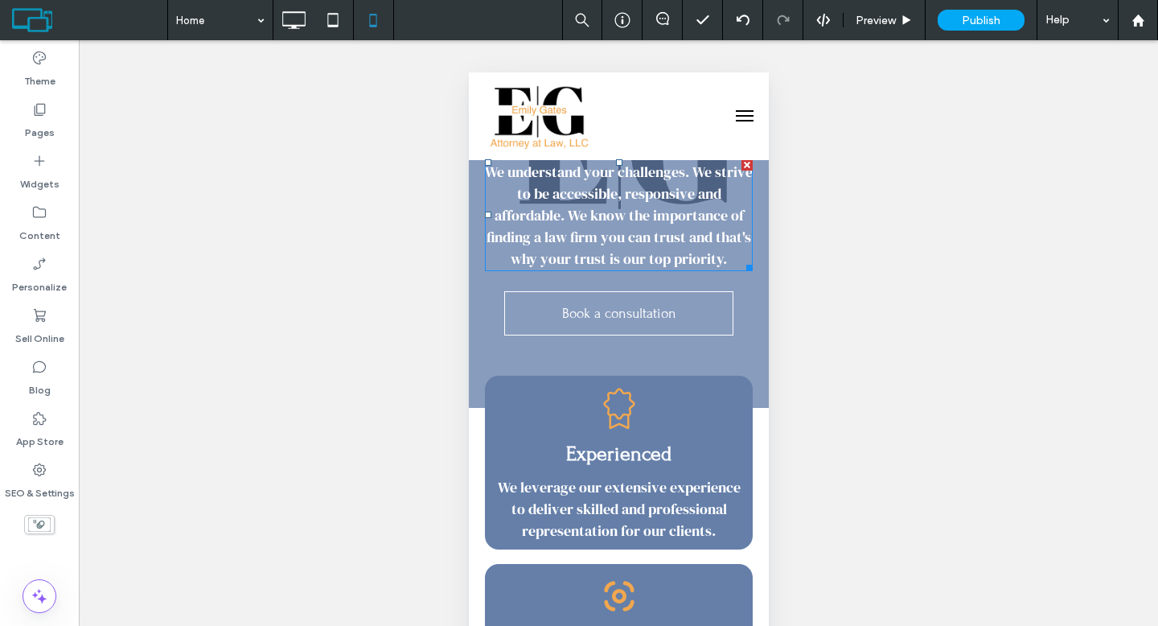
scroll to position [514, 0]
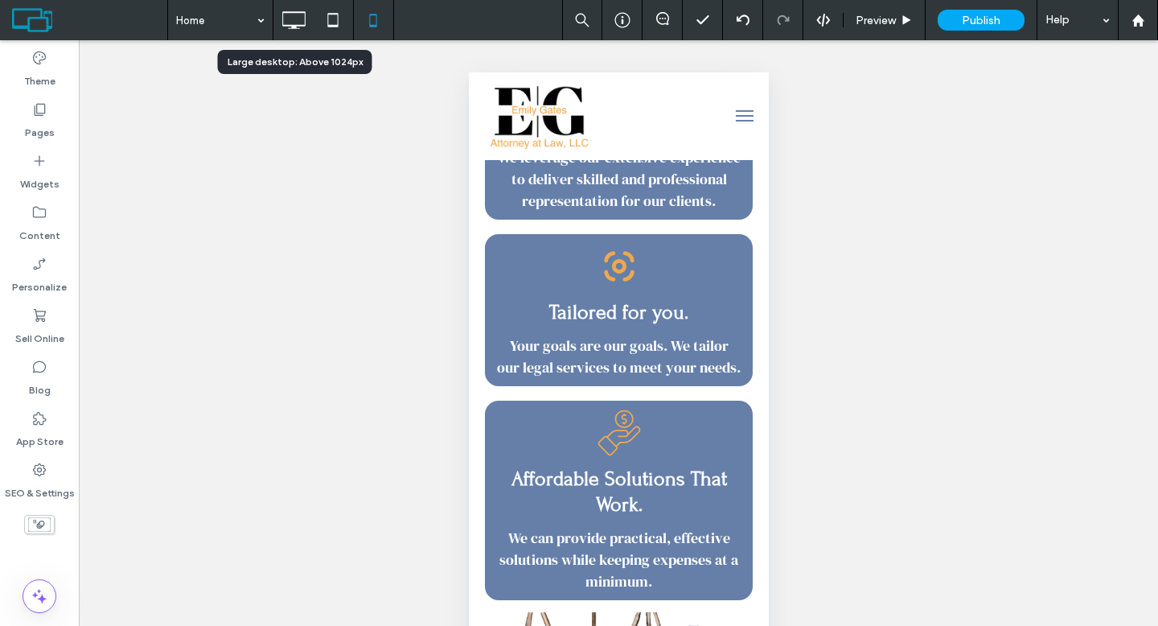
click at [292, 24] on icon at bounding box center [293, 20] width 32 height 32
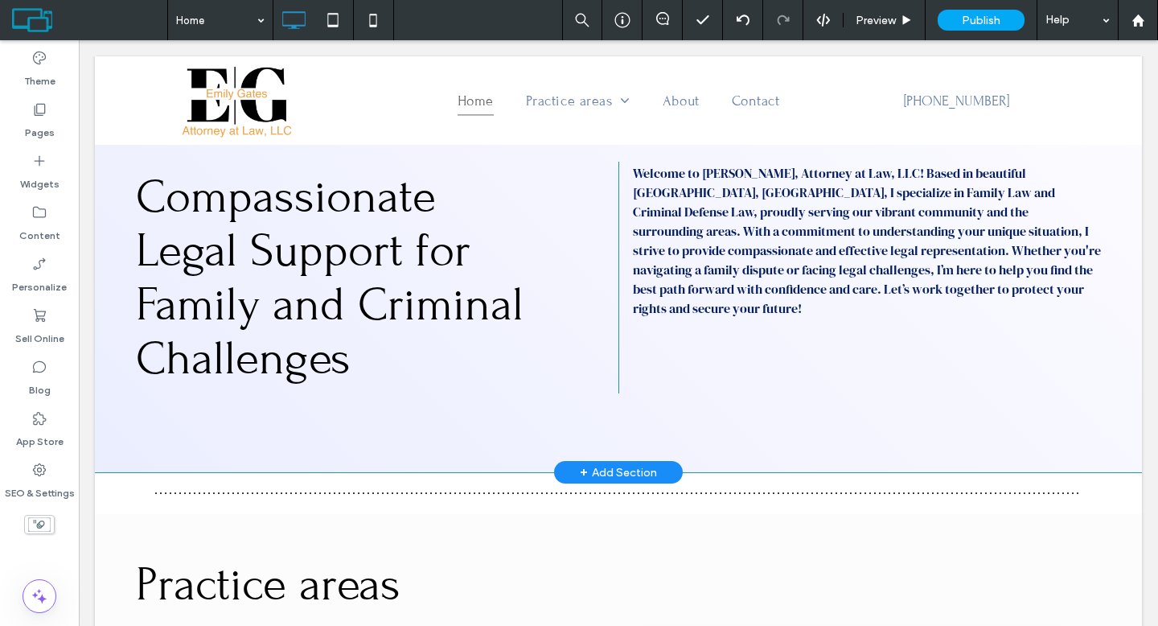
scroll to position [953, 0]
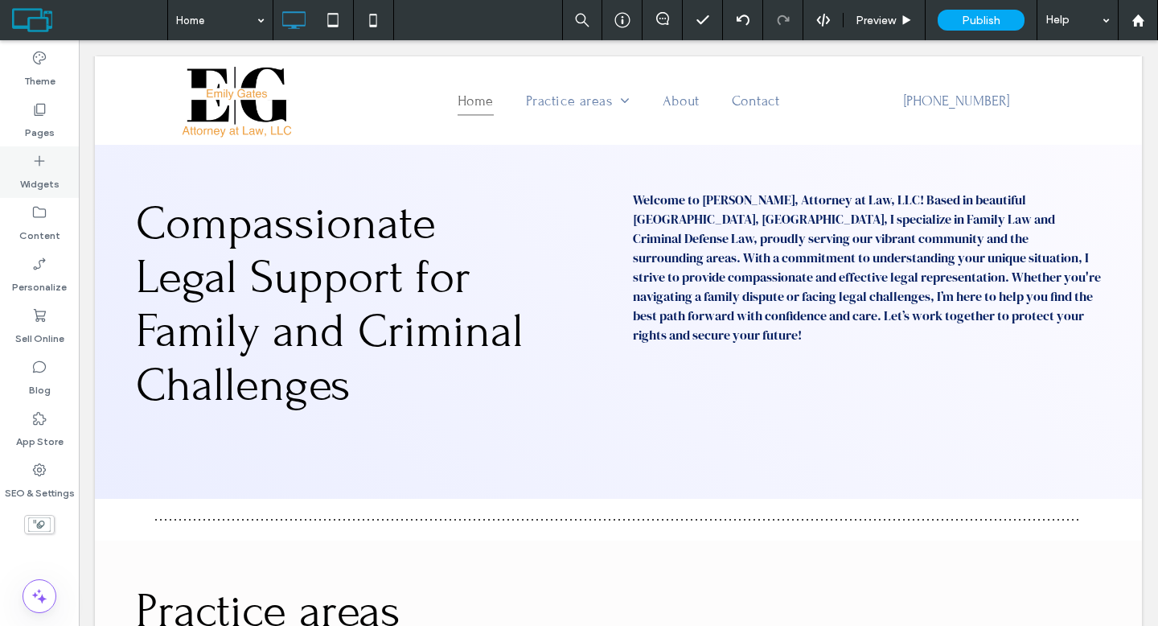
click at [43, 178] on label "Widgets" at bounding box center [39, 180] width 39 height 23
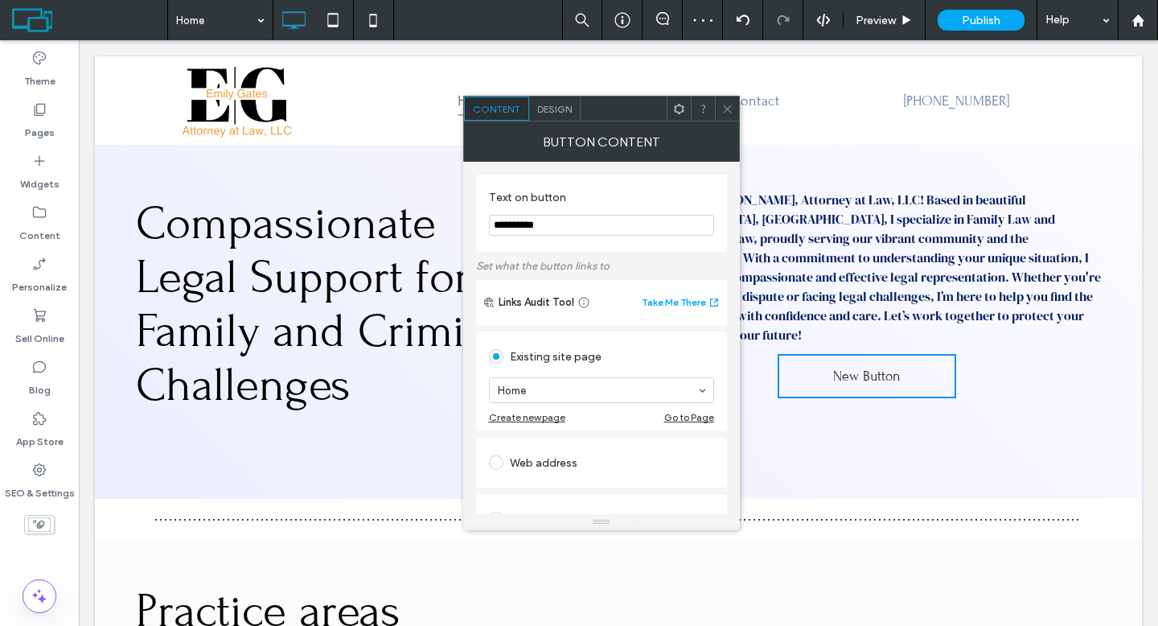
drag, startPoint x: 667, startPoint y: 265, endPoint x: 444, endPoint y: 232, distance: 225.9
drag, startPoint x: 556, startPoint y: 227, endPoint x: 489, endPoint y: 230, distance: 66.8
click at [489, 230] on input "**********" at bounding box center [601, 225] width 225 height 21
type input "*********"
click at [727, 104] on icon at bounding box center [727, 109] width 12 height 12
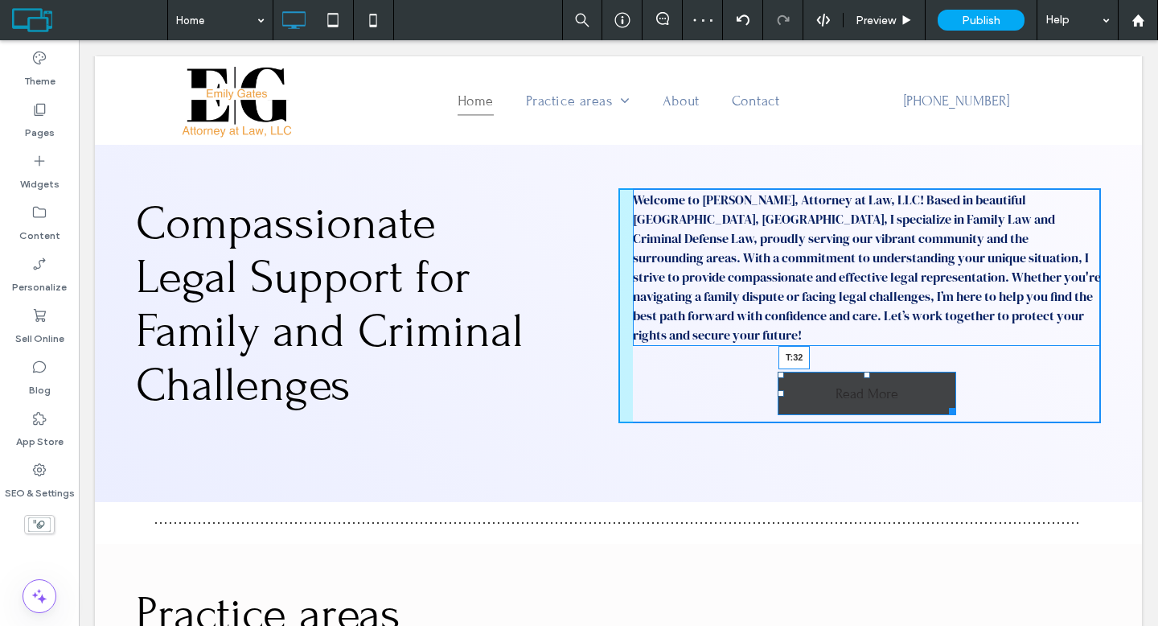
drag, startPoint x: 862, startPoint y: 336, endPoint x: 864, endPoint y: 355, distance: 18.6
click at [864, 355] on div "Welcome to Emily Gates, Attorney at Law, LLC! Based in beautiful Charleston, SC…" at bounding box center [859, 305] width 482 height 235
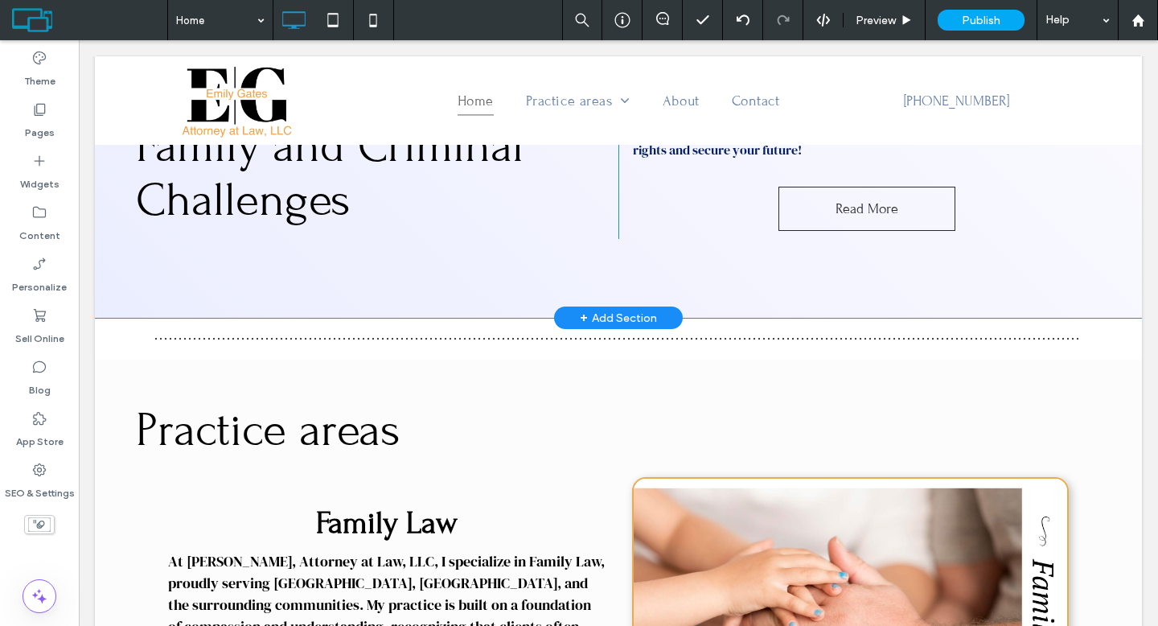
scroll to position [873, 0]
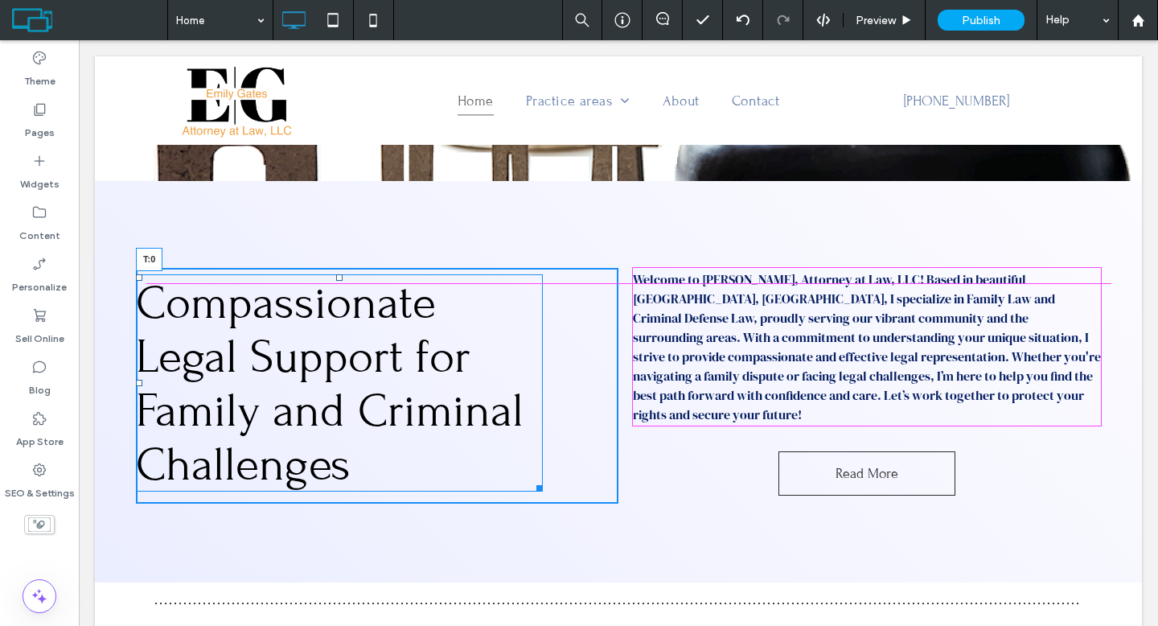
drag, startPoint x: 331, startPoint y: 277, endPoint x: 345, endPoint y: 268, distance: 16.3
click at [345, 274] on div "Compassionate Legal Support for Family and Criminal Challenges T:0" at bounding box center [339, 382] width 407 height 217
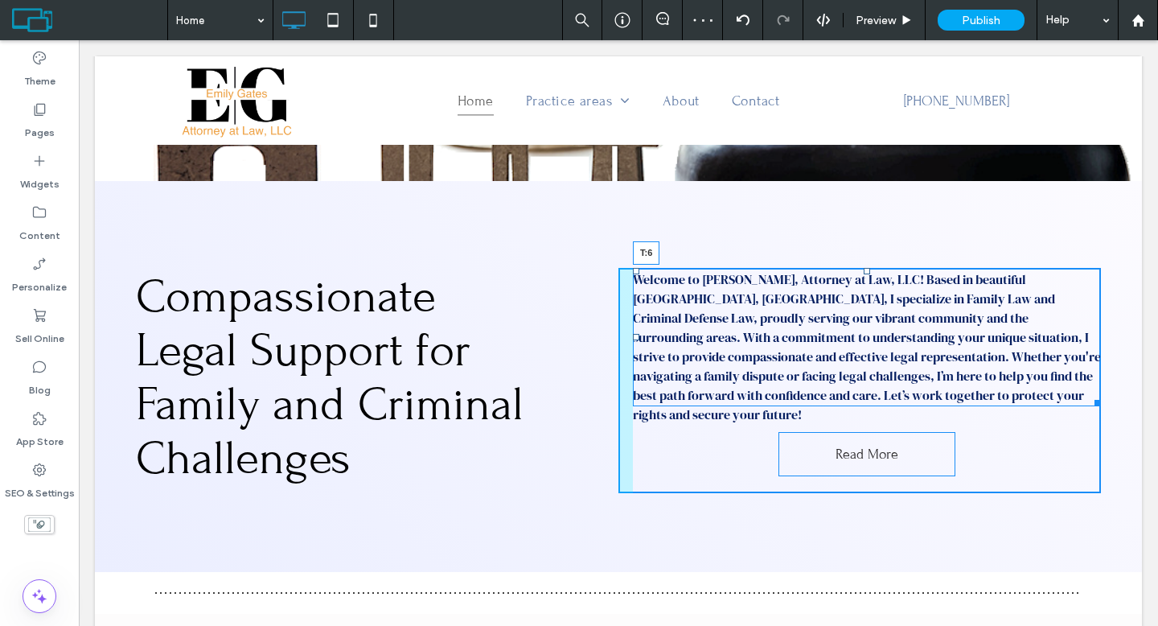
click at [863, 274] on div at bounding box center [866, 271] width 6 height 6
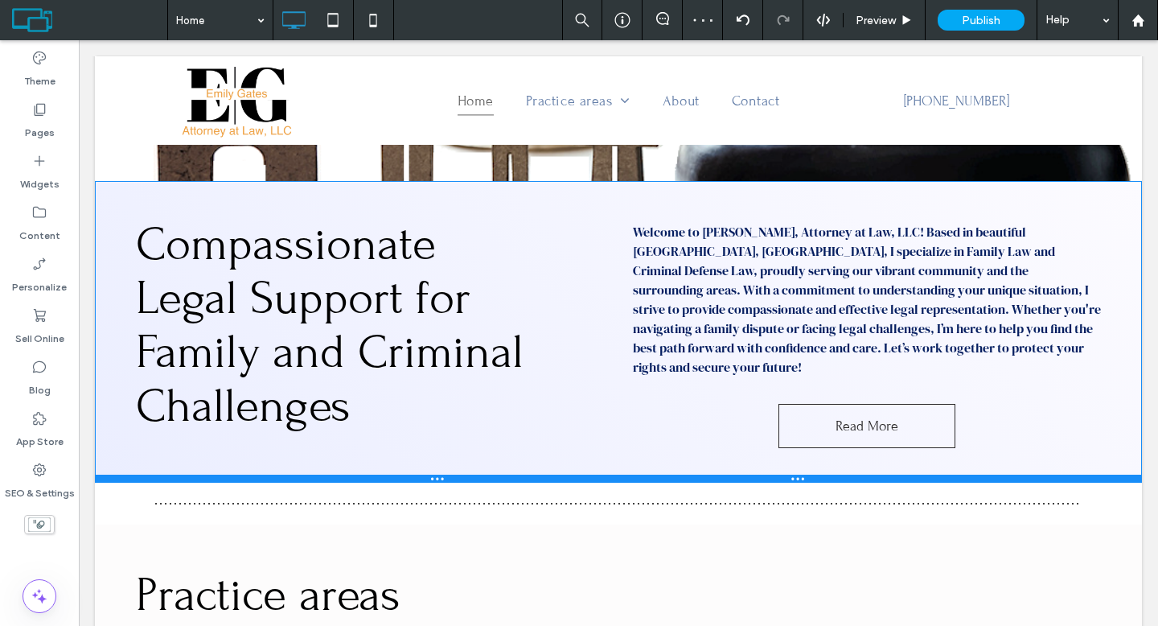
drag, startPoint x: 511, startPoint y: 568, endPoint x: 507, endPoint y: 463, distance: 104.6
click at [507, 474] on div at bounding box center [618, 478] width 1047 height 8
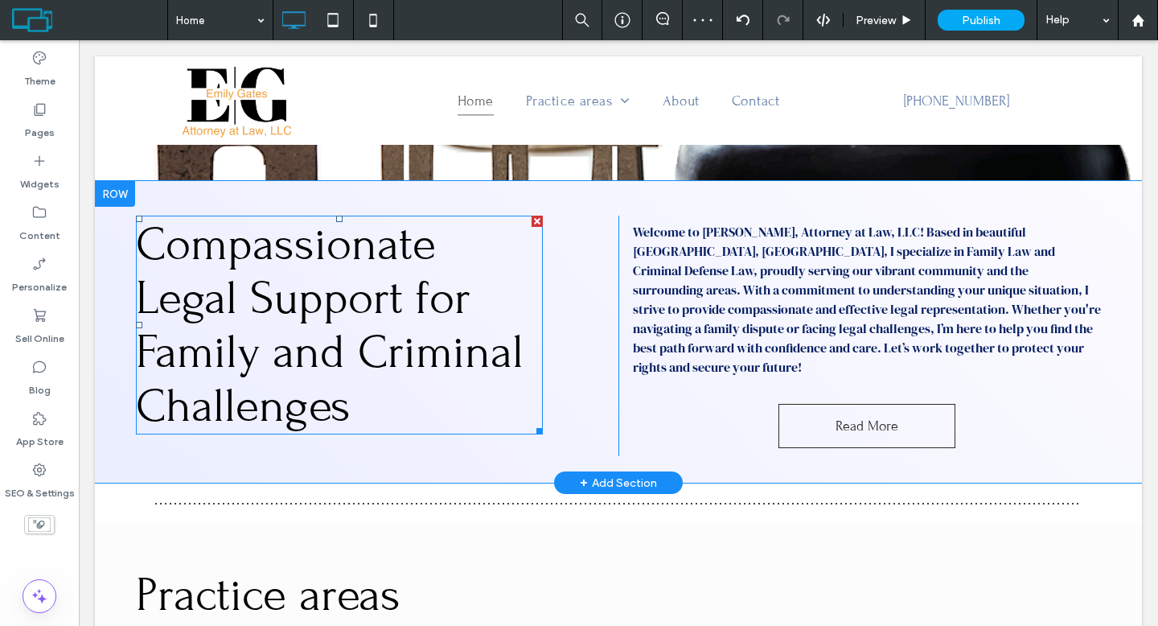
scroll to position [870, 0]
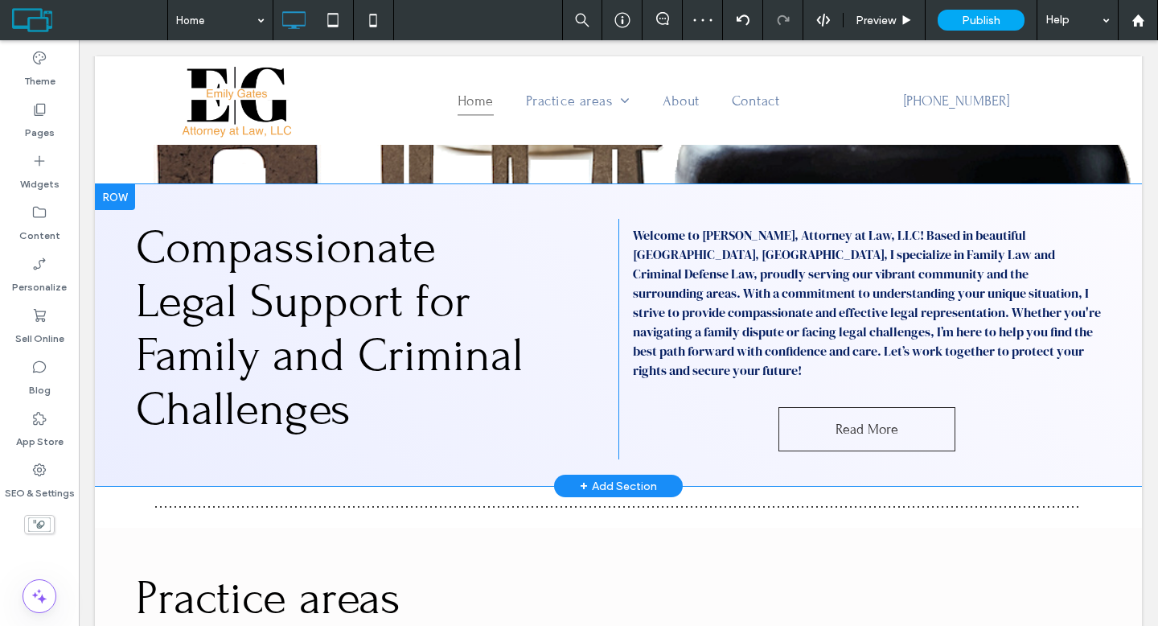
click at [123, 199] on div at bounding box center [115, 197] width 40 height 26
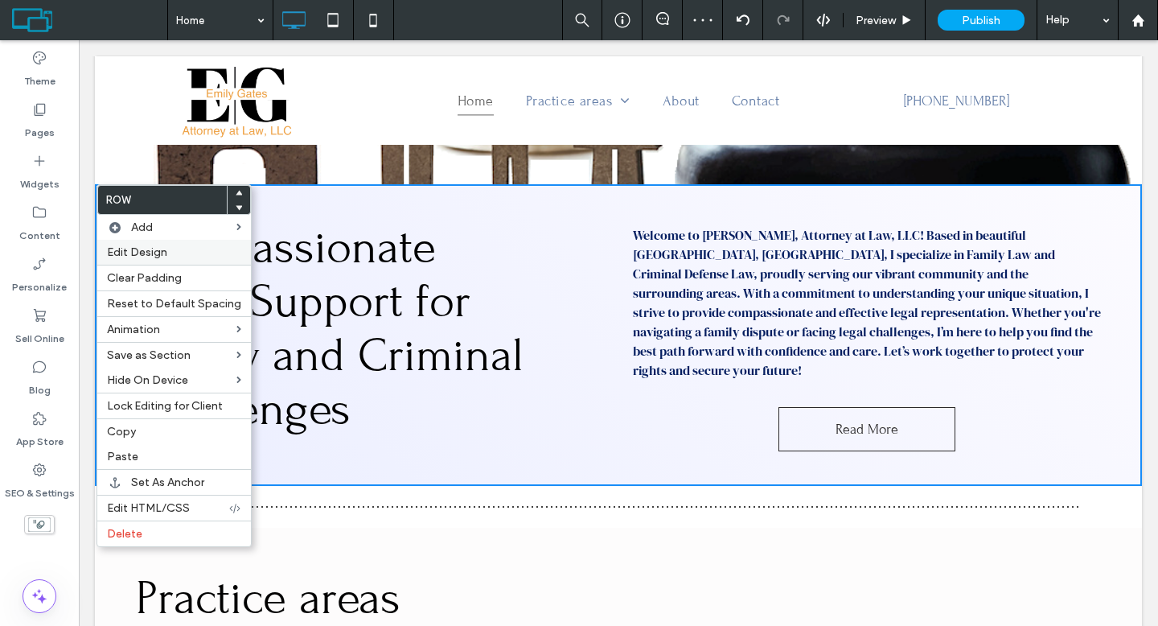
click at [131, 250] on span "Edit Design" at bounding box center [137, 252] width 60 height 14
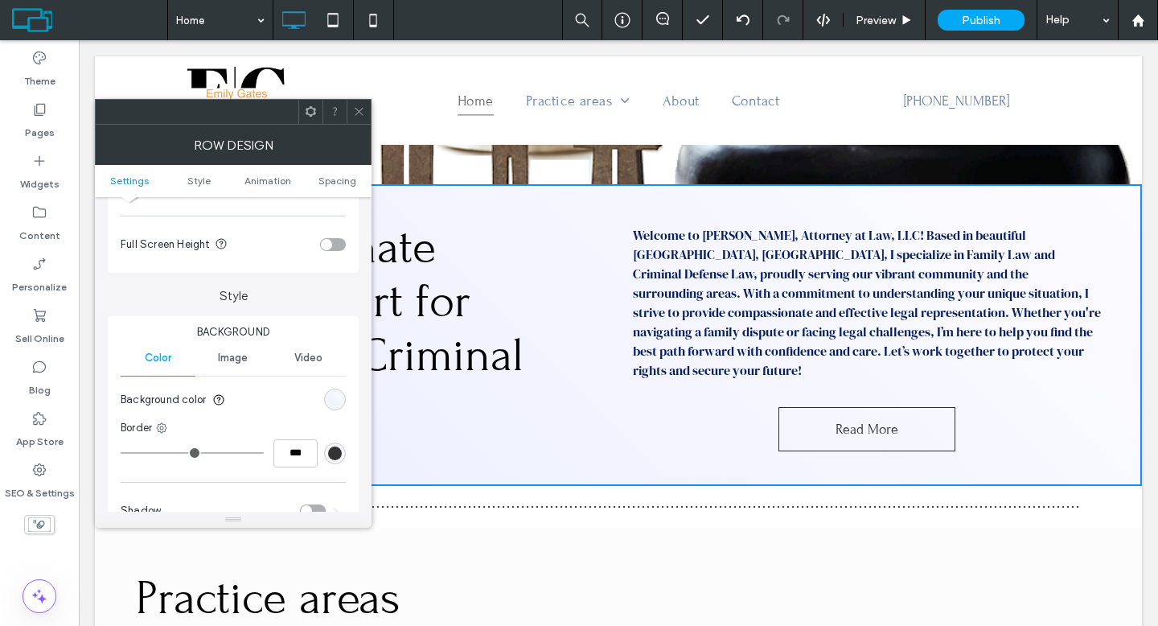
scroll to position [275, 0]
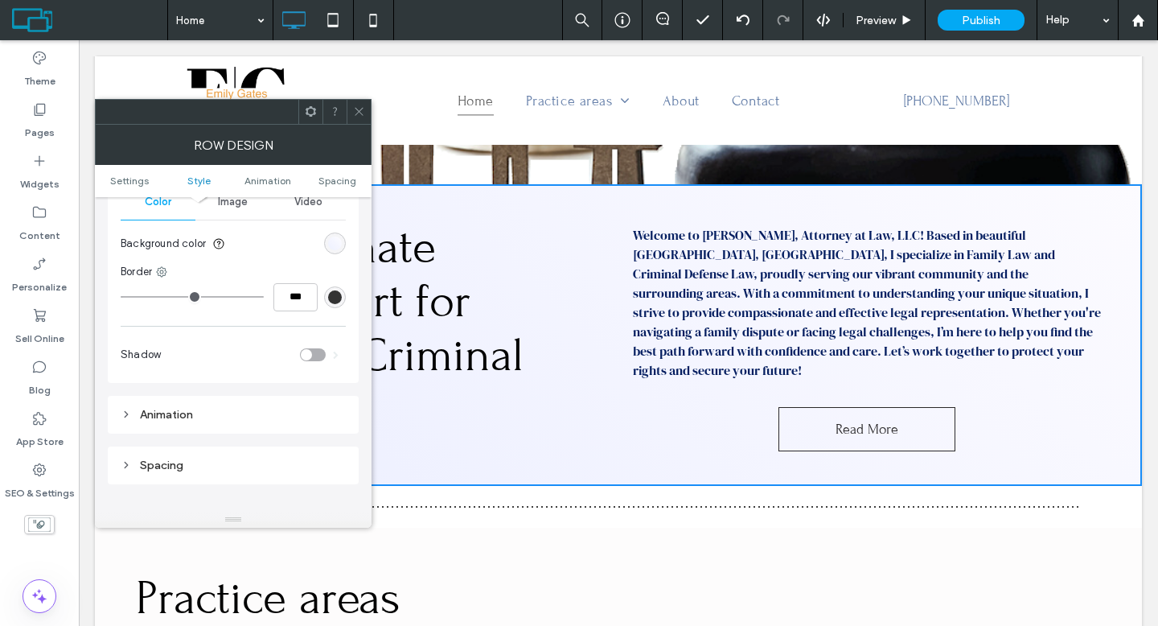
click at [330, 247] on div "linear-gradient(405deg, rgb(235, 238, 255) 0px, rgb(252, 251, 255) 100%)" at bounding box center [335, 243] width 14 height 14
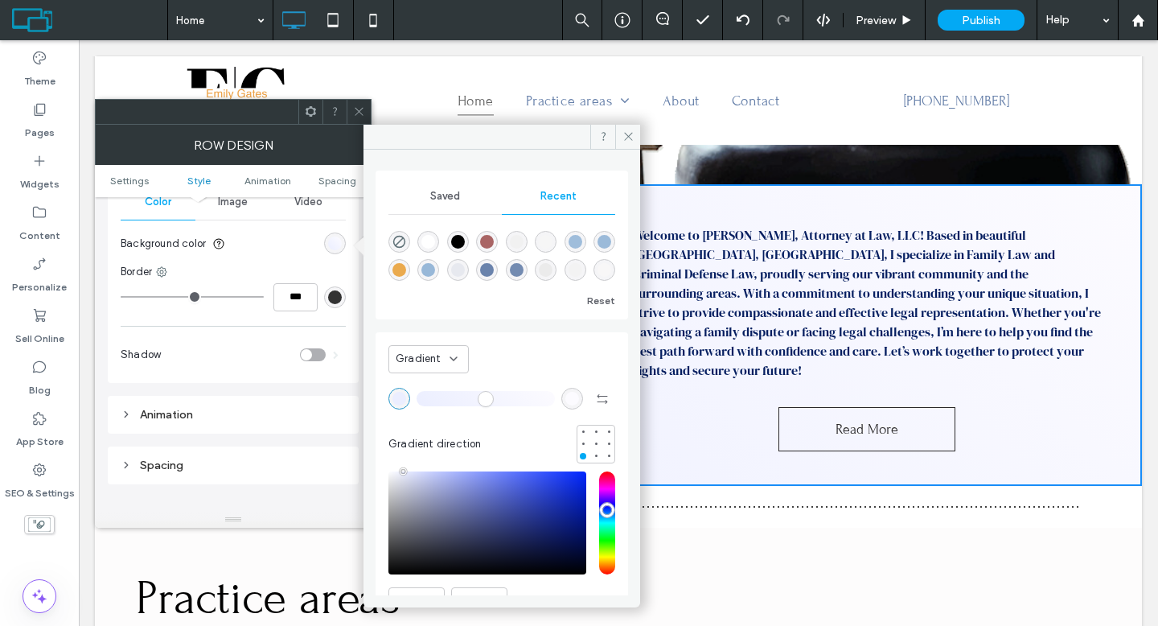
click at [523, 270] on div "rgba(101, 127, 169, 0.9)" at bounding box center [517, 270] width 14 height 14
type input "*******"
type input "**"
type input "***"
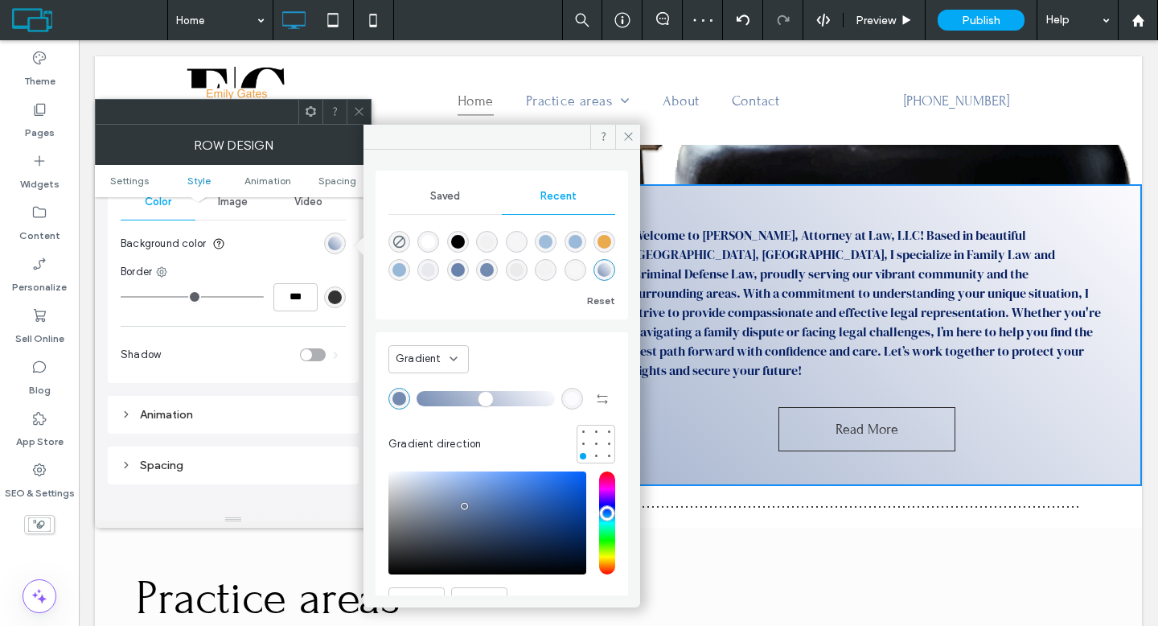
click at [440, 354] on div "Gradient" at bounding box center [423, 359] width 54 height 16
click at [434, 373] on div "Color" at bounding box center [428, 387] width 79 height 28
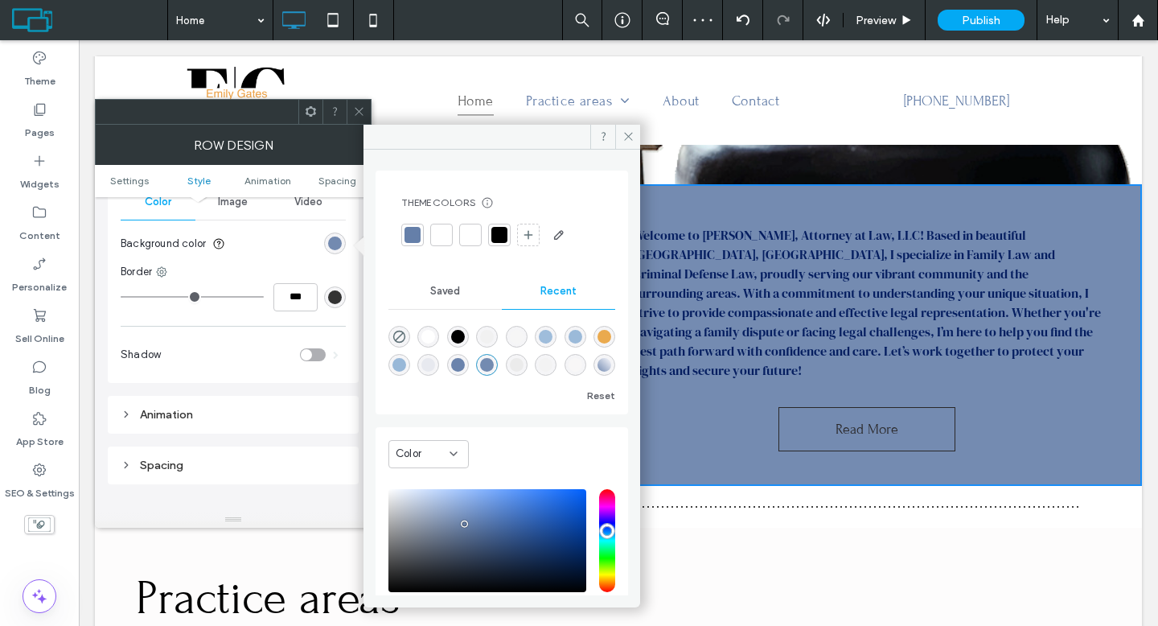
click at [412, 244] on div at bounding box center [412, 235] width 23 height 23
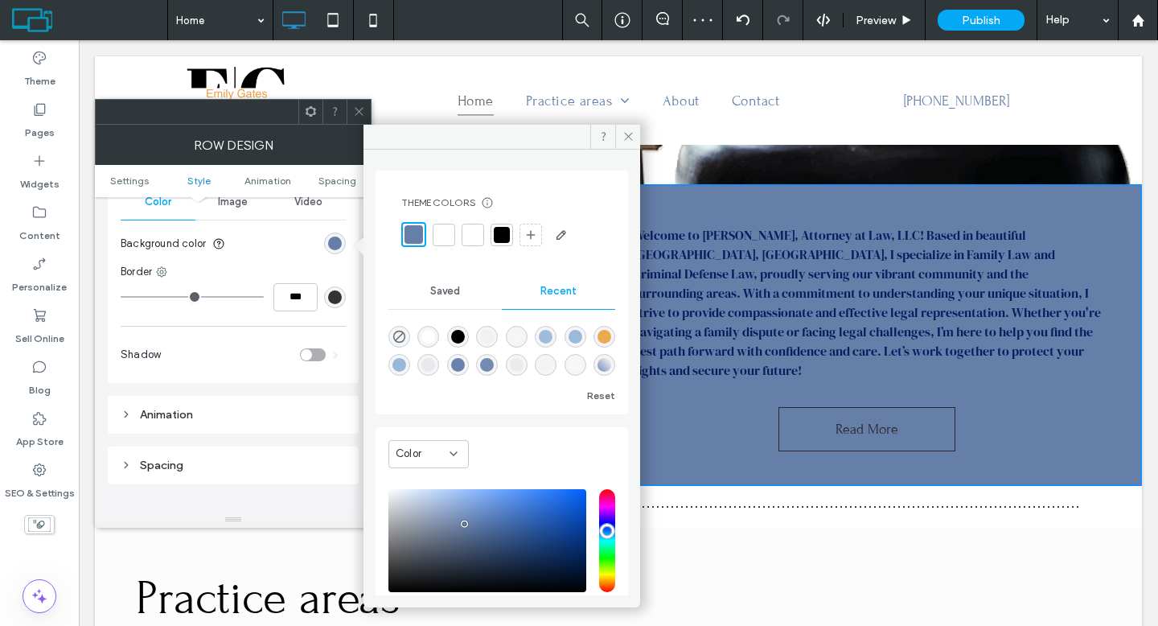
click at [361, 121] on span at bounding box center [359, 112] width 12 height 24
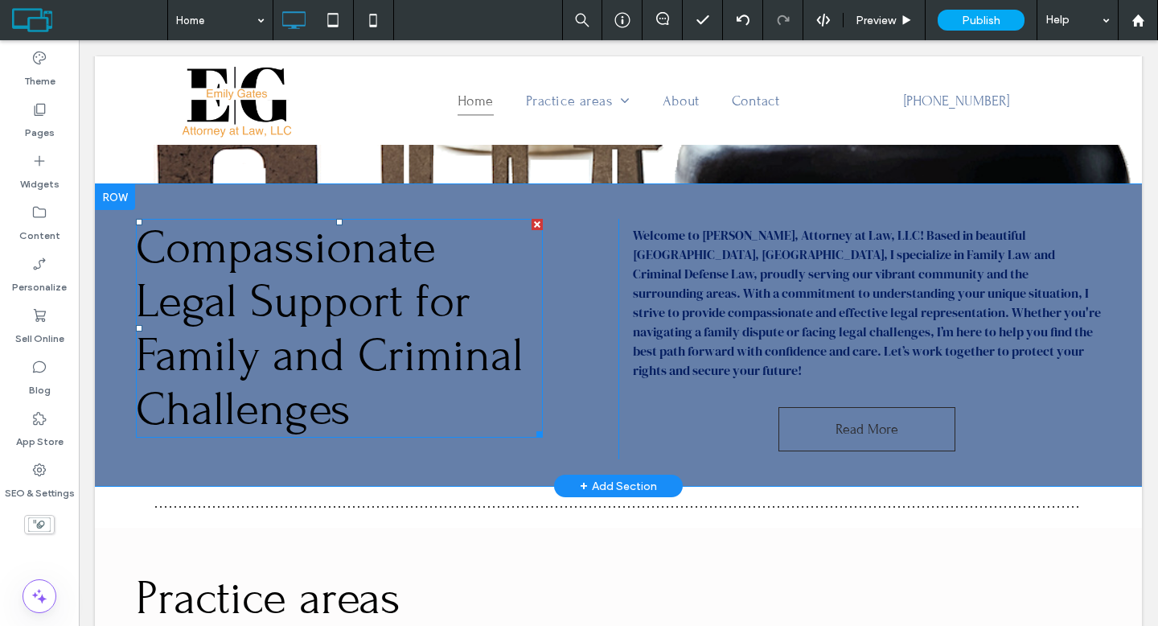
click at [379, 285] on span "Compassionate Legal Support for Family and Criminal Challenges" at bounding box center [330, 327] width 388 height 215
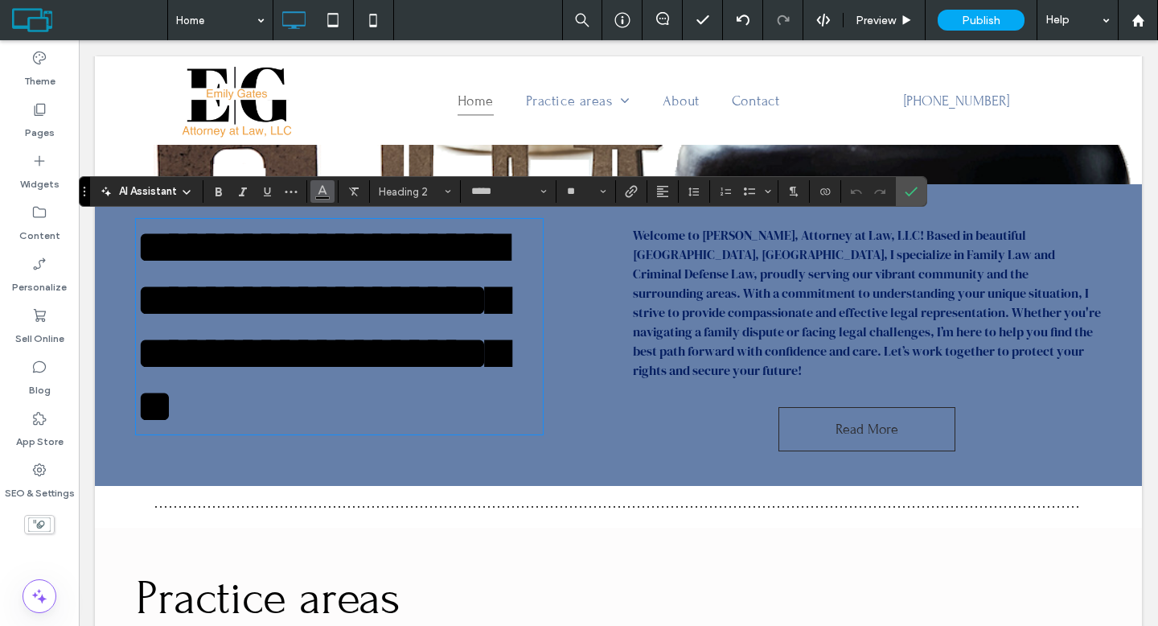
click at [322, 191] on use "Color" at bounding box center [322, 190] width 9 height 9
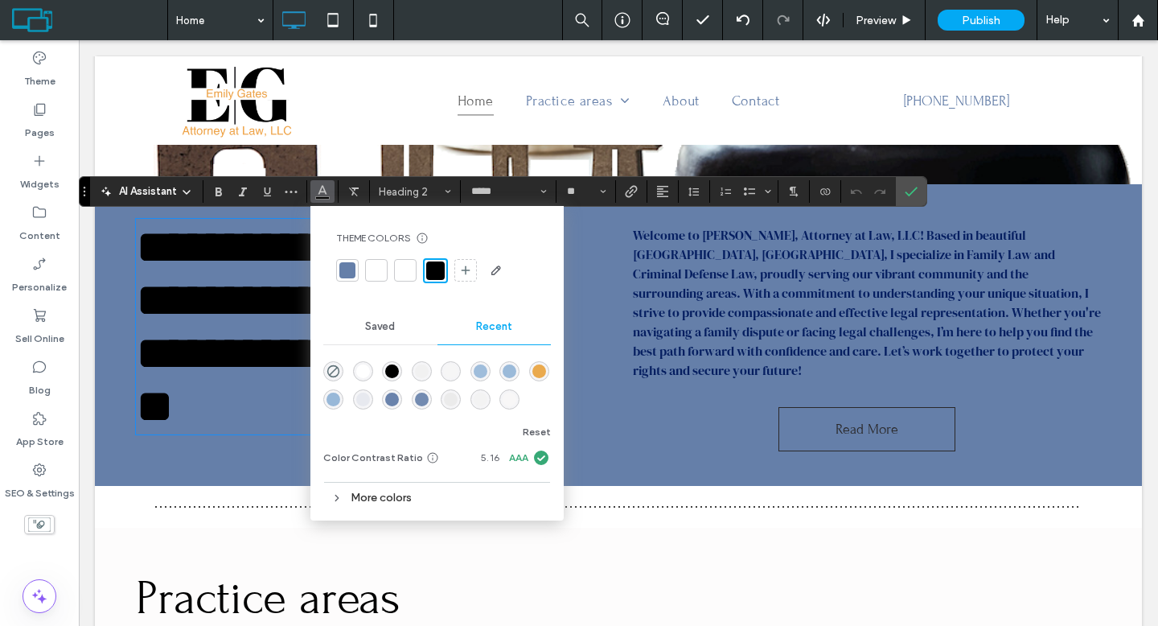
click at [375, 263] on div at bounding box center [376, 270] width 16 height 16
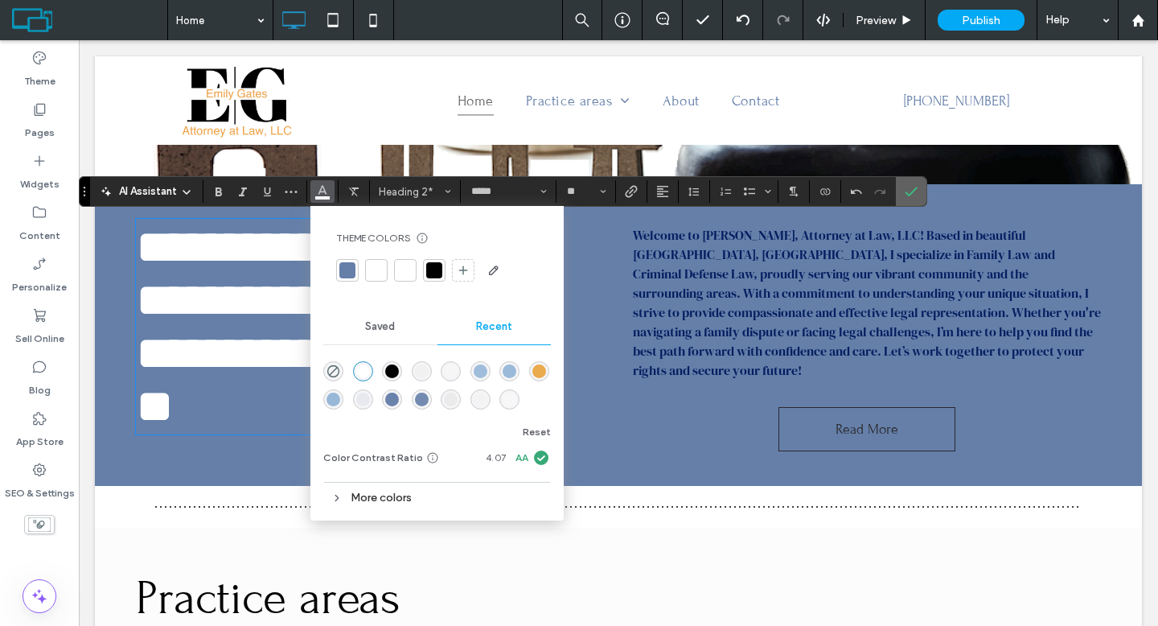
drag, startPoint x: 909, startPoint y: 198, endPoint x: 829, endPoint y: 158, distance: 89.5
click at [909, 198] on span "Confirm" at bounding box center [908, 191] width 7 height 29
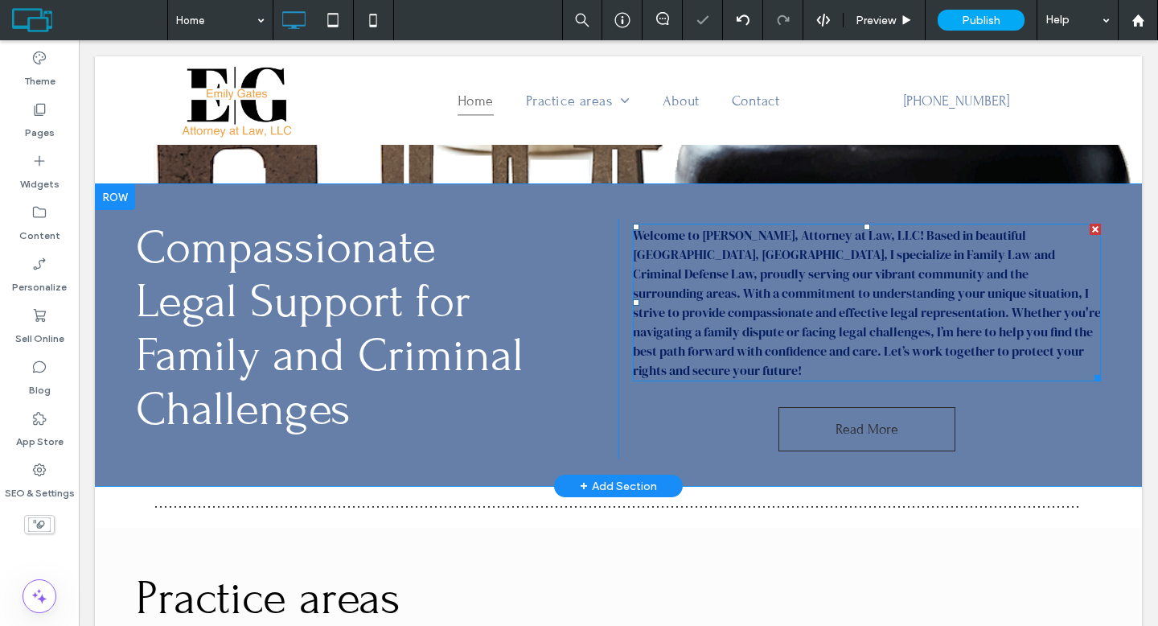
click at [859, 282] on p "Welcome to [PERSON_NAME], Attorney at Law, LLC! Based in beautiful [GEOGRAPHIC_…" at bounding box center [867, 302] width 468 height 154
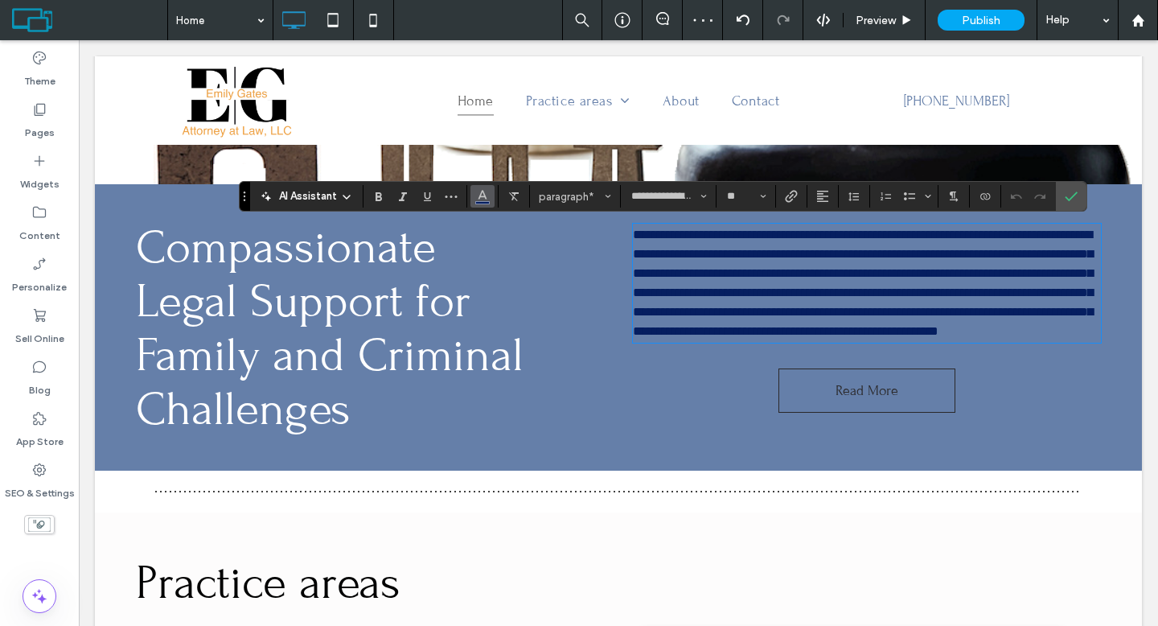
click at [487, 188] on icon "Color" at bounding box center [482, 194] width 13 height 13
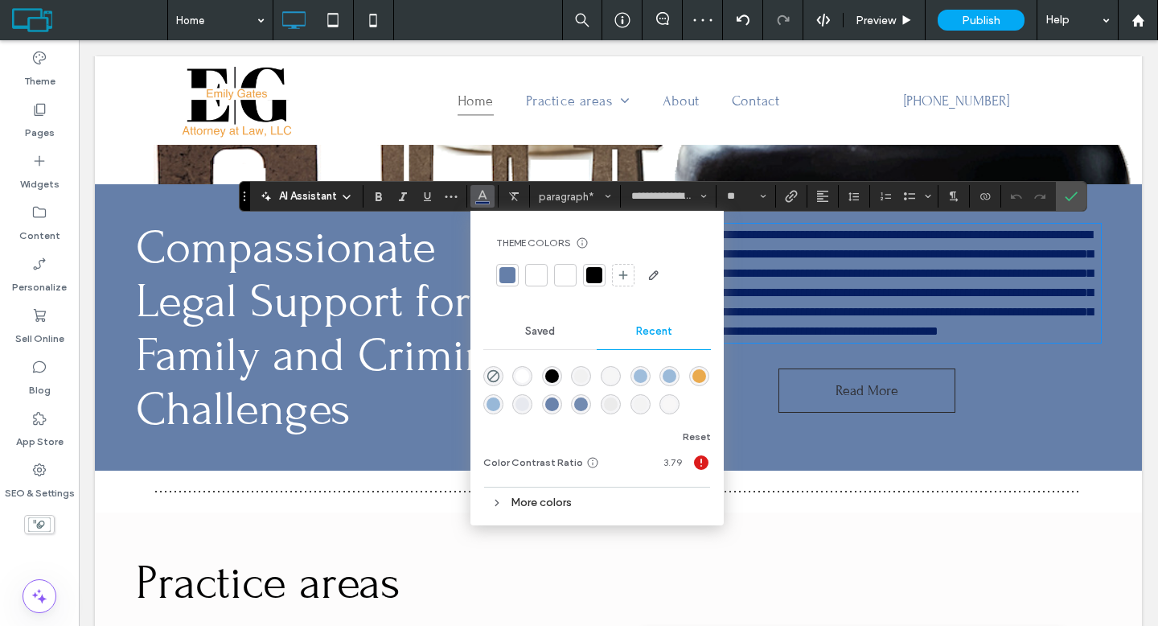
click at [532, 264] on div at bounding box center [597, 275] width 202 height 26
click at [536, 269] on div at bounding box center [536, 275] width 16 height 16
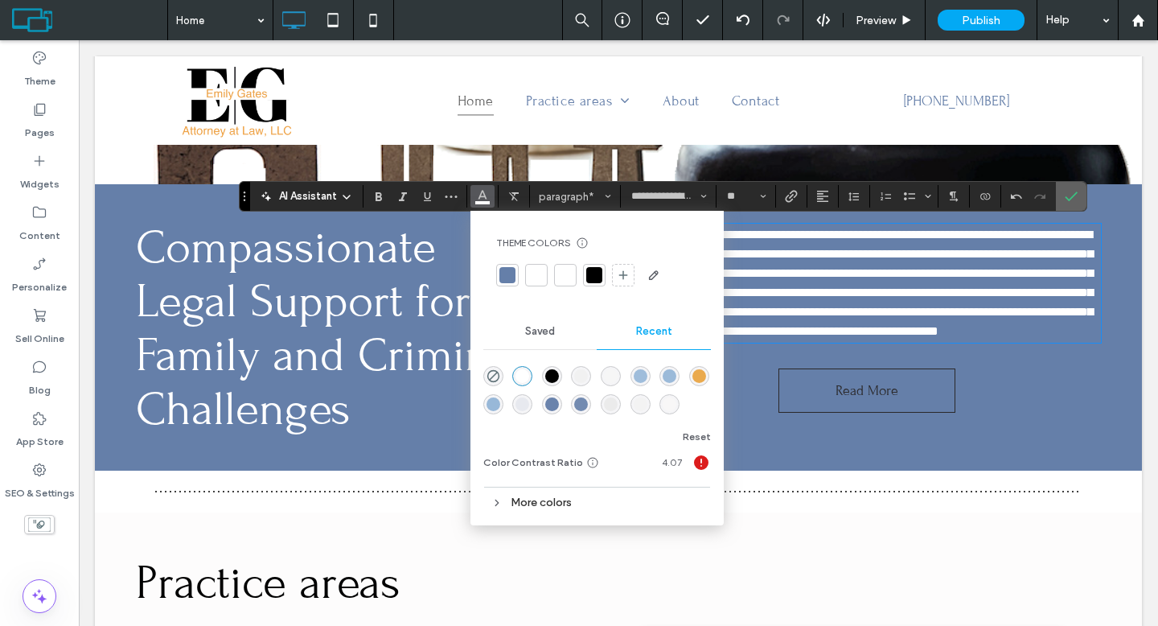
click at [1067, 207] on span "Confirm" at bounding box center [1067, 196] width 7 height 29
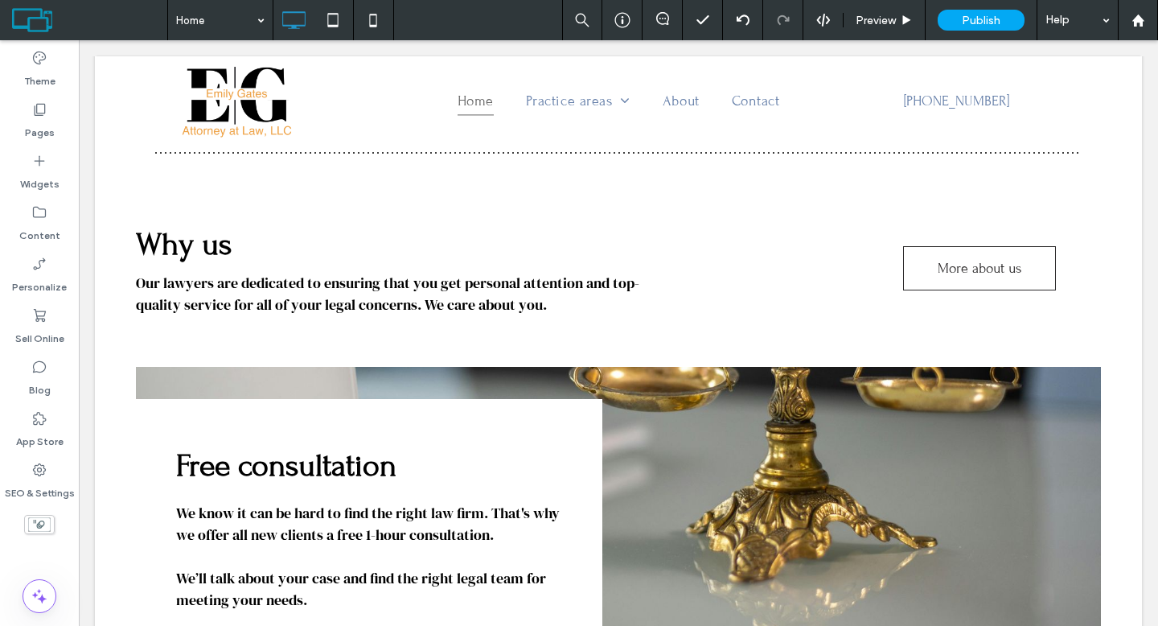
scroll to position [2066, 0]
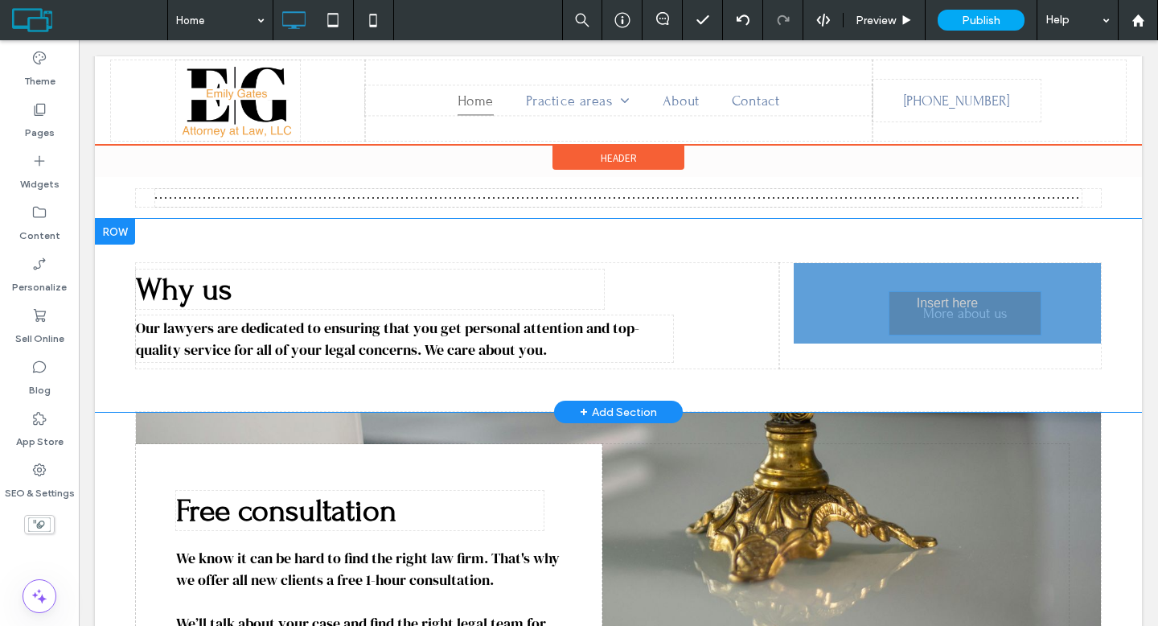
drag, startPoint x: 986, startPoint y: 295, endPoint x: 1052, endPoint y: 329, distance: 74.8
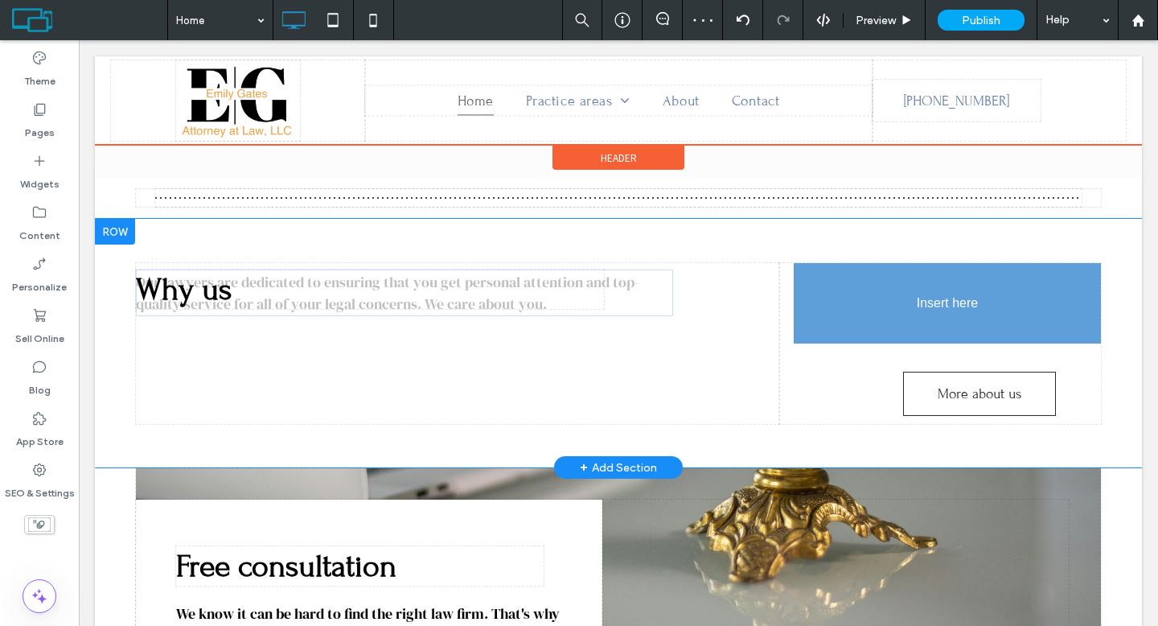
drag, startPoint x: 486, startPoint y: 331, endPoint x: 981, endPoint y: 314, distance: 494.7
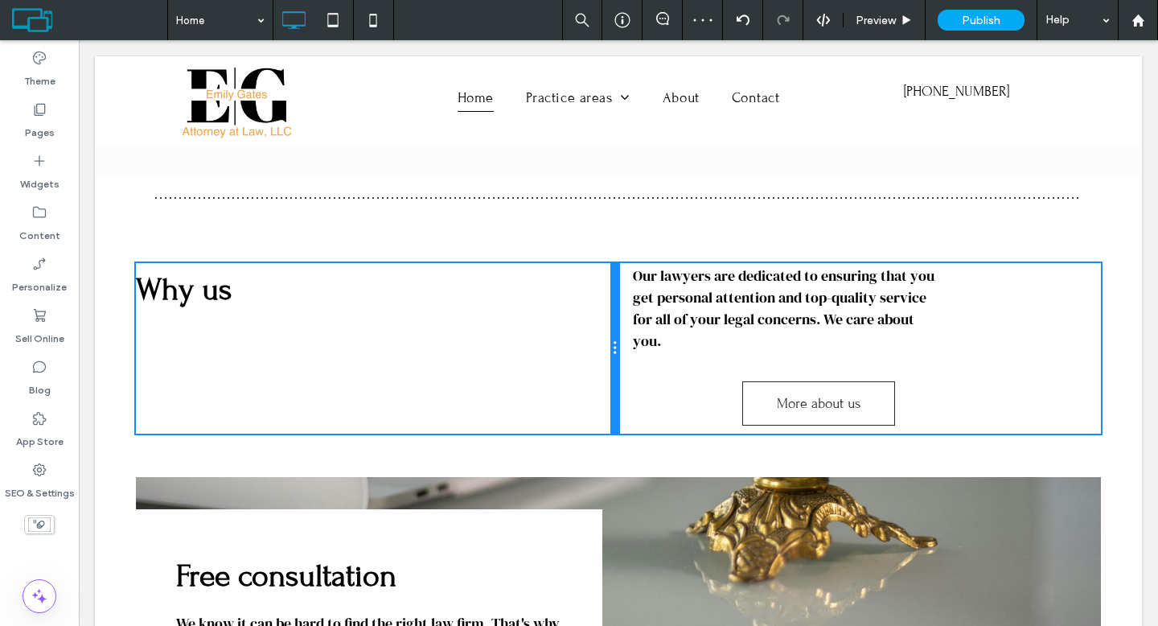
scroll to position [2067, 0]
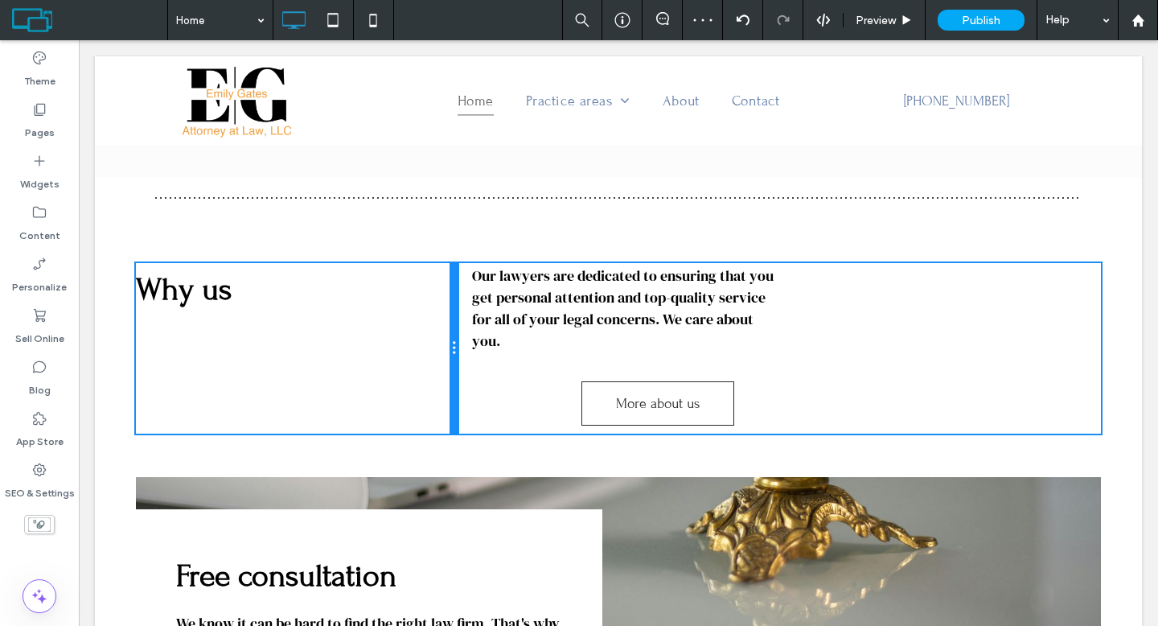
drag, startPoint x: 766, startPoint y: 351, endPoint x: 468, endPoint y: 347, distance: 298.3
click at [468, 347] on div "Why us Click To Paste Click To Paste Our lawyers are dedicated to ensuring that…" at bounding box center [618, 348] width 965 height 170
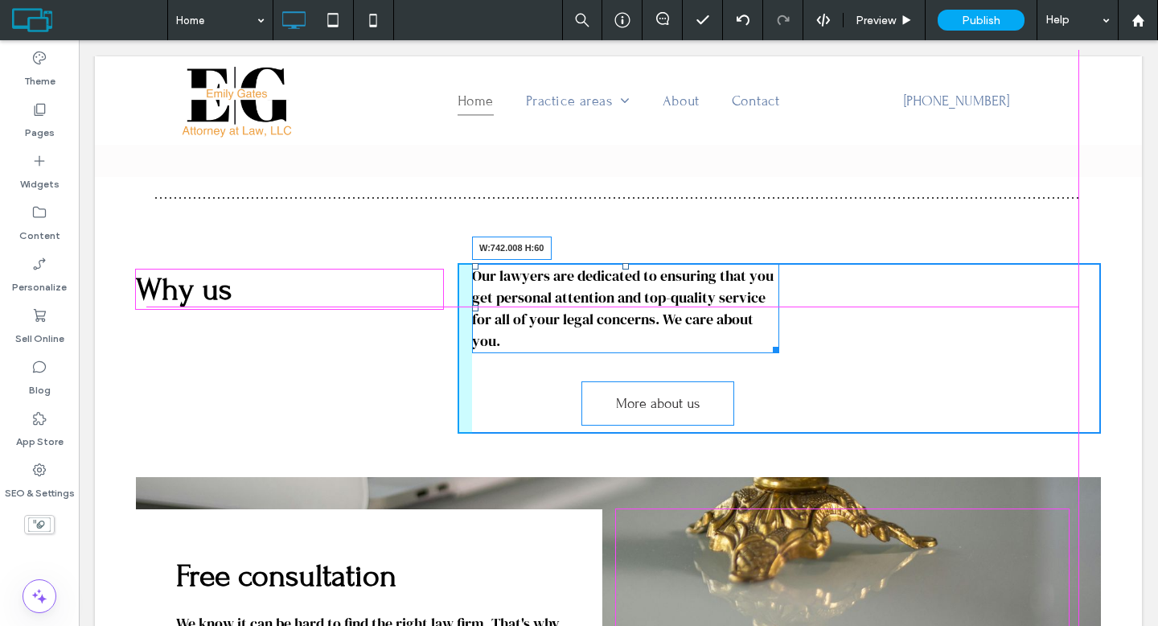
drag, startPoint x: 818, startPoint y: 328, endPoint x: 1055, endPoint y: 338, distance: 237.4
click at [1055, 338] on div "Click To Paste Our lawyers are dedicated to ensuring that you get personal atte…" at bounding box center [778, 348] width 643 height 170
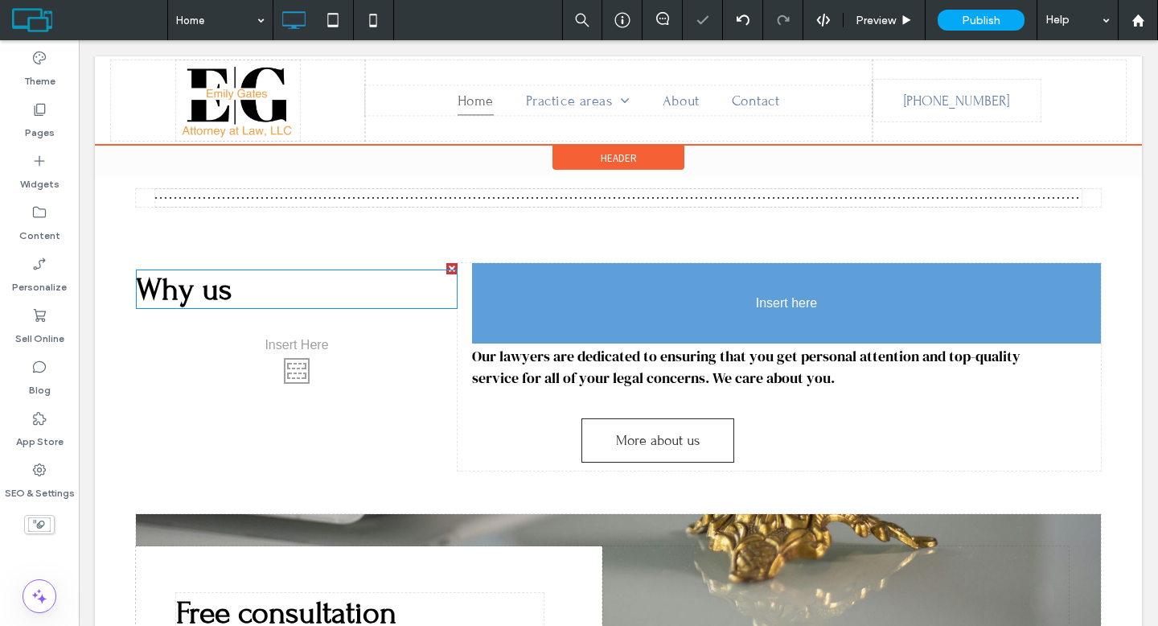
drag, startPoint x: 308, startPoint y: 276, endPoint x: 691, endPoint y: 274, distance: 383.5
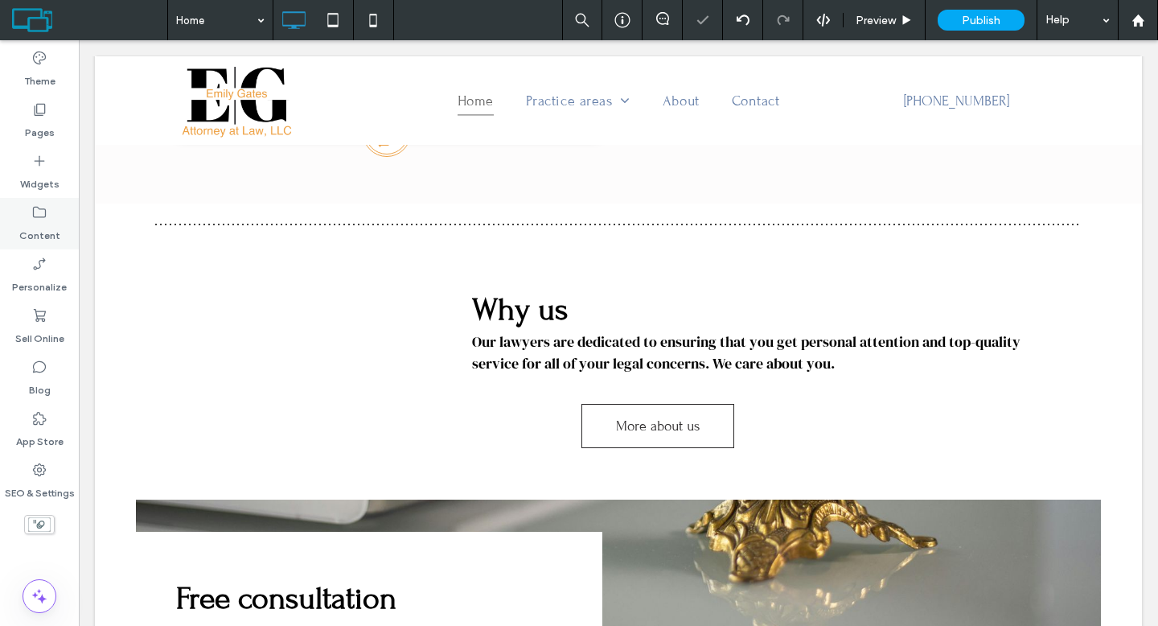
scroll to position [2039, 0]
click at [47, 173] on label "Widgets" at bounding box center [39, 180] width 39 height 23
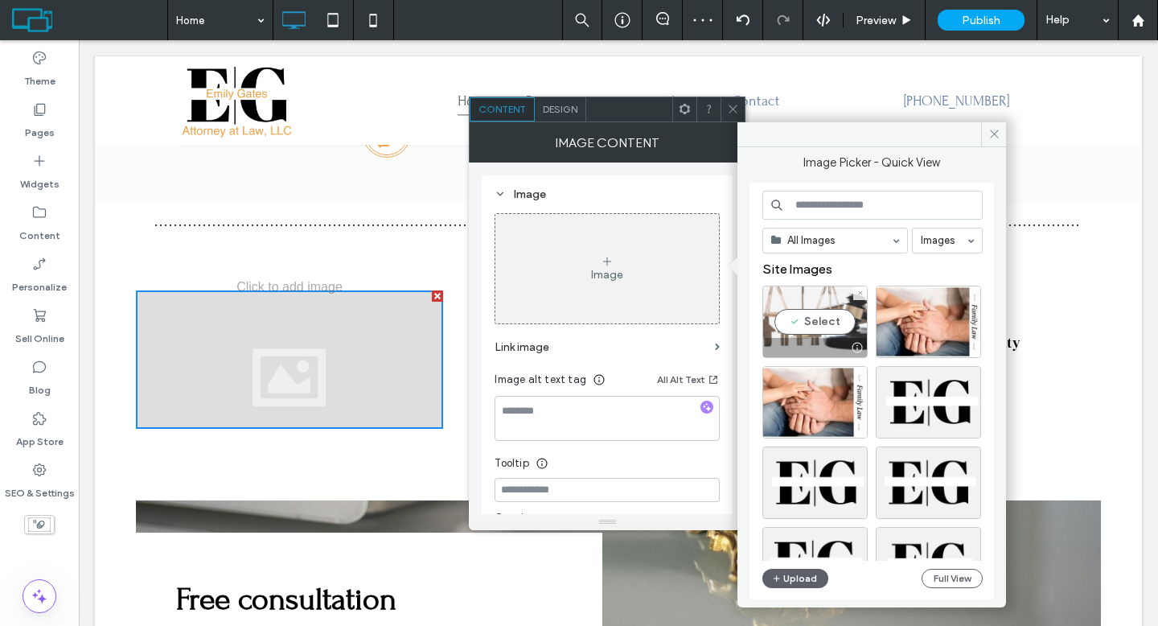
click at [829, 316] on div "Select" at bounding box center [814, 321] width 105 height 72
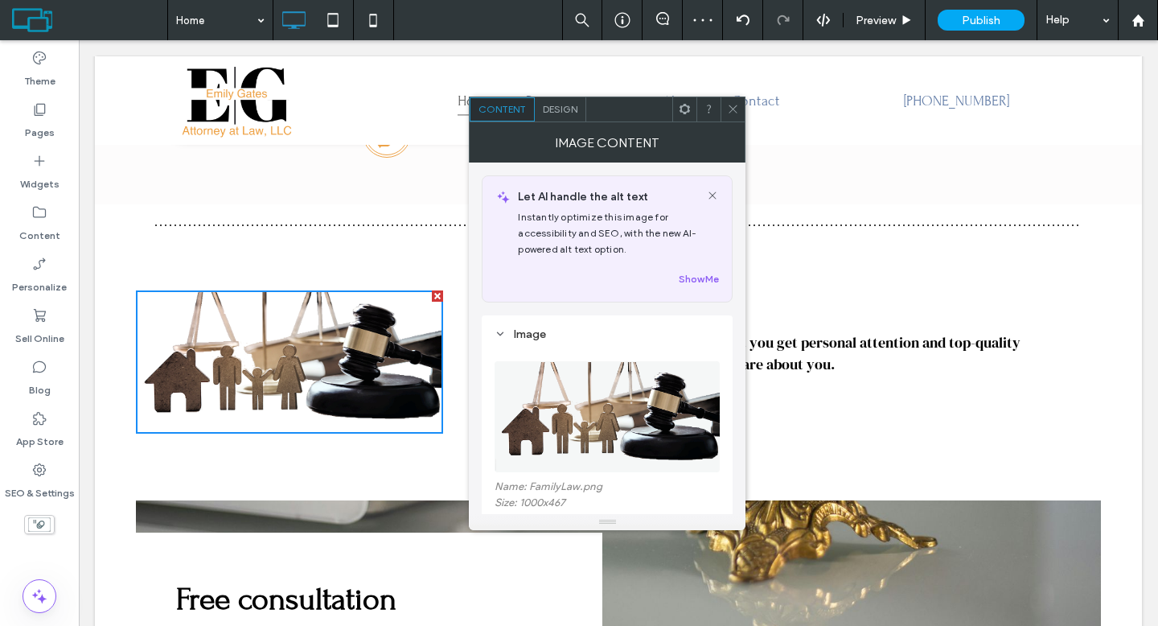
click at [734, 113] on icon at bounding box center [733, 109] width 12 height 12
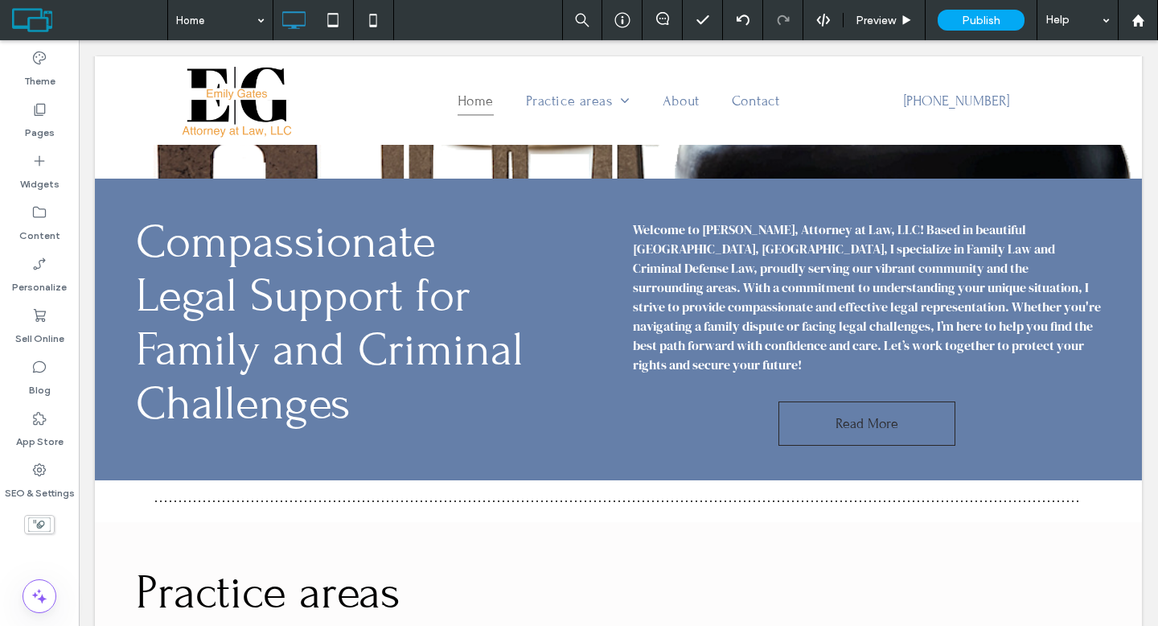
scroll to position [583, 0]
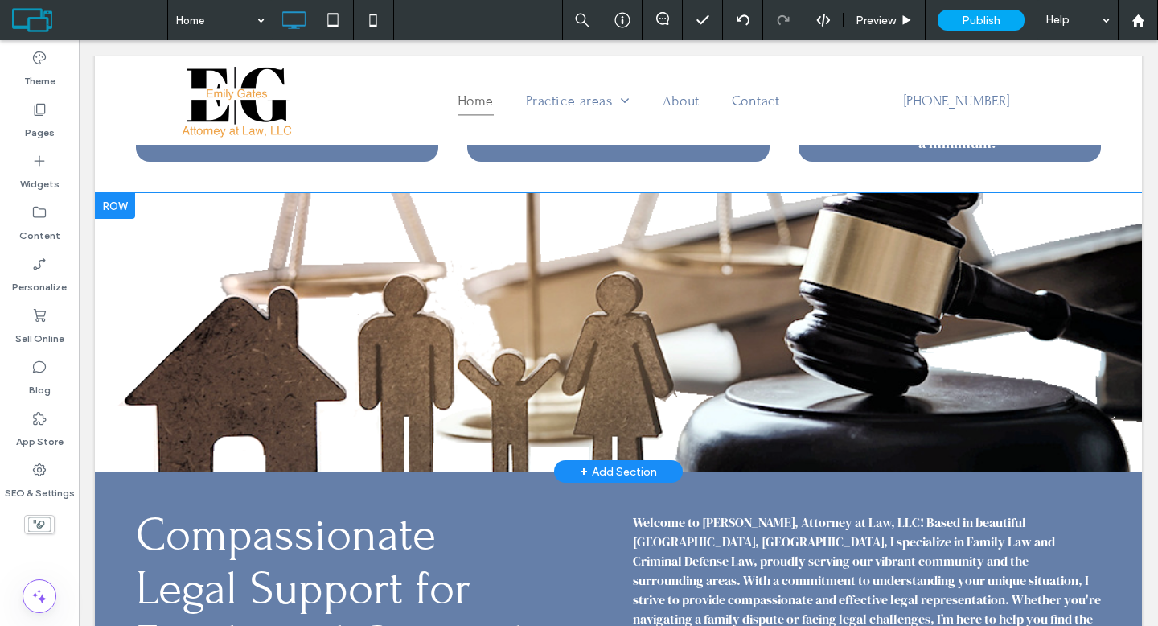
click at [123, 203] on div at bounding box center [115, 206] width 40 height 26
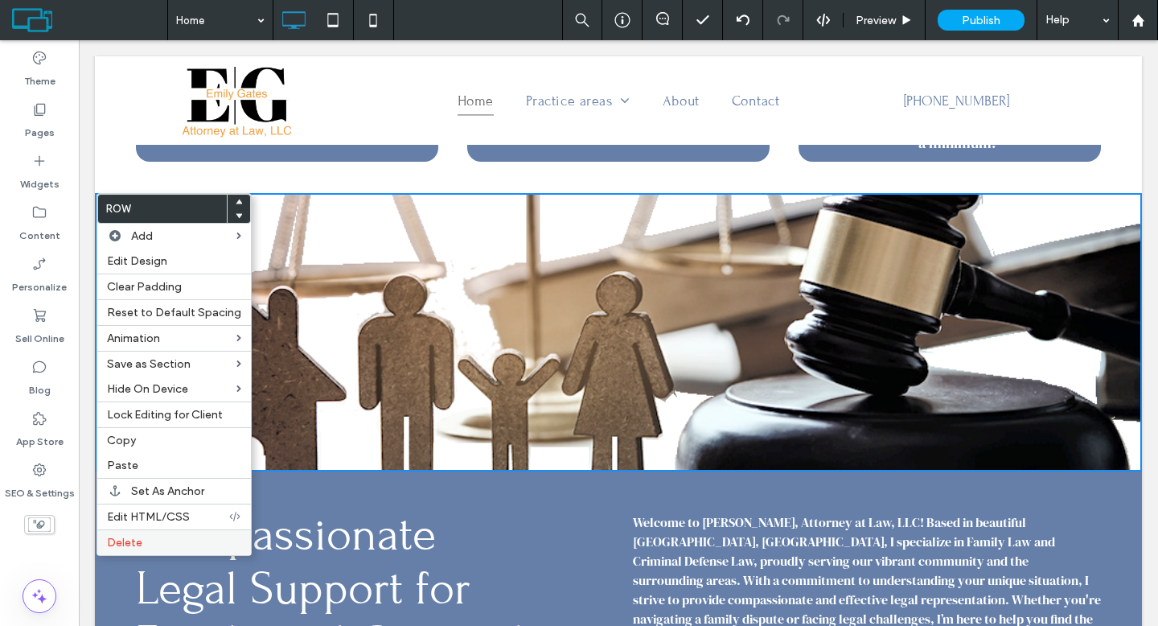
click at [126, 539] on span "Delete" at bounding box center [124, 542] width 35 height 14
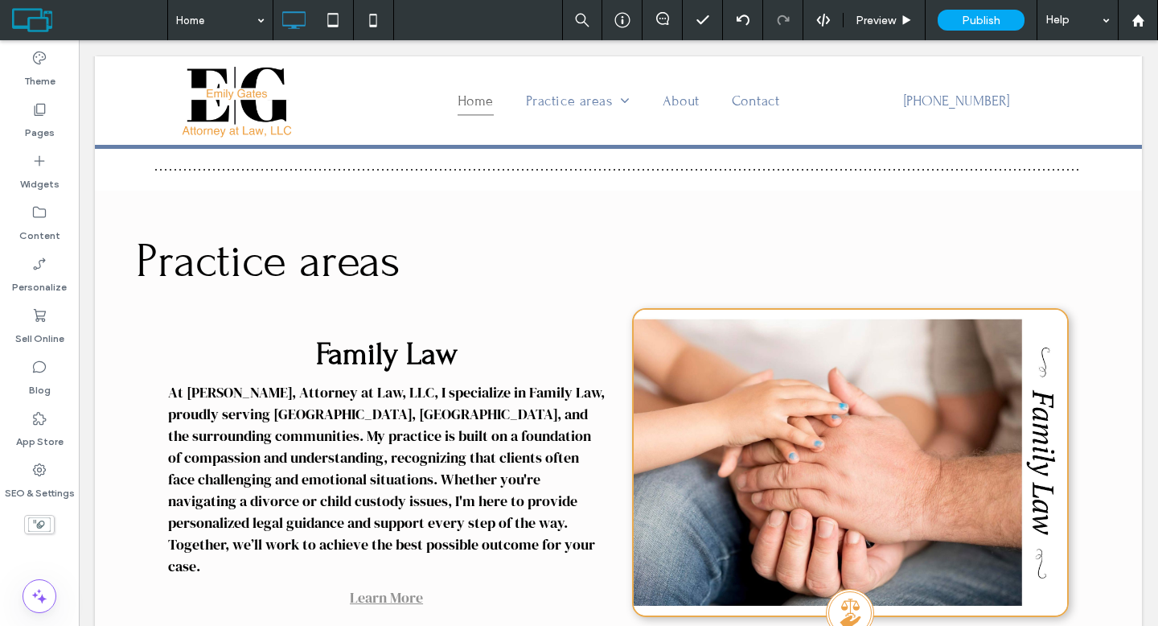
scroll to position [840, 0]
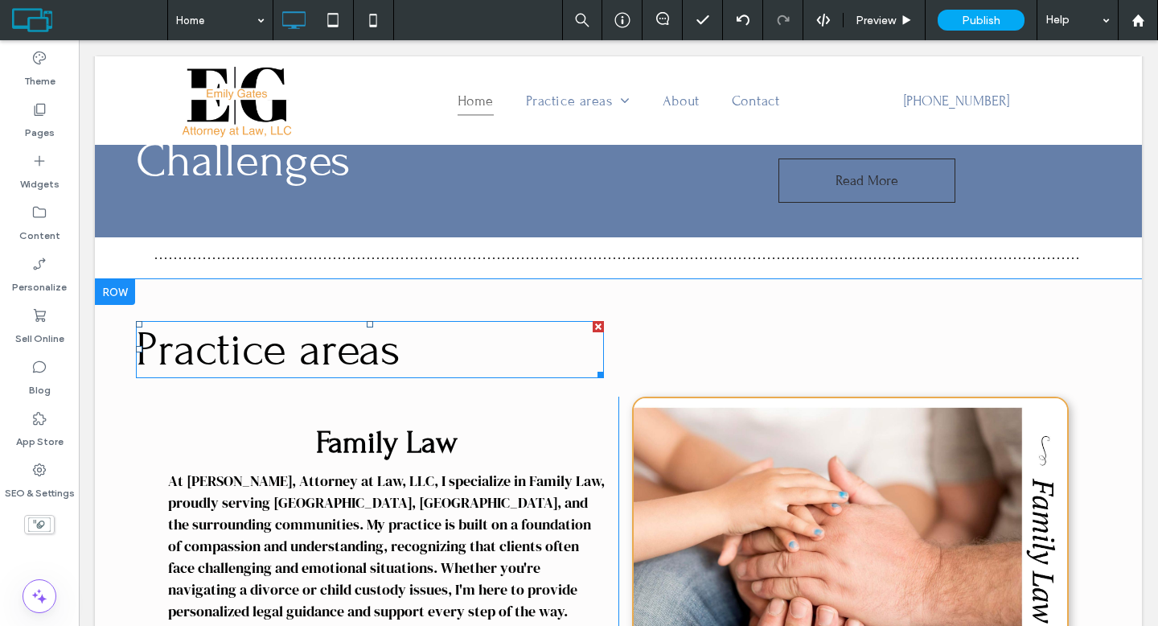
click at [502, 344] on h2 "Practice areas" at bounding box center [370, 349] width 468 height 54
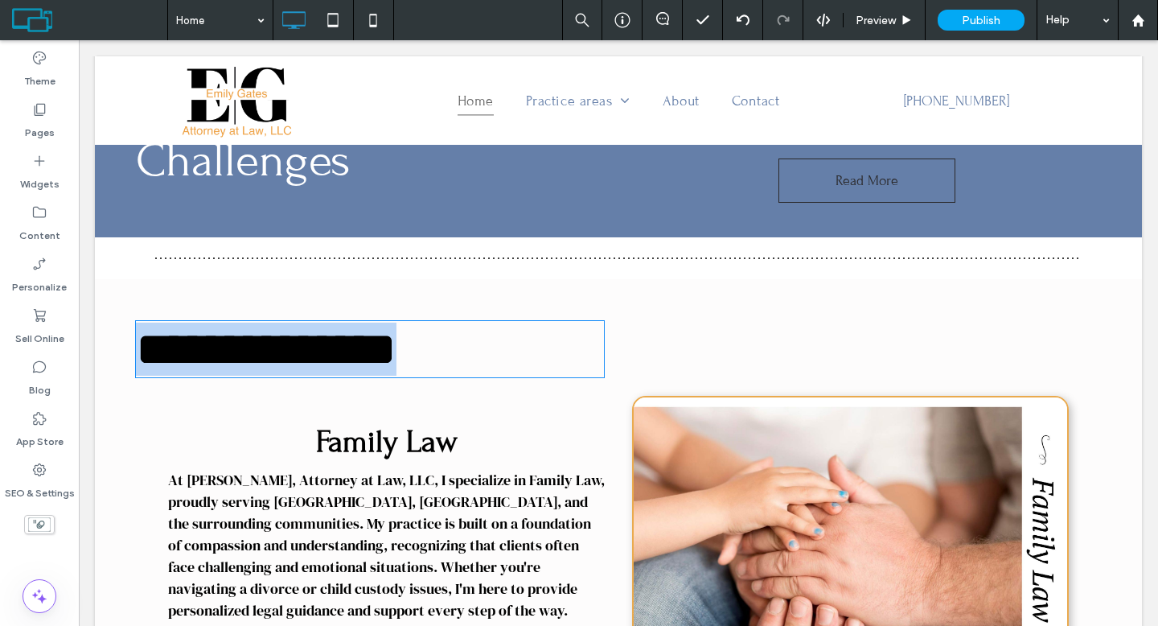
type input "*****"
type input "**"
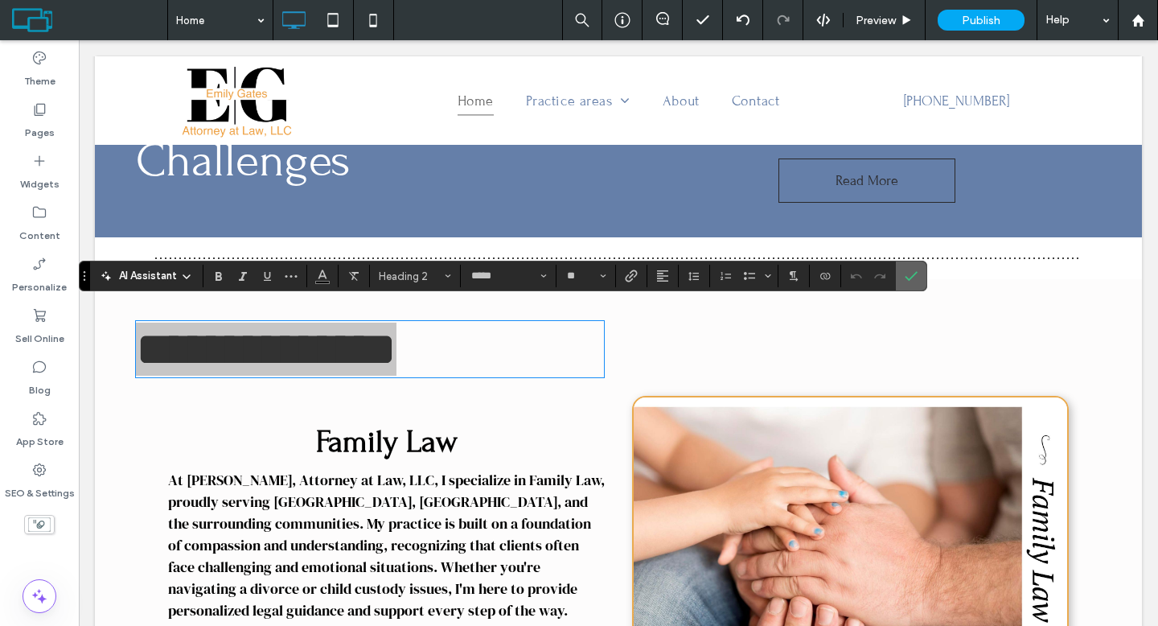
click at [925, 269] on section at bounding box center [911, 275] width 31 height 29
drag, startPoint x: 917, startPoint y: 269, endPoint x: 759, endPoint y: 230, distance: 163.2
click at [917, 269] on label "Confirm" at bounding box center [911, 275] width 24 height 29
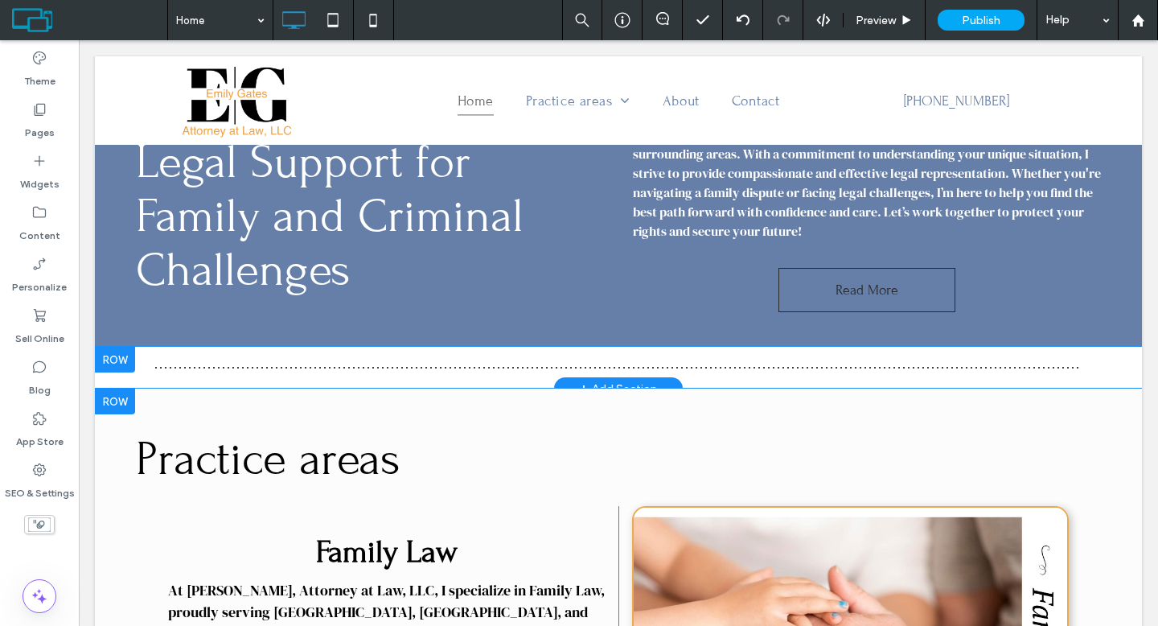
scroll to position [560, 0]
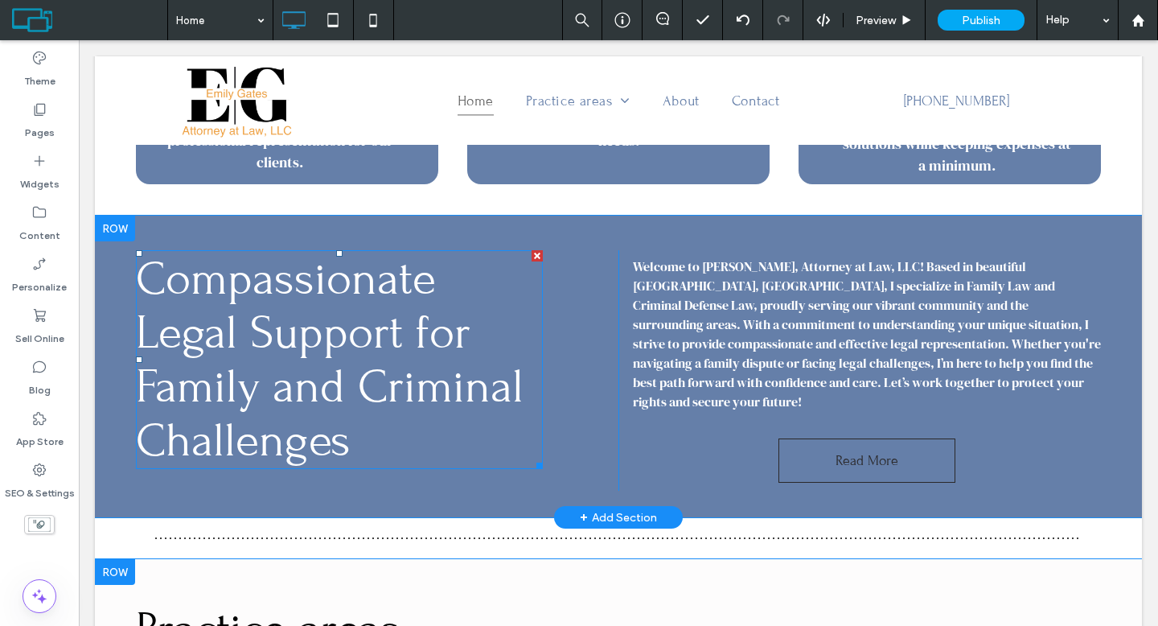
click at [344, 323] on span "Compassionate Legal Support for Family and Criminal Challenges" at bounding box center [330, 359] width 388 height 215
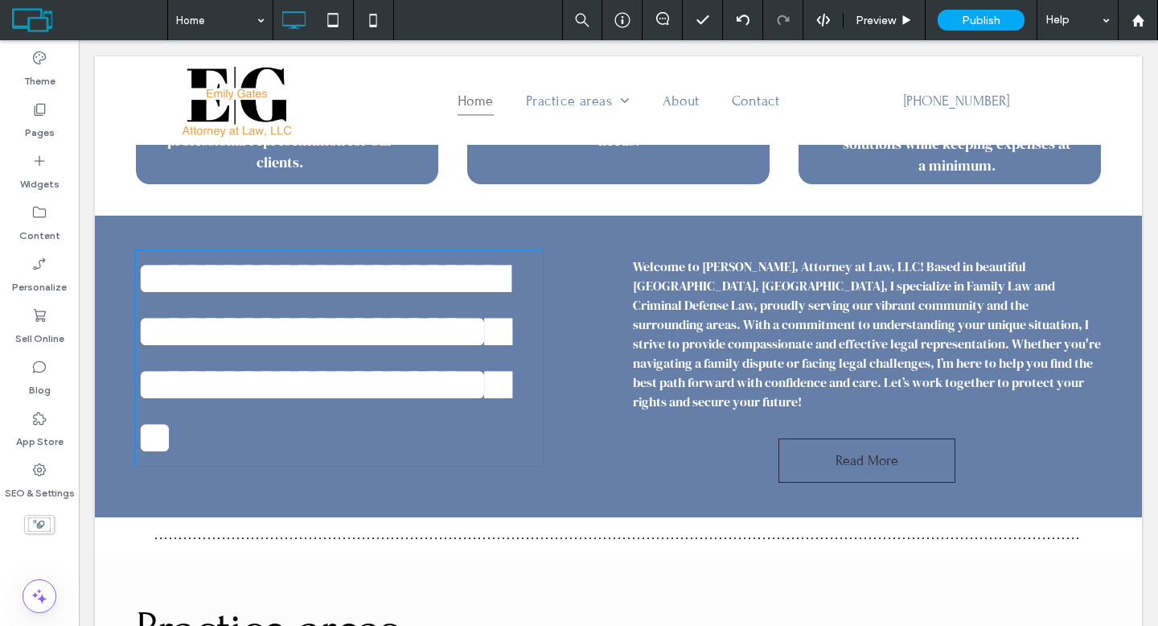
type input "*****"
type input "**"
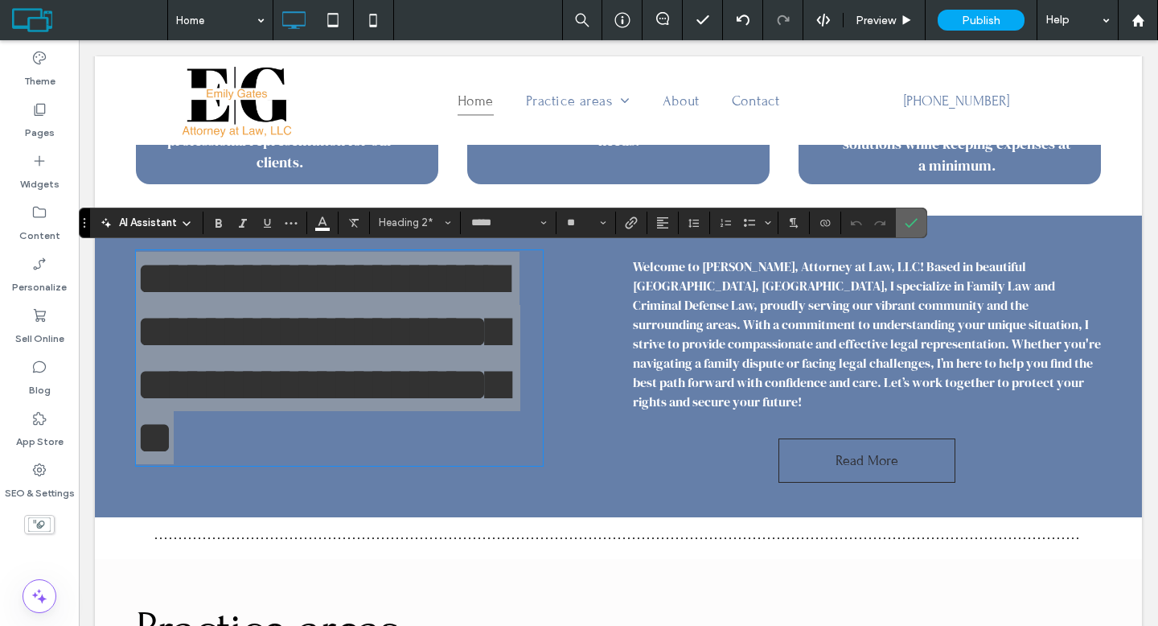
click at [905, 232] on span "Confirm" at bounding box center [908, 222] width 7 height 29
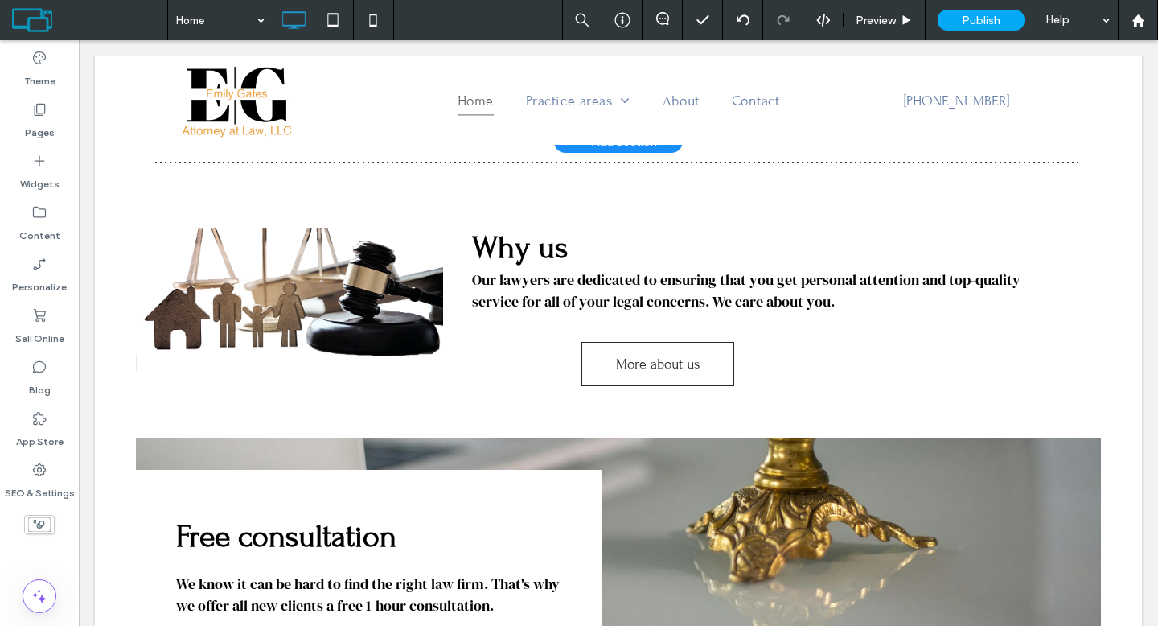
scroll to position [1752, 0]
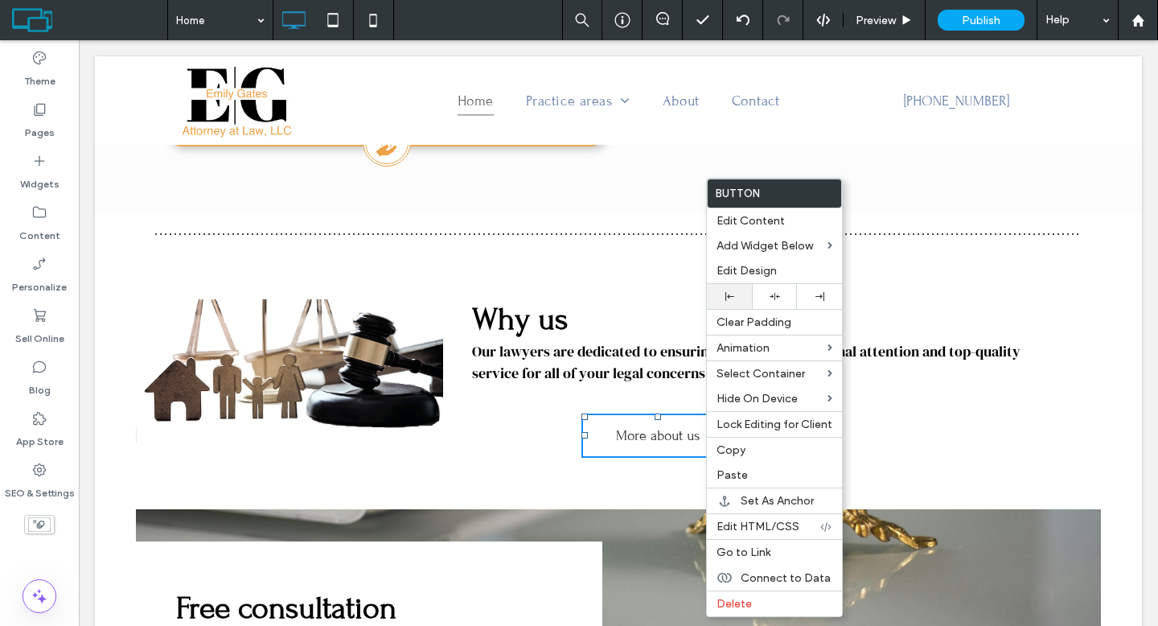
click at [726, 297] on use at bounding box center [729, 296] width 9 height 9
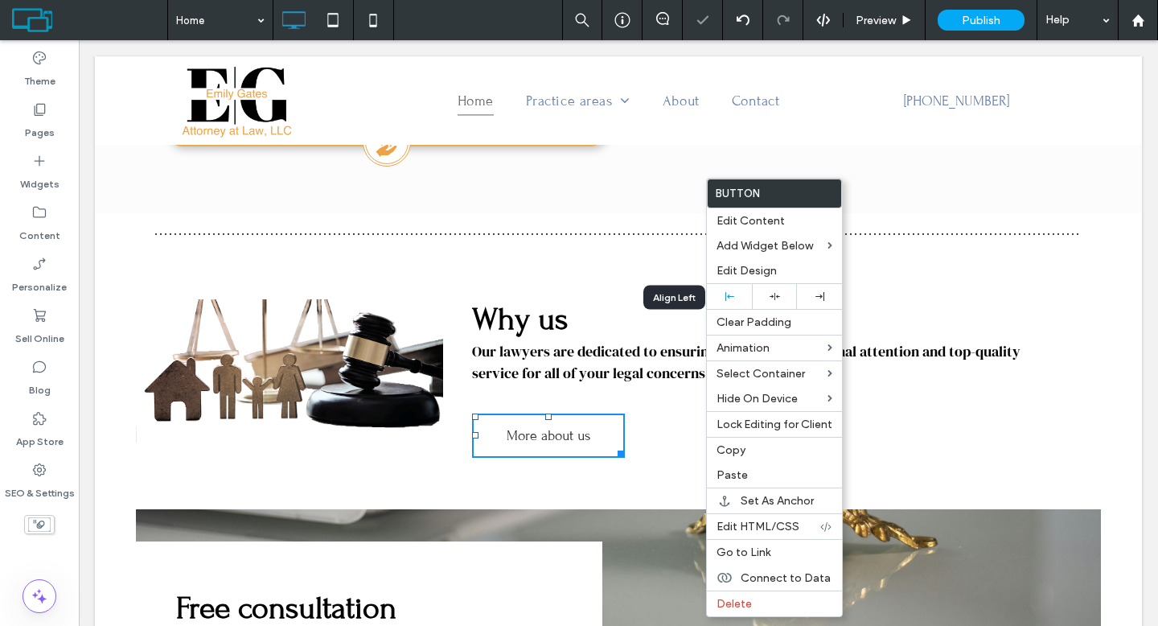
click at [635, 301] on h3 "Why us" at bounding box center [625, 319] width 307 height 36
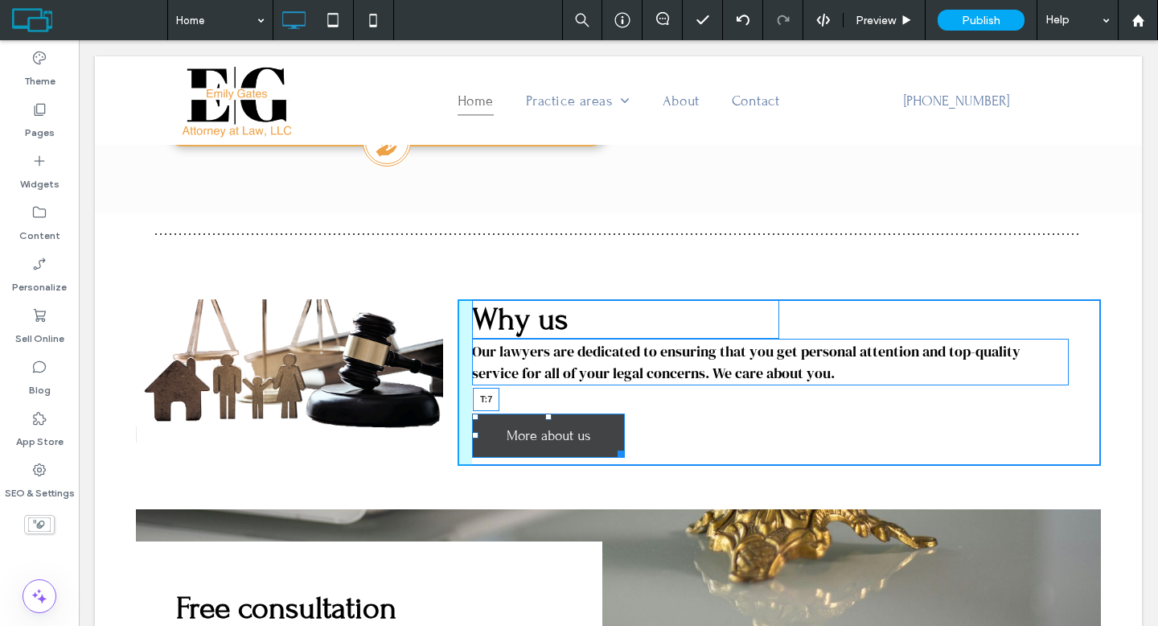
drag, startPoint x: 541, startPoint y: 393, endPoint x: 539, endPoint y: 374, distance: 19.4
click at [545, 413] on div at bounding box center [548, 416] width 6 height 6
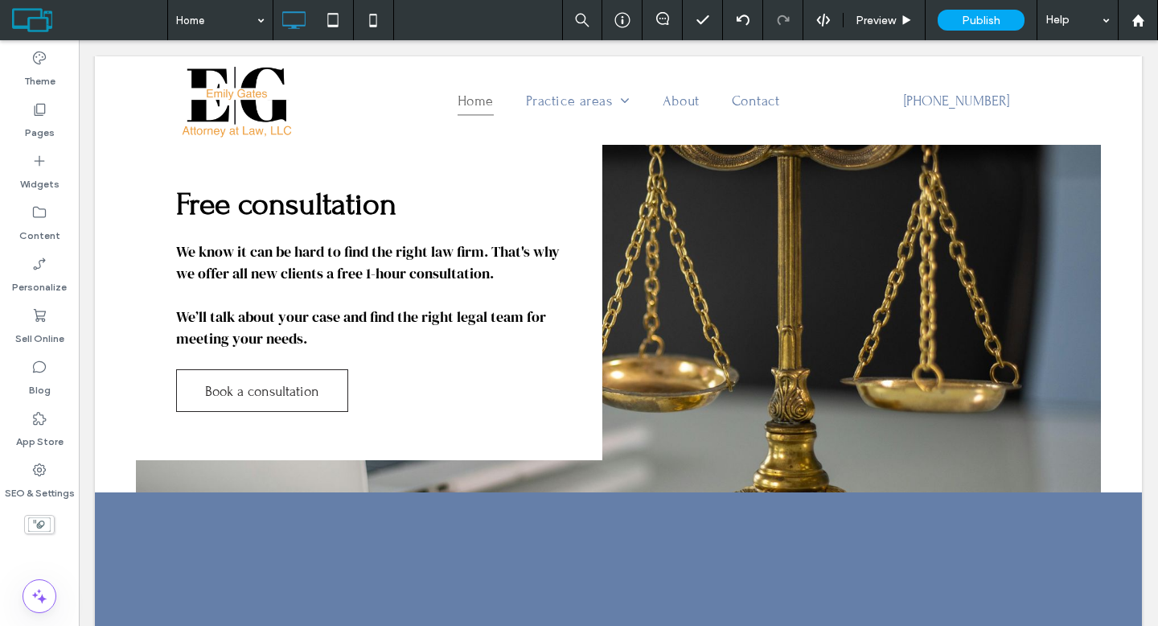
scroll to position [2557, 0]
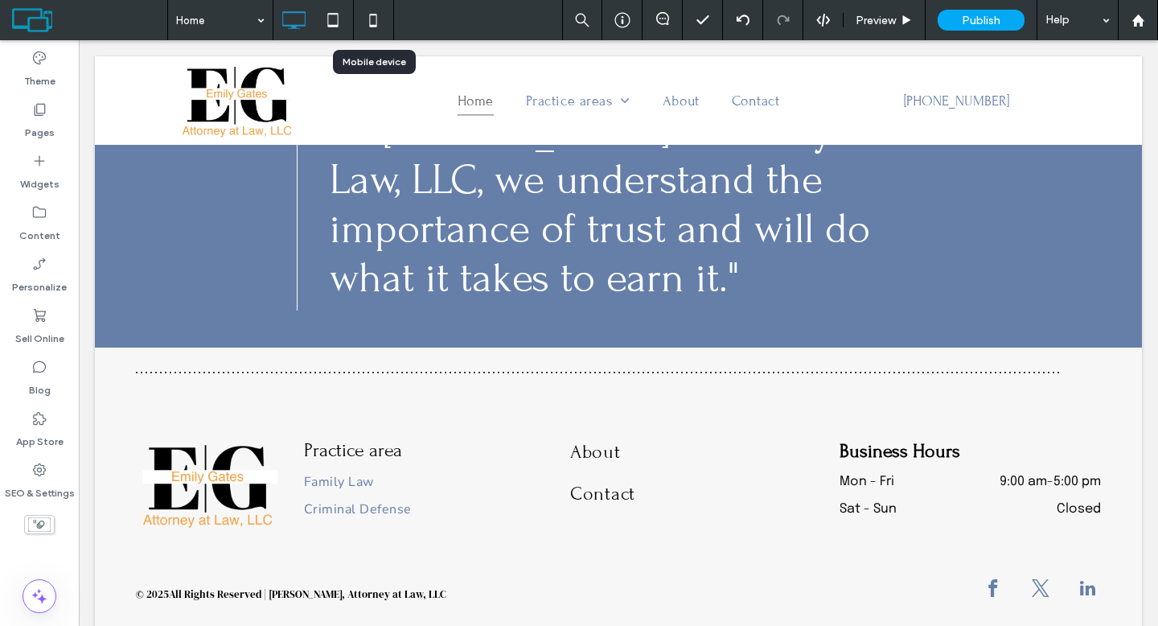
click at [361, 30] on icon at bounding box center [373, 20] width 32 height 32
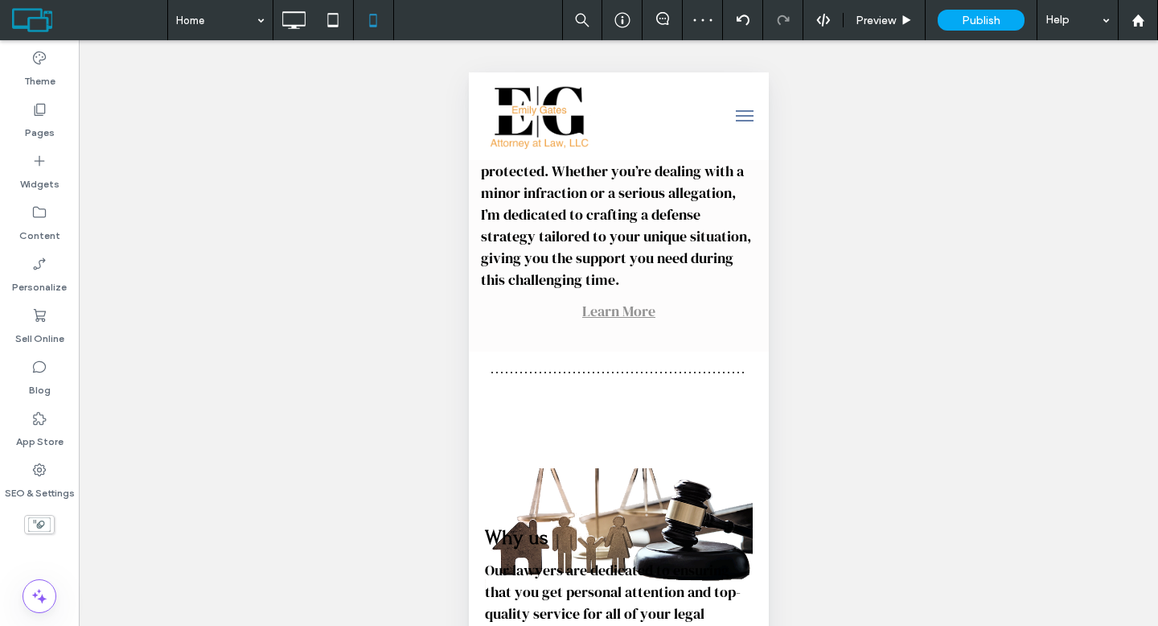
scroll to position [2812, 0]
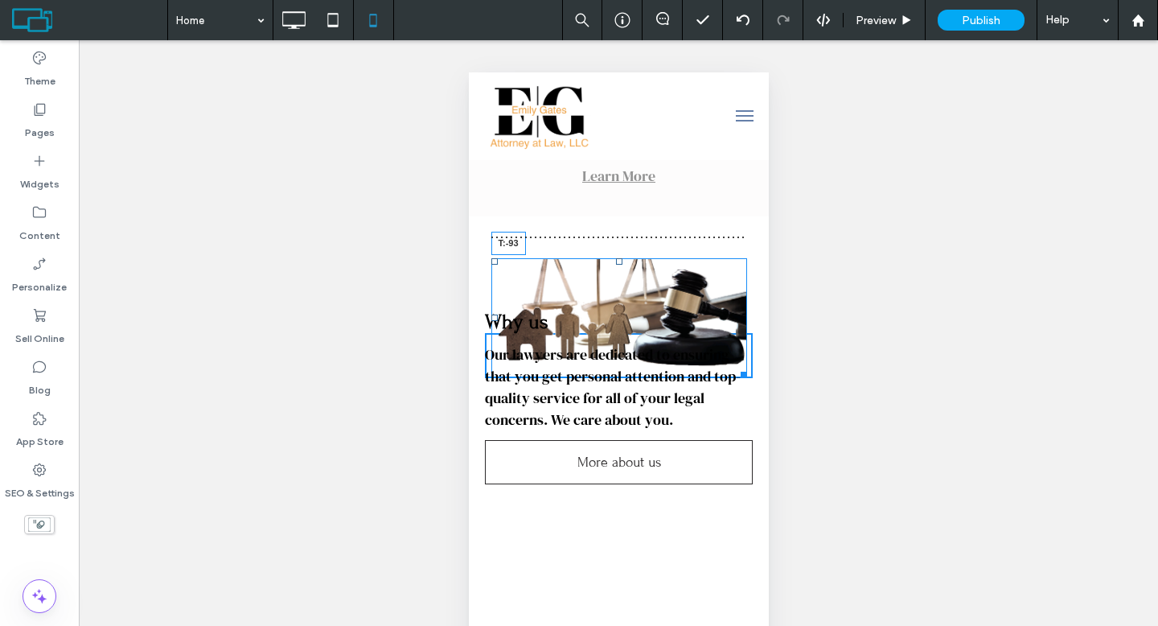
drag, startPoint x: 613, startPoint y: 327, endPoint x: 1085, endPoint y: 410, distance: 479.2
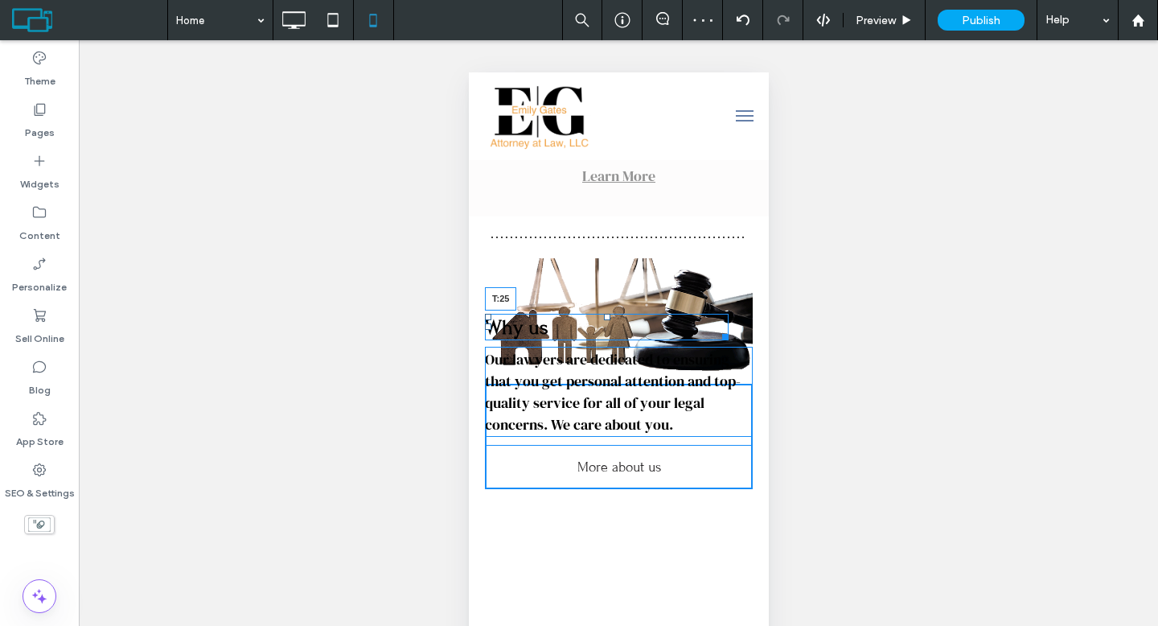
drag, startPoint x: 605, startPoint y: 310, endPoint x: 1080, endPoint y: 469, distance: 500.1
click at [609, 340] on div "Why us T:25" at bounding box center [606, 327] width 244 height 27
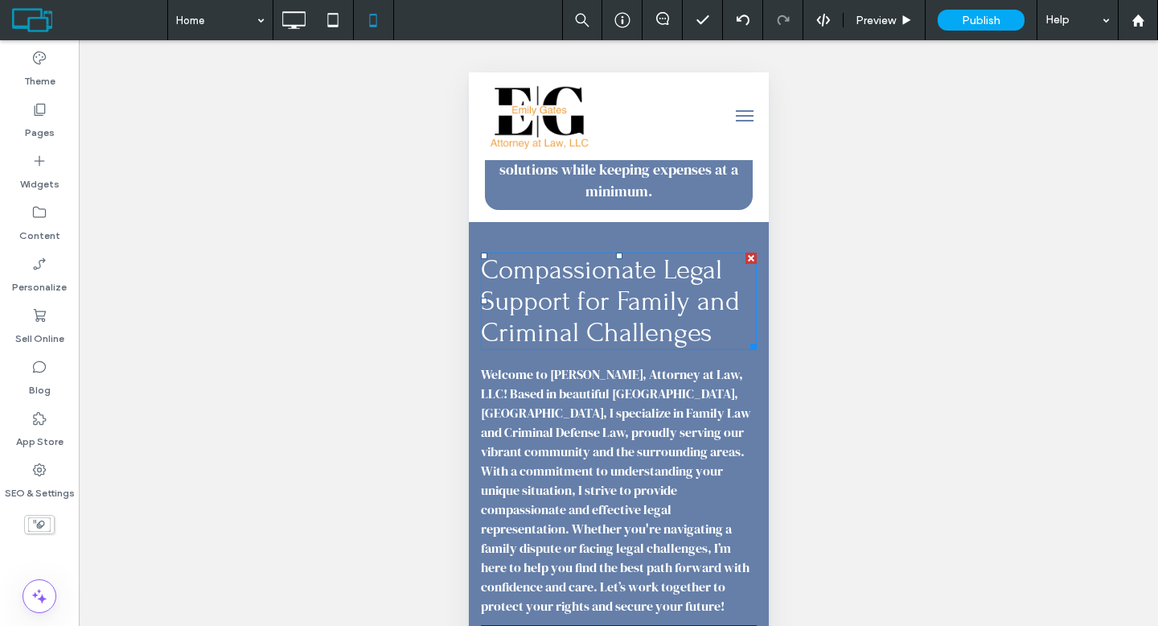
scroll to position [895, 0]
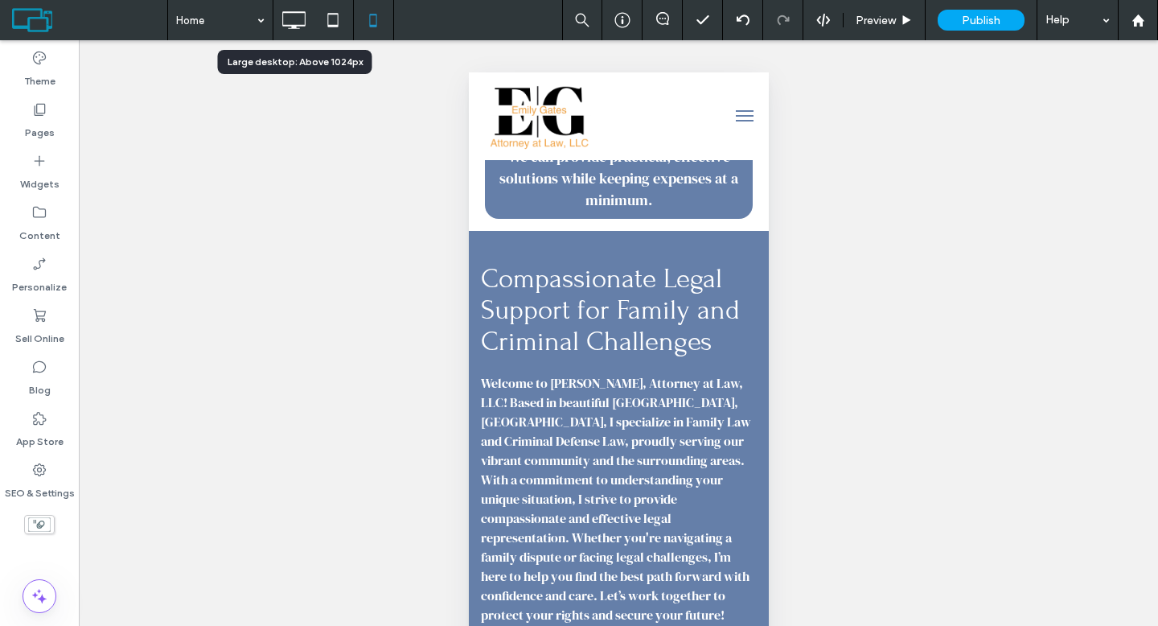
click at [299, 14] on icon at bounding box center [293, 20] width 32 height 32
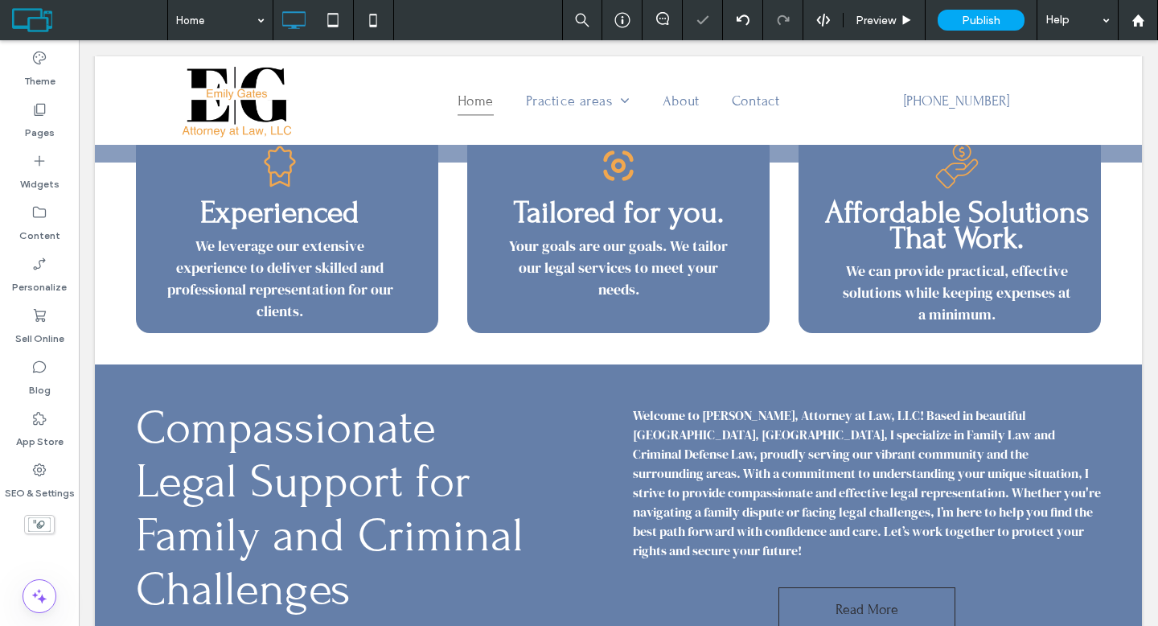
scroll to position [485, 0]
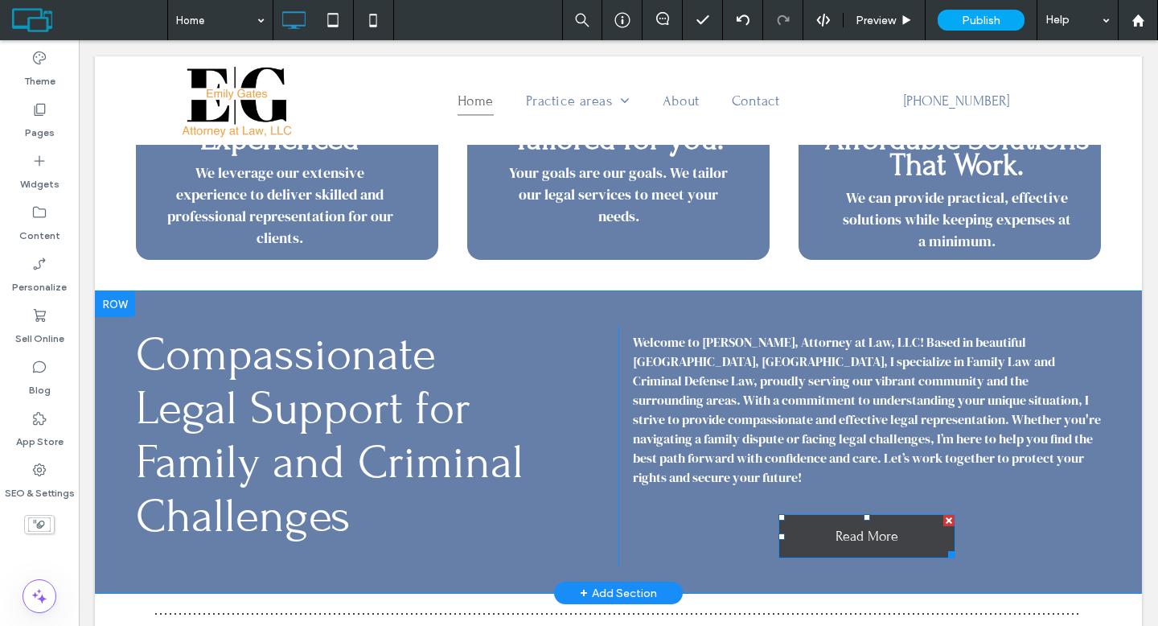
click at [820, 527] on link "Read More" at bounding box center [866, 536] width 177 height 44
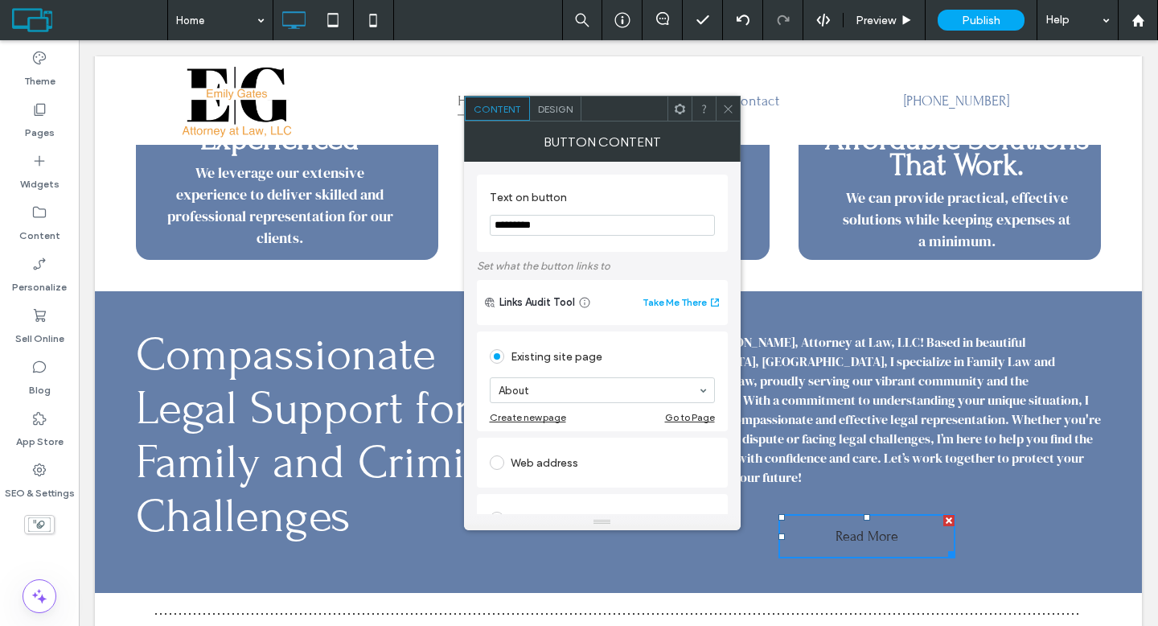
click at [558, 96] on div "Content Design" at bounding box center [602, 109] width 277 height 26
click at [723, 118] on span at bounding box center [728, 108] width 12 height 24
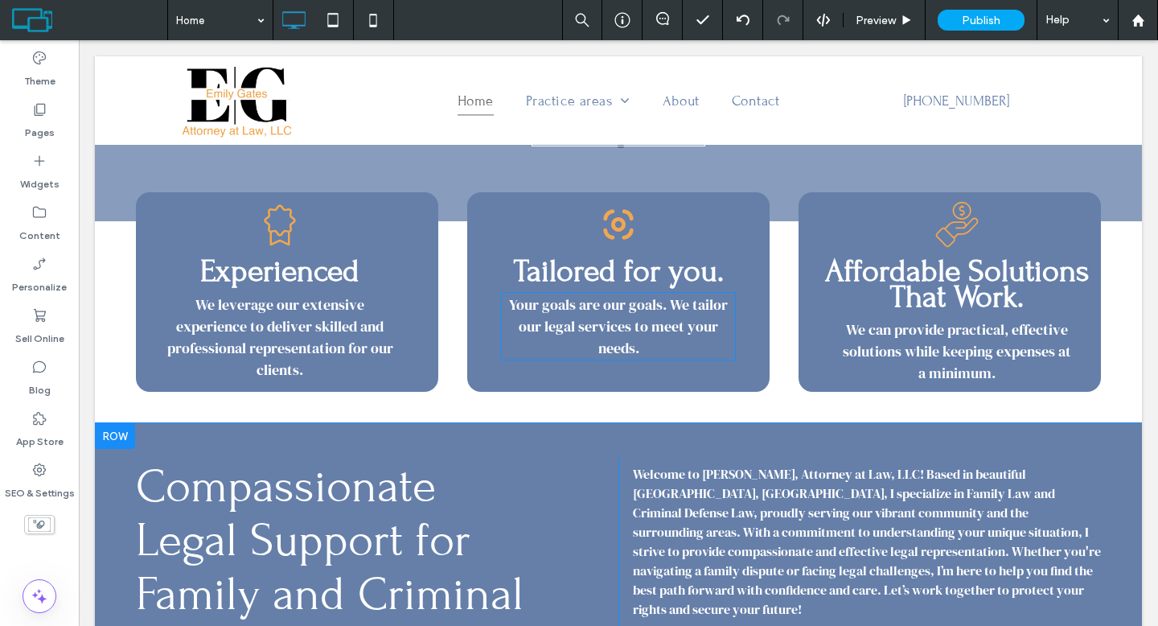
scroll to position [178, 0]
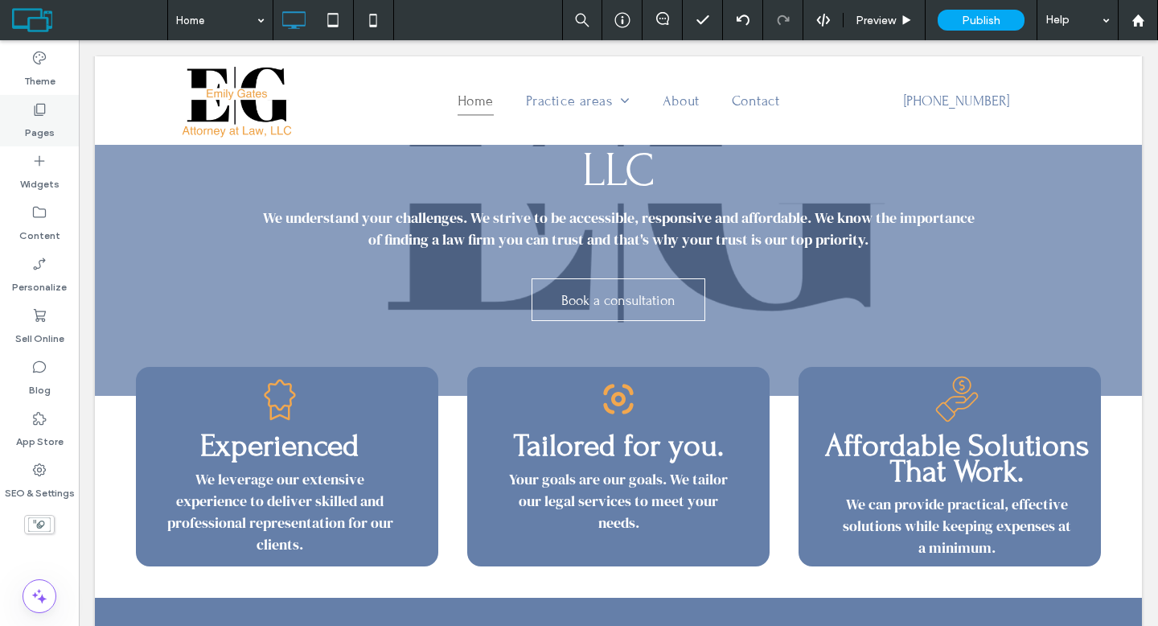
click at [56, 127] on div "Pages" at bounding box center [39, 120] width 79 height 51
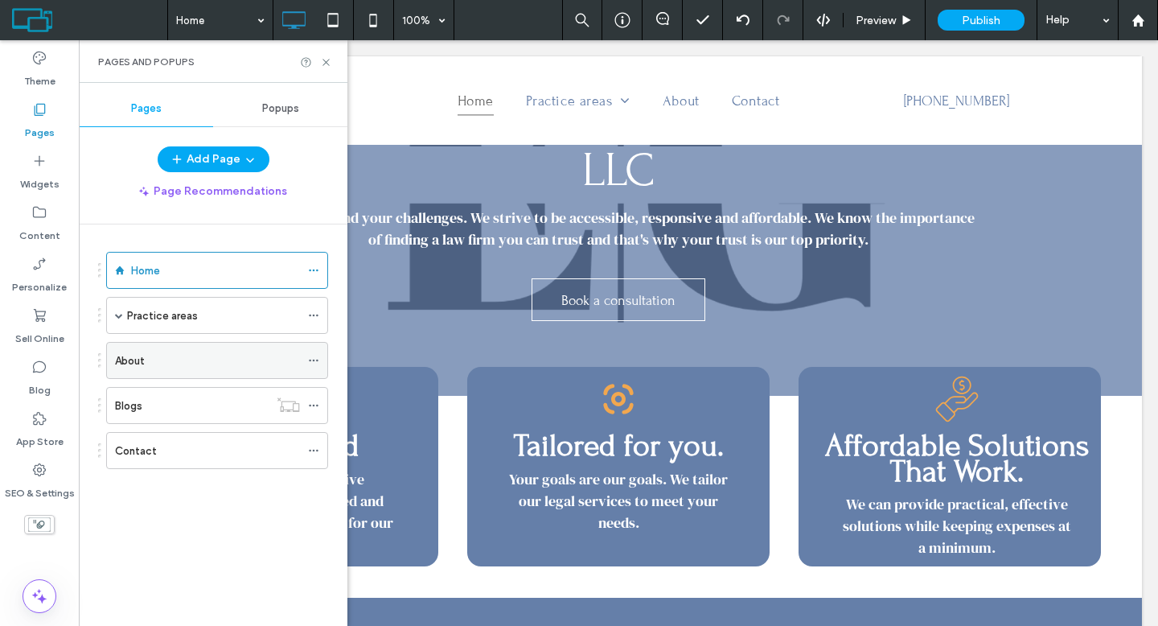
click at [177, 356] on div "About" at bounding box center [207, 360] width 185 height 17
click at [325, 64] on icon at bounding box center [326, 62] width 12 height 12
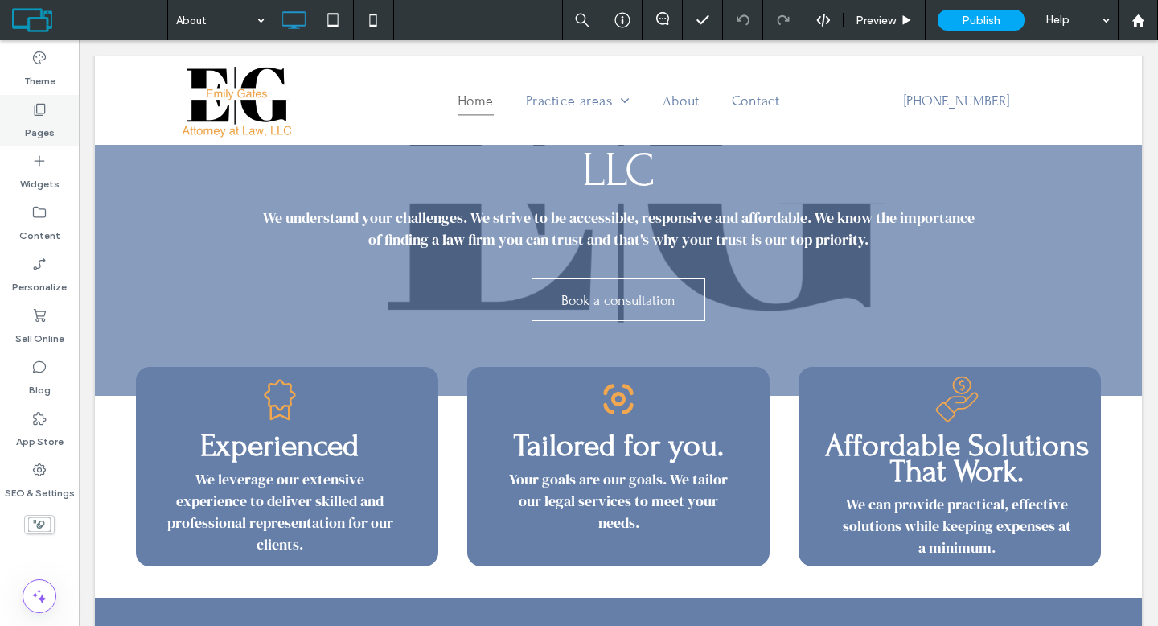
click at [64, 118] on div "Pages" at bounding box center [39, 120] width 79 height 51
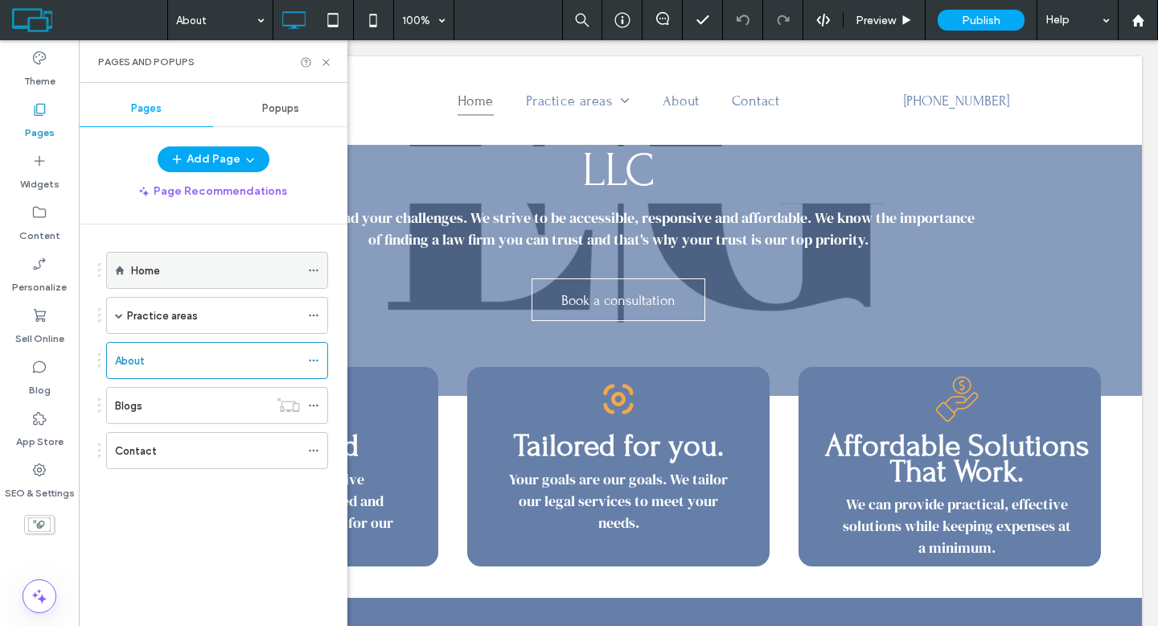
click at [167, 272] on div "Home" at bounding box center [215, 270] width 169 height 17
click at [330, 60] on icon at bounding box center [326, 62] width 12 height 12
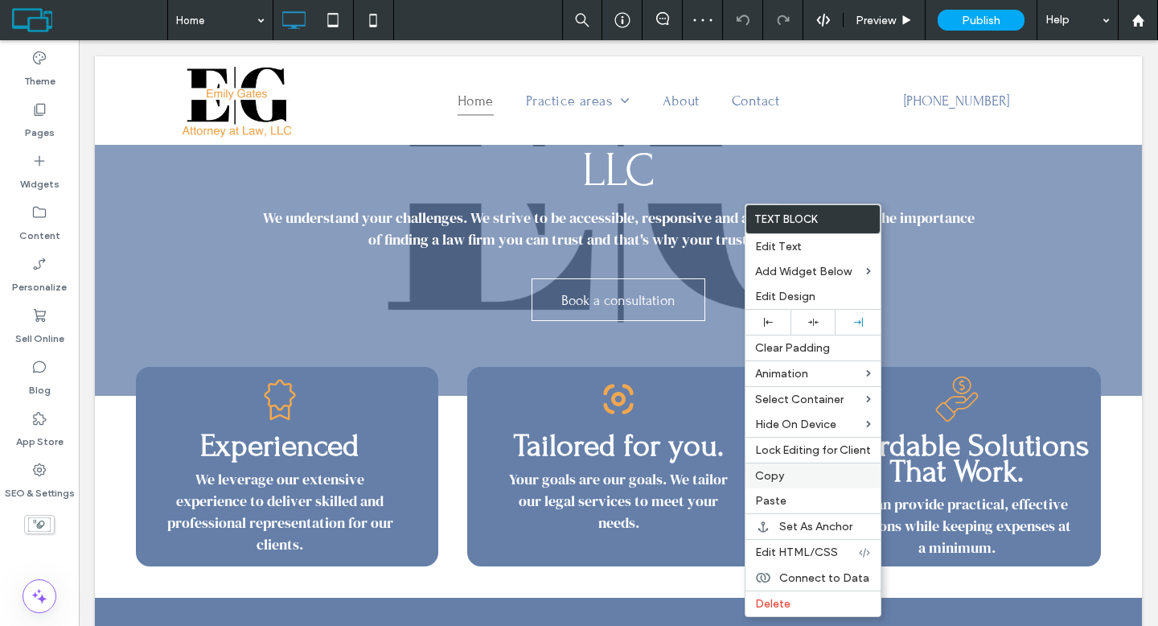
click at [797, 470] on label "Copy" at bounding box center [813, 476] width 116 height 14
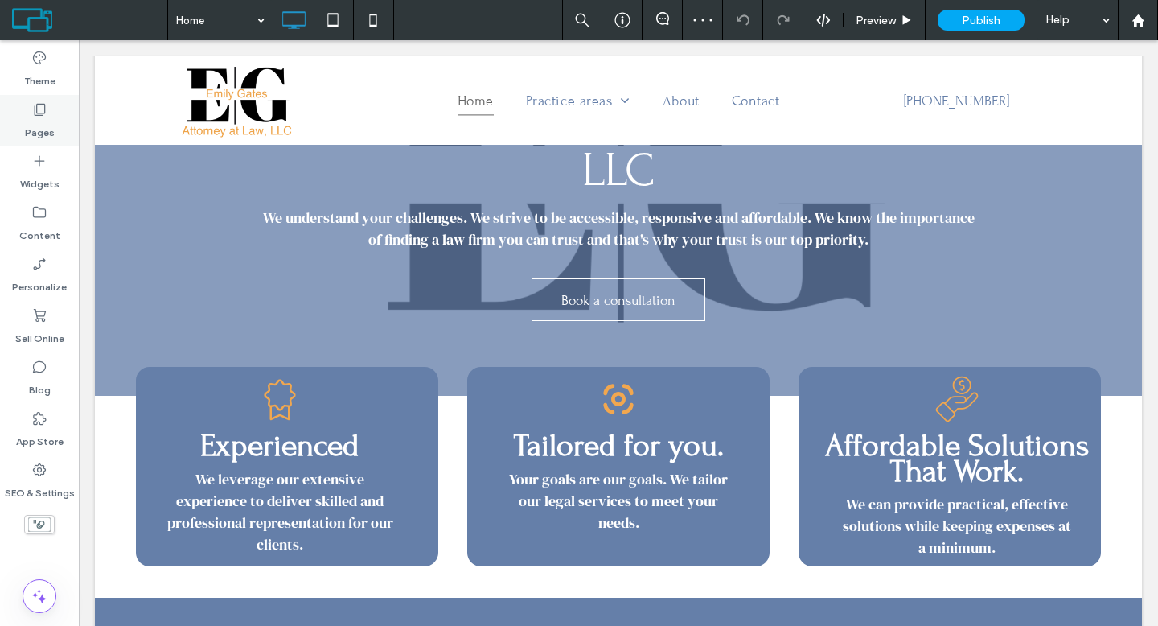
click at [57, 113] on div "Pages" at bounding box center [39, 120] width 79 height 51
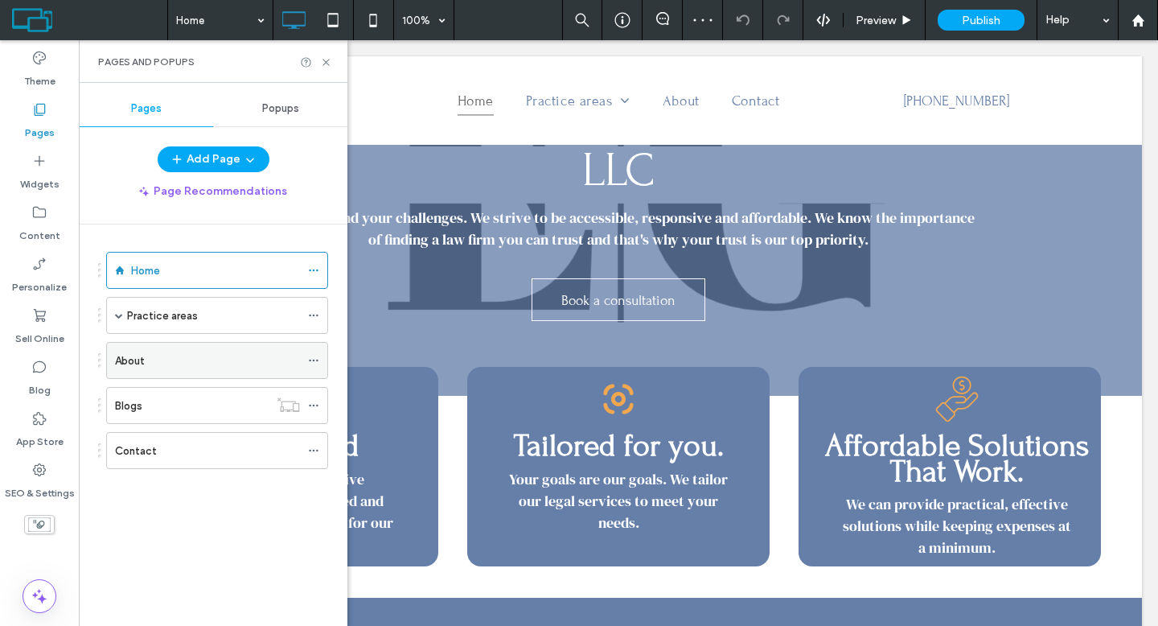
click at [150, 366] on div "About" at bounding box center [207, 360] width 185 height 17
click at [328, 59] on icon at bounding box center [326, 62] width 12 height 12
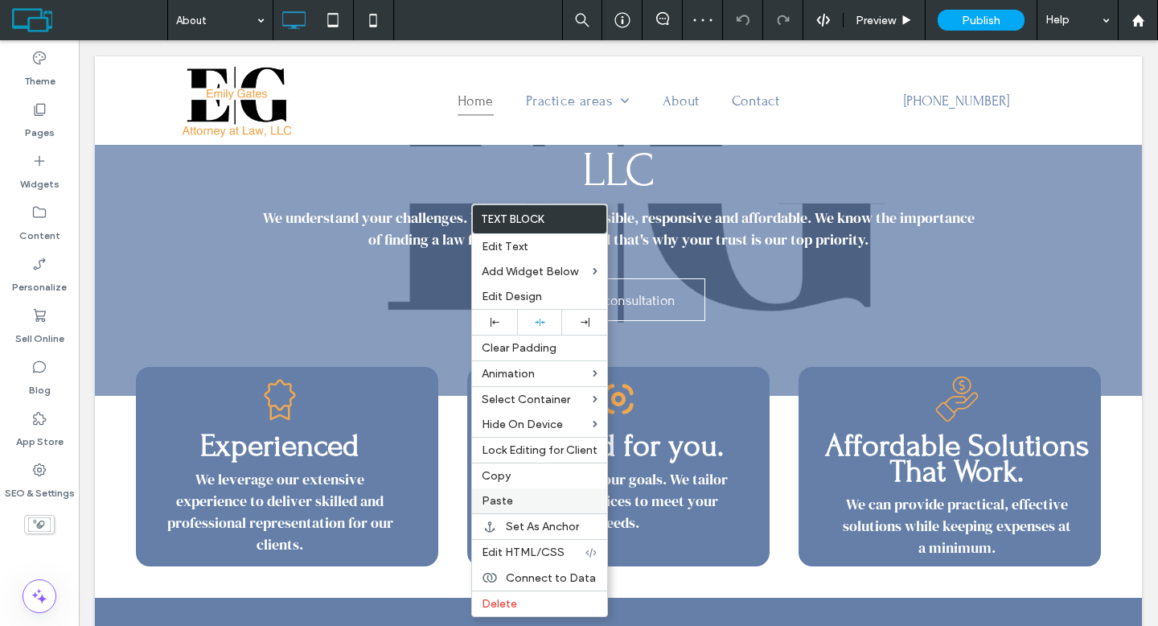
click at [527, 499] on label "Paste" at bounding box center [540, 501] width 116 height 14
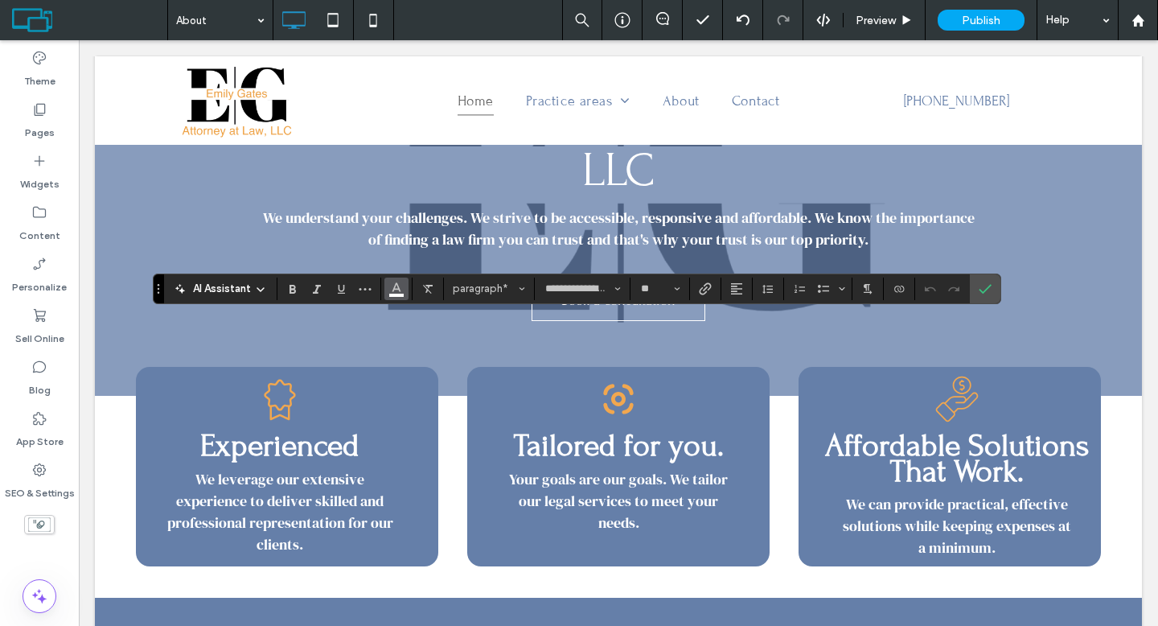
click at [404, 283] on button "Color" at bounding box center [396, 288] width 24 height 23
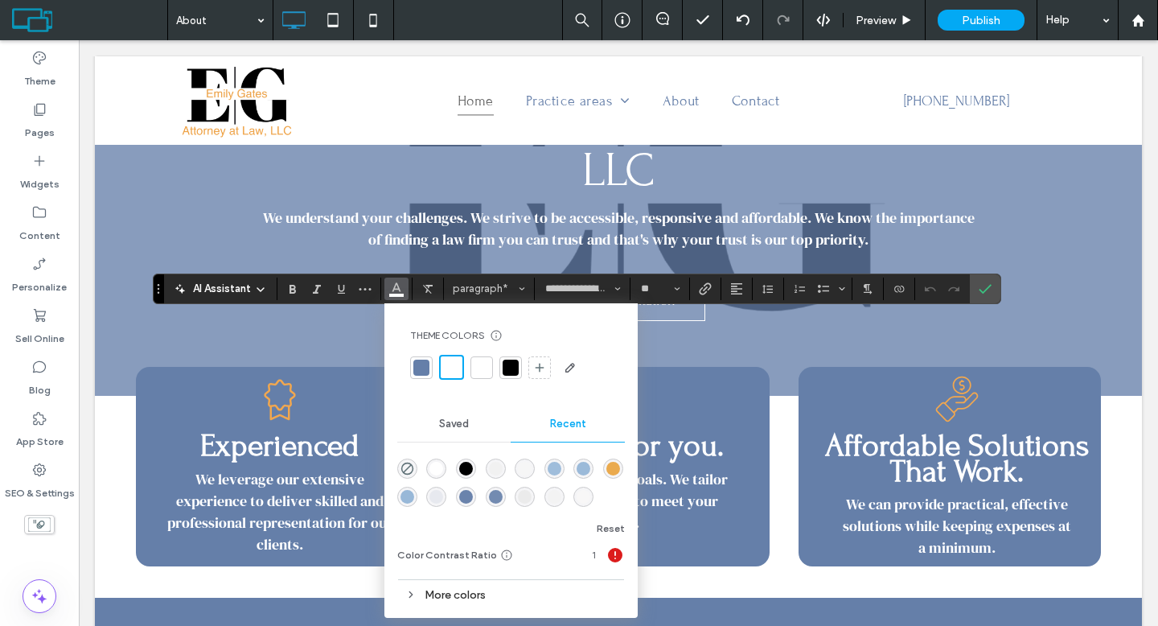
click at [515, 372] on div at bounding box center [511, 367] width 16 height 16
click at [978, 286] on icon "Confirm" at bounding box center [984, 288] width 13 height 13
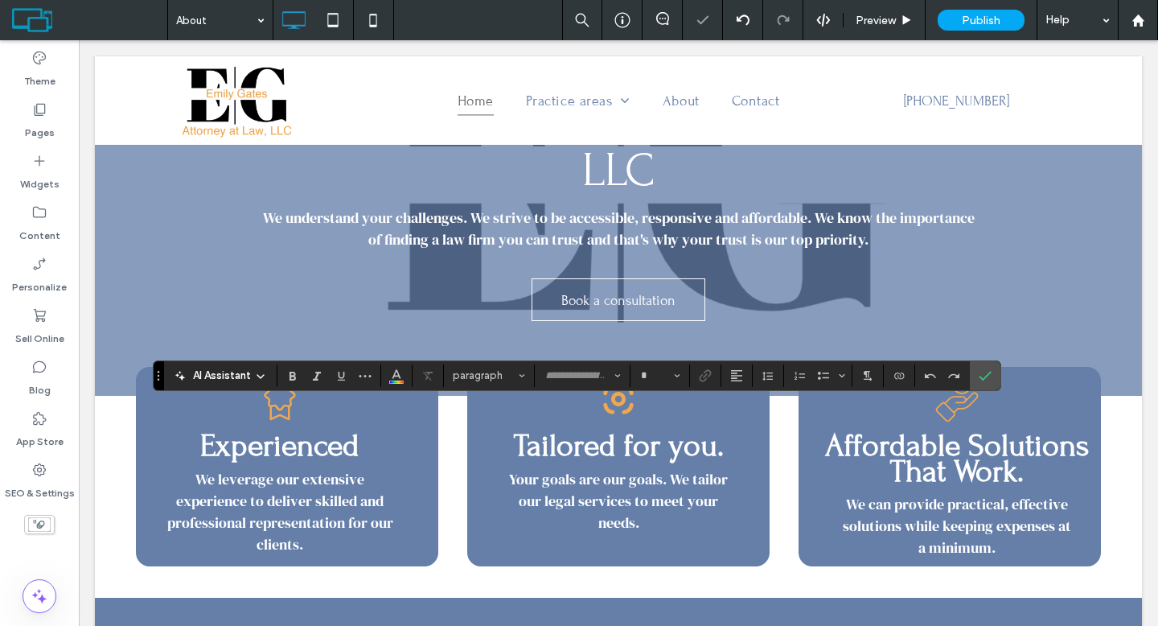
type input "**********"
type input "**"
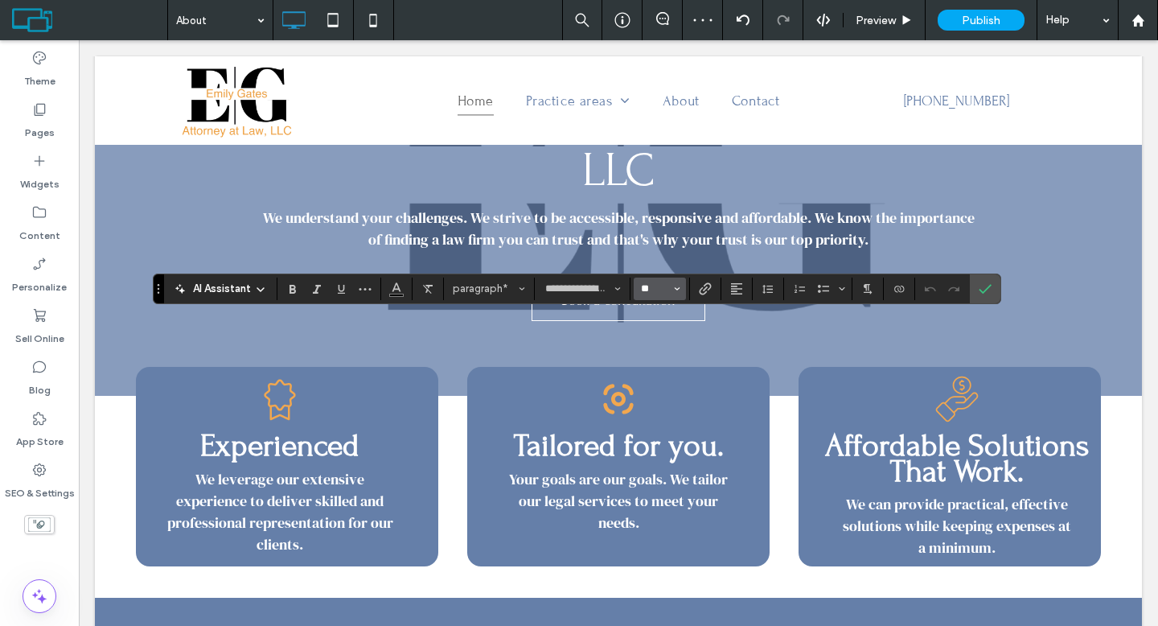
click at [669, 289] on input "**" at bounding box center [654, 288] width 31 height 13
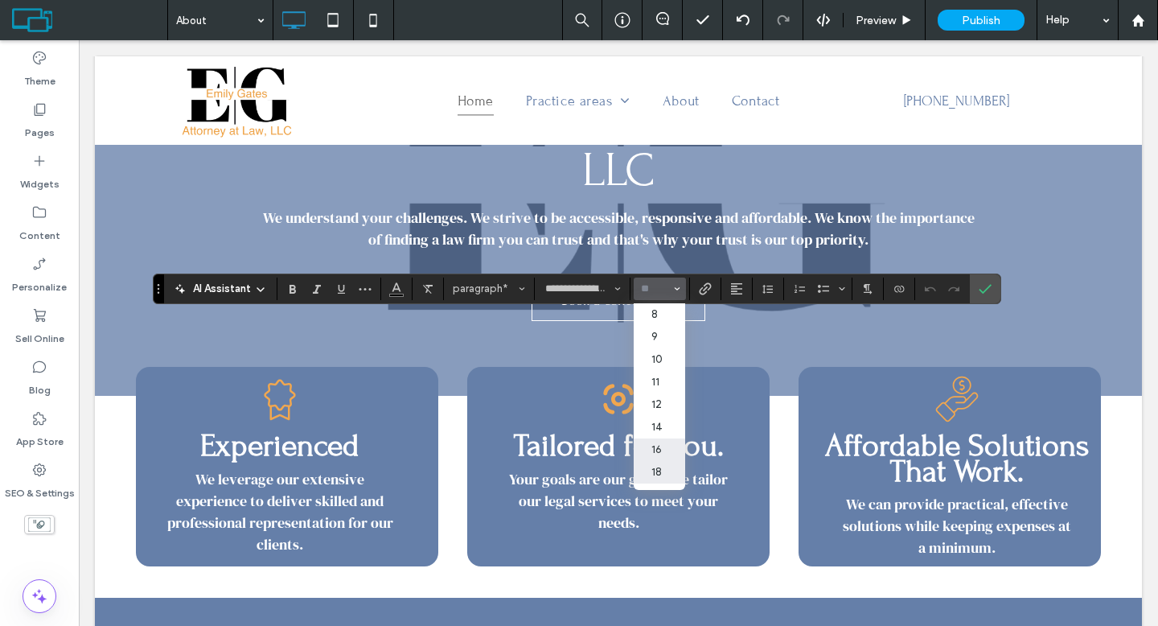
click at [663, 467] on label "18" at bounding box center [659, 472] width 51 height 23
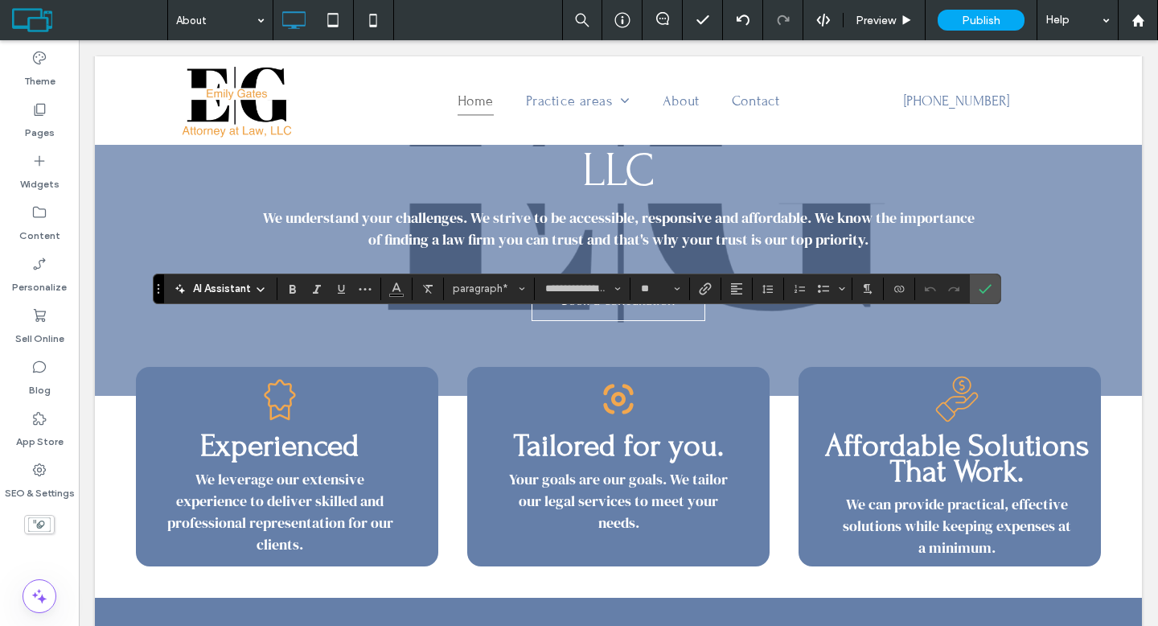
type input "**"
click at [995, 278] on label "Confirm" at bounding box center [985, 288] width 24 height 29
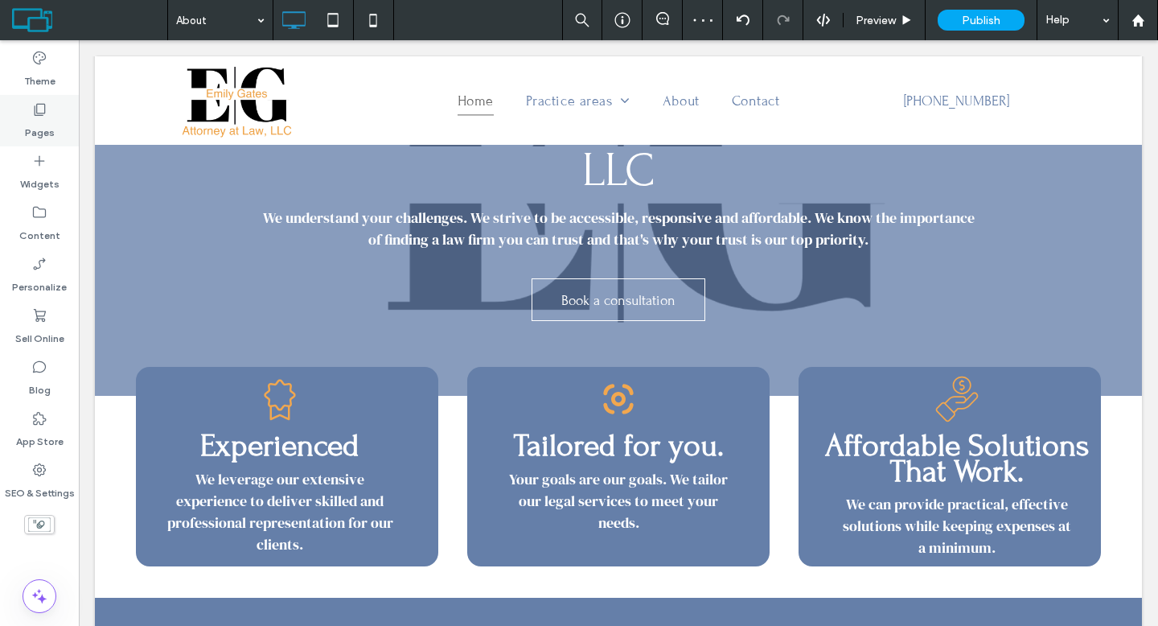
click at [47, 118] on label "Pages" at bounding box center [40, 128] width 30 height 23
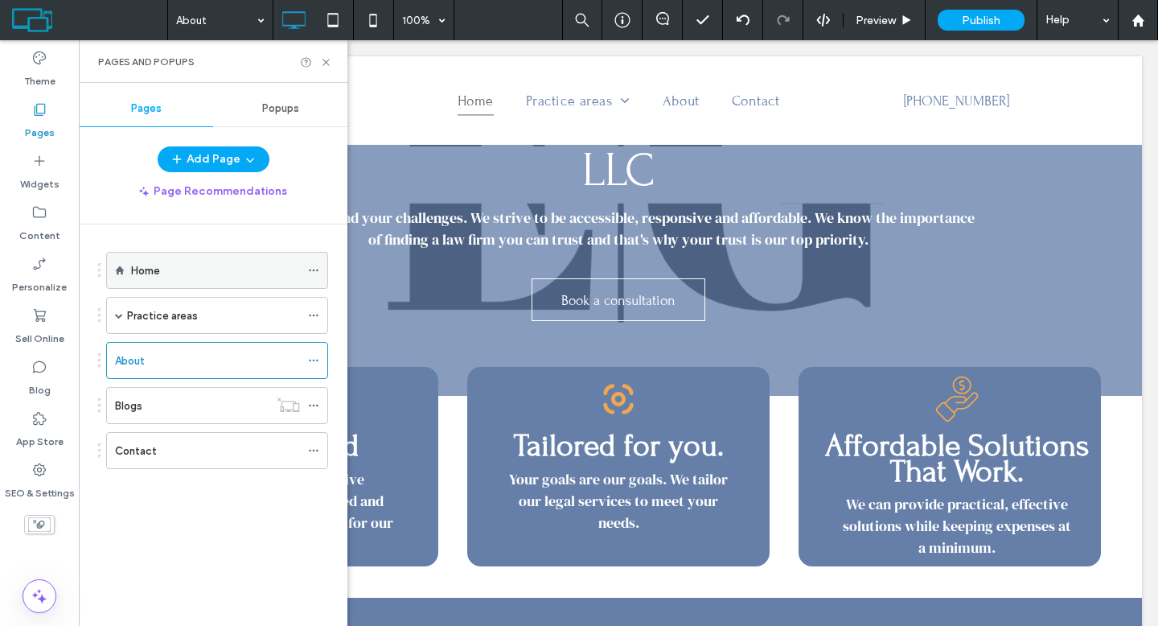
click at [165, 269] on div "Home" at bounding box center [215, 270] width 169 height 17
click at [328, 63] on icon at bounding box center [326, 62] width 12 height 12
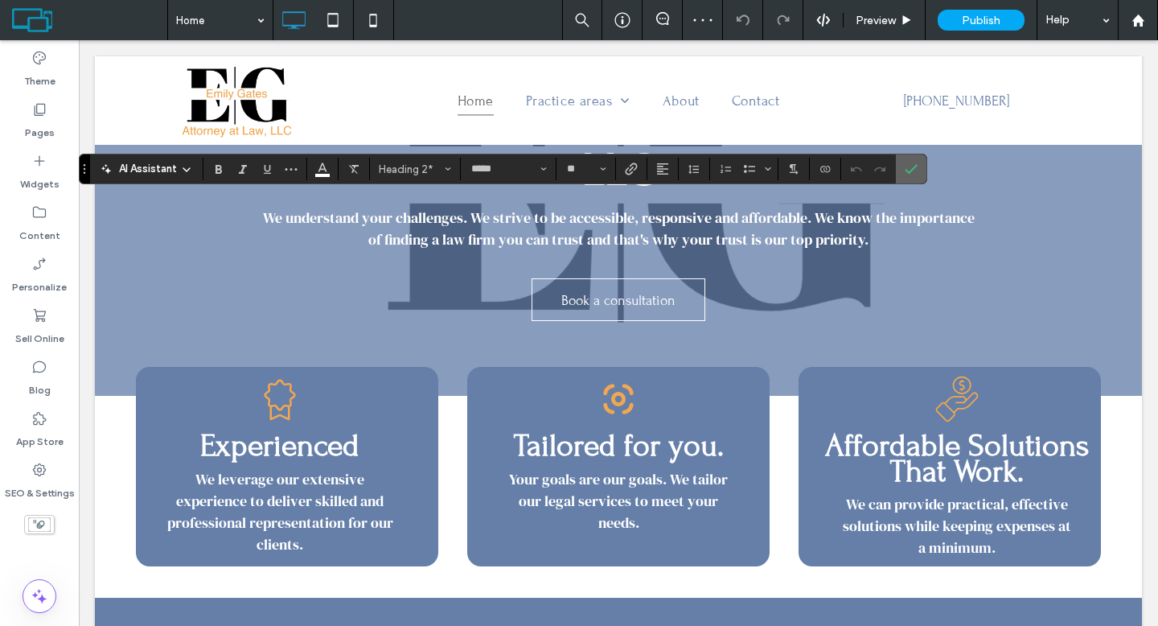
click at [907, 174] on icon "Confirm" at bounding box center [911, 168] width 13 height 13
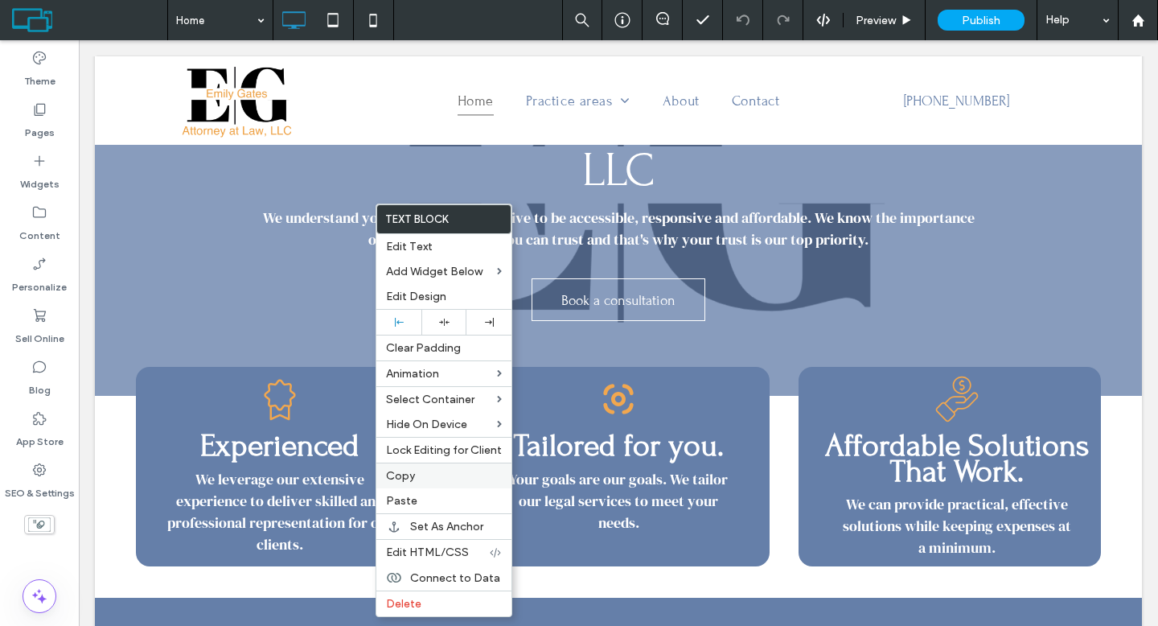
click at [411, 470] on span "Copy" at bounding box center [400, 476] width 29 height 14
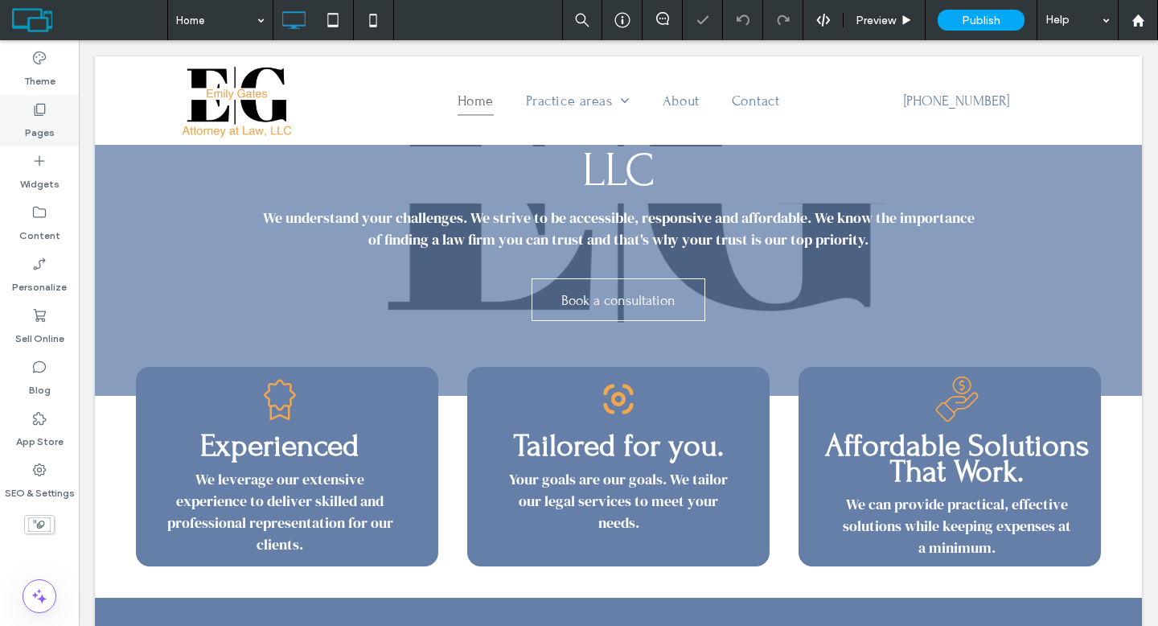
click at [17, 114] on div "Pages" at bounding box center [39, 120] width 79 height 51
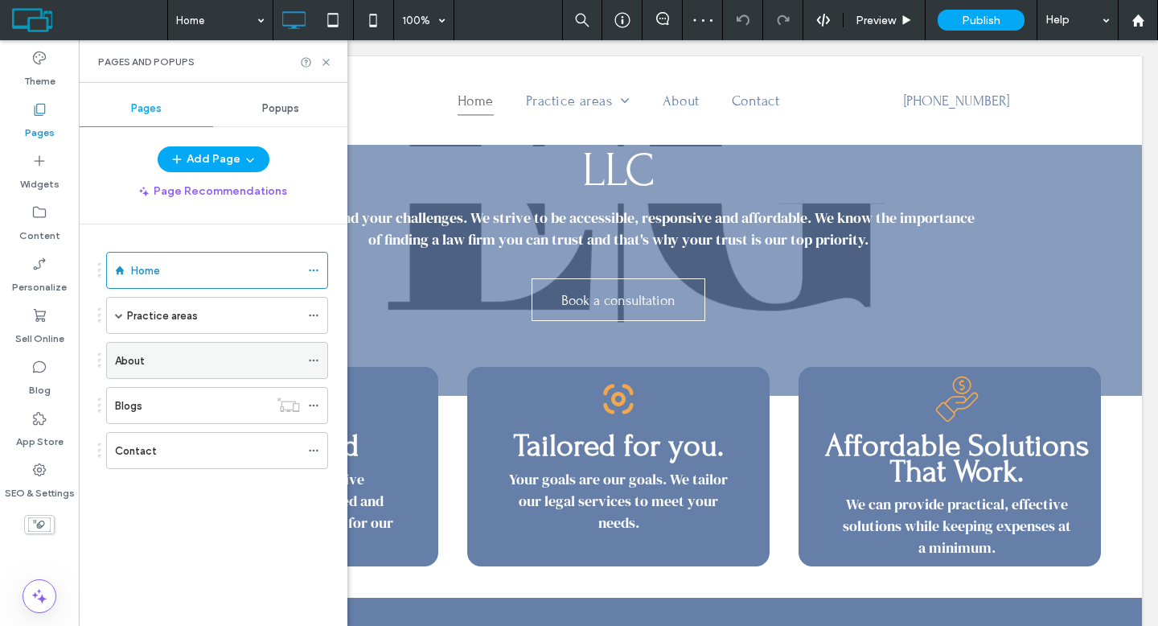
click at [182, 352] on div "About" at bounding box center [207, 360] width 185 height 17
click at [325, 65] on icon at bounding box center [326, 62] width 12 height 12
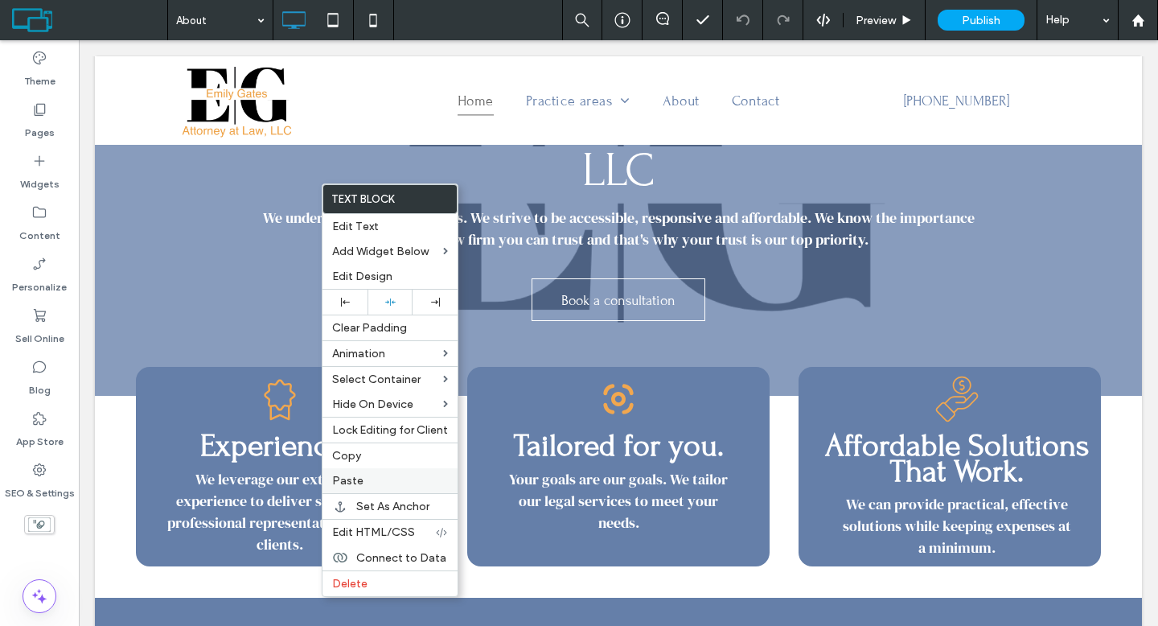
click at [384, 474] on label "Paste" at bounding box center [390, 481] width 116 height 14
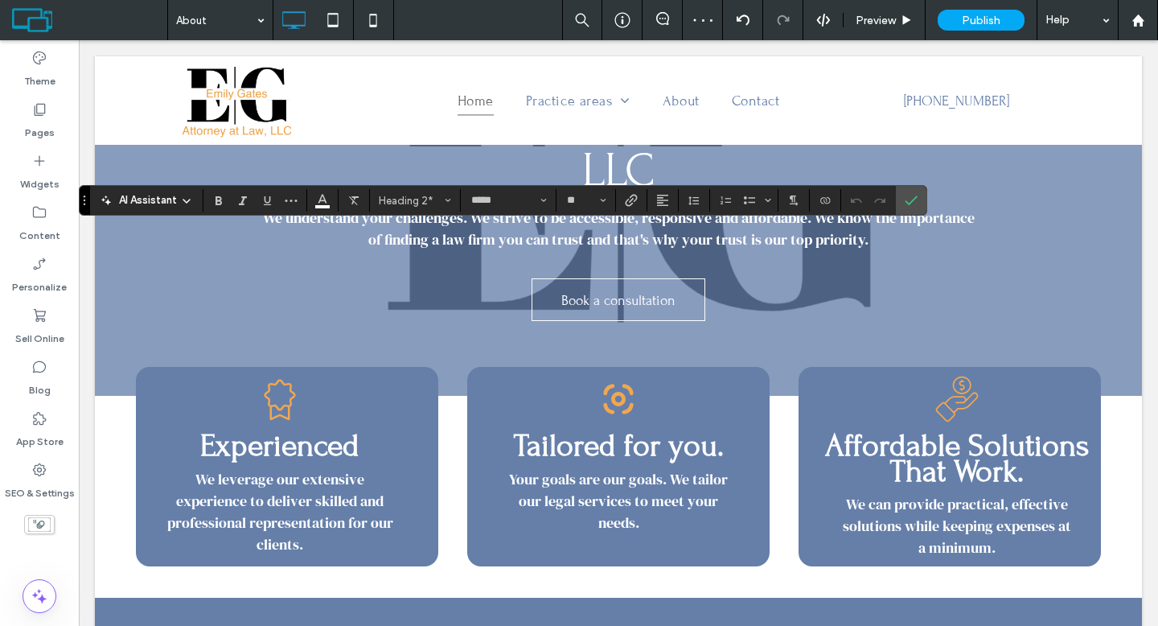
click at [302, 199] on section at bounding box center [255, 200] width 104 height 23
click at [326, 199] on icon "Color" at bounding box center [322, 198] width 13 height 13
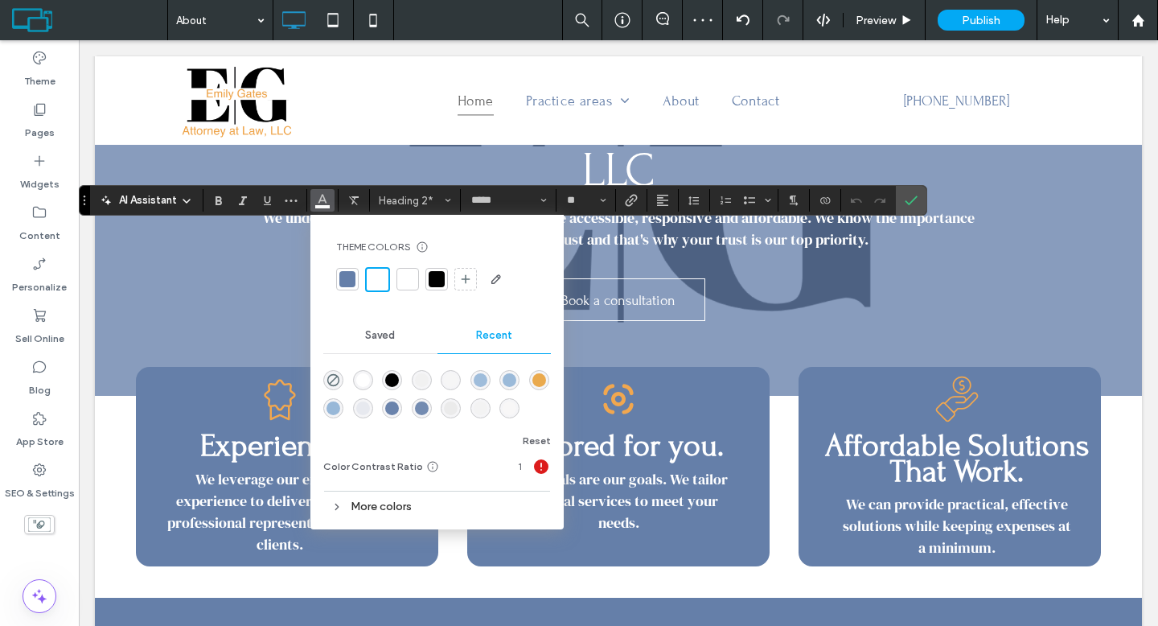
click at [430, 281] on div at bounding box center [437, 279] width 16 height 16
click at [921, 207] on label "Confirm" at bounding box center [911, 200] width 24 height 29
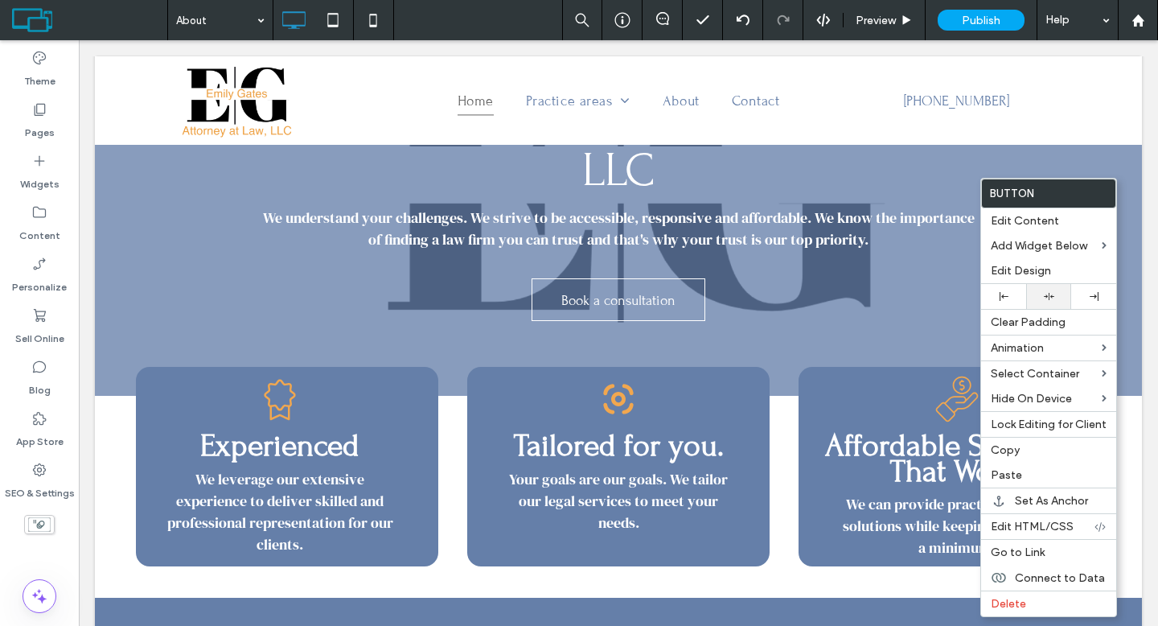
click at [1048, 302] on div at bounding box center [1048, 296] width 45 height 25
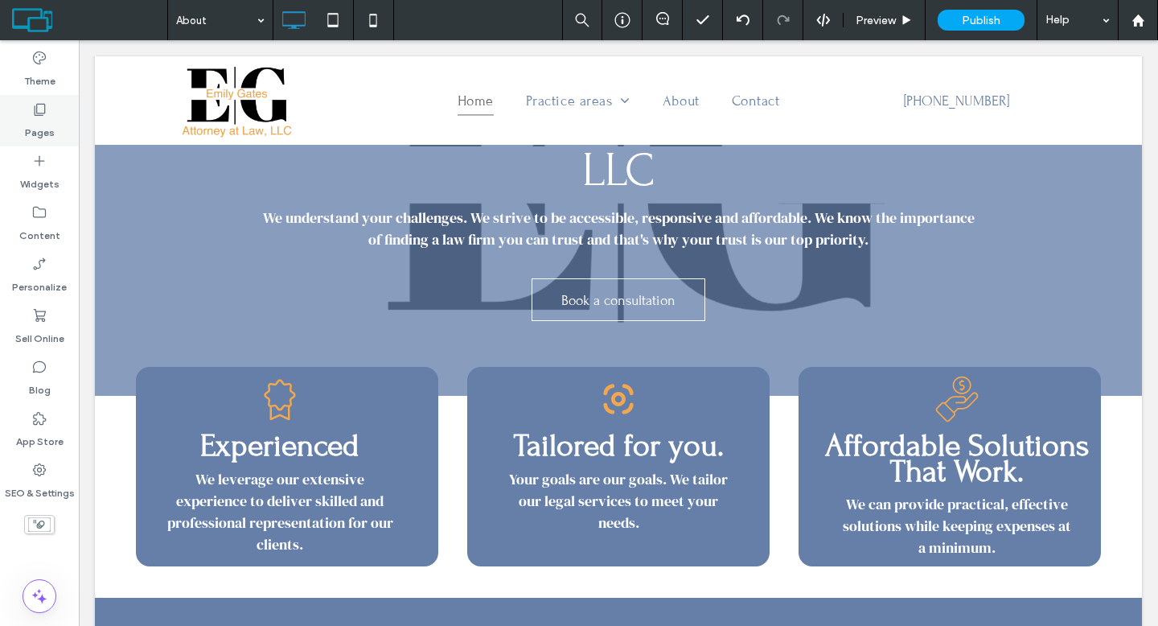
click at [36, 109] on use at bounding box center [40, 110] width 11 height 12
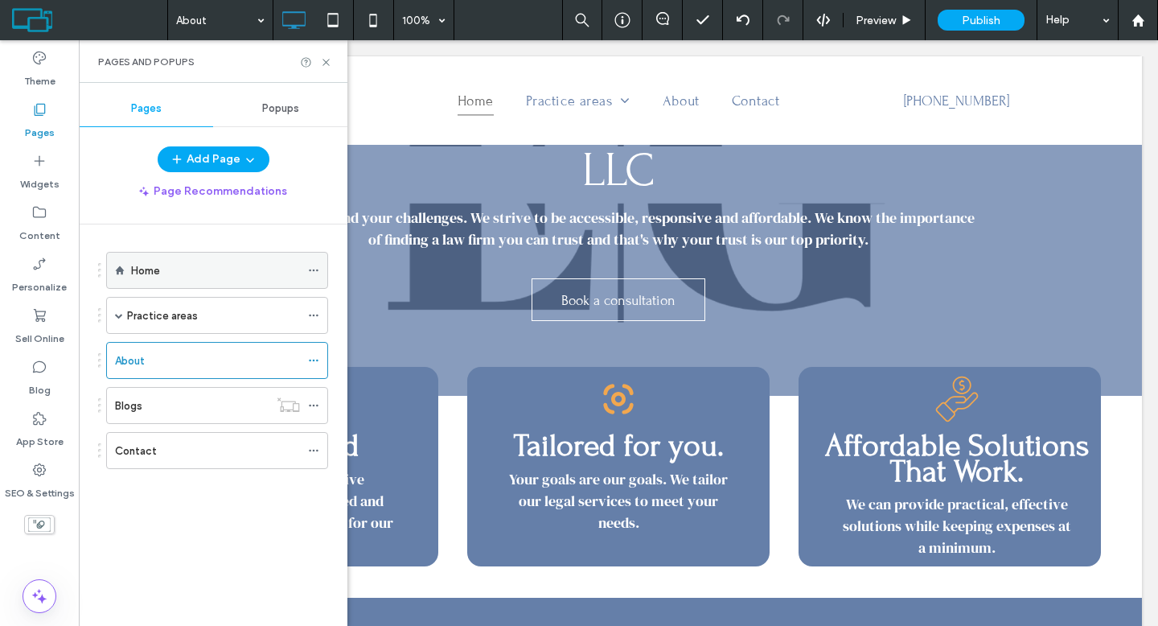
click at [160, 259] on div "Home" at bounding box center [215, 269] width 169 height 35
click at [328, 62] on icon at bounding box center [326, 62] width 12 height 12
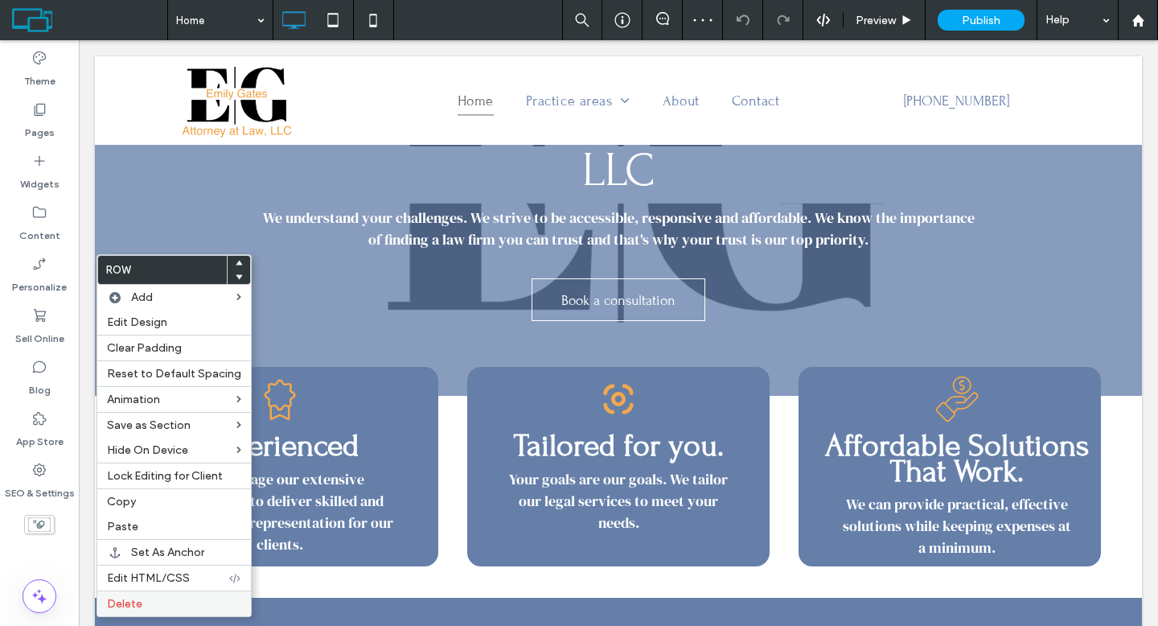
click at [142, 597] on label "Delete" at bounding box center [174, 604] width 134 height 14
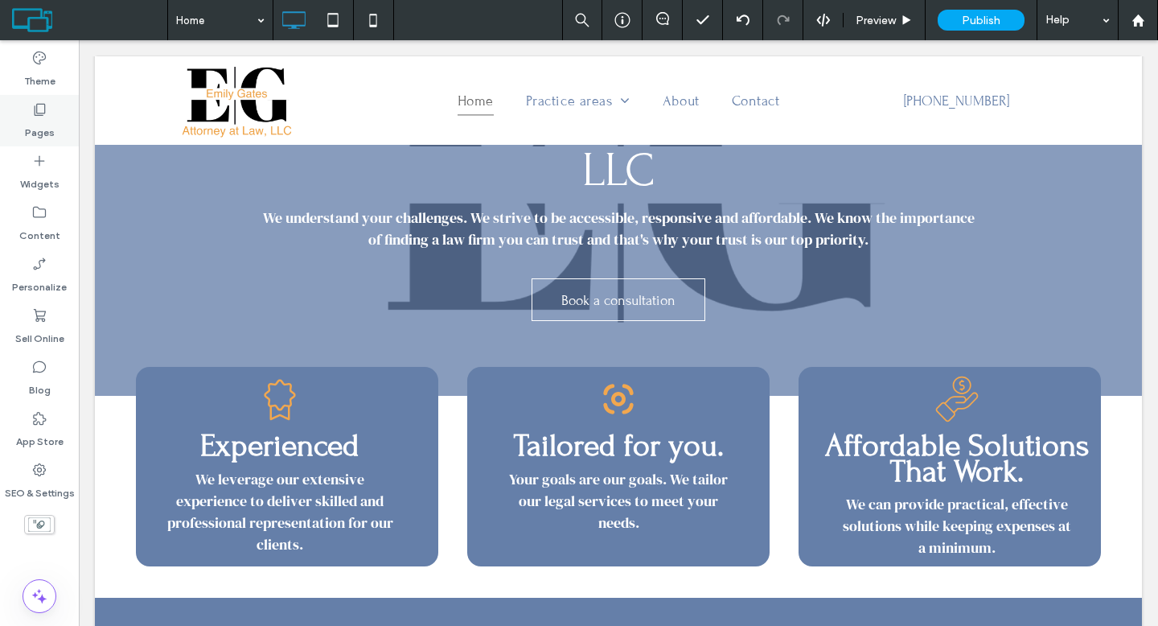
click at [53, 101] on div "Pages" at bounding box center [39, 120] width 79 height 51
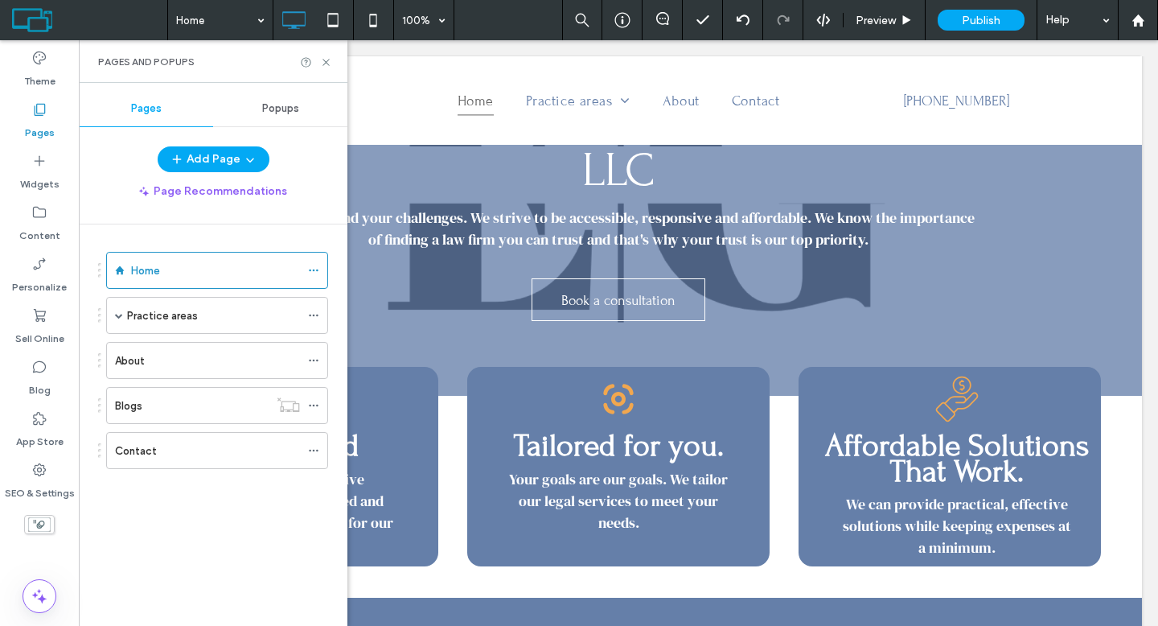
click at [142, 355] on label "About" at bounding box center [130, 361] width 30 height 28
click at [337, 65] on div "Pages and Popups" at bounding box center [213, 61] width 269 height 43
click at [322, 58] on icon at bounding box center [326, 62] width 12 height 12
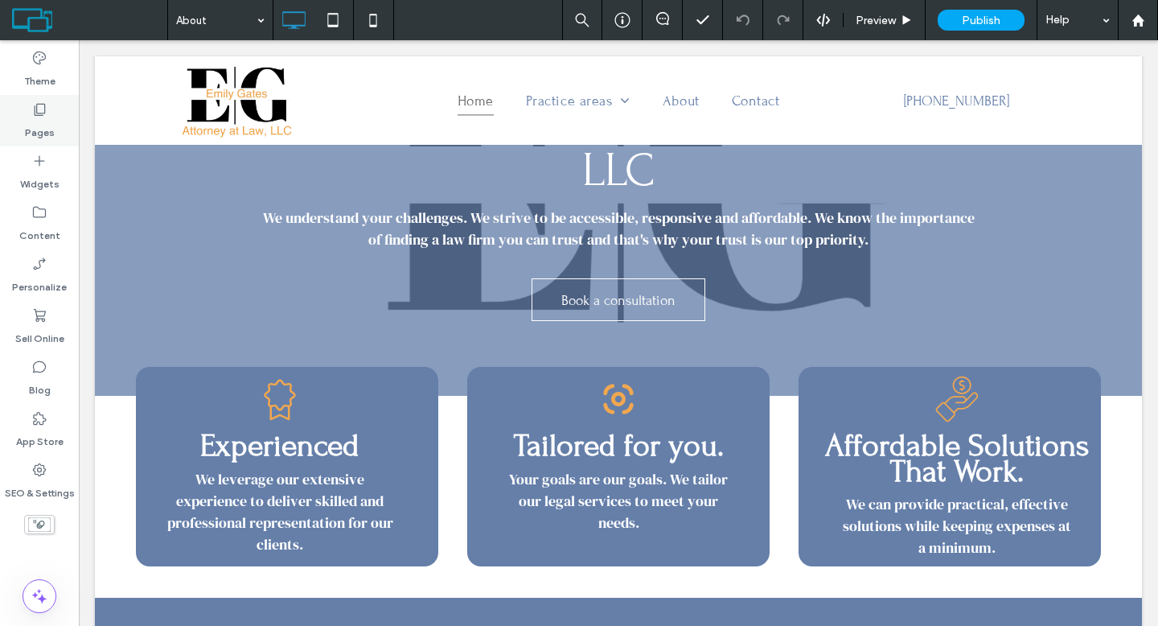
click at [39, 110] on icon at bounding box center [39, 109] width 16 height 16
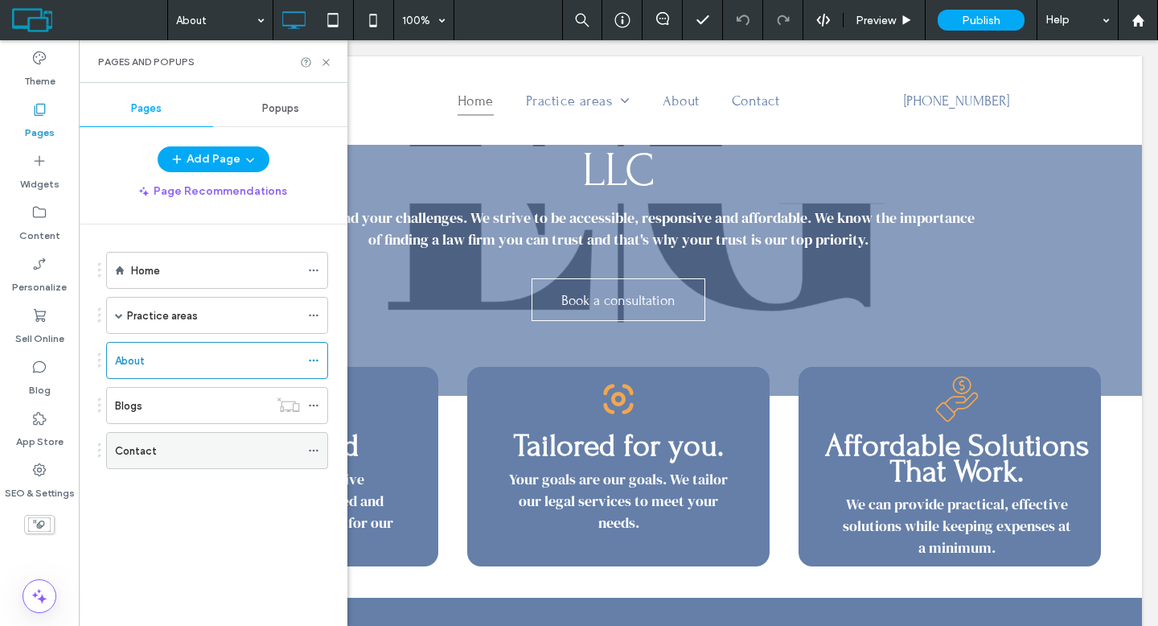
click at [160, 460] on div "Contact" at bounding box center [207, 450] width 185 height 35
click at [328, 58] on icon at bounding box center [326, 62] width 12 height 12
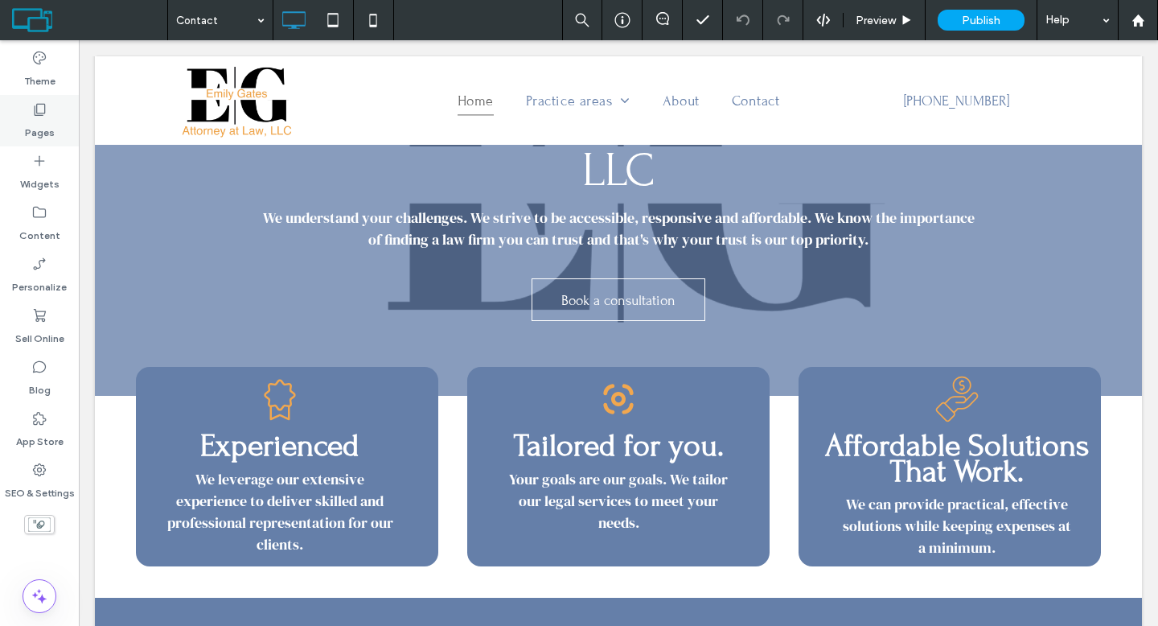
click at [64, 127] on div "Pages" at bounding box center [39, 120] width 79 height 51
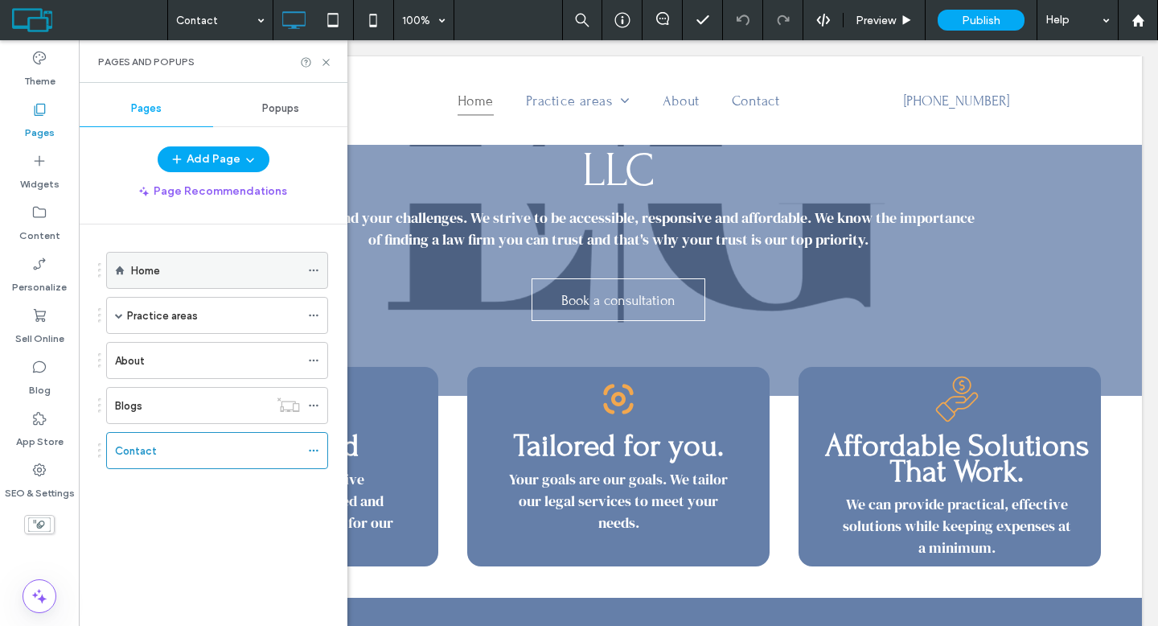
click at [189, 262] on div "Home" at bounding box center [215, 270] width 169 height 17
click at [206, 318] on div "Practice areas" at bounding box center [213, 315] width 173 height 17
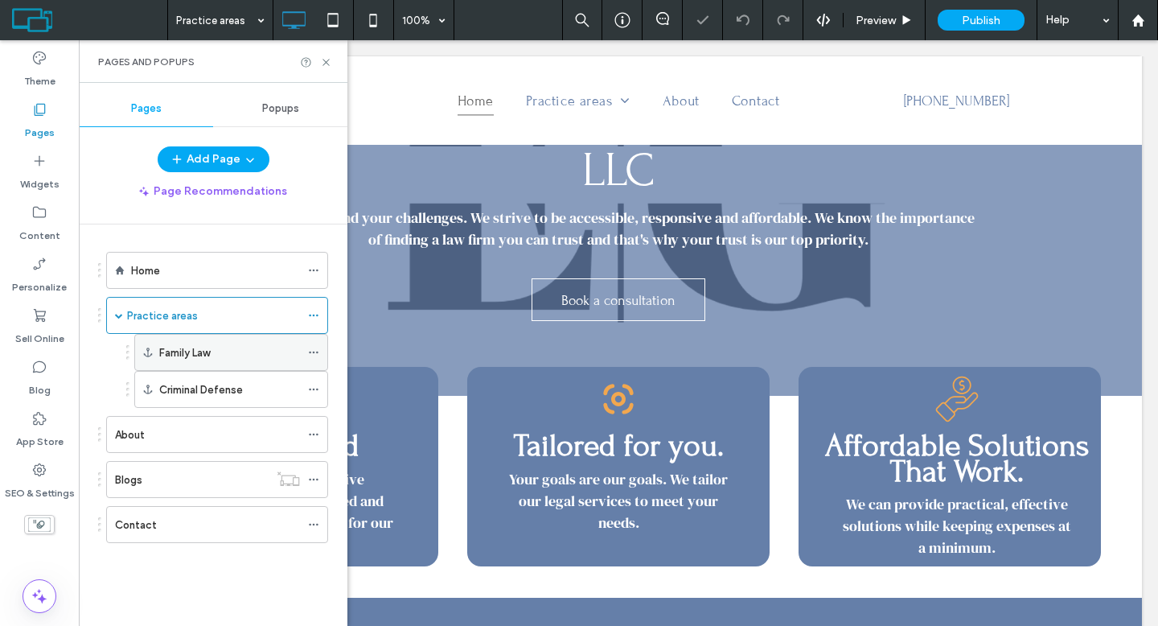
click at [201, 349] on label "Family Law" at bounding box center [184, 352] width 51 height 28
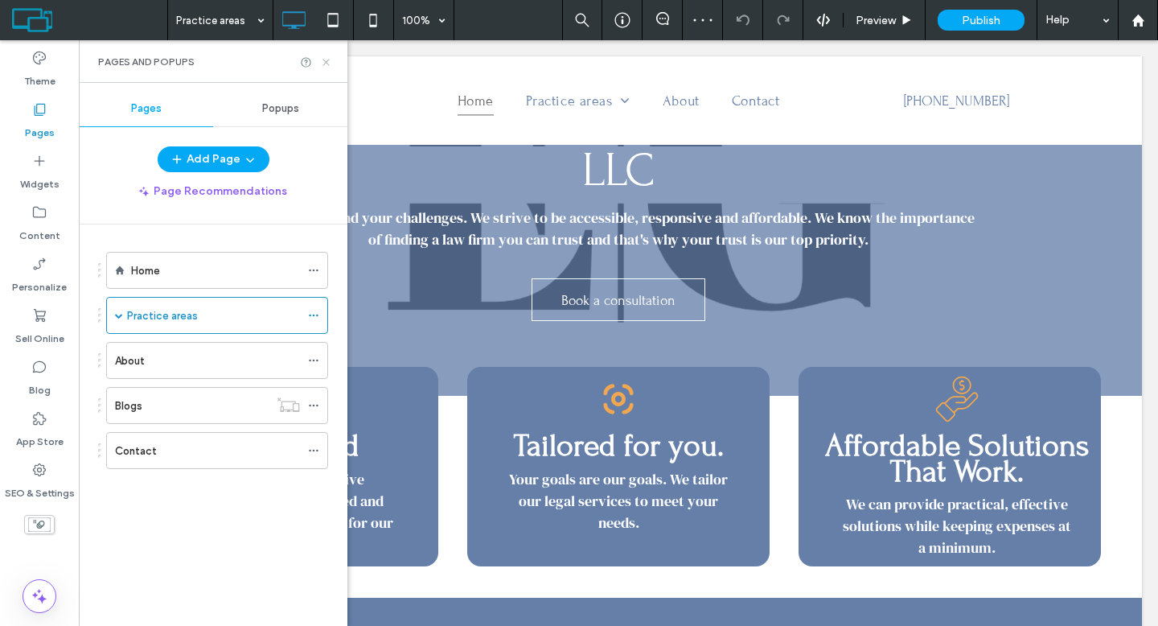
click at [320, 61] on icon at bounding box center [326, 62] width 12 height 12
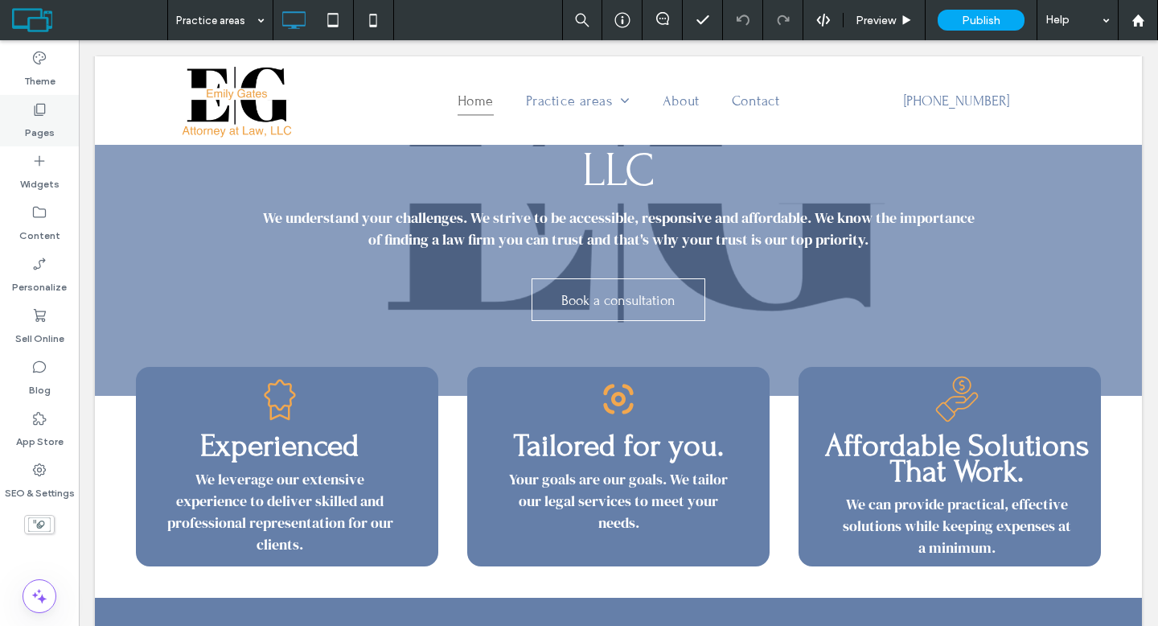
click at [55, 109] on div "Pages" at bounding box center [39, 120] width 79 height 51
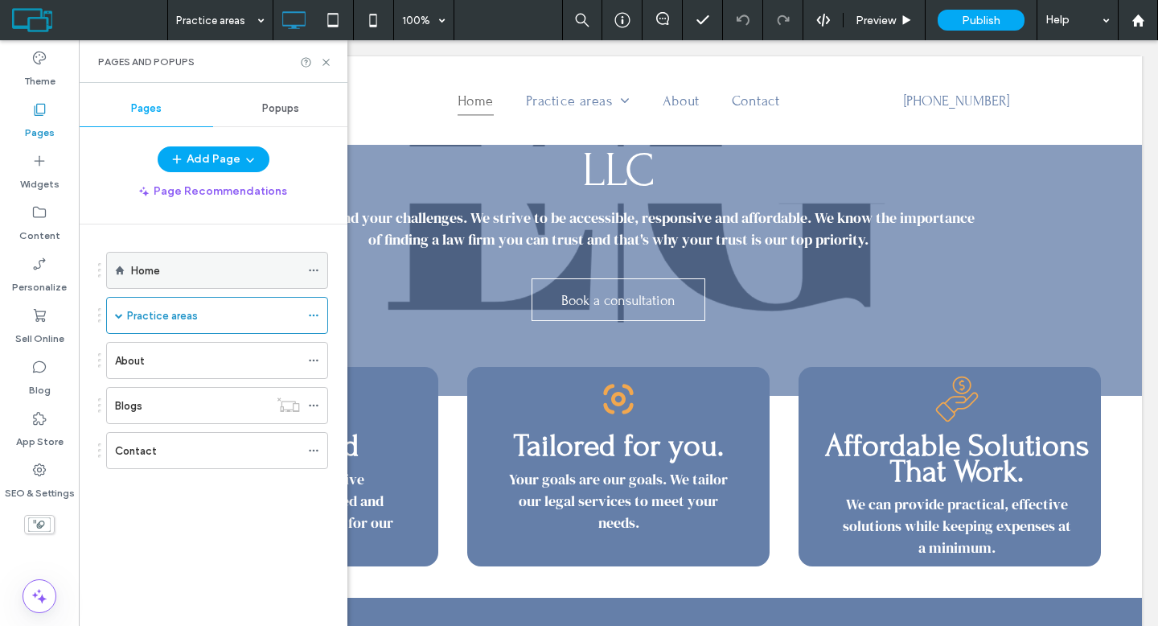
click at [160, 256] on div "Home" at bounding box center [215, 269] width 169 height 35
click at [328, 60] on icon at bounding box center [326, 62] width 12 height 12
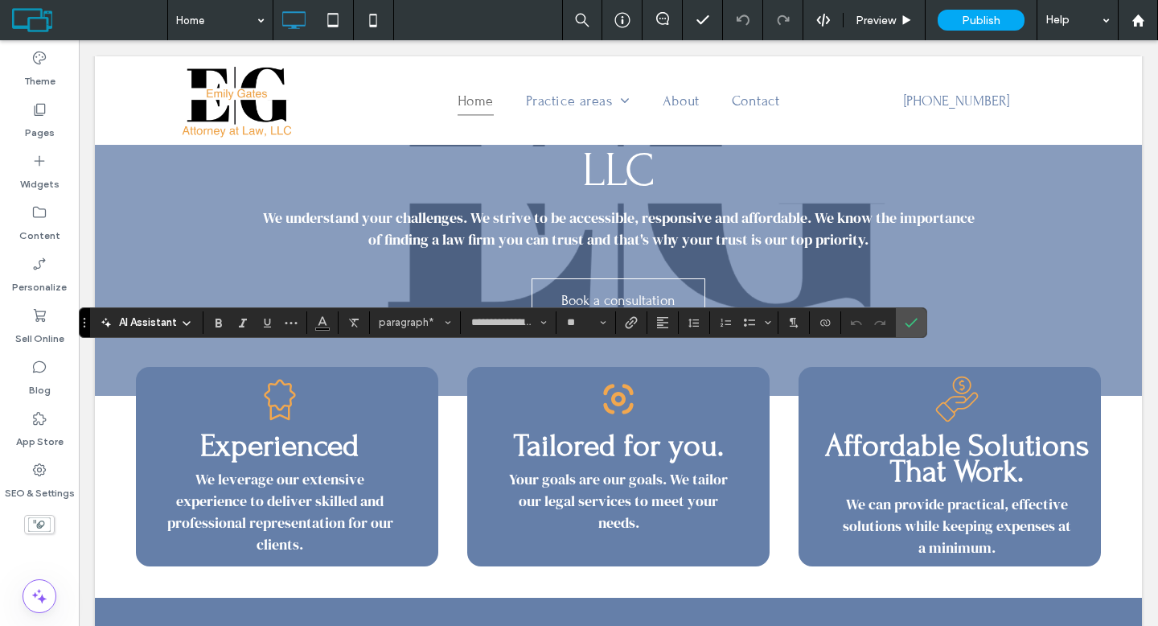
click at [162, 318] on span "AI Assistant" at bounding box center [148, 322] width 58 height 16
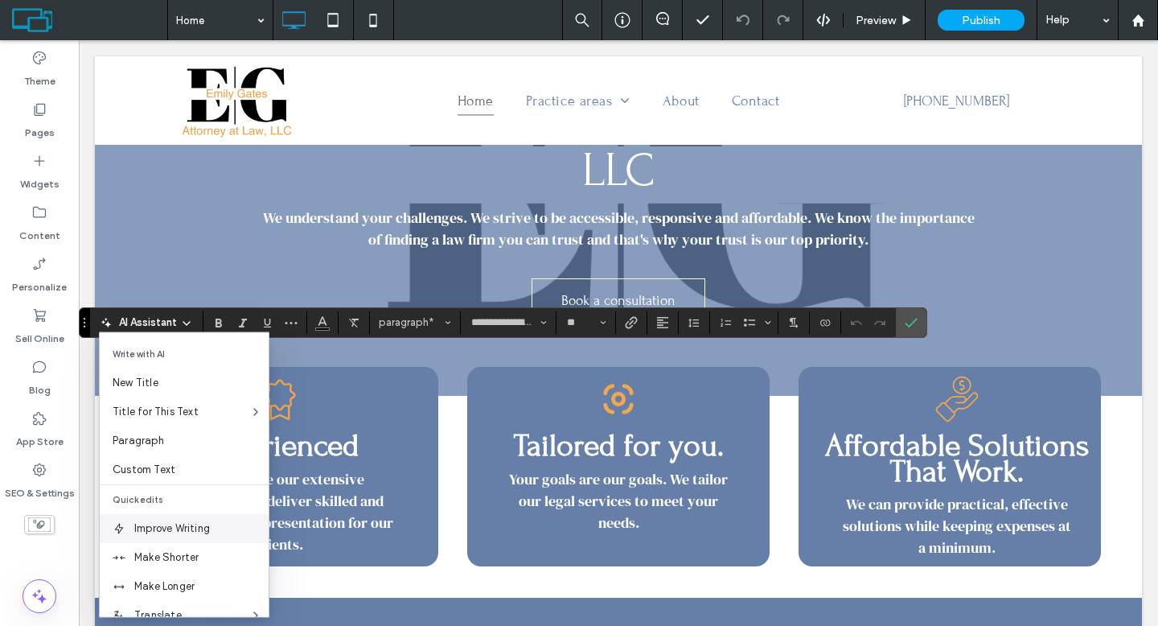
click at [160, 517] on div "Improve Writing" at bounding box center [184, 528] width 169 height 29
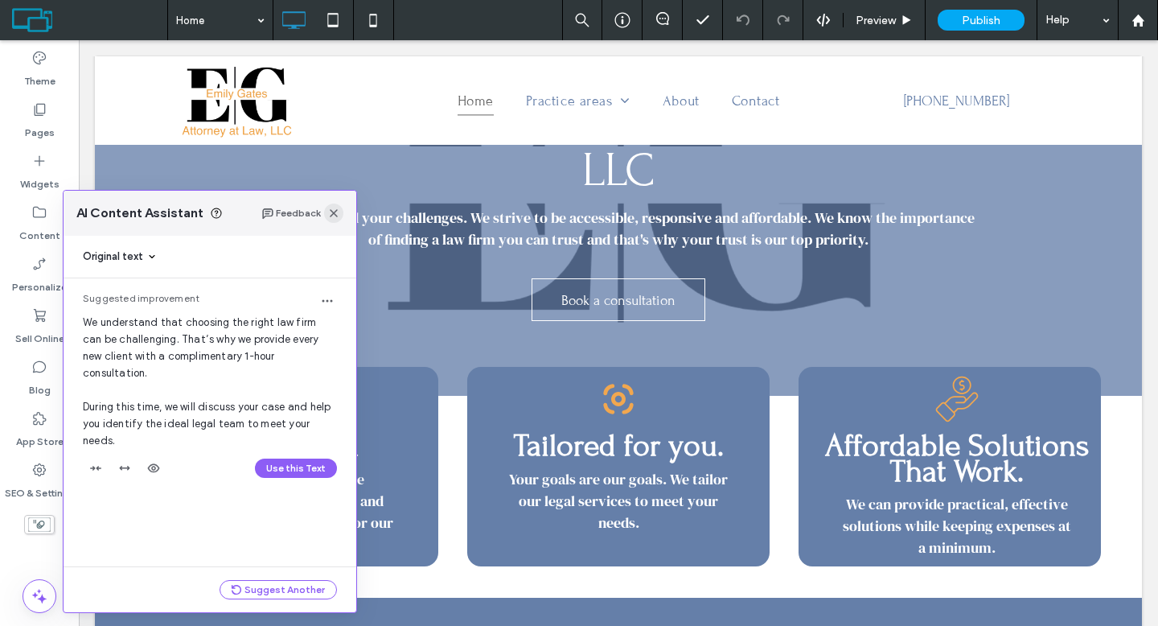
click at [338, 217] on icon "button" at bounding box center [333, 213] width 13 height 13
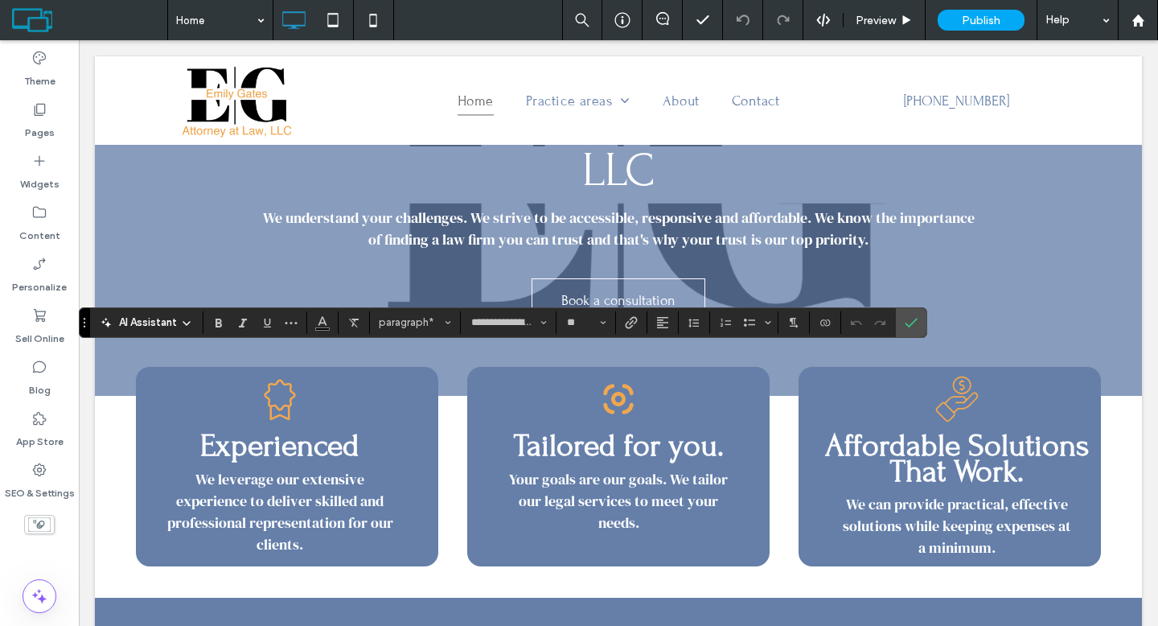
click at [154, 322] on span "AI Assistant" at bounding box center [148, 322] width 58 height 16
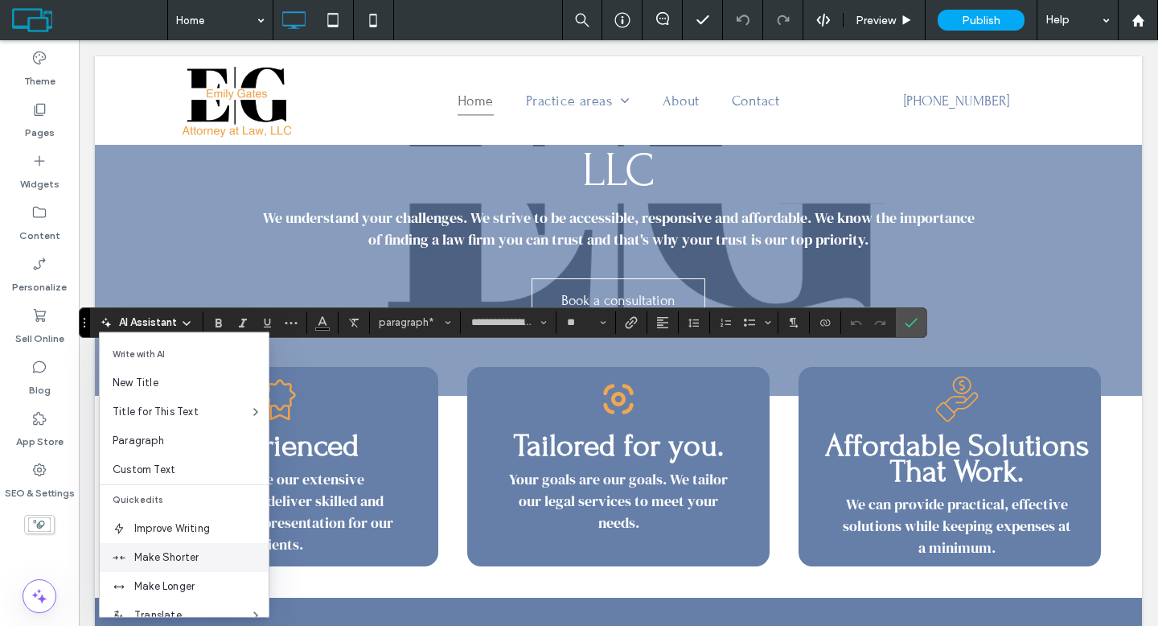
scroll to position [106, 0]
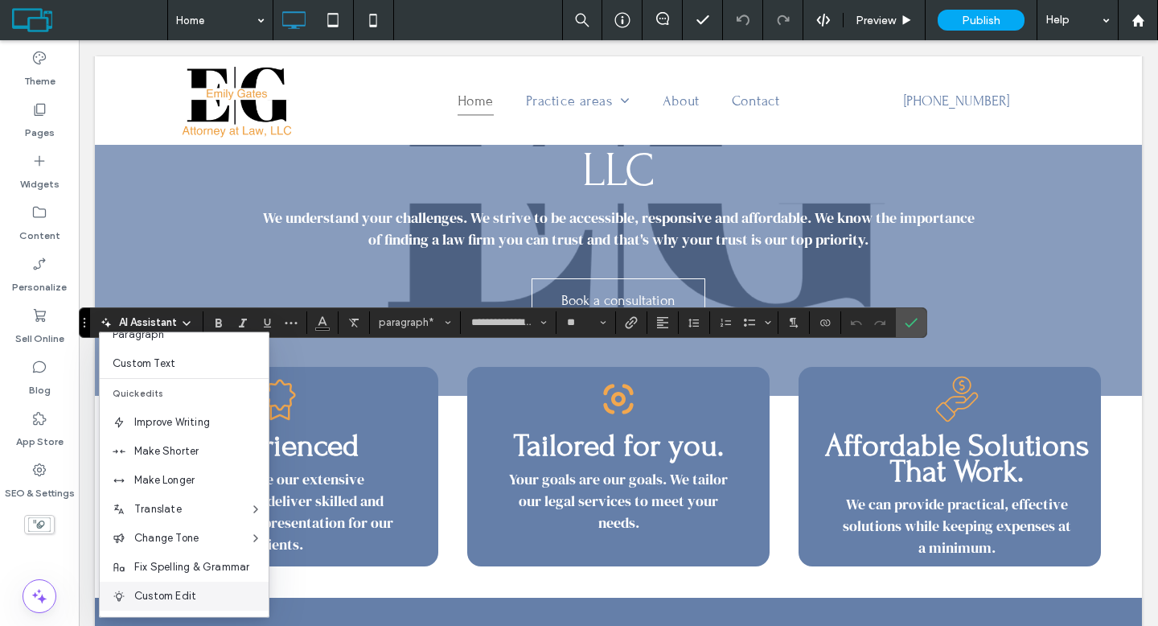
click at [173, 593] on span "Custom Edit" at bounding box center [201, 596] width 134 height 16
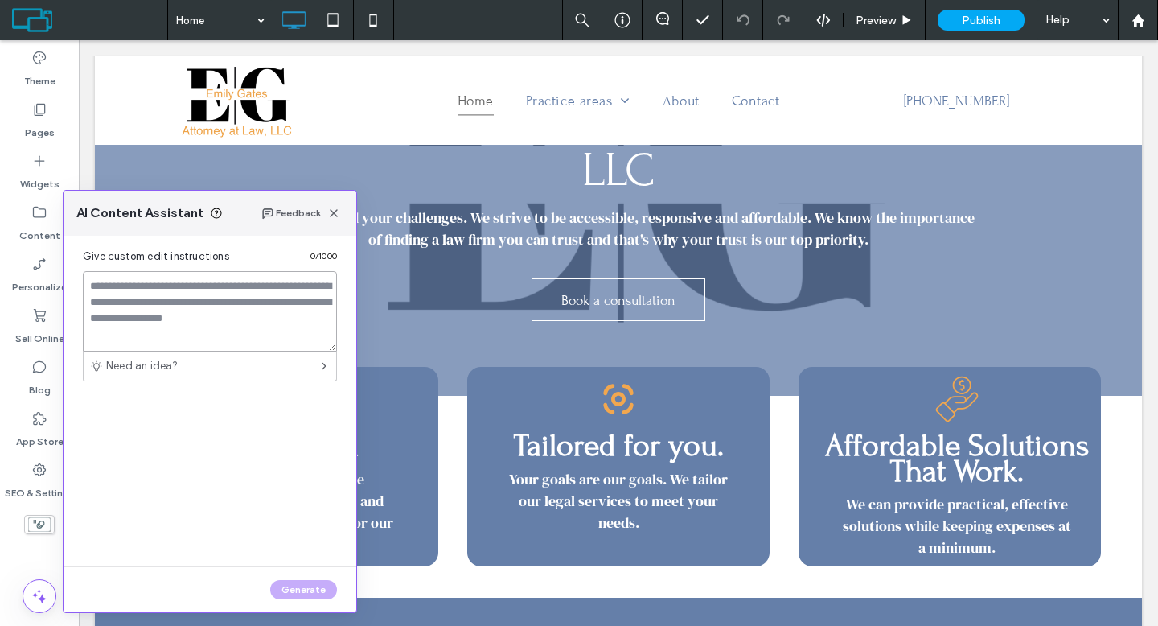
click at [208, 314] on textarea at bounding box center [210, 311] width 254 height 80
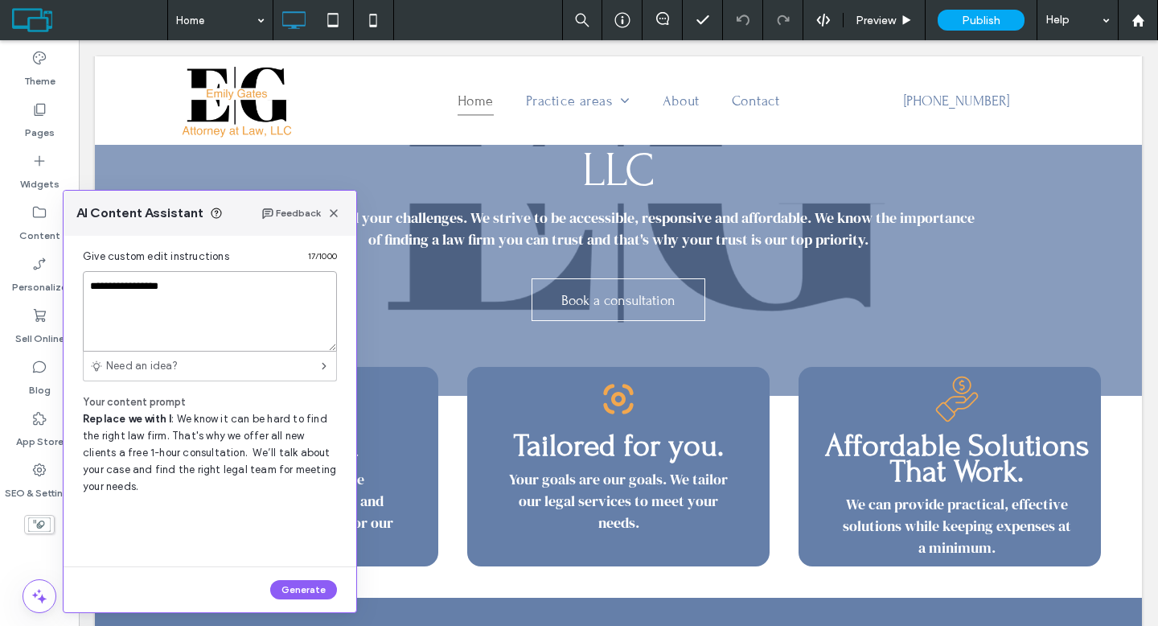
click at [196, 291] on textarea "**********" at bounding box center [210, 311] width 254 height 80
type textarea "**********"
click at [314, 585] on button "Generate" at bounding box center [303, 589] width 67 height 19
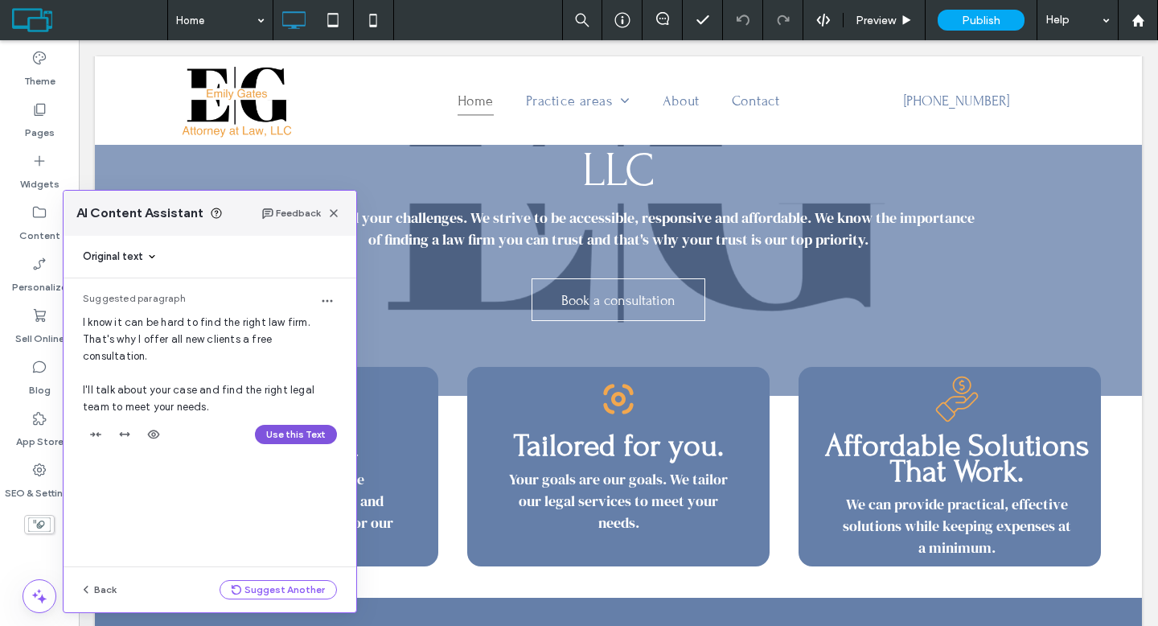
click at [277, 425] on button "Use this Text" at bounding box center [296, 434] width 82 height 19
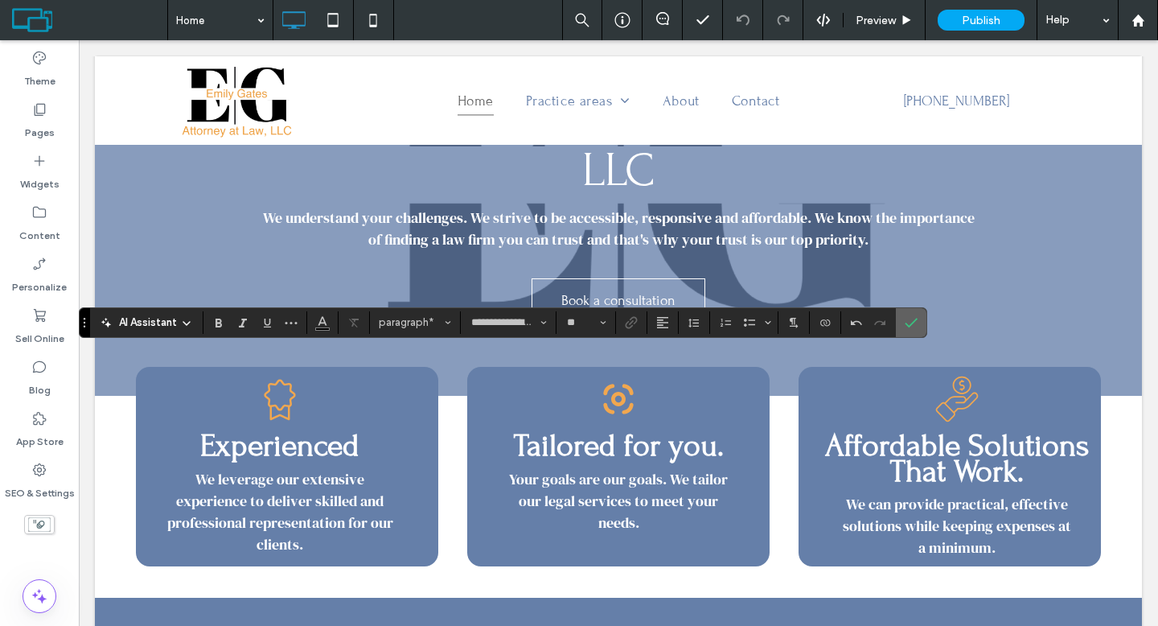
click at [902, 325] on label "Confirm" at bounding box center [911, 322] width 24 height 29
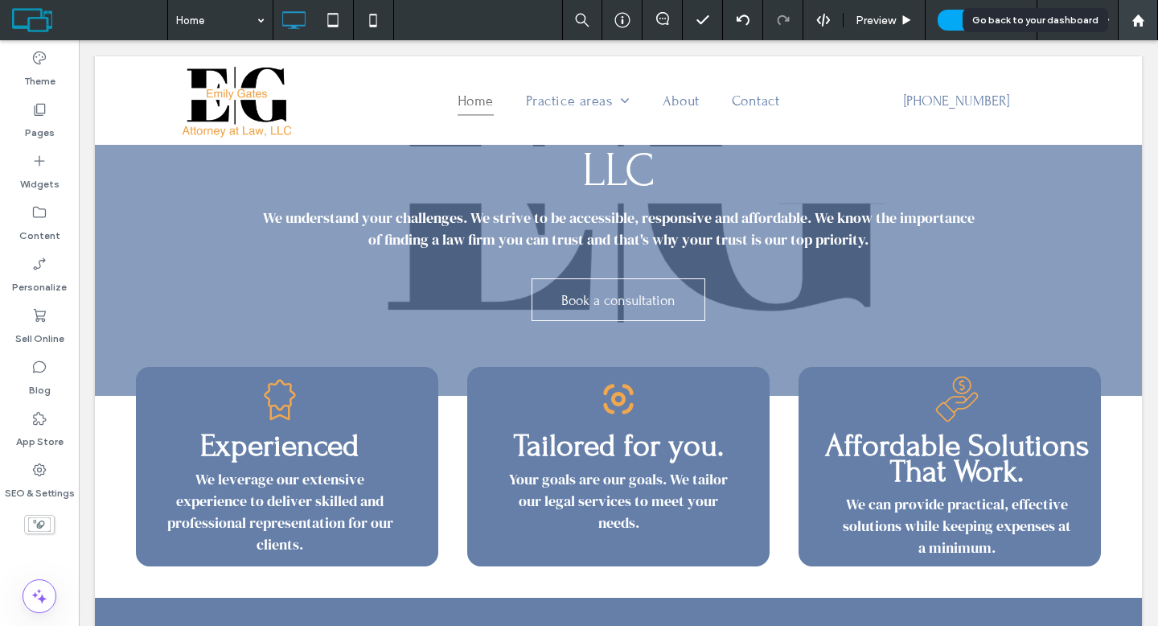
click at [1142, 17] on icon at bounding box center [1138, 21] width 14 height 14
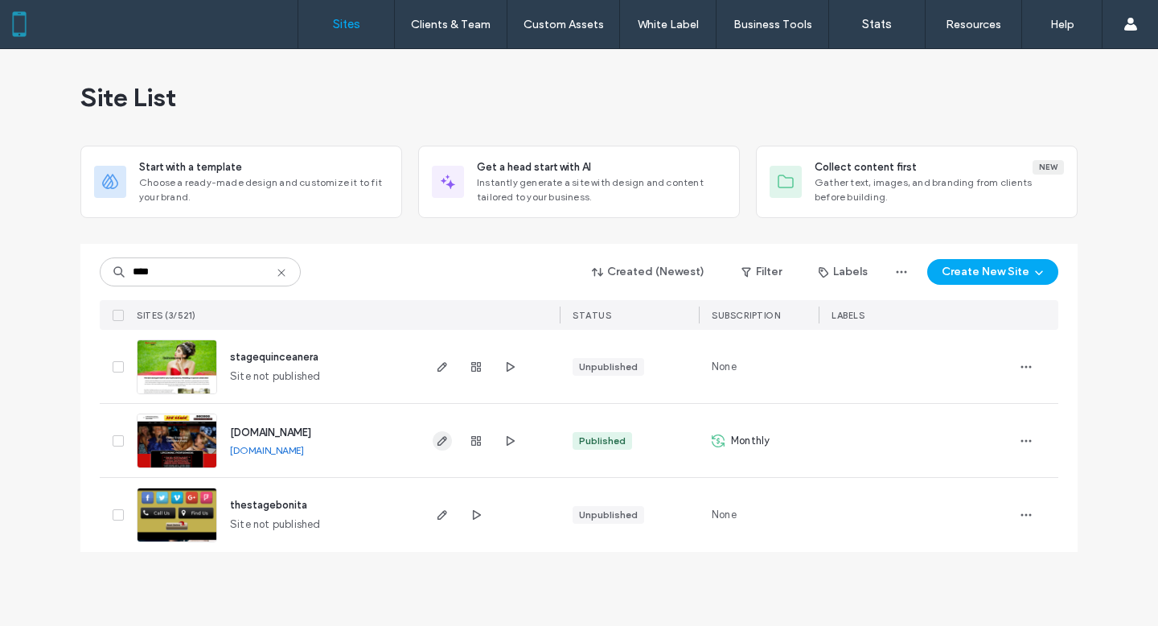
type input "****"
click at [449, 440] on span "button" at bounding box center [442, 440] width 19 height 19
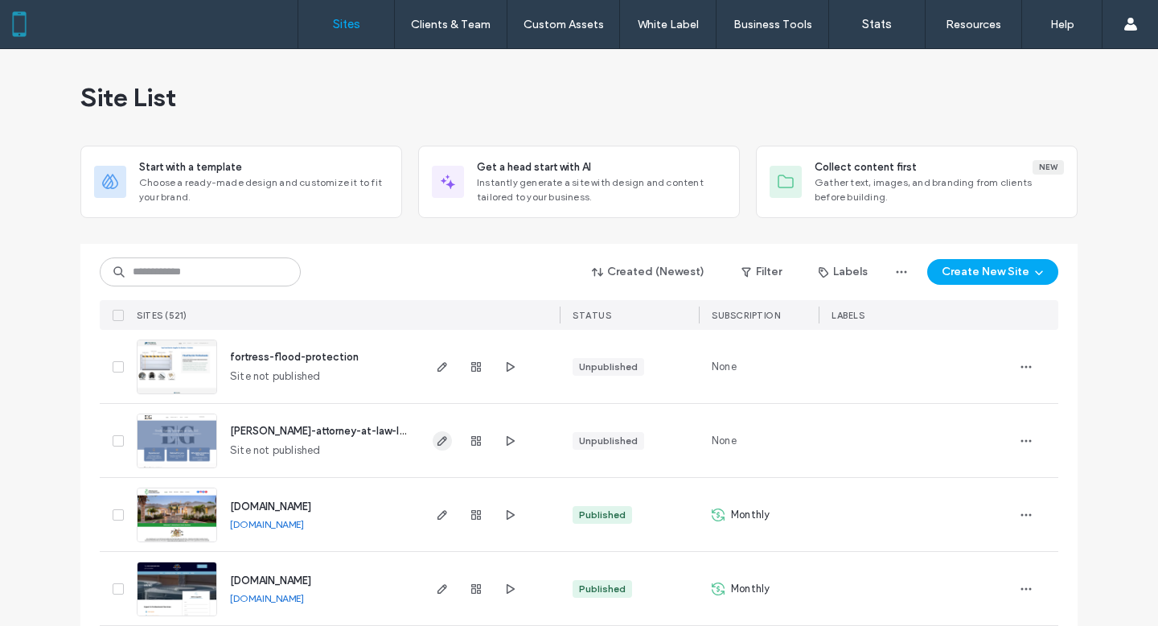
click at [437, 440] on icon "button" at bounding box center [442, 440] width 13 height 13
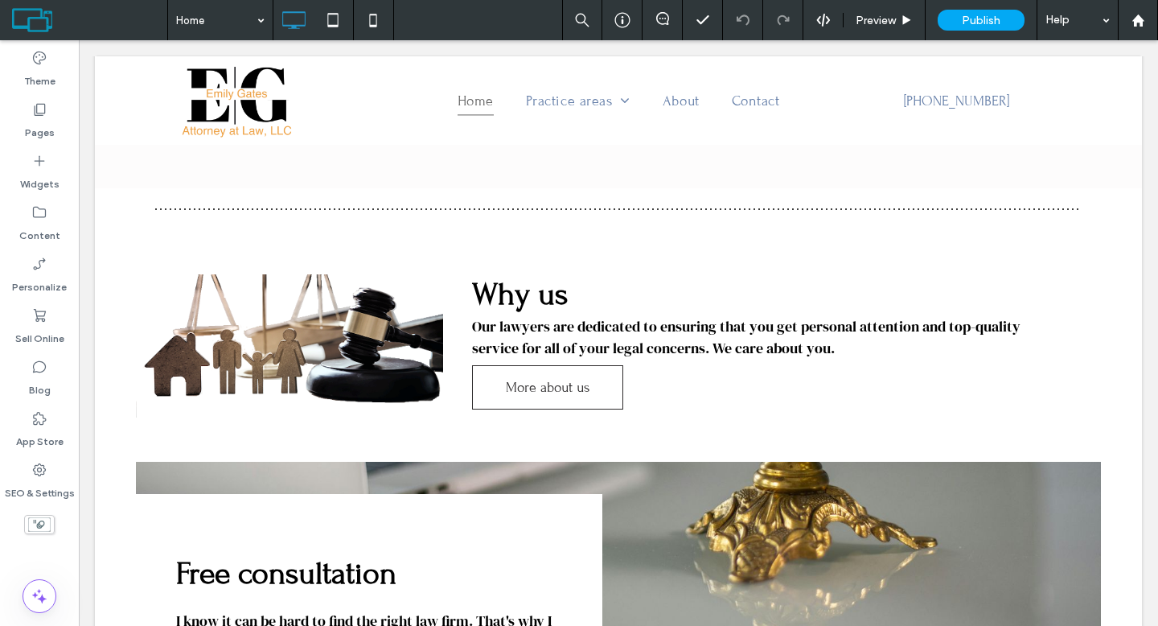
scroll to position [1486, 0]
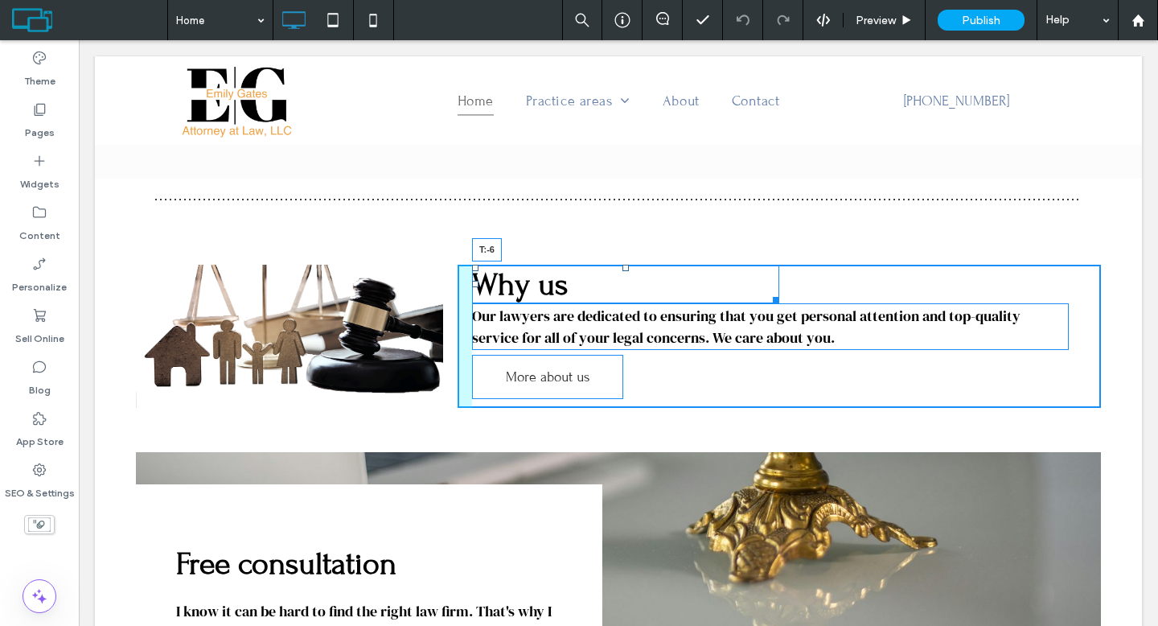
click at [622, 265] on div at bounding box center [625, 268] width 6 height 6
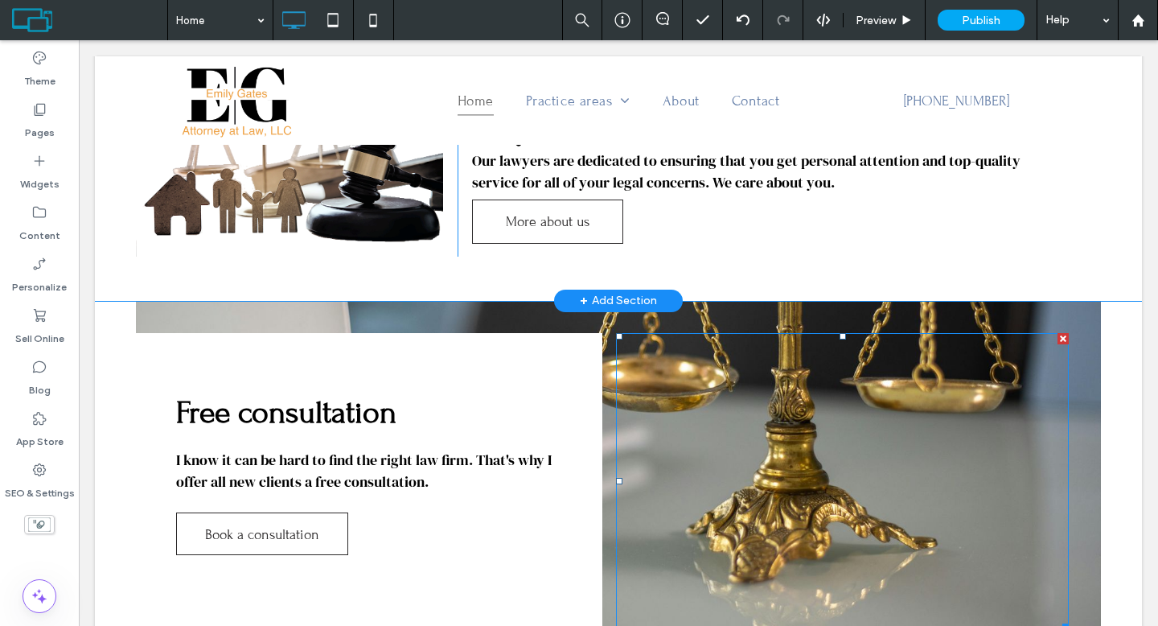
scroll to position [1512, 0]
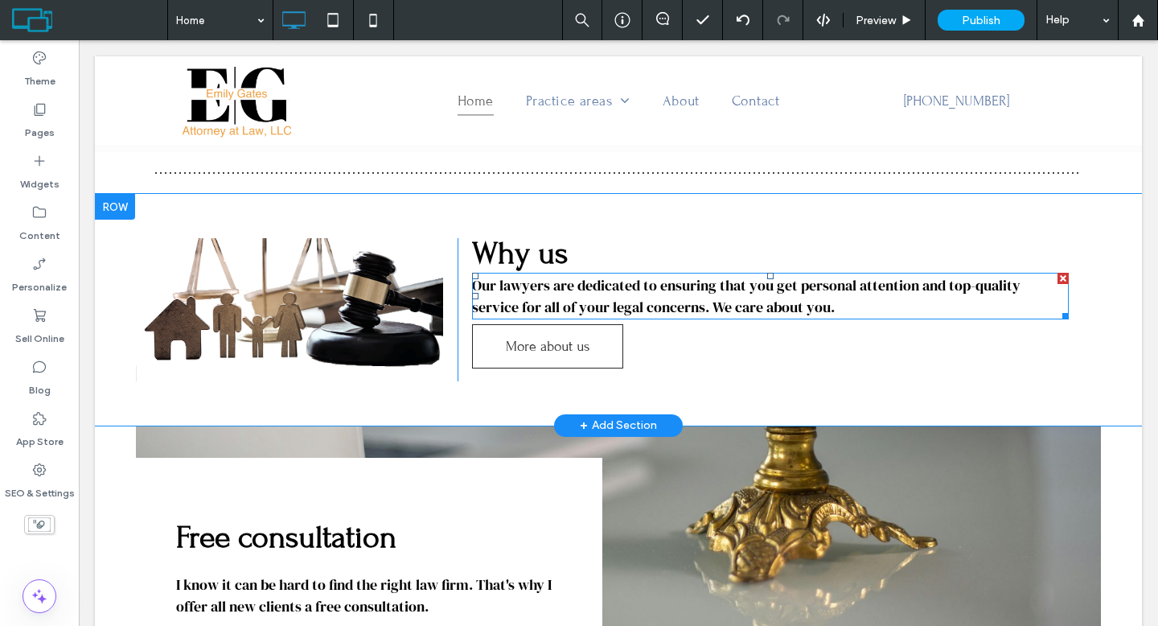
click at [705, 305] on span "Our lawyers are dedicated to ensuring that you get personal attention and top-q…" at bounding box center [746, 296] width 548 height 42
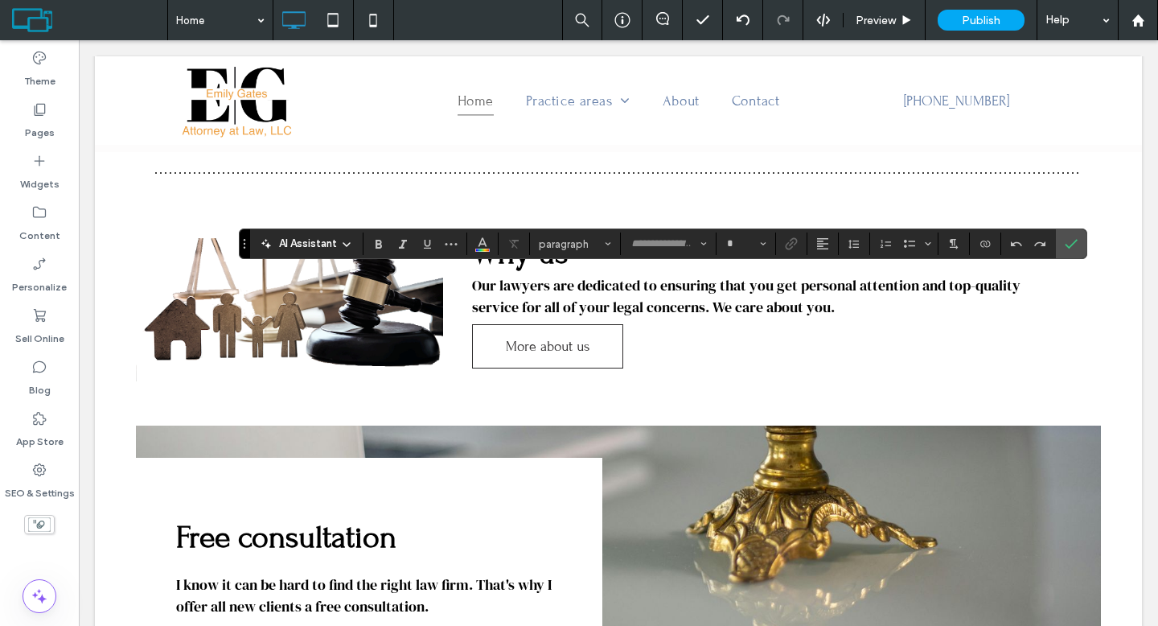
type input "**********"
type input "**"
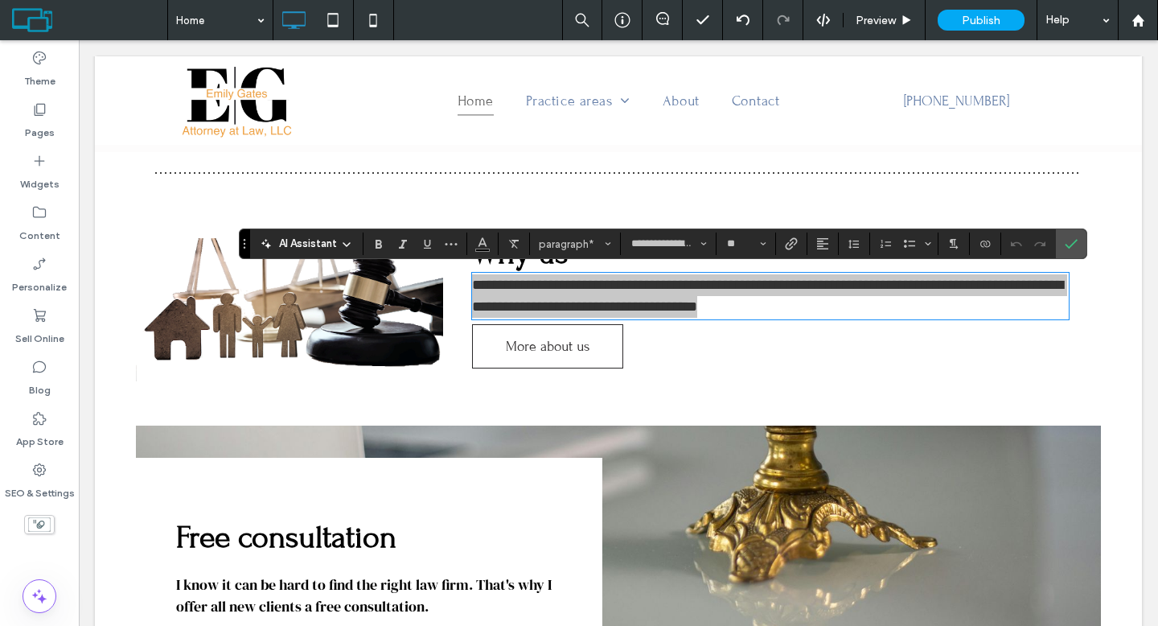
click at [331, 247] on span "AI Assistant" at bounding box center [308, 244] width 58 height 16
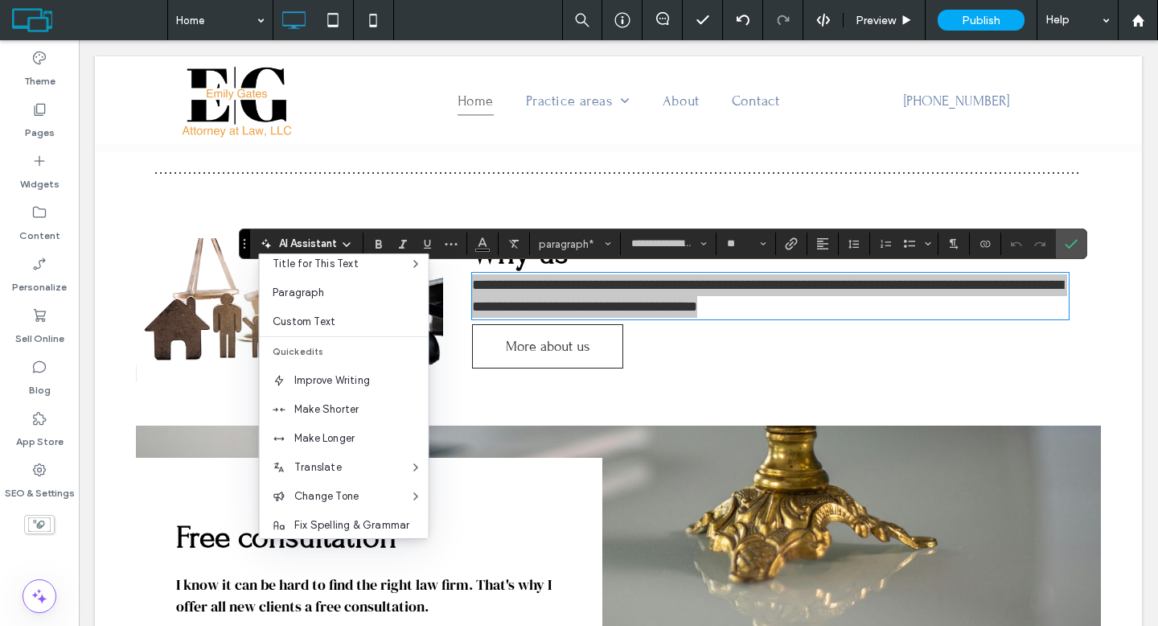
scroll to position [106, 0]
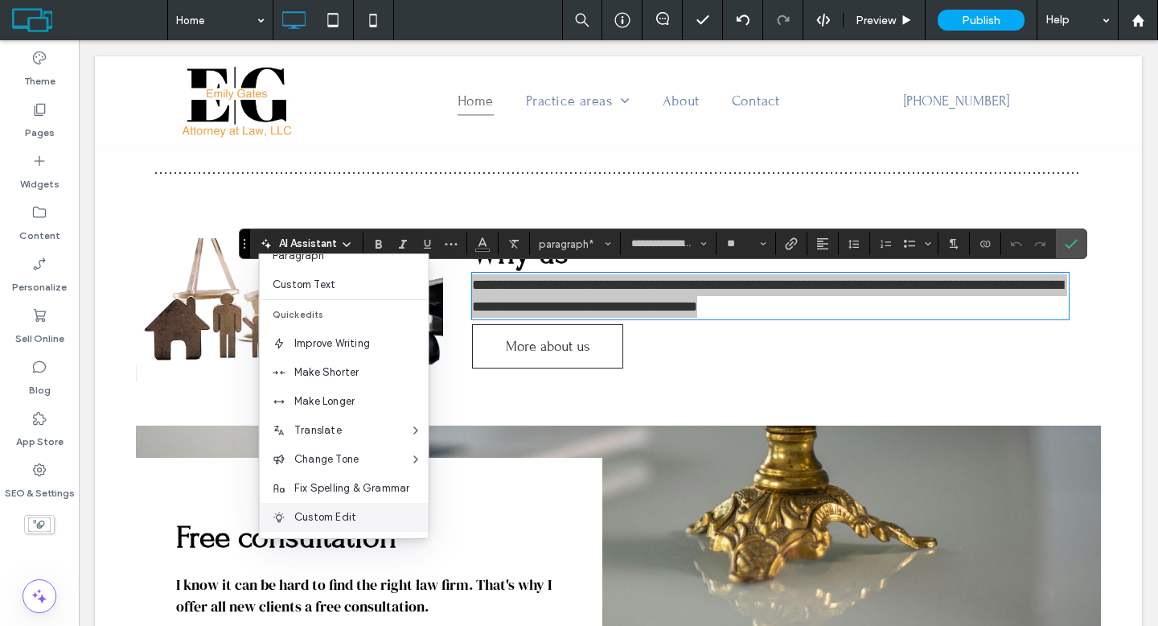
click at [352, 511] on span "Custom Edit" at bounding box center [361, 517] width 134 height 16
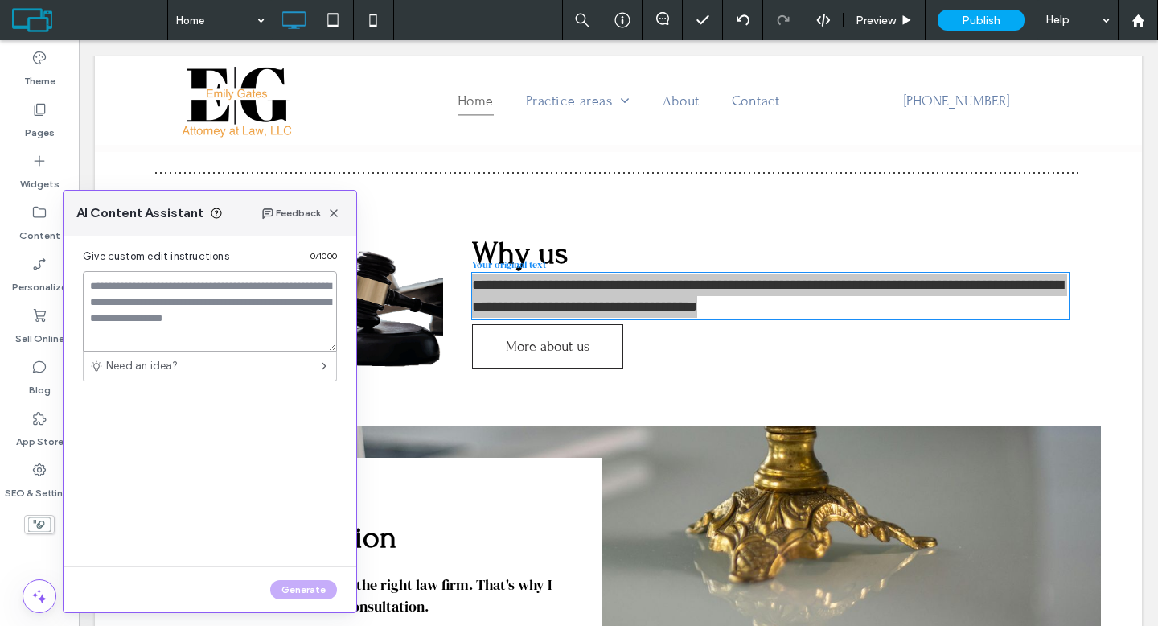
click at [285, 294] on textarea at bounding box center [210, 311] width 254 height 80
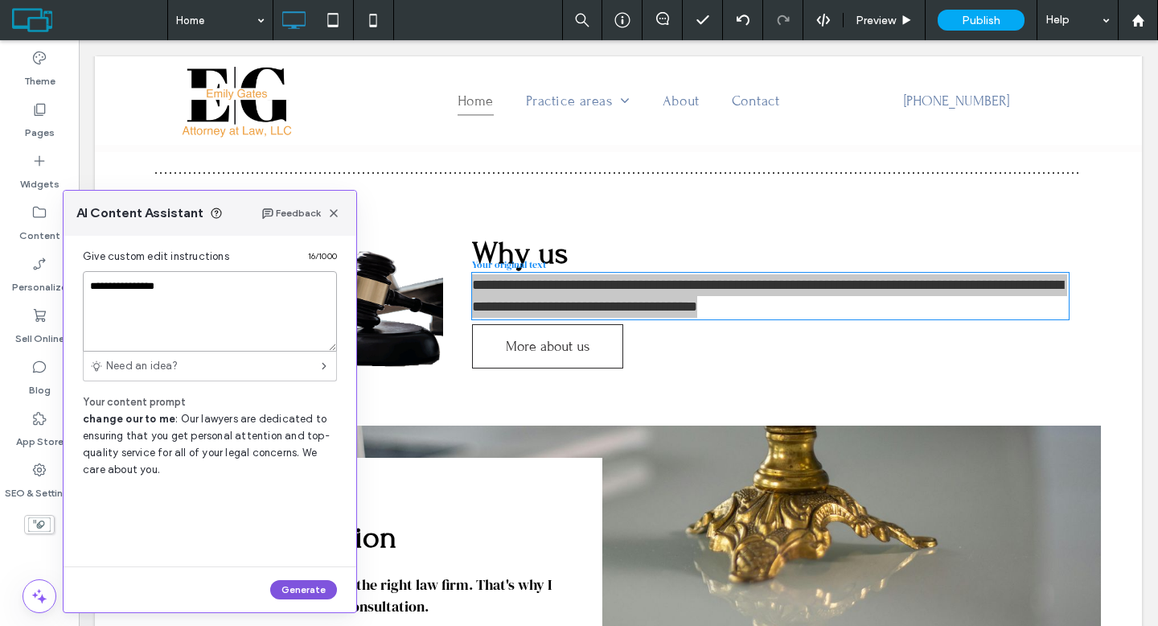
type textarea "**********"
click at [320, 589] on button "Generate" at bounding box center [303, 589] width 67 height 19
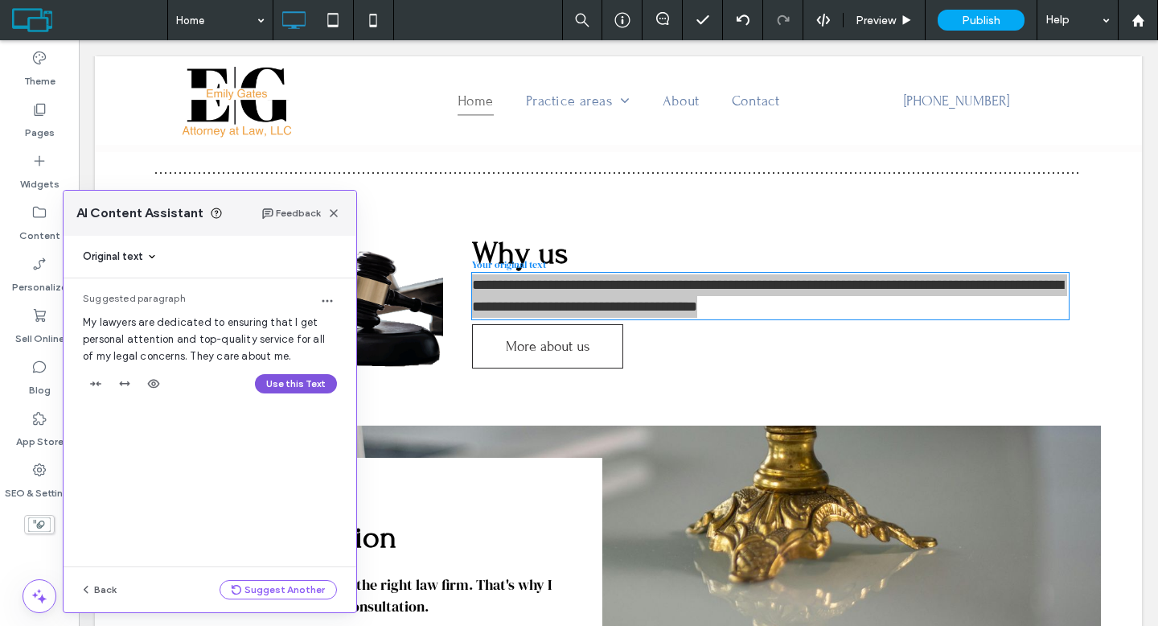
click at [284, 384] on button "Use this Text" at bounding box center [296, 383] width 82 height 19
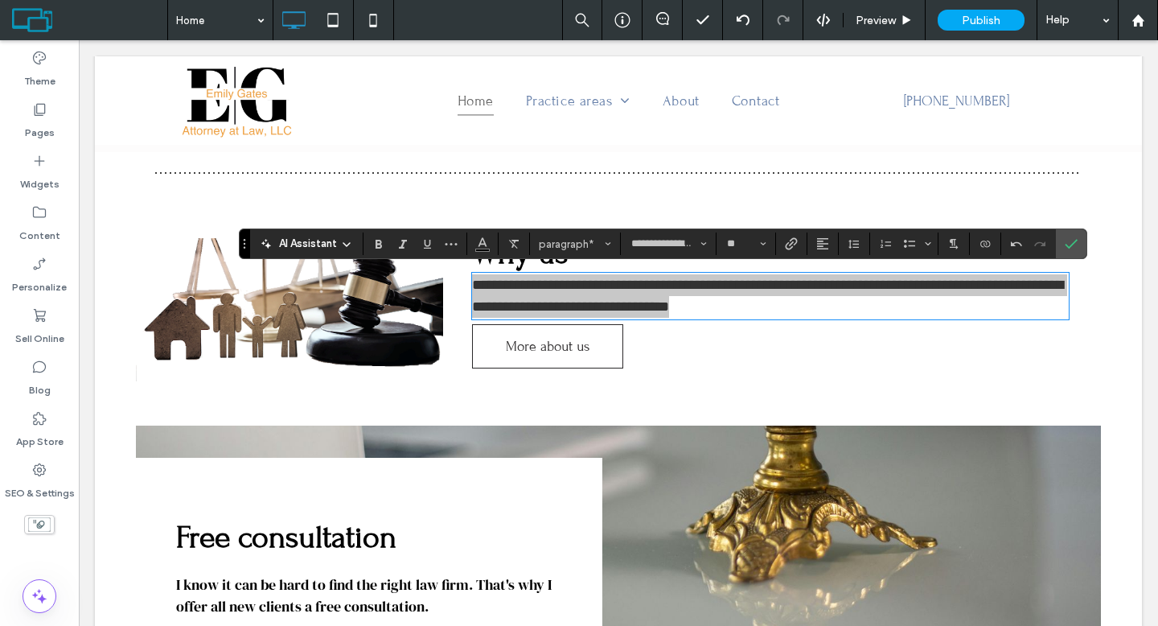
click at [347, 241] on icon at bounding box center [346, 244] width 13 height 13
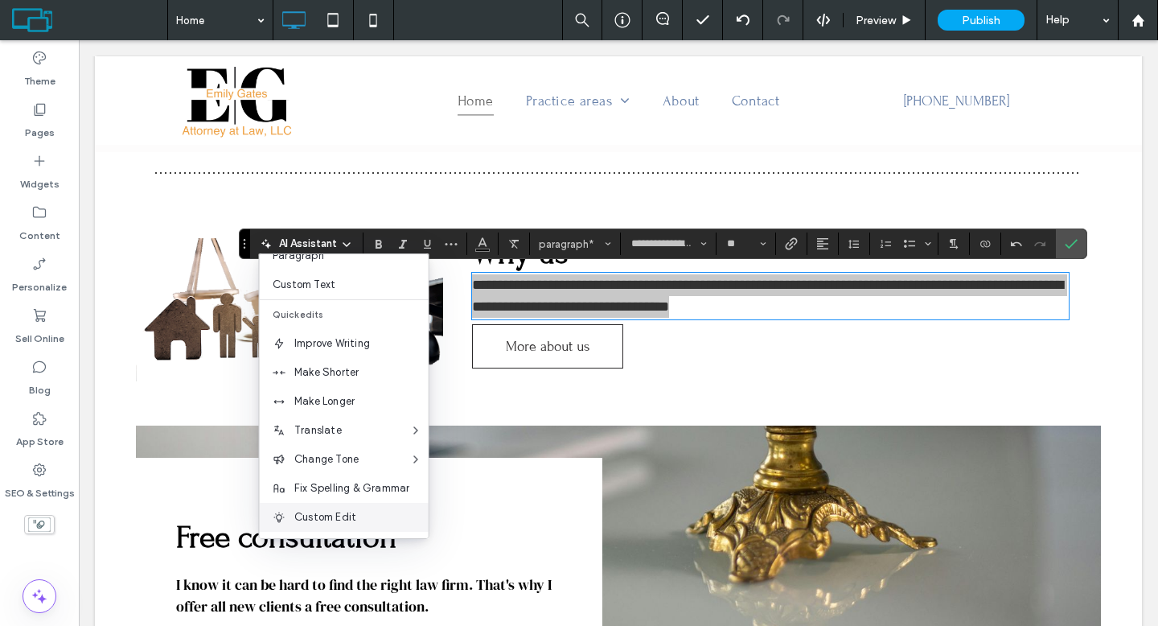
click at [335, 513] on span "Custom Edit" at bounding box center [361, 517] width 134 height 16
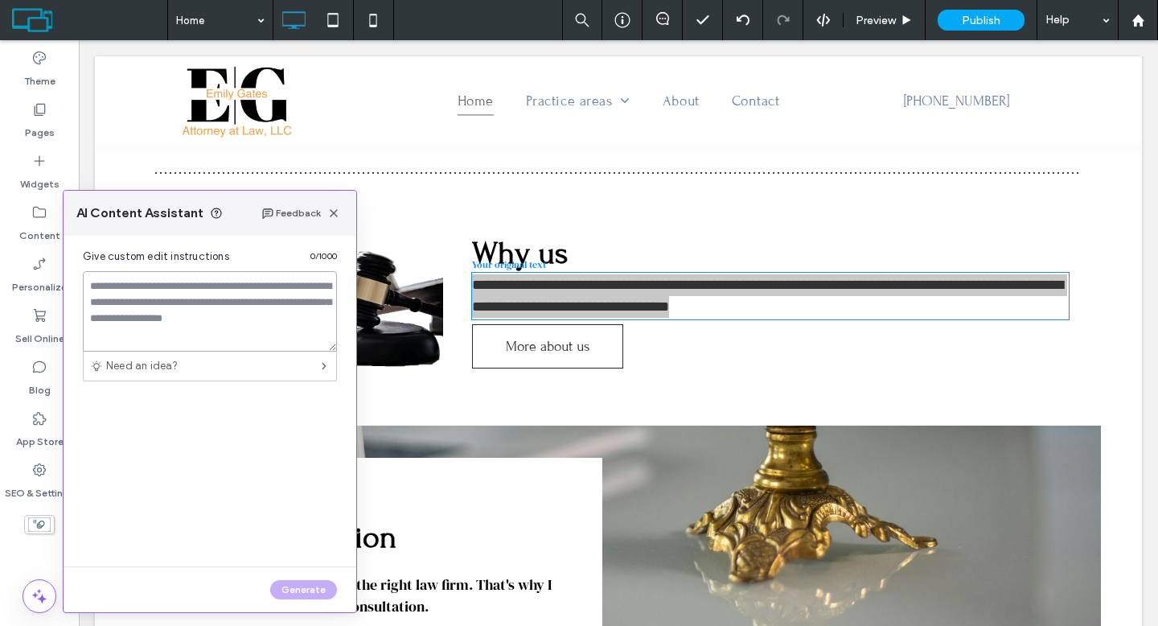
click at [149, 314] on textarea at bounding box center [210, 311] width 254 height 80
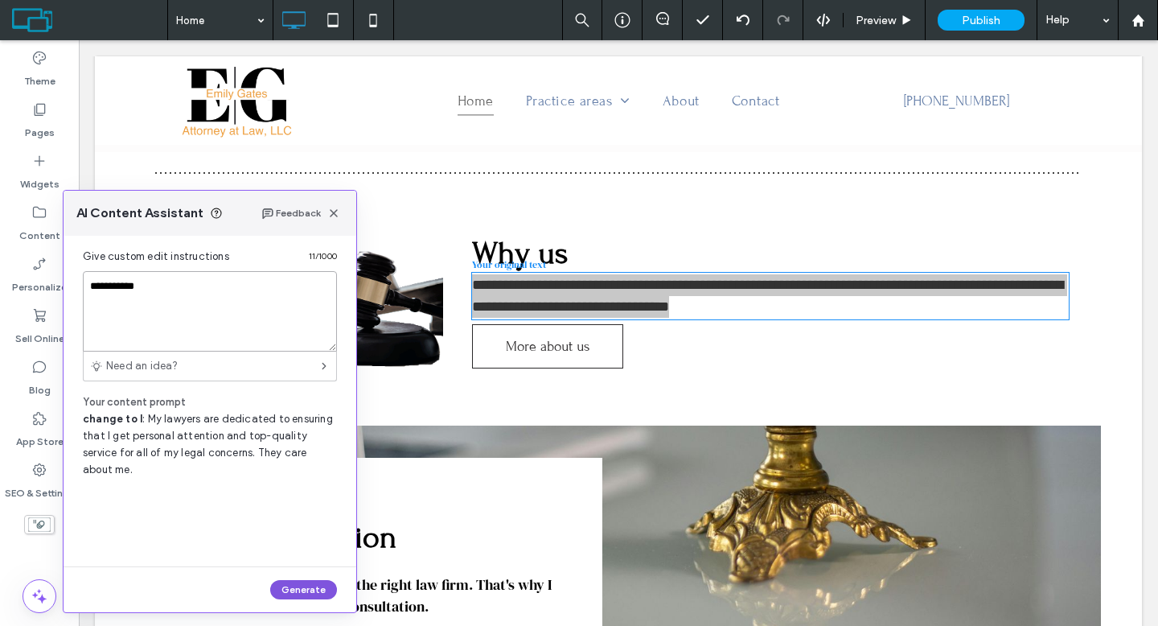
type textarea "**********"
click at [298, 585] on button "Generate" at bounding box center [303, 589] width 67 height 19
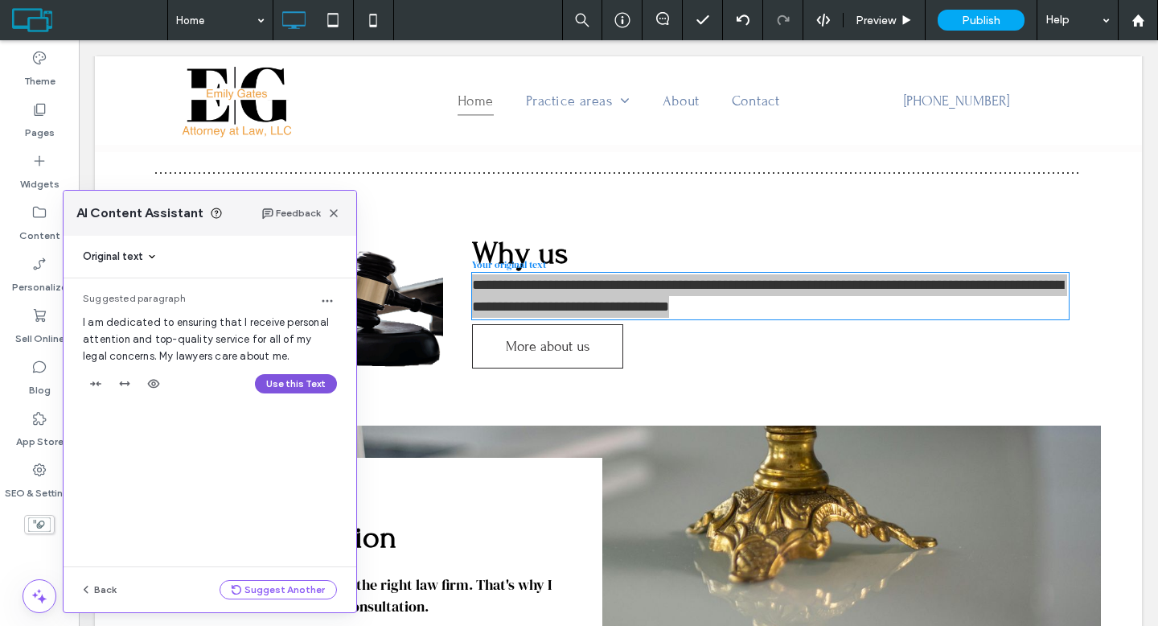
click at [282, 380] on button "Use this Text" at bounding box center [296, 383] width 82 height 19
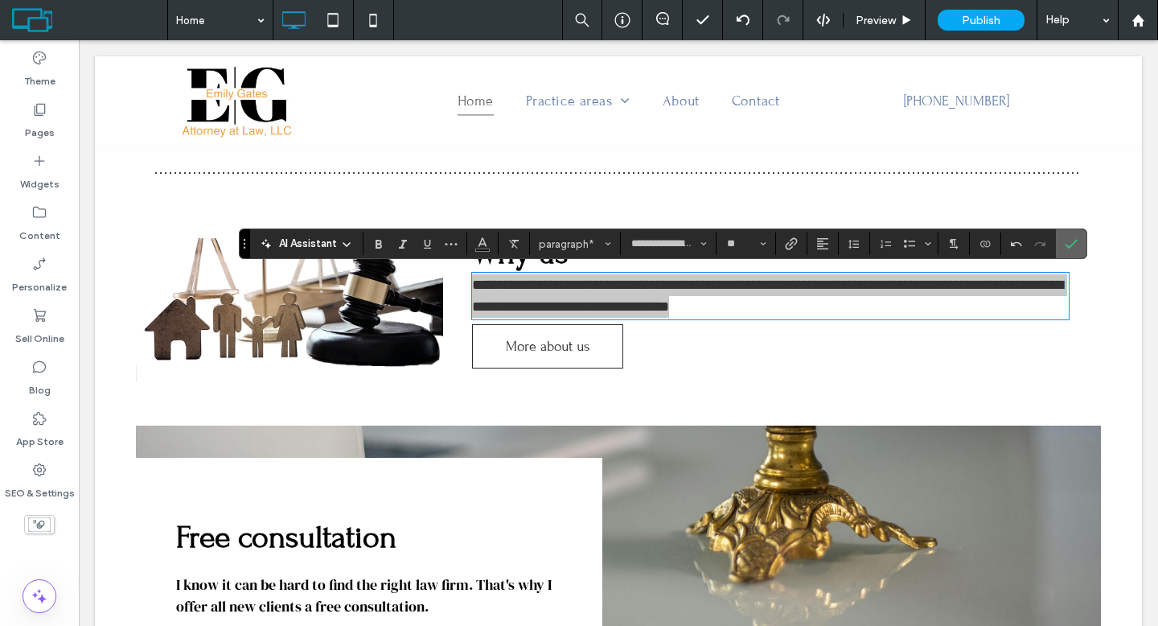
click at [1066, 244] on icon "Confirm" at bounding box center [1070, 243] width 13 height 13
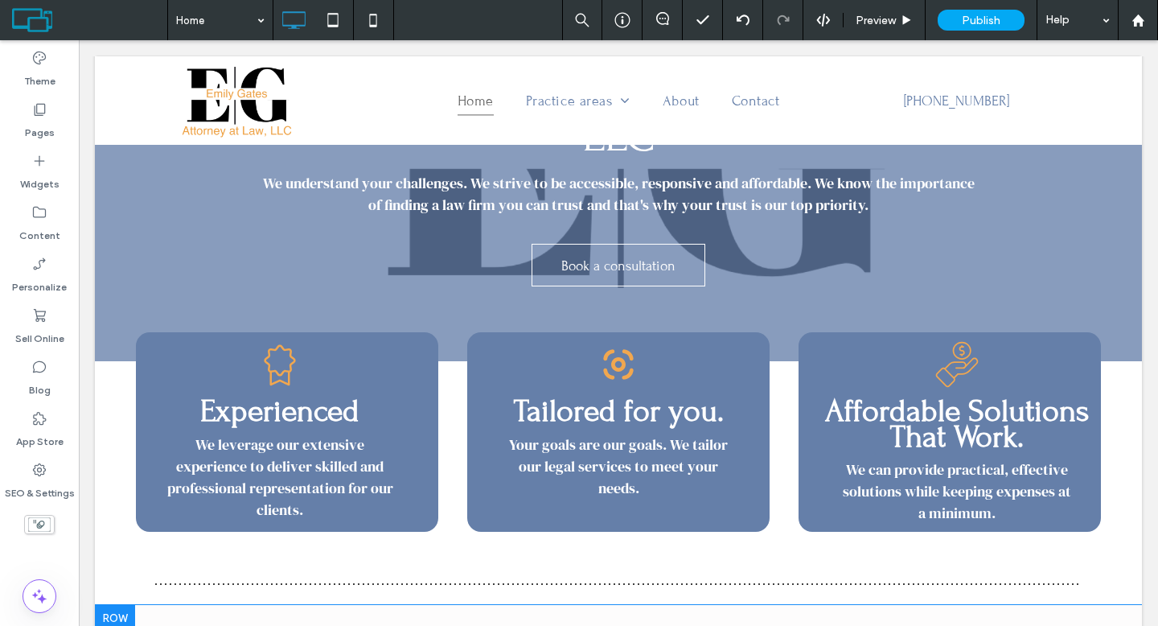
scroll to position [211, 0]
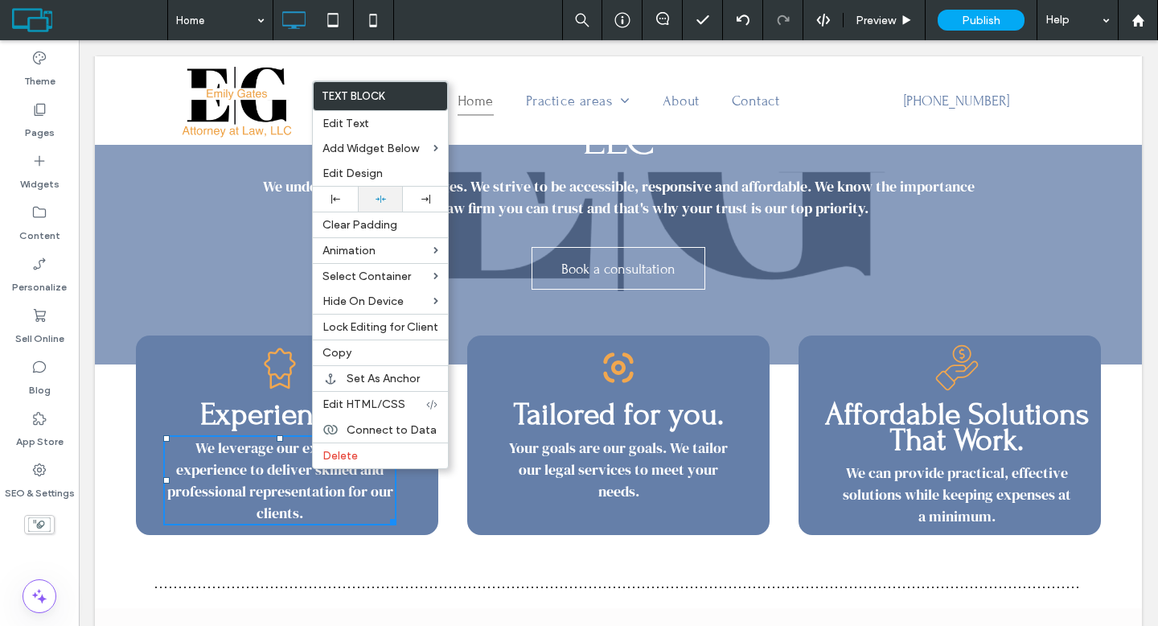
click at [375, 199] on icon at bounding box center [380, 199] width 10 height 10
click at [227, 311] on div "[PERSON_NAME], Attorney at Law, LLC We understand your challenges. We strive to…" at bounding box center [618, 149] width 1047 height 429
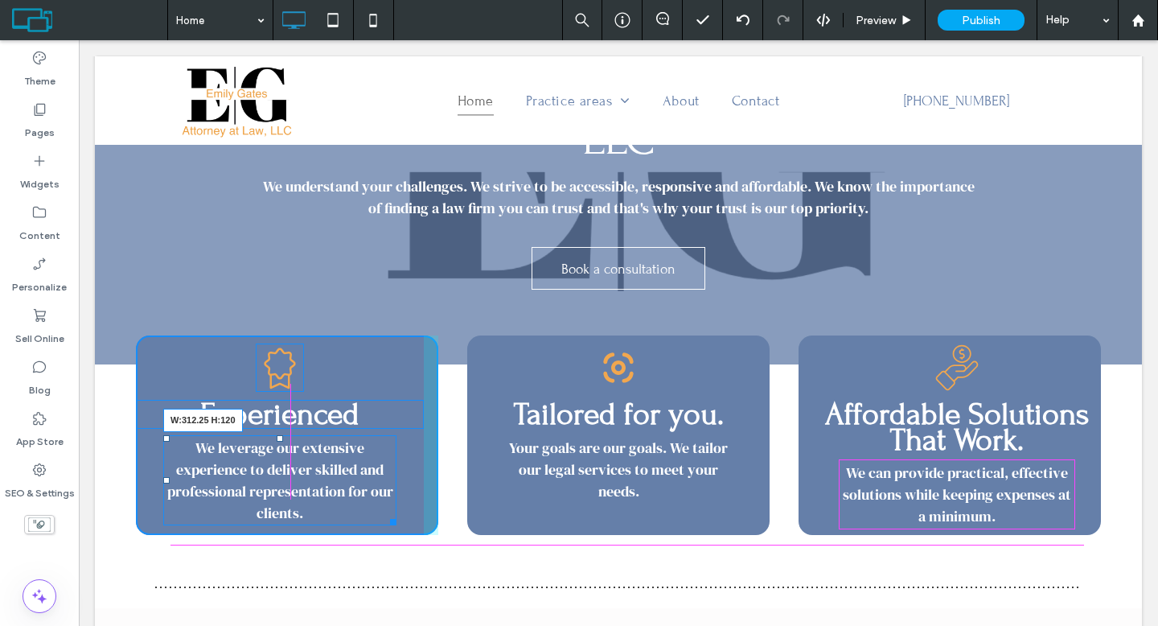
drag, startPoint x: 387, startPoint y: 518, endPoint x: 396, endPoint y: 517, distance: 8.9
click at [396, 517] on div "We leverage our extensive experience to deliver skilled and professional repres…" at bounding box center [279, 480] width 233 height 90
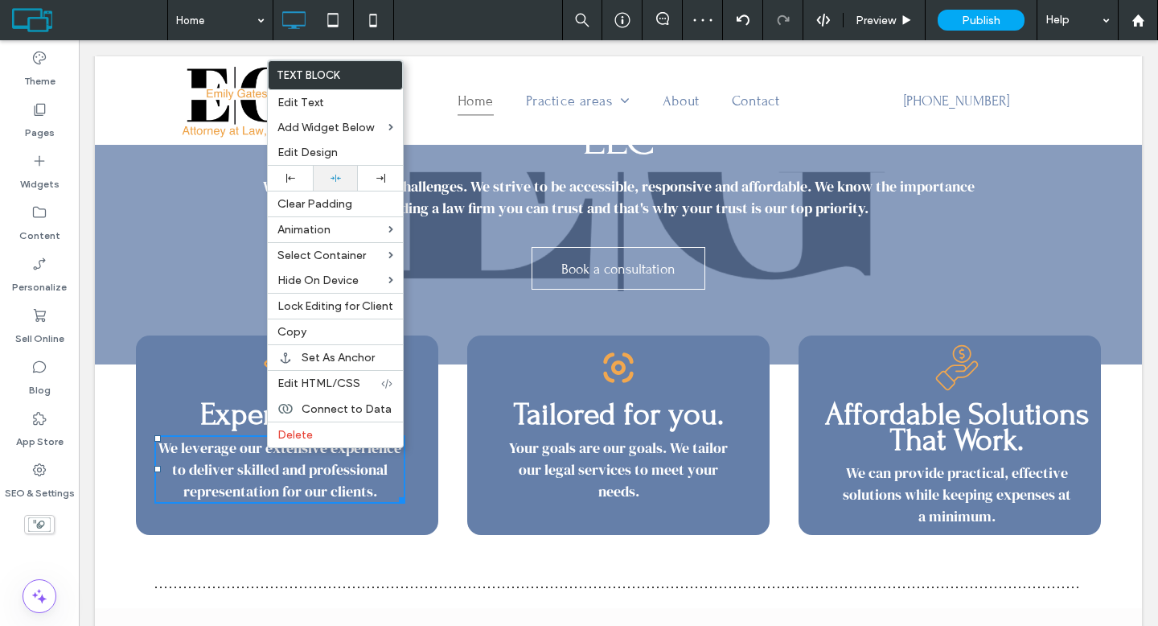
click at [328, 181] on div at bounding box center [335, 178] width 29 height 10
click at [373, 181] on div at bounding box center [380, 178] width 29 height 9
click at [350, 179] on div at bounding box center [335, 178] width 45 height 25
click at [177, 367] on div "Experienced We leverage our extensive experience to deliver skilled and profess…" at bounding box center [287, 434] width 302 height 199
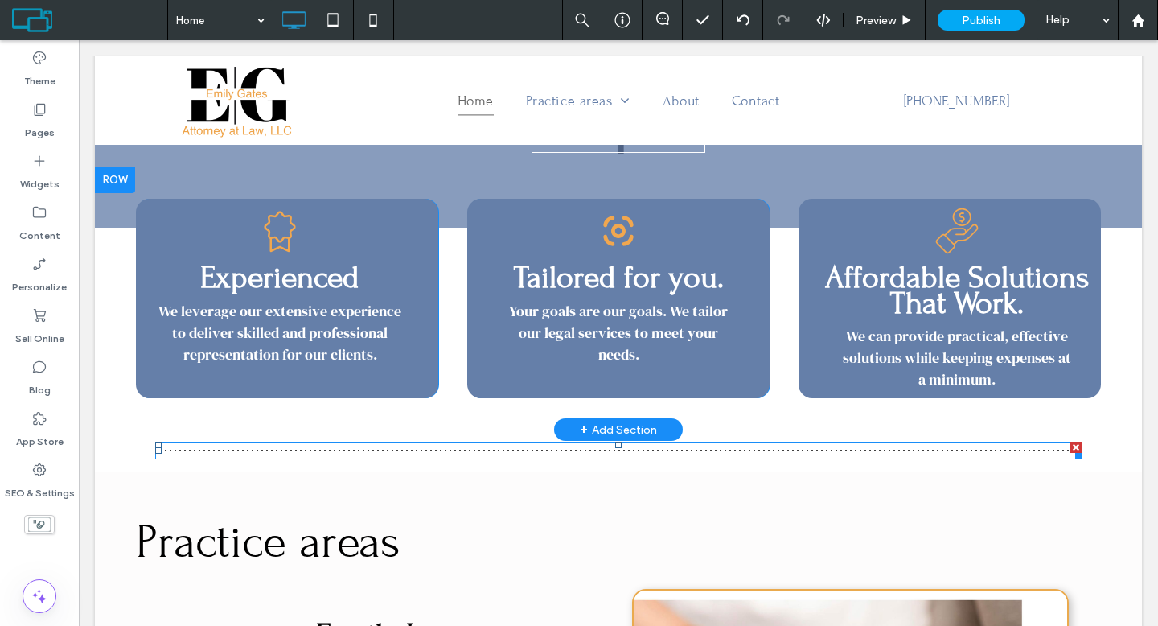
scroll to position [358, 0]
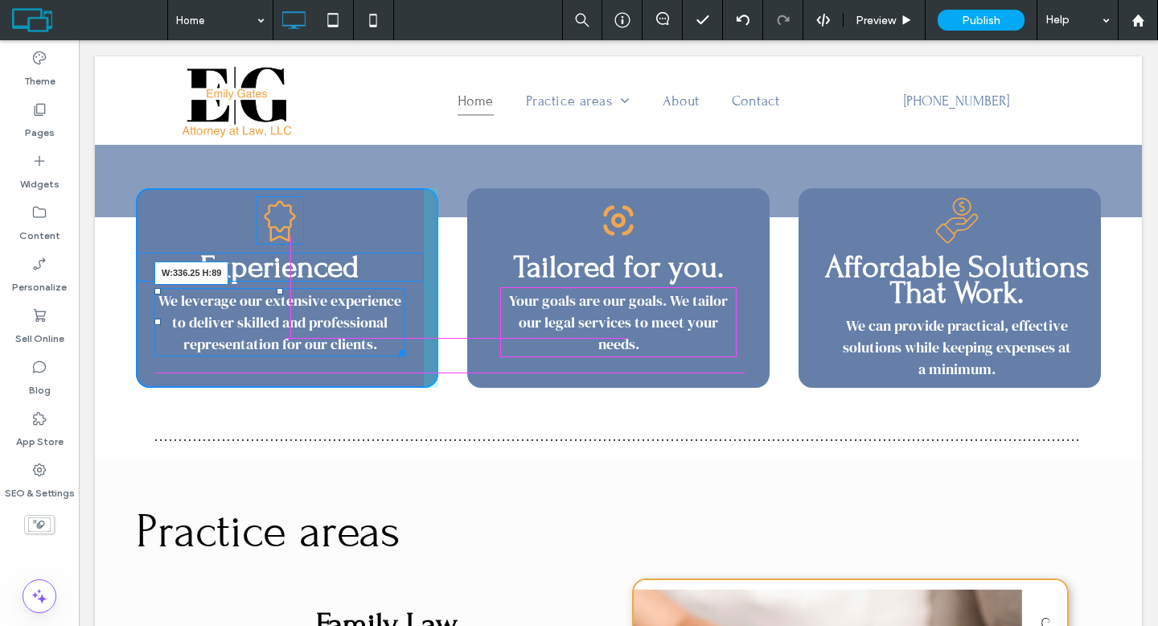
drag, startPoint x: 397, startPoint y: 347, endPoint x: 407, endPoint y: 346, distance: 9.7
click at [405, 346] on div at bounding box center [399, 350] width 12 height 12
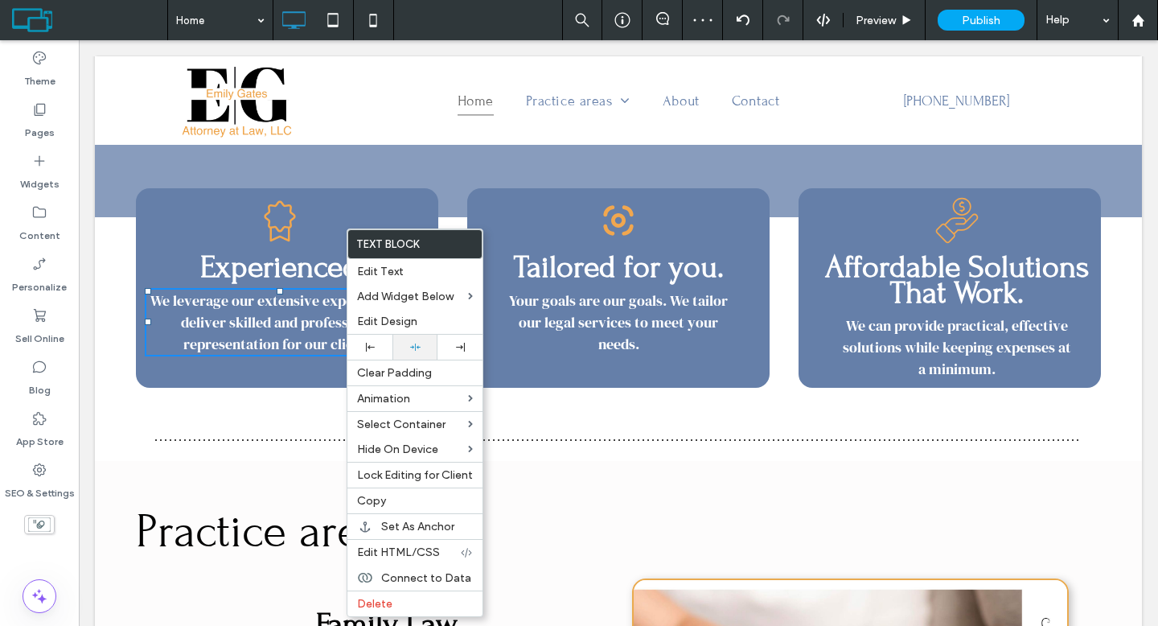
click at [404, 342] on div at bounding box center [414, 347] width 29 height 10
click at [252, 420] on div "Click To Paste Row + Add Section" at bounding box center [618, 440] width 1047 height 42
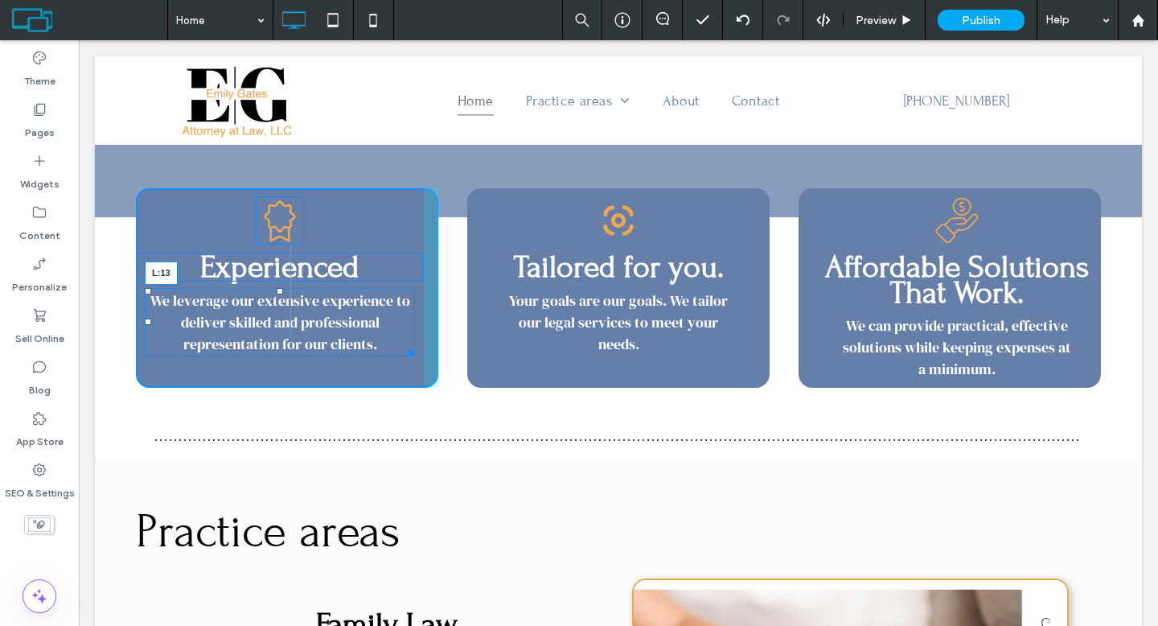
click at [145, 318] on div at bounding box center [148, 321] width 6 height 6
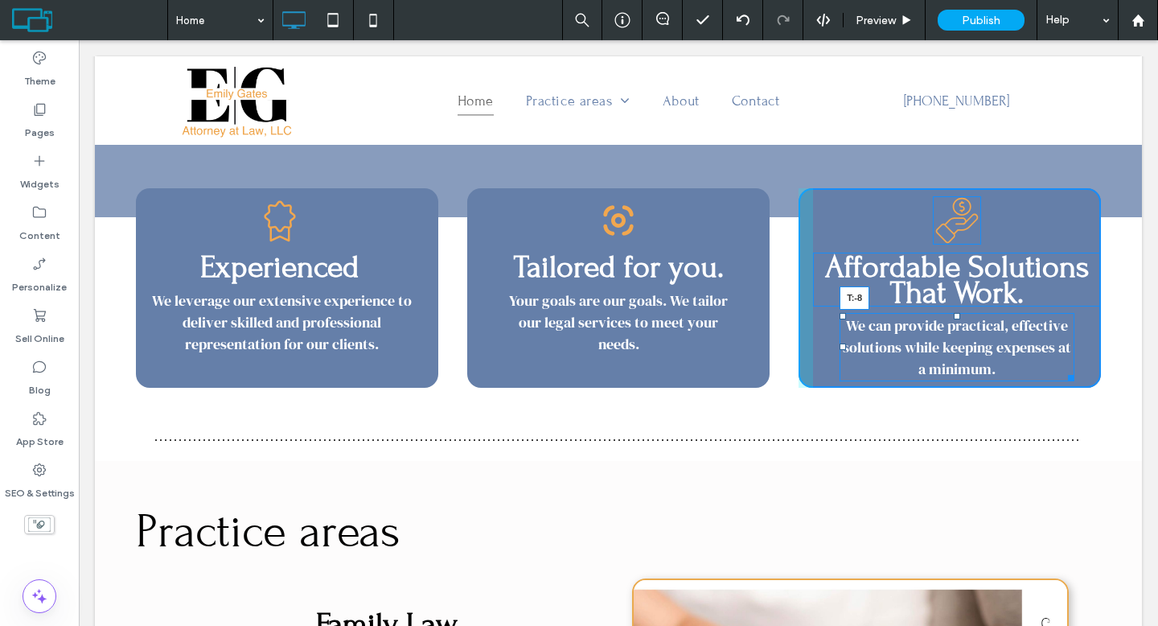
drag, startPoint x: 949, startPoint y: 310, endPoint x: 949, endPoint y: 301, distance: 9.6
click at [949, 301] on div "Affordable Solutions That Work. We can provide practical, effective solutions w…" at bounding box center [949, 287] width 302 height 199
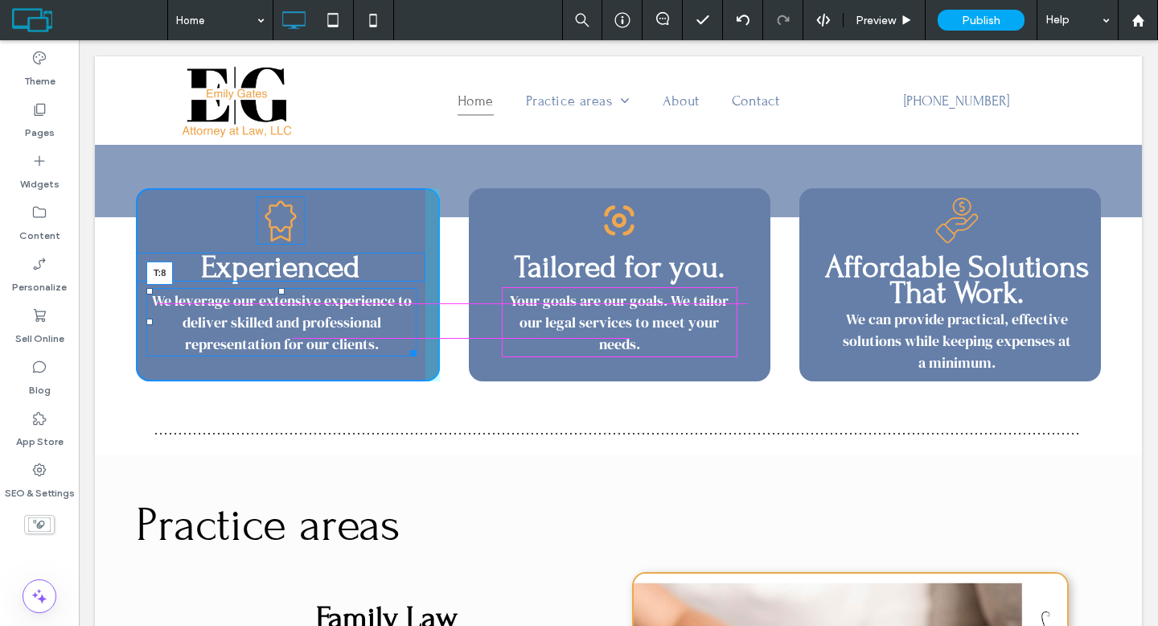
click at [278, 292] on div at bounding box center [281, 291] width 6 height 6
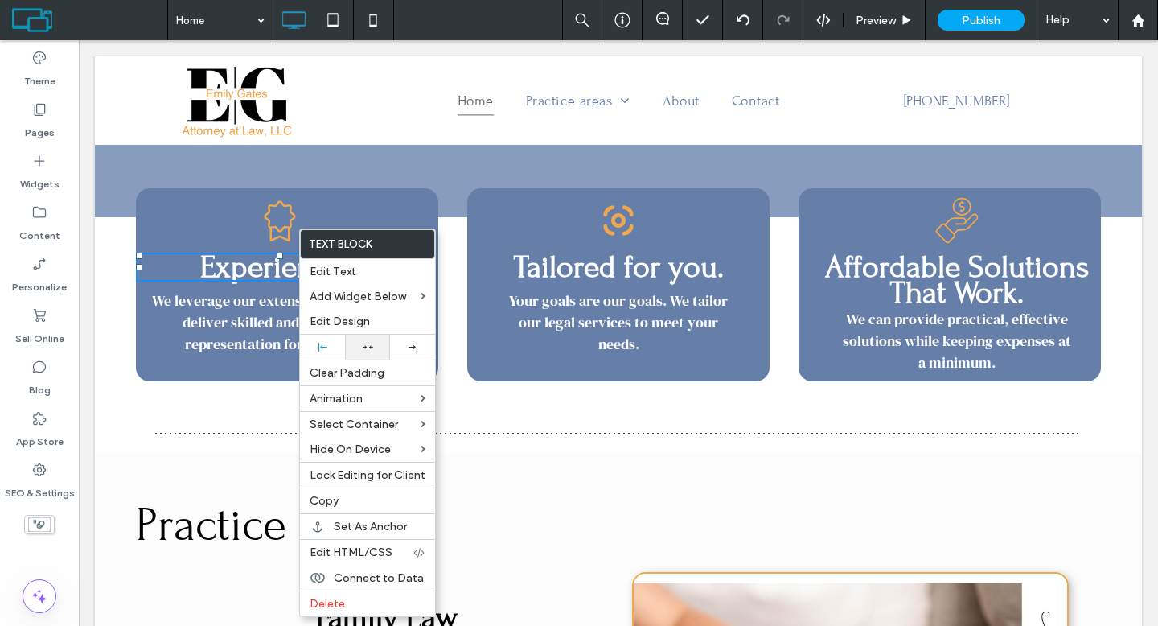
click at [366, 343] on icon at bounding box center [368, 347] width 10 height 10
click at [589, 269] on span "Tailored for you." at bounding box center [619, 266] width 210 height 36
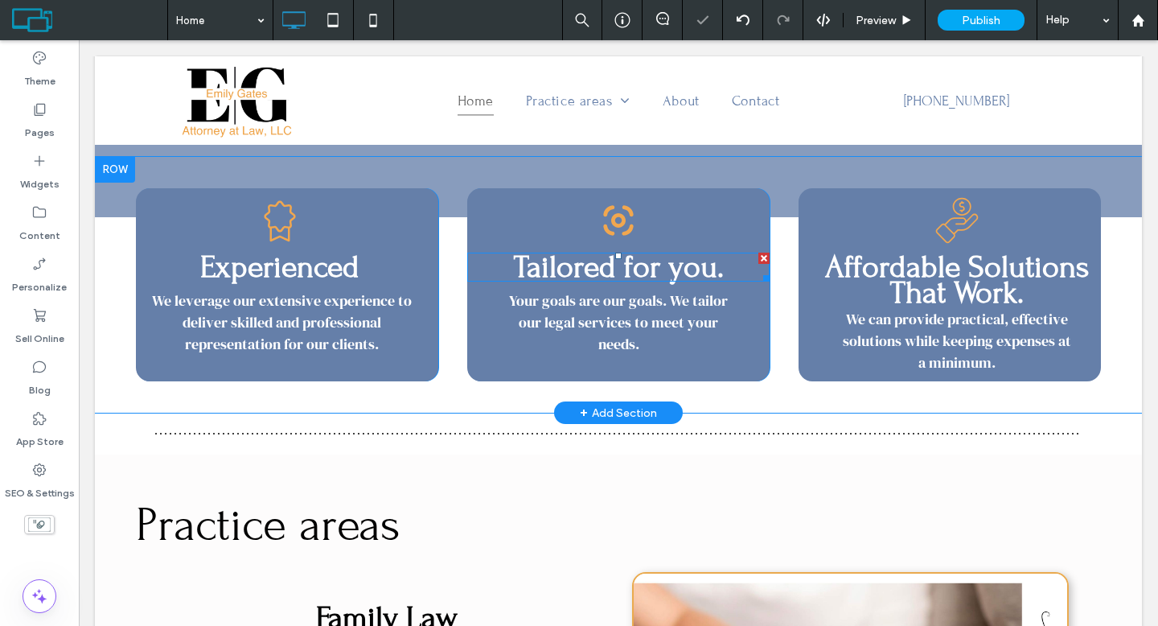
click at [589, 269] on span "Tailored for you." at bounding box center [619, 266] width 210 height 36
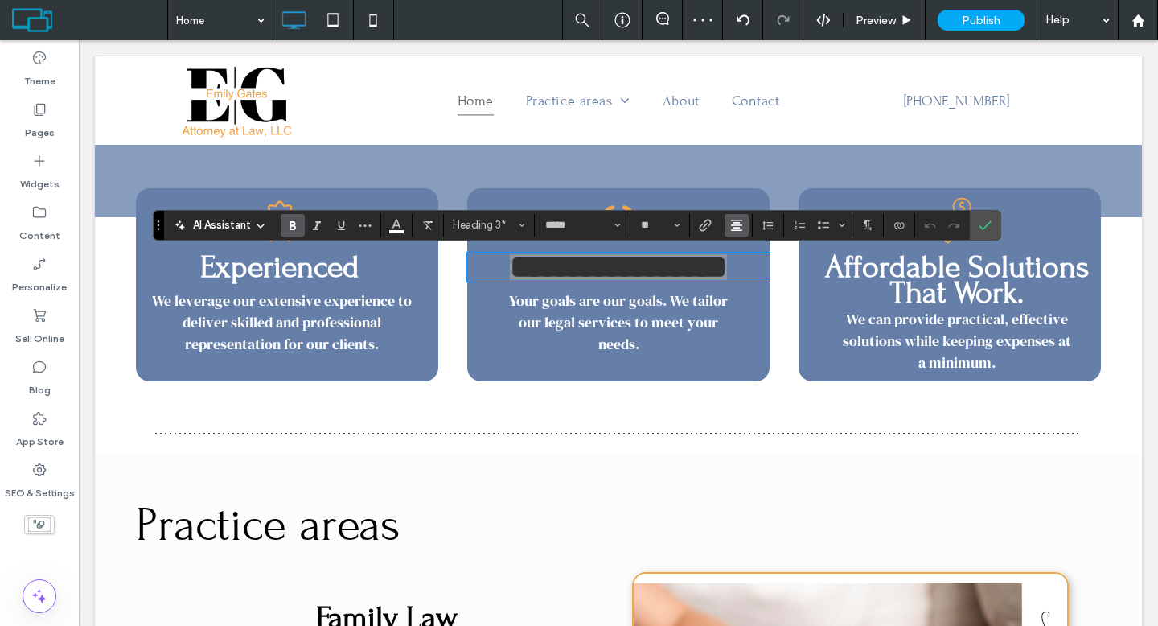
click at [745, 226] on button "Alignment" at bounding box center [736, 225] width 24 height 23
click at [747, 265] on label "ui.textEditor.alignment.center" at bounding box center [752, 274] width 56 height 23
click at [983, 219] on icon "Confirm" at bounding box center [984, 225] width 13 height 13
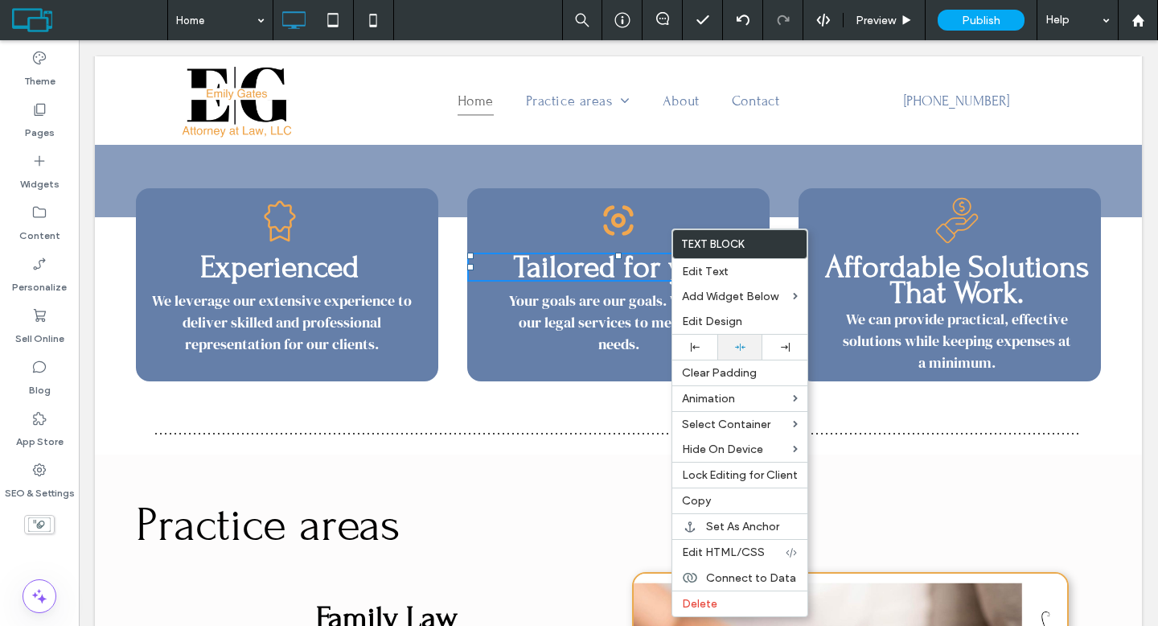
click at [733, 350] on div at bounding box center [739, 347] width 29 height 10
click at [880, 212] on div "Affordable Solutions That Work. We can provide practical, effective solutions w…" at bounding box center [949, 284] width 302 height 192
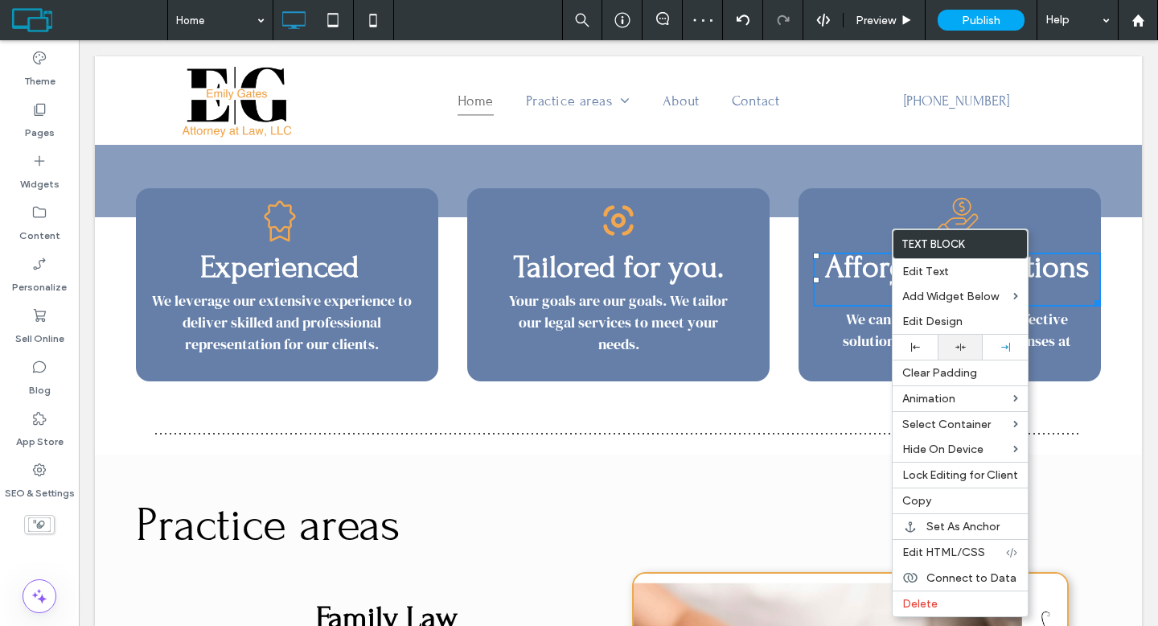
click at [949, 342] on div at bounding box center [960, 347] width 29 height 10
click at [731, 410] on div "Experienced We leverage our extensive experience to deliver skilled and profess…" at bounding box center [618, 285] width 1047 height 256
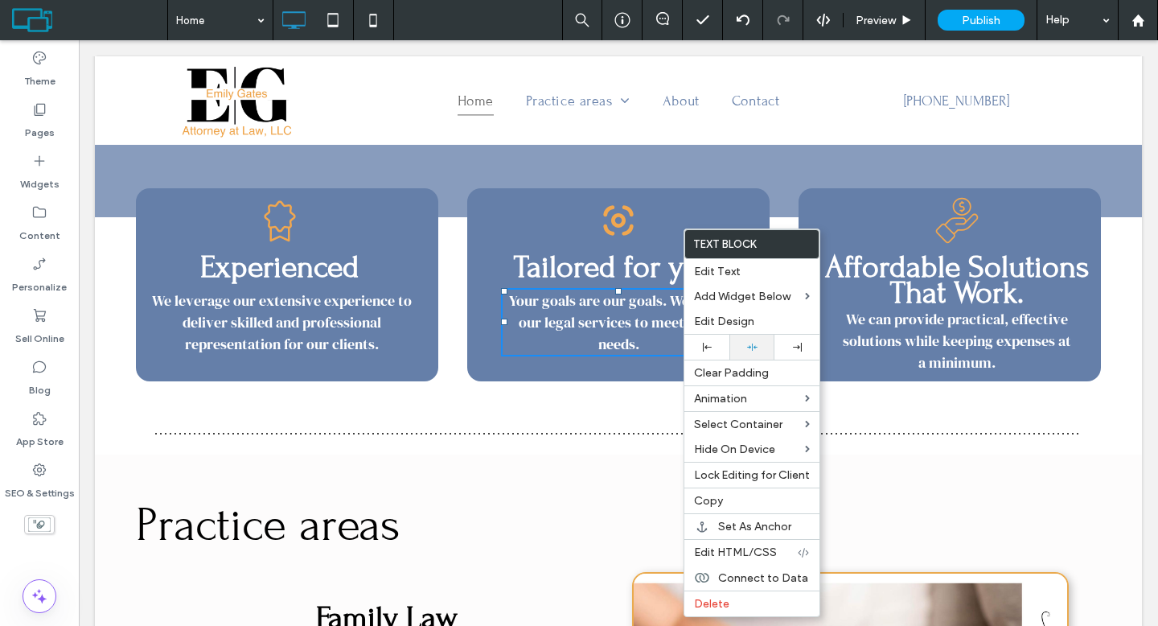
click at [760, 350] on div at bounding box center [751, 347] width 29 height 10
click at [572, 400] on div "Experienced We leverage our extensive experience to deliver skilled and profess…" at bounding box center [618, 285] width 1047 height 256
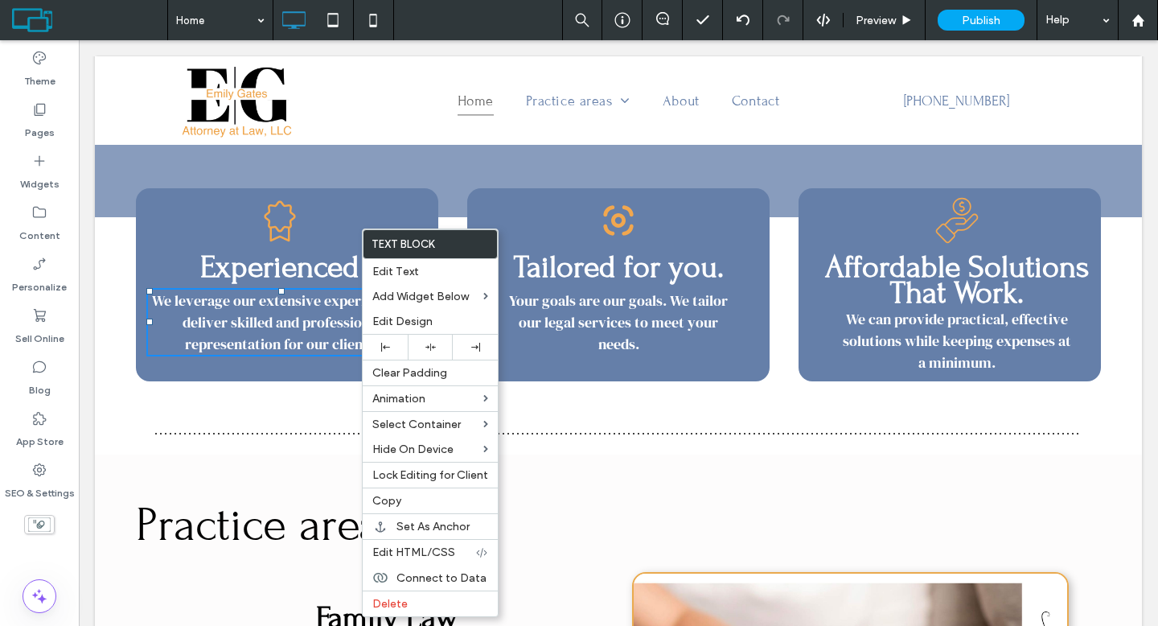
click at [288, 413] on div "Click To Paste Row + Add Section" at bounding box center [618, 433] width 1047 height 42
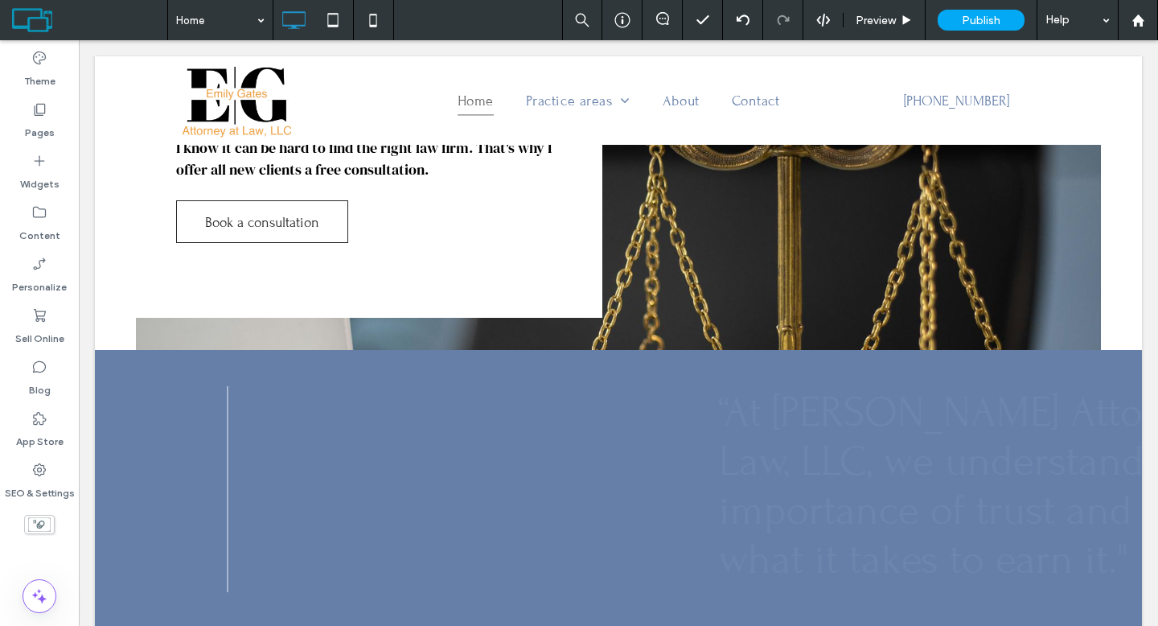
scroll to position [2172, 0]
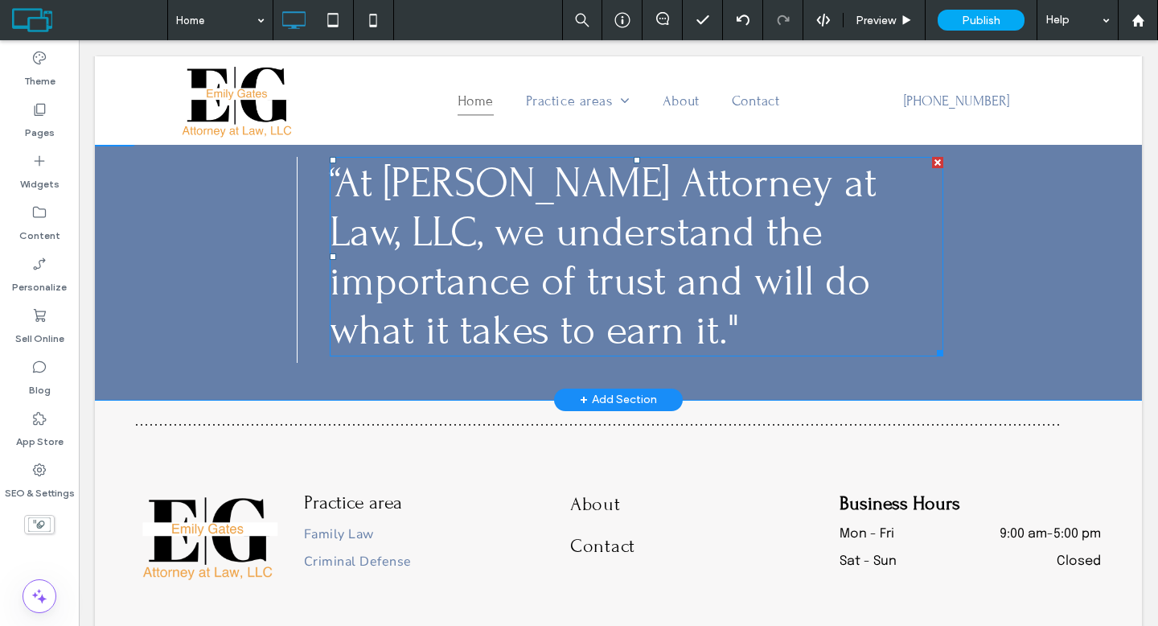
click at [461, 213] on span "“At Emily Gates Attorney at Law, LLC, we understand the importance of trust and…" at bounding box center [603, 256] width 547 height 196
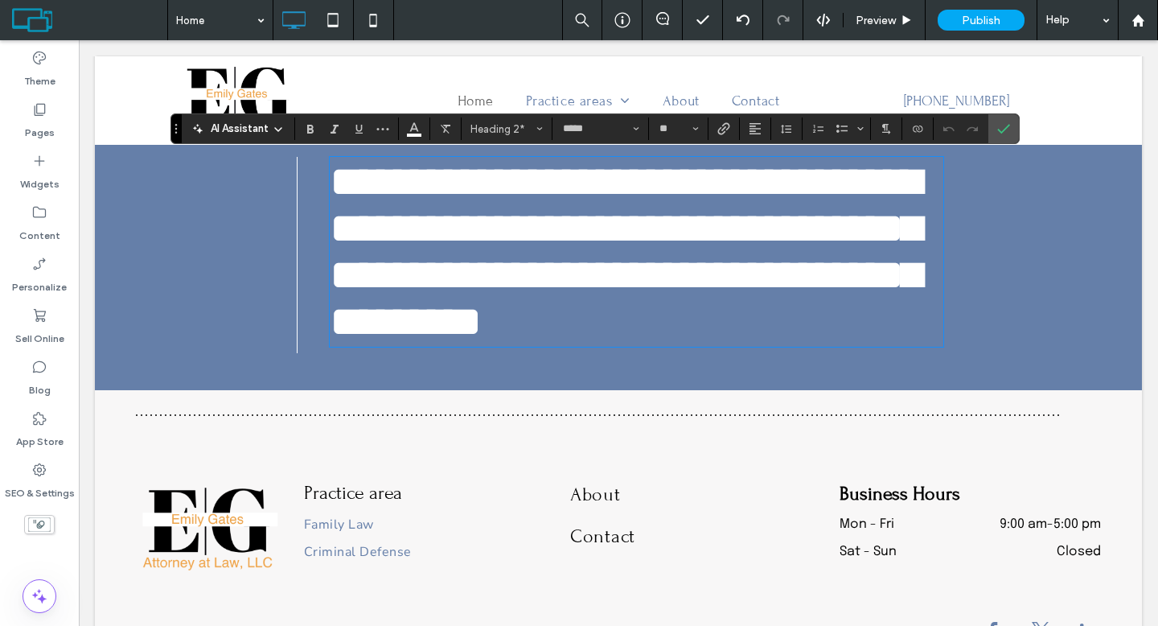
click at [458, 238] on span "**********" at bounding box center [625, 251] width 591 height 183
drag, startPoint x: 454, startPoint y: 236, endPoint x: 412, endPoint y: 234, distance: 41.9
click at [412, 234] on span "**********" at bounding box center [625, 251] width 591 height 183
click at [1005, 133] on icon "Confirm" at bounding box center [1003, 128] width 13 height 13
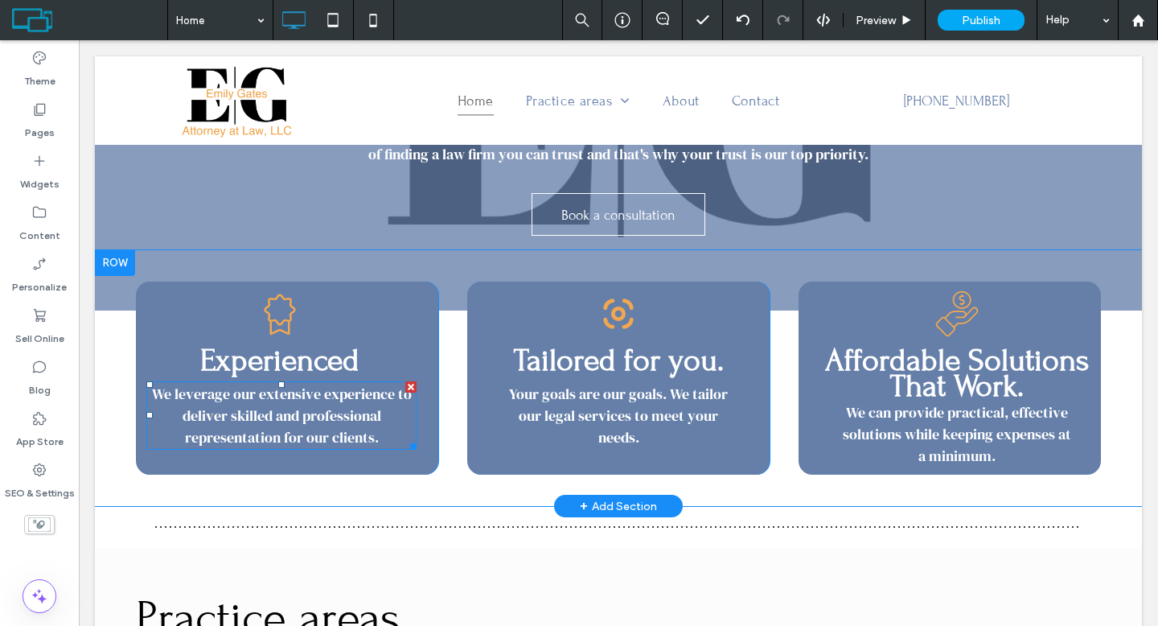
scroll to position [265, 0]
click at [239, 408] on span "We leverage our extensive experience to deliver skilled and professional repres…" at bounding box center [282, 416] width 260 height 64
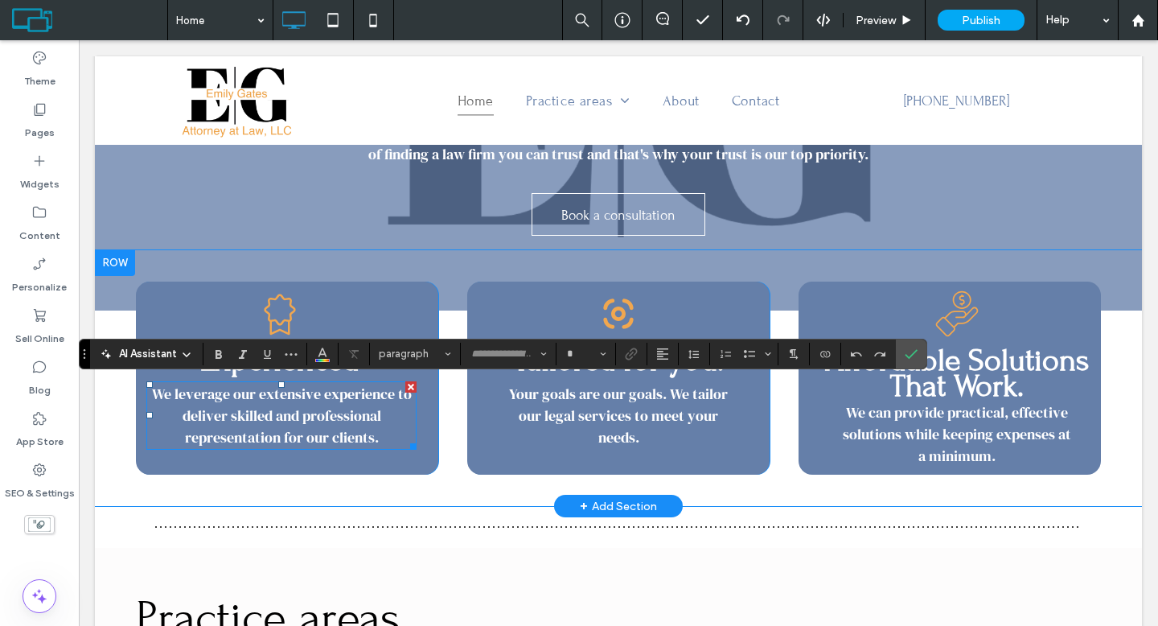
type input "**********"
type input "**"
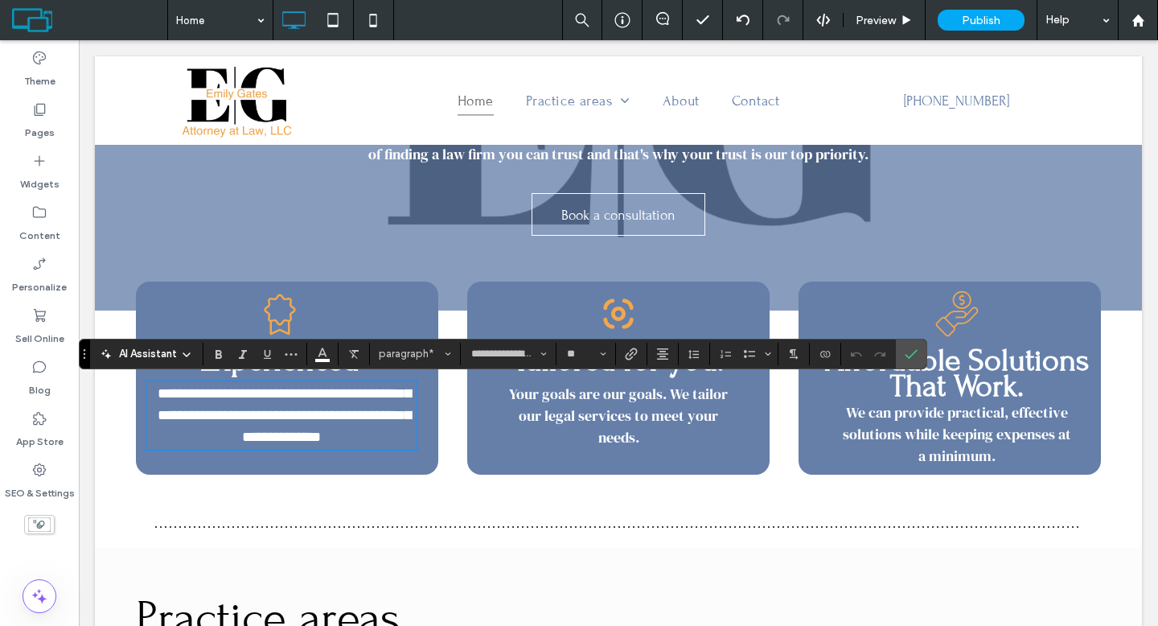
click at [161, 393] on span "**********" at bounding box center [284, 415] width 253 height 58
drag, startPoint x: 164, startPoint y: 393, endPoint x: 151, endPoint y: 391, distance: 13.1
click at [158, 391] on span "**********" at bounding box center [284, 415] width 253 height 58
click at [911, 358] on icon "Confirm" at bounding box center [911, 353] width 13 height 13
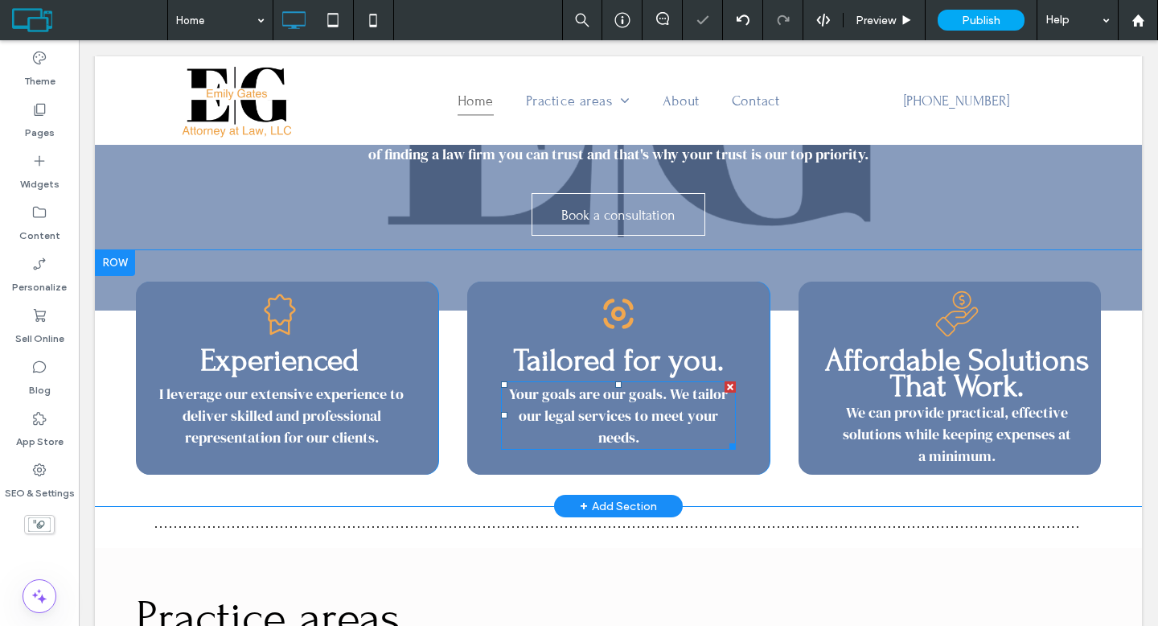
click at [681, 396] on span "Your goals are our goals. We tailor our legal services to meet your needs." at bounding box center [618, 416] width 219 height 64
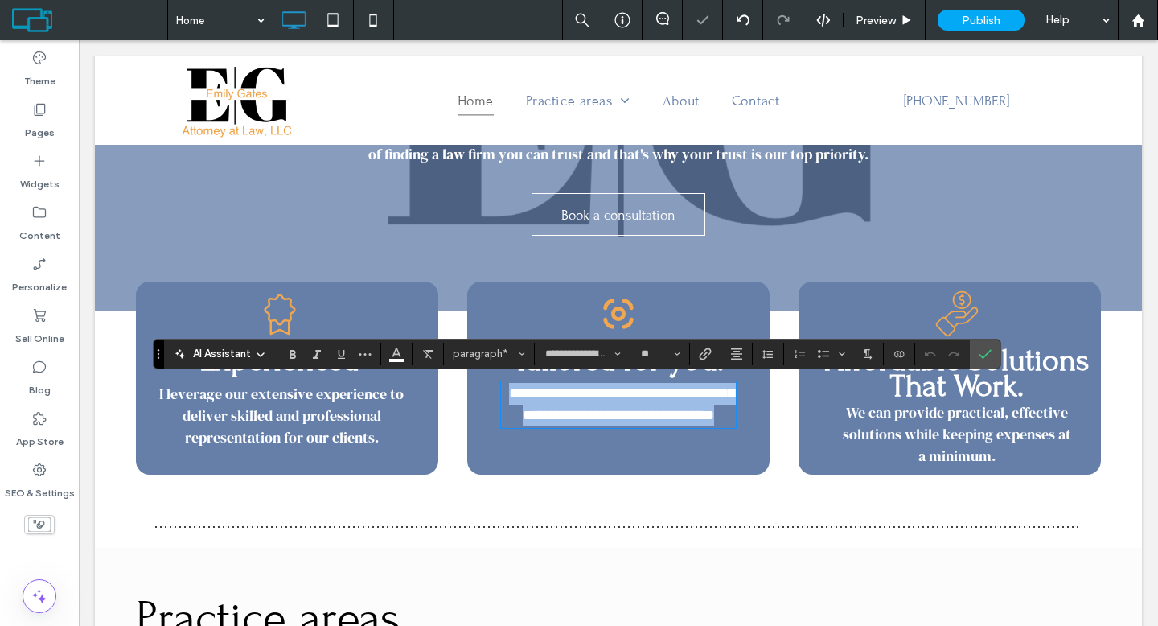
click at [681, 395] on span "**********" at bounding box center [621, 404] width 225 height 36
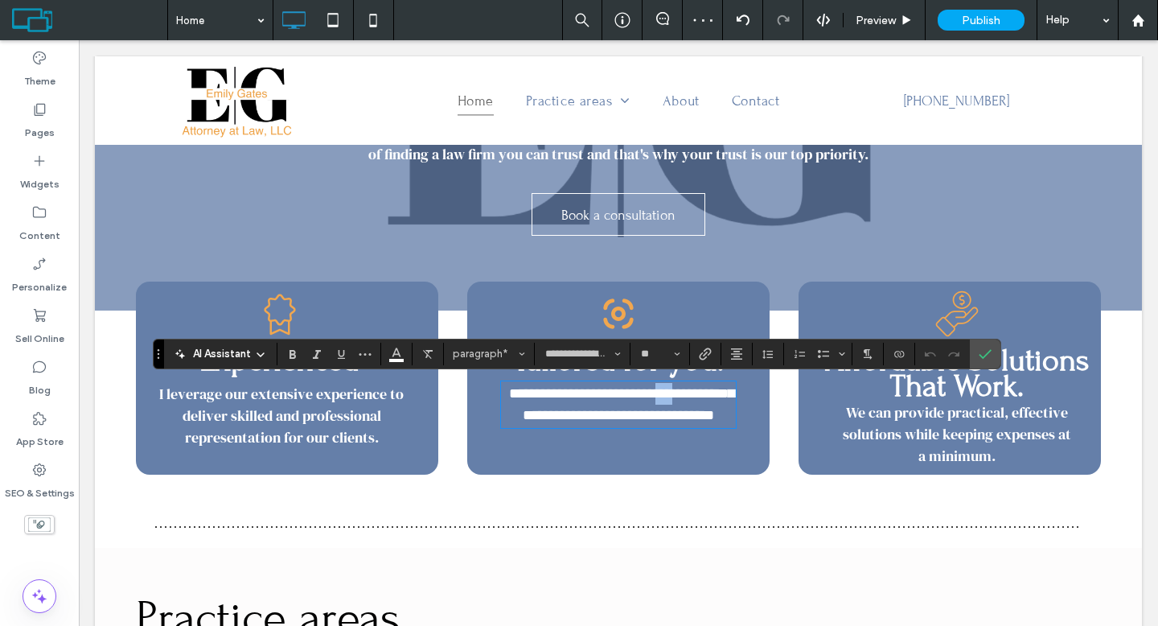
drag, startPoint x: 681, startPoint y: 395, endPoint x: 667, endPoint y: 394, distance: 13.7
click at [667, 394] on span "**********" at bounding box center [621, 404] width 225 height 36
click at [980, 355] on use "Confirm" at bounding box center [984, 354] width 13 height 10
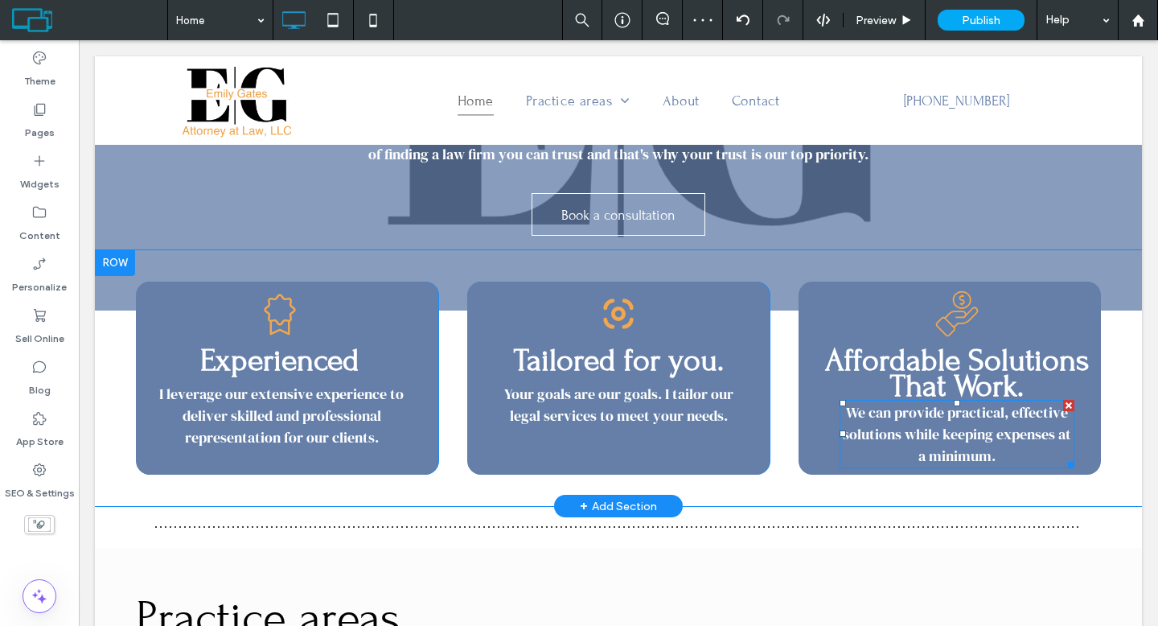
click at [865, 423] on span "We can provide practical, effective solutions while keeping expenses at a minim…" at bounding box center [957, 434] width 228 height 64
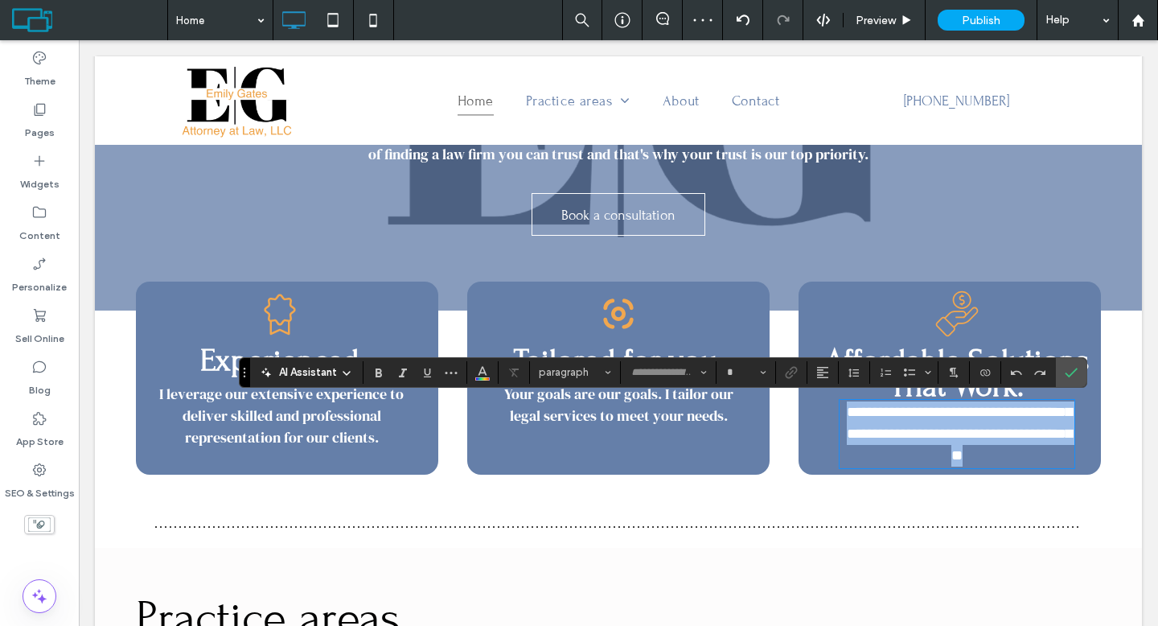
type input "**********"
type input "**"
click at [859, 416] on span "**********" at bounding box center [959, 433] width 225 height 58
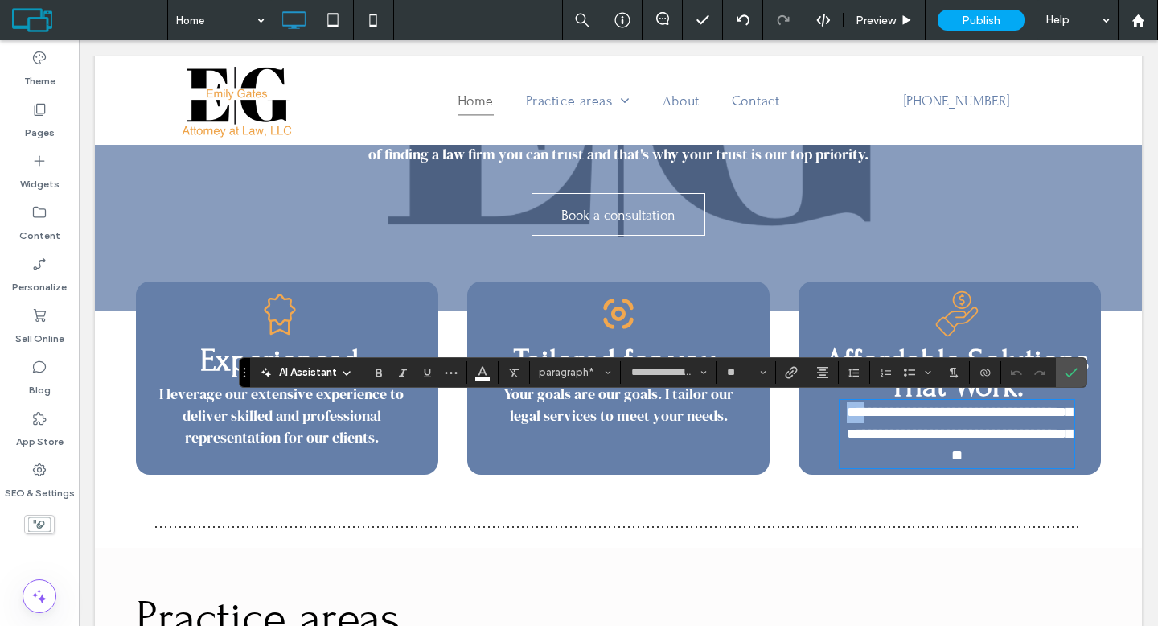
drag, startPoint x: 859, startPoint y: 416, endPoint x: 850, endPoint y: 415, distance: 8.9
click at [850, 415] on span "**********" at bounding box center [959, 433] width 225 height 58
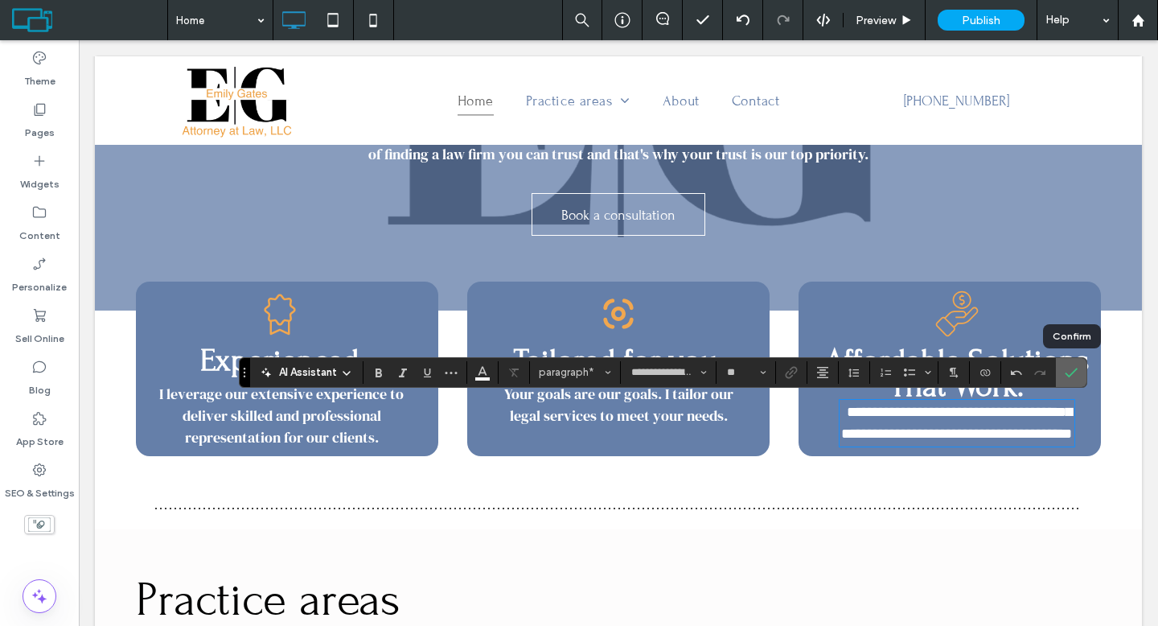
click at [1067, 377] on icon "Confirm" at bounding box center [1070, 372] width 13 height 13
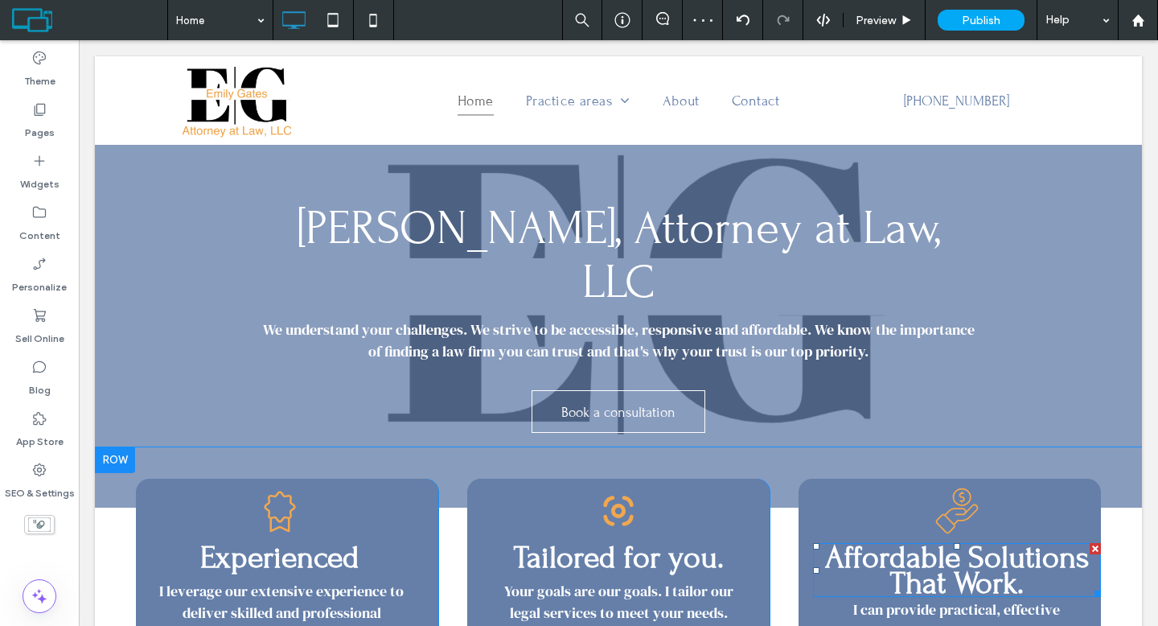
scroll to position [0, 0]
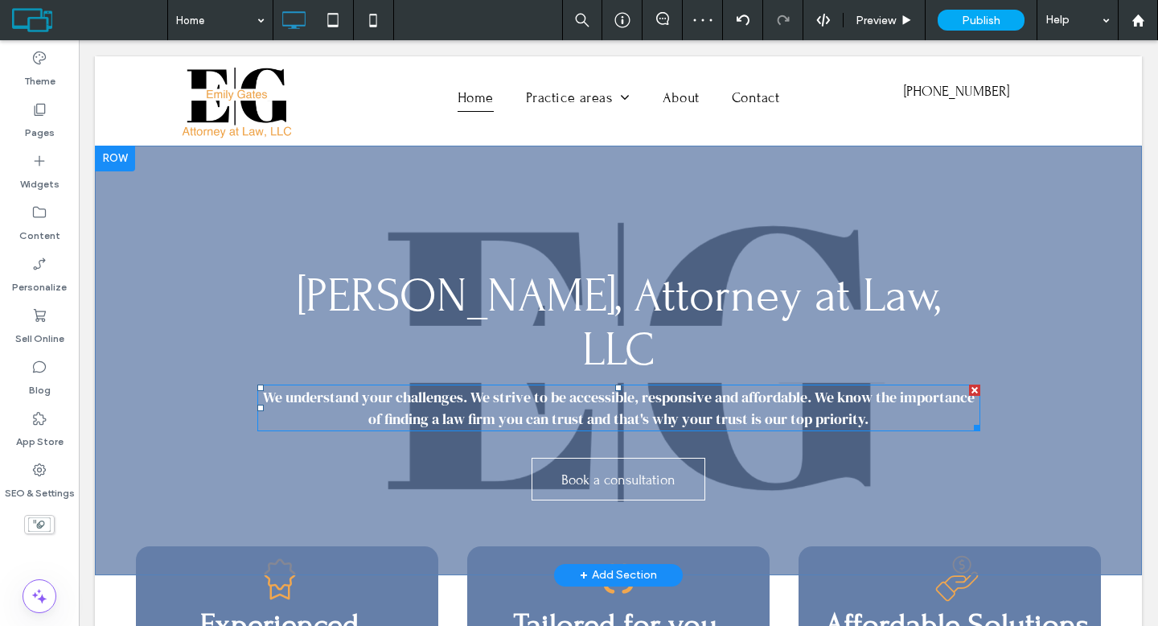
click at [546, 387] on span "We understand your challenges. We strive to be accessible, responsive and affor…" at bounding box center [619, 408] width 712 height 42
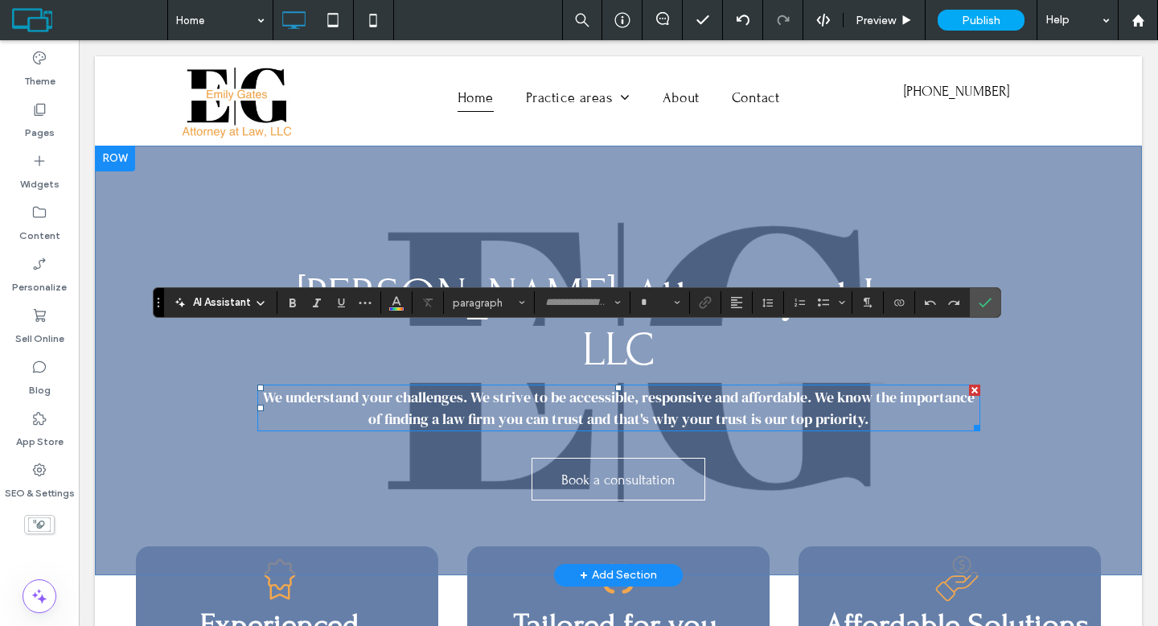
type input "**********"
type input "**"
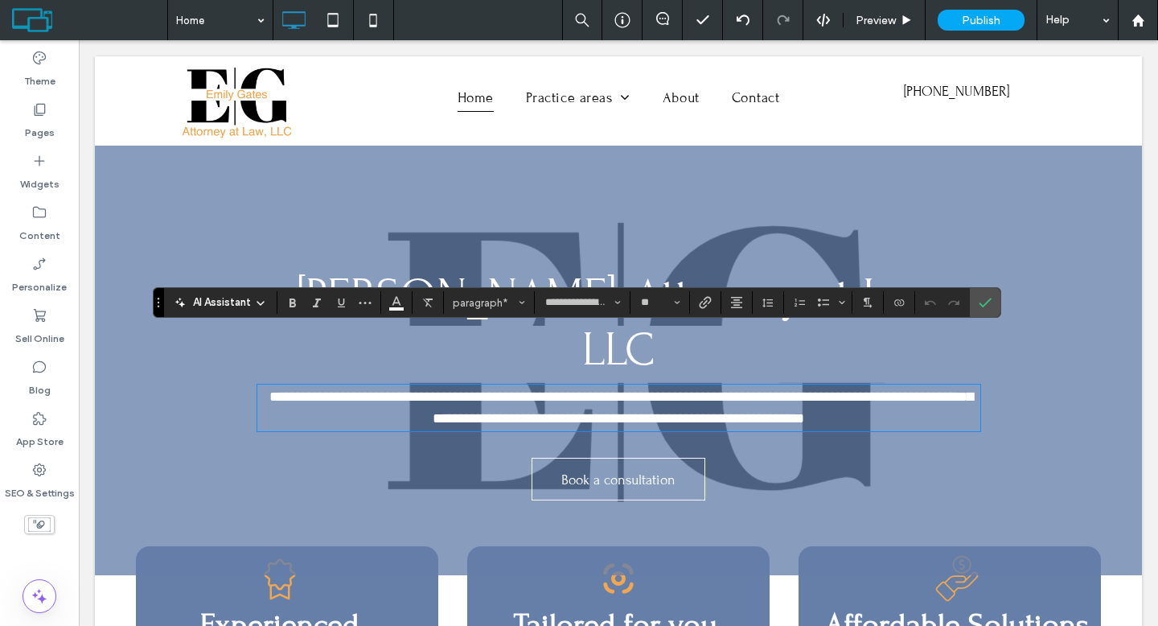
click at [271, 389] on span "**********" at bounding box center [621, 407] width 704 height 36
drag, startPoint x: 274, startPoint y: 344, endPoint x: 260, endPoint y: 343, distance: 13.8
click at [269, 389] on span "**********" at bounding box center [621, 407] width 704 height 36
click at [461, 389] on span "**********" at bounding box center [621, 407] width 704 height 36
drag, startPoint x: 466, startPoint y: 346, endPoint x: 453, endPoint y: 343, distance: 13.3
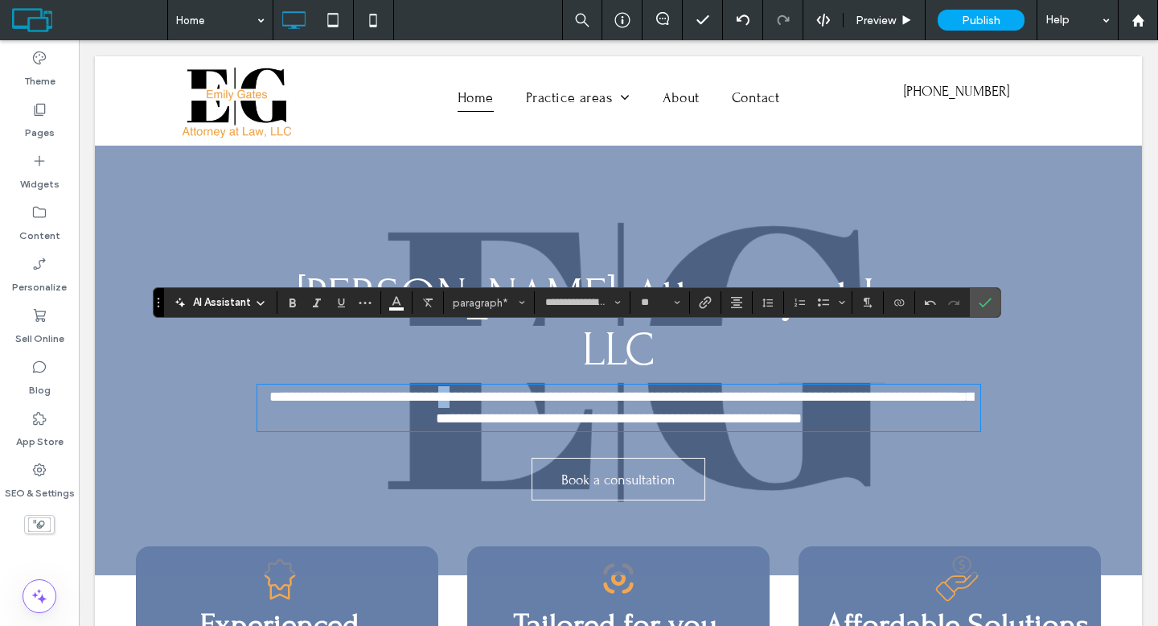
click at [453, 389] on span "**********" at bounding box center [621, 407] width 704 height 36
click at [795, 389] on span "**********" at bounding box center [621, 407] width 704 height 36
drag, startPoint x: 802, startPoint y: 347, endPoint x: 790, endPoint y: 346, distance: 12.2
click at [790, 389] on span "**********" at bounding box center [621, 407] width 704 height 36
click at [991, 302] on icon "Confirm" at bounding box center [984, 302] width 13 height 13
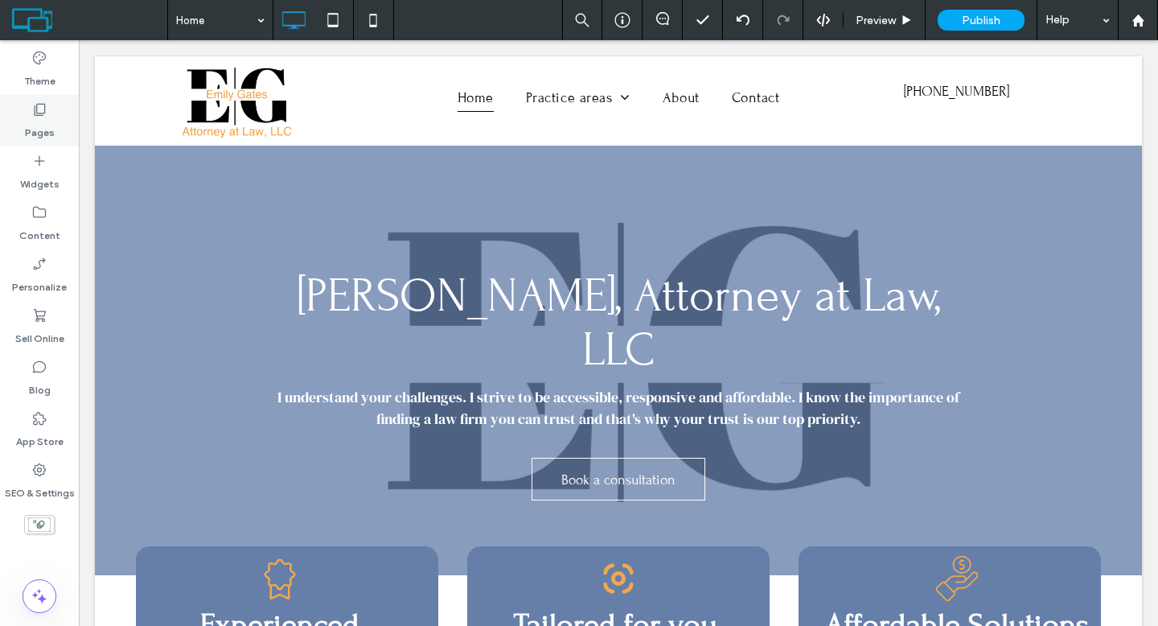
click at [41, 108] on icon at bounding box center [39, 109] width 16 height 16
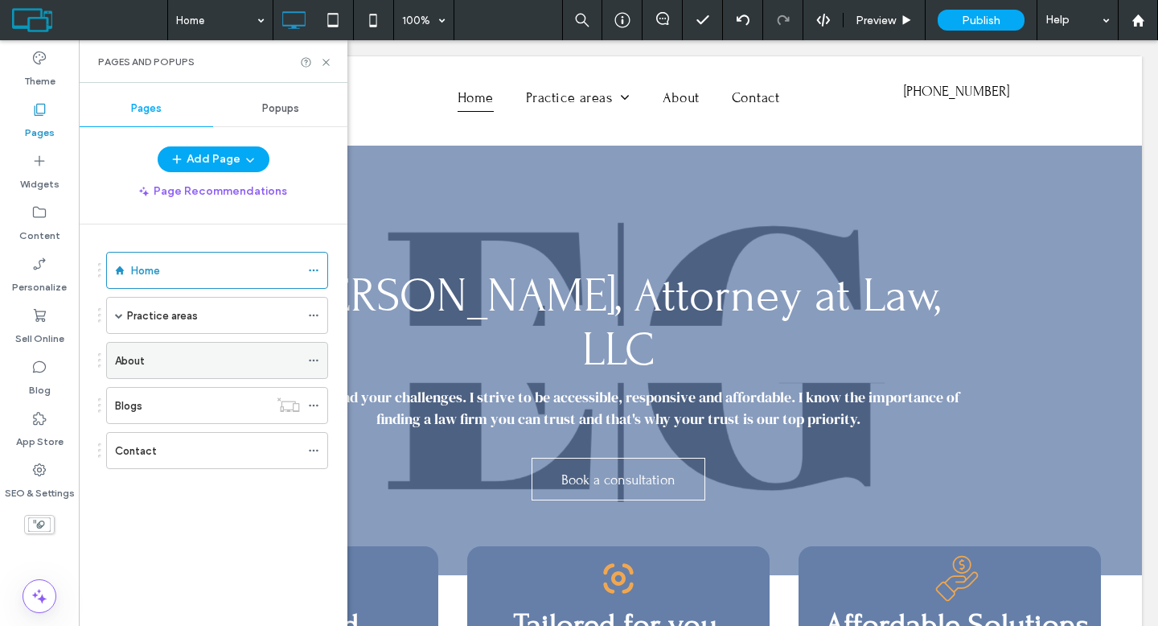
click at [174, 347] on div "About" at bounding box center [207, 360] width 185 height 35
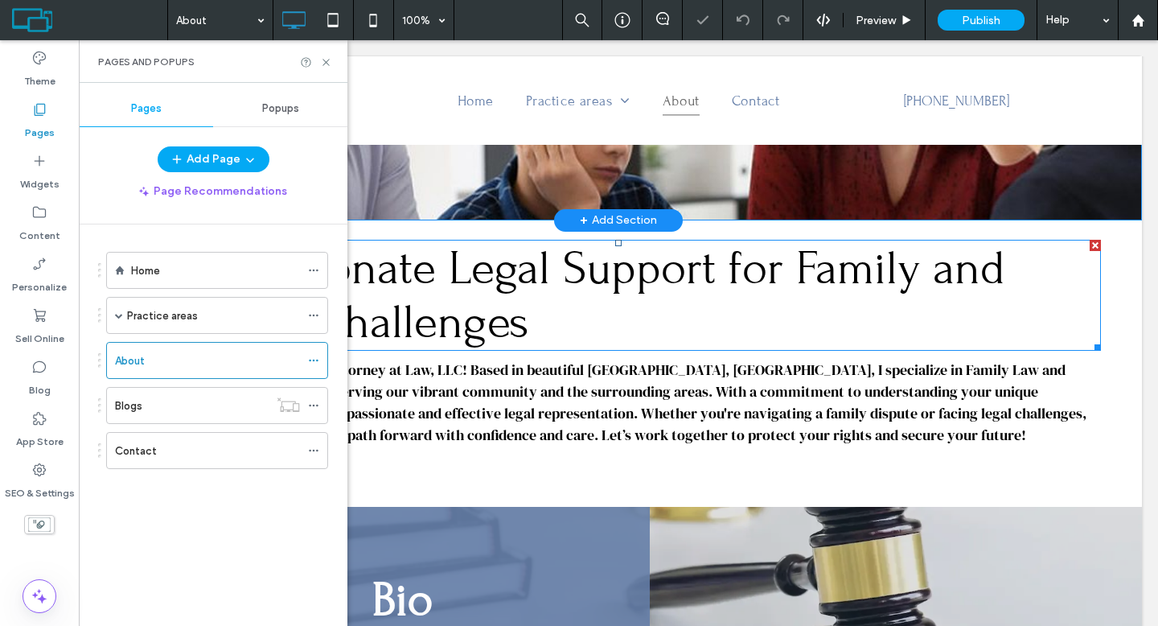
scroll to position [293, 0]
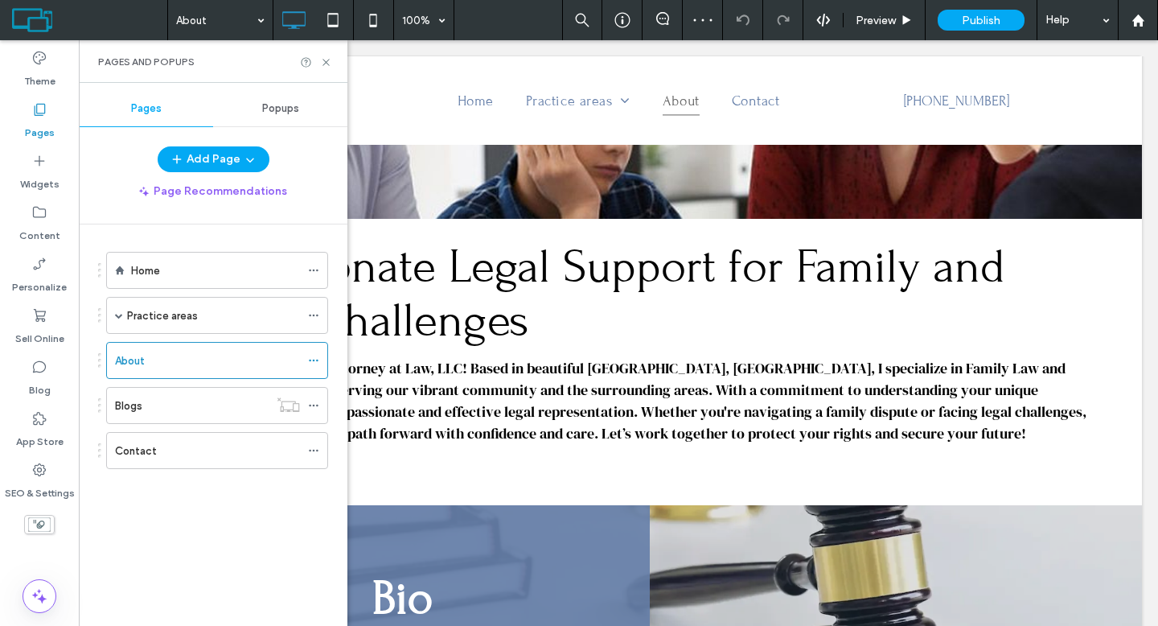
click at [337, 58] on div "Pages and Popups" at bounding box center [213, 61] width 269 height 43
click at [329, 64] on icon at bounding box center [326, 62] width 12 height 12
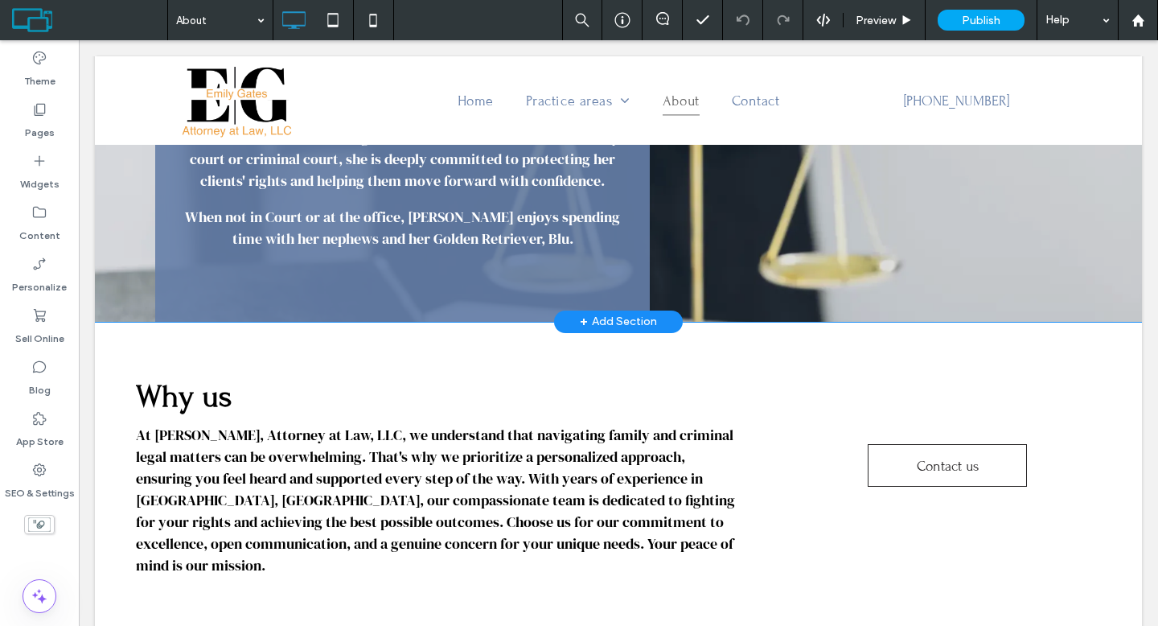
scroll to position [1670, 0]
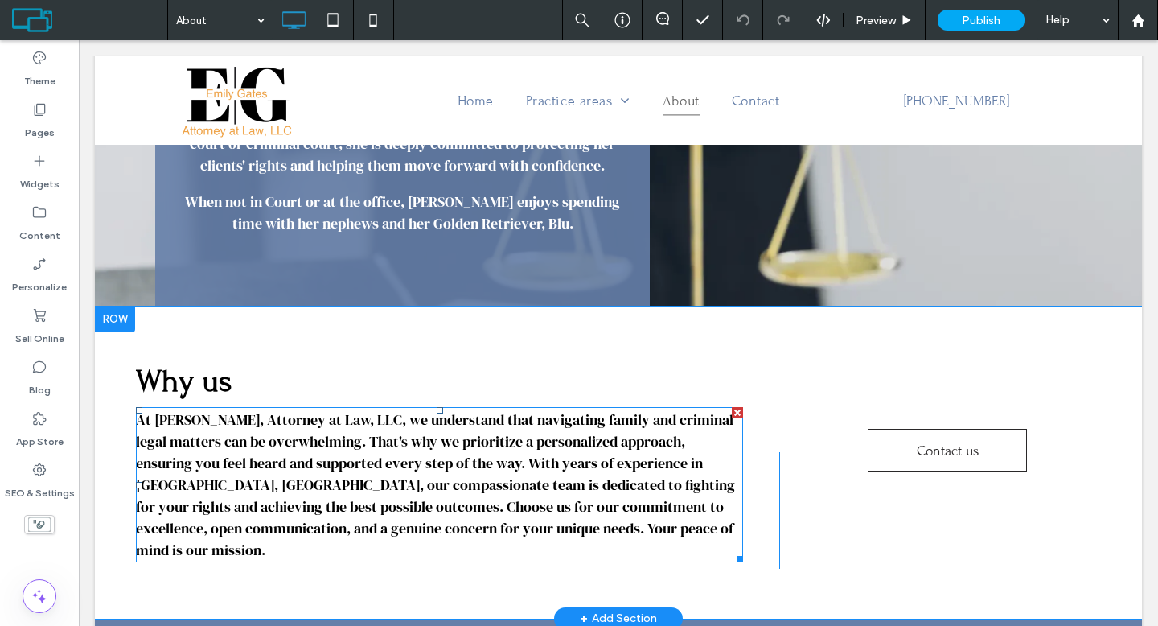
click at [590, 436] on span "At Emily Gates, Attorney at Law, LLC, we understand that navigating family and …" at bounding box center [435, 484] width 599 height 150
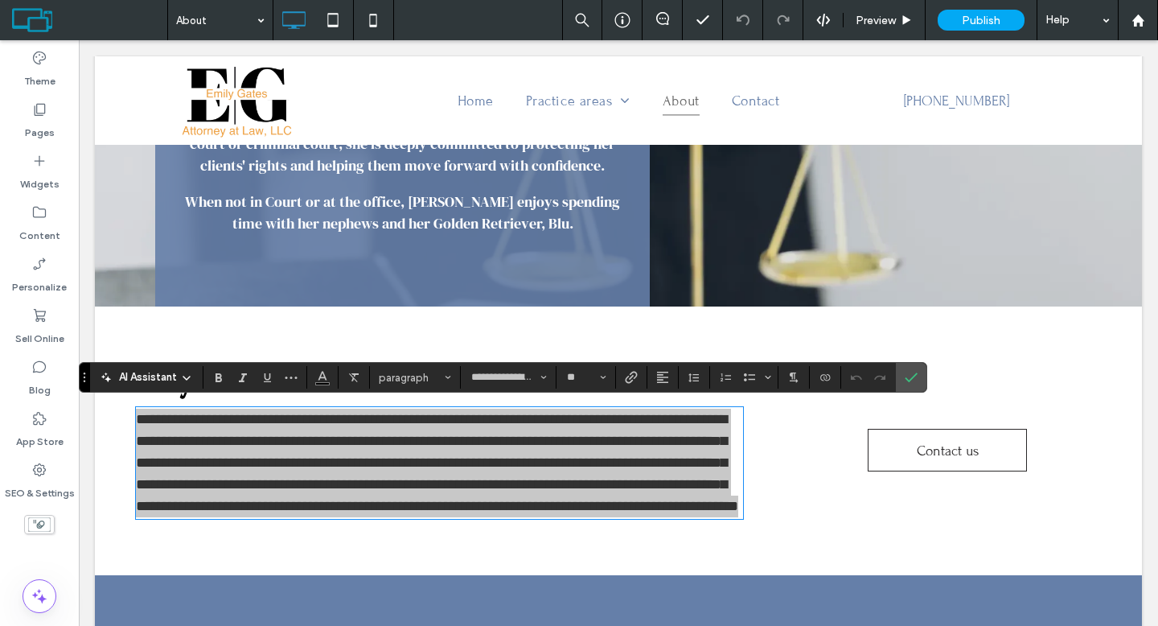
click at [170, 375] on span "AI Assistant" at bounding box center [148, 377] width 58 height 16
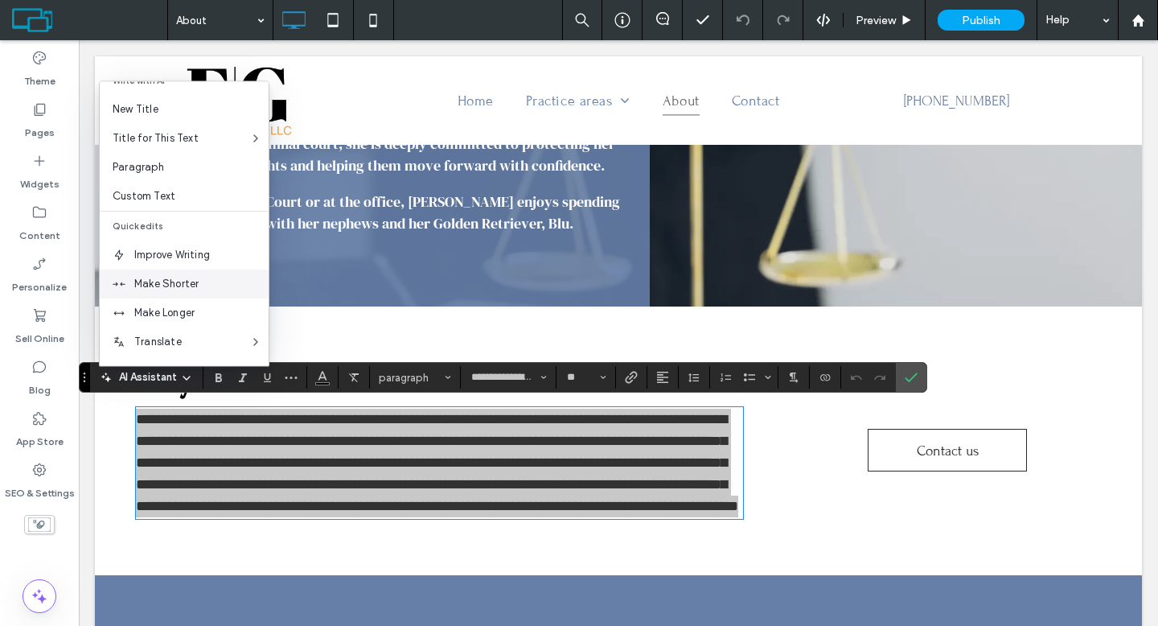
scroll to position [106, 0]
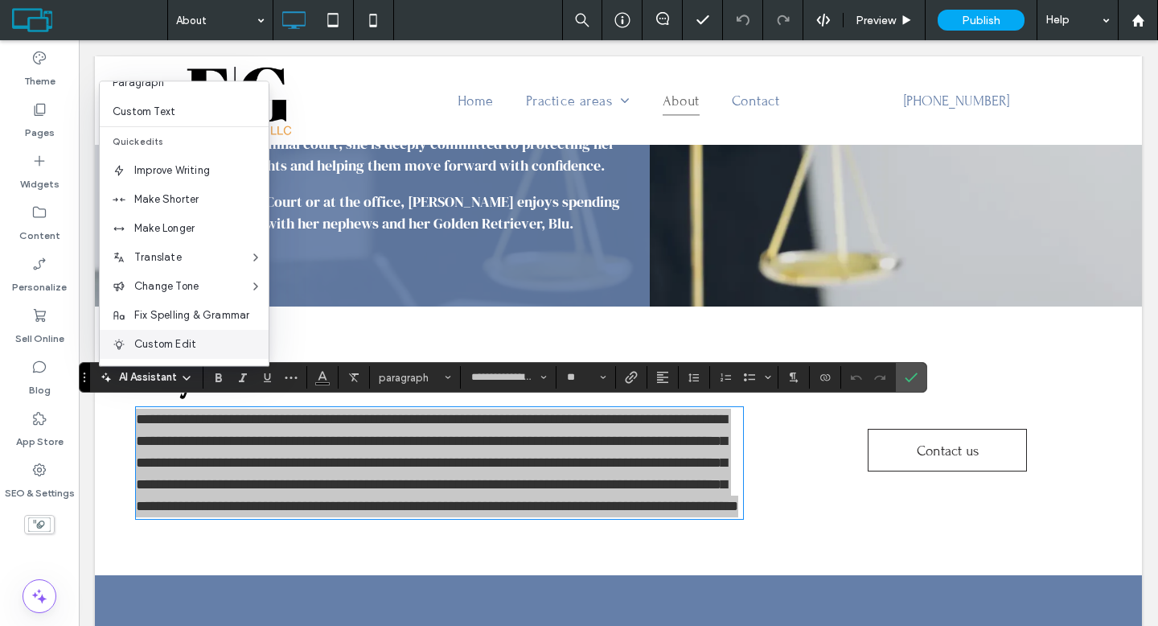
click at [182, 334] on div "Custom Edit" at bounding box center [184, 344] width 169 height 29
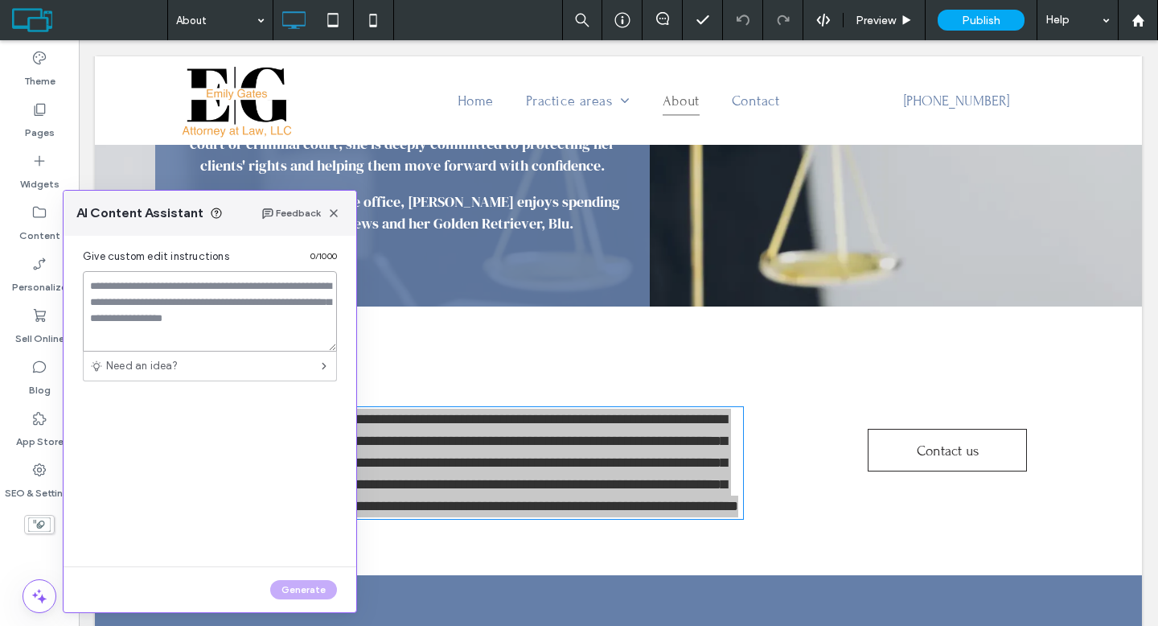
click at [186, 299] on textarea at bounding box center [210, 311] width 254 height 80
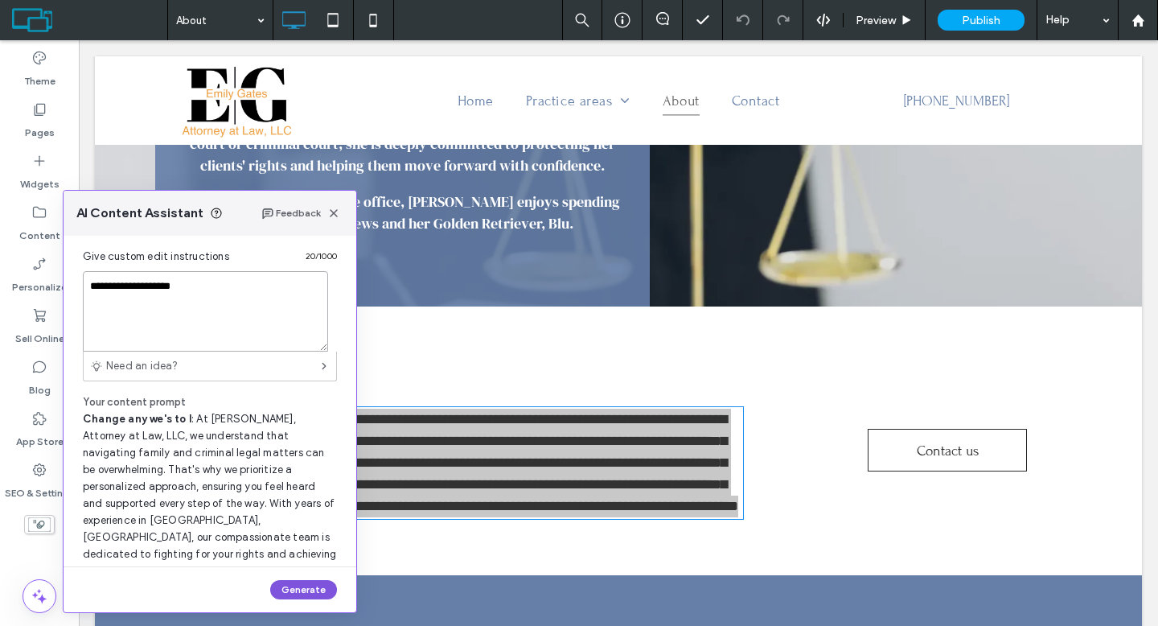
type textarea "**********"
click at [295, 593] on button "Generate" at bounding box center [303, 589] width 67 height 19
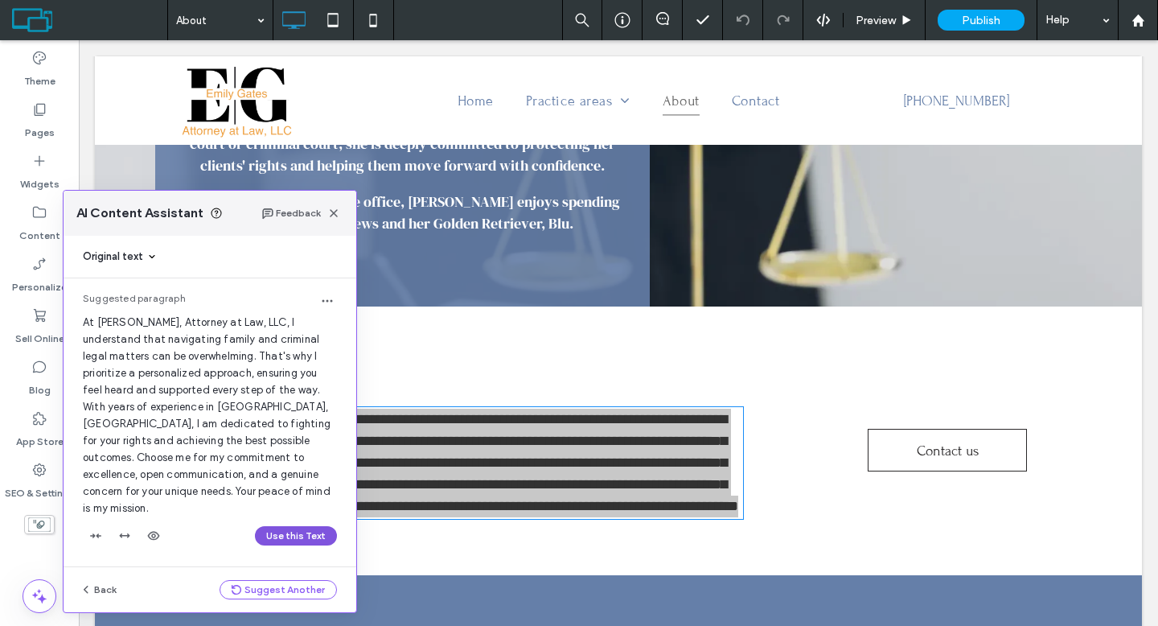
click at [296, 526] on button "Use this Text" at bounding box center [296, 535] width 82 height 19
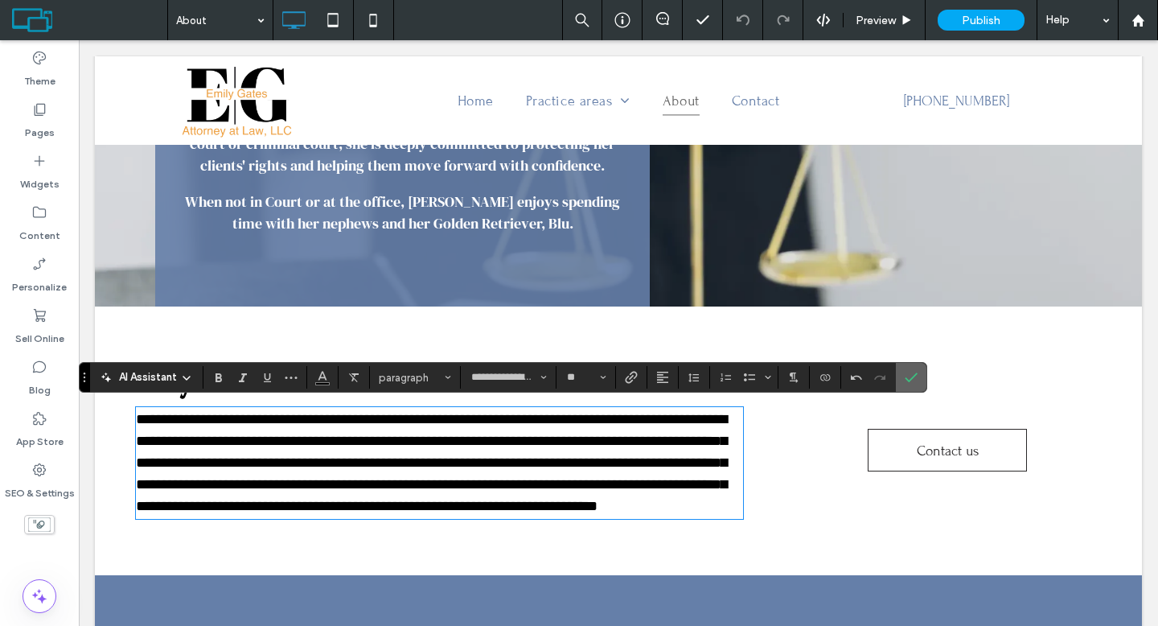
click at [904, 379] on label "Confirm" at bounding box center [911, 377] width 24 height 29
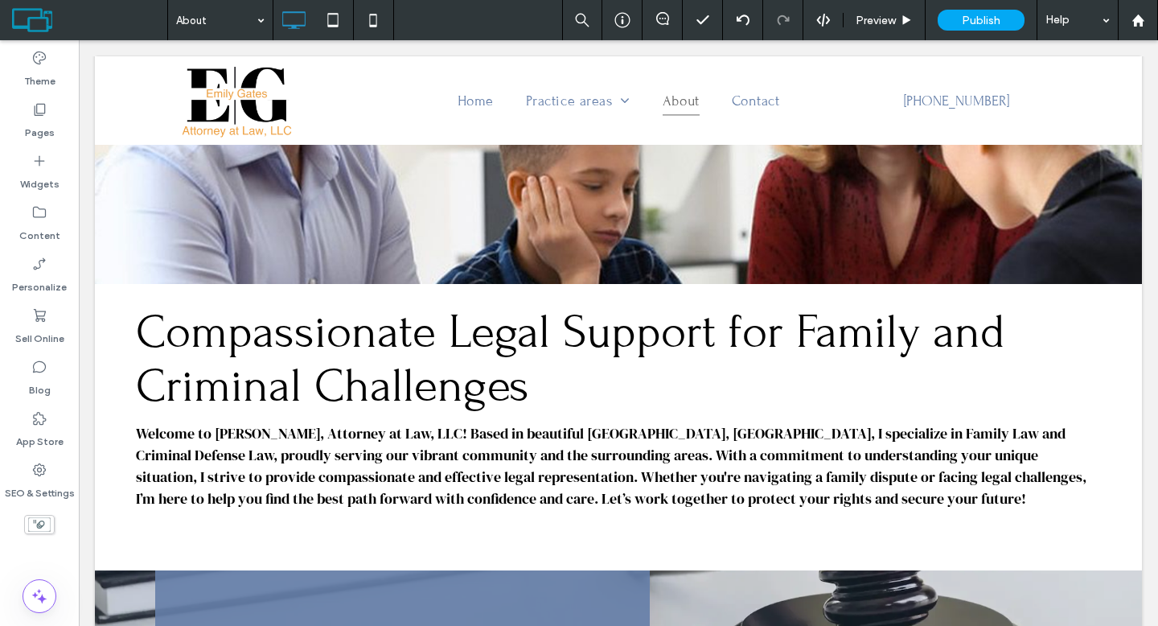
scroll to position [0, 0]
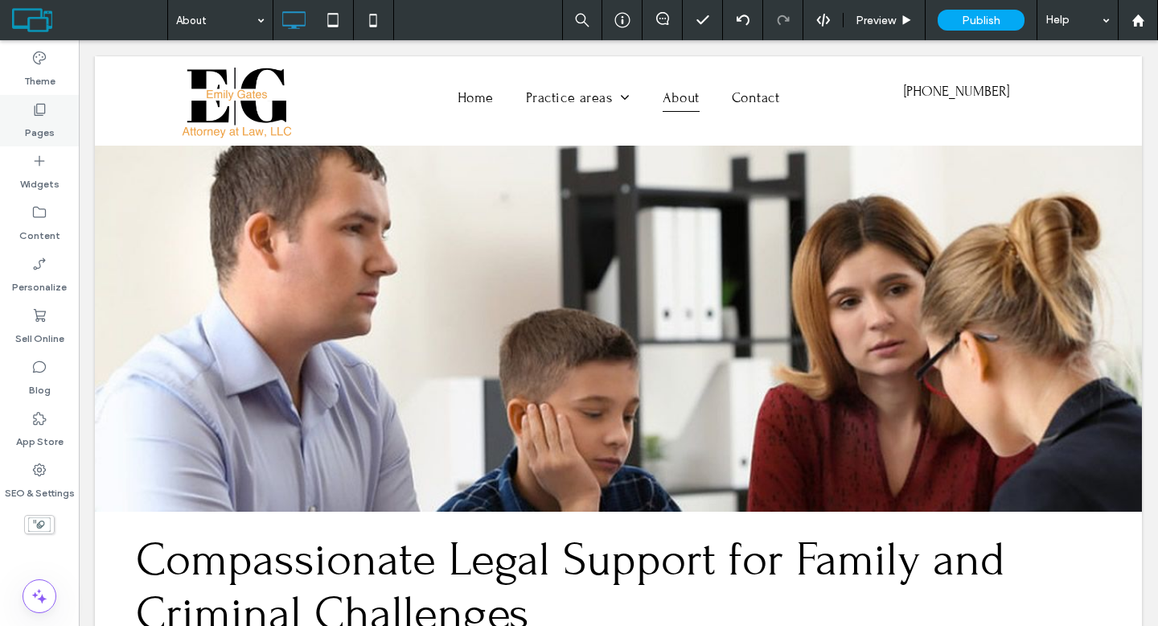
click at [37, 98] on div "Pages" at bounding box center [39, 120] width 79 height 51
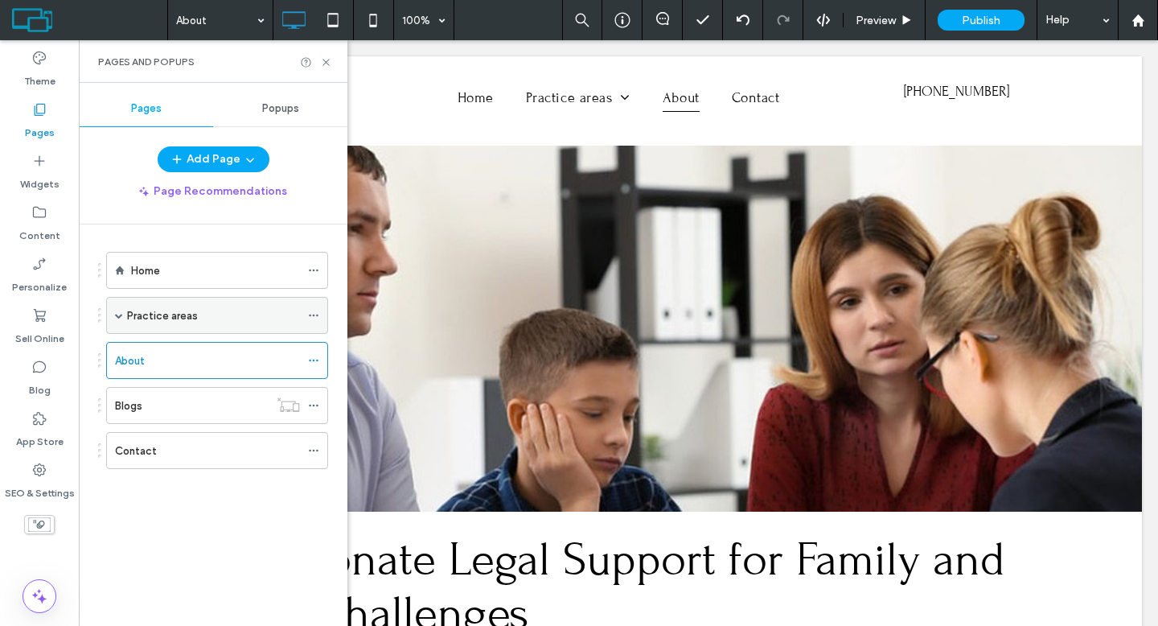
click at [155, 308] on label "Practice areas" at bounding box center [162, 316] width 71 height 28
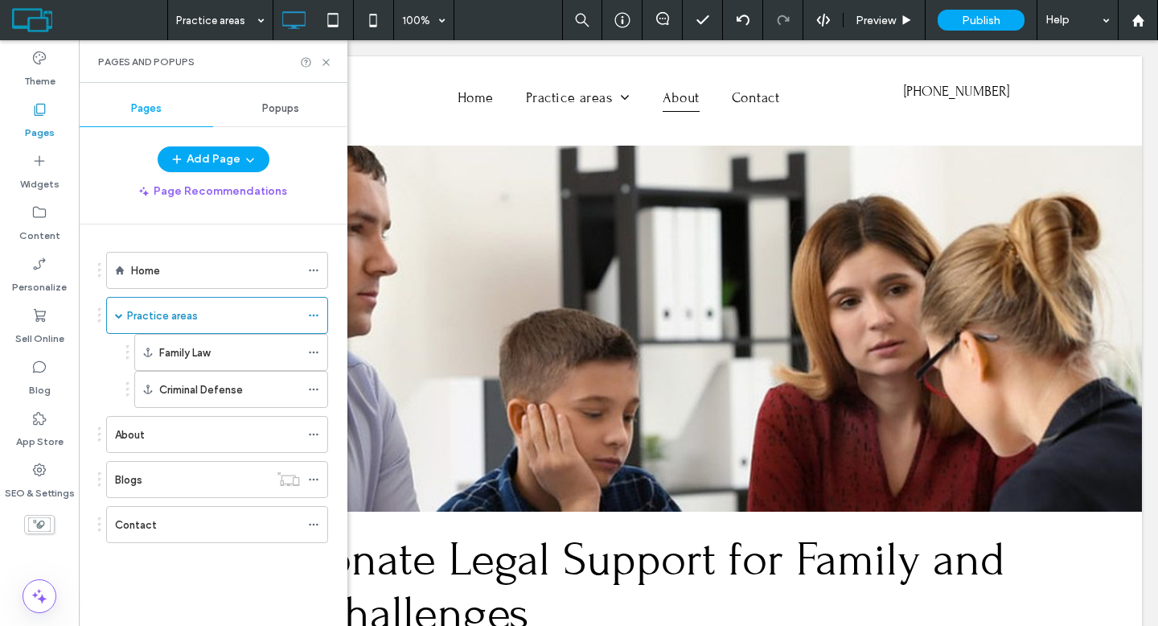
click at [171, 354] on div at bounding box center [579, 313] width 1158 height 626
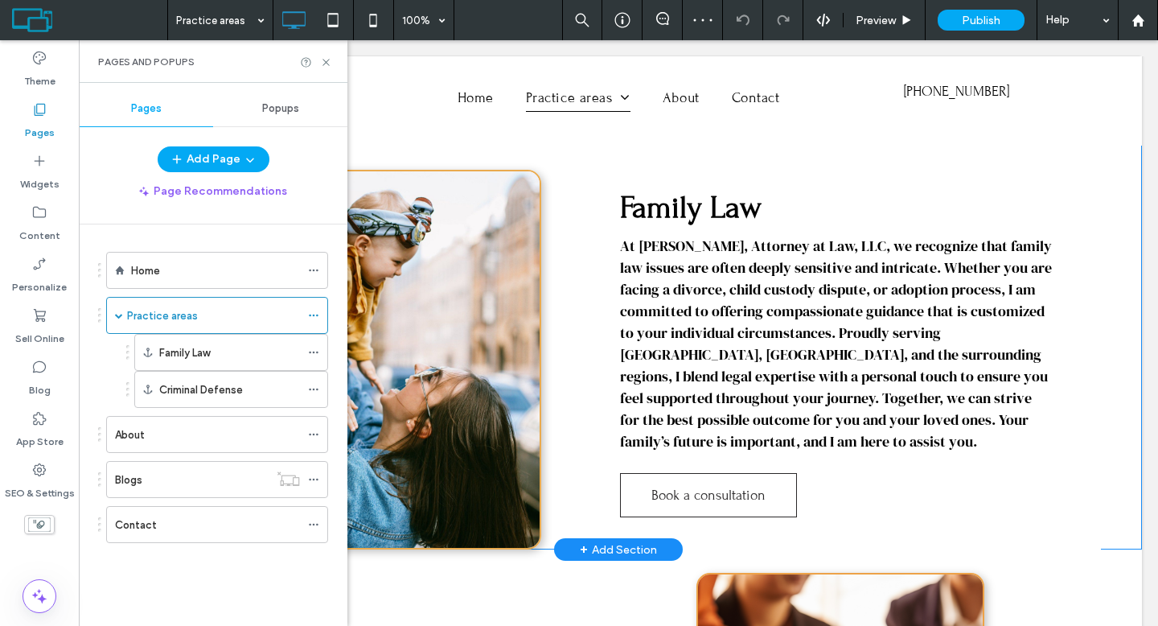
scroll to position [3, 0]
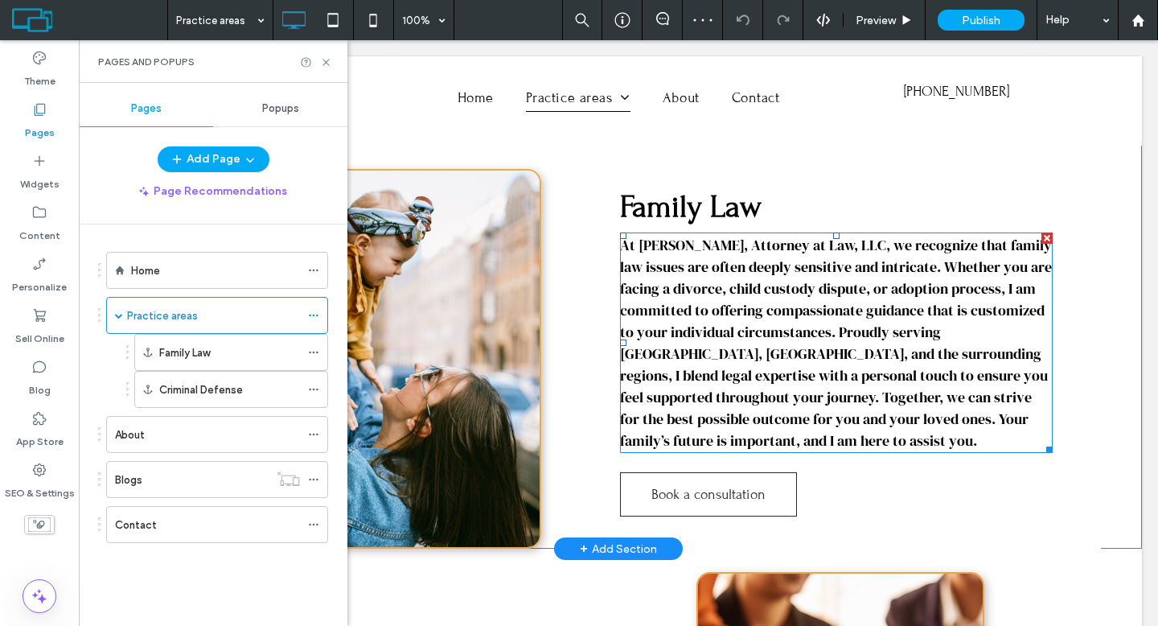
click at [812, 385] on span "At Emily Gates, Attorney at Law, LLC, we recognize that family law issues are o…" at bounding box center [836, 342] width 432 height 215
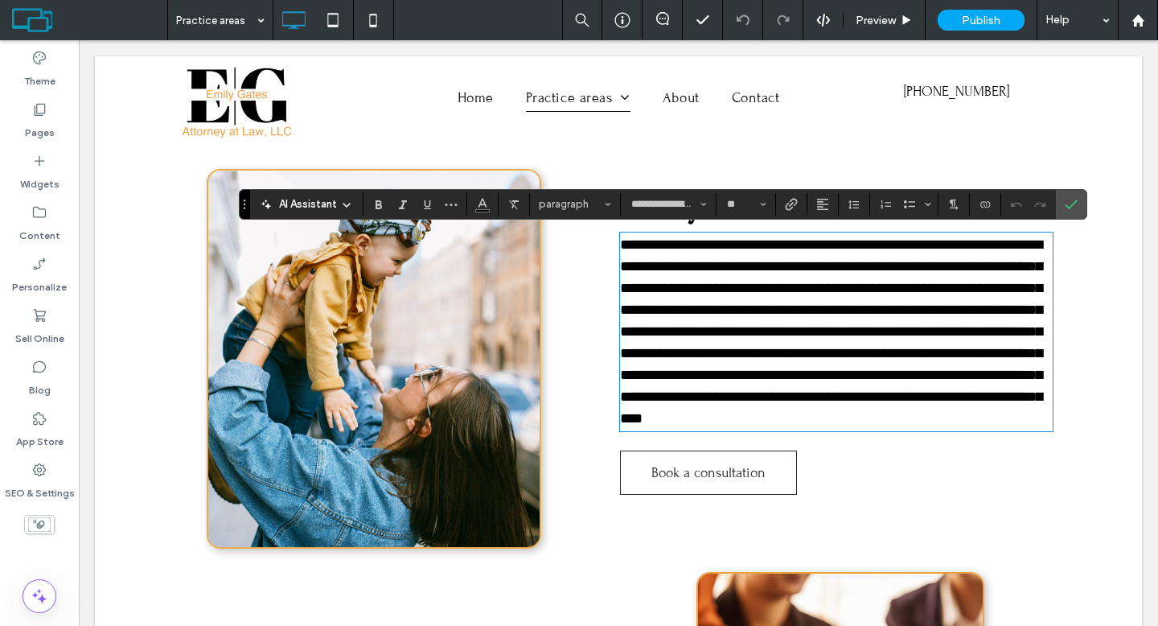
click at [329, 206] on span "AI Assistant" at bounding box center [308, 204] width 58 height 16
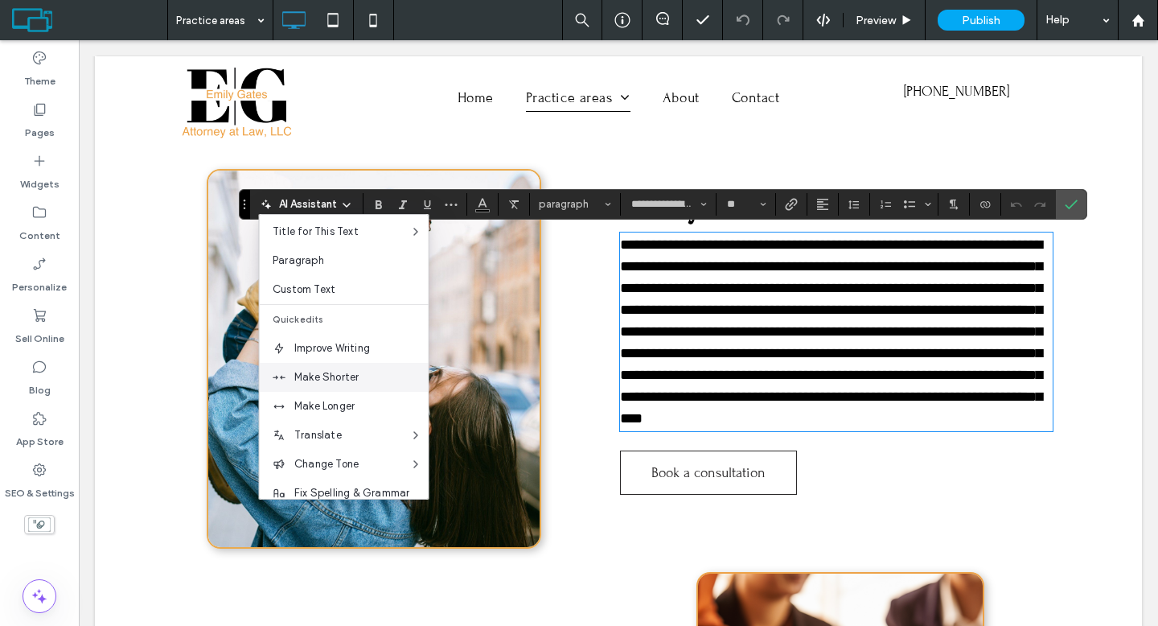
scroll to position [106, 0]
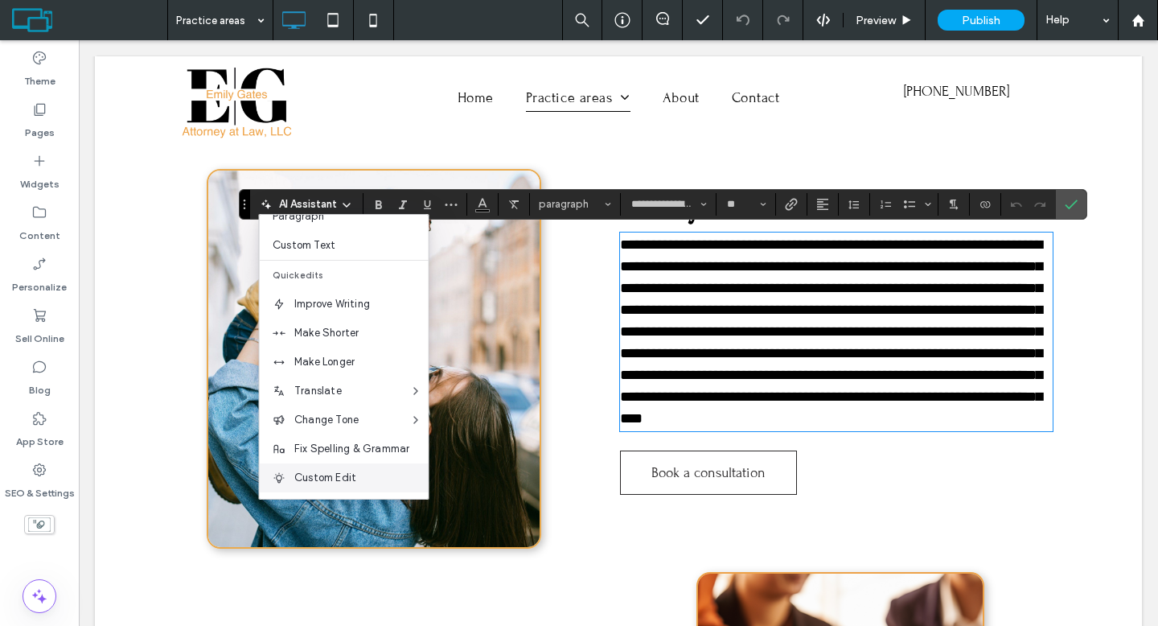
click at [345, 484] on span "Custom Edit" at bounding box center [361, 478] width 134 height 16
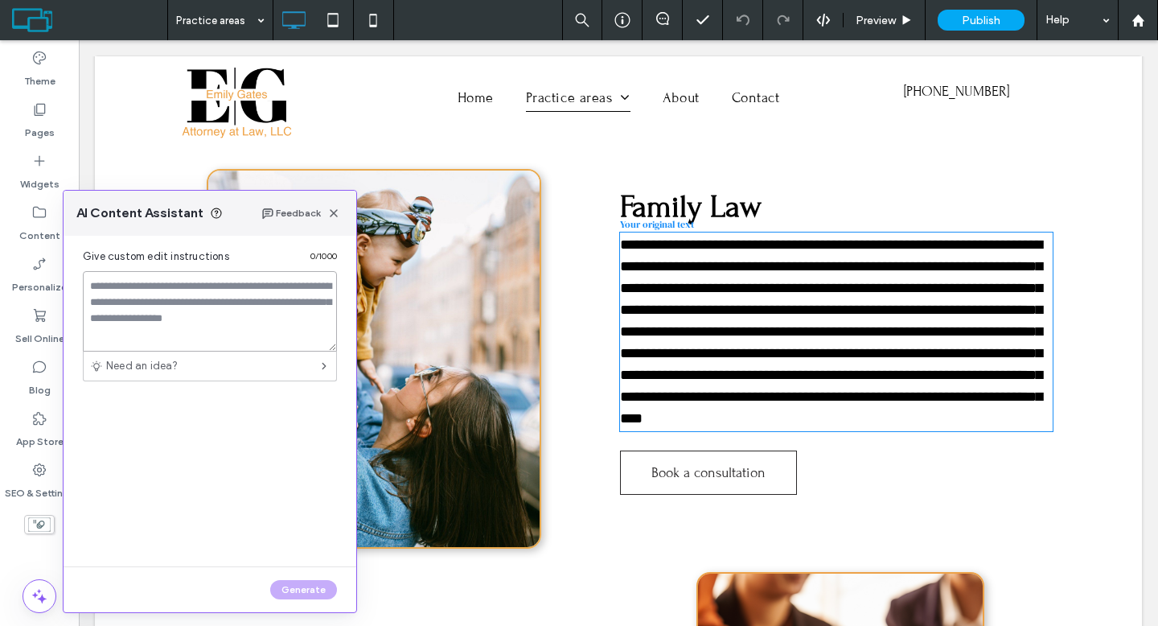
click at [281, 283] on textarea at bounding box center [210, 311] width 254 height 80
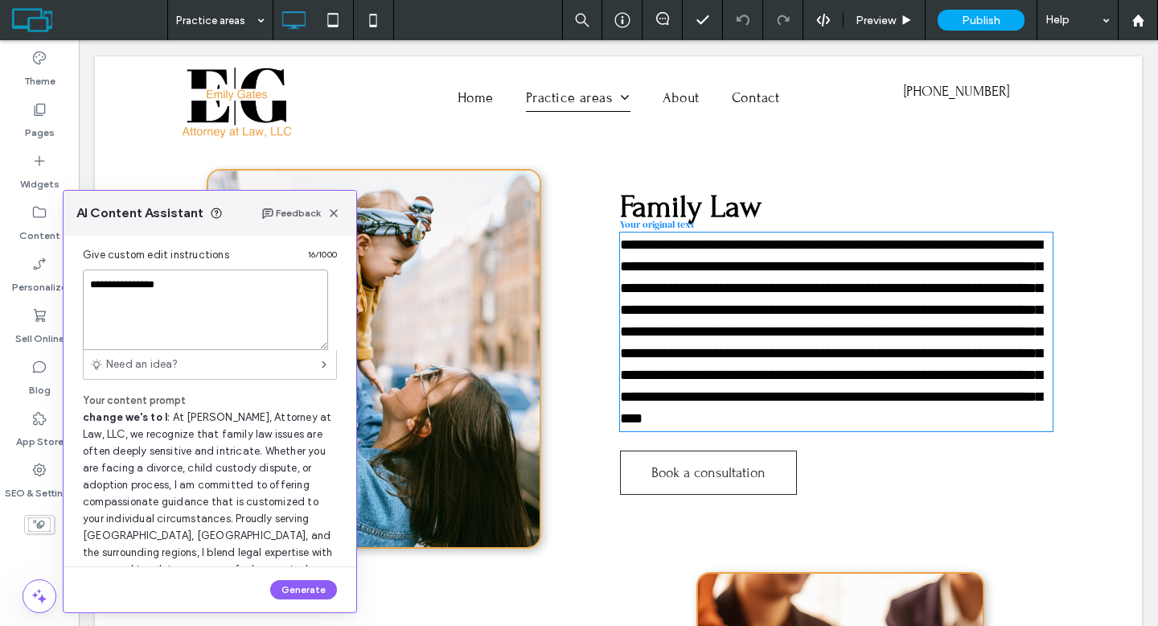
scroll to position [3, 0]
type textarea "**********"
click at [312, 585] on button "Generate" at bounding box center [303, 589] width 67 height 19
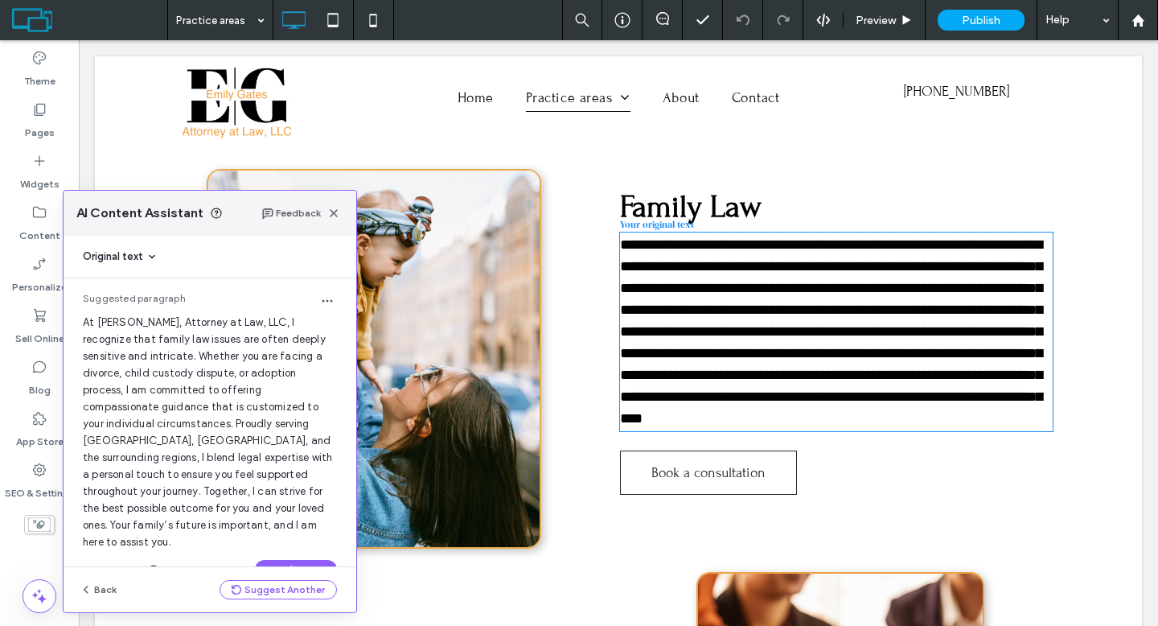
scroll to position [18, 0]
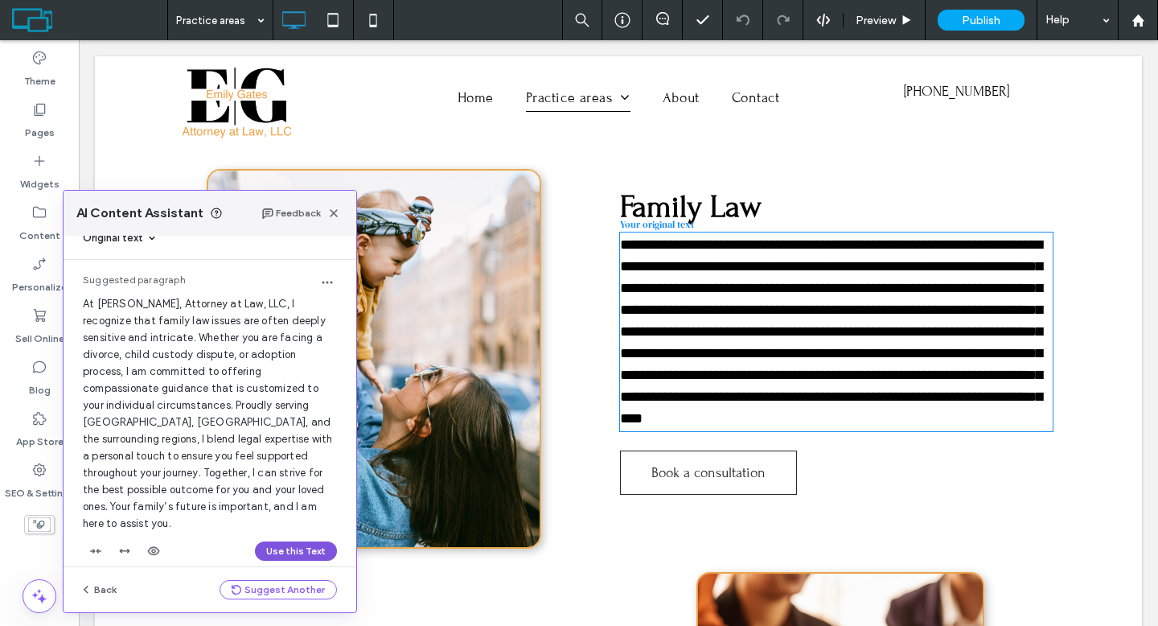
click at [310, 541] on button "Use this Text" at bounding box center [296, 550] width 82 height 19
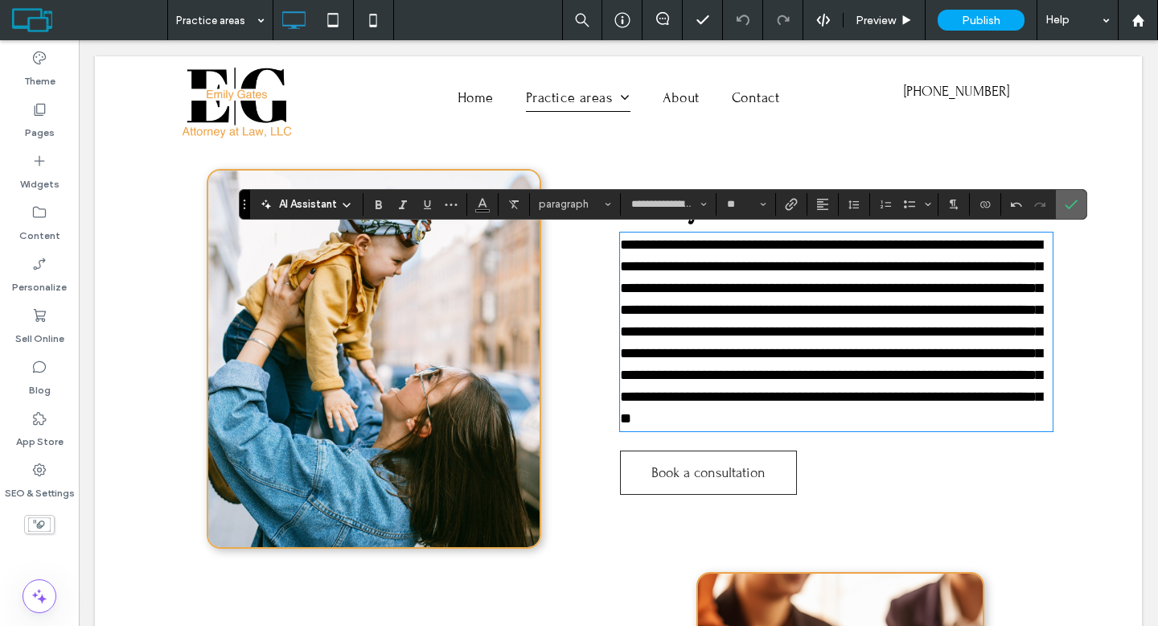
click at [1081, 199] on section at bounding box center [1071, 204] width 31 height 29
click at [1070, 207] on icon "Confirm" at bounding box center [1070, 204] width 13 height 13
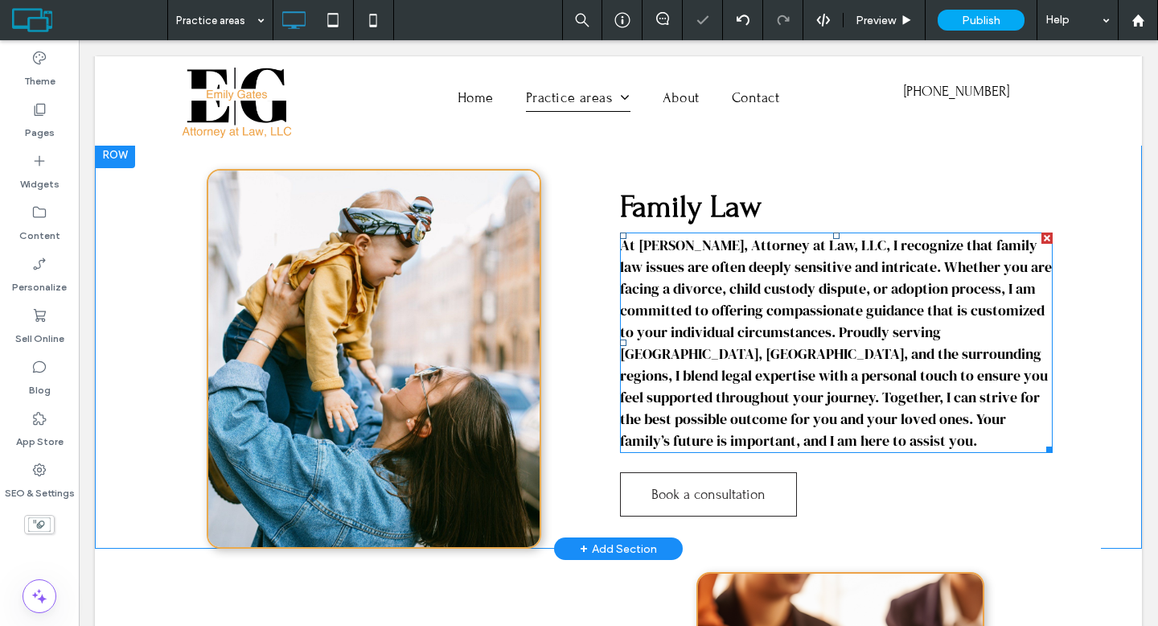
scroll to position [279, 0]
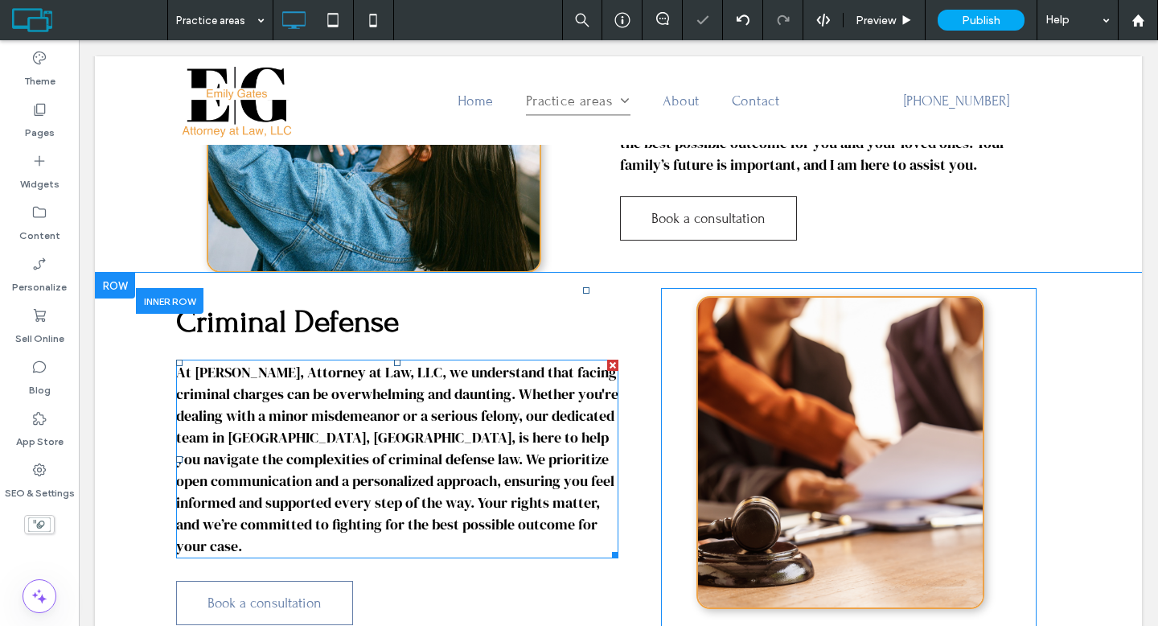
click at [592, 396] on span "At Emily Gates, Attorney at Law, LLC, we understand that facing criminal charge…" at bounding box center [397, 459] width 442 height 194
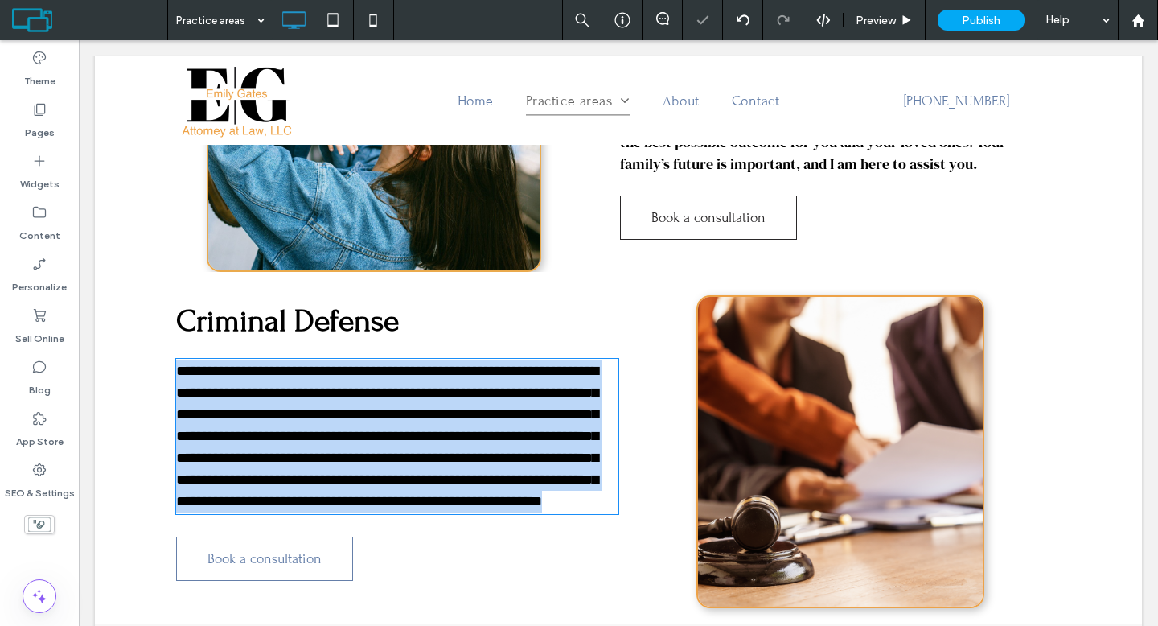
scroll to position [278, 0]
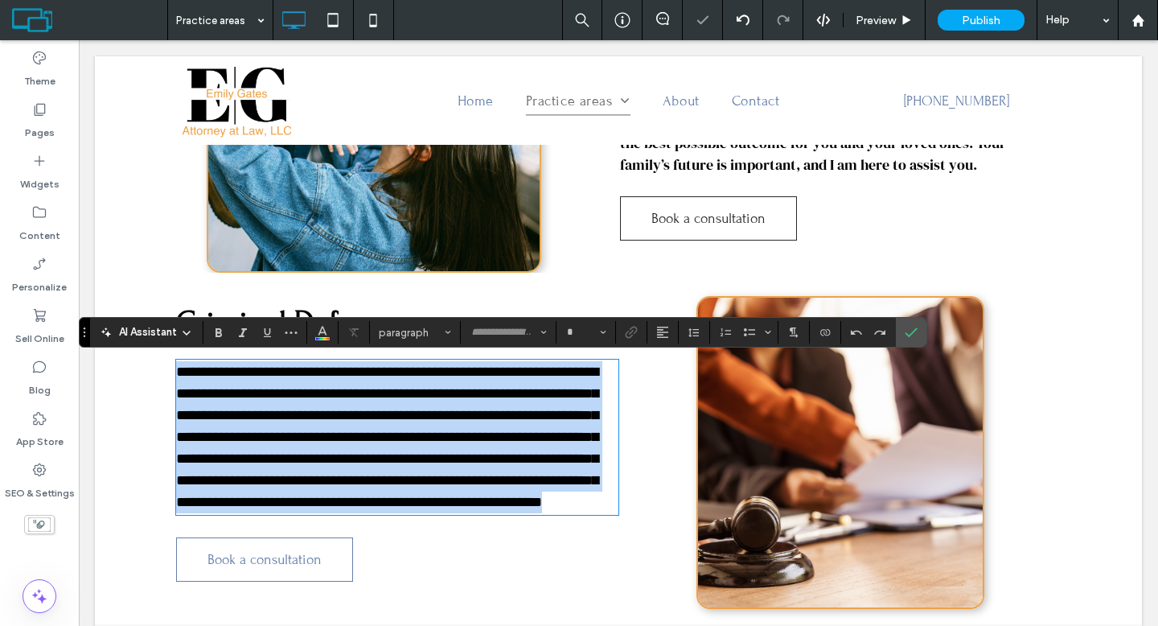
type input "**********"
type input "**"
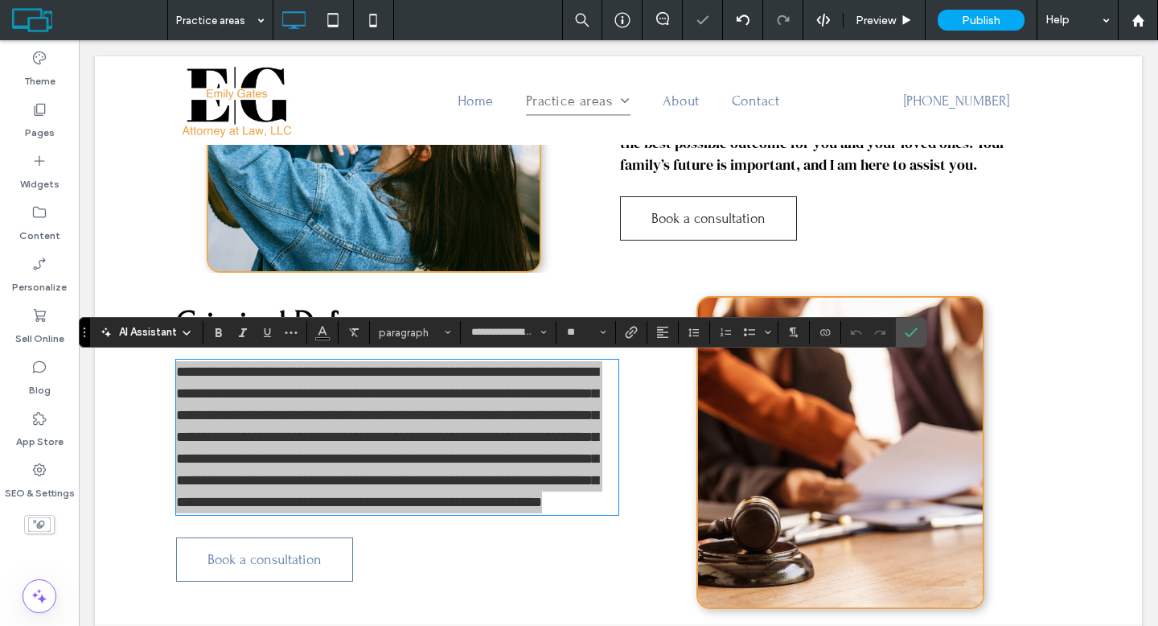
click at [142, 339] on span "AI Assistant" at bounding box center [148, 332] width 58 height 16
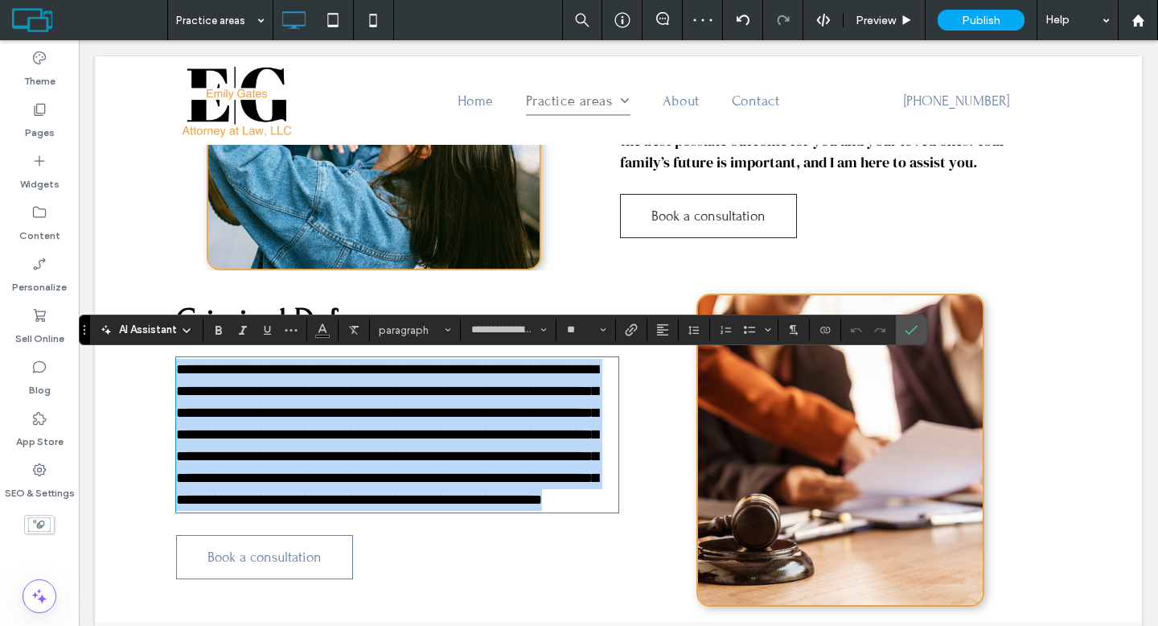
scroll to position [281, 0]
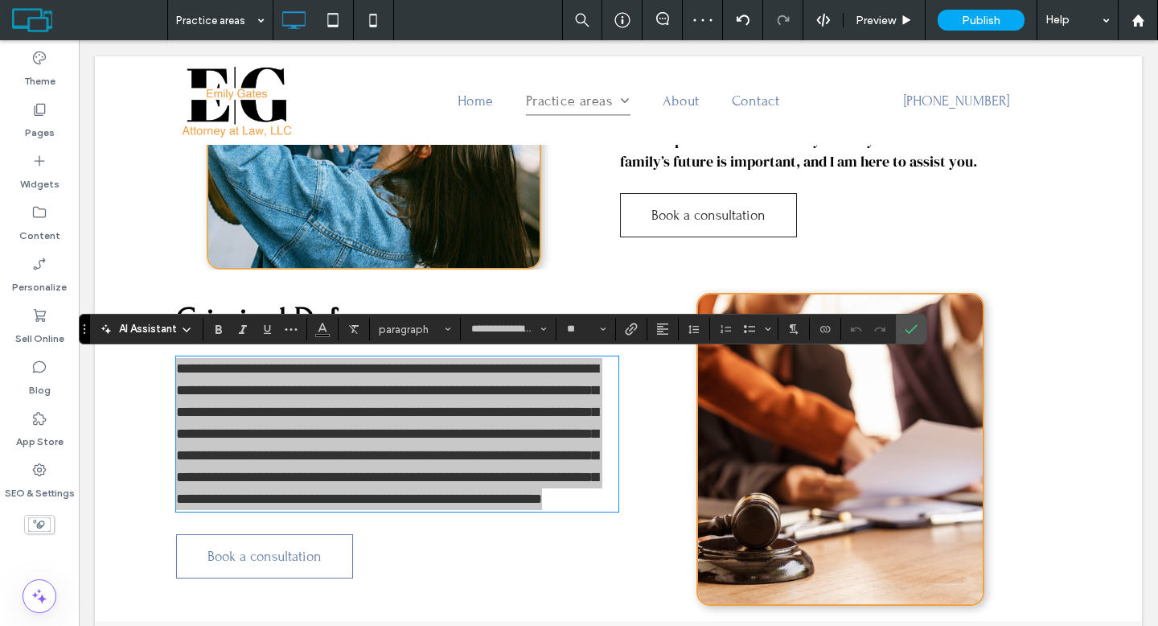
click at [173, 330] on span "AI Assistant" at bounding box center [148, 329] width 58 height 16
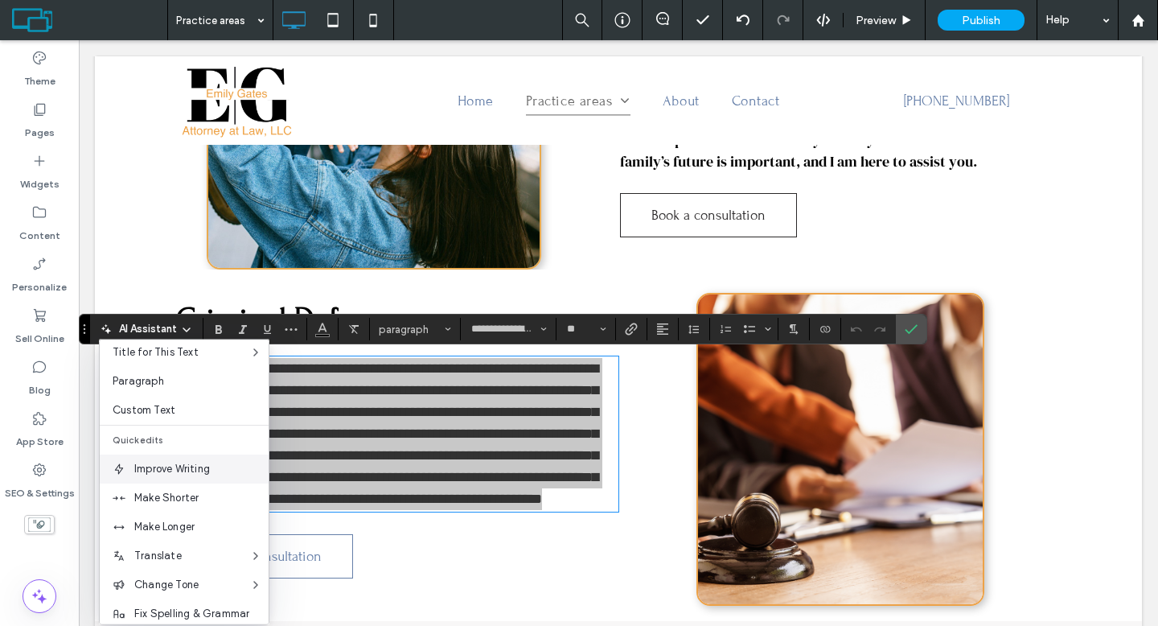
scroll to position [106, 0]
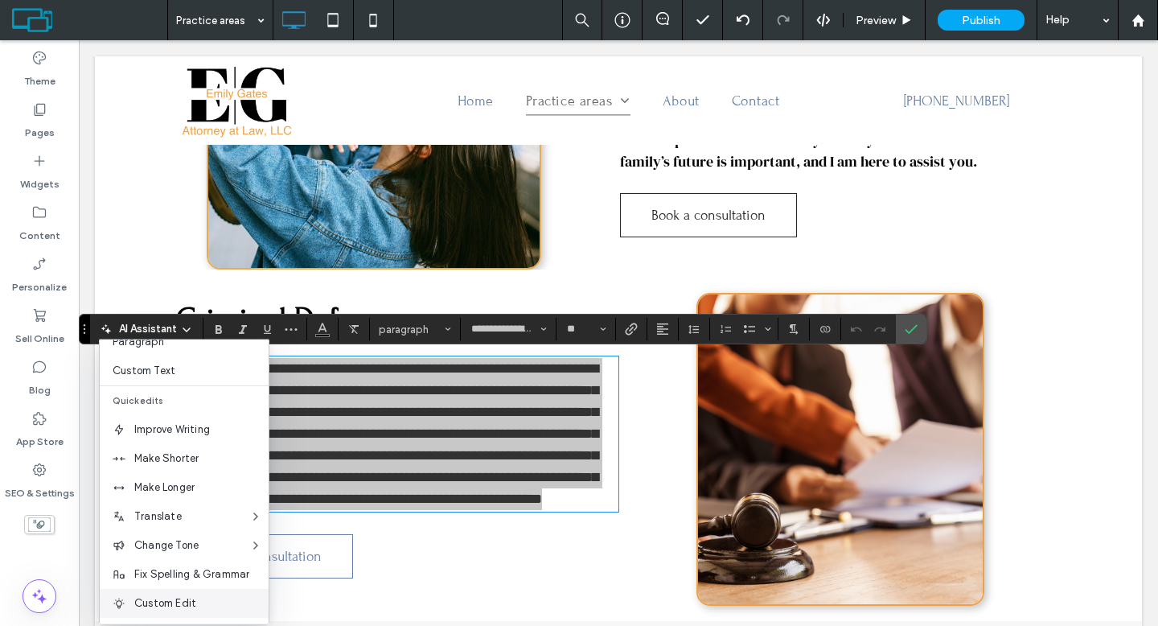
click at [183, 595] on span "Custom Edit" at bounding box center [201, 603] width 134 height 16
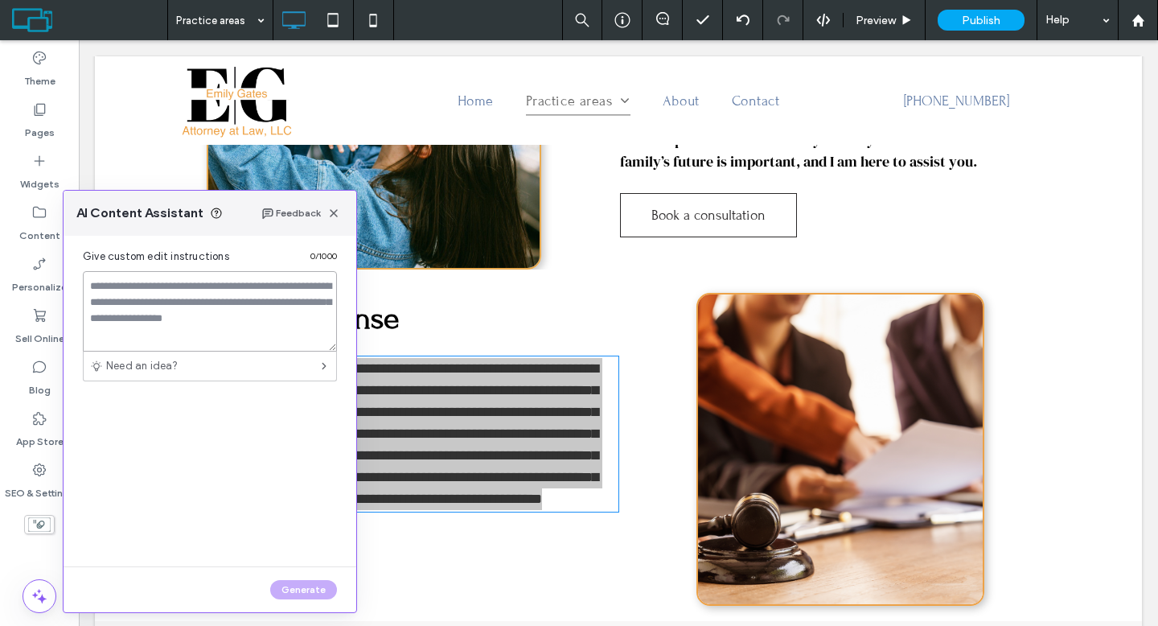
click at [243, 306] on textarea at bounding box center [210, 311] width 254 height 80
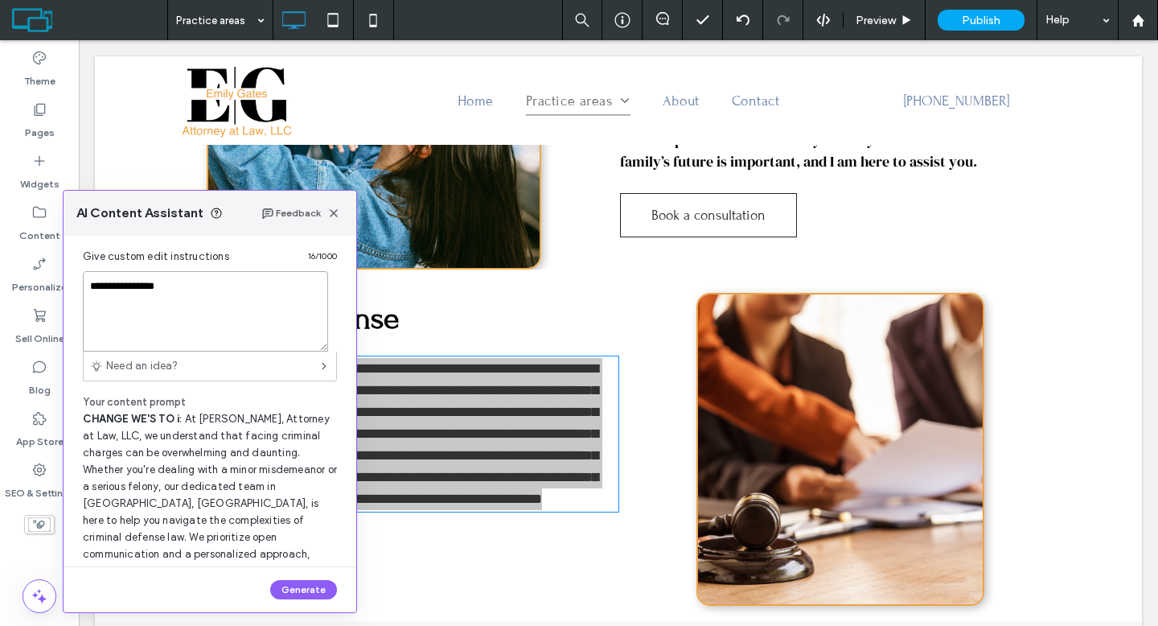
drag, startPoint x: 211, startPoint y: 293, endPoint x: 63, endPoint y: 278, distance: 149.5
click at [64, 278] on div "**********" at bounding box center [210, 401] width 293 height 330
type textarea "**********"
click at [304, 588] on button "Generate" at bounding box center [303, 589] width 67 height 19
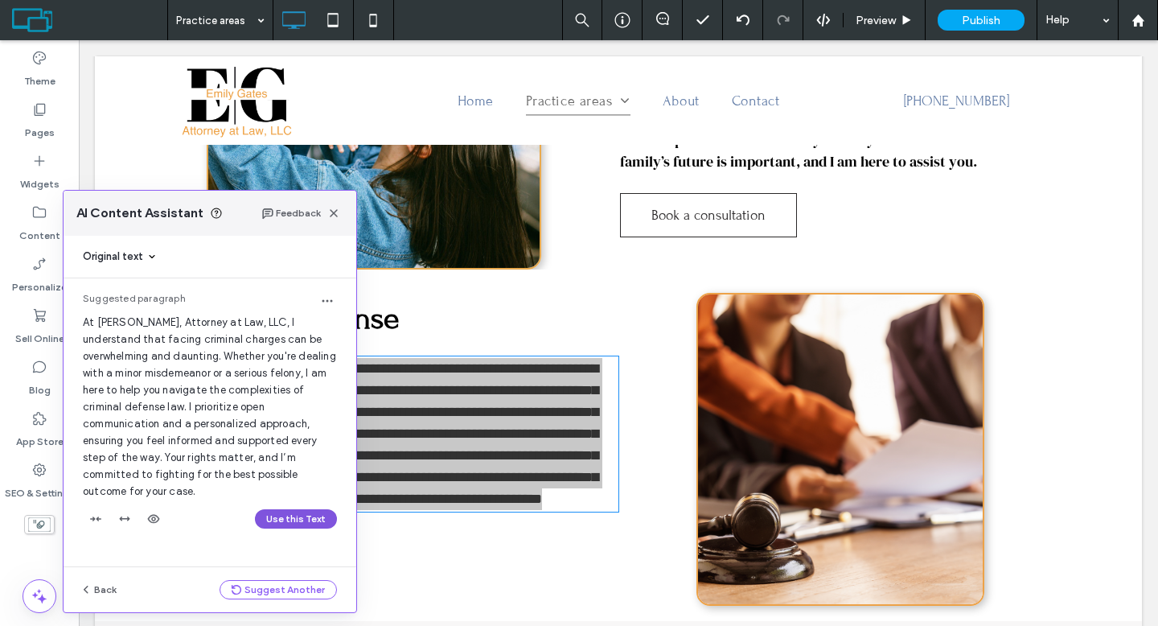
click at [283, 509] on button "Use this Text" at bounding box center [296, 518] width 82 height 19
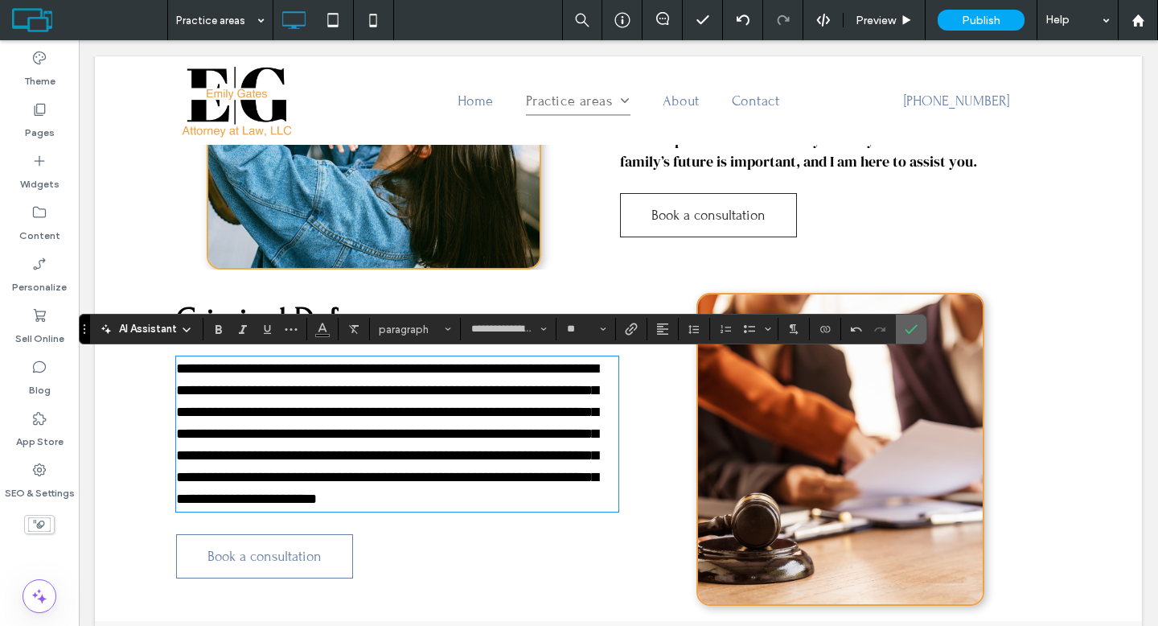
click at [907, 336] on span "Confirm" at bounding box center [908, 328] width 7 height 29
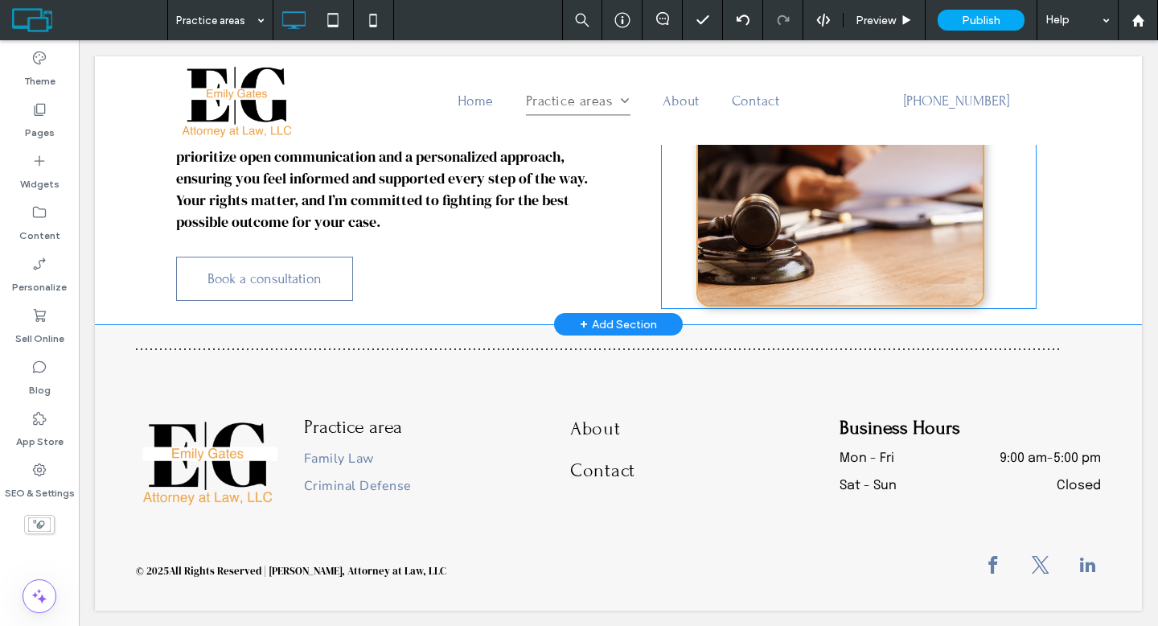
scroll to position [0, 0]
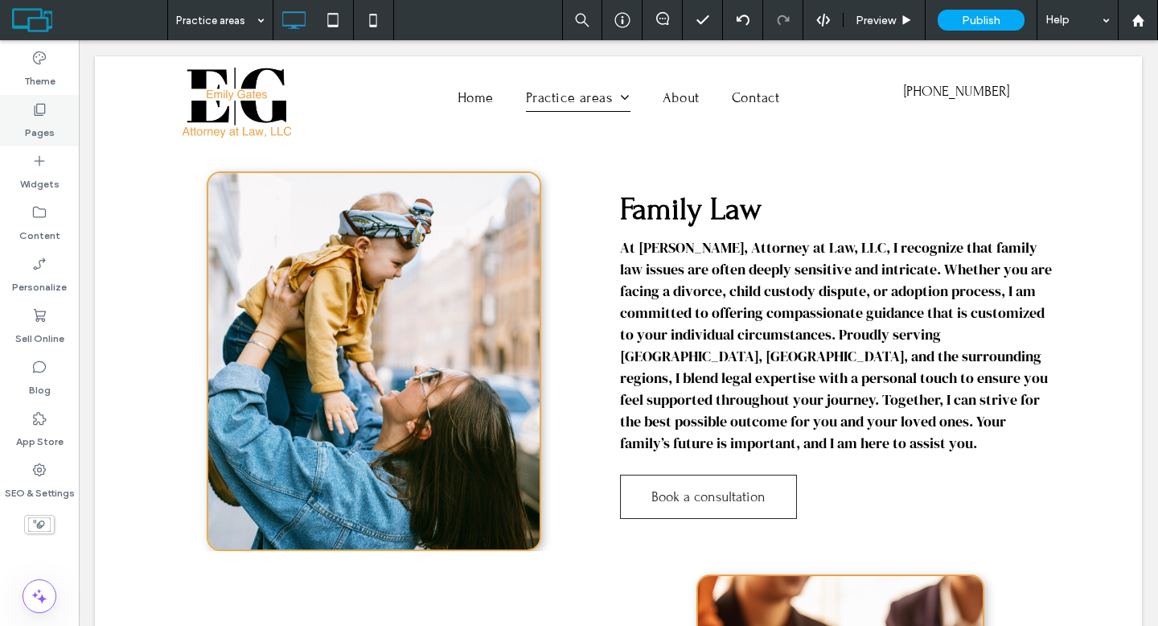
click at [51, 113] on div "Pages" at bounding box center [39, 120] width 79 height 51
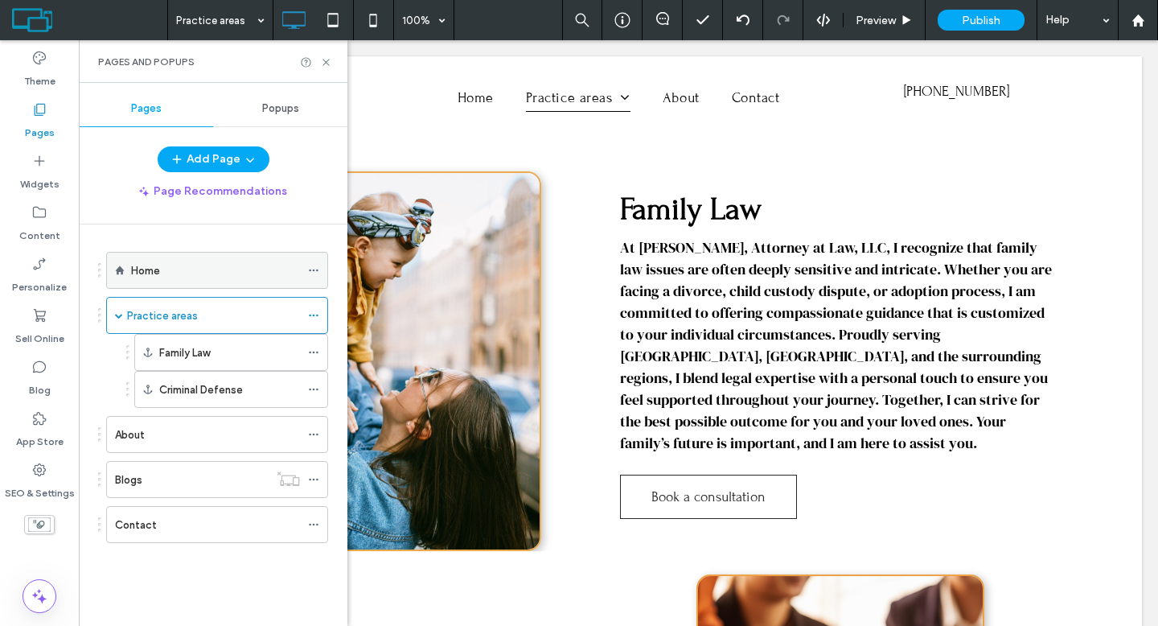
click at [141, 267] on label "Home" at bounding box center [145, 270] width 29 height 28
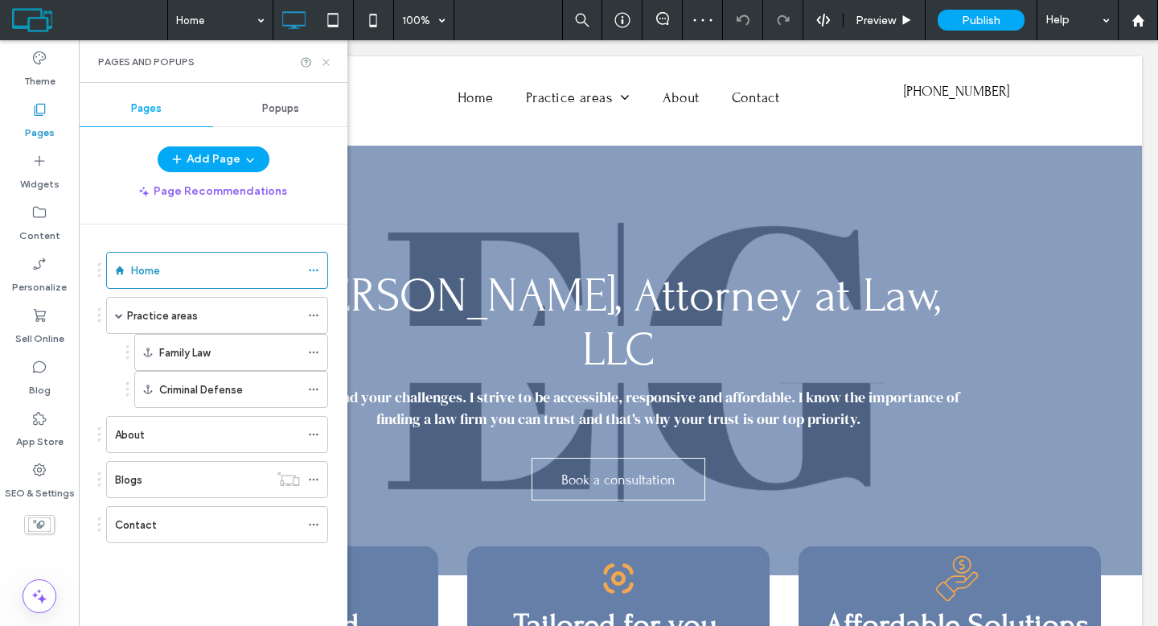
click at [322, 63] on icon at bounding box center [326, 62] width 12 height 12
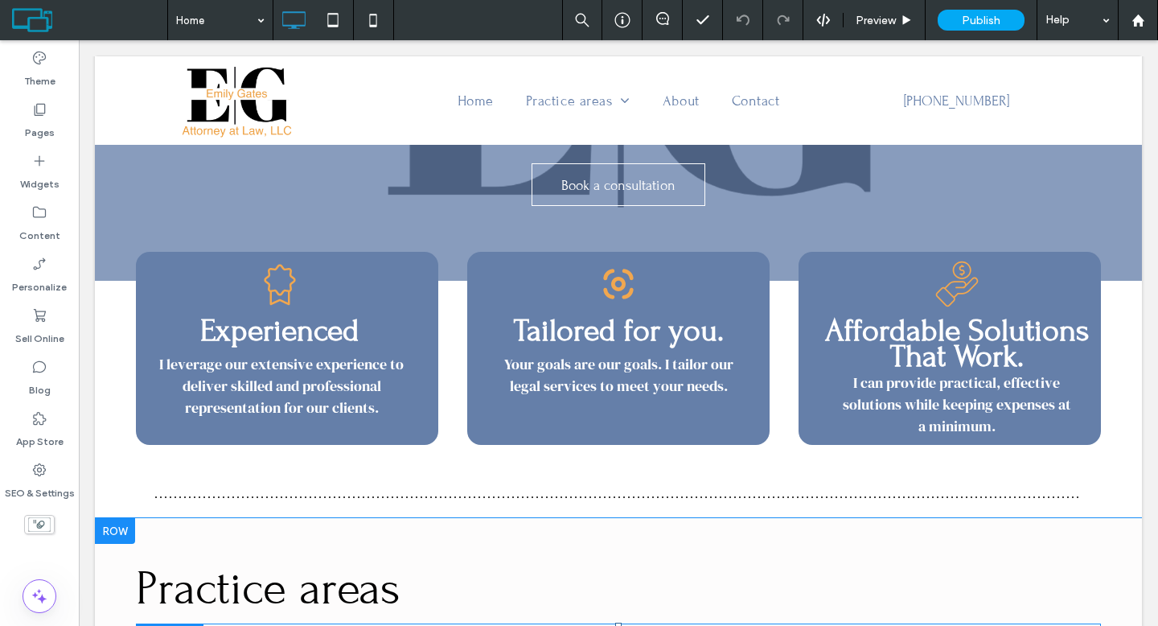
scroll to position [142, 0]
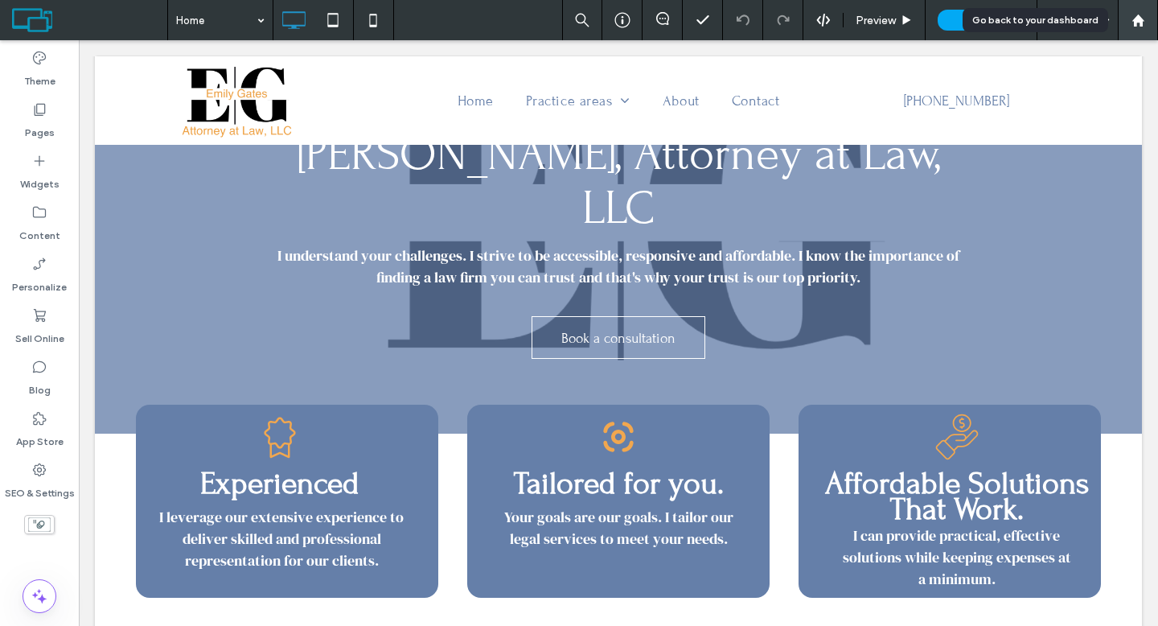
click at [1140, 23] on use at bounding box center [1137, 20] width 12 height 12
